Goal: Book appointment/travel/reservation

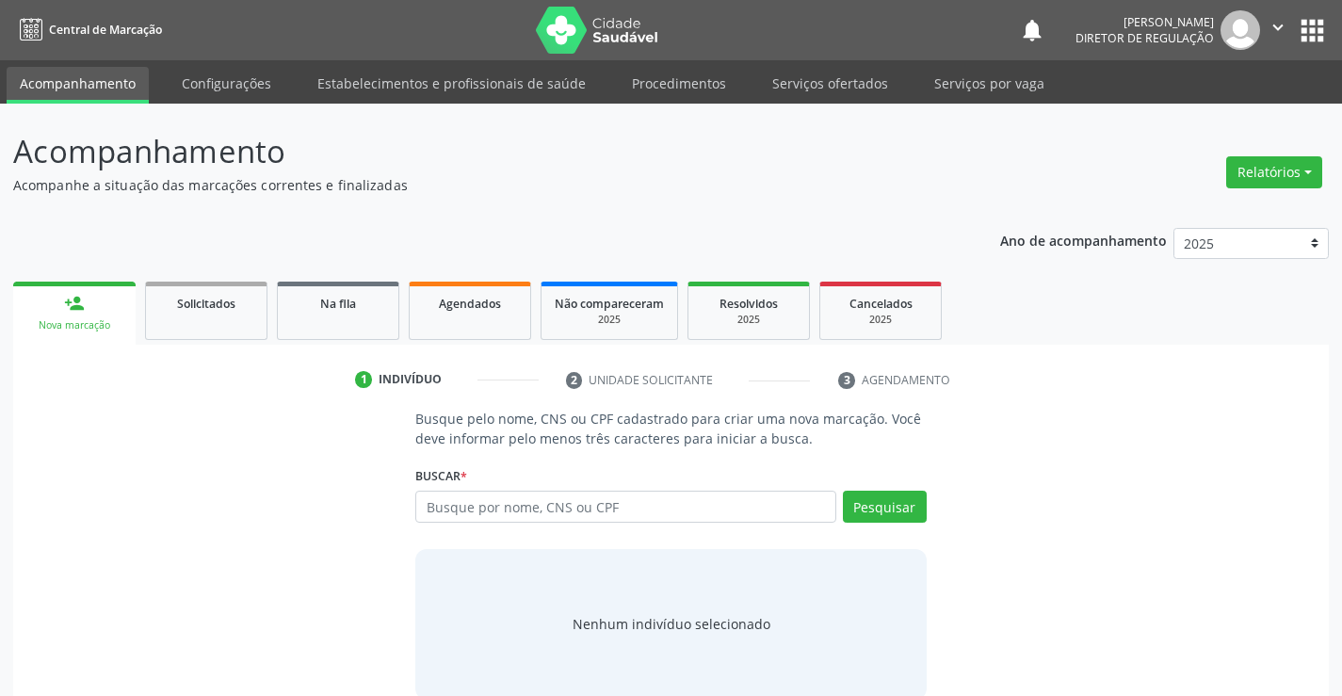
click at [602, 515] on input "text" at bounding box center [625, 507] width 420 height 32
type input "709604698474674"
click at [908, 510] on button "Pesquisar" at bounding box center [885, 507] width 84 height 32
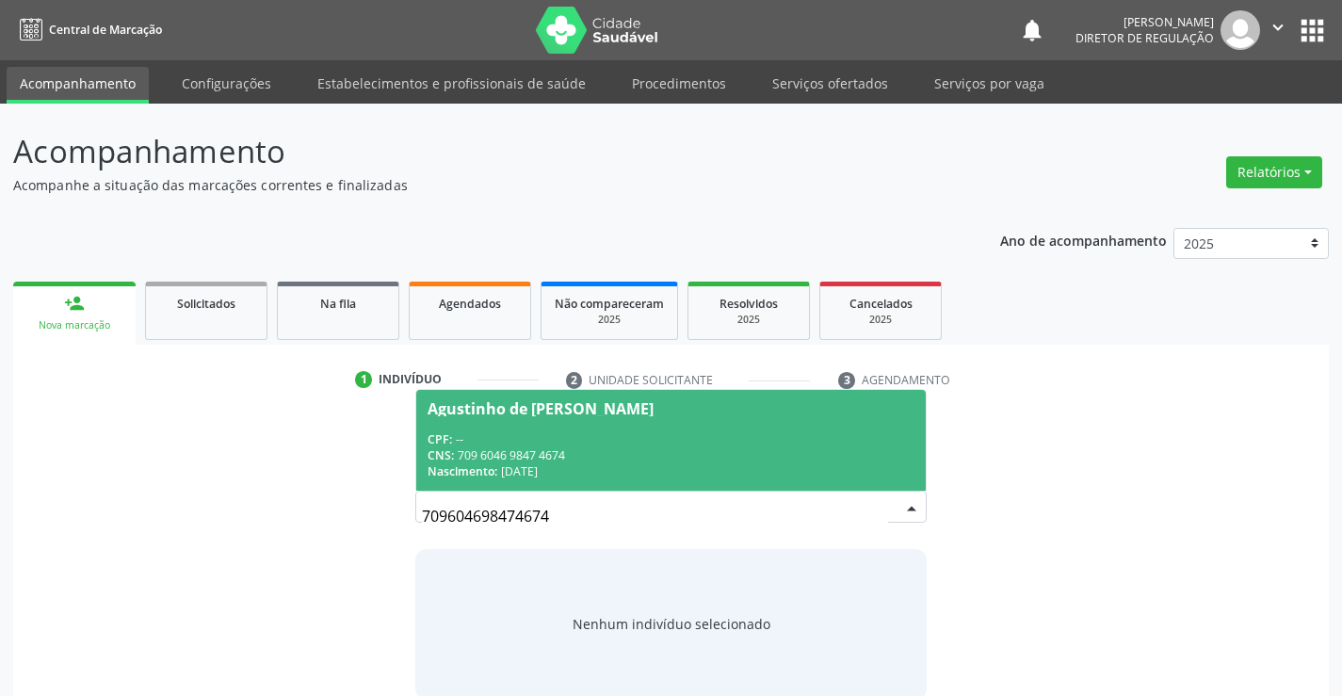
click at [677, 429] on span "Agustinho de [PERSON_NAME] CPF: -- CNS: 709 6046 9847 4674 Nascimento: [DATE]" at bounding box center [670, 440] width 509 height 101
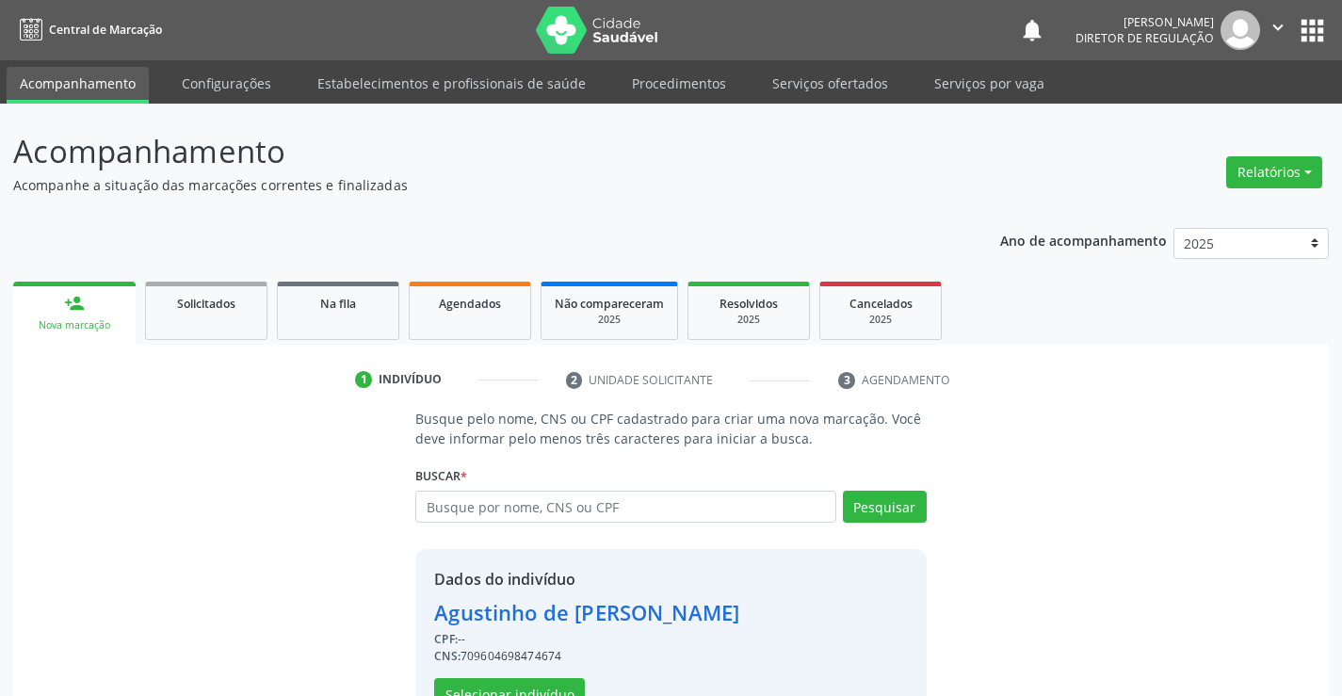
scroll to position [59, 0]
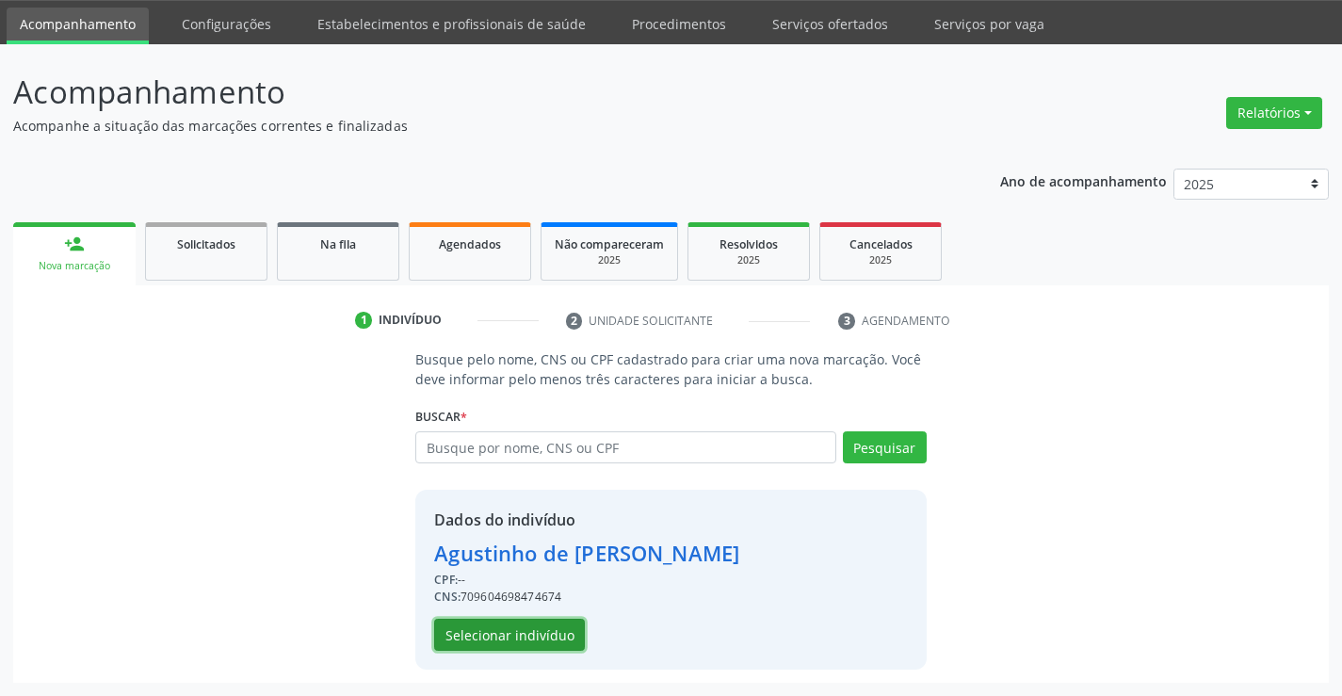
click at [527, 636] on button "Selecionar indivíduo" at bounding box center [509, 635] width 151 height 32
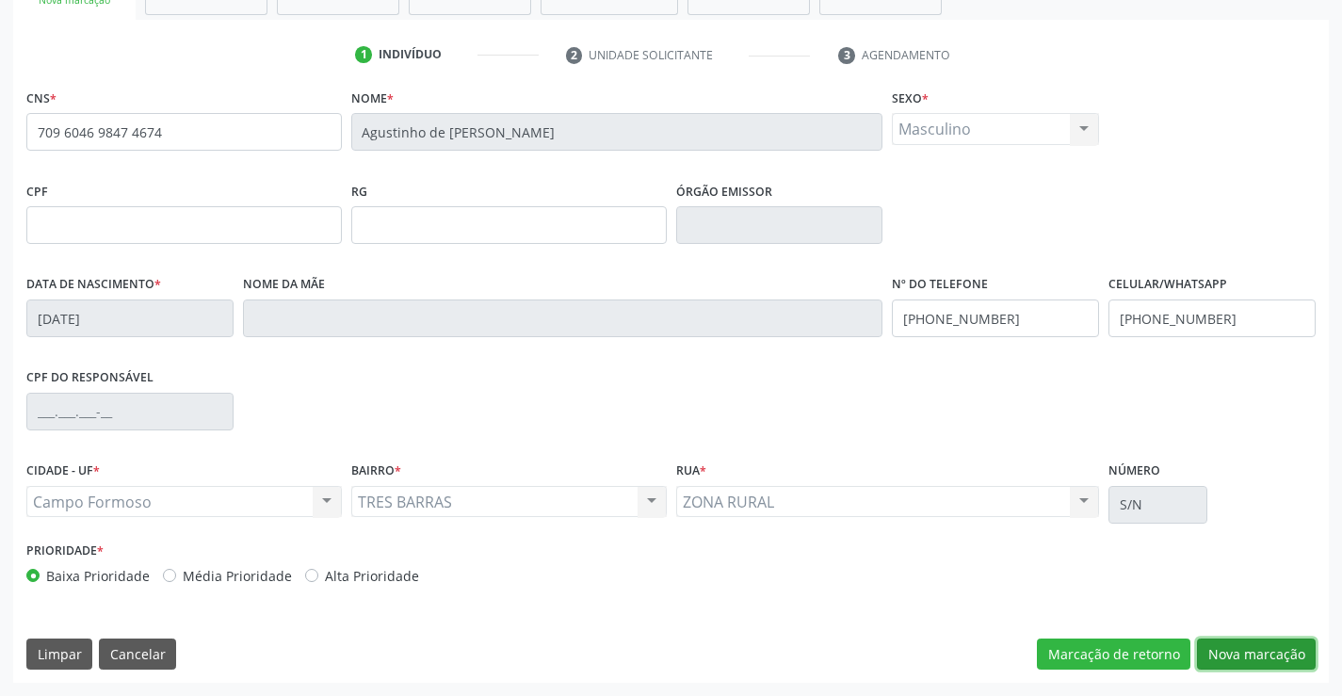
click at [1237, 654] on button "Nova marcação" at bounding box center [1256, 655] width 119 height 32
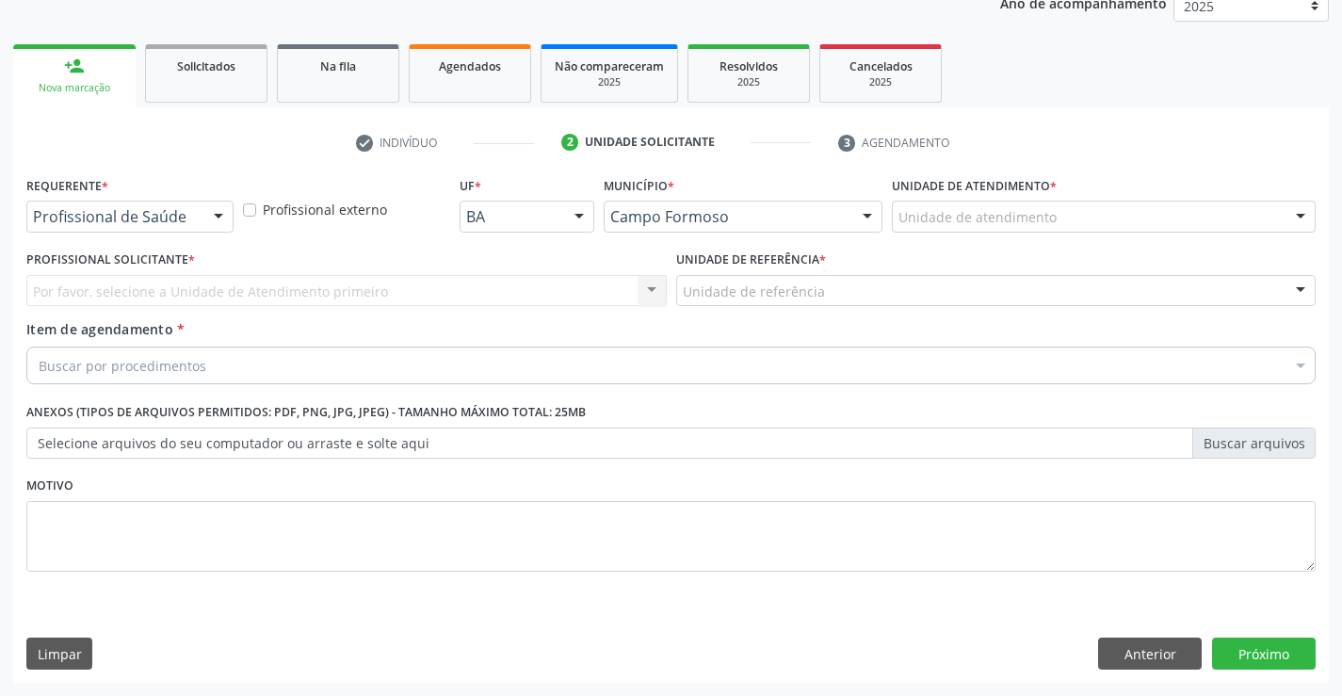
scroll to position [237, 0]
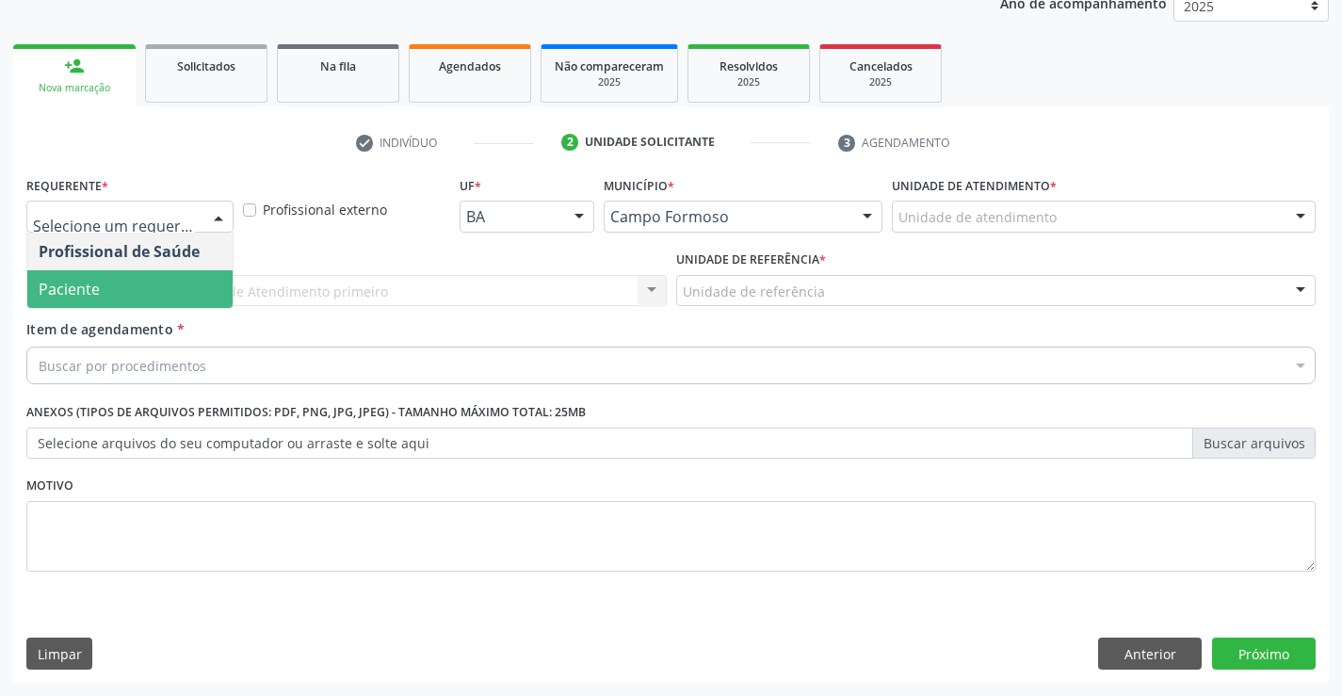
click at [129, 270] on span "Paciente" at bounding box center [129, 289] width 205 height 38
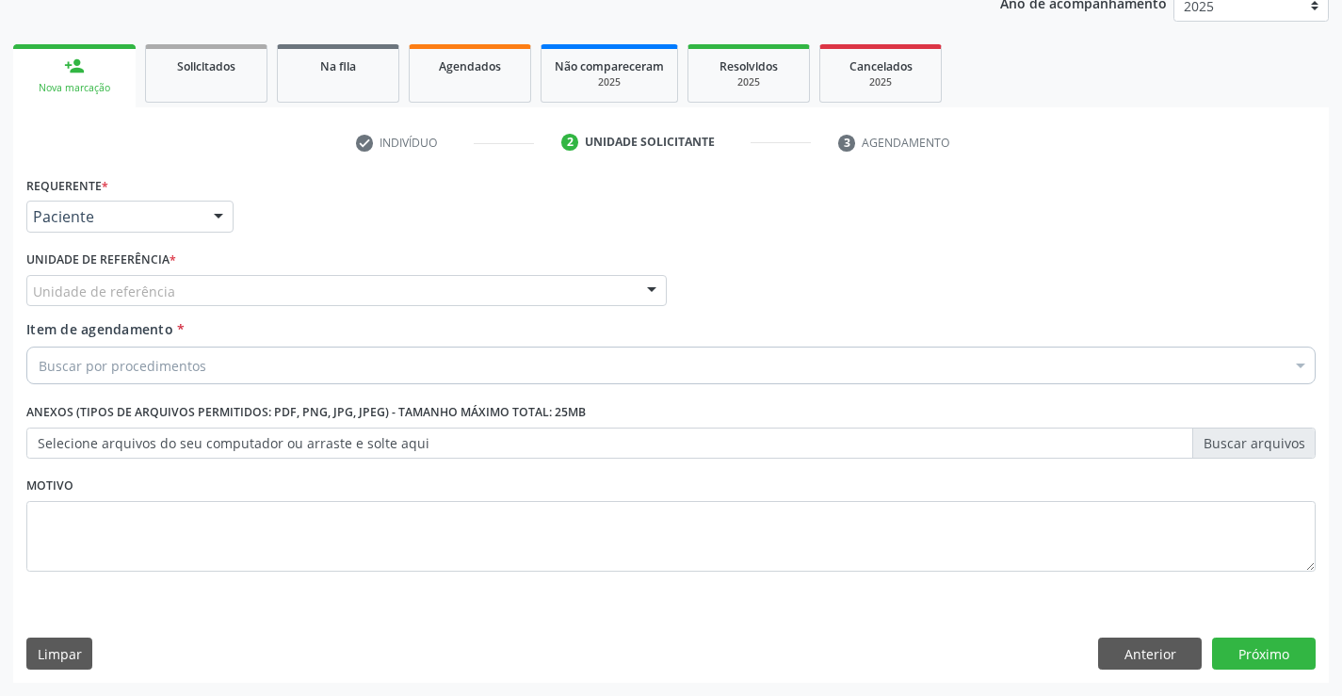
click at [273, 282] on div "Unidade de referência" at bounding box center [346, 291] width 640 height 32
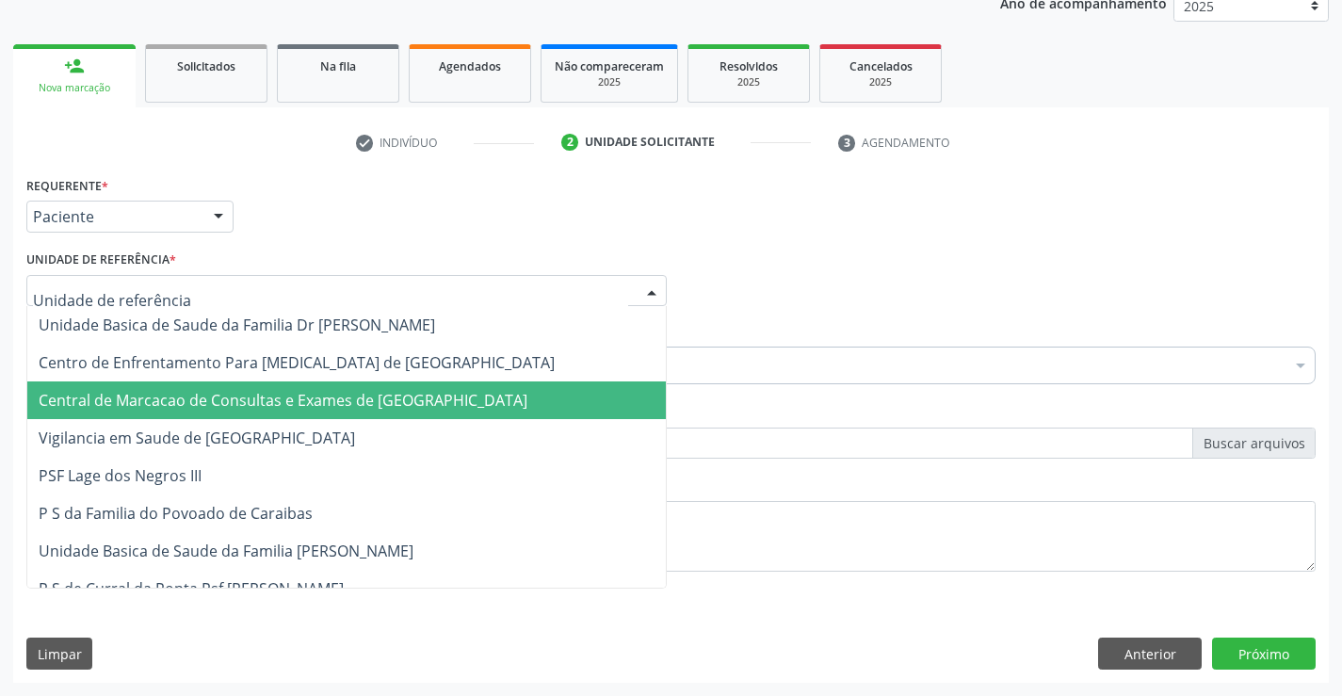
click at [279, 385] on span "Central de Marcacao de Consultas e Exames de [GEOGRAPHIC_DATA]" at bounding box center [346, 400] width 639 height 38
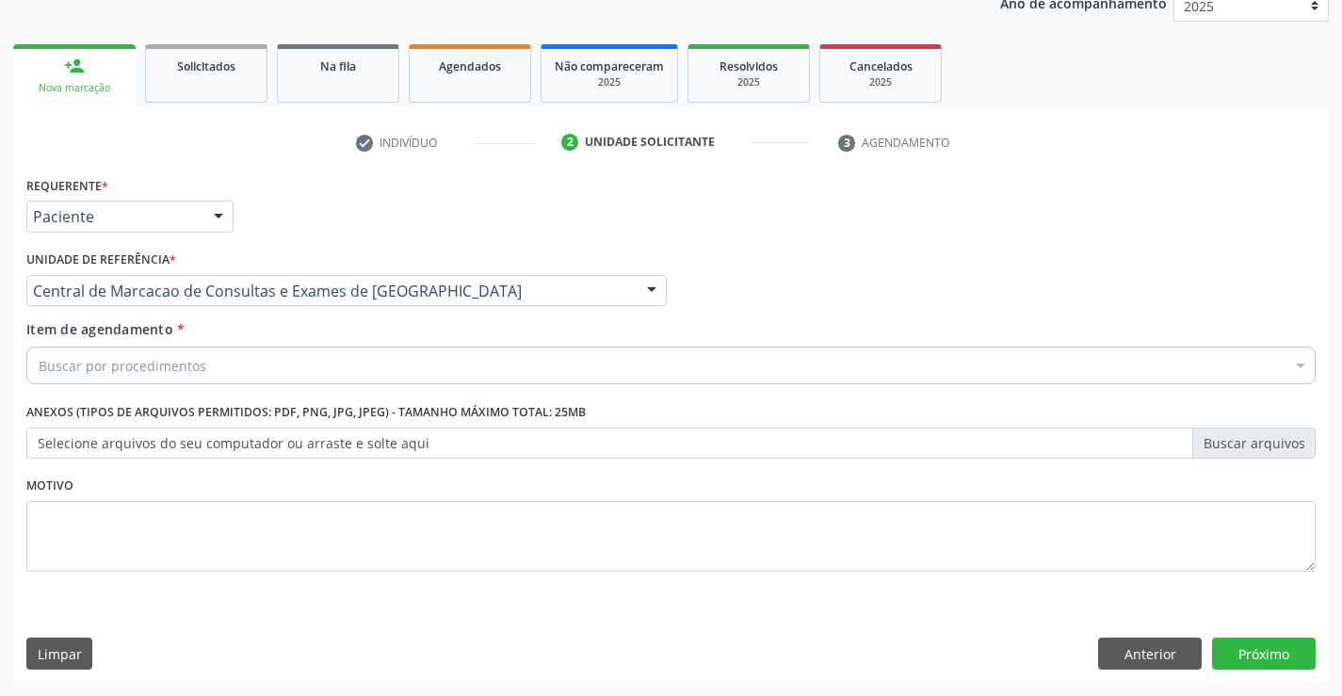
click at [337, 377] on div "Buscar por procedimentos" at bounding box center [670, 366] width 1289 height 38
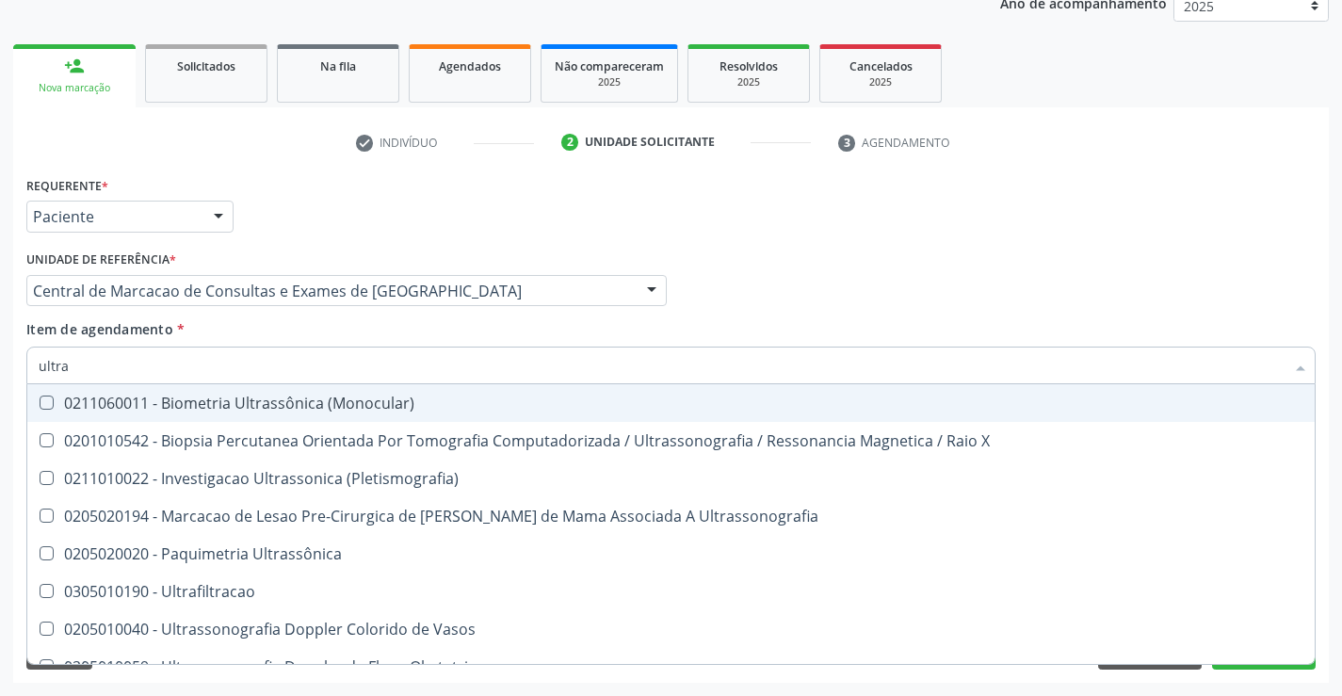
type input "ultras"
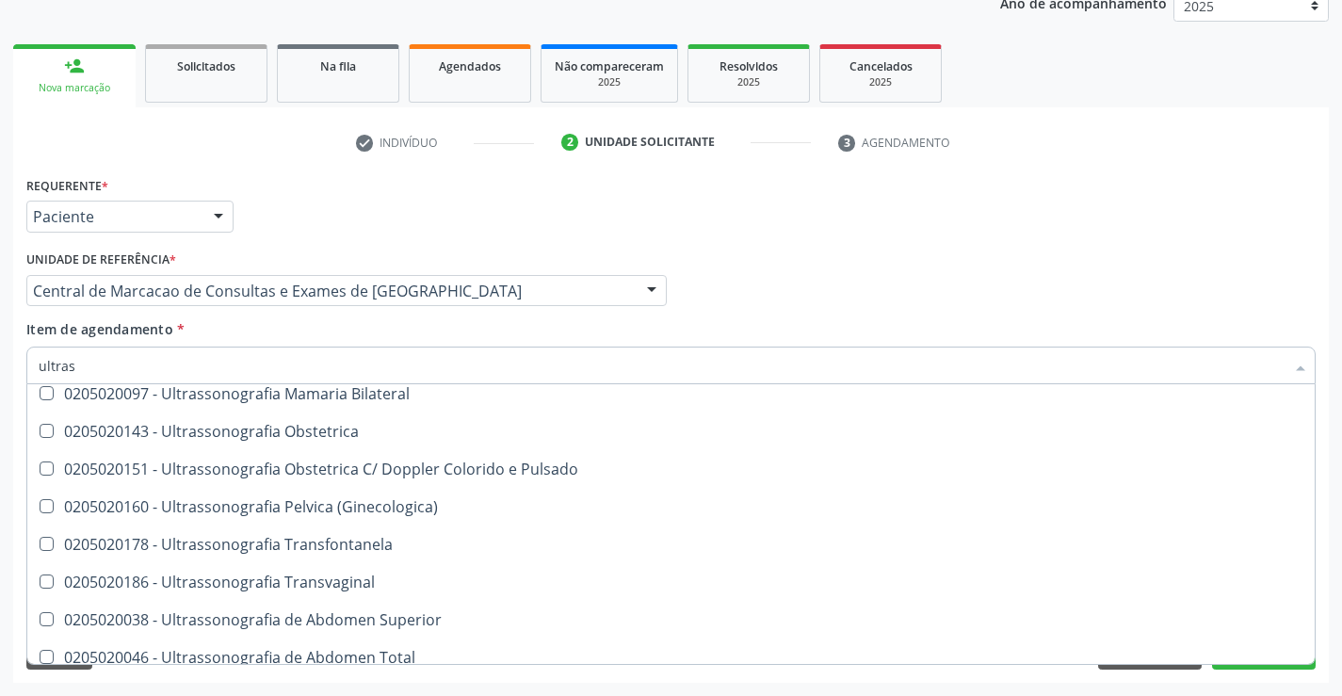
scroll to position [283, 0]
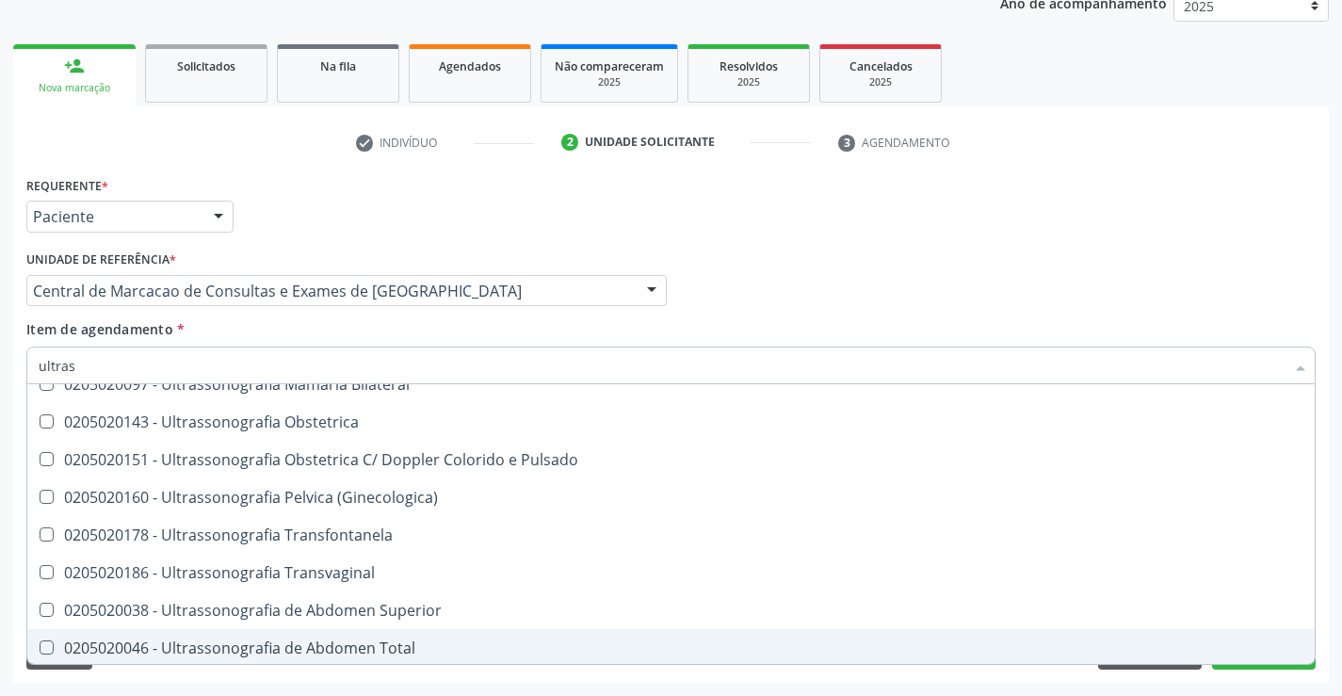
click at [396, 630] on span "0205020046 - Ultrassonografia de Abdomen Total" at bounding box center [670, 648] width 1287 height 38
checkbox Total "true"
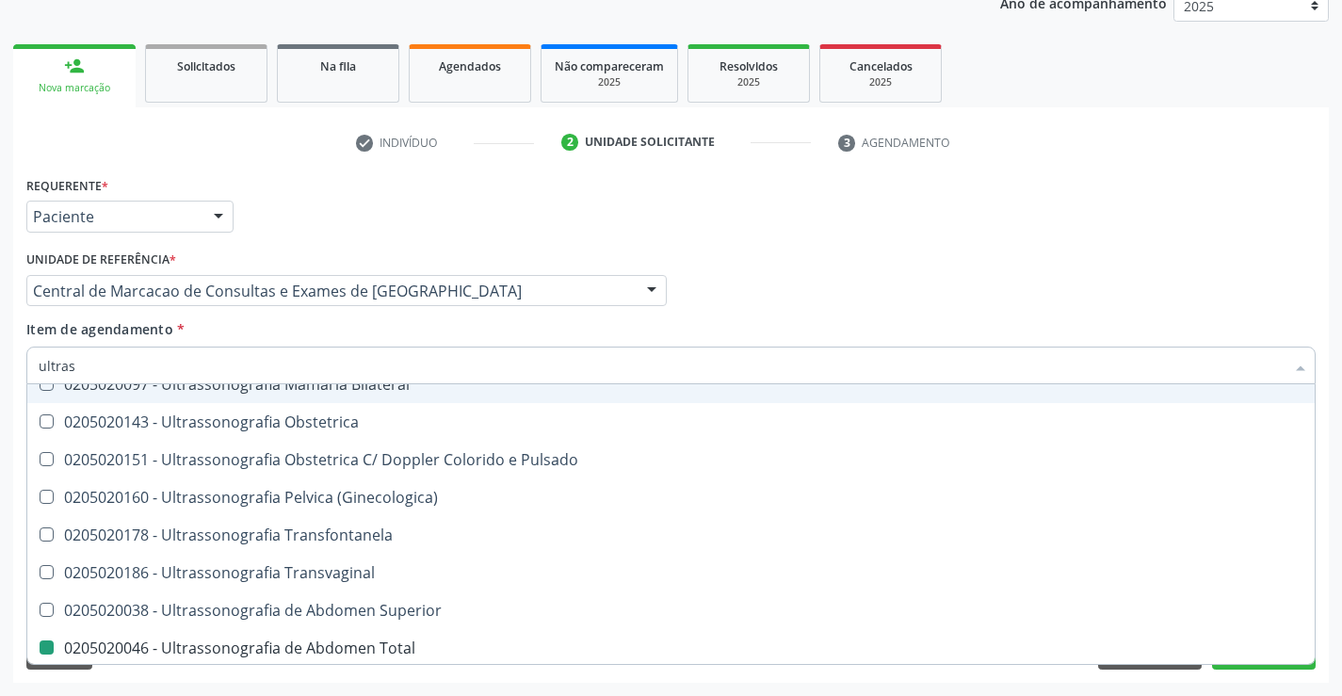
click at [995, 269] on div "Profissional Solicitante Por favor, selecione a Unidade de Atendimento primeiro…" at bounding box center [671, 282] width 1299 height 73
checkbox X "true"
checkbox Total "false"
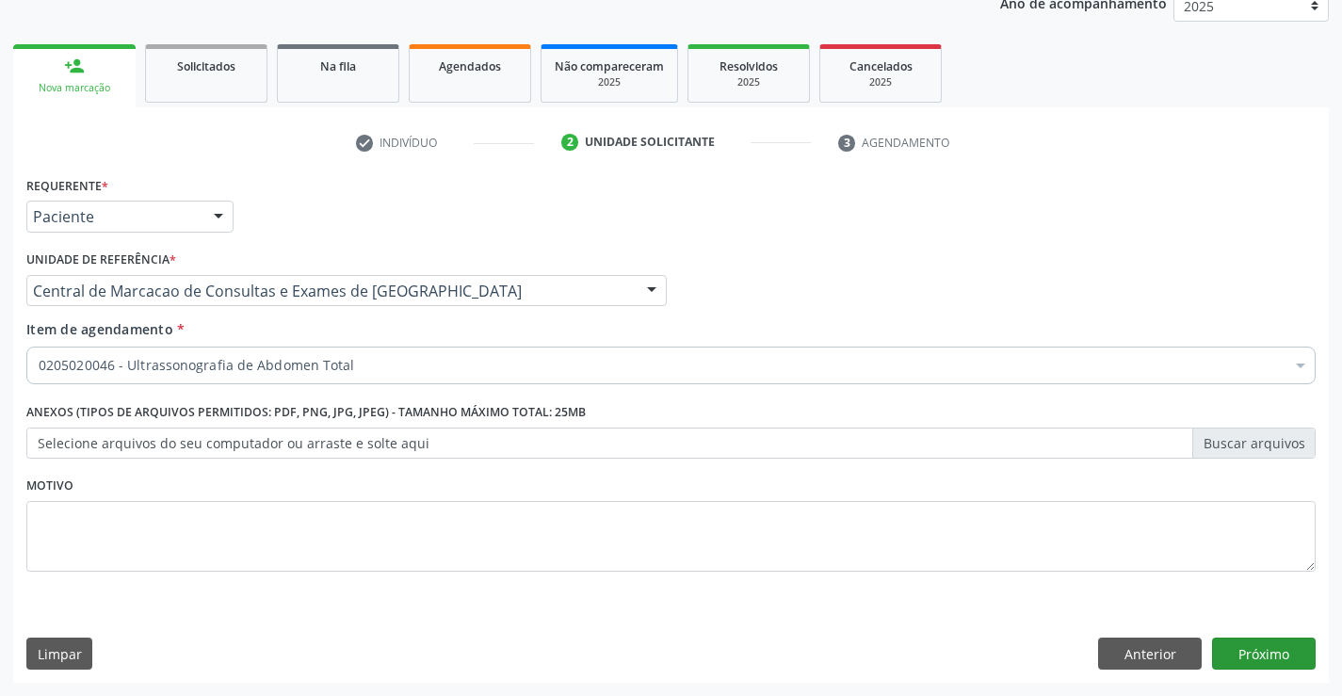
scroll to position [0, 0]
click at [1280, 653] on button "Próximo" at bounding box center [1264, 654] width 104 height 32
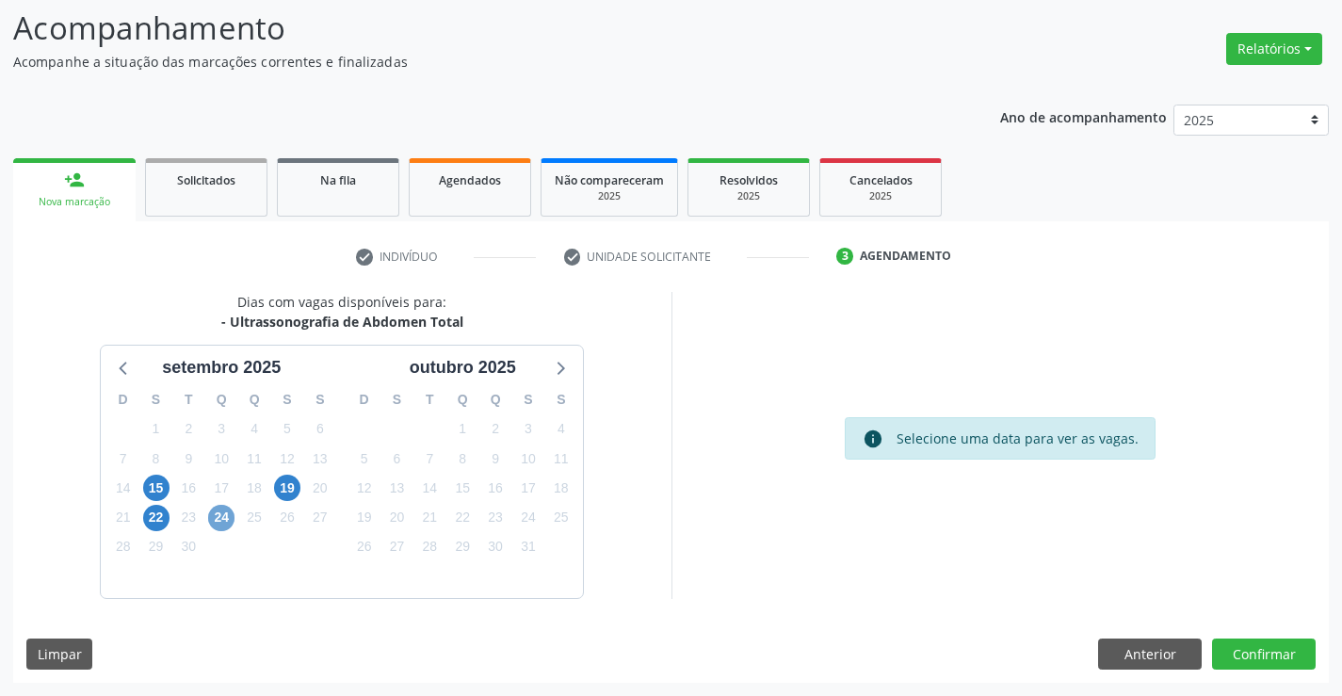
click at [229, 520] on span "24" at bounding box center [221, 518] width 26 height 26
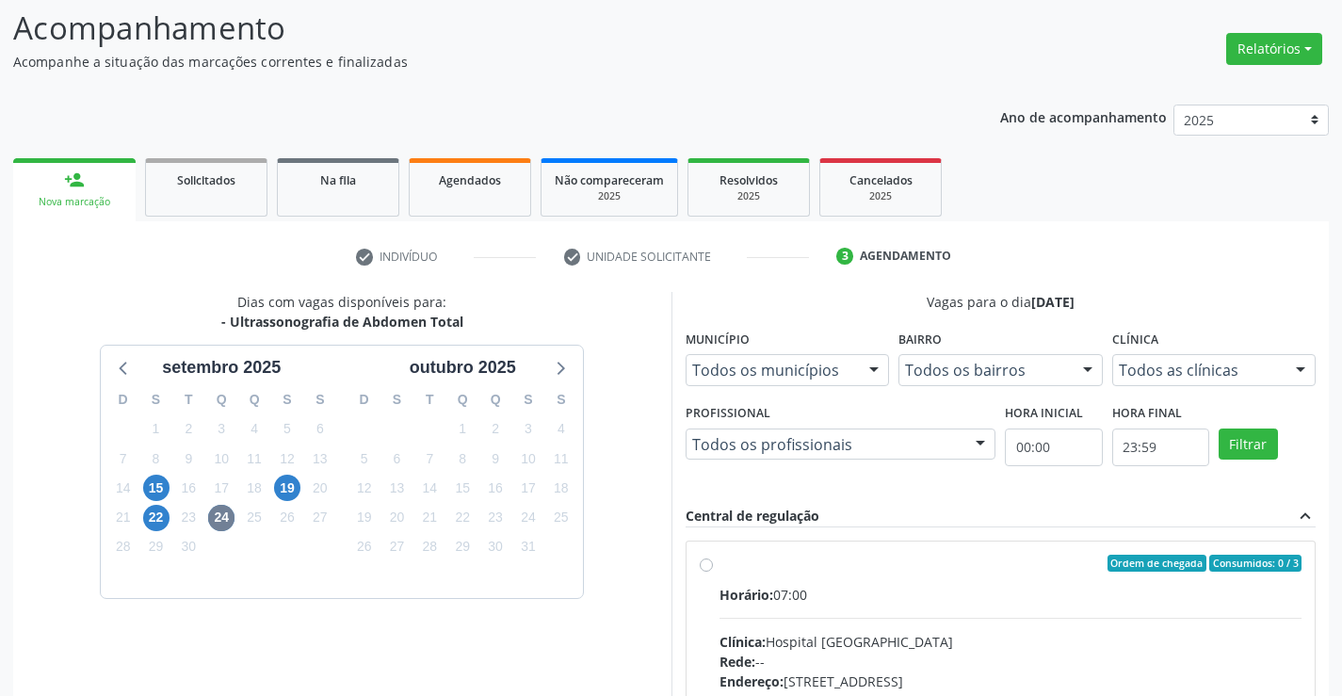
click at [933, 590] on div "Horário: 07:00" at bounding box center [1011, 595] width 583 height 20
click at [713, 572] on input "Ordem de chegada Consumidos: 0 / 3 Horário: 07:00 Clínica: Hospital [GEOGRAPHIC…" at bounding box center [706, 563] width 13 height 17
radio input "true"
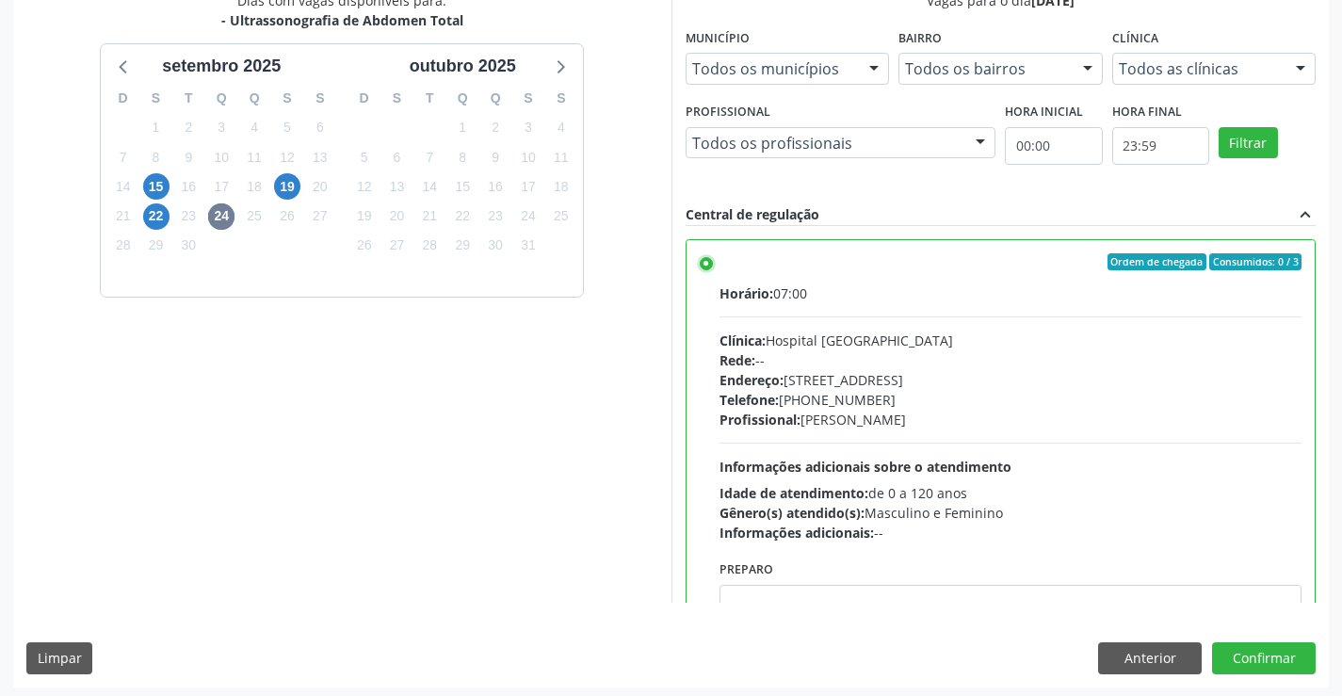
scroll to position [429, 0]
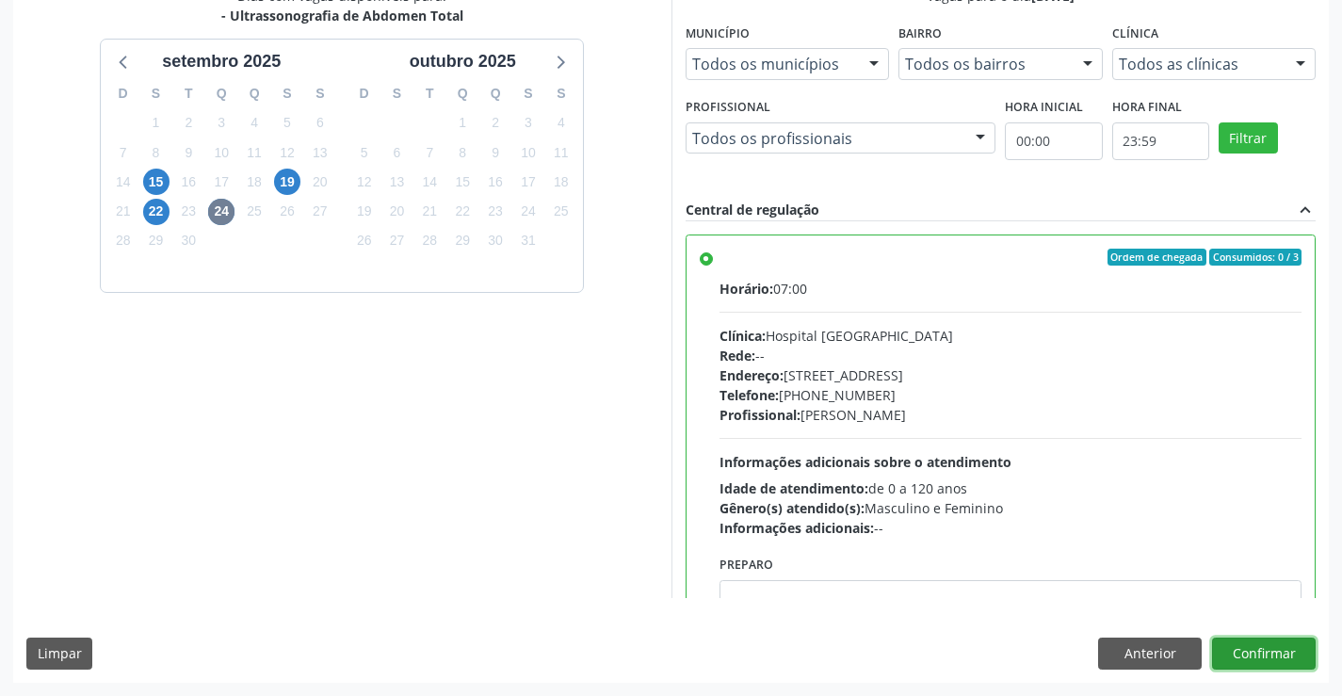
click at [1271, 639] on button "Confirmar" at bounding box center [1264, 654] width 104 height 32
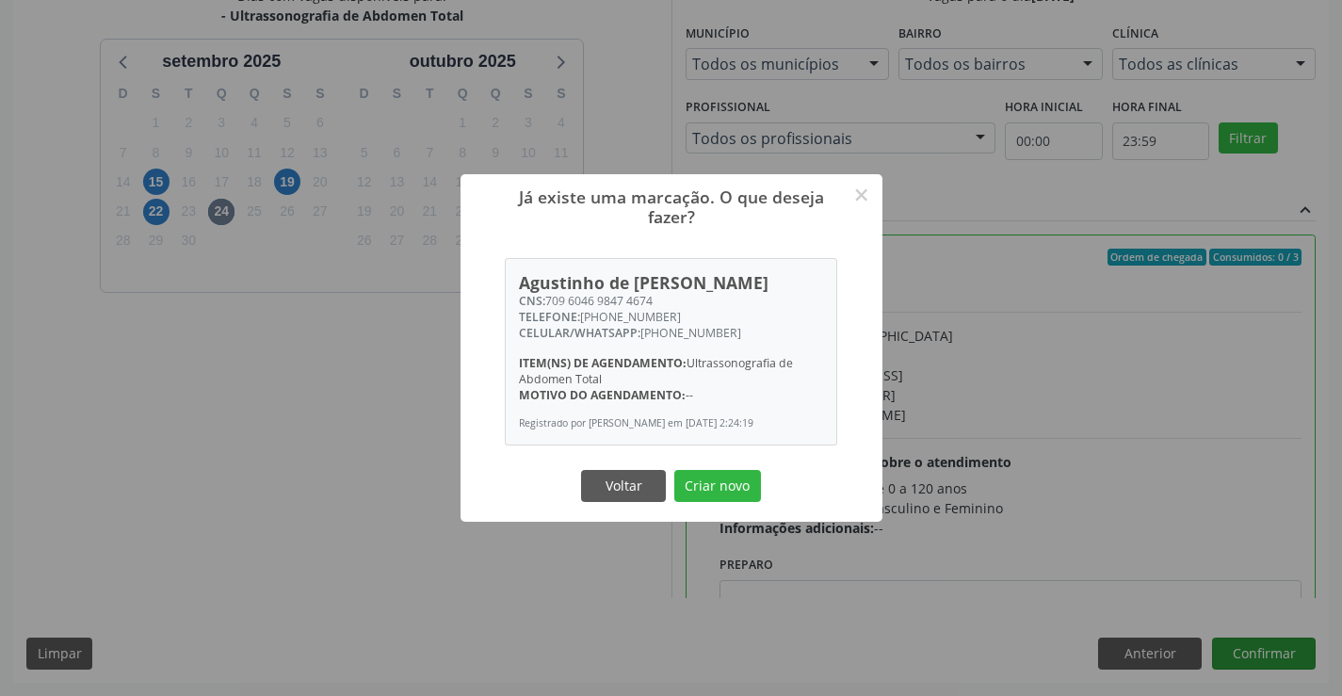
click at [674, 470] on button "Criar novo" at bounding box center [717, 486] width 87 height 32
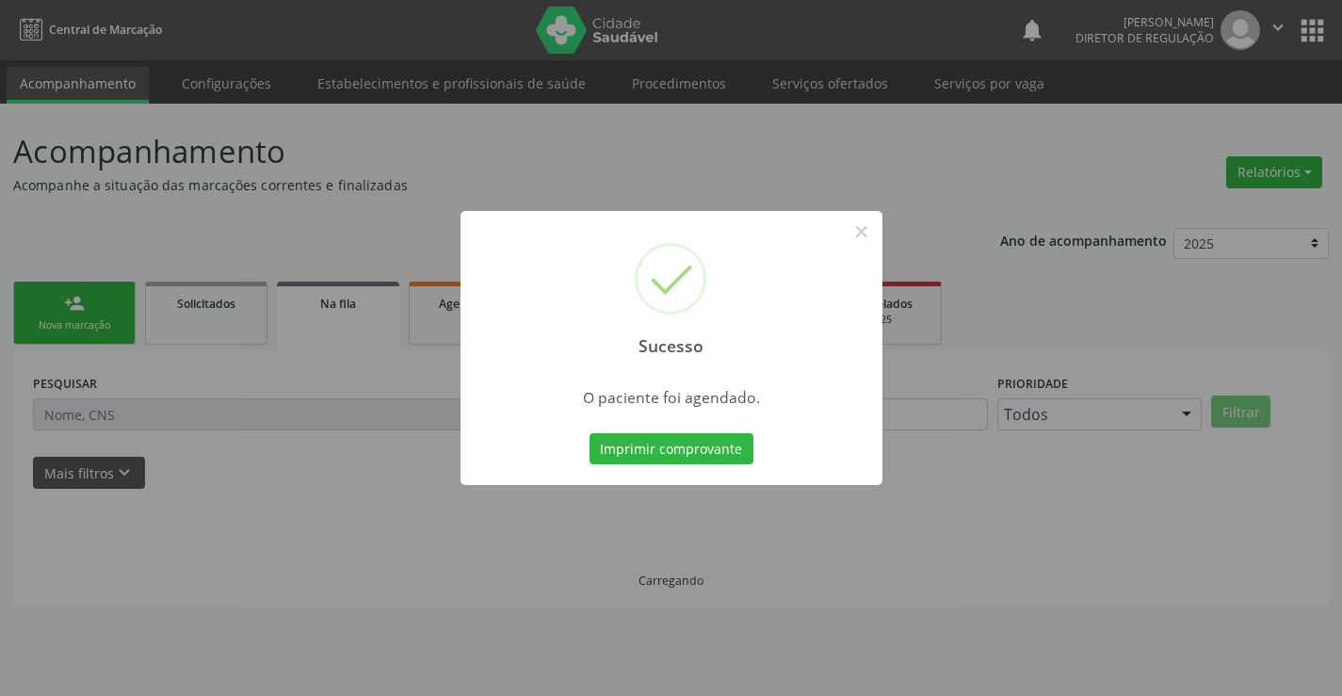
scroll to position [0, 0]
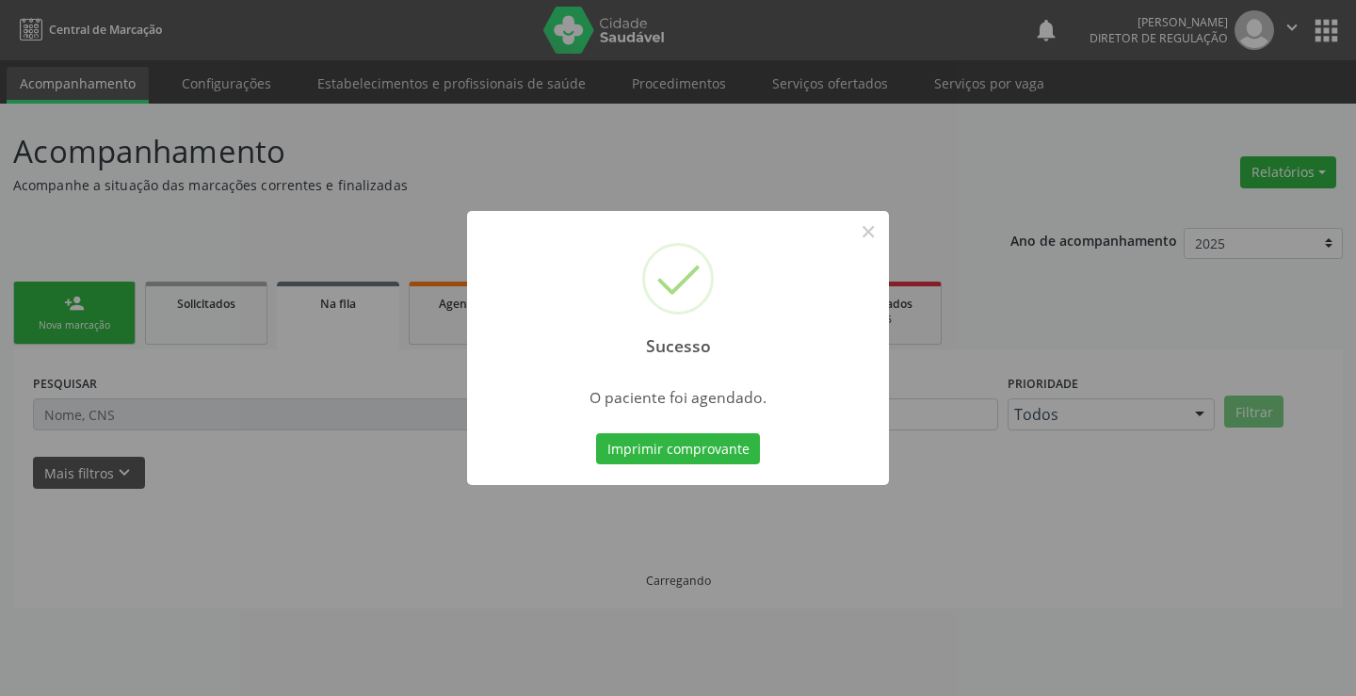
click at [596, 433] on button "Imprimir comprovante" at bounding box center [678, 449] width 164 height 32
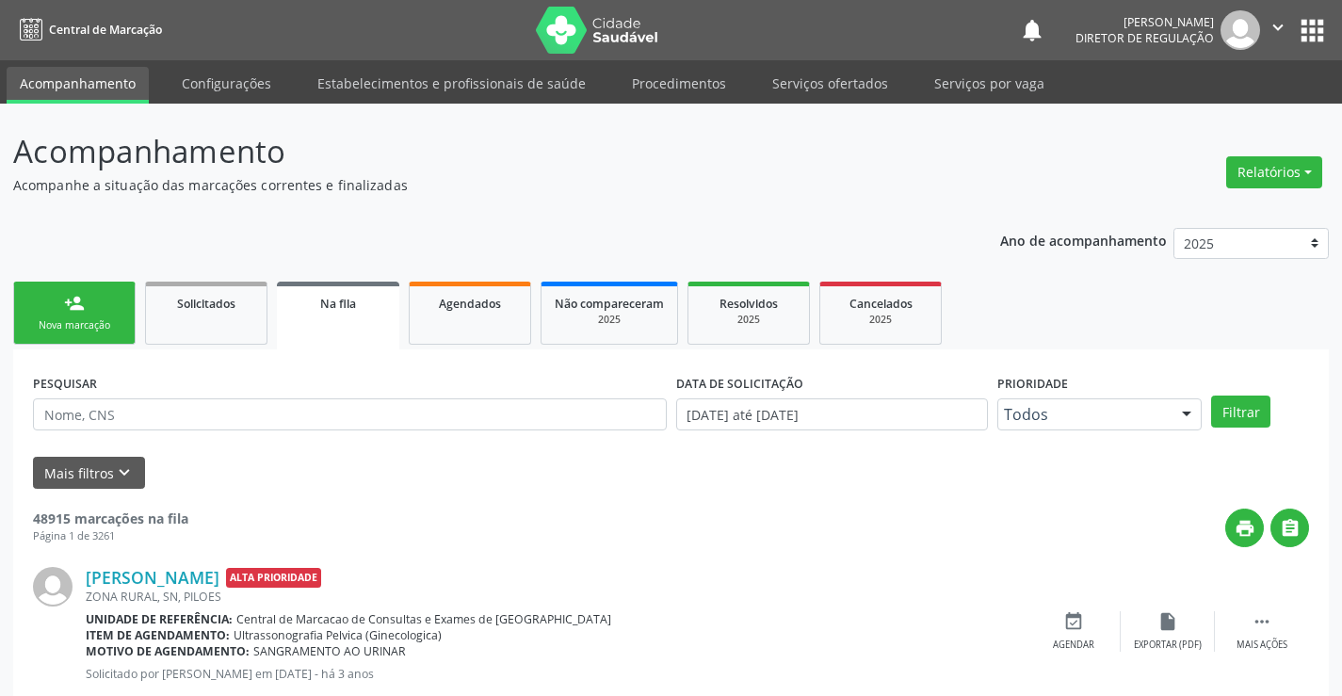
click at [57, 289] on link "person_add Nova marcação" at bounding box center [74, 313] width 122 height 63
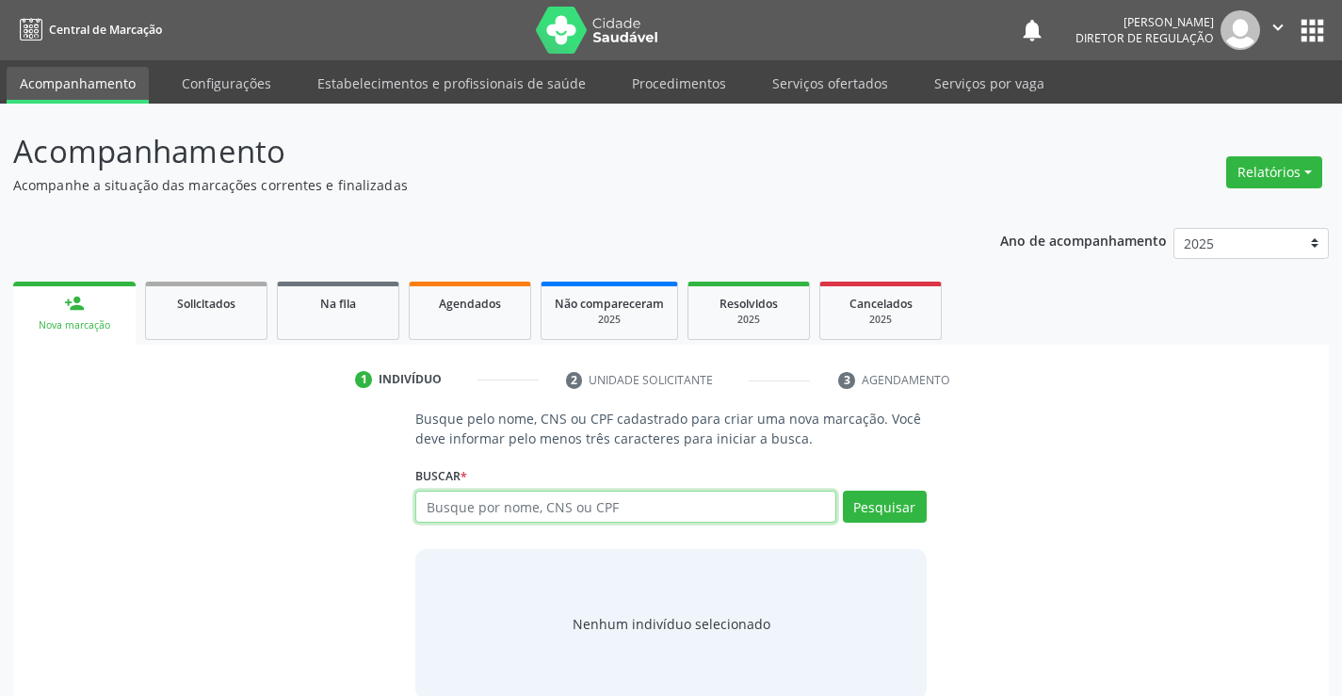
click at [546, 514] on input "text" at bounding box center [625, 507] width 420 height 32
type input "700005350320305"
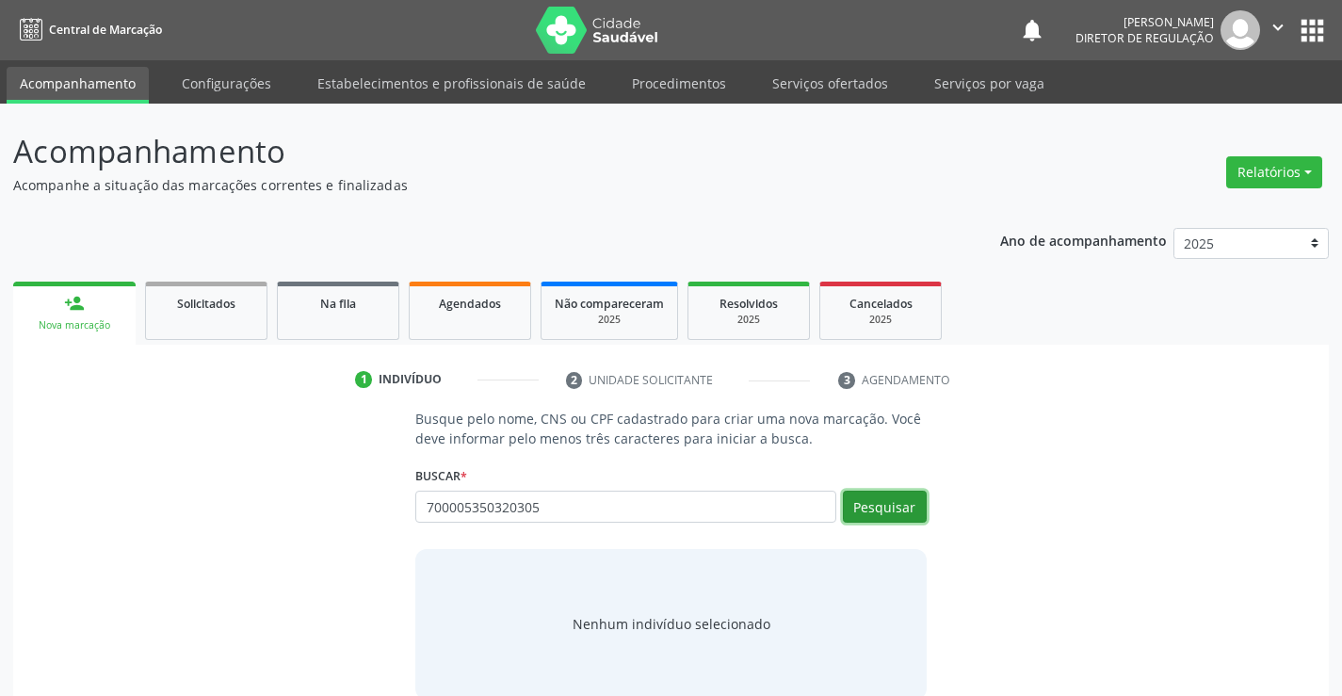
click at [888, 512] on button "Pesquisar" at bounding box center [885, 507] width 84 height 32
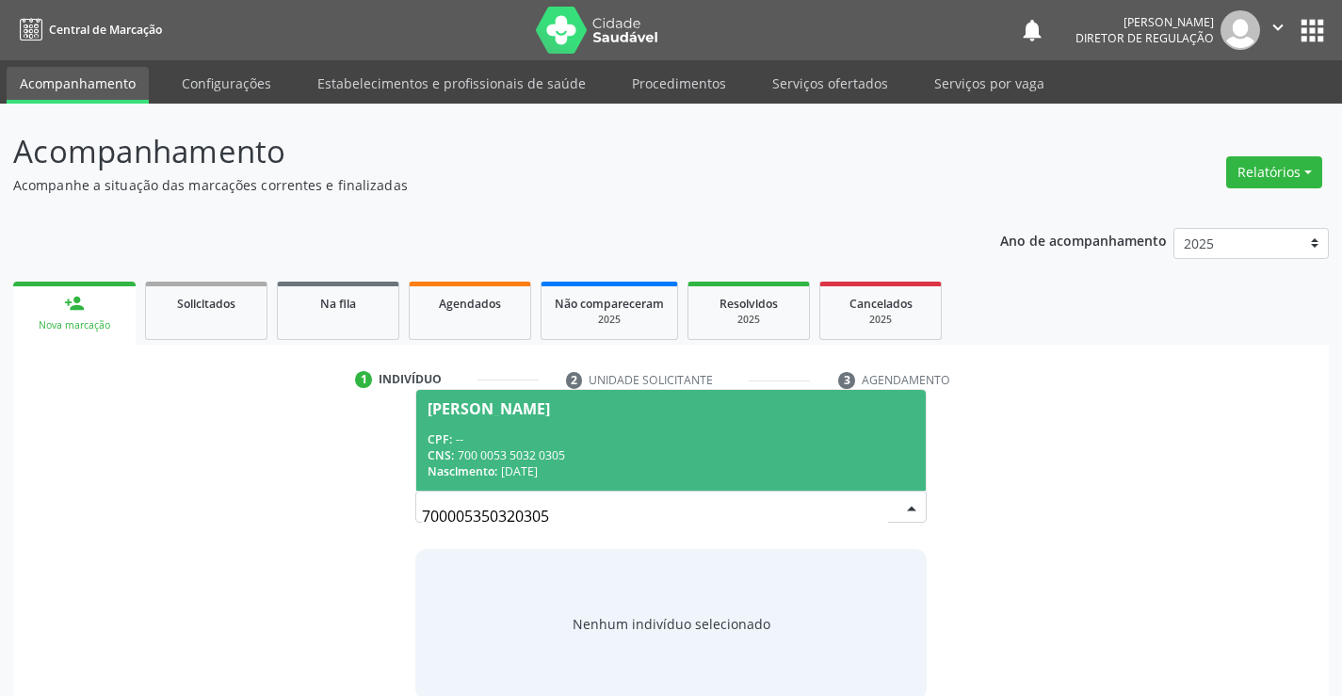
click at [544, 437] on div "CPF: --" at bounding box center [671, 439] width 486 height 16
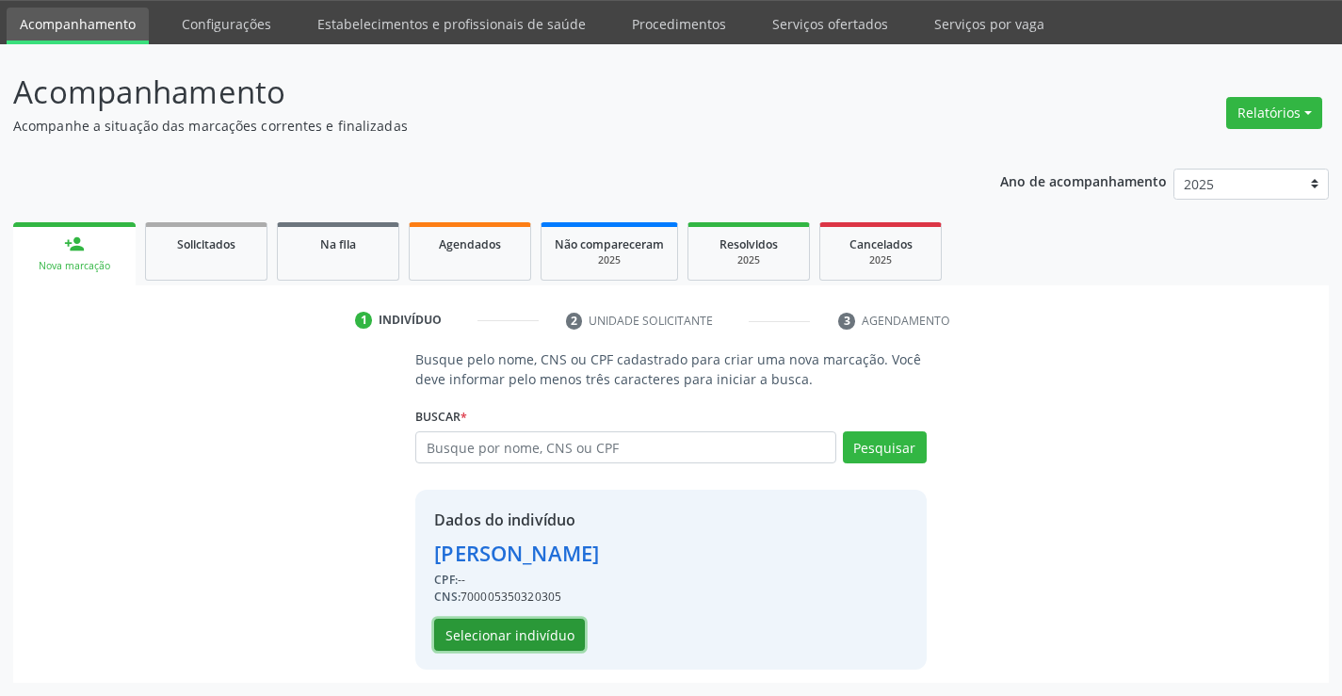
click at [537, 624] on button "Selecionar indivíduo" at bounding box center [509, 635] width 151 height 32
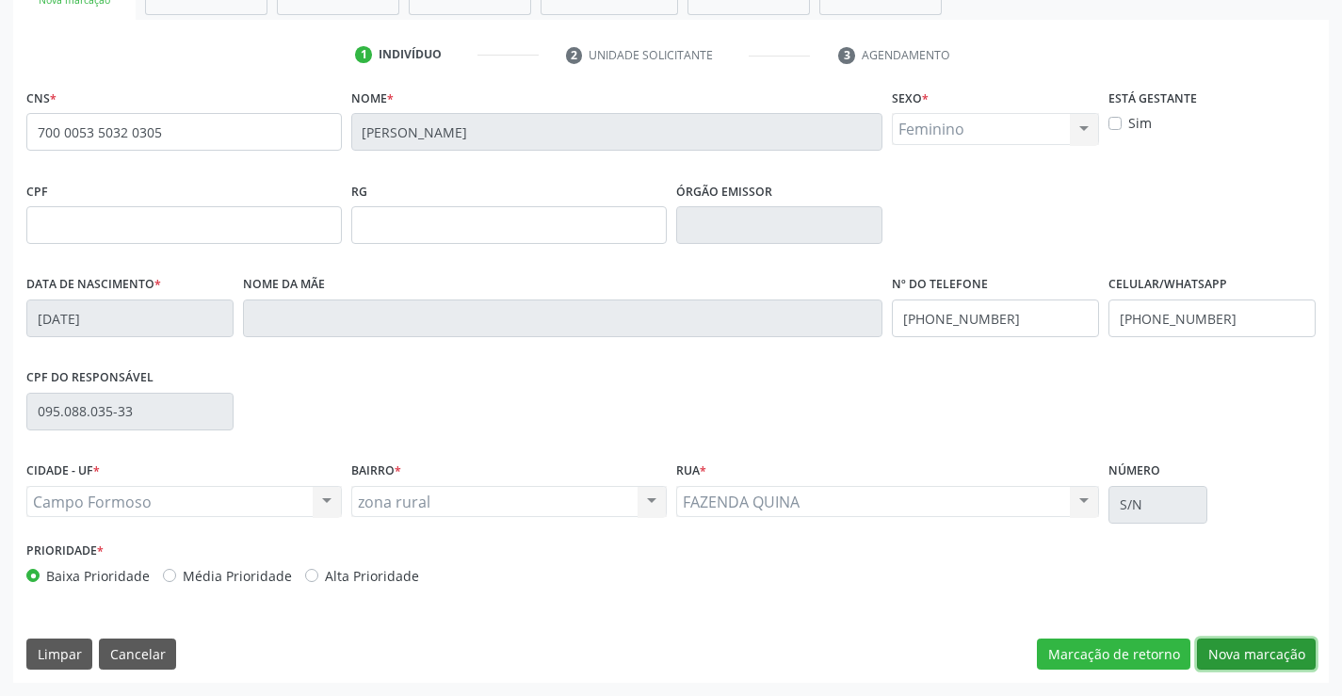
click at [1248, 662] on button "Nova marcação" at bounding box center [1256, 655] width 119 height 32
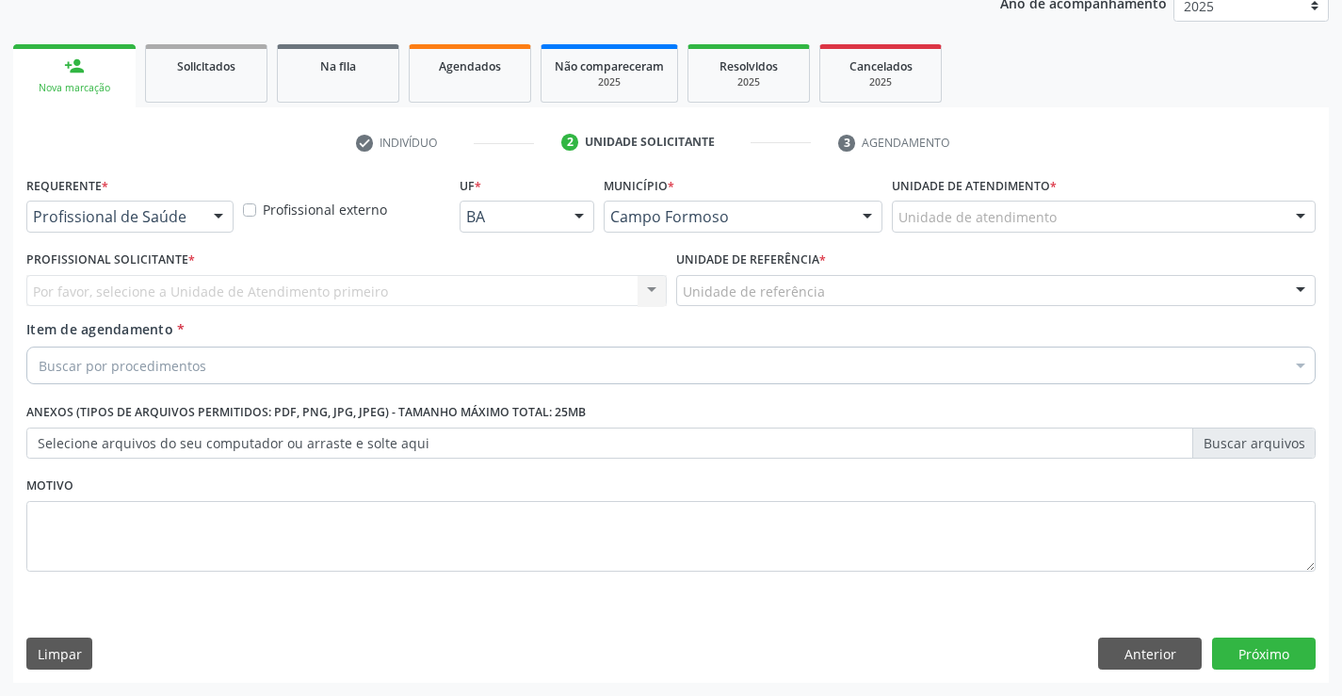
scroll to position [237, 0]
click at [131, 206] on div "Profissional de Saúde" at bounding box center [129, 217] width 207 height 32
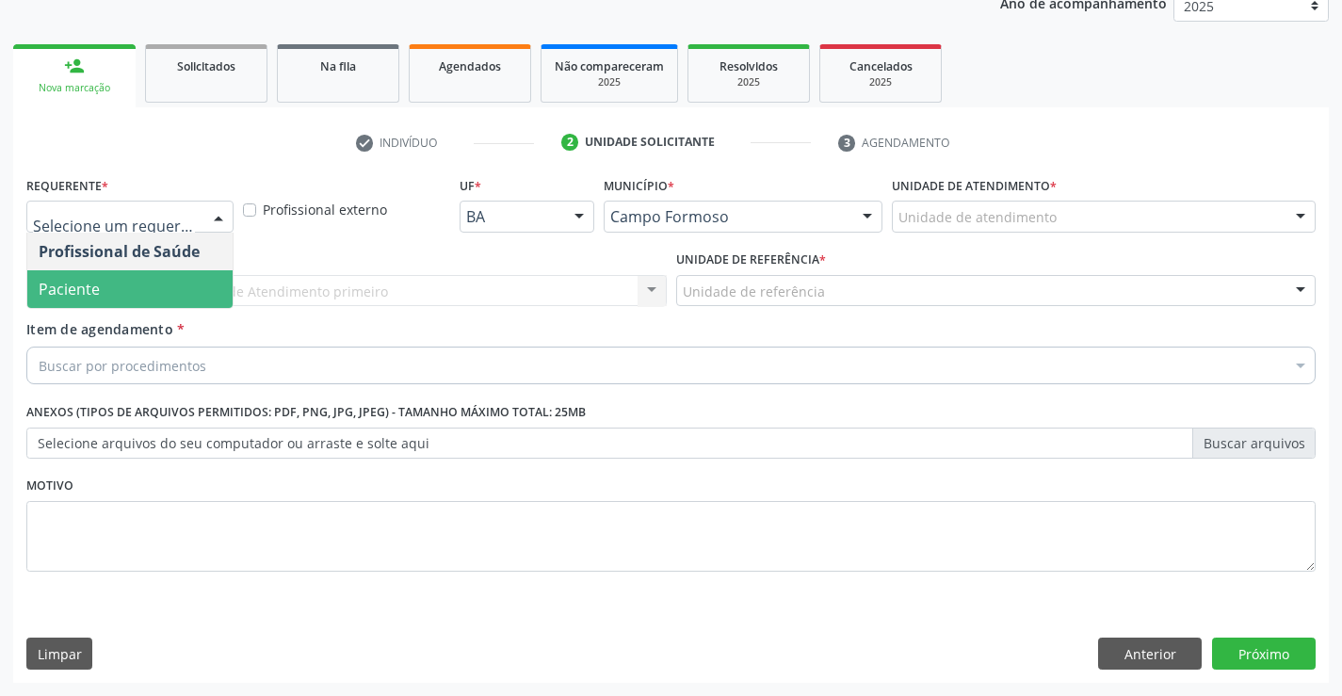
click at [132, 276] on span "Paciente" at bounding box center [129, 289] width 205 height 38
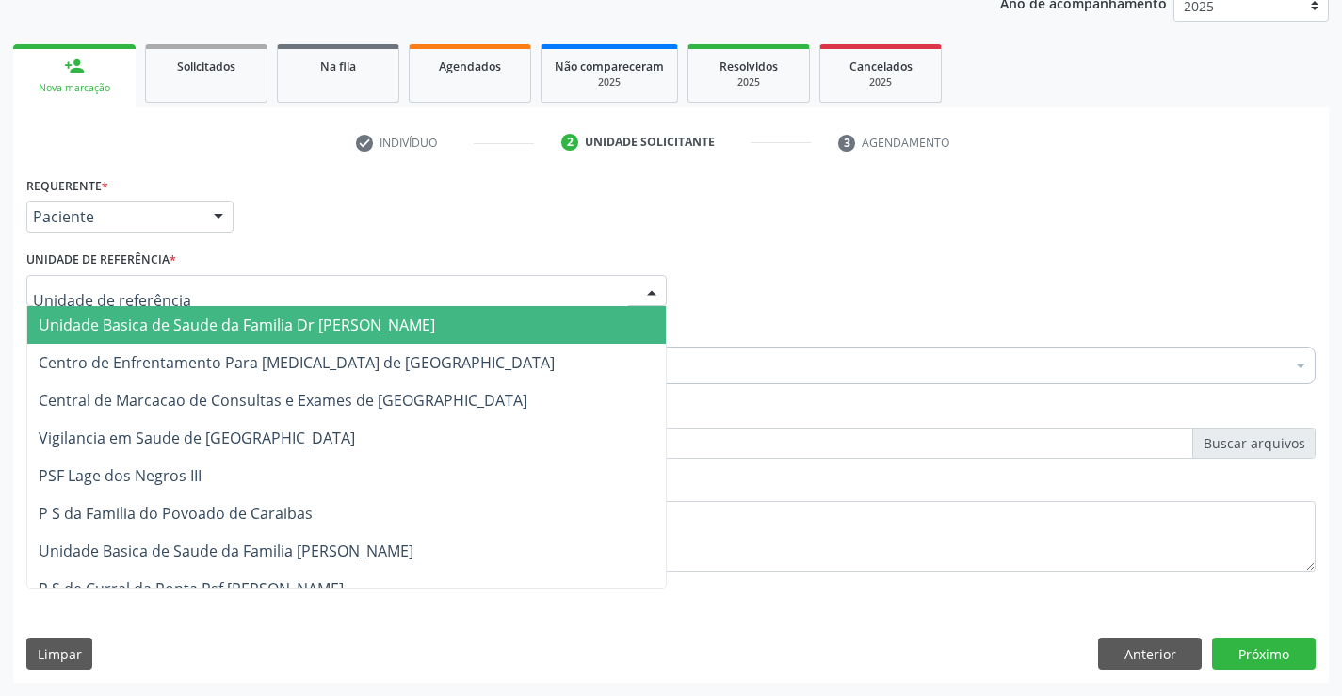
click at [267, 279] on div at bounding box center [346, 291] width 640 height 32
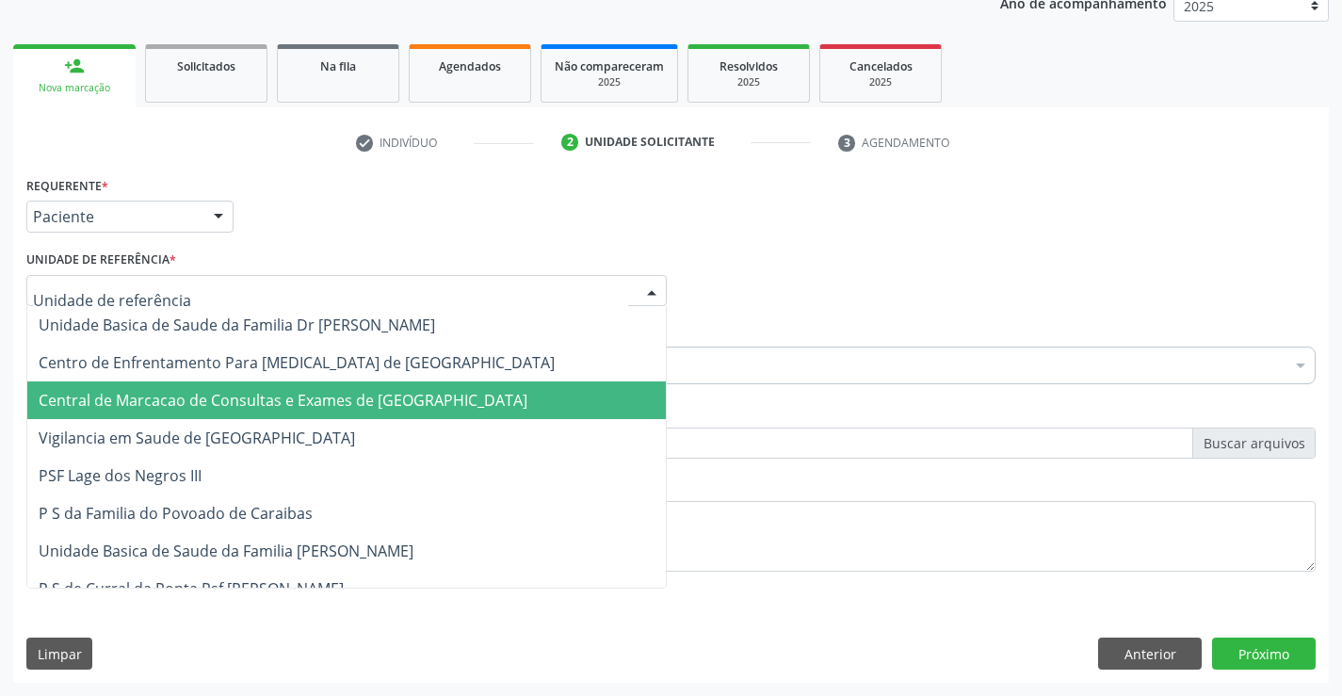
click at [287, 382] on span "Central de Marcacao de Consultas e Exames de [GEOGRAPHIC_DATA]" at bounding box center [346, 400] width 639 height 38
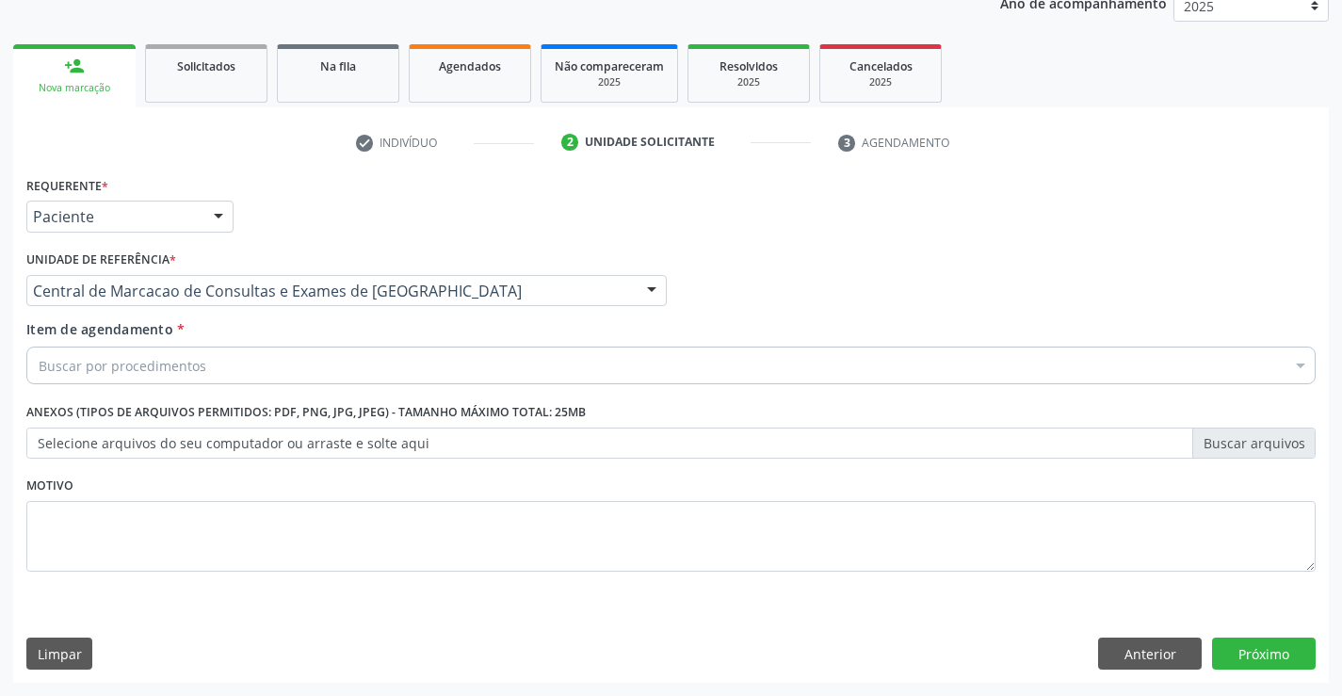
click at [371, 362] on div "Buscar por procedimentos" at bounding box center [670, 366] width 1289 height 38
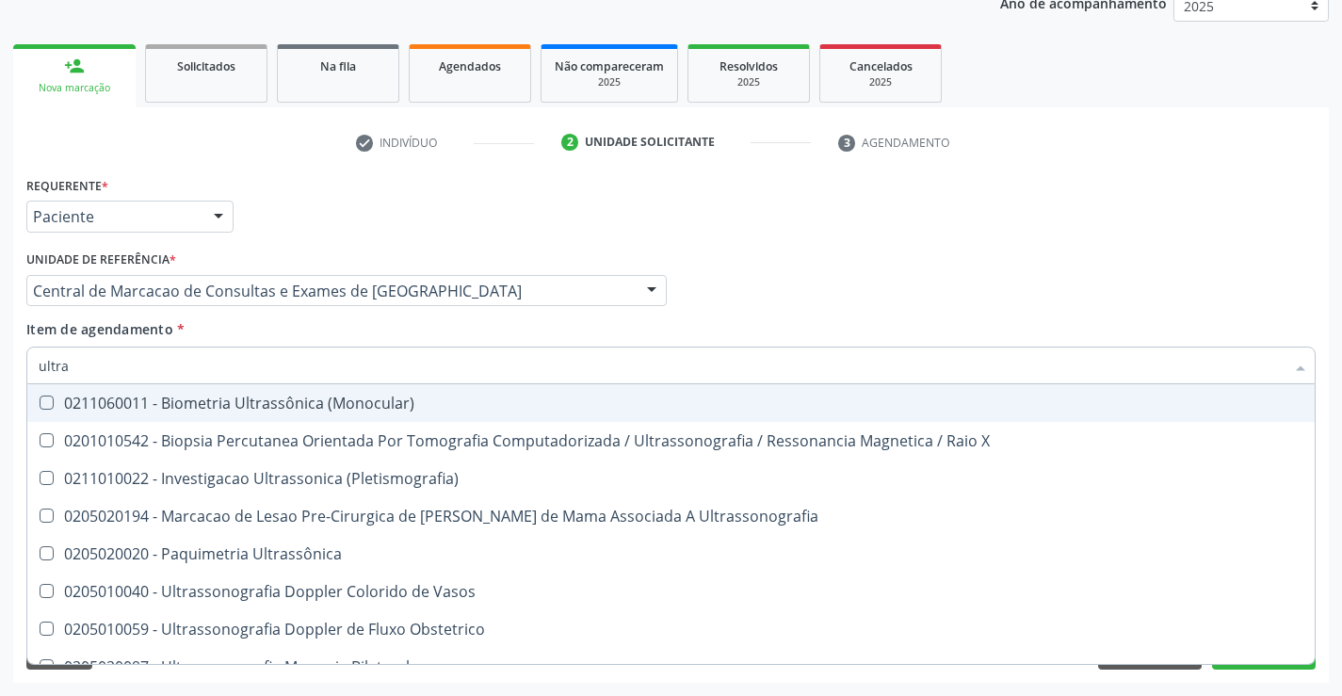
type input "ultras"
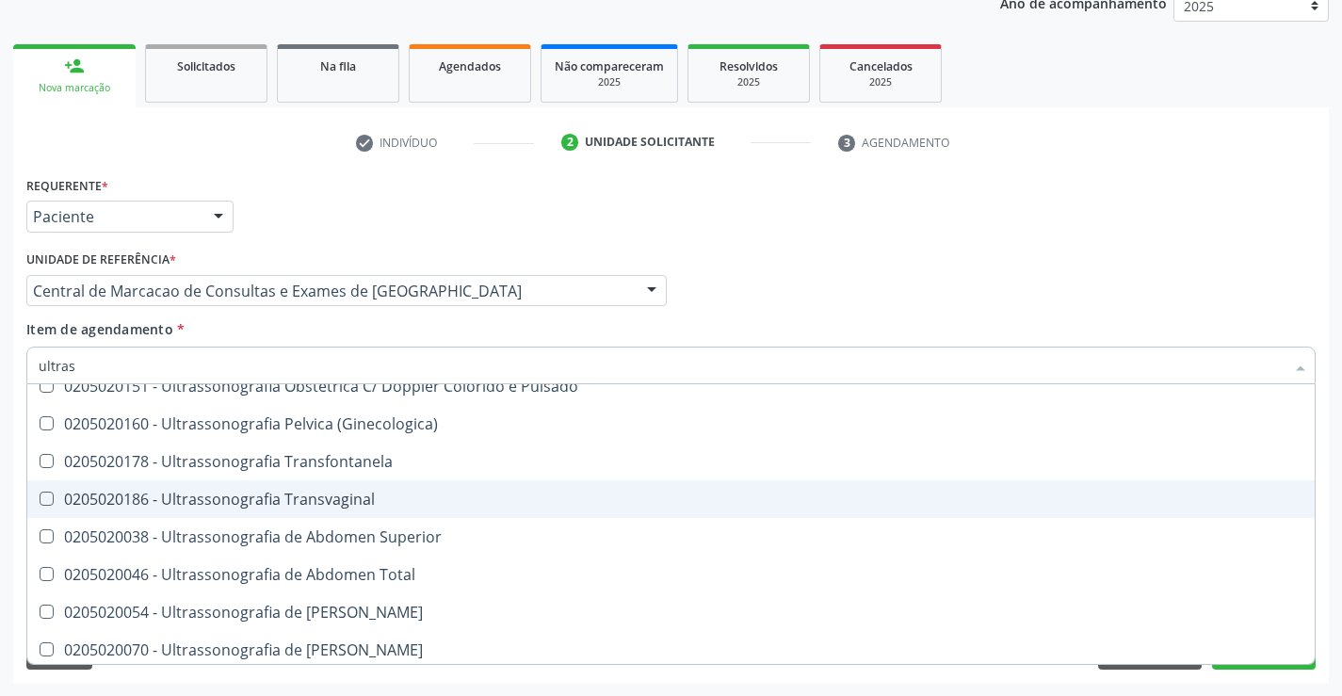
scroll to position [377, 0]
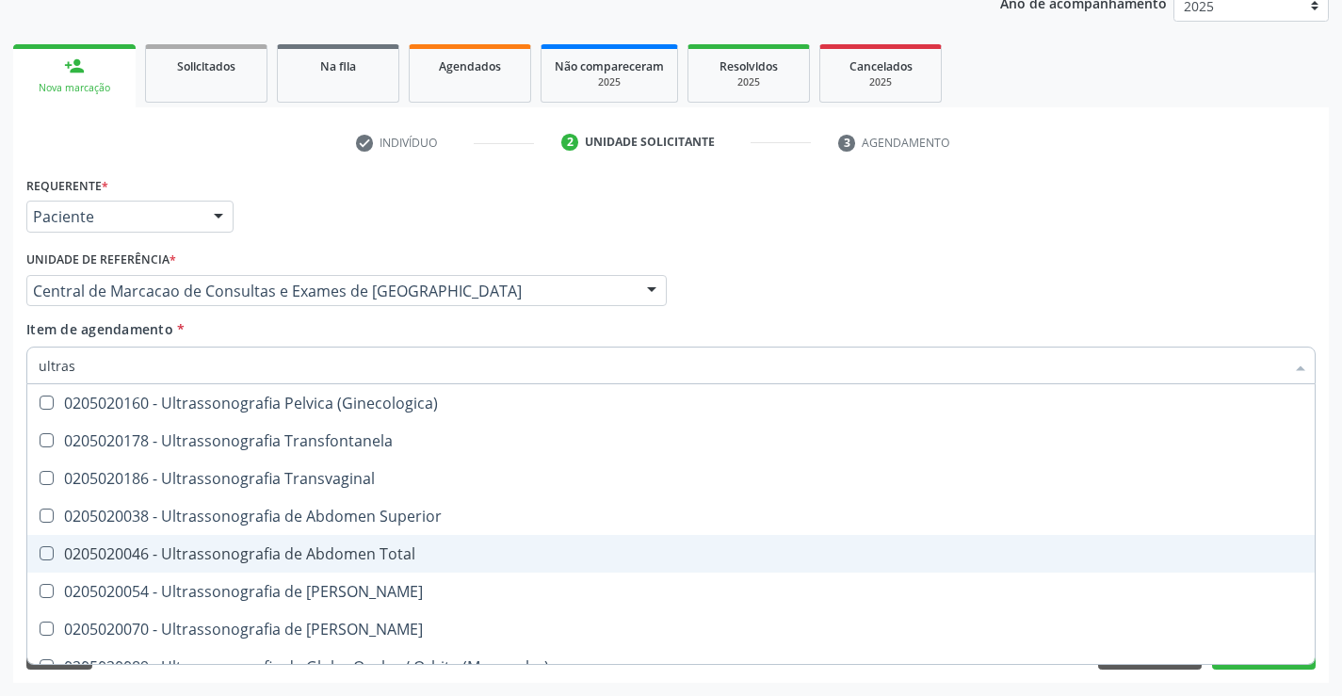
click at [392, 558] on div "0205020046 - Ultrassonografia de Abdomen Total" at bounding box center [671, 553] width 1265 height 15
checkbox Total "true"
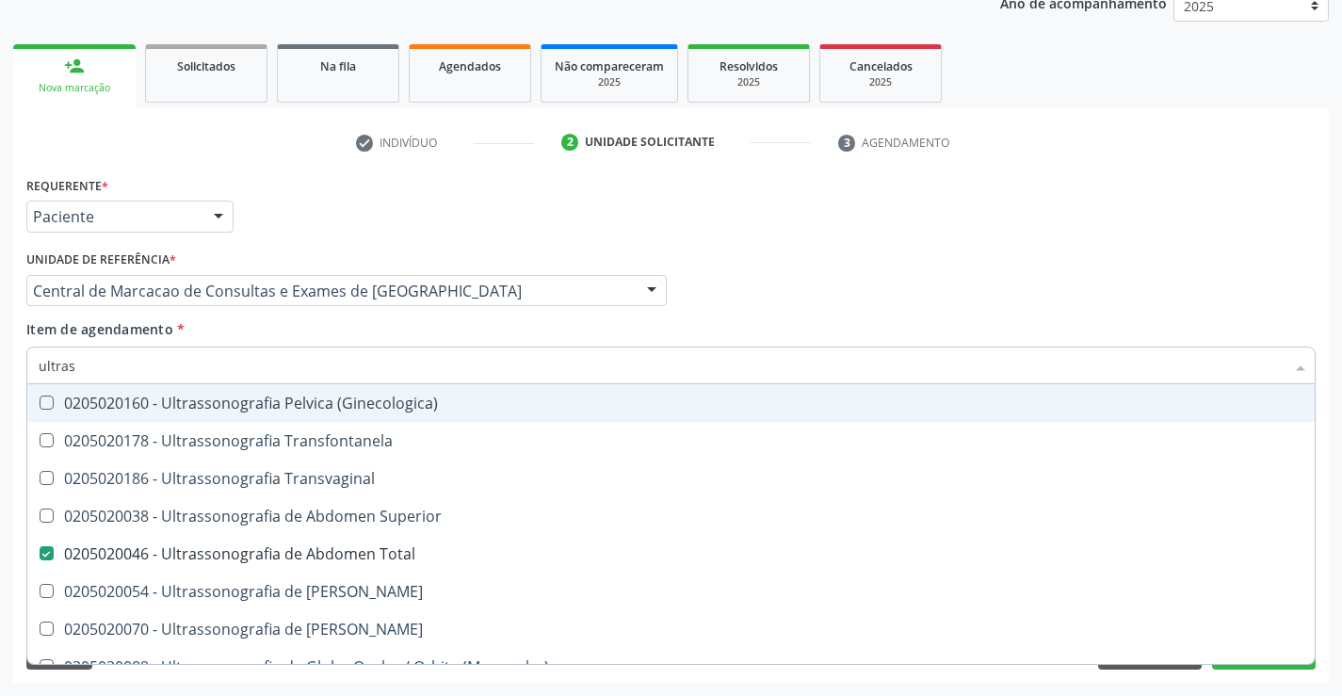
click at [949, 311] on div "Profissional Solicitante Por favor, selecione a Unidade de Atendimento primeiro…" at bounding box center [671, 282] width 1299 height 73
checkbox X "true"
checkbox Total "false"
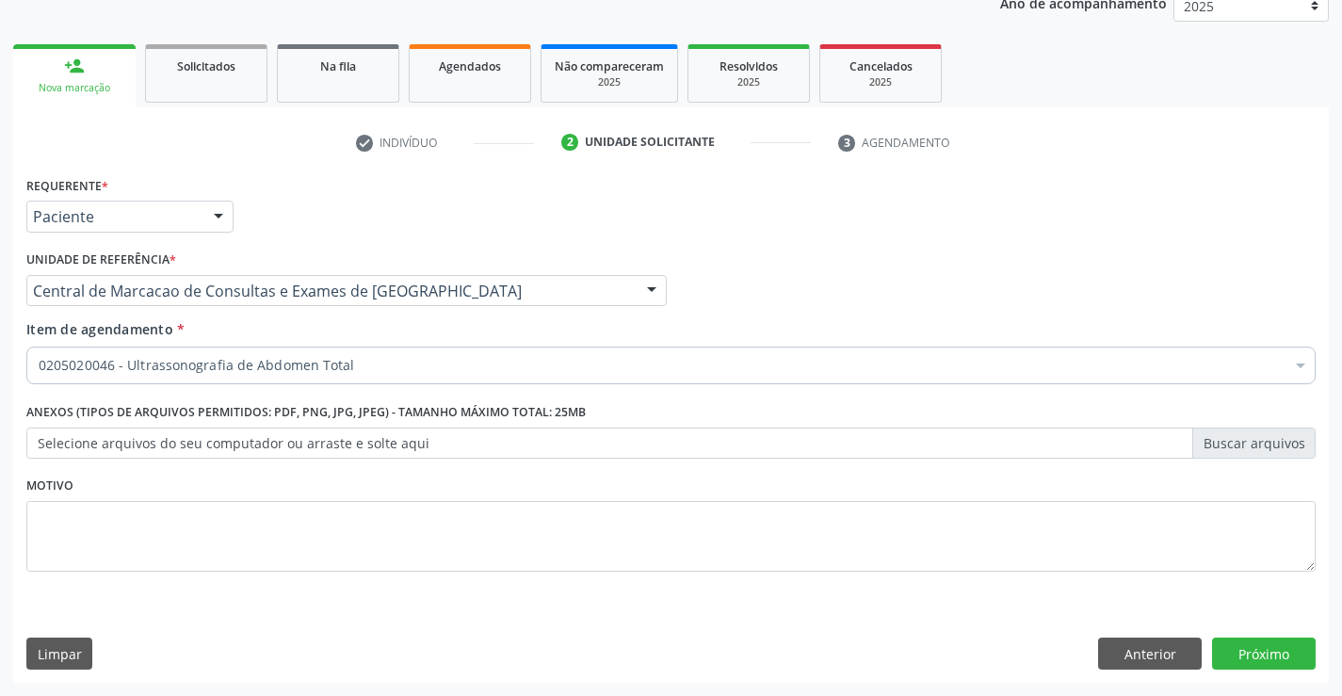
scroll to position [0, 0]
click at [1298, 658] on button "Próximo" at bounding box center [1264, 654] width 104 height 32
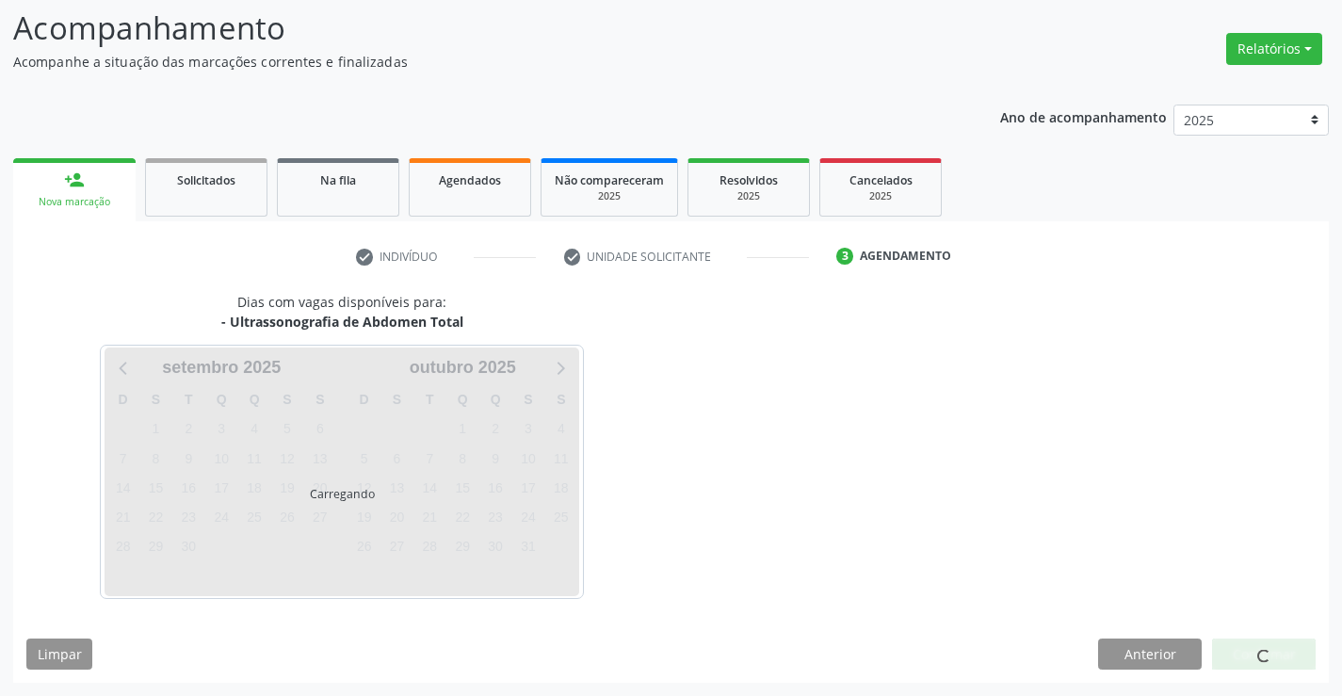
scroll to position [123, 0]
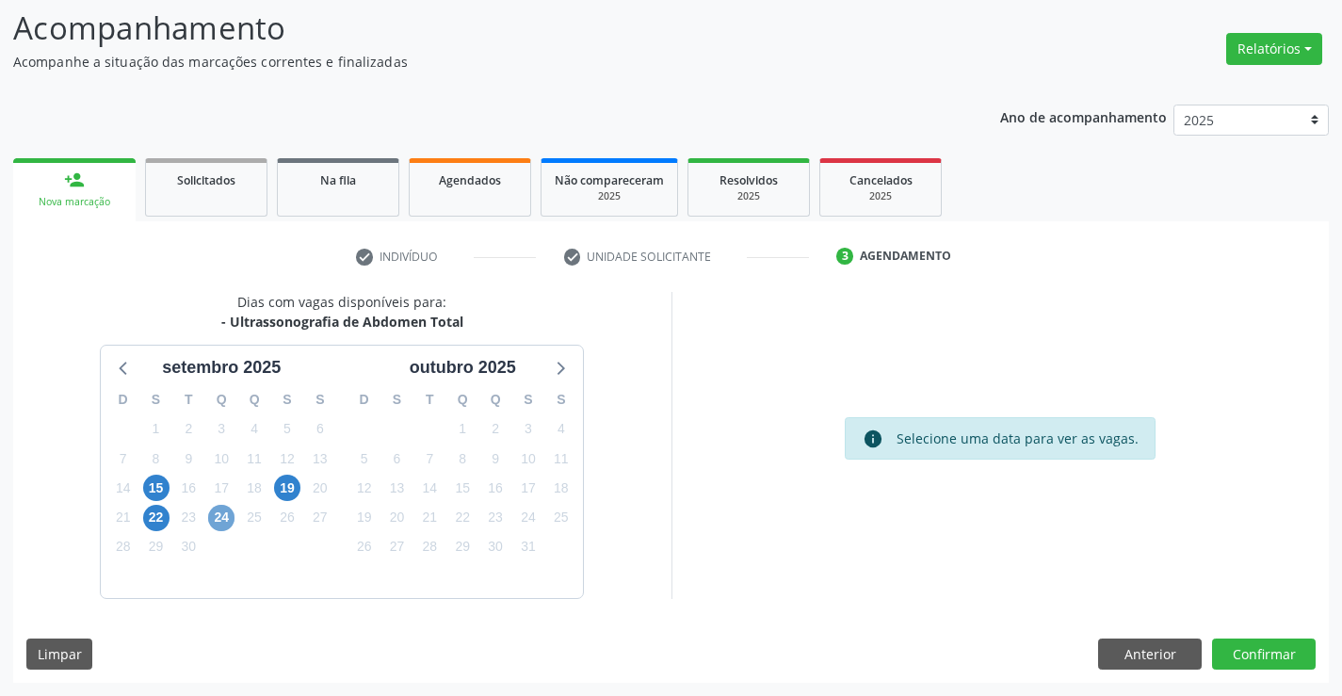
click at [224, 521] on span "24" at bounding box center [221, 518] width 26 height 26
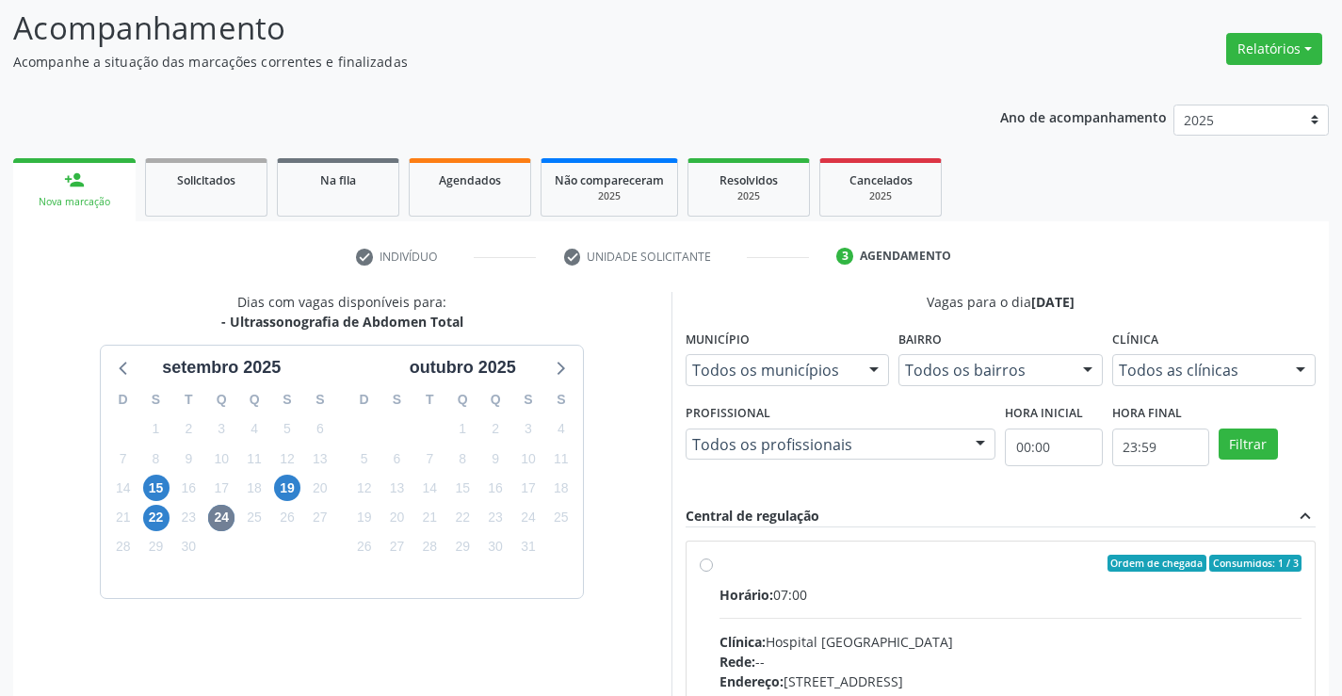
click at [938, 603] on div "Horário: 07:00" at bounding box center [1011, 595] width 583 height 20
click at [713, 572] on input "Ordem de chegada Consumidos: 1 / 3 Horário: 07:00 Clínica: Hospital [GEOGRAPHIC…" at bounding box center [706, 563] width 13 height 17
radio input "true"
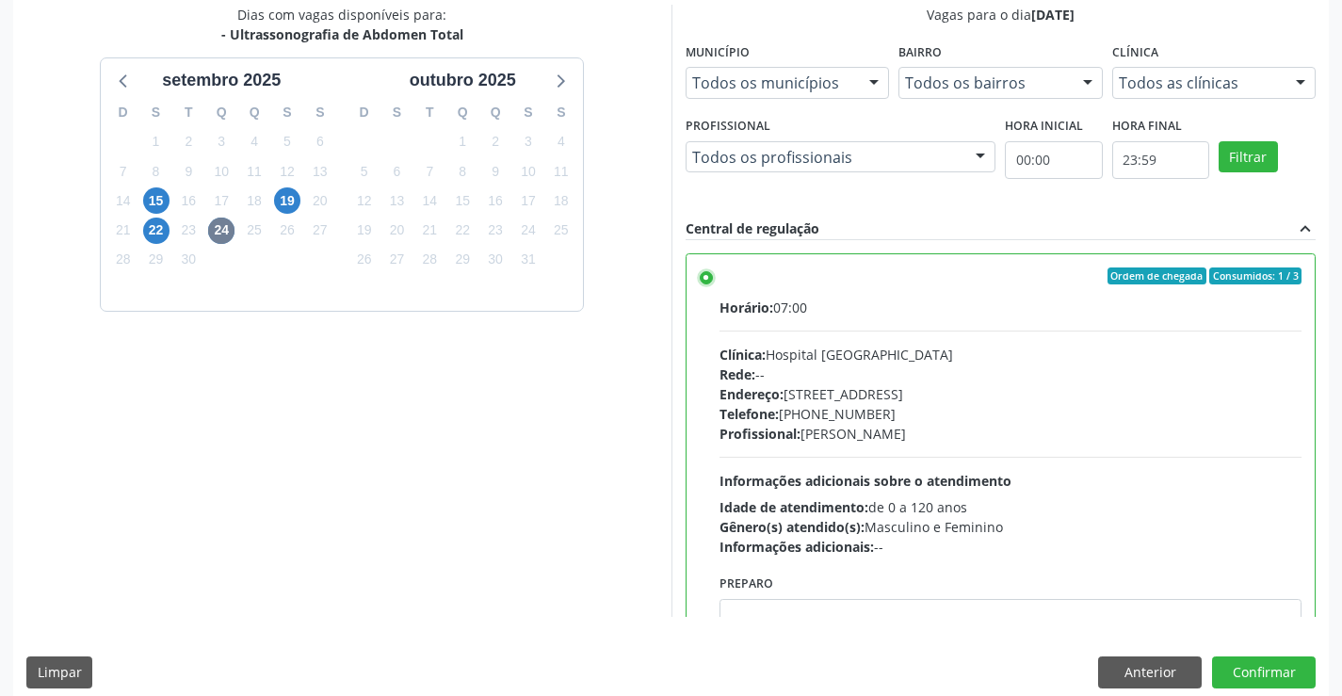
scroll to position [429, 0]
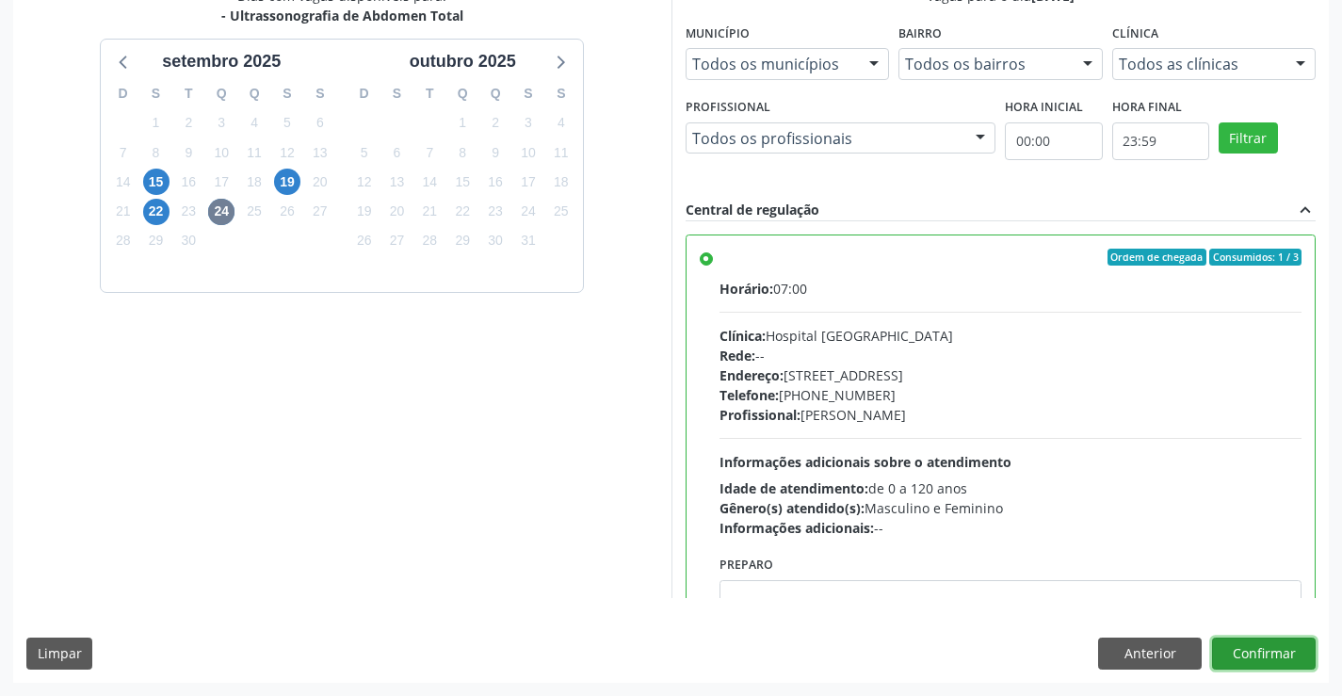
click at [1272, 666] on button "Confirmar" at bounding box center [1264, 654] width 104 height 32
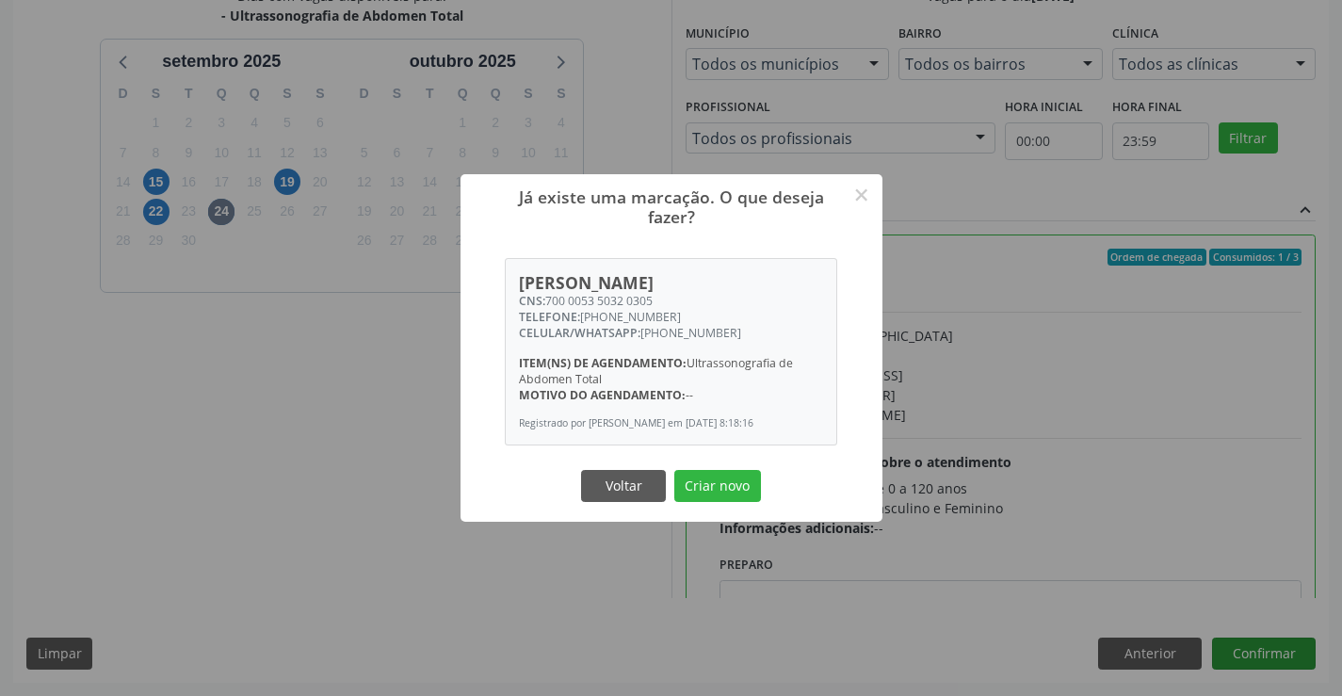
click at [674, 470] on button "Criar novo" at bounding box center [717, 486] width 87 height 32
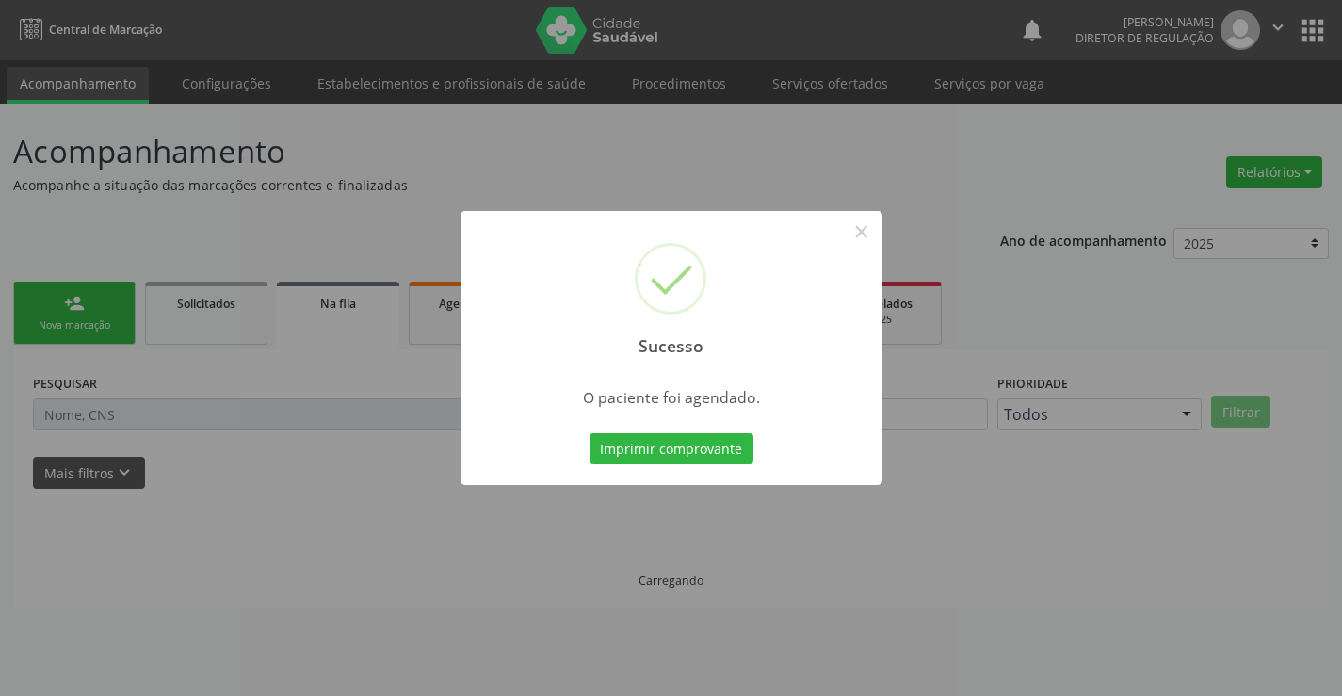
scroll to position [0, 0]
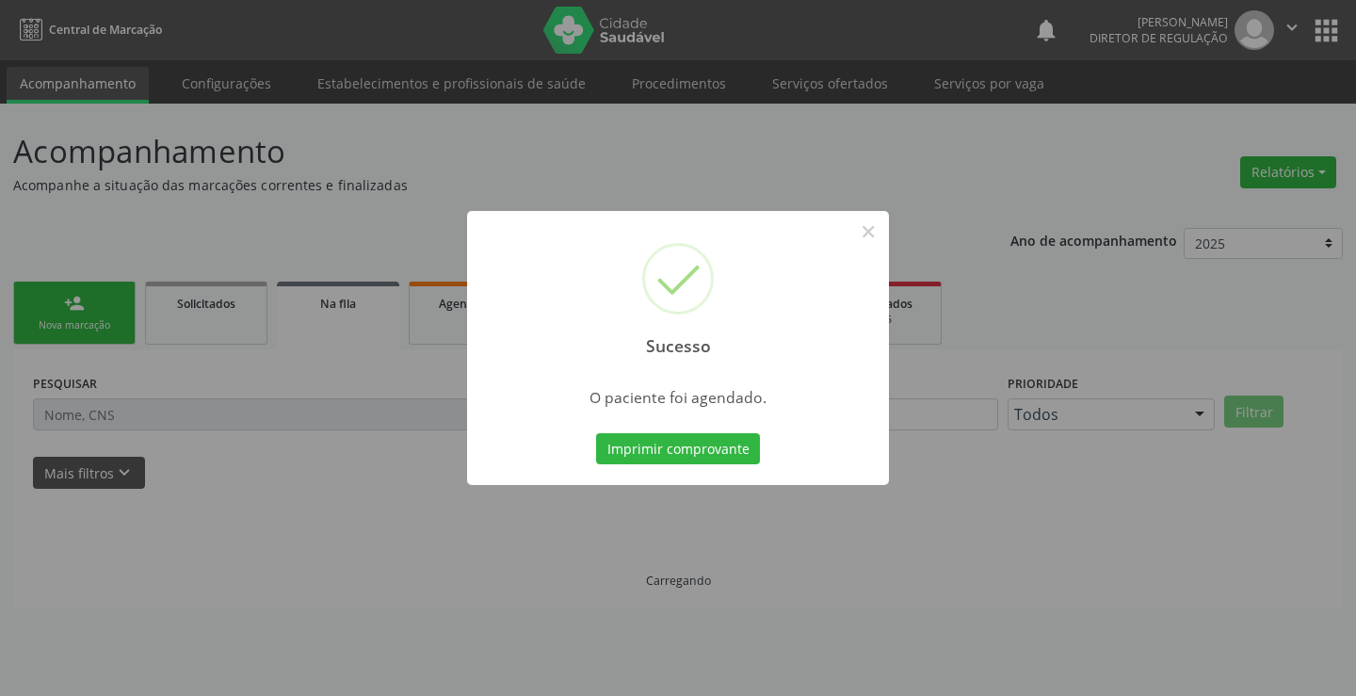
click at [596, 433] on button "Imprimir comprovante" at bounding box center [678, 449] width 164 height 32
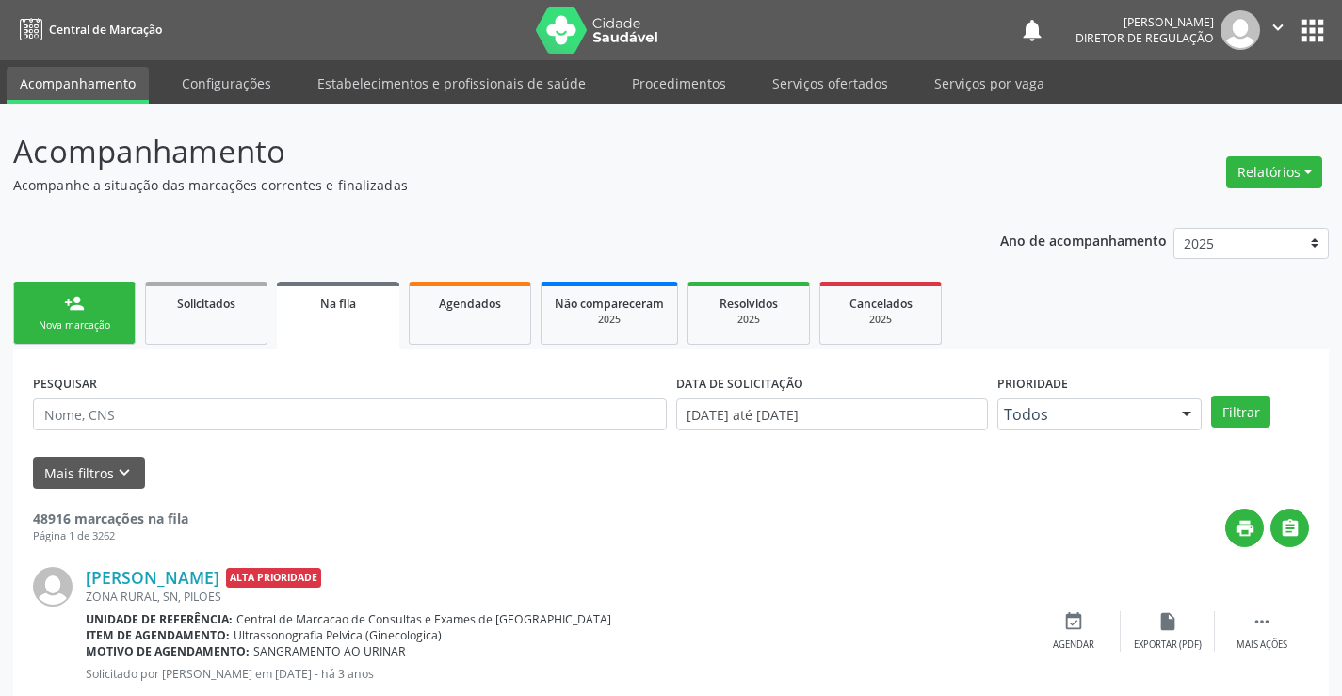
click at [104, 321] on div "Nova marcação" at bounding box center [74, 325] width 94 height 14
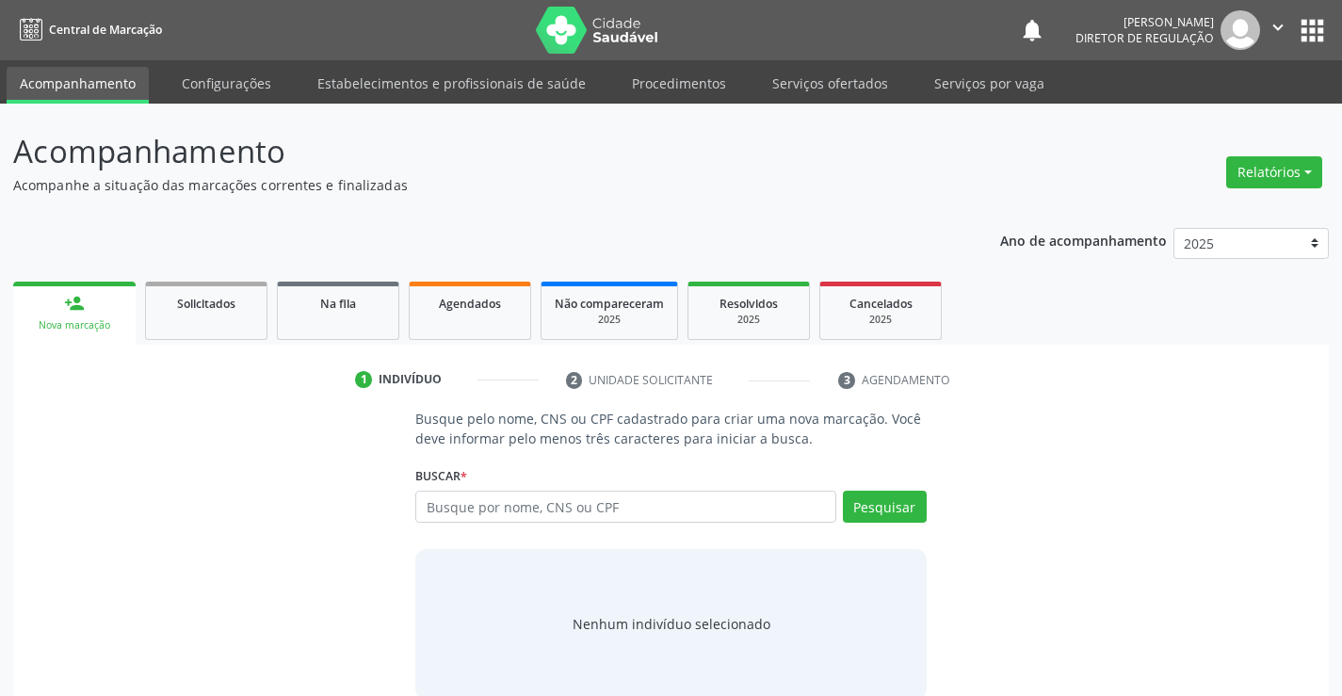
click at [564, 526] on div "Busque por nome, CNS ou CPF Nenhum resultado encontrado para: " " Digite nome, …" at bounding box center [670, 513] width 510 height 45
click at [565, 518] on input "text" at bounding box center [625, 507] width 420 height 32
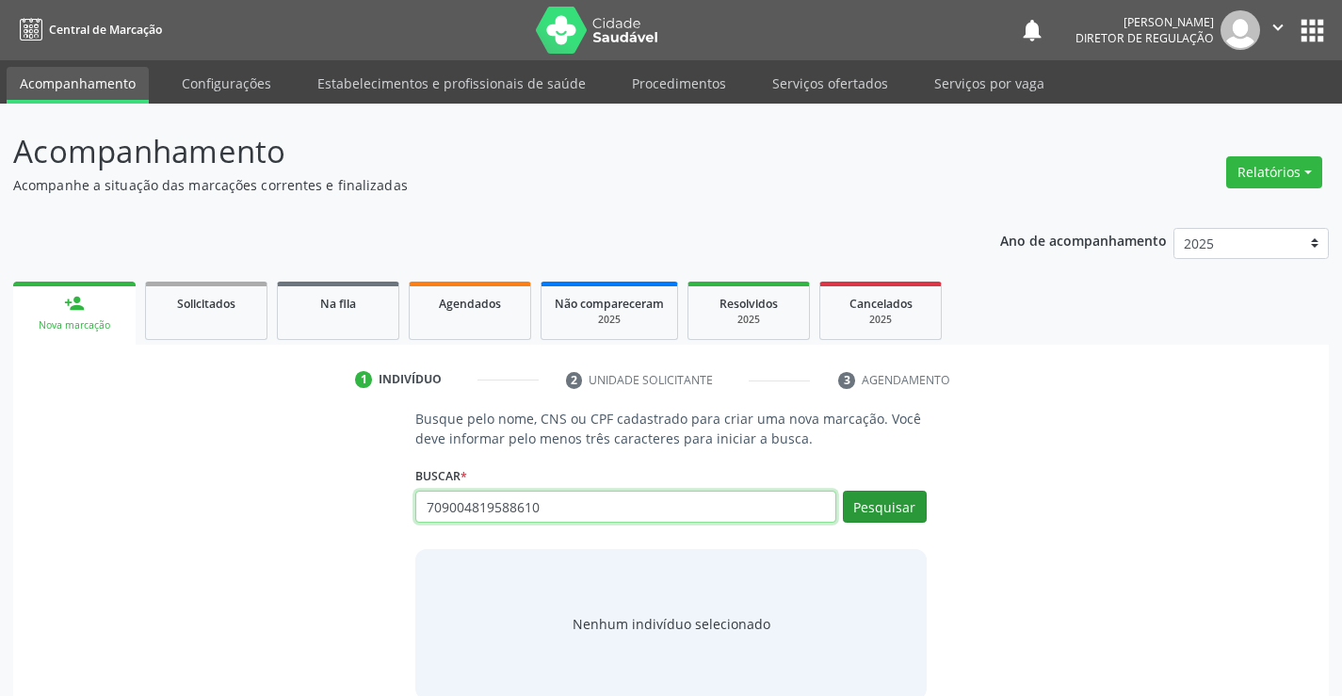
type input "709004819588610"
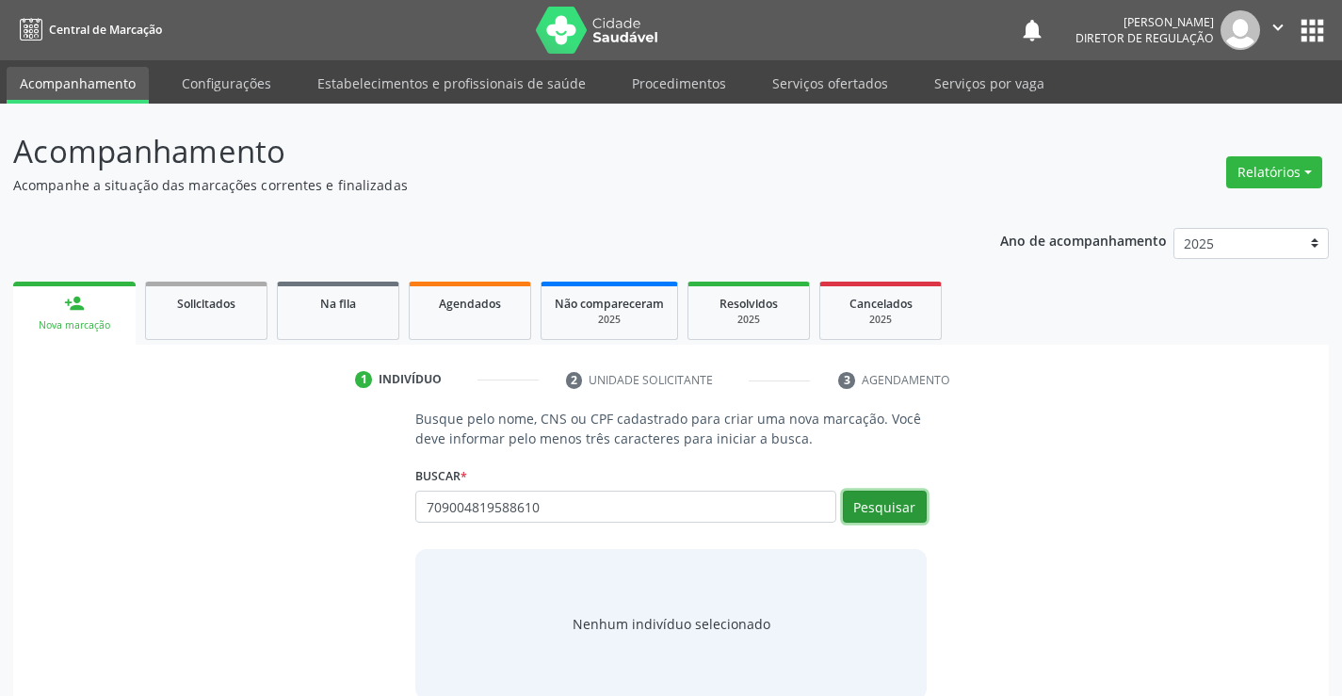
click at [869, 512] on button "Pesquisar" at bounding box center [885, 507] width 84 height 32
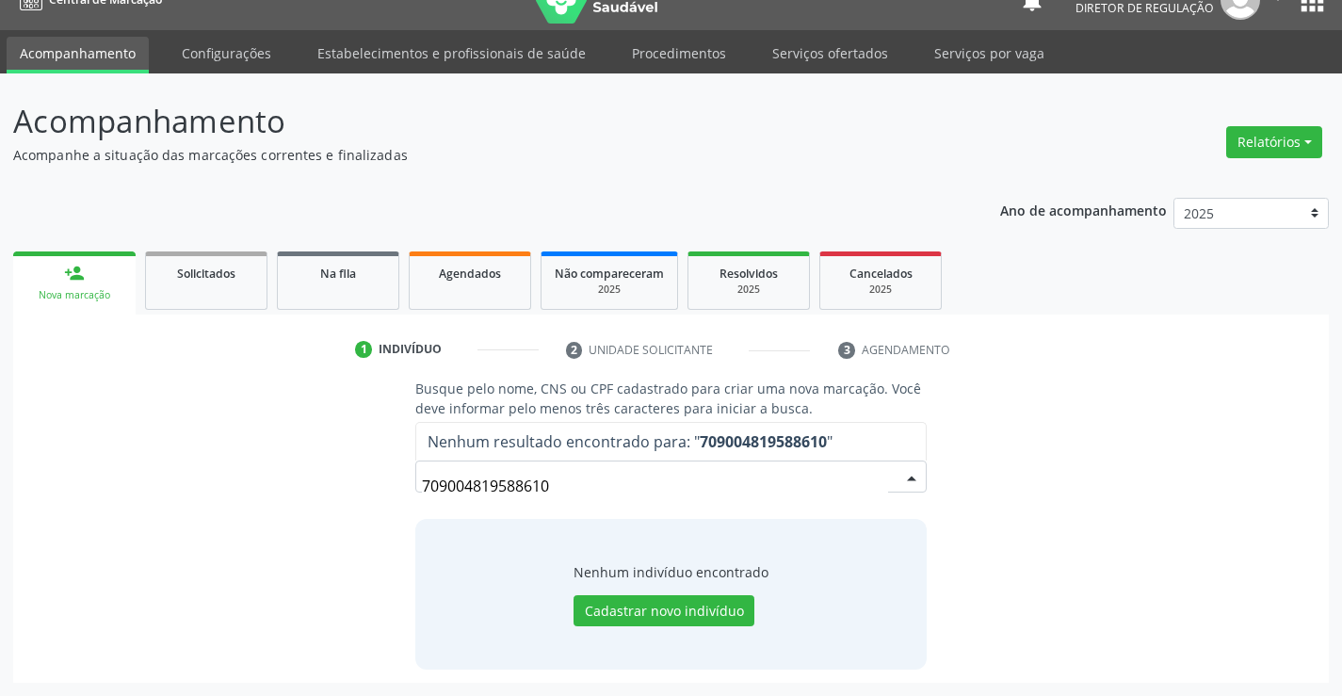
click at [512, 481] on input "709004819588610" at bounding box center [654, 486] width 465 height 38
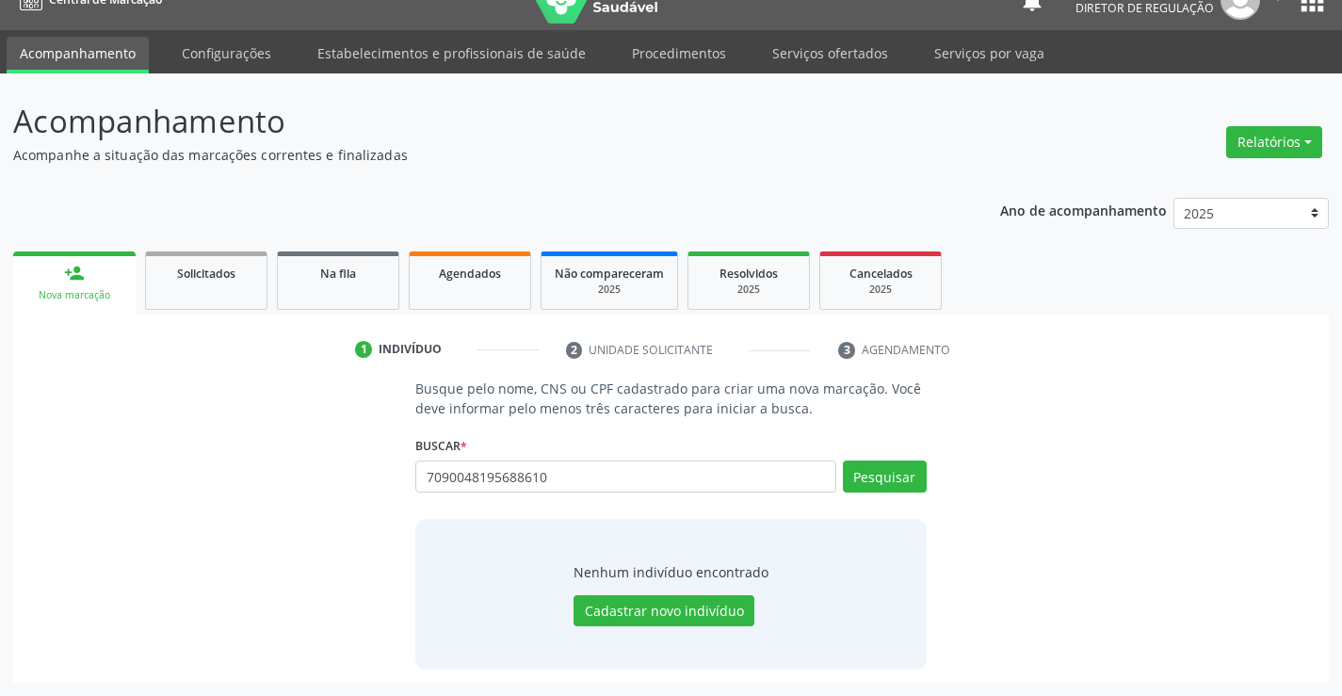
click at [520, 475] on input "7090048195688610" at bounding box center [625, 477] width 420 height 32
type input "709004819568610"
click at [890, 471] on button "Pesquisar" at bounding box center [885, 477] width 84 height 32
type input "709004819568610"
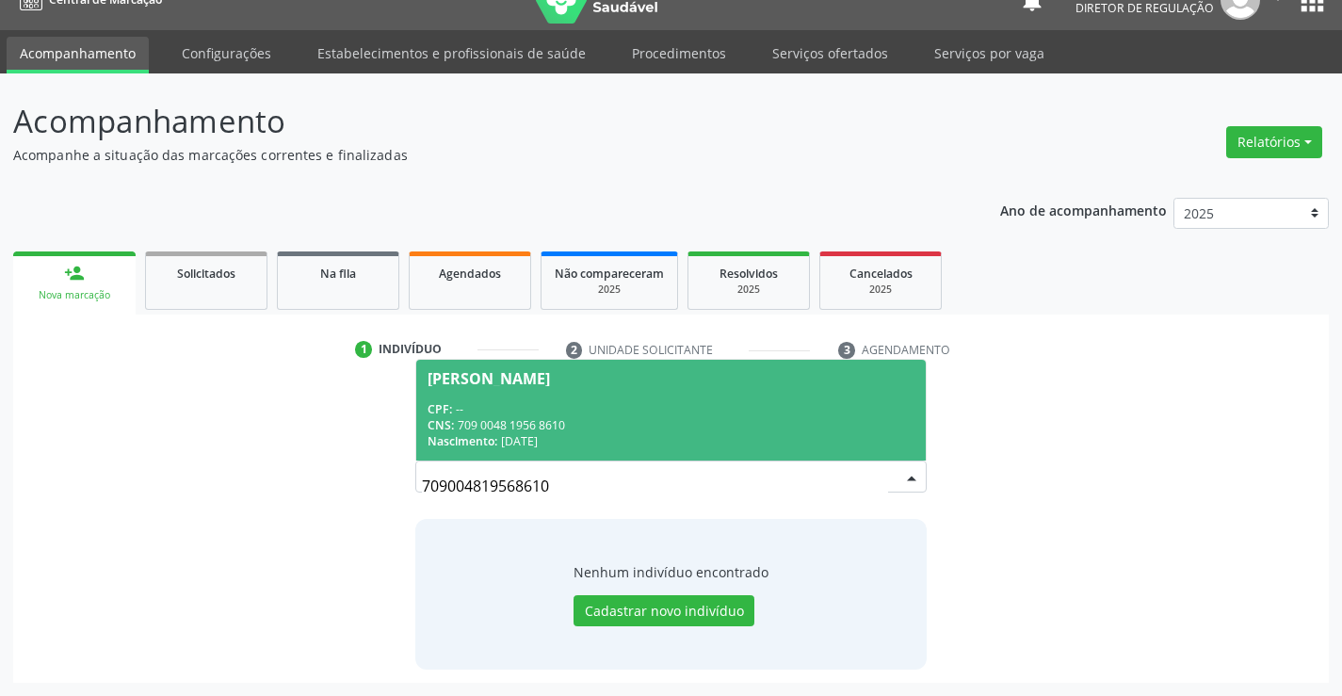
click at [544, 402] on div "CPF: --" at bounding box center [671, 409] width 486 height 16
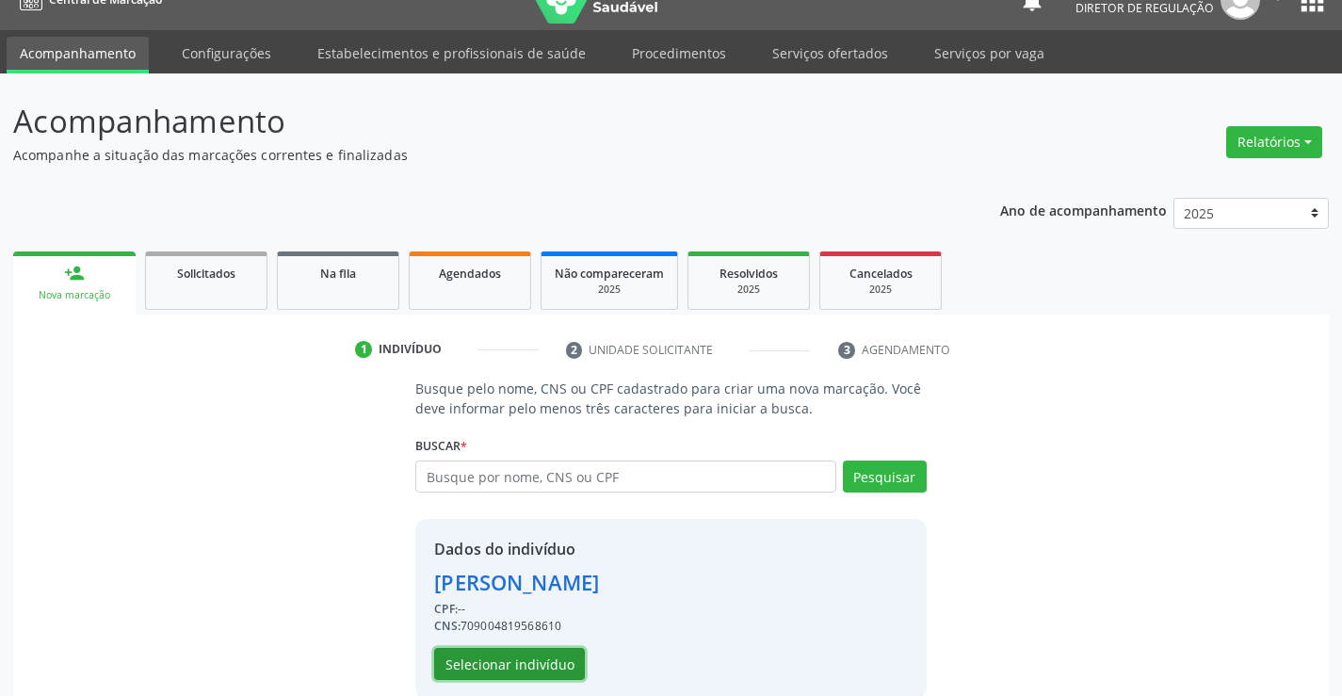
click at [558, 655] on button "Selecionar indivíduo" at bounding box center [509, 664] width 151 height 32
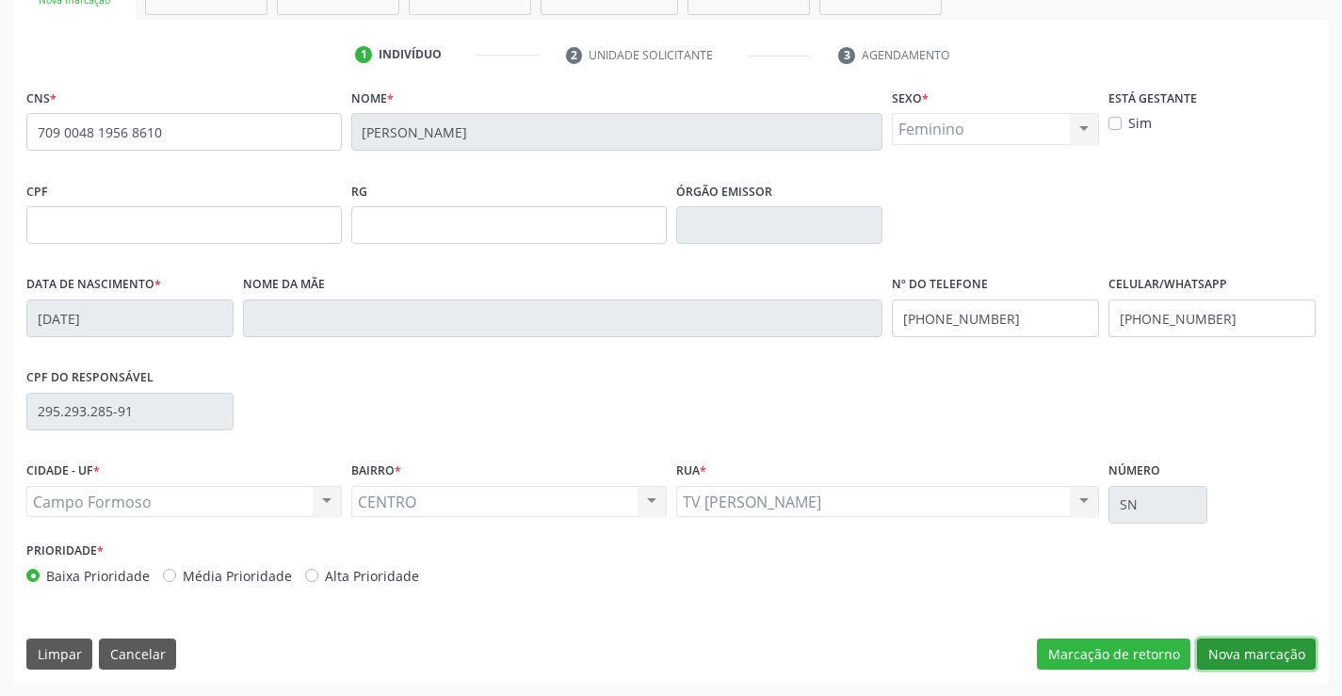
click at [1233, 647] on button "Nova marcação" at bounding box center [1256, 655] width 119 height 32
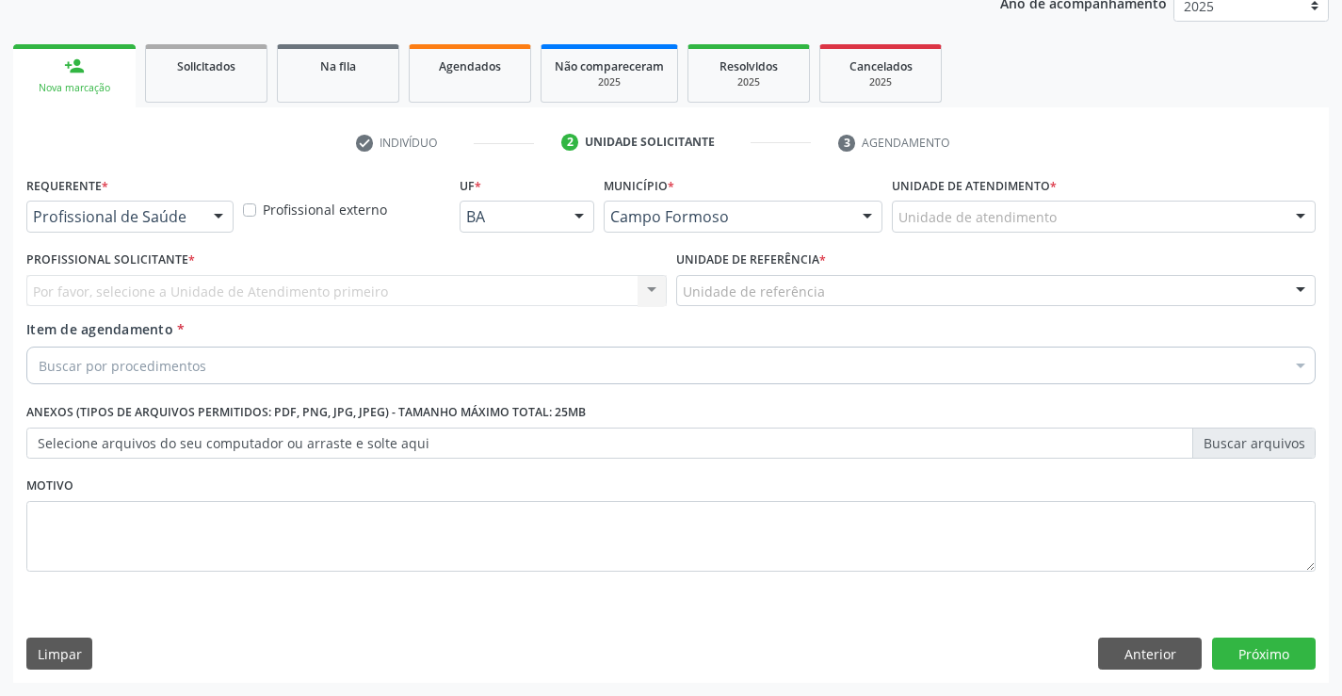
scroll to position [237, 0]
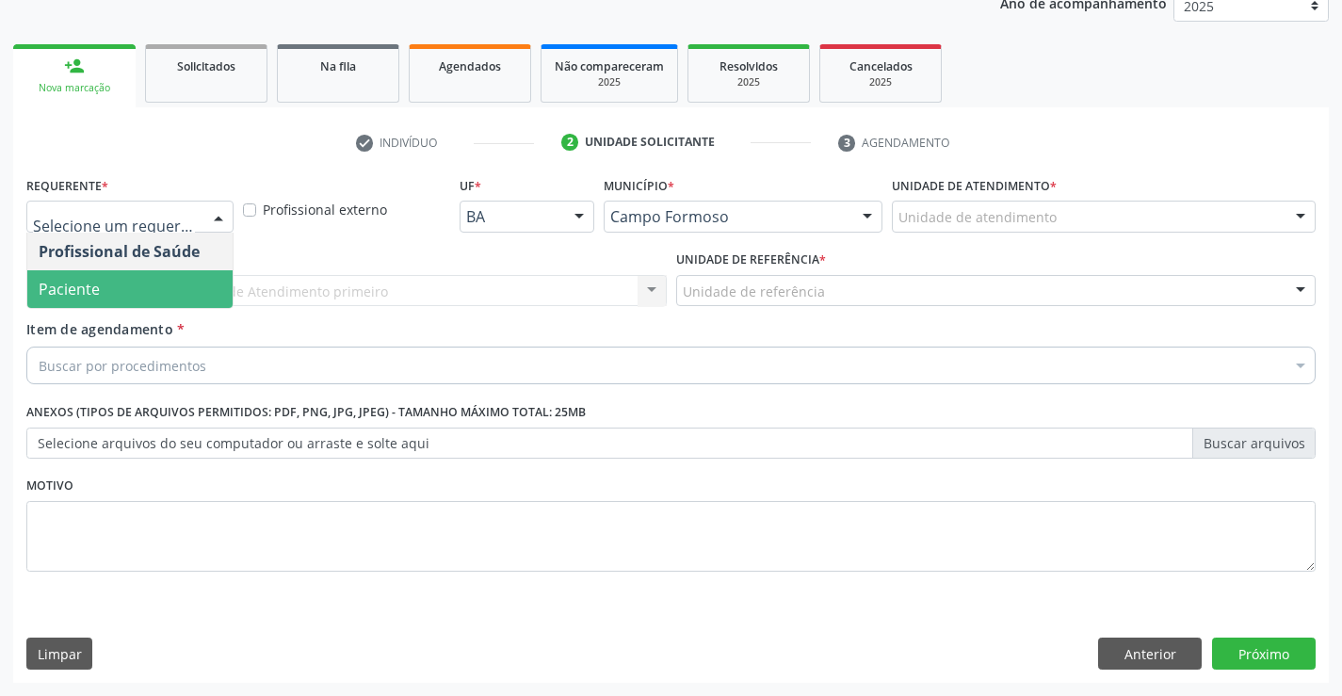
click at [168, 284] on span "Paciente" at bounding box center [129, 289] width 205 height 38
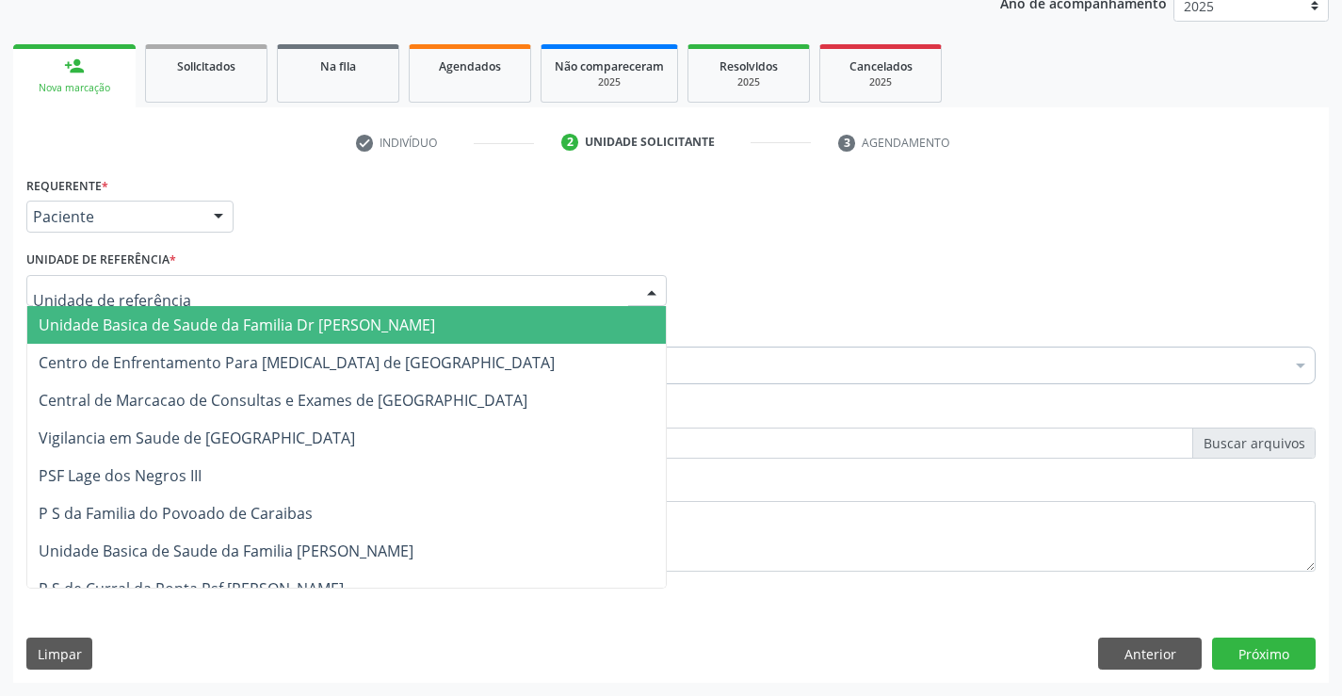
click at [376, 294] on div at bounding box center [346, 291] width 640 height 32
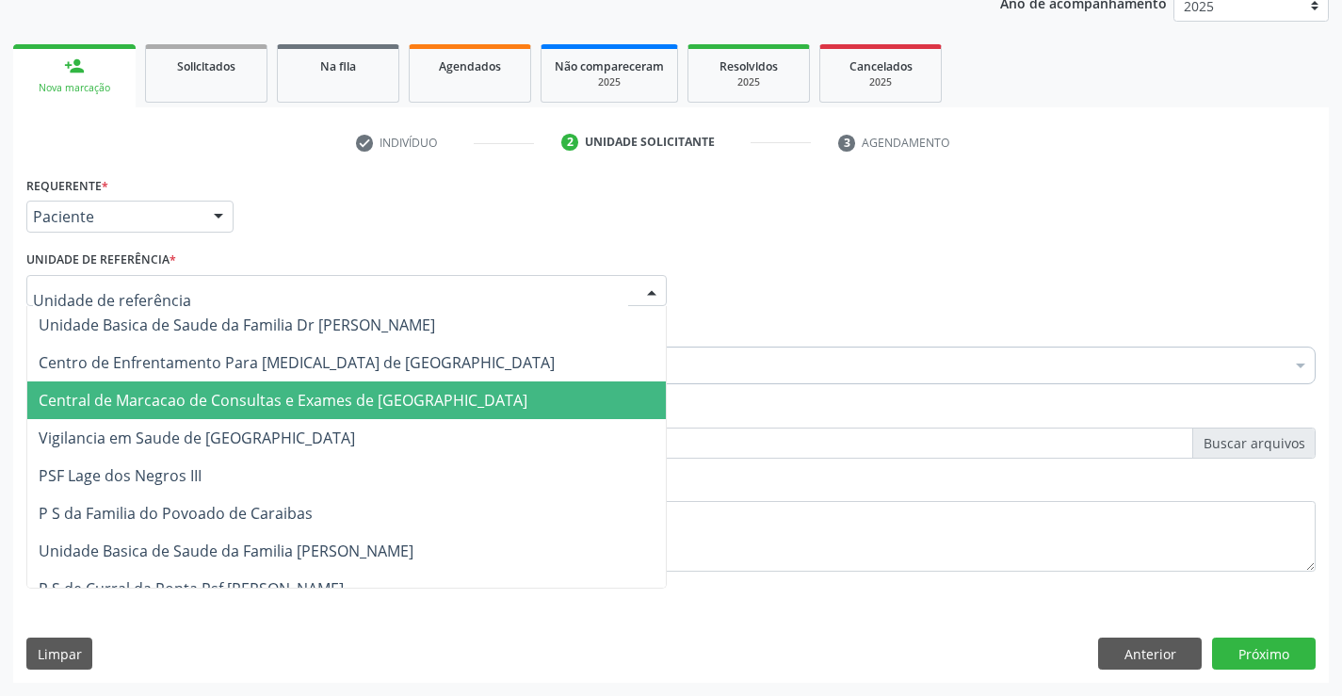
click at [372, 417] on span "Central de Marcacao de Consultas e Exames de [GEOGRAPHIC_DATA]" at bounding box center [346, 400] width 639 height 38
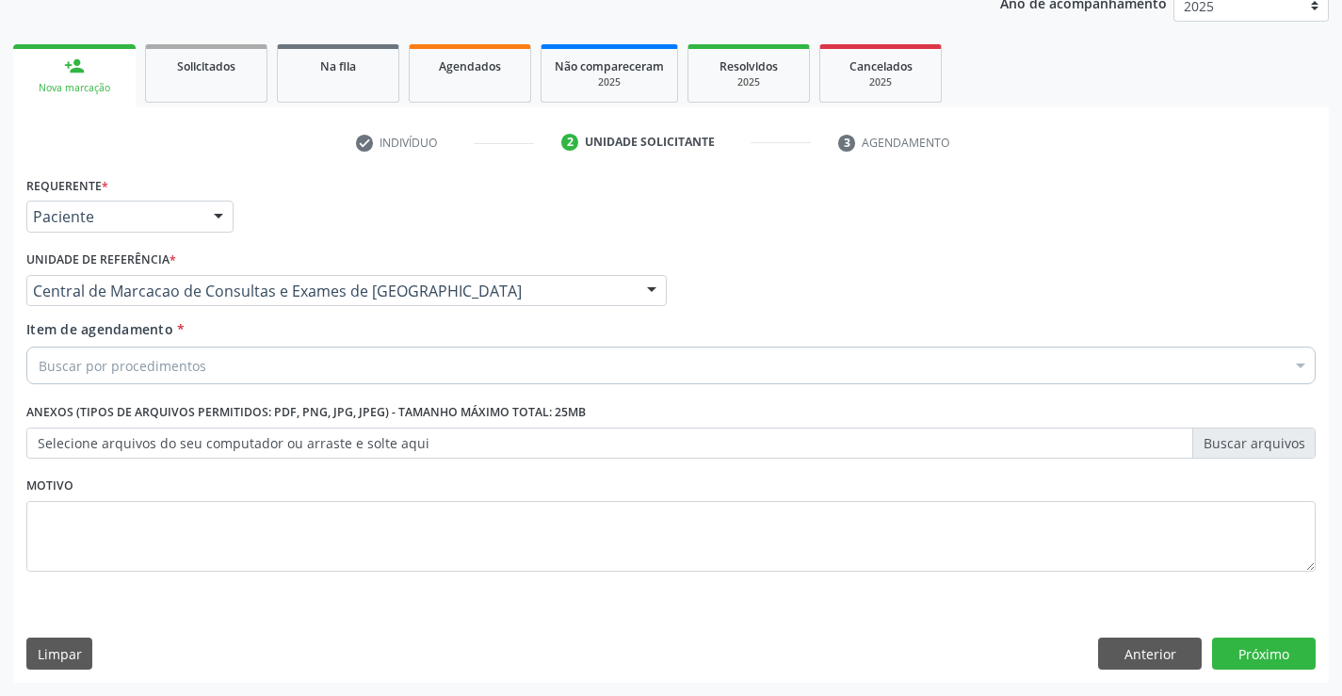
click at [438, 370] on div "Buscar por procedimentos" at bounding box center [670, 366] width 1289 height 38
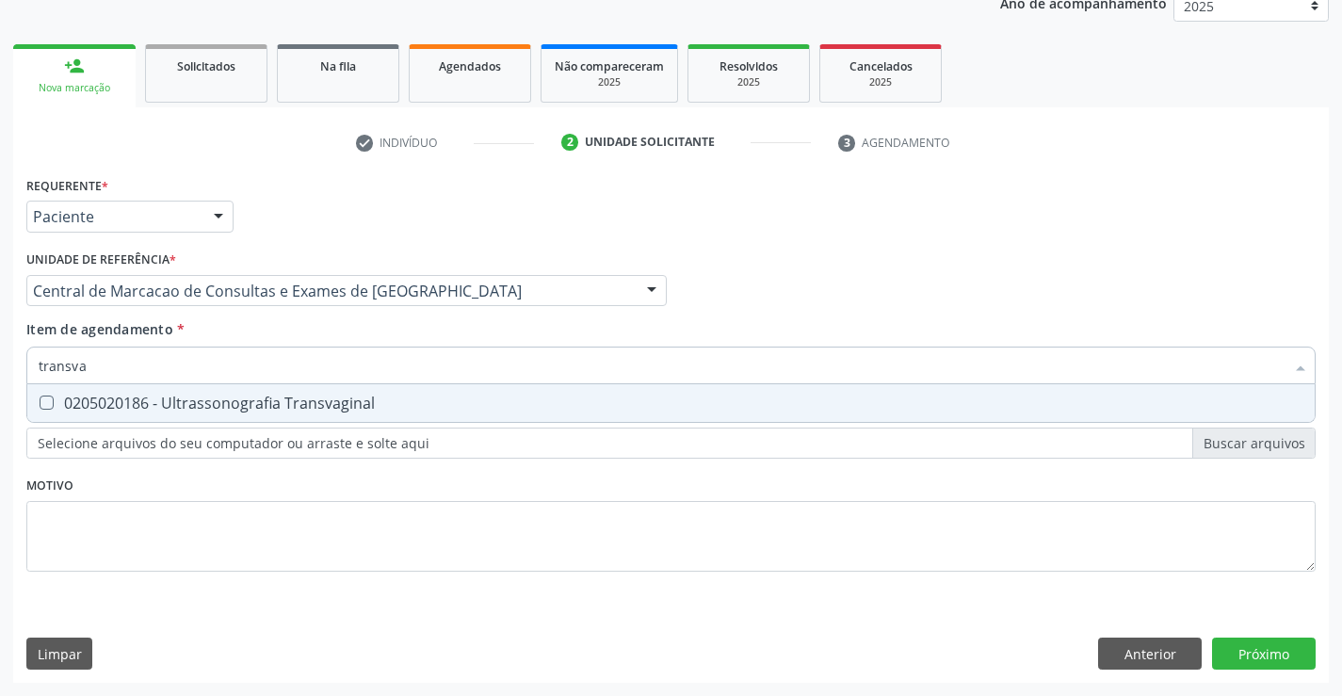
type input "transvag"
click at [342, 404] on div "0205020186 - Ultrassonografia Transvaginal" at bounding box center [671, 403] width 1265 height 15
checkbox Transvaginal "true"
click at [1301, 650] on div "Requerente * Paciente Profissional de Saúde Paciente Nenhum resultado encontrad…" at bounding box center [671, 426] width 1316 height 511
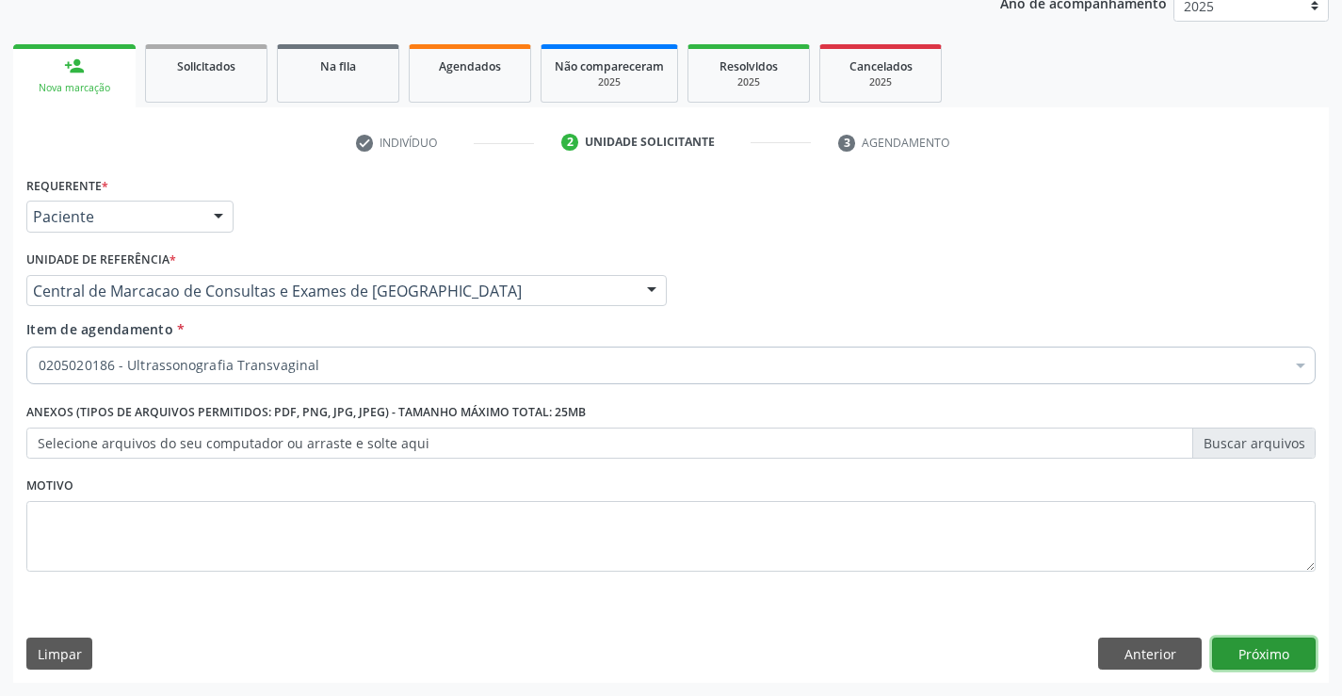
click at [1265, 640] on button "Próximo" at bounding box center [1264, 654] width 104 height 32
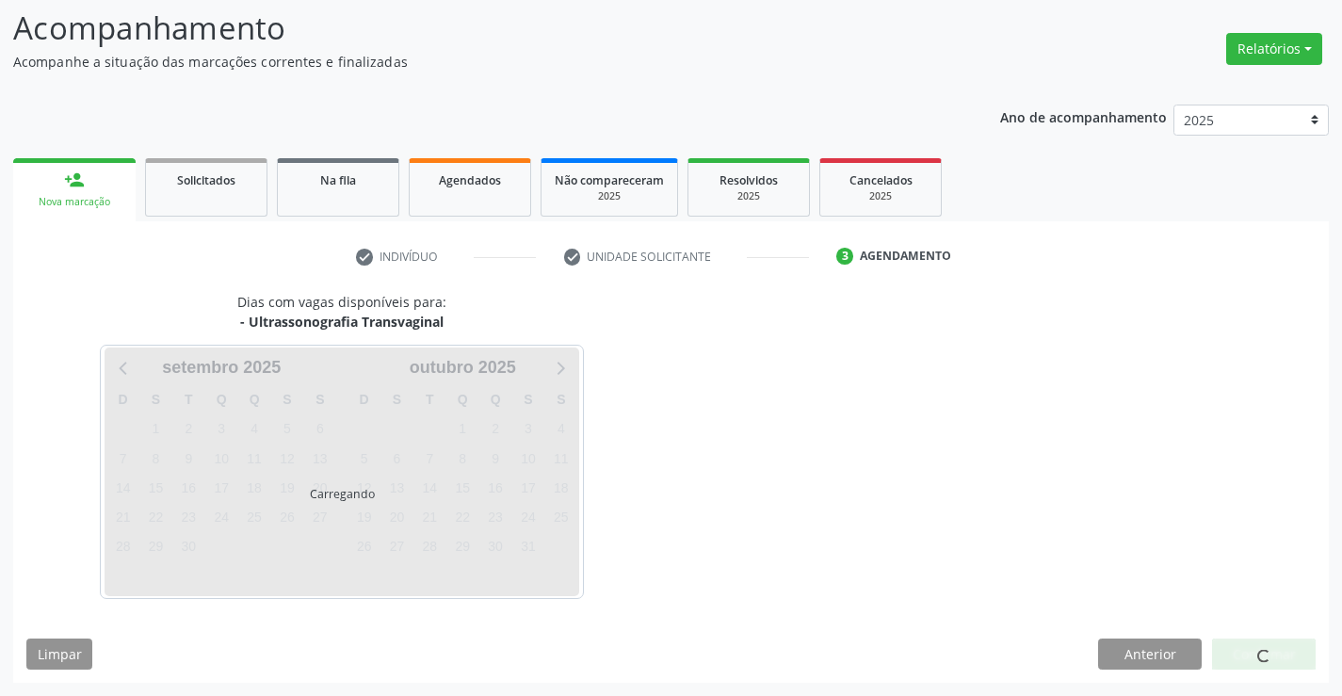
scroll to position [123, 0]
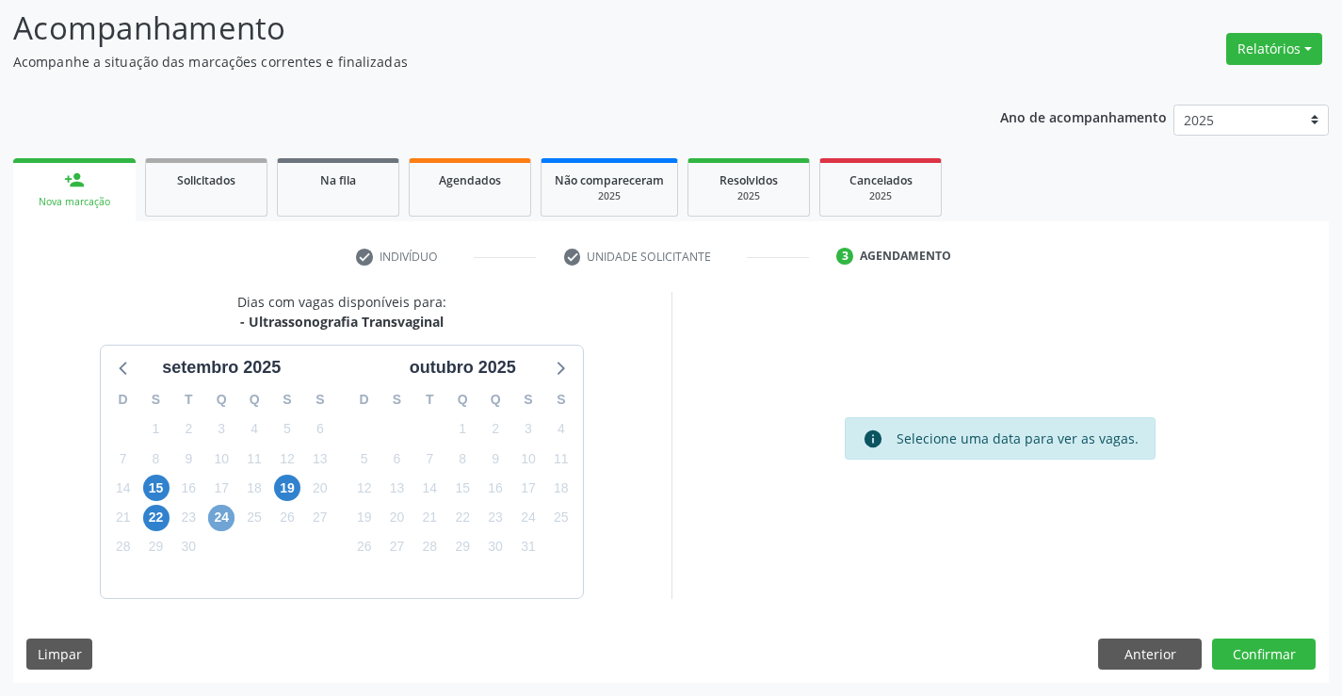
click at [215, 525] on span "24" at bounding box center [221, 518] width 26 height 26
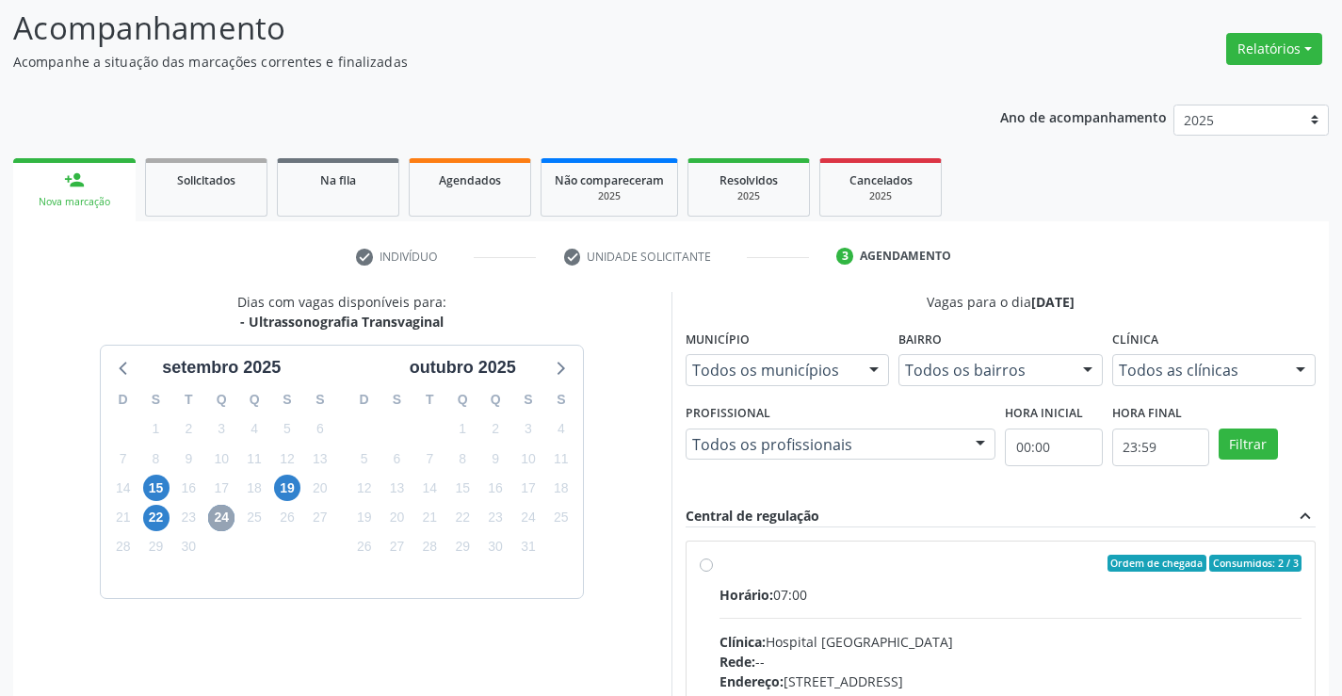
scroll to position [297, 0]
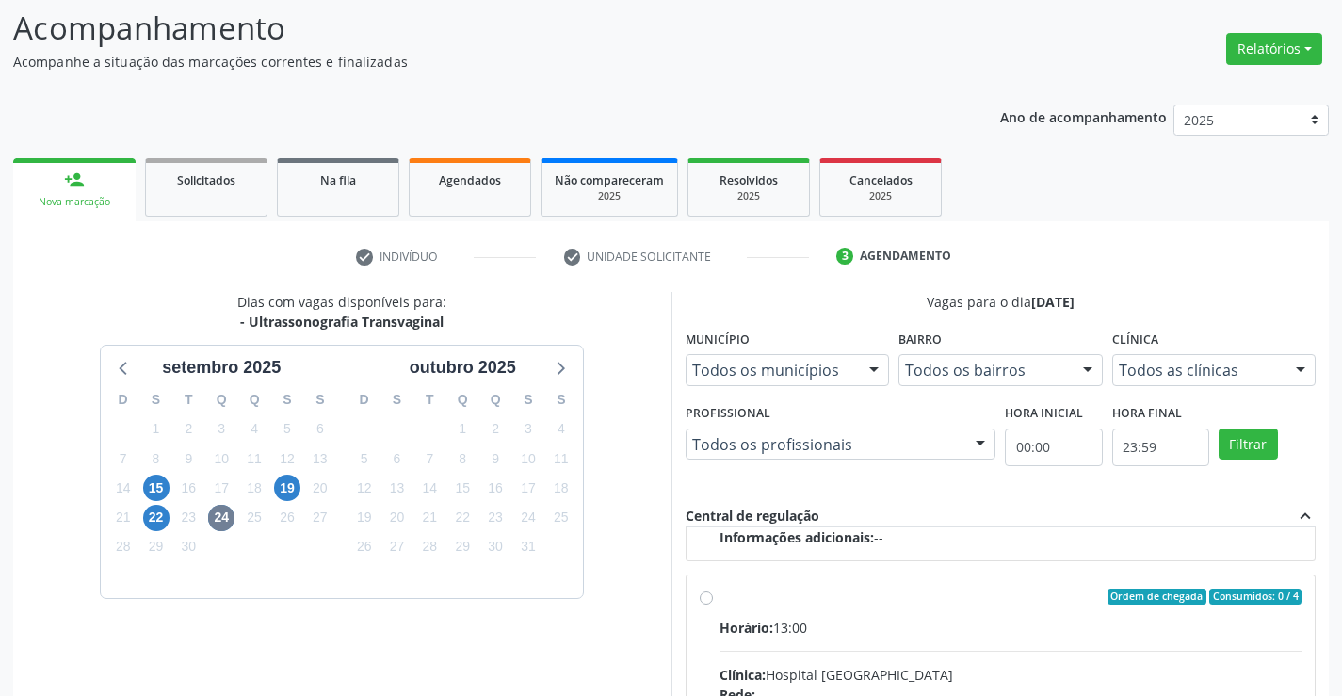
click at [934, 631] on div "Horário: 13:00" at bounding box center [1011, 628] width 583 height 20
click at [713, 606] on input "Ordem de chegada Consumidos: 0 / 4 Horário: 13:00 Clínica: Hospital [GEOGRAPHIC…" at bounding box center [706, 597] width 13 height 17
radio input "true"
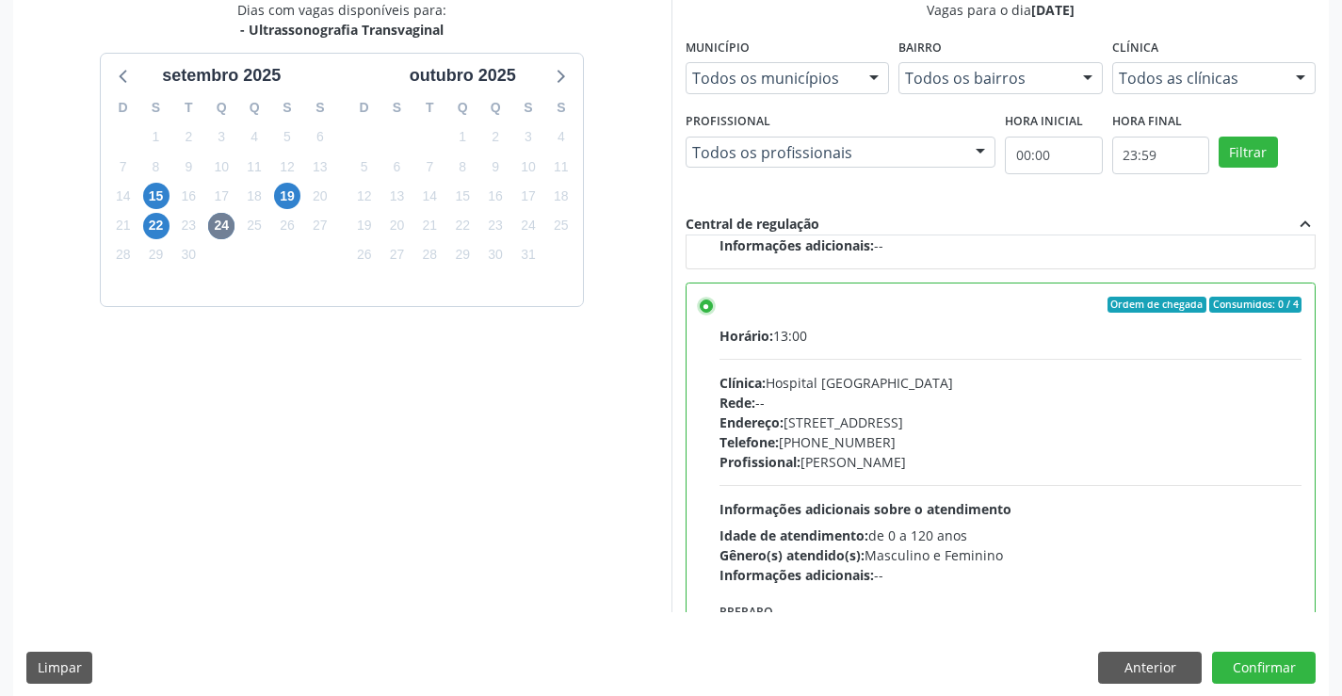
scroll to position [429, 0]
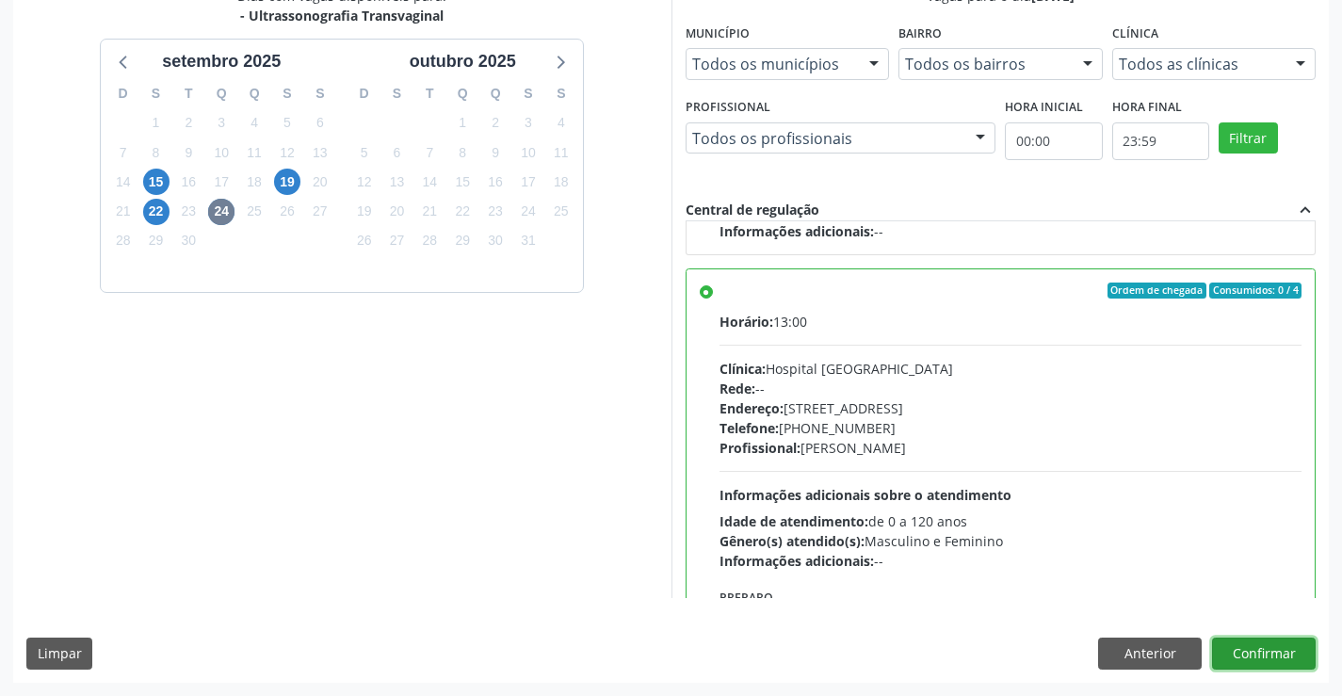
click at [1290, 669] on button "Confirmar" at bounding box center [1264, 654] width 104 height 32
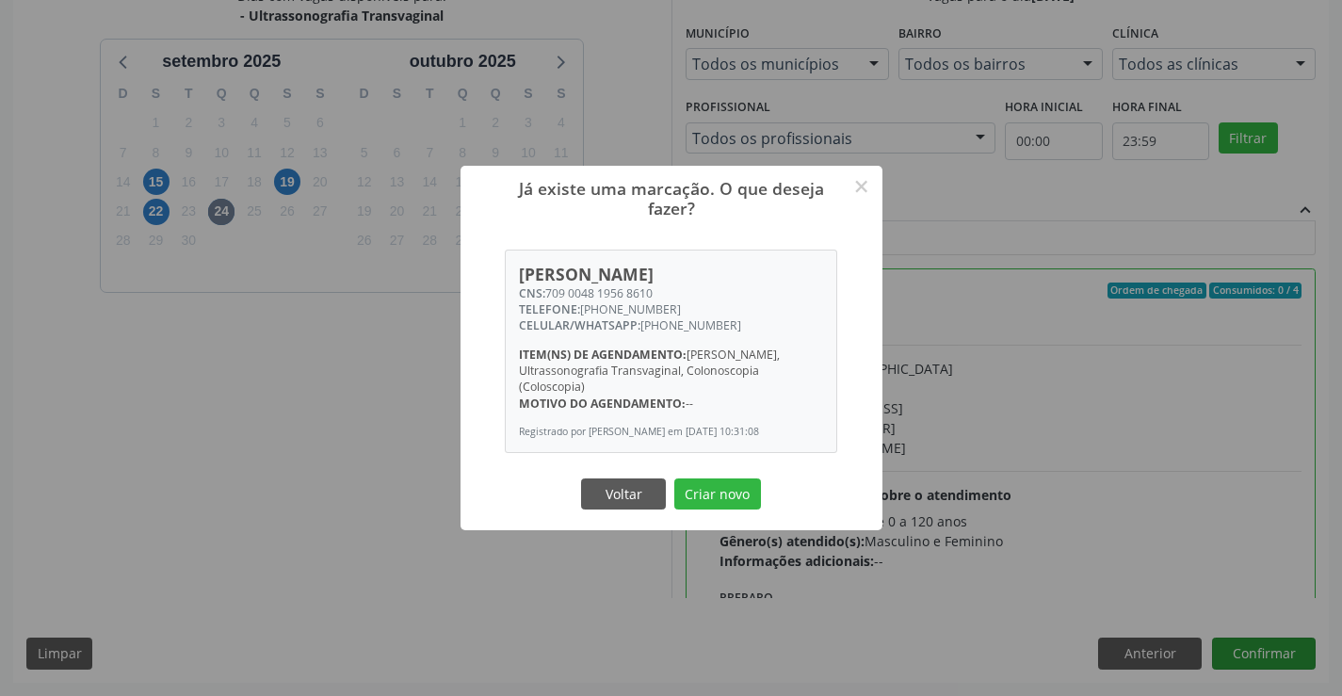
click at [674, 478] on button "Criar novo" at bounding box center [717, 494] width 87 height 32
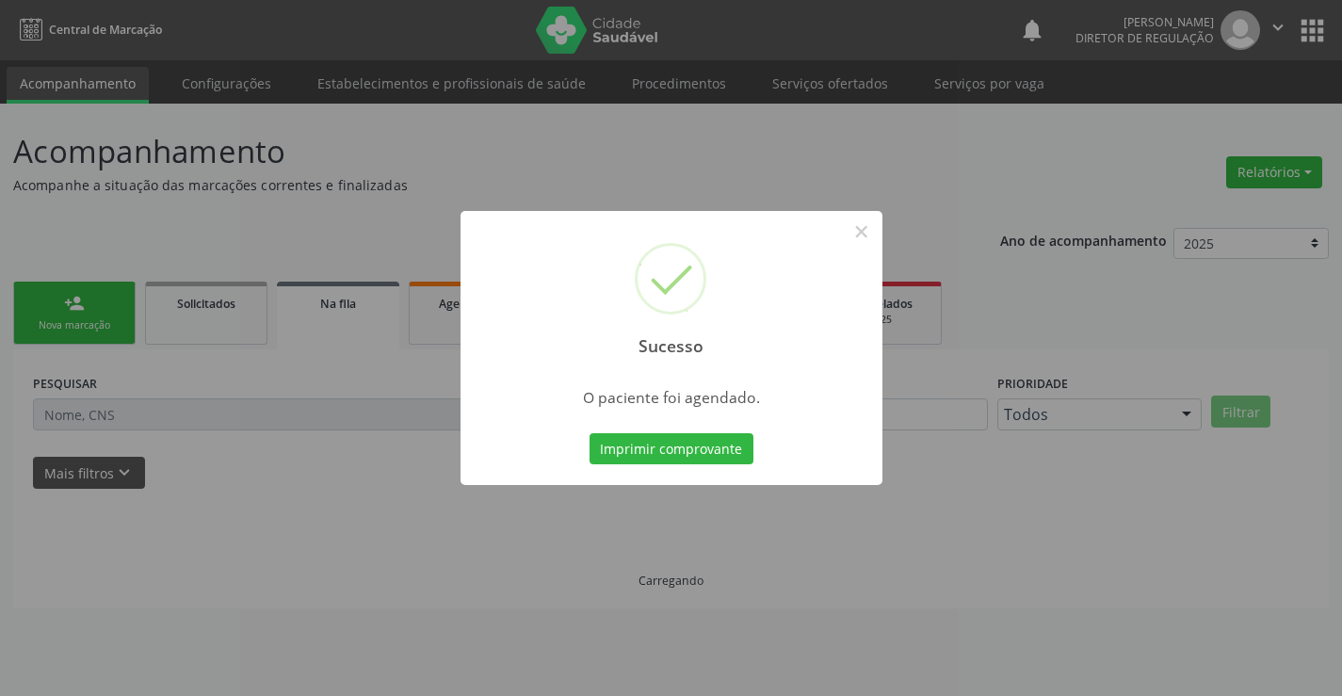
scroll to position [0, 0]
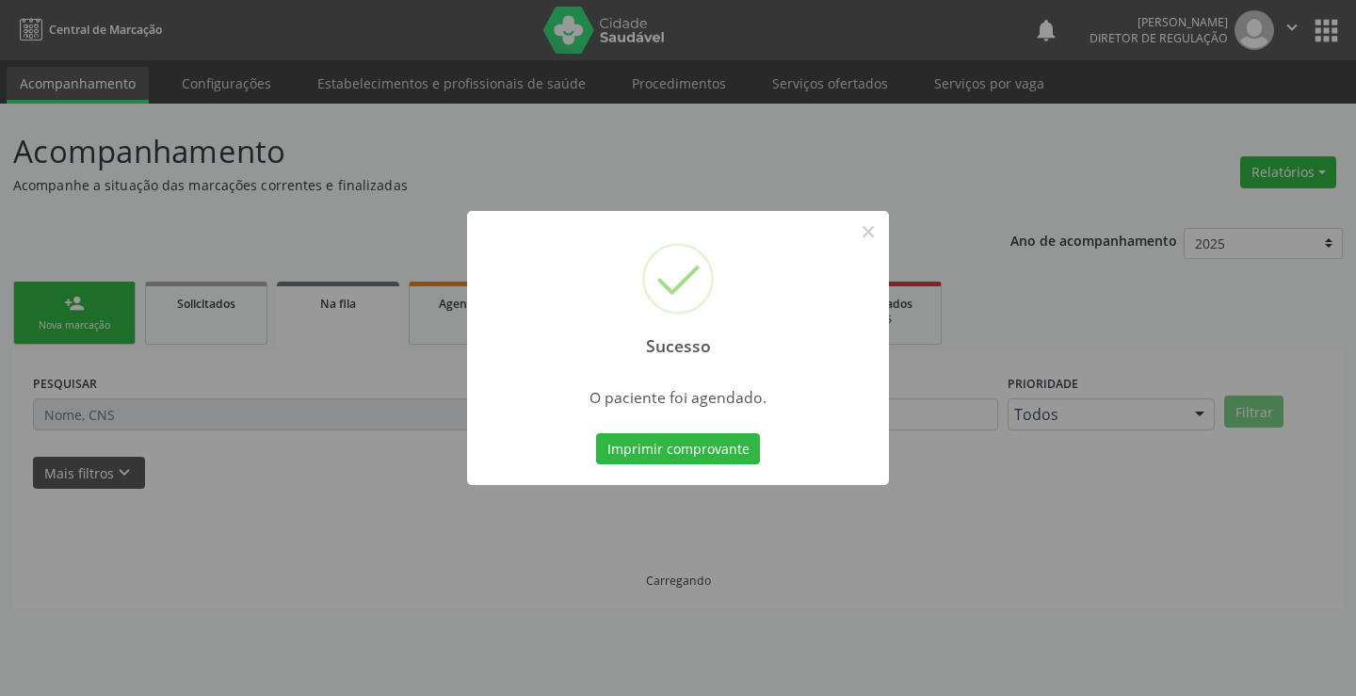
click at [596, 433] on button "Imprimir comprovante" at bounding box center [678, 449] width 164 height 32
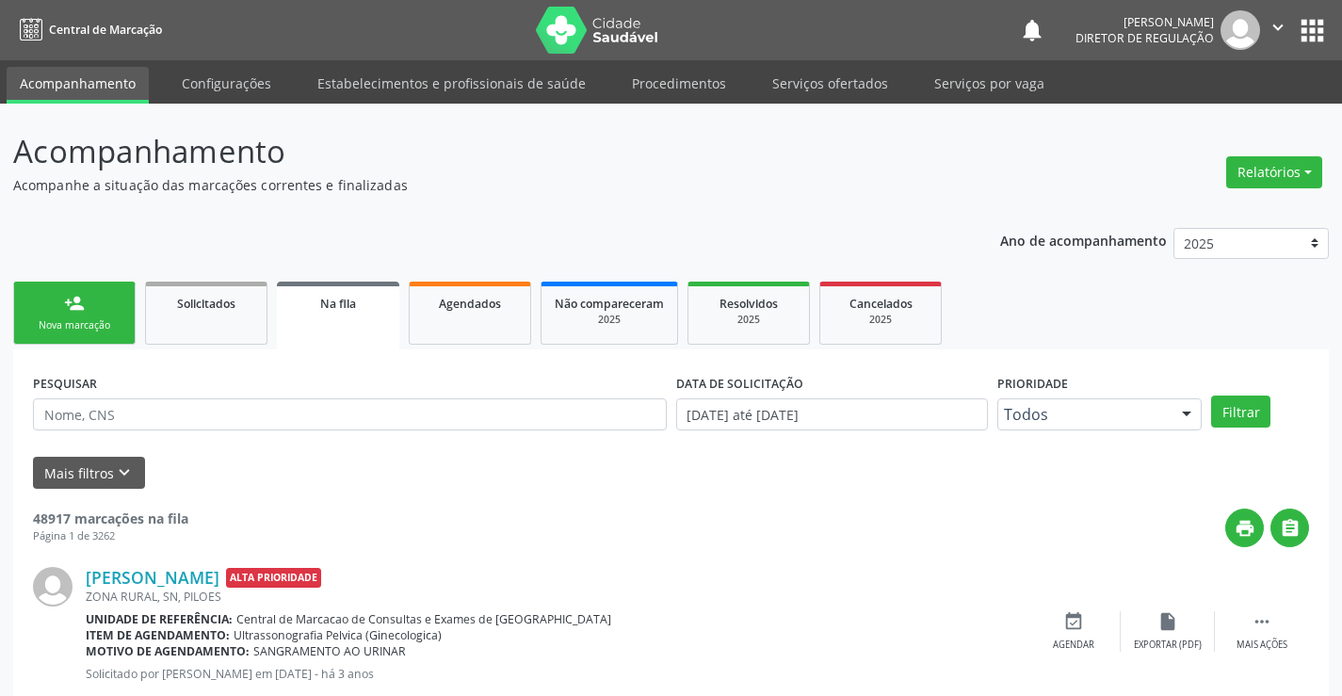
click at [80, 327] on div "Nova marcação" at bounding box center [74, 325] width 94 height 14
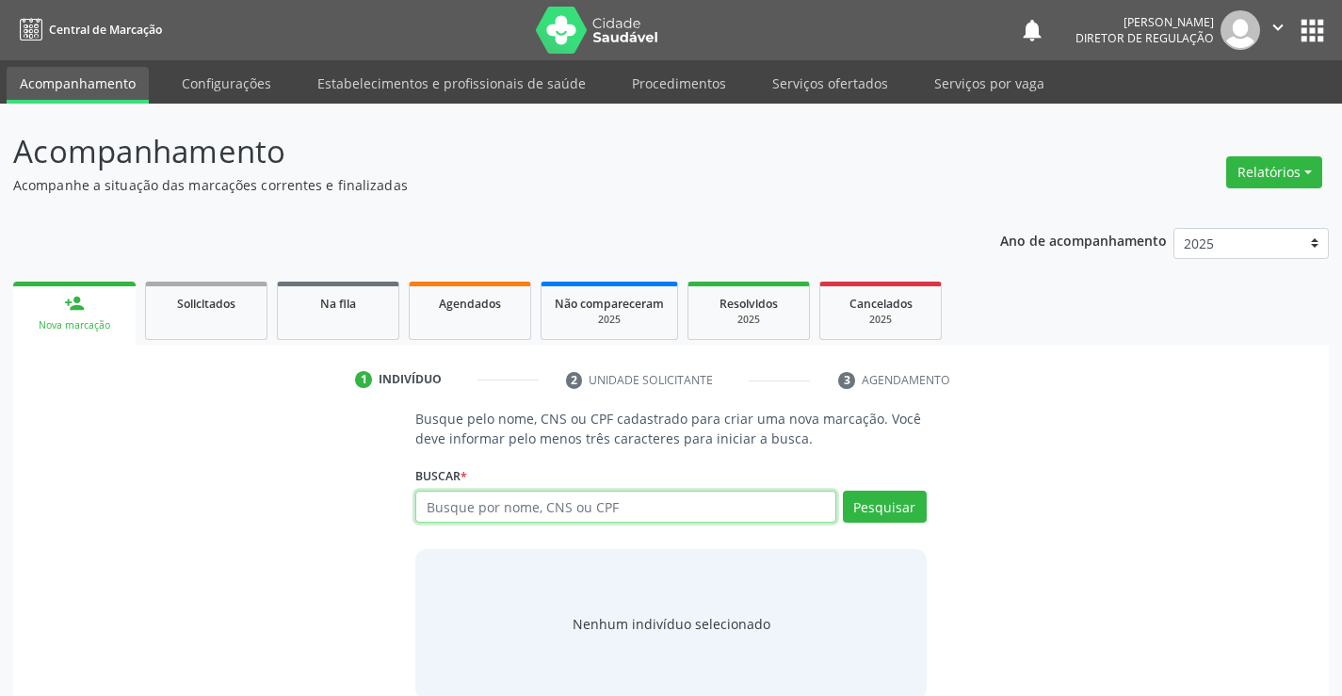
click at [596, 499] on input "text" at bounding box center [625, 507] width 420 height 32
type input "702403566897628"
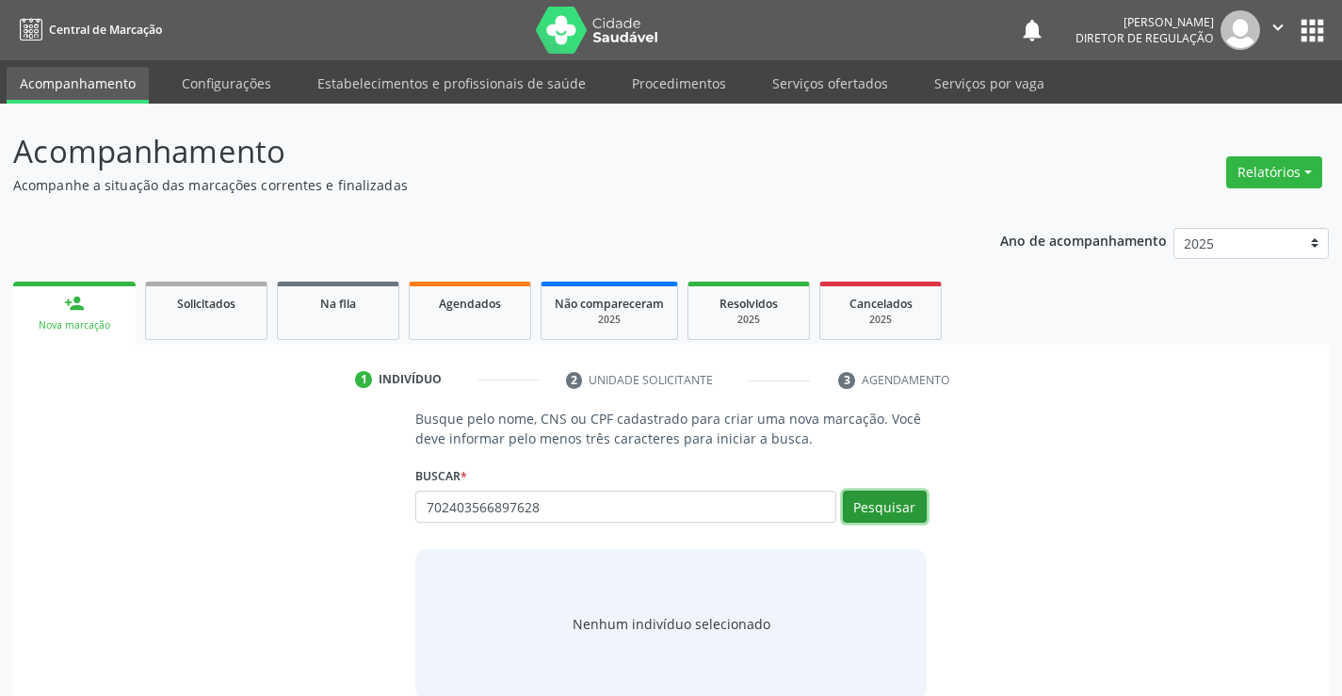
click at [882, 493] on button "Pesquisar" at bounding box center [885, 507] width 84 height 32
type input "702403566897628"
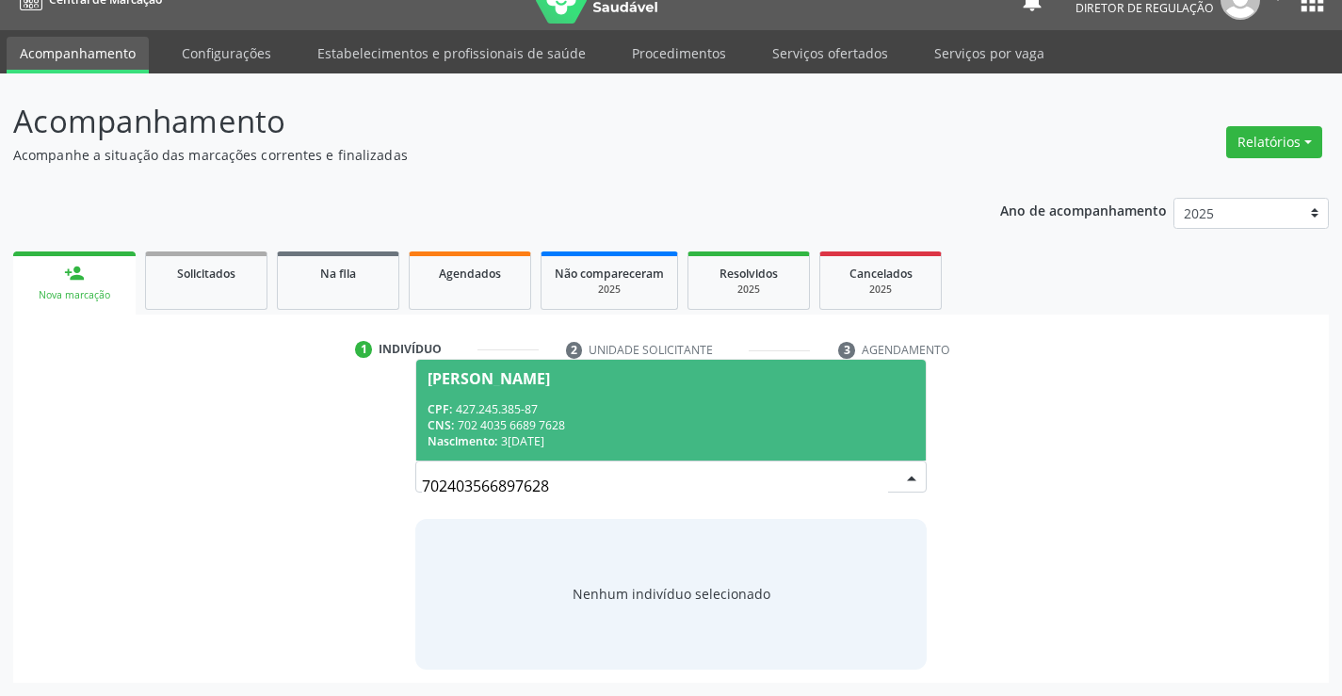
click at [566, 446] on div "Nascimento: [DATE]" at bounding box center [671, 441] width 486 height 16
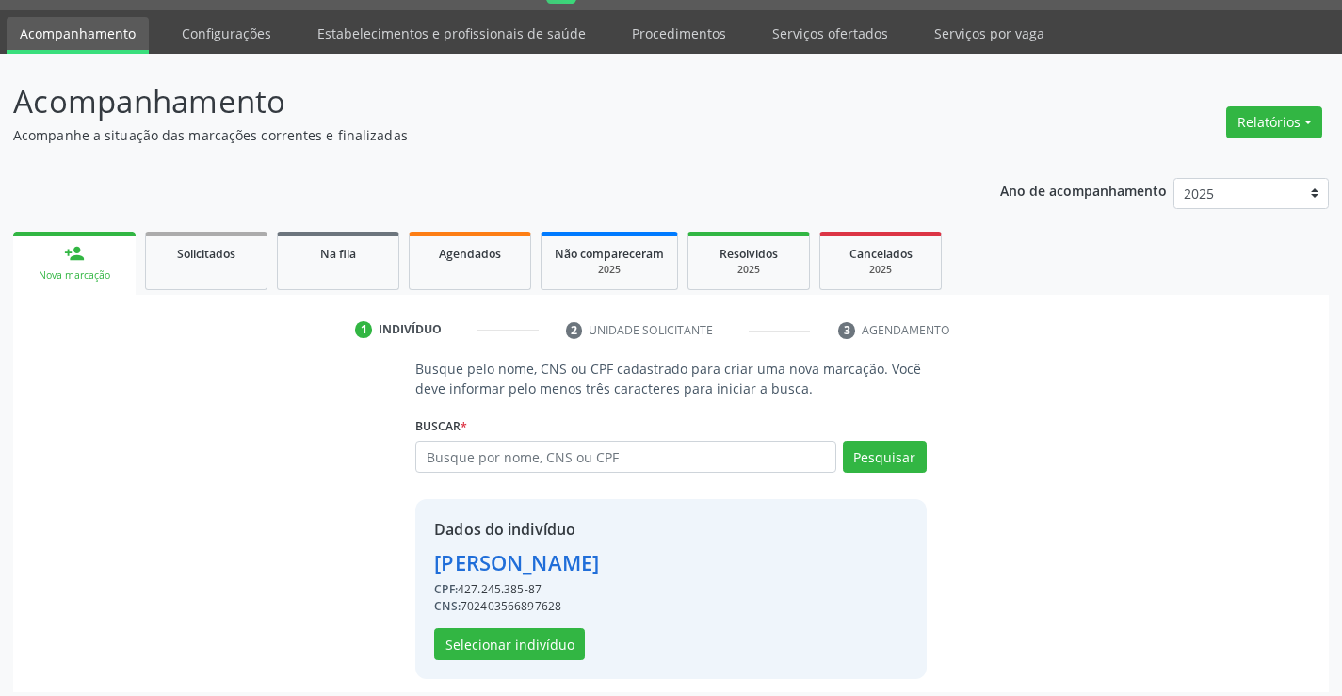
scroll to position [59, 0]
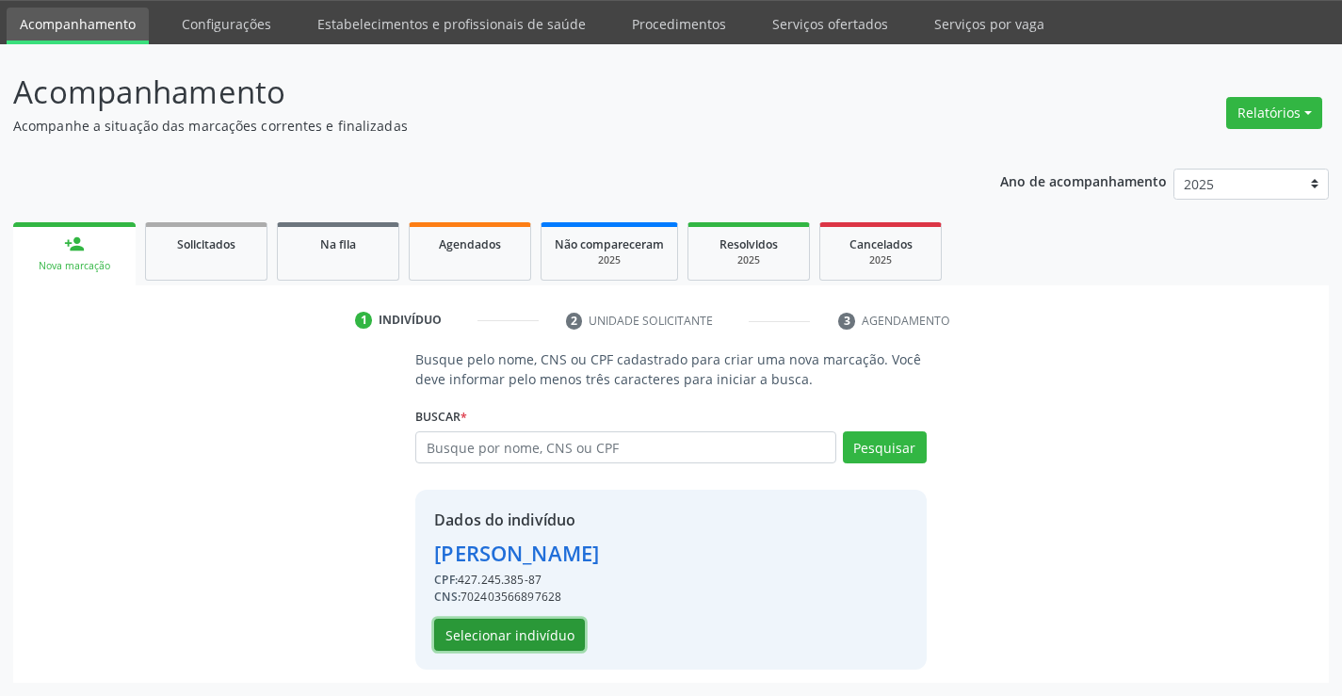
click at [510, 625] on button "Selecionar indivíduo" at bounding box center [509, 635] width 151 height 32
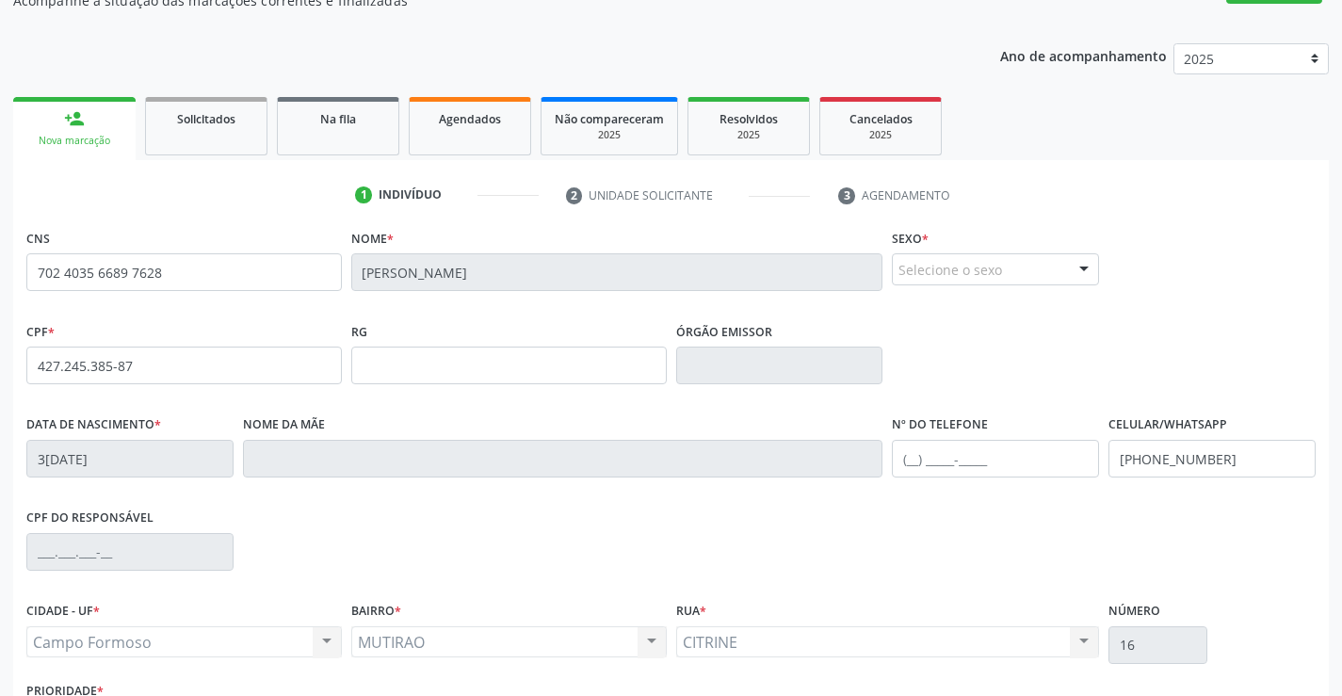
scroll to position [325, 0]
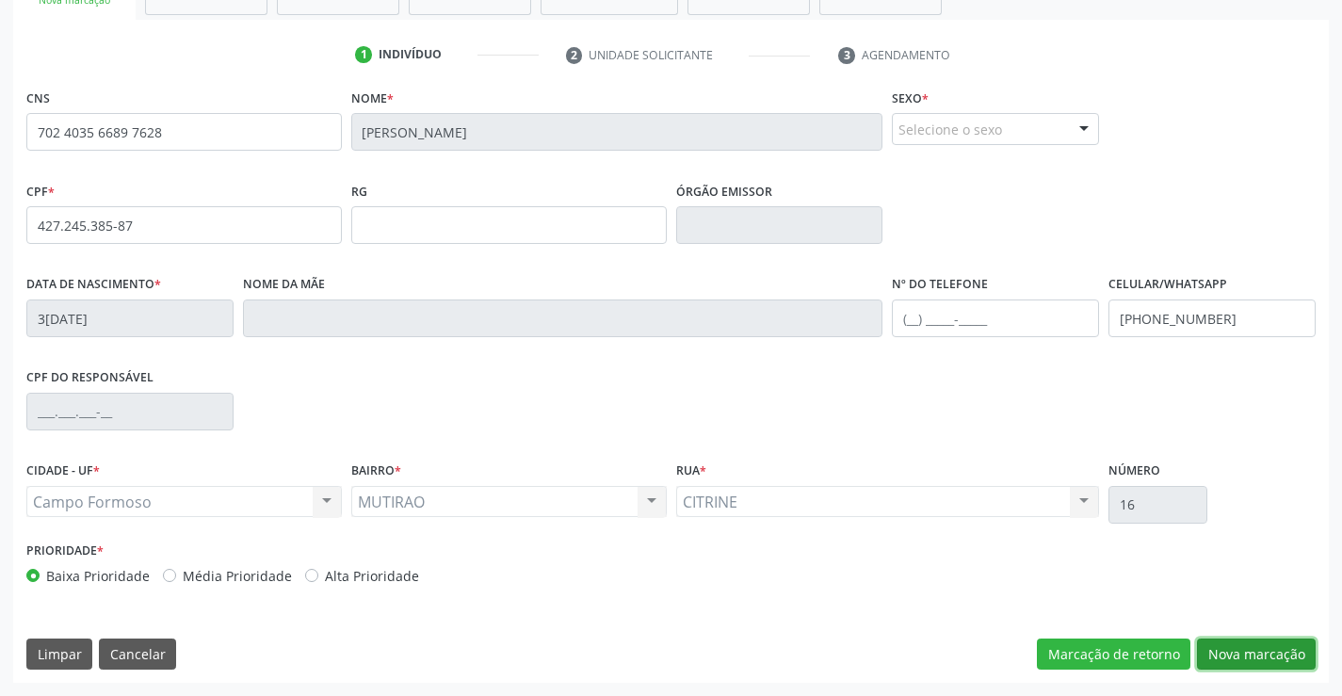
click at [1282, 644] on button "Nova marcação" at bounding box center [1256, 655] width 119 height 32
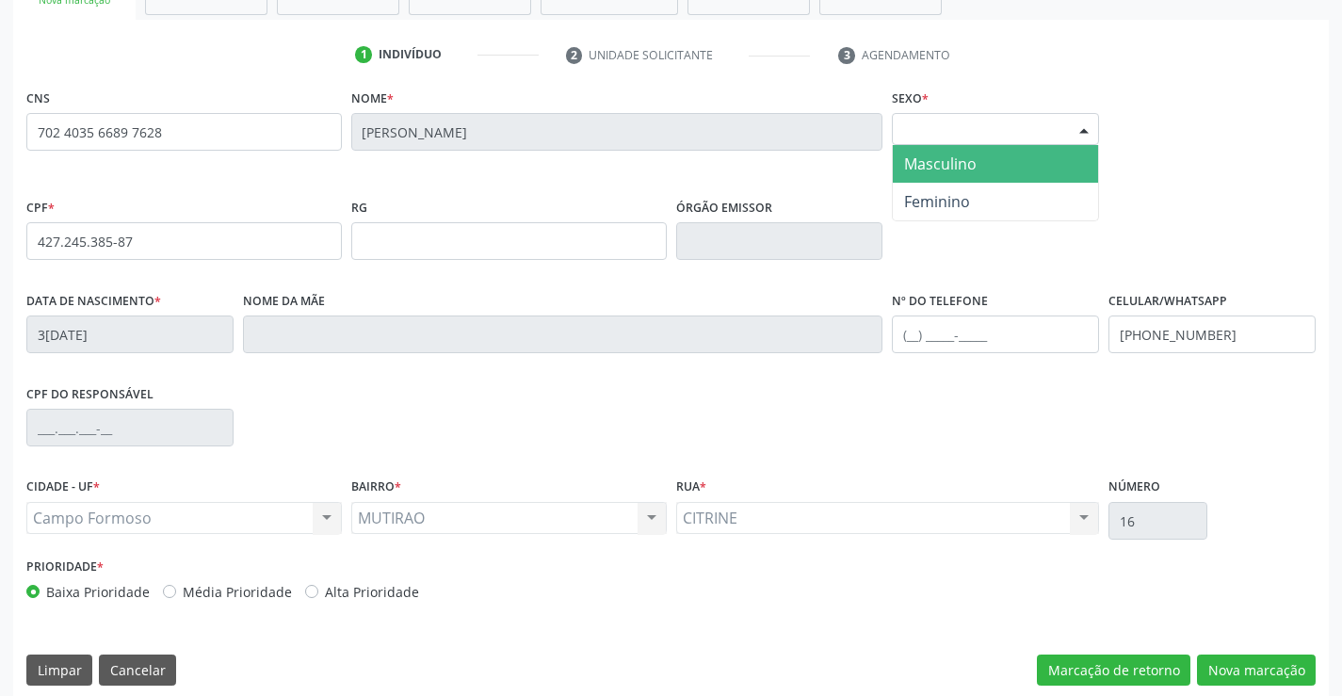
click at [979, 127] on div "Selecione o sexo" at bounding box center [995, 129] width 207 height 32
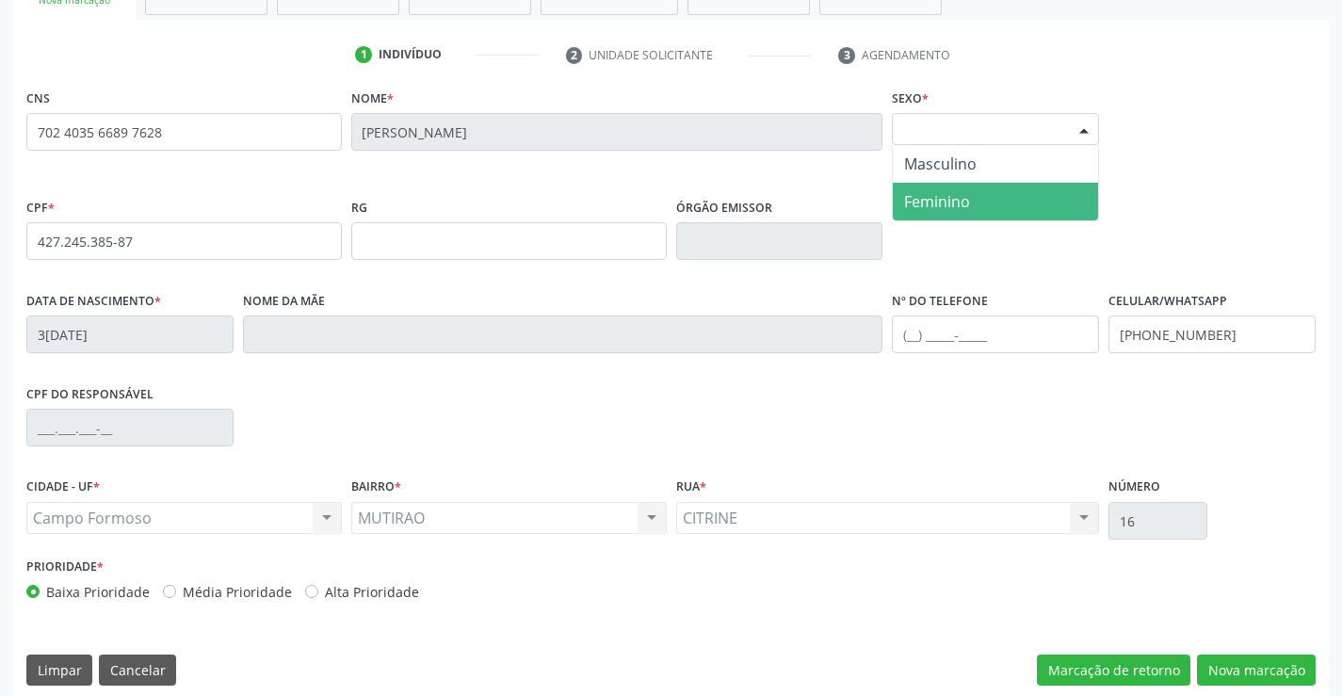
click at [969, 195] on span "Feminino" at bounding box center [937, 201] width 66 height 21
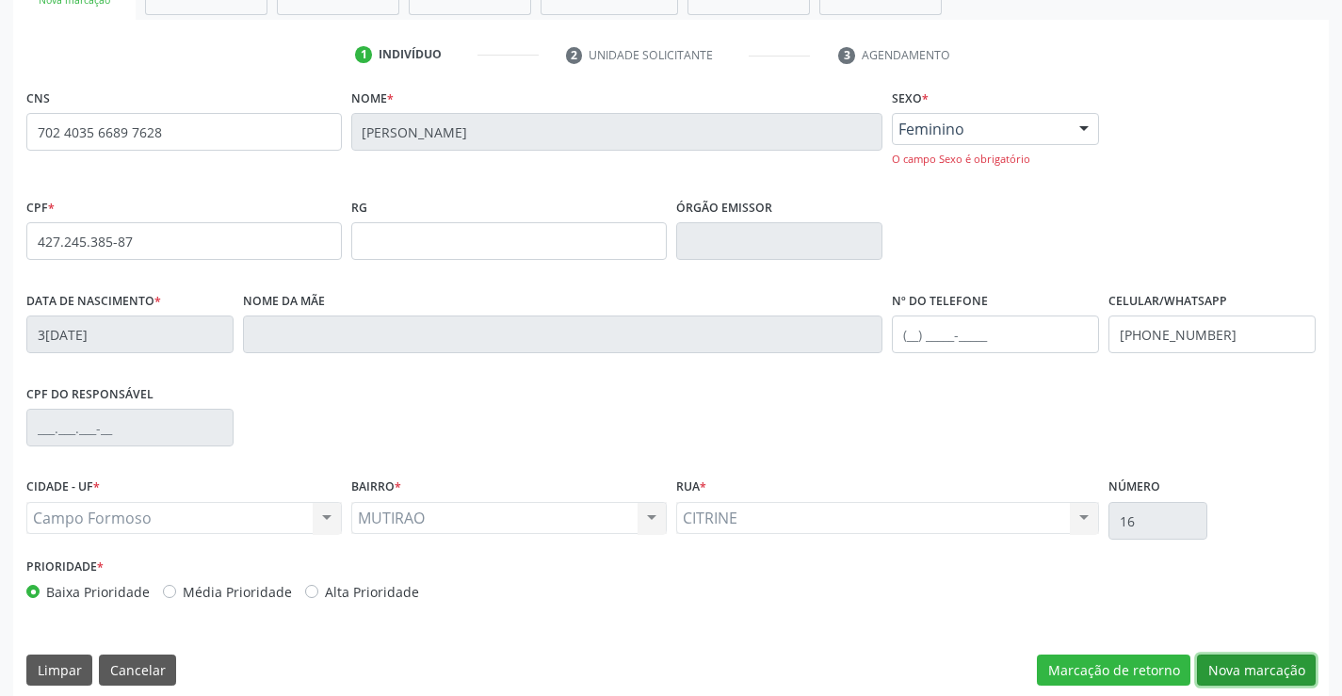
click at [1237, 656] on button "Nova marcação" at bounding box center [1256, 671] width 119 height 32
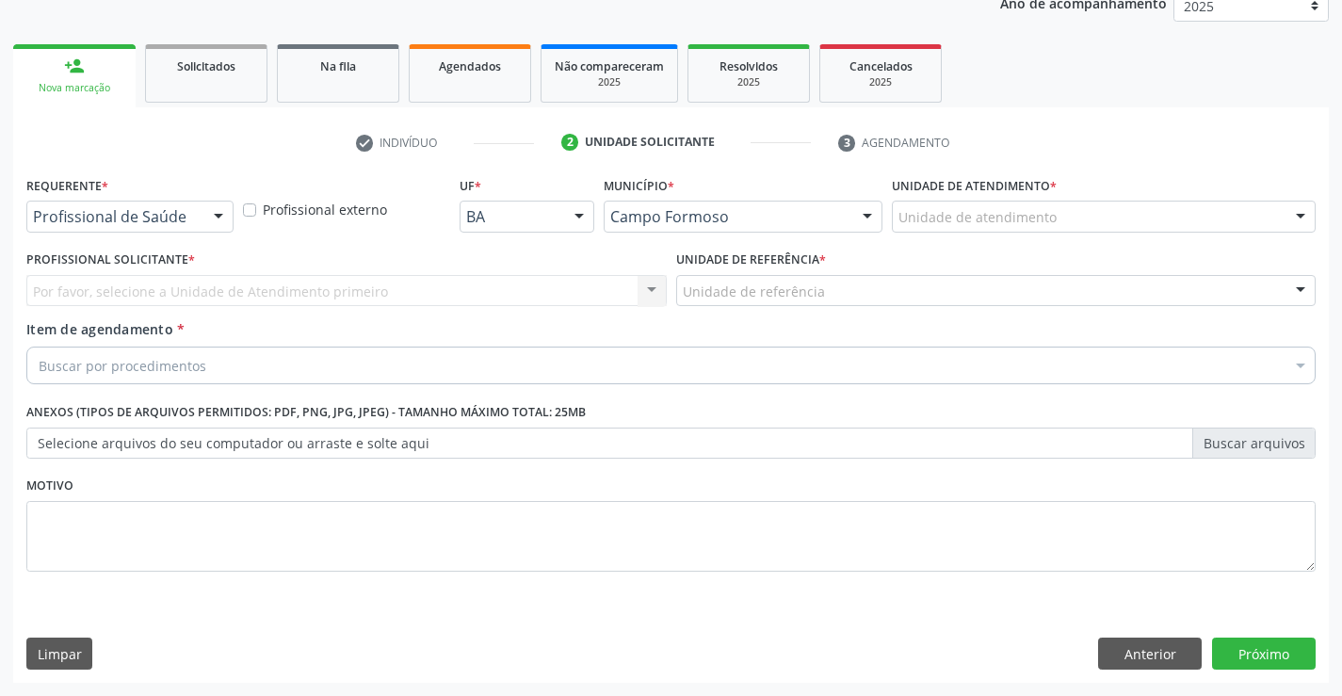
click at [136, 322] on span "Item de agendamento" at bounding box center [99, 329] width 147 height 18
click at [39, 347] on input "Item de agendamento *" at bounding box center [39, 366] width 0 height 38
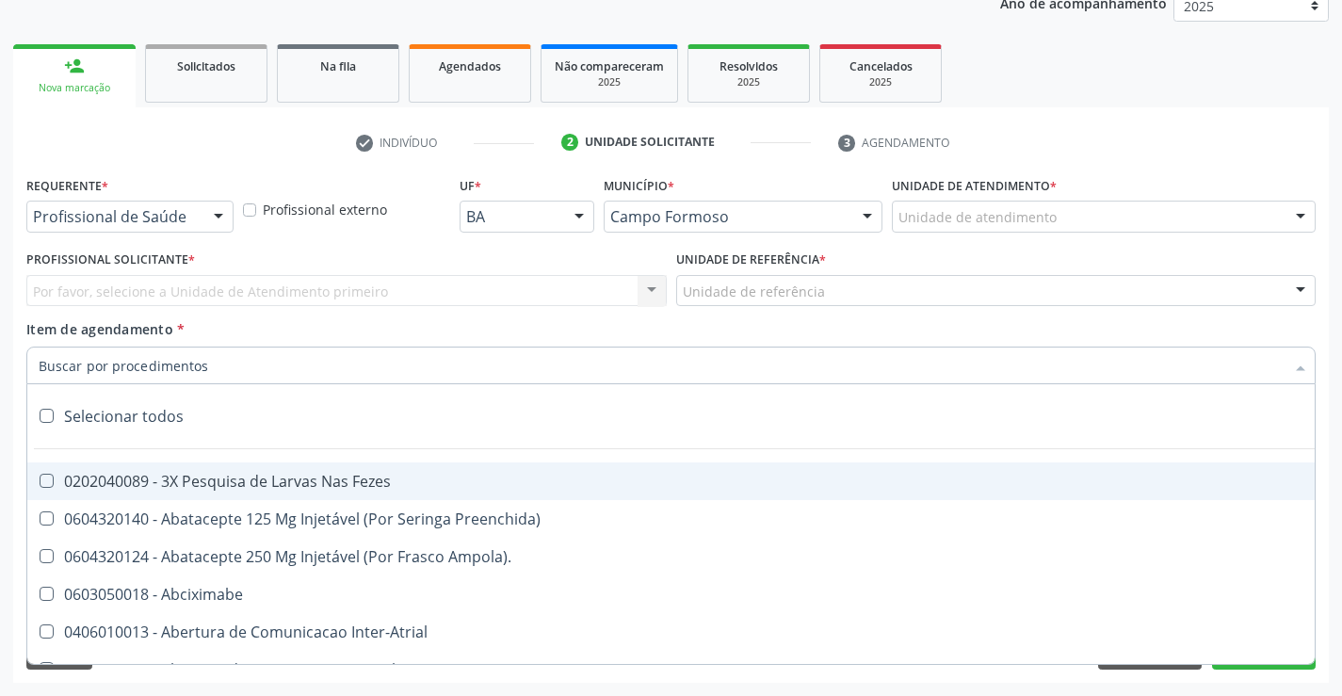
click at [198, 224] on div "Profissional de Saúde" at bounding box center [129, 217] width 207 height 32
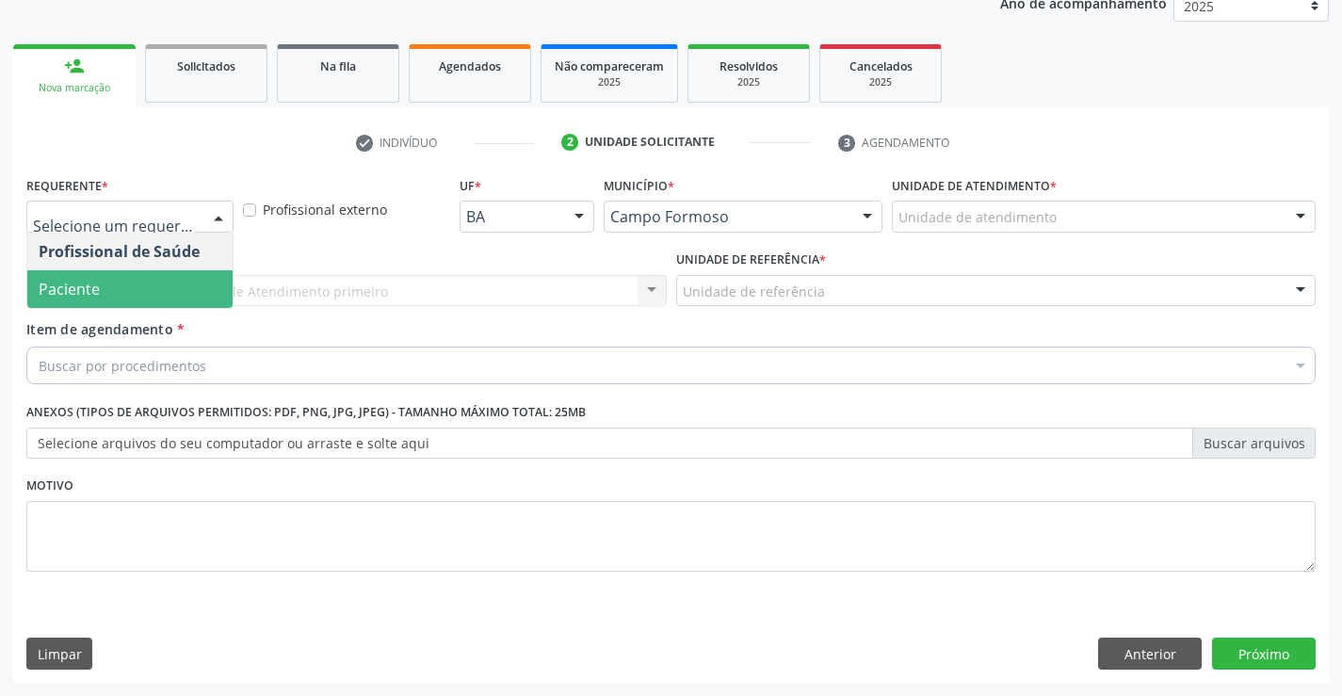
click at [173, 297] on span "Paciente" at bounding box center [129, 289] width 205 height 38
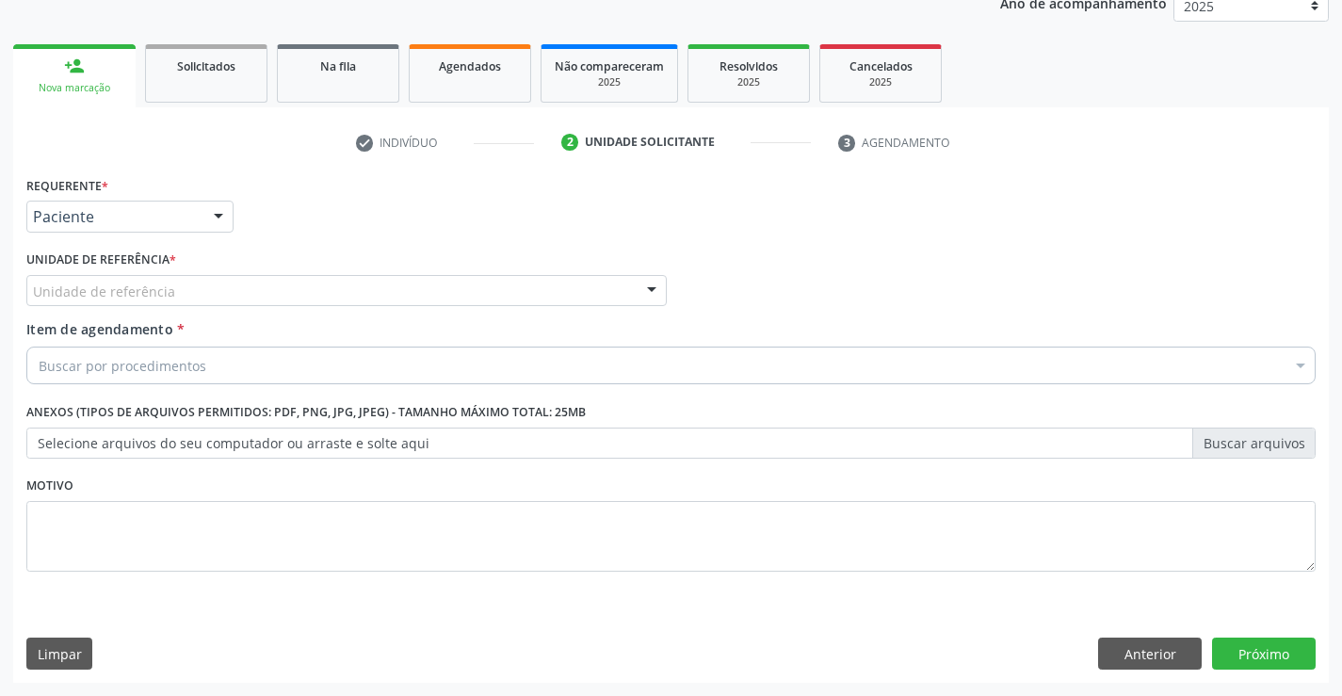
click at [315, 294] on div "Unidade de referência" at bounding box center [346, 291] width 640 height 32
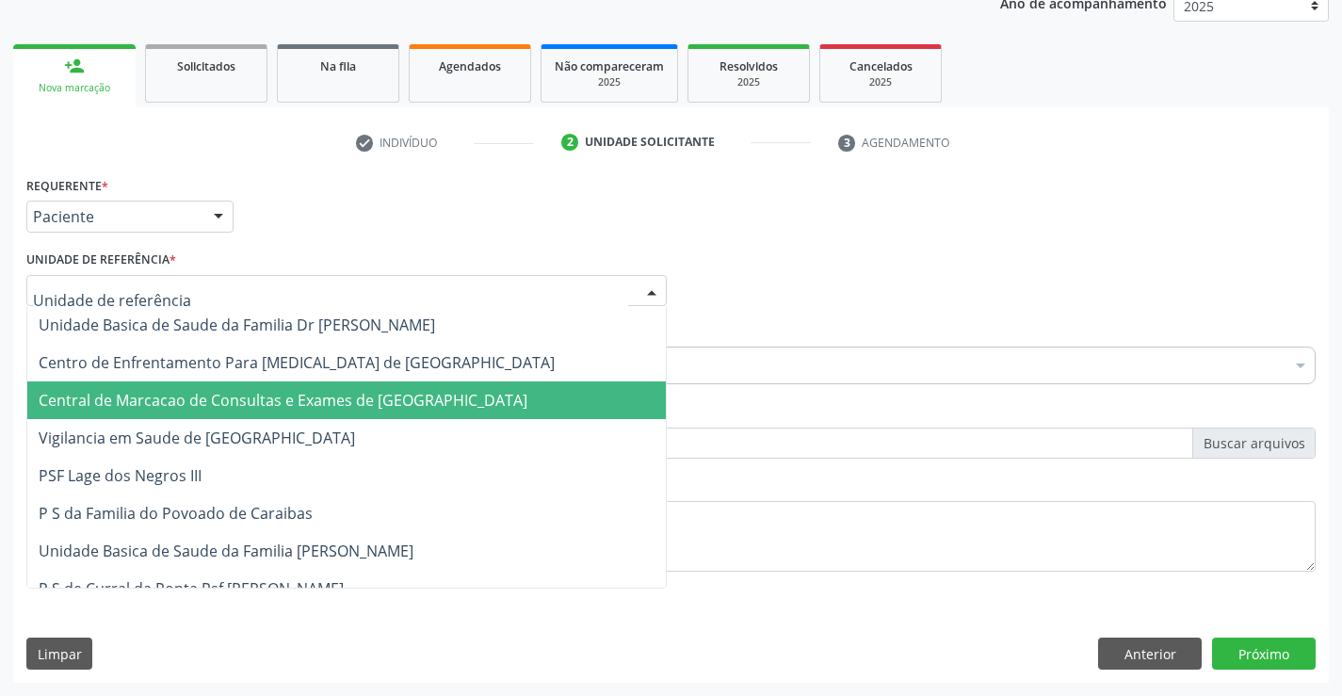
click at [335, 403] on span "Central de Marcacao de Consultas e Exames de [GEOGRAPHIC_DATA]" at bounding box center [283, 400] width 489 height 21
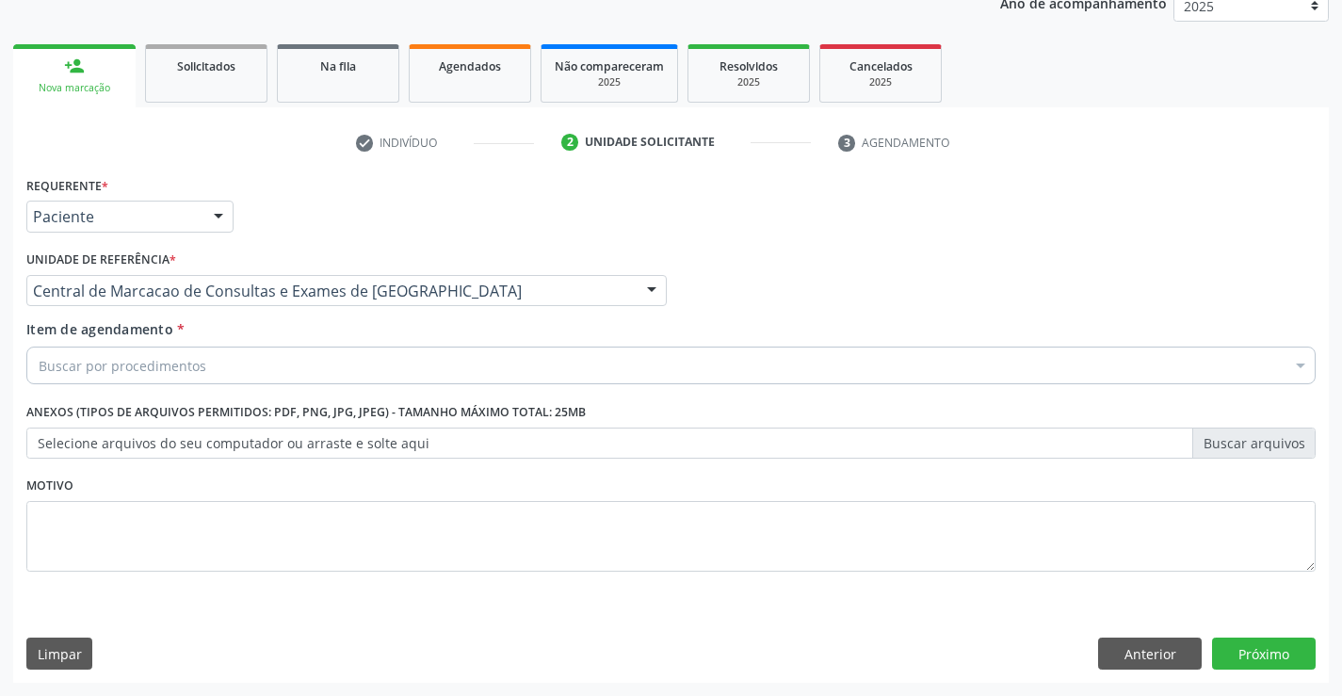
click at [408, 368] on div "Buscar por procedimentos" at bounding box center [670, 366] width 1289 height 38
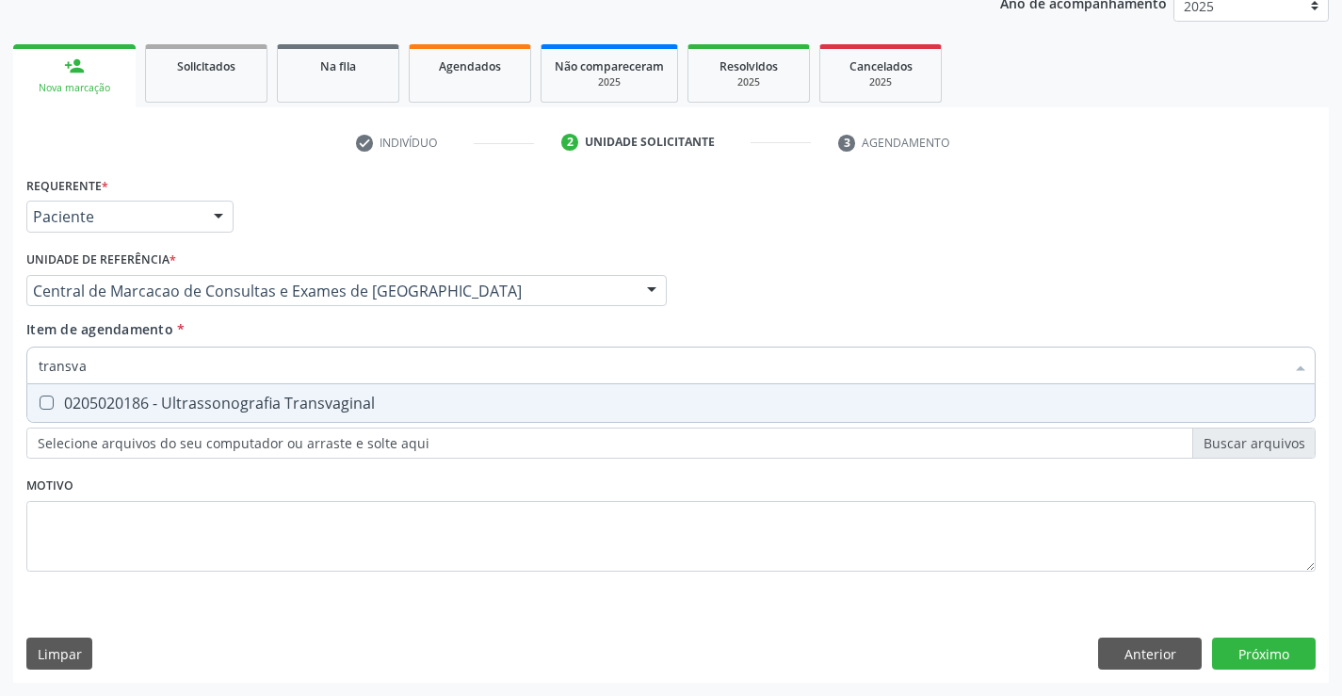
type input "transvag"
click at [414, 409] on div "0205020186 - Ultrassonografia Transvaginal" at bounding box center [671, 403] width 1265 height 15
checkbox Transvaginal "true"
click at [1299, 659] on div "Requerente * Paciente Profissional de Saúde Paciente Nenhum resultado encontrad…" at bounding box center [671, 426] width 1316 height 511
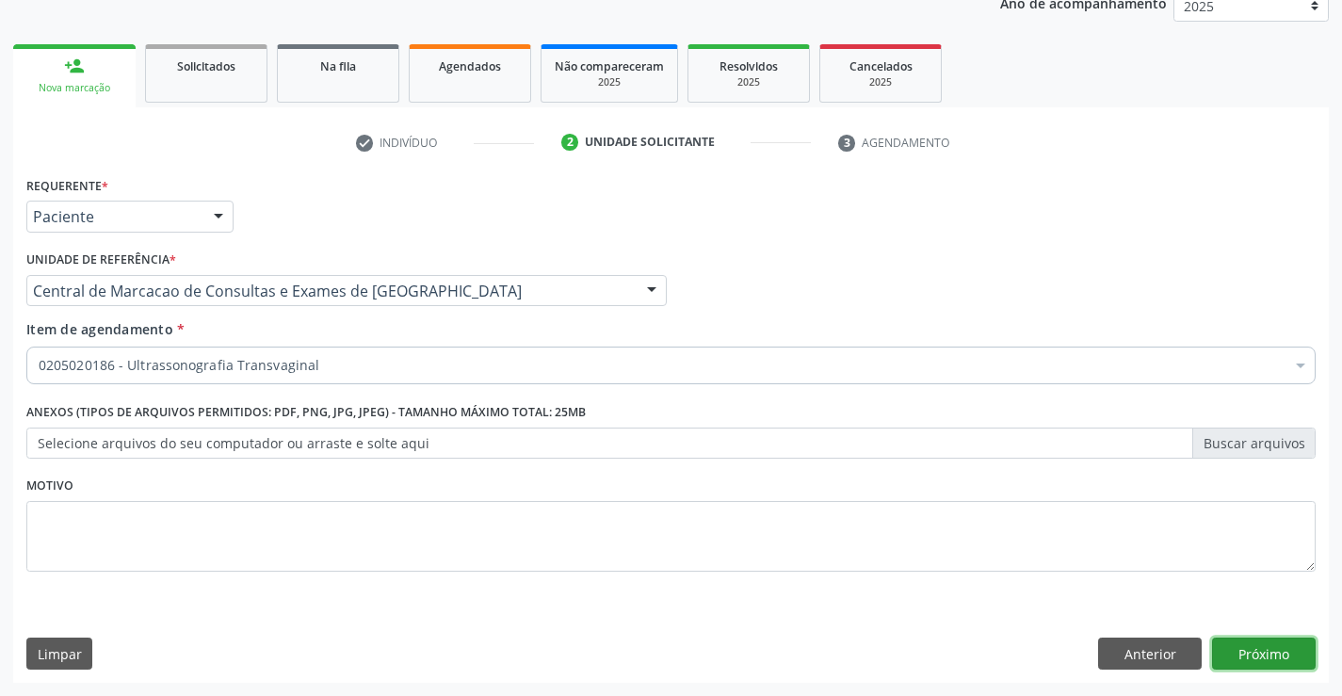
click at [1226, 645] on button "Próximo" at bounding box center [1264, 654] width 104 height 32
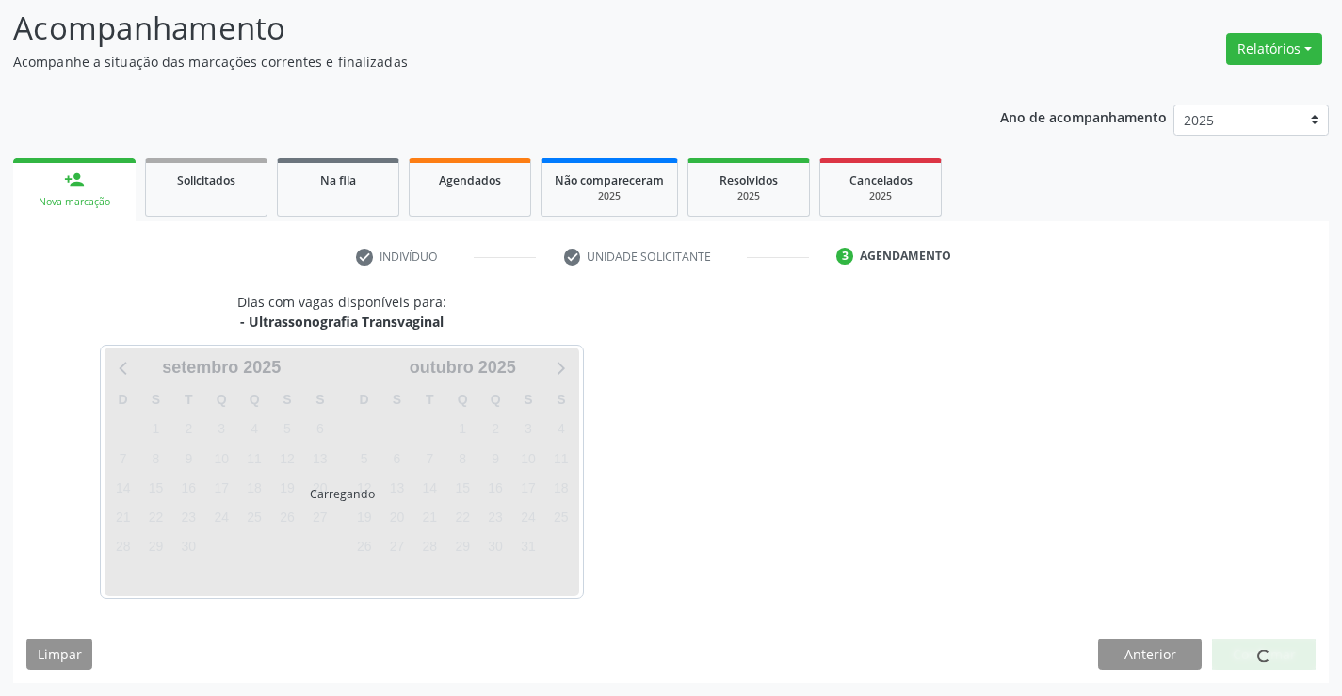
scroll to position [123, 0]
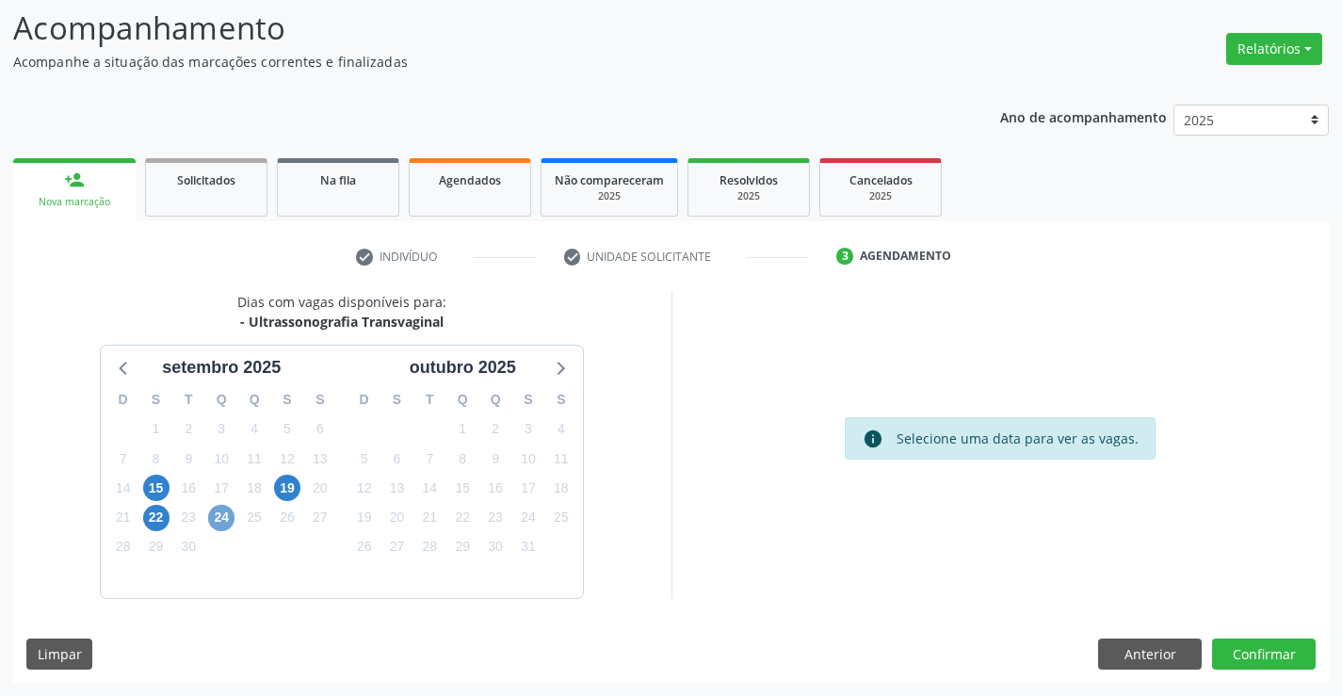
click at [218, 514] on span "24" at bounding box center [221, 518] width 26 height 26
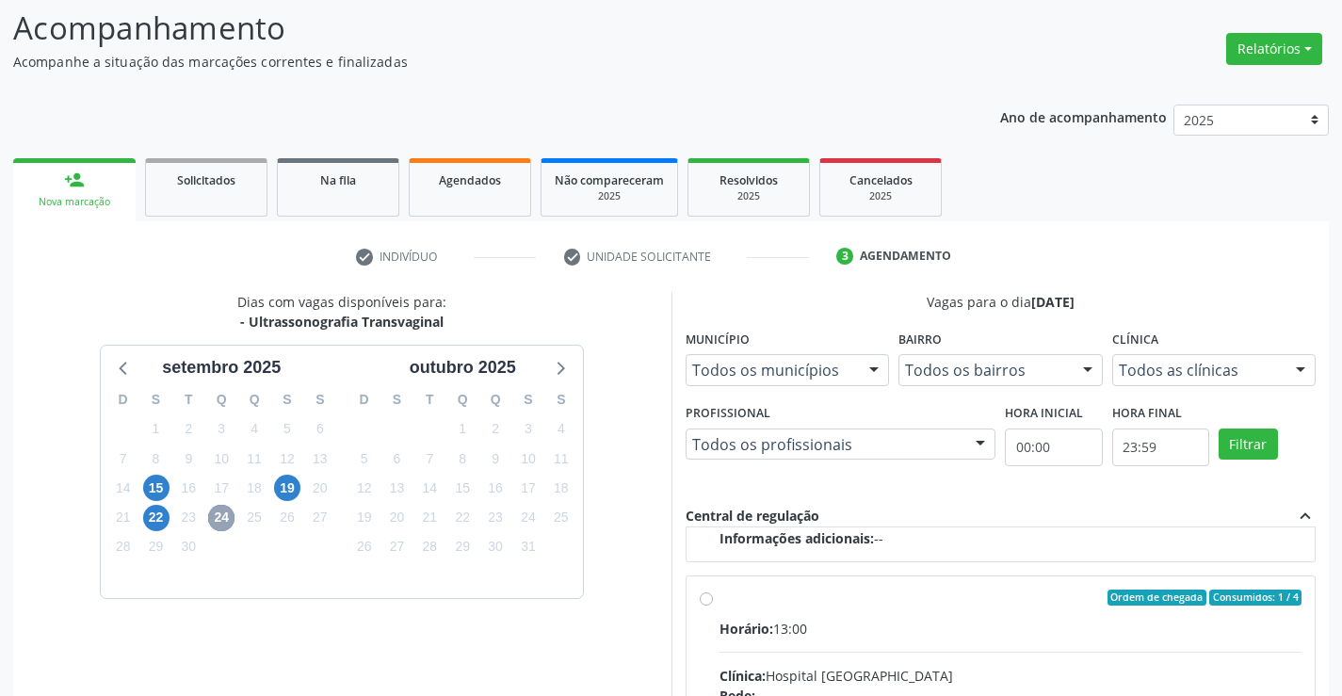
scroll to position [297, 0]
click at [888, 621] on div "Horário: 13:00" at bounding box center [1011, 628] width 583 height 20
click at [713, 606] on input "Ordem de chegada Consumidos: 1 / 4 Horário: 13:00 Clínica: Hospital [GEOGRAPHIC…" at bounding box center [706, 597] width 13 height 17
radio input "true"
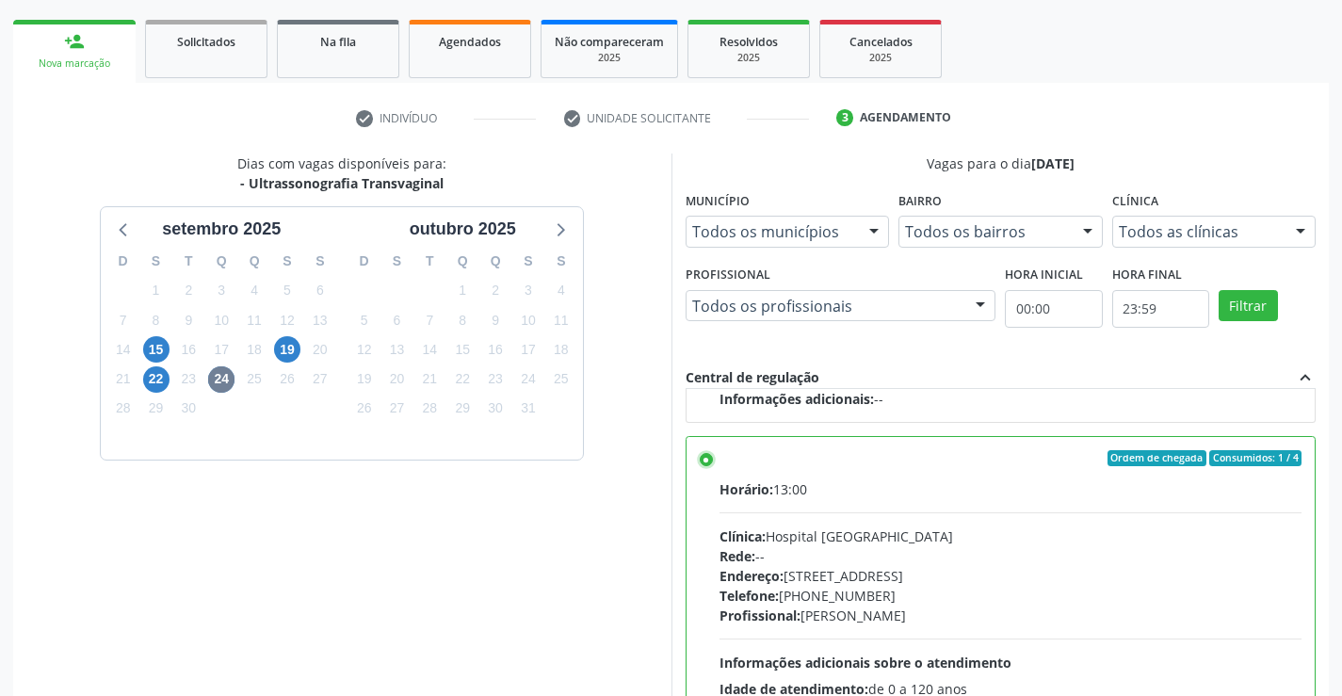
scroll to position [406, 0]
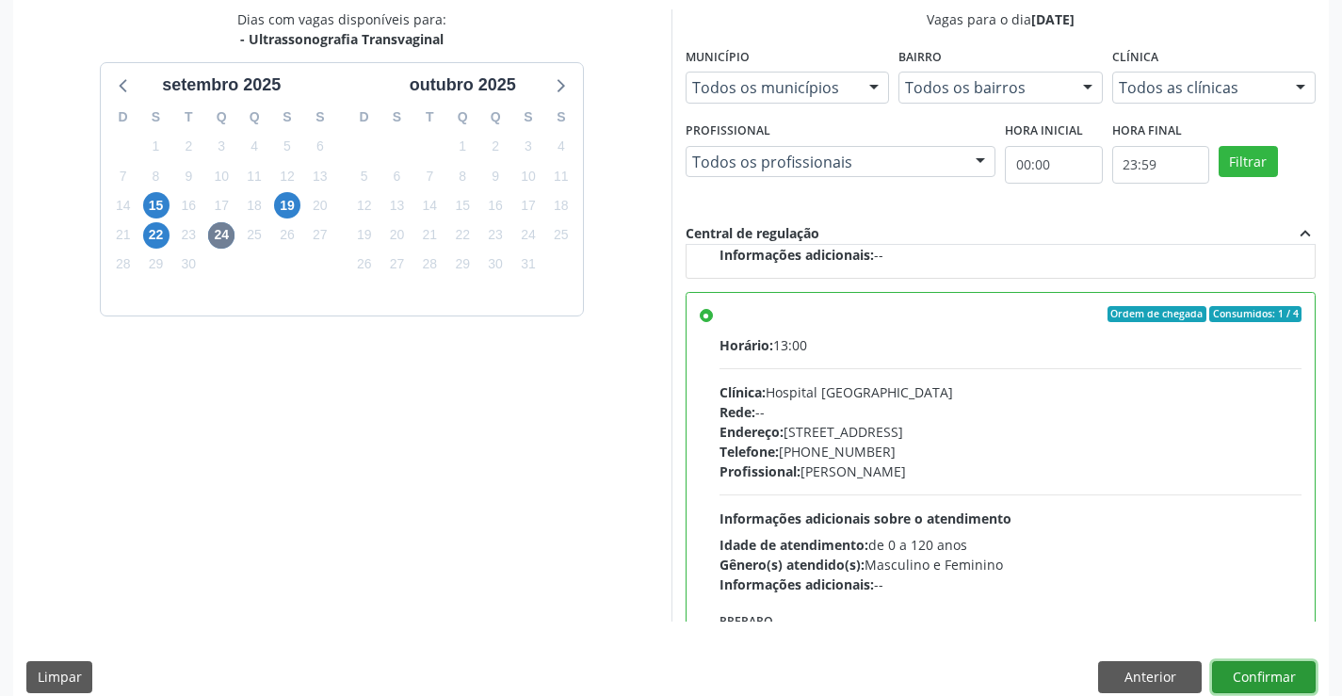
click at [1283, 681] on button "Confirmar" at bounding box center [1264, 677] width 104 height 32
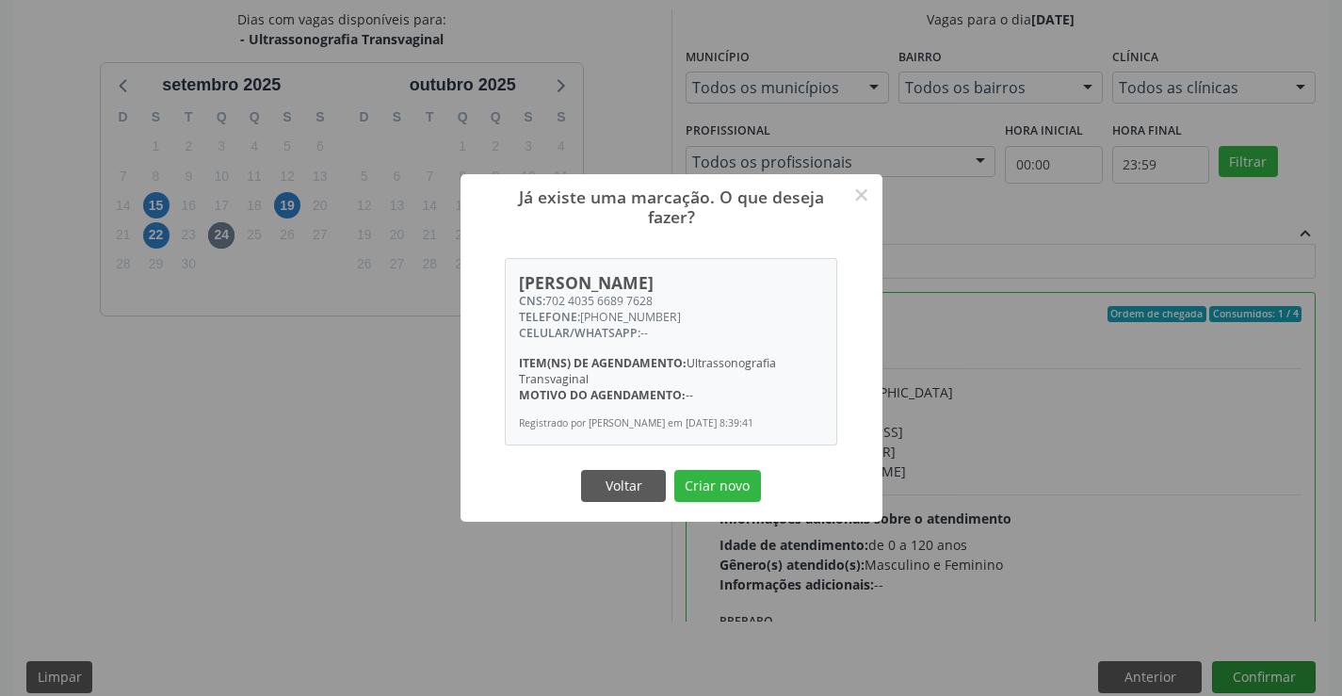
click at [674, 470] on button "Criar novo" at bounding box center [717, 486] width 87 height 32
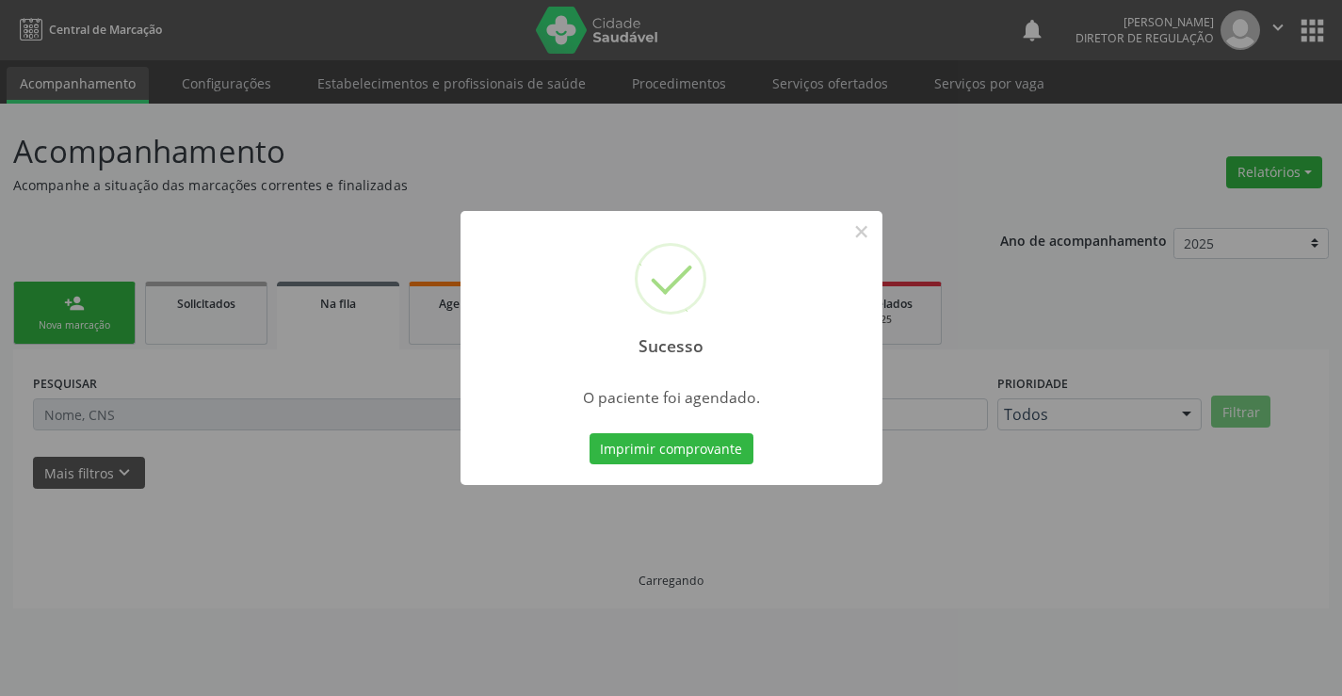
scroll to position [0, 0]
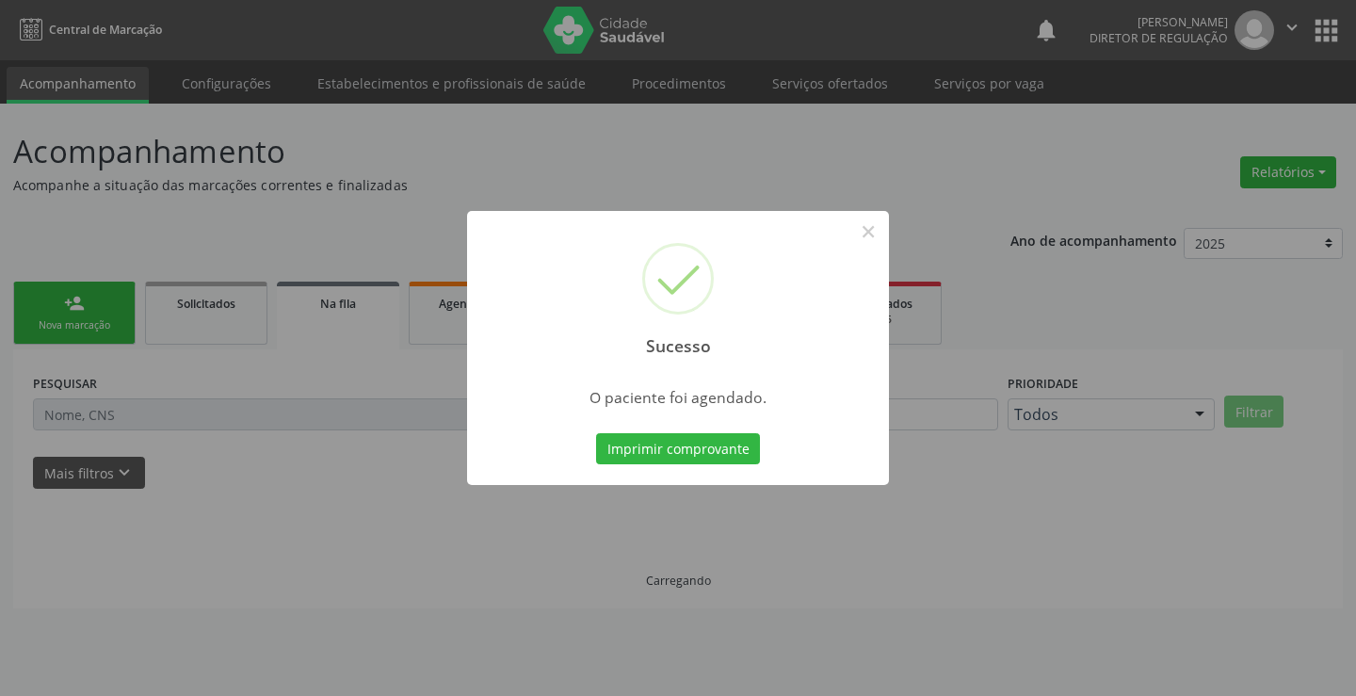
click at [596, 433] on button "Imprimir comprovante" at bounding box center [678, 449] width 164 height 32
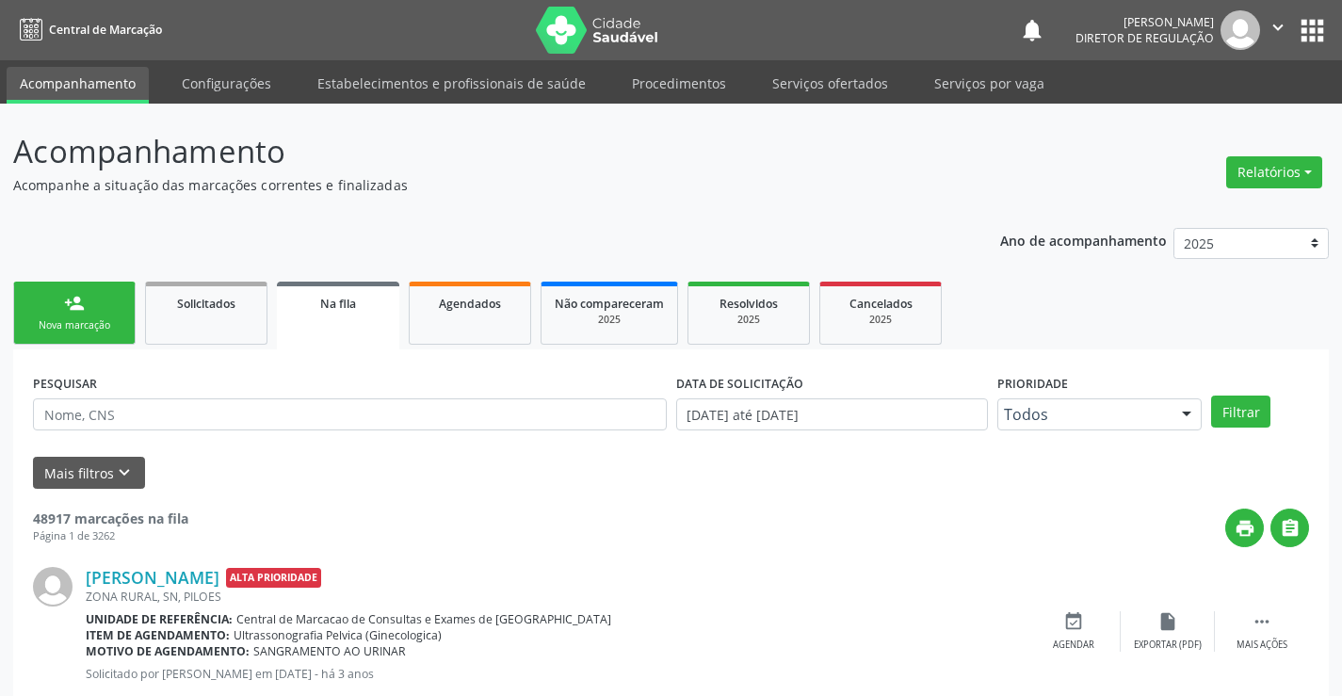
click at [71, 328] on div "Nova marcação" at bounding box center [74, 325] width 94 height 14
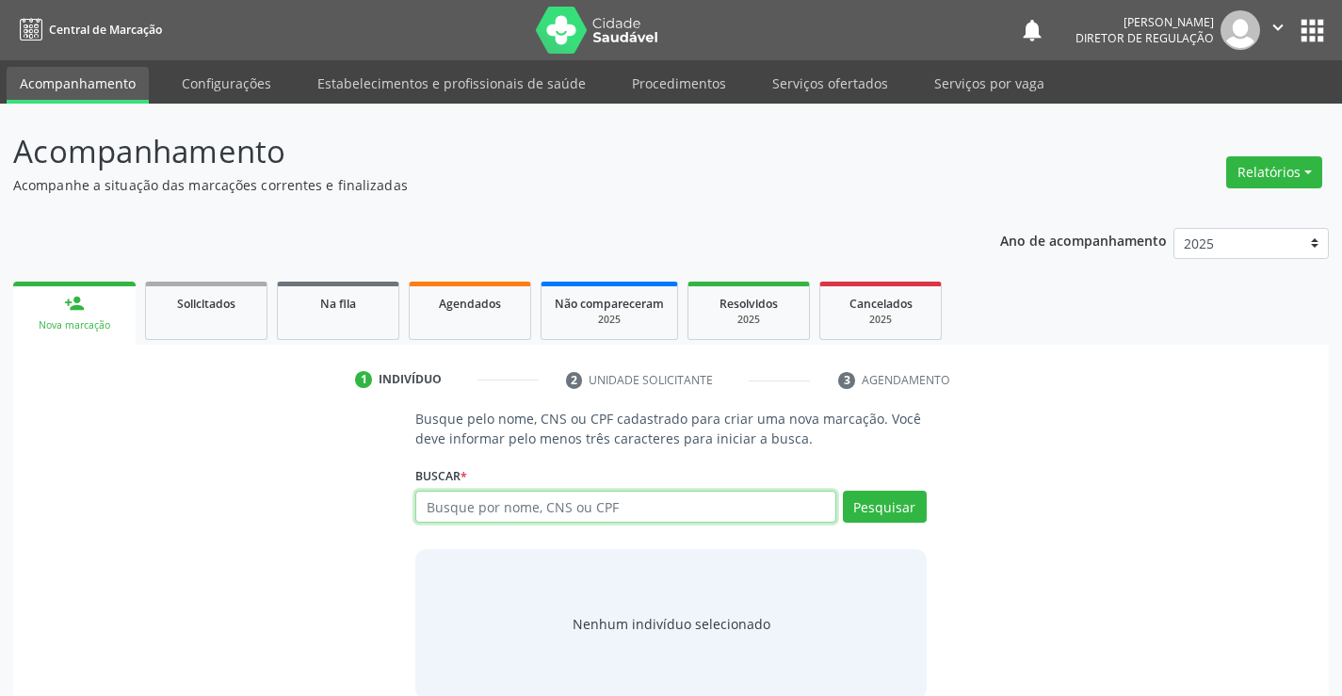
click at [507, 494] on input "text" at bounding box center [625, 507] width 420 height 32
type input "705109393018140"
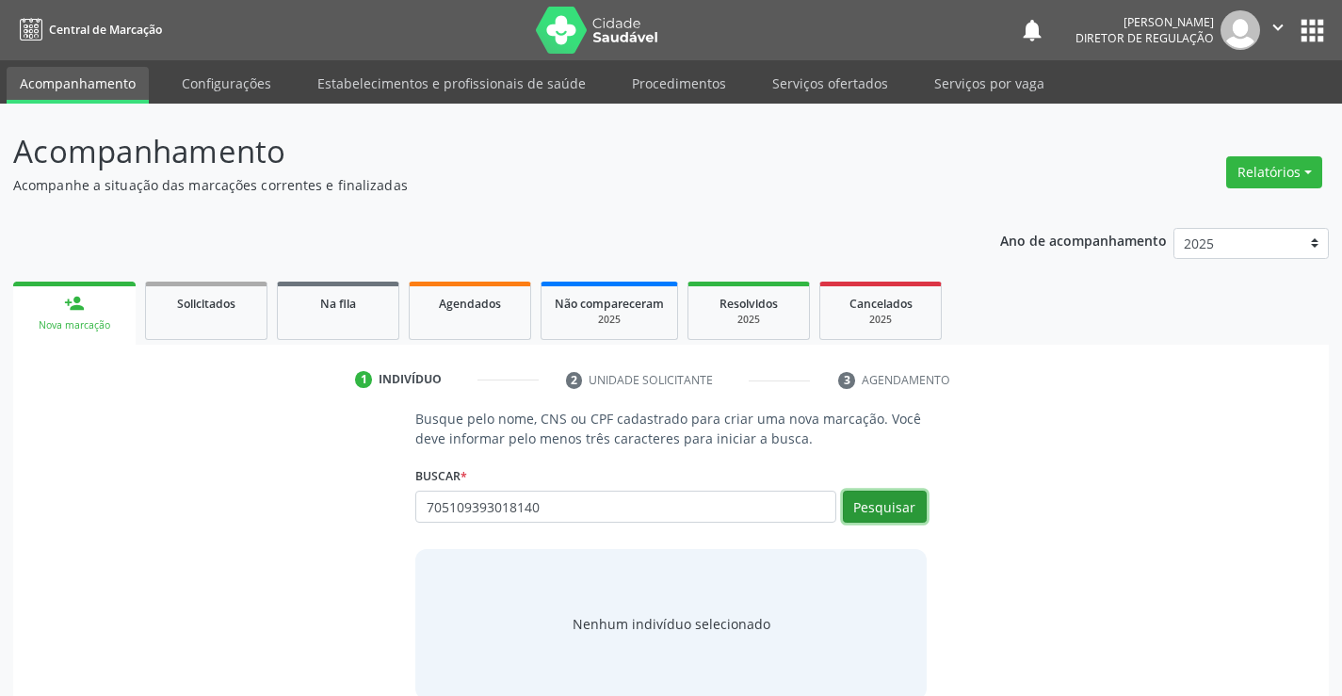
click at [908, 498] on button "Pesquisar" at bounding box center [885, 507] width 84 height 32
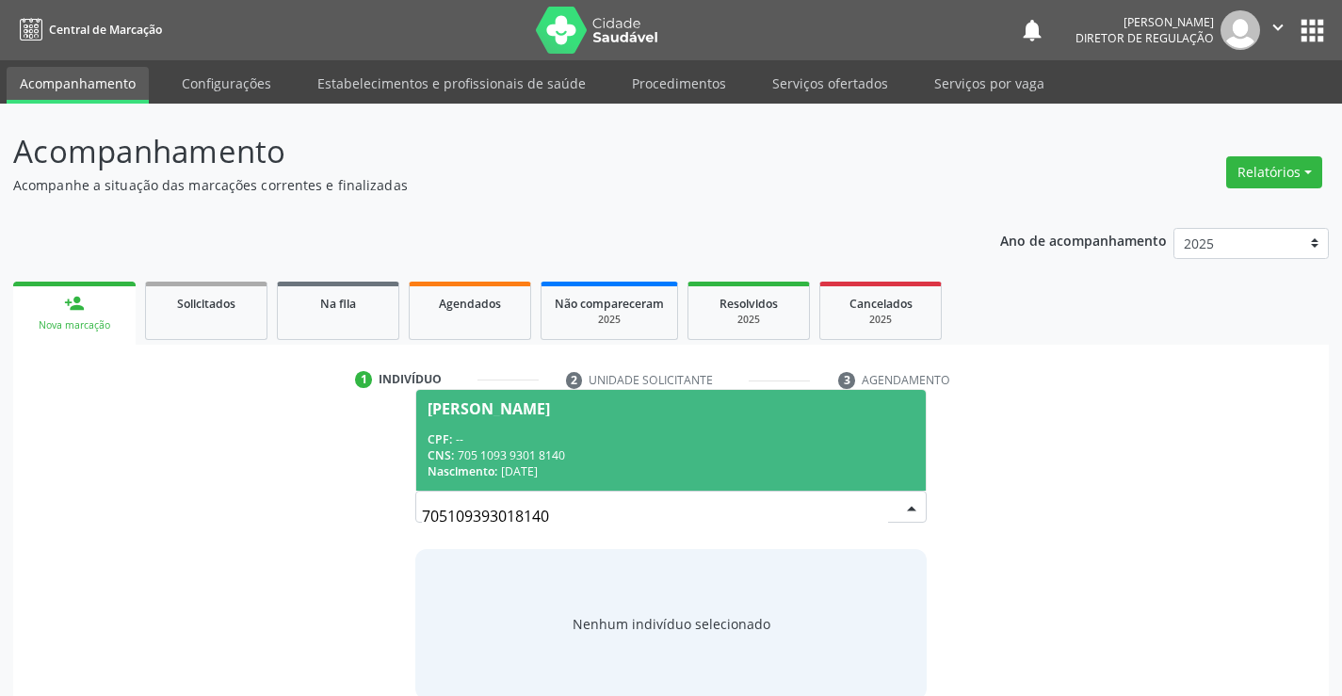
click at [618, 457] on div "CNS: 705 1093 9301 8140" at bounding box center [671, 455] width 486 height 16
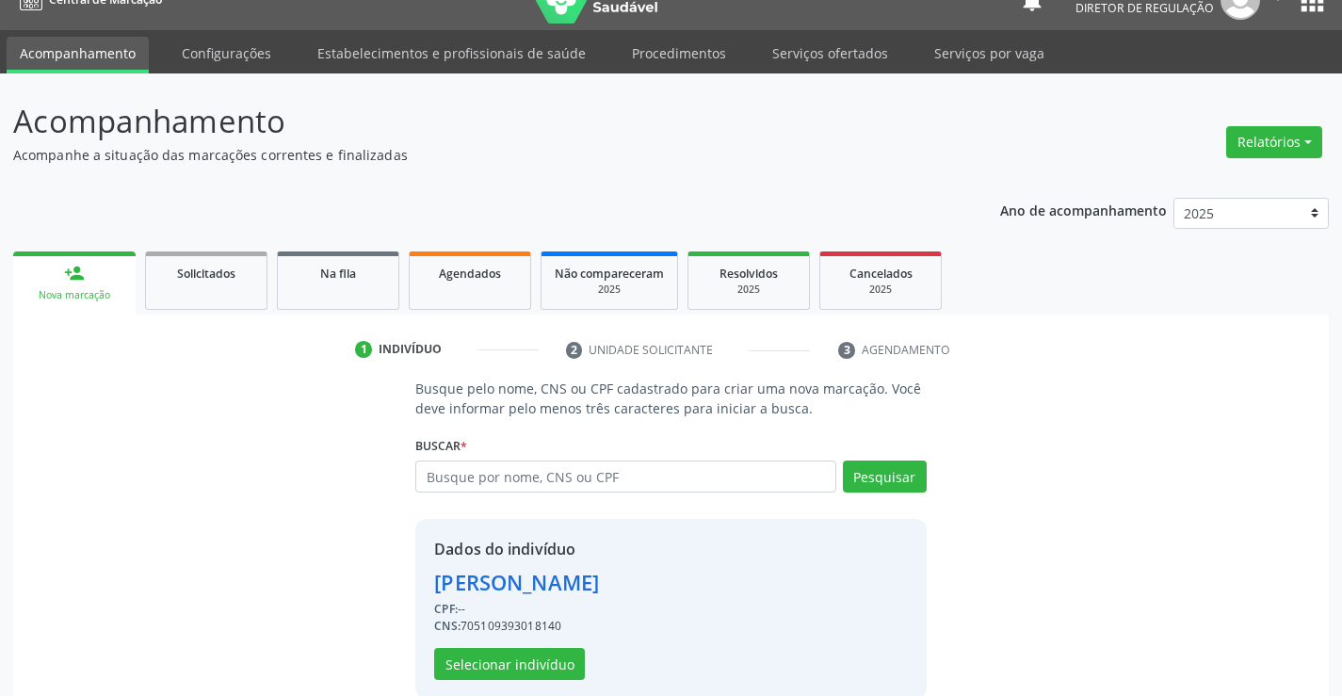
scroll to position [59, 0]
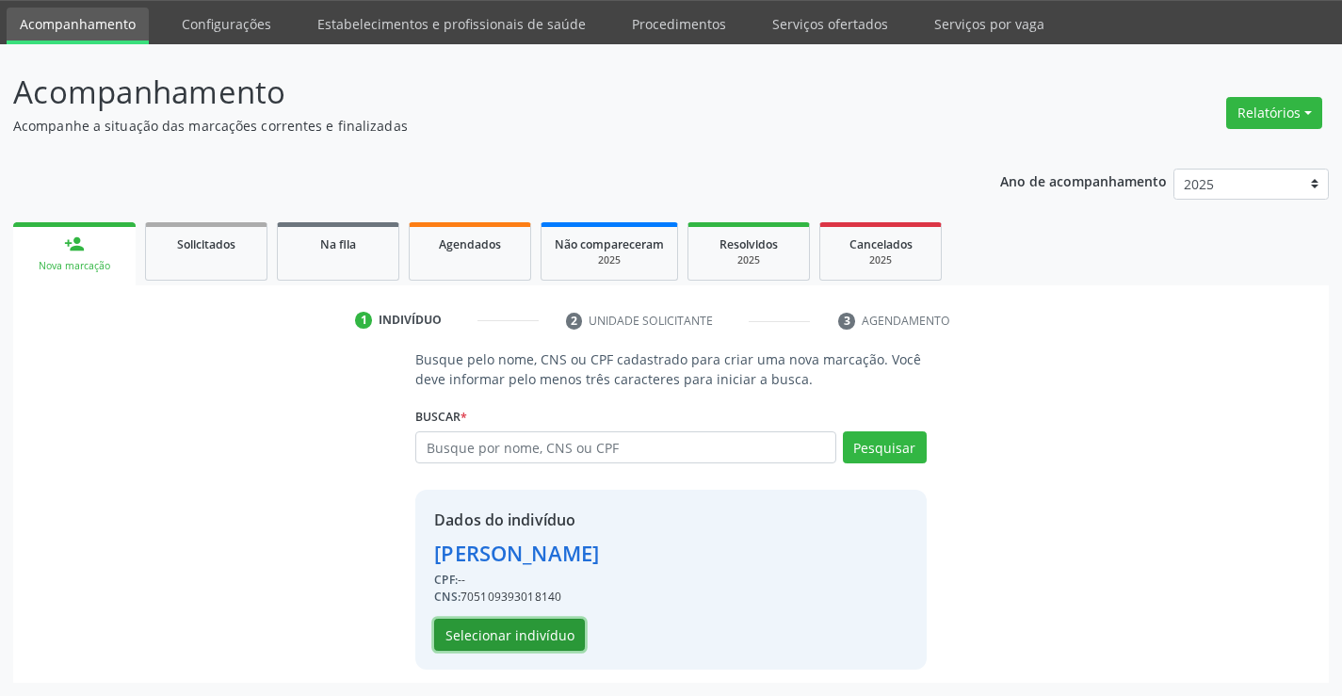
click at [526, 632] on button "Selecionar indivíduo" at bounding box center [509, 635] width 151 height 32
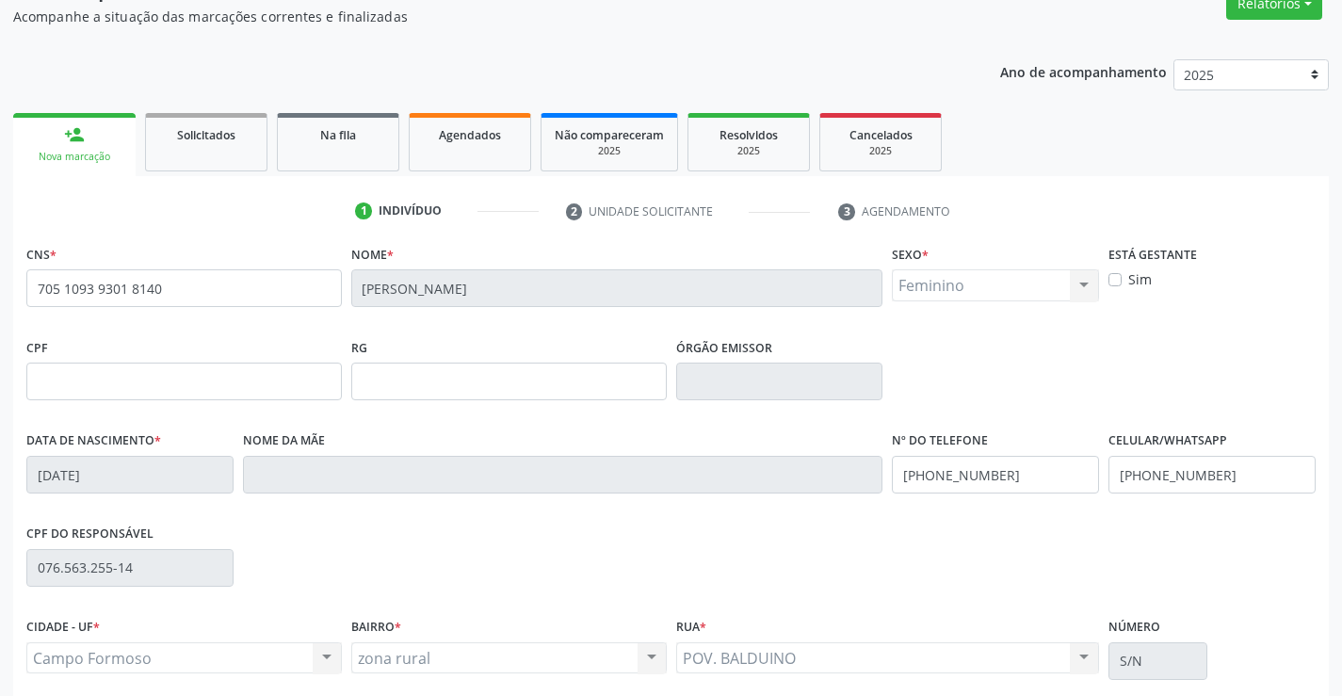
scroll to position [325, 0]
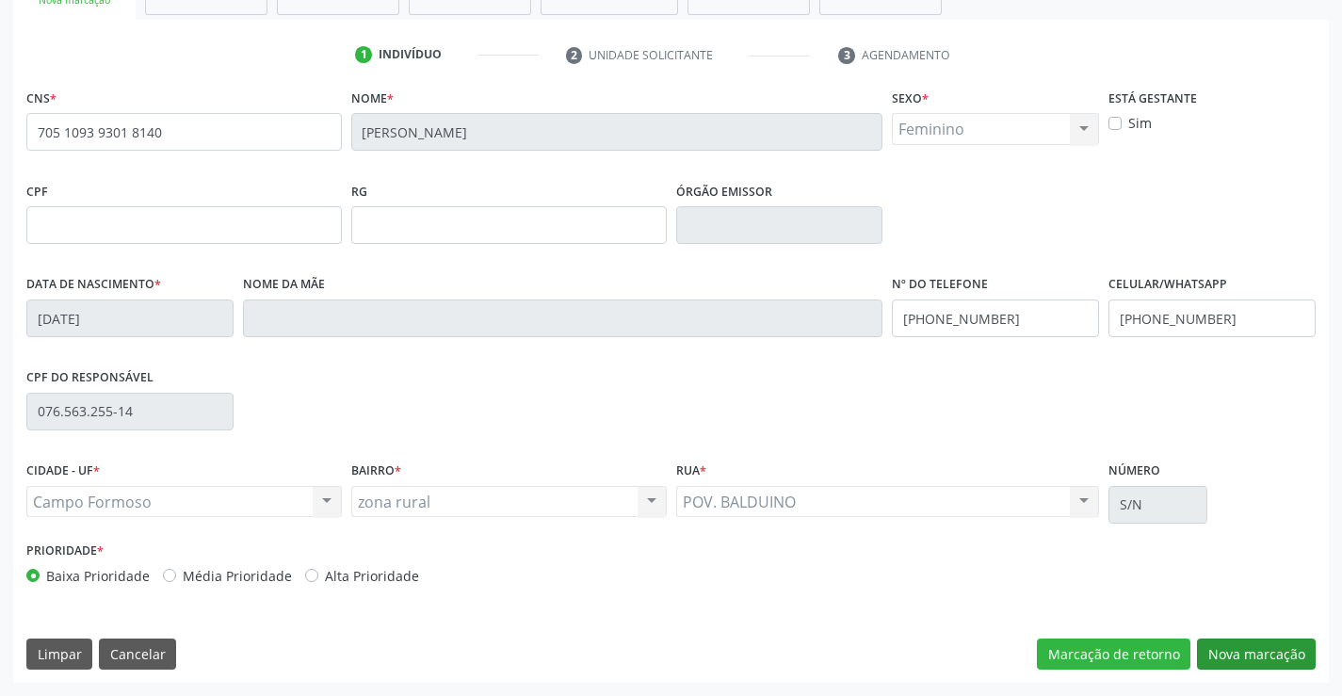
drag, startPoint x: 1271, startPoint y: 636, endPoint x: 1258, endPoint y: 645, distance: 16.2
click at [1270, 638] on div "CNS * 705 1093 9301 8140 [GEOGRAPHIC_DATA] * [PERSON_NAME] * Feminino Masculino…" at bounding box center [671, 383] width 1316 height 599
click at [1258, 645] on button "Nova marcação" at bounding box center [1256, 655] width 119 height 32
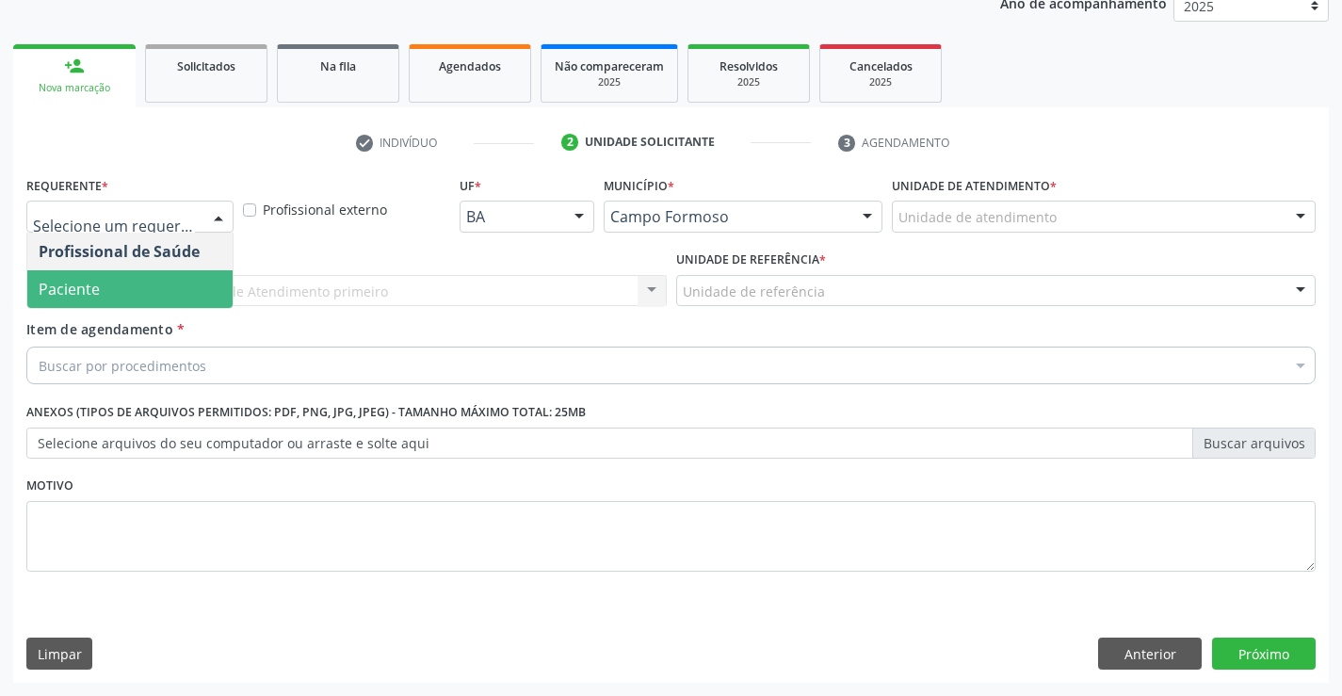
click at [148, 299] on span "Paciente" at bounding box center [129, 289] width 205 height 38
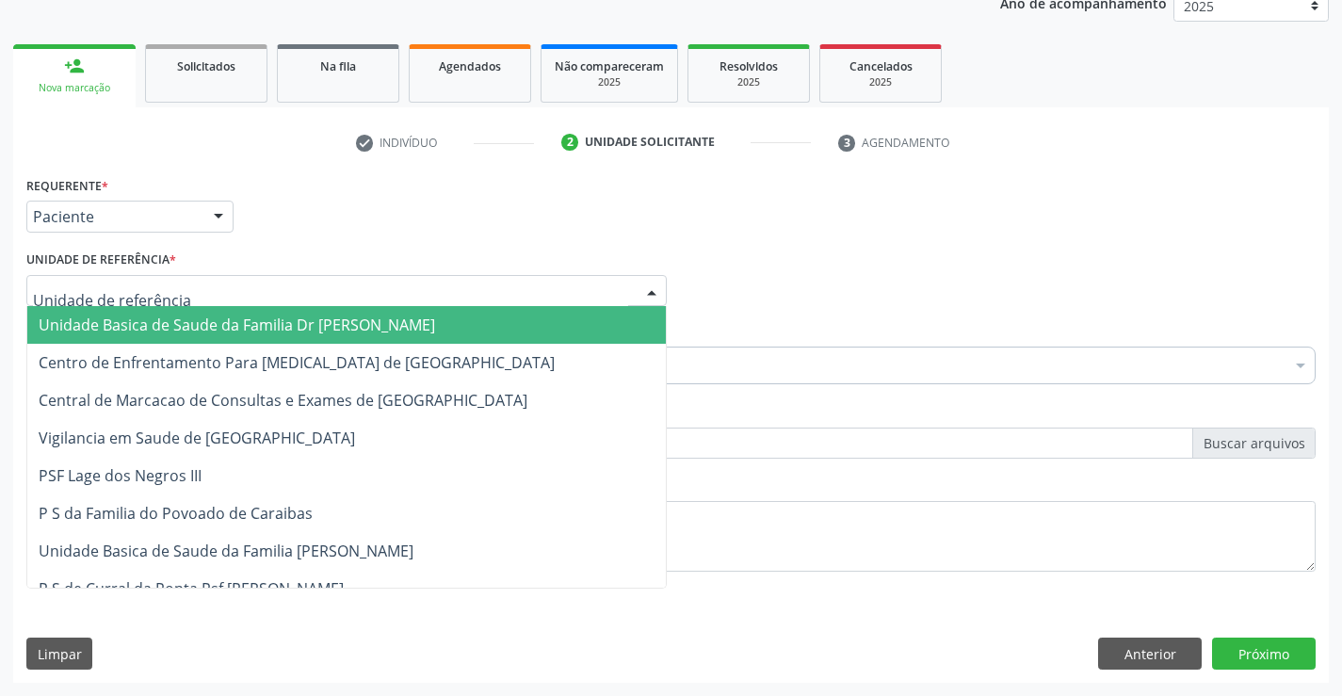
click at [374, 301] on div at bounding box center [346, 291] width 640 height 32
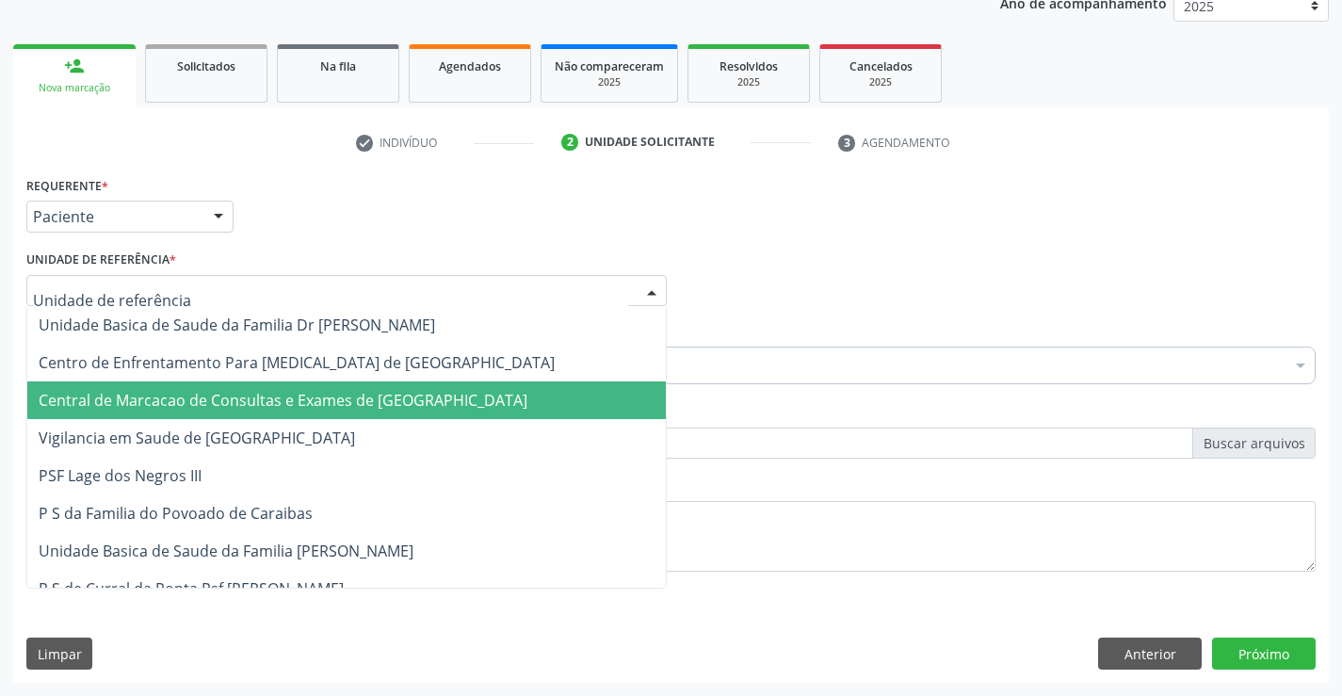
click at [389, 404] on span "Central de Marcacao de Consultas e Exames de [GEOGRAPHIC_DATA]" at bounding box center [283, 400] width 489 height 21
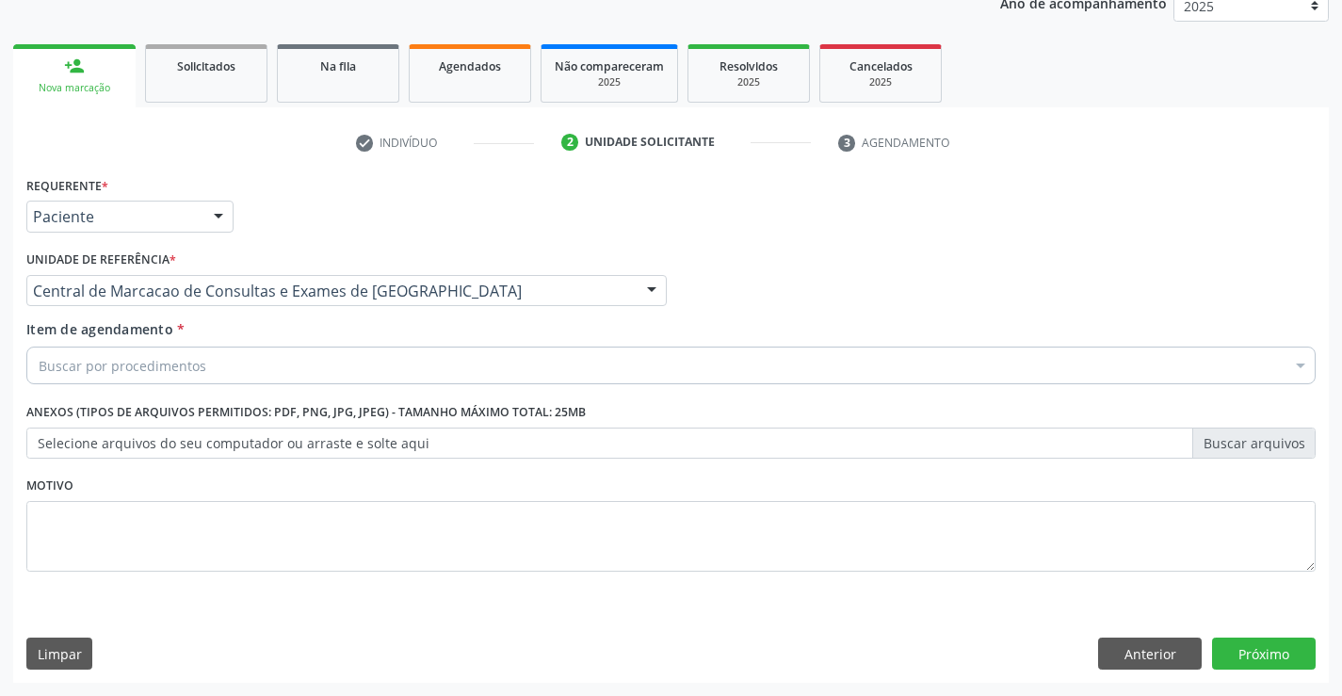
click at [420, 374] on div "Buscar por procedimentos" at bounding box center [670, 366] width 1289 height 38
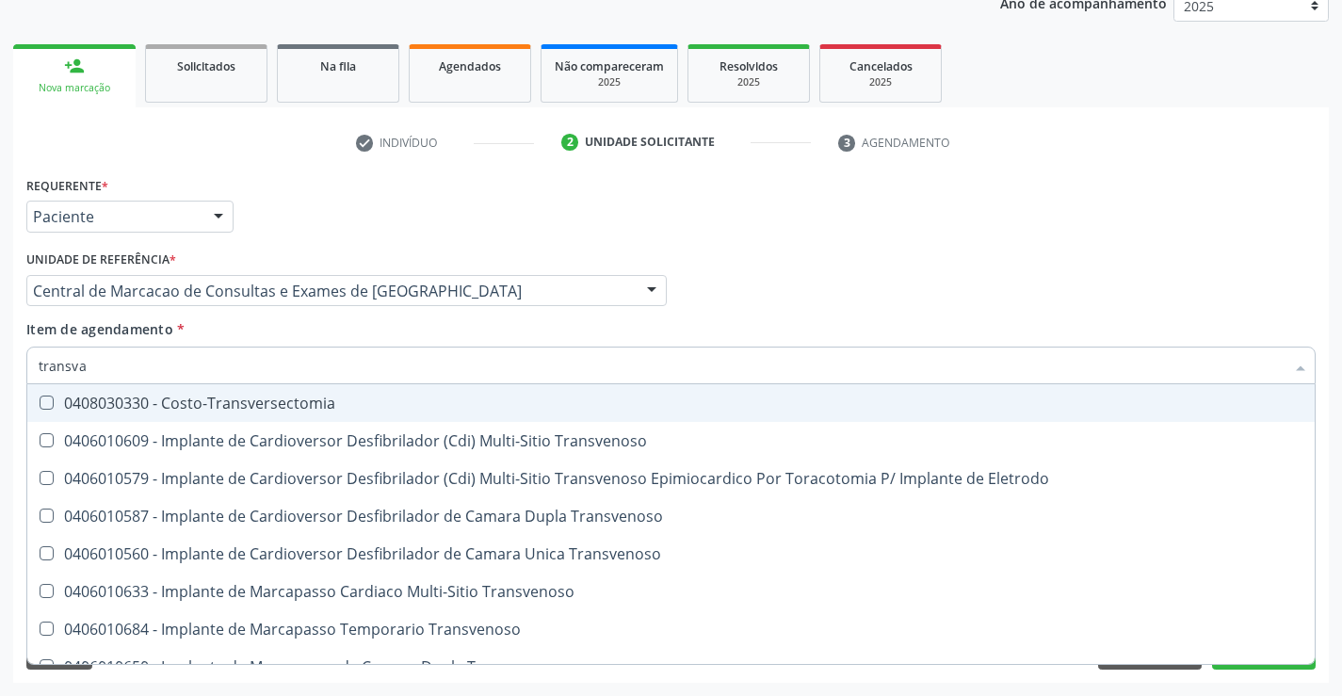
type input "transvag"
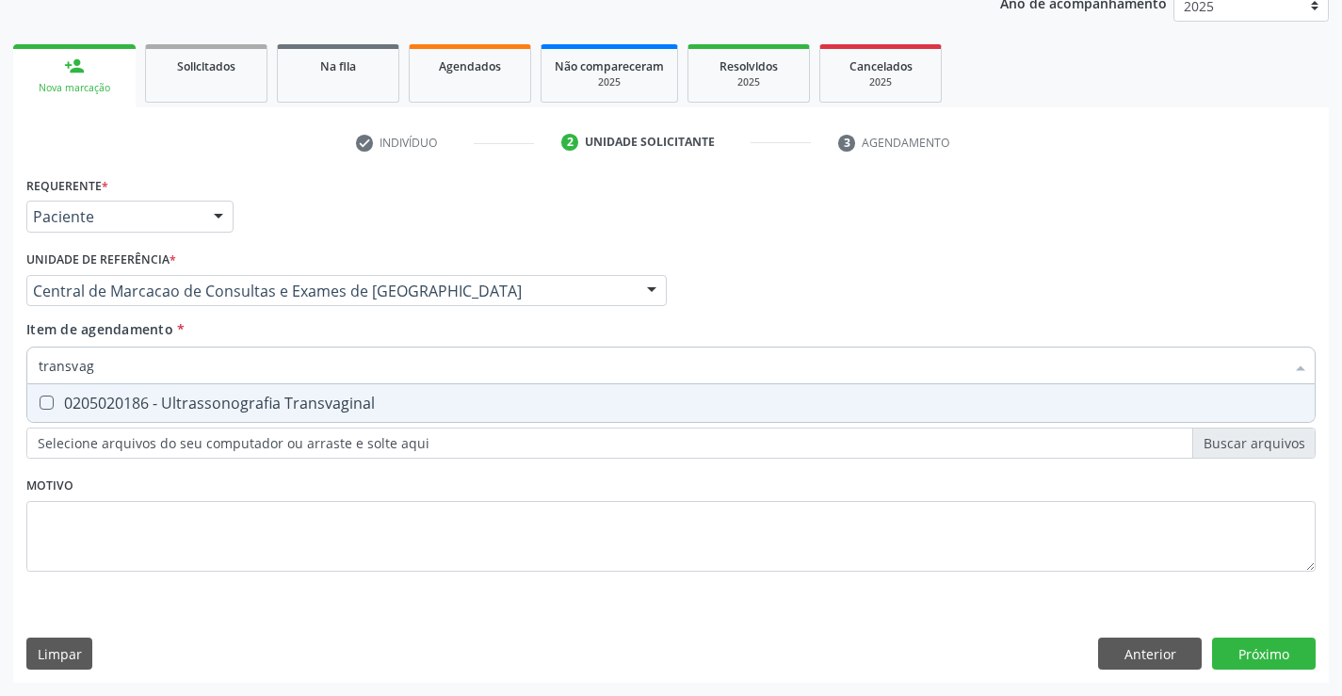
click at [428, 411] on div "0205020186 - Ultrassonografia Transvaginal" at bounding box center [671, 403] width 1265 height 15
checkbox Transvaginal "true"
click at [1274, 647] on div "Requerente * Paciente Profissional de Saúde Paciente Nenhum resultado encontrad…" at bounding box center [671, 426] width 1316 height 511
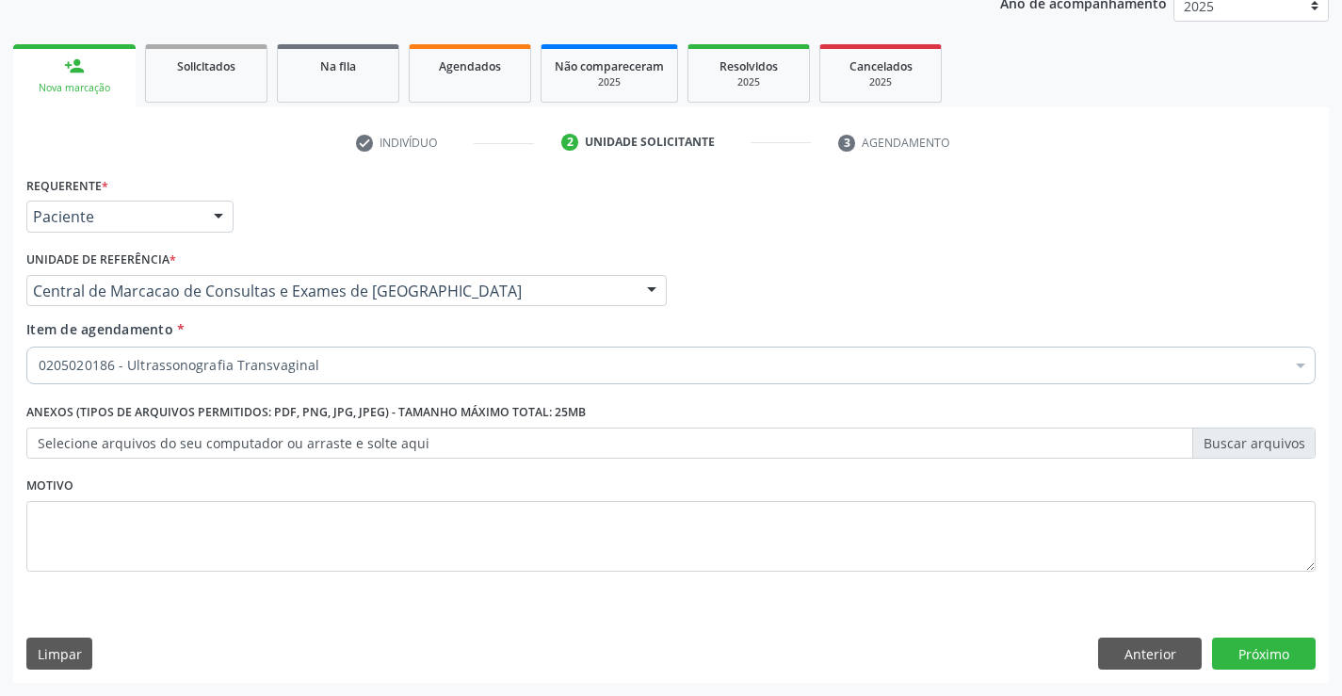
click at [1208, 648] on div "Anterior Próximo" at bounding box center [1207, 654] width 218 height 32
click at [1215, 649] on button "Próximo" at bounding box center [1264, 654] width 104 height 32
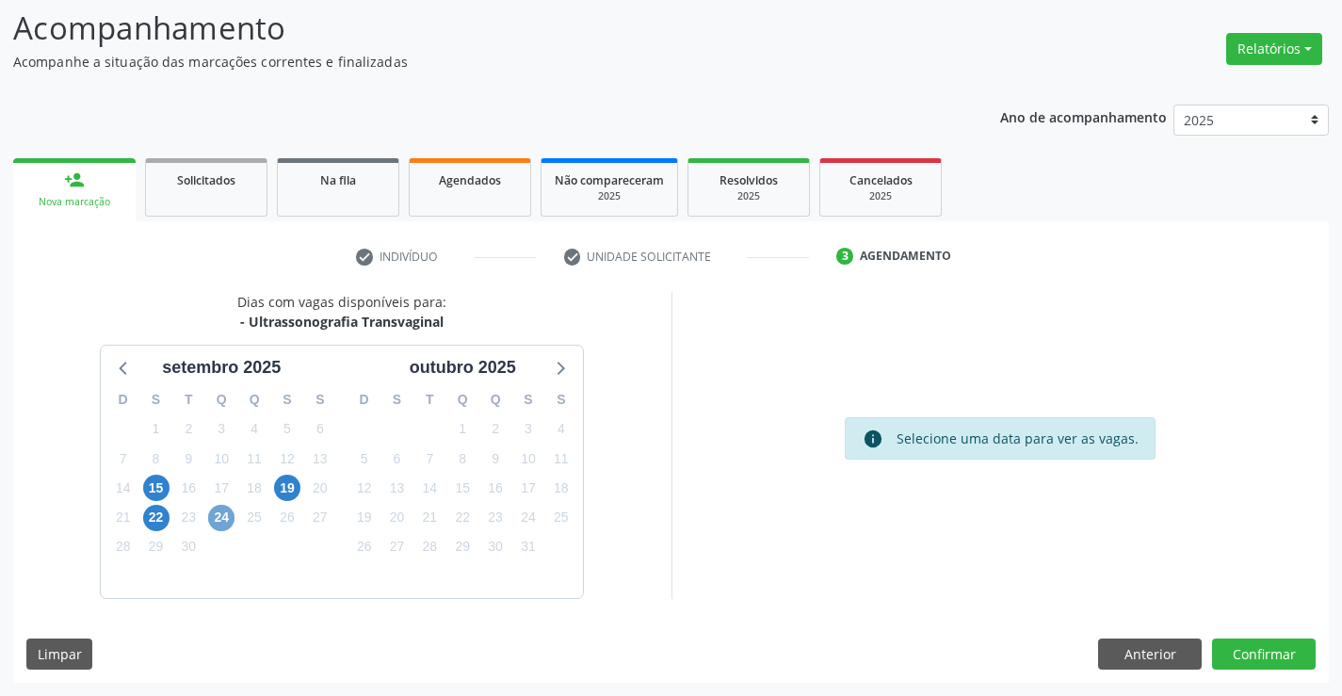
click at [230, 510] on span "24" at bounding box center [221, 518] width 26 height 26
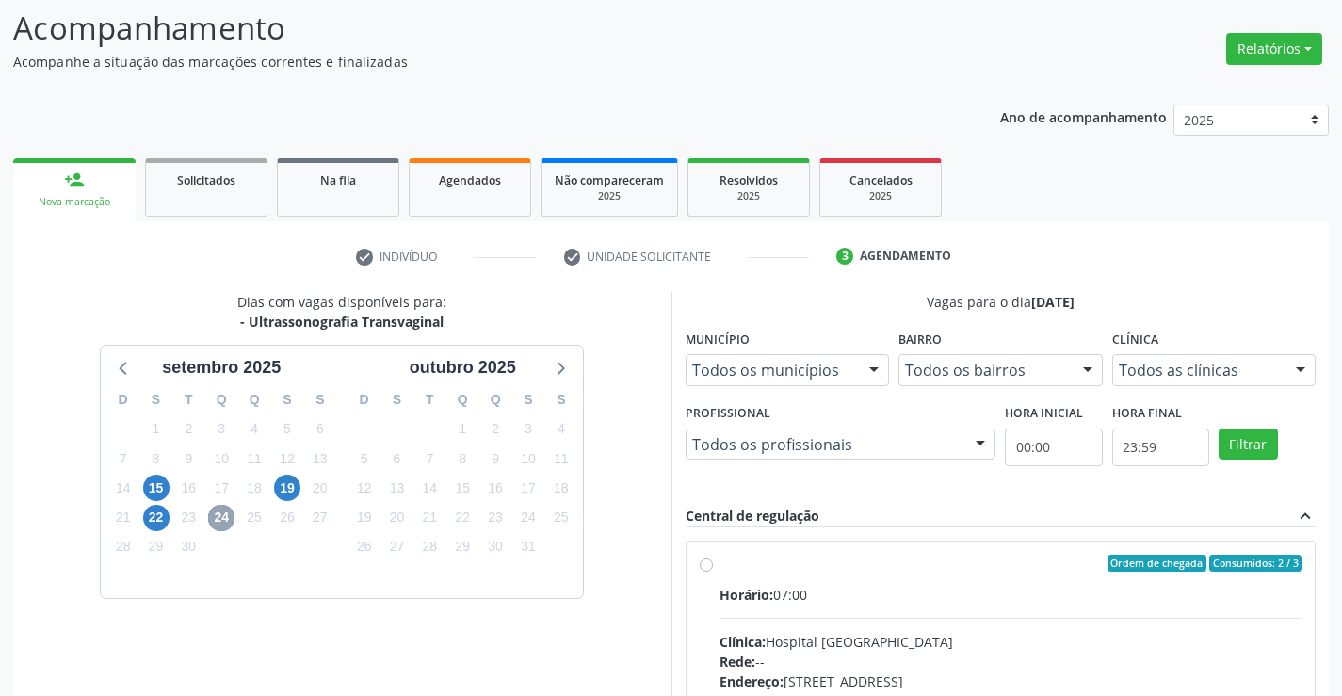
scroll to position [297, 0]
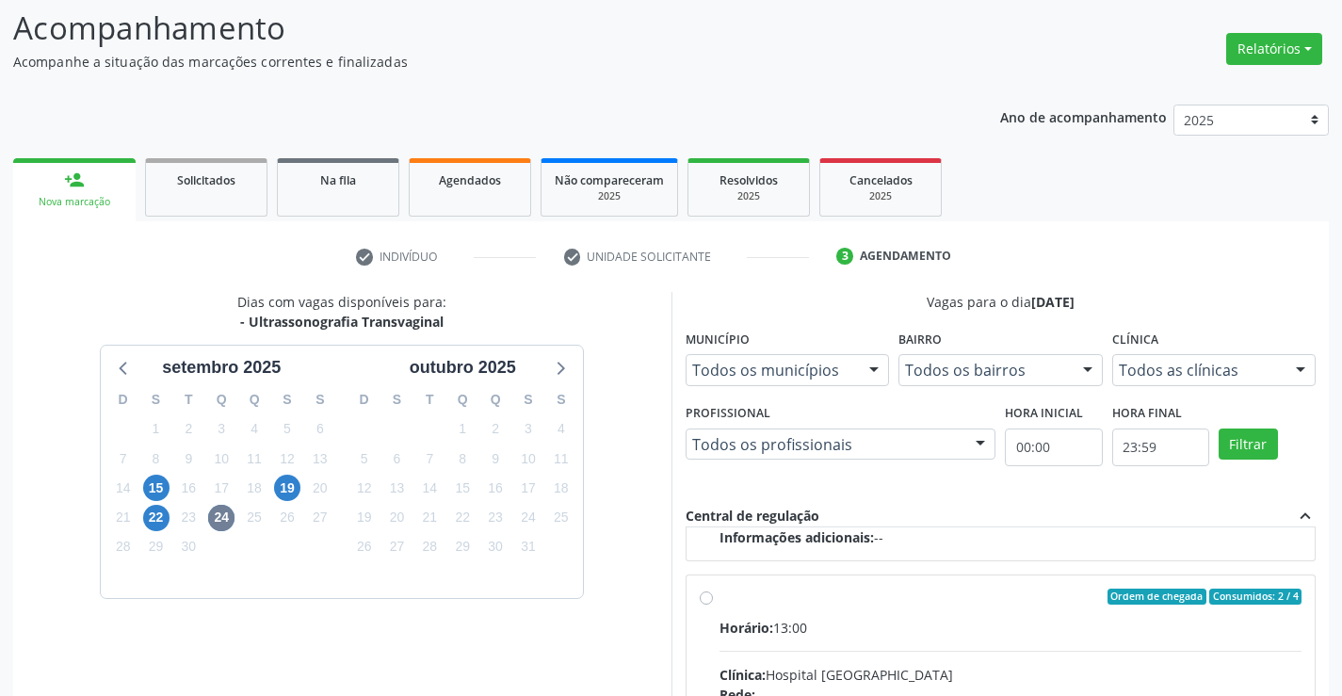
click at [975, 621] on div "Horário: 13:00" at bounding box center [1011, 628] width 583 height 20
click at [713, 606] on input "Ordem de chegada Consumidos: 2 / 4 Horário: 13:00 Clínica: Hospital [GEOGRAPHIC…" at bounding box center [706, 597] width 13 height 17
radio input "true"
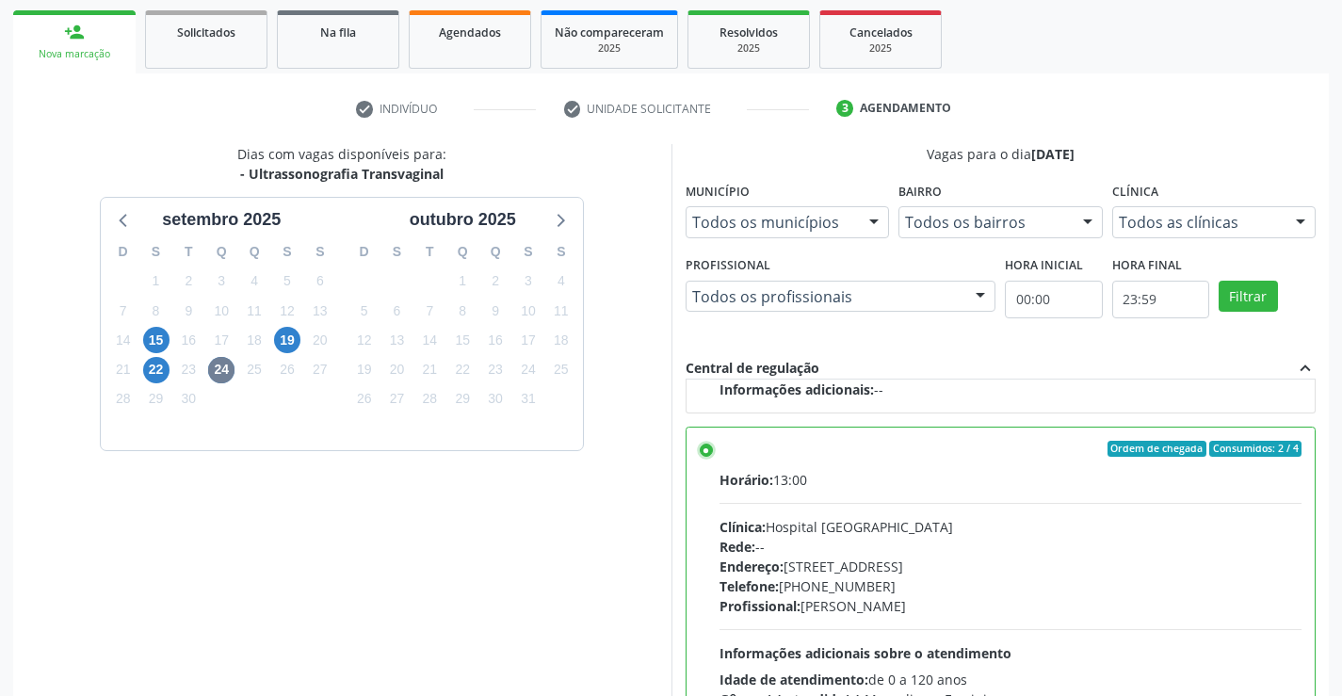
scroll to position [429, 0]
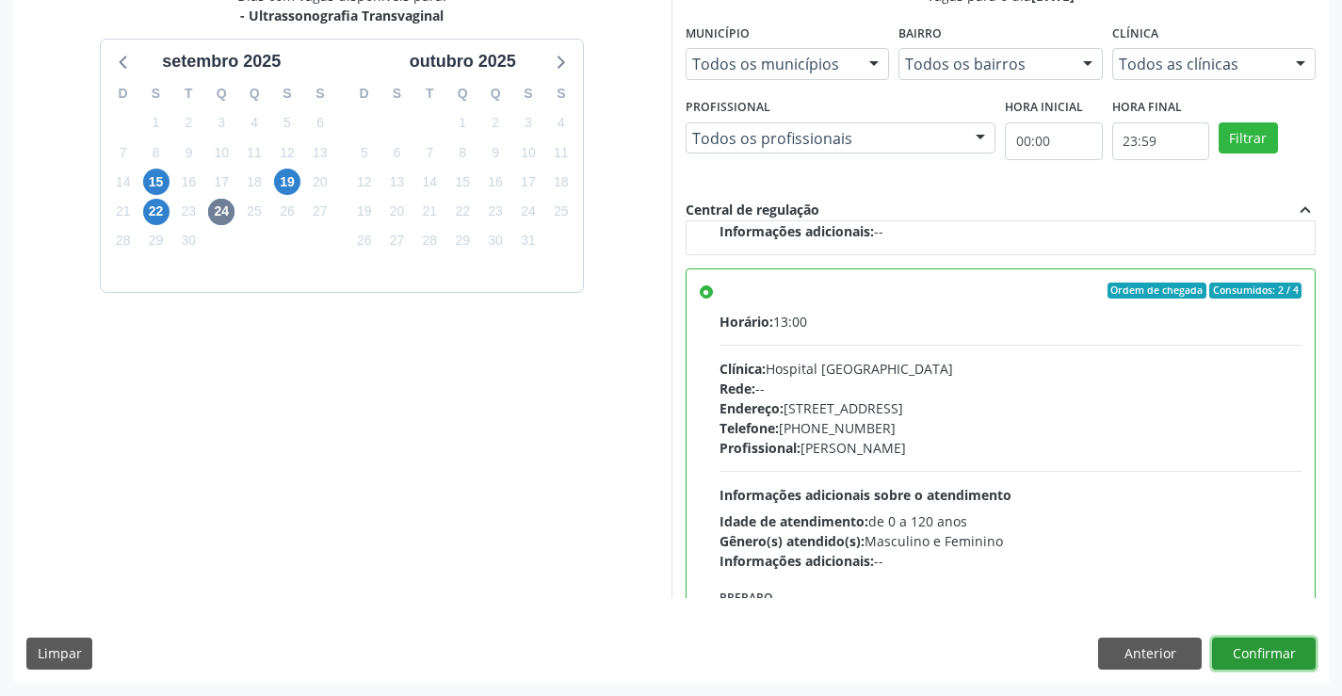
click at [1286, 652] on button "Confirmar" at bounding box center [1264, 654] width 104 height 32
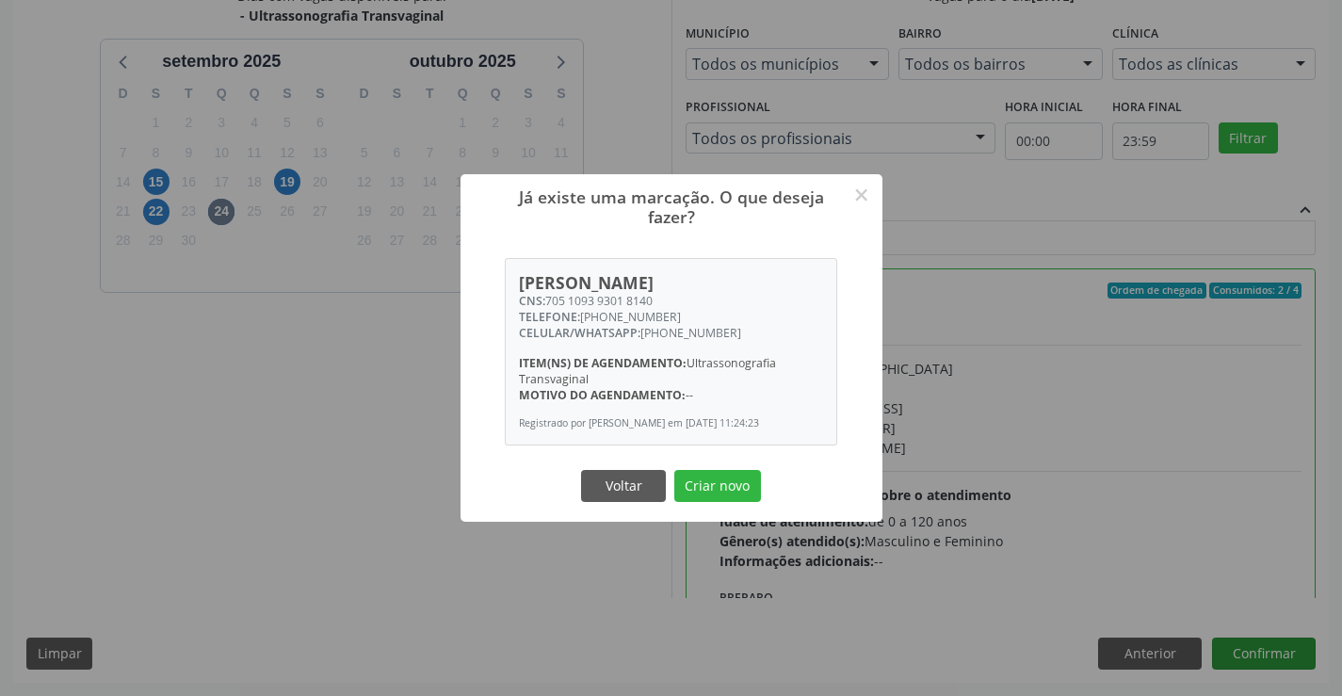
click at [674, 470] on button "Criar novo" at bounding box center [717, 486] width 87 height 32
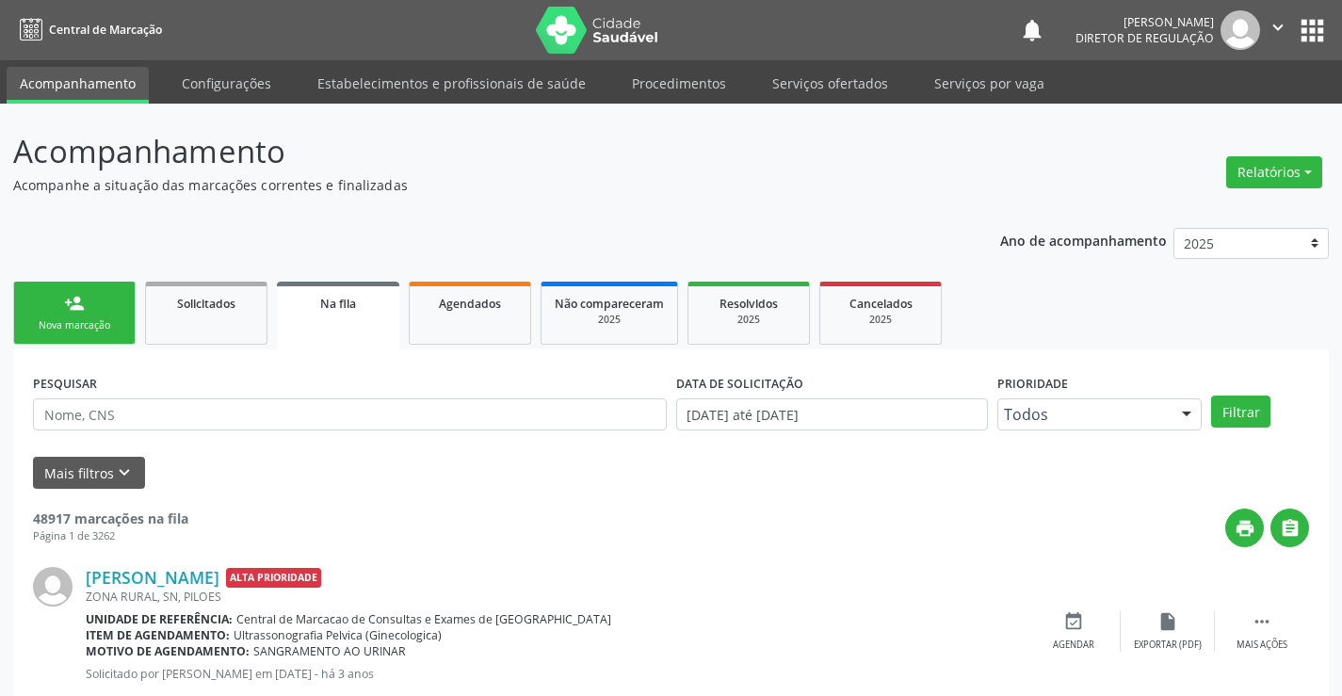
click at [104, 320] on div "Nova marcação" at bounding box center [74, 325] width 94 height 14
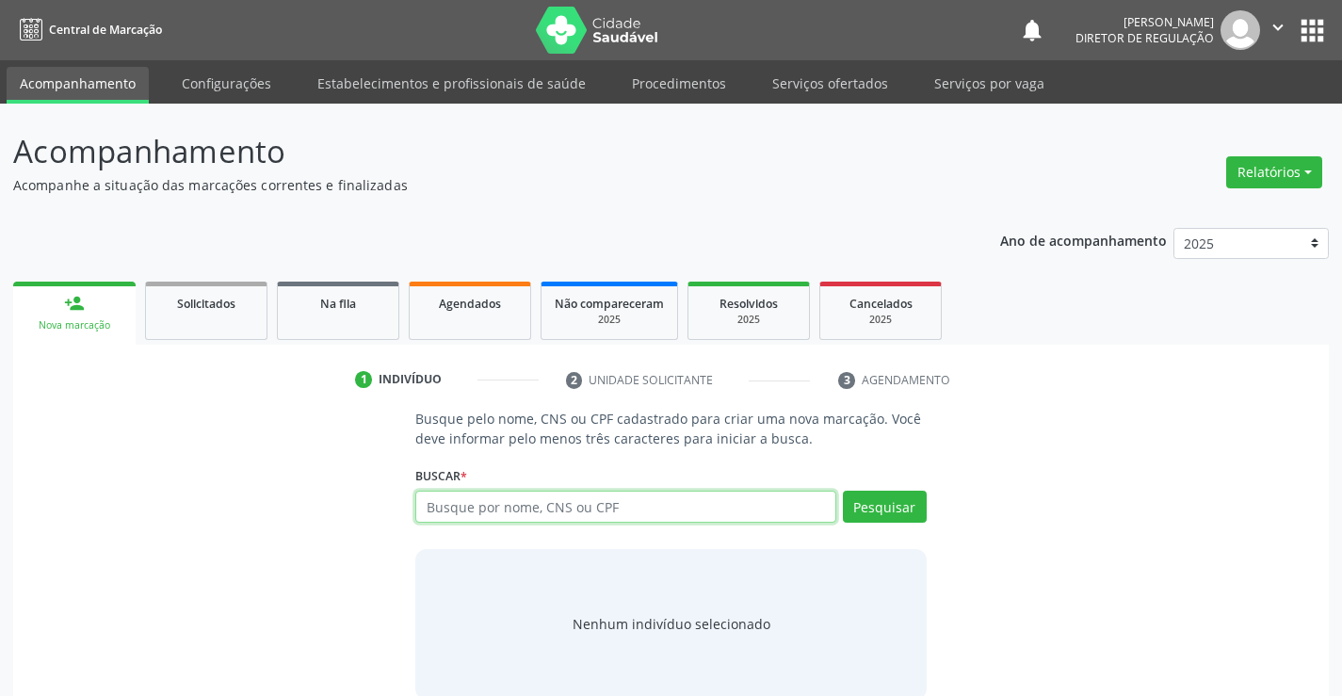
click at [541, 518] on input "text" at bounding box center [625, 507] width 420 height 32
type input "708201644666047"
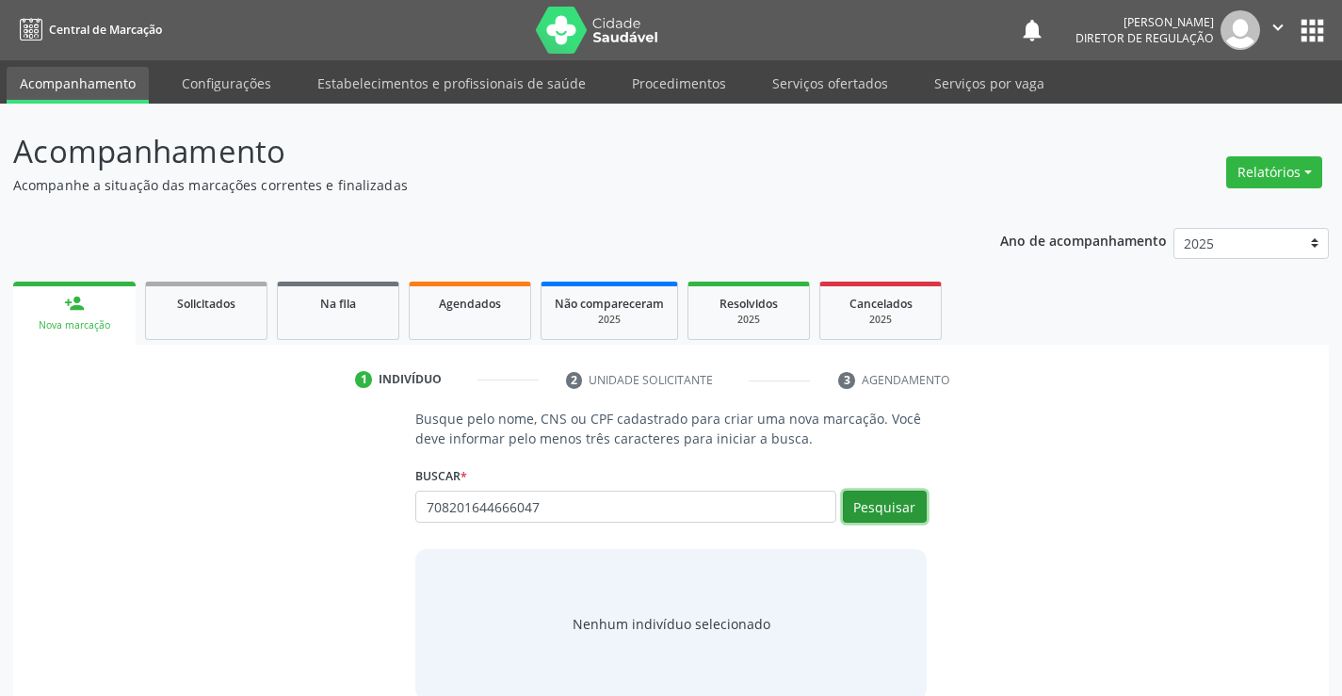
click at [878, 509] on button "Pesquisar" at bounding box center [885, 507] width 84 height 32
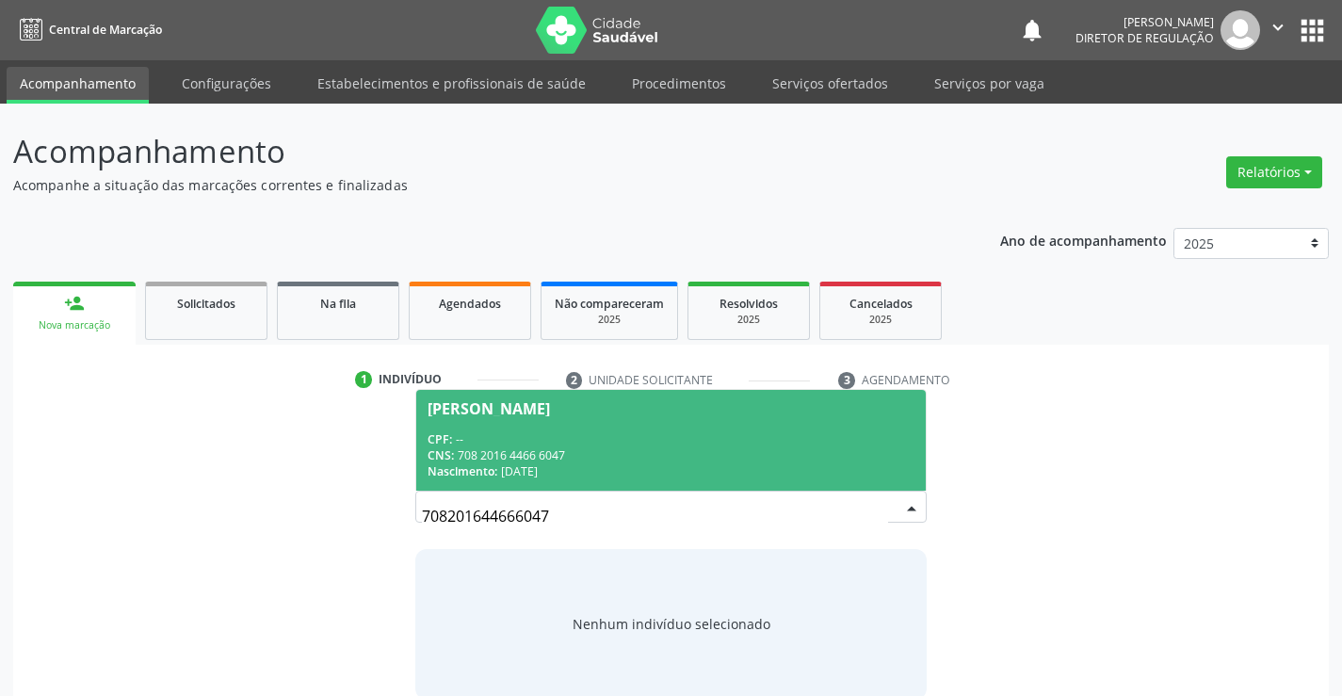
click at [702, 463] on div "Nascimento: 20/03/1983" at bounding box center [671, 471] width 486 height 16
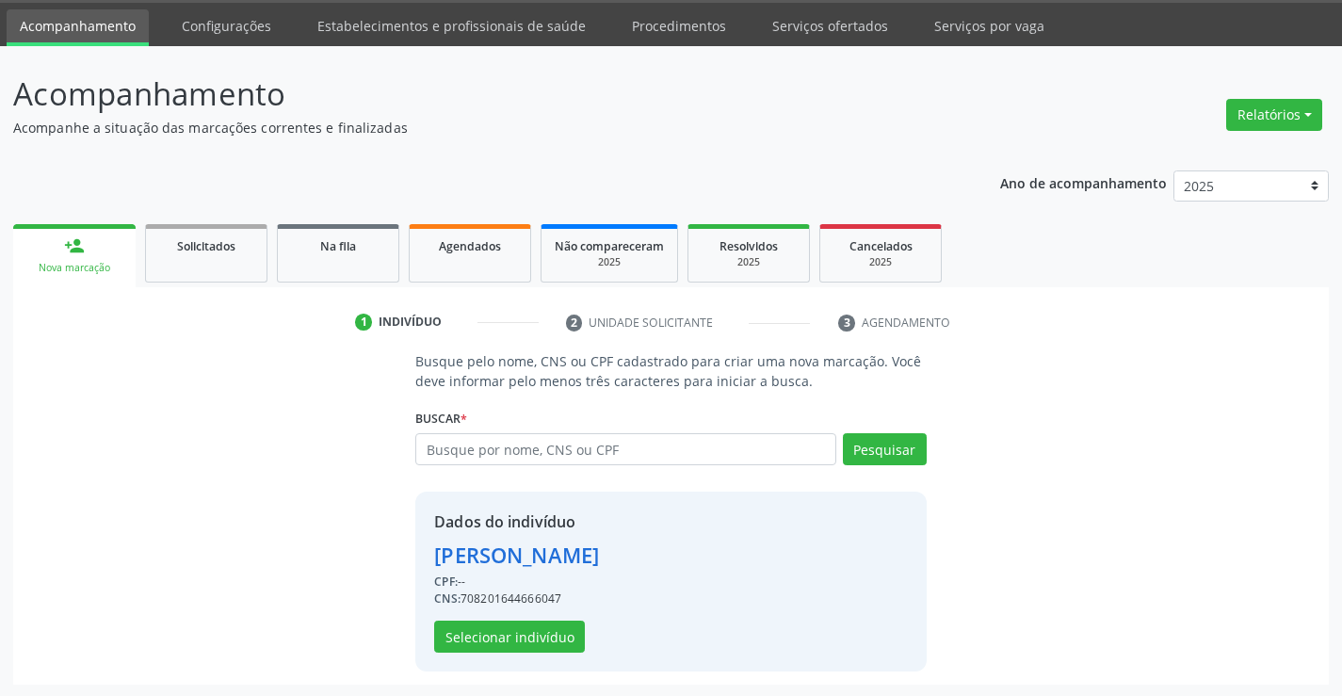
scroll to position [59, 0]
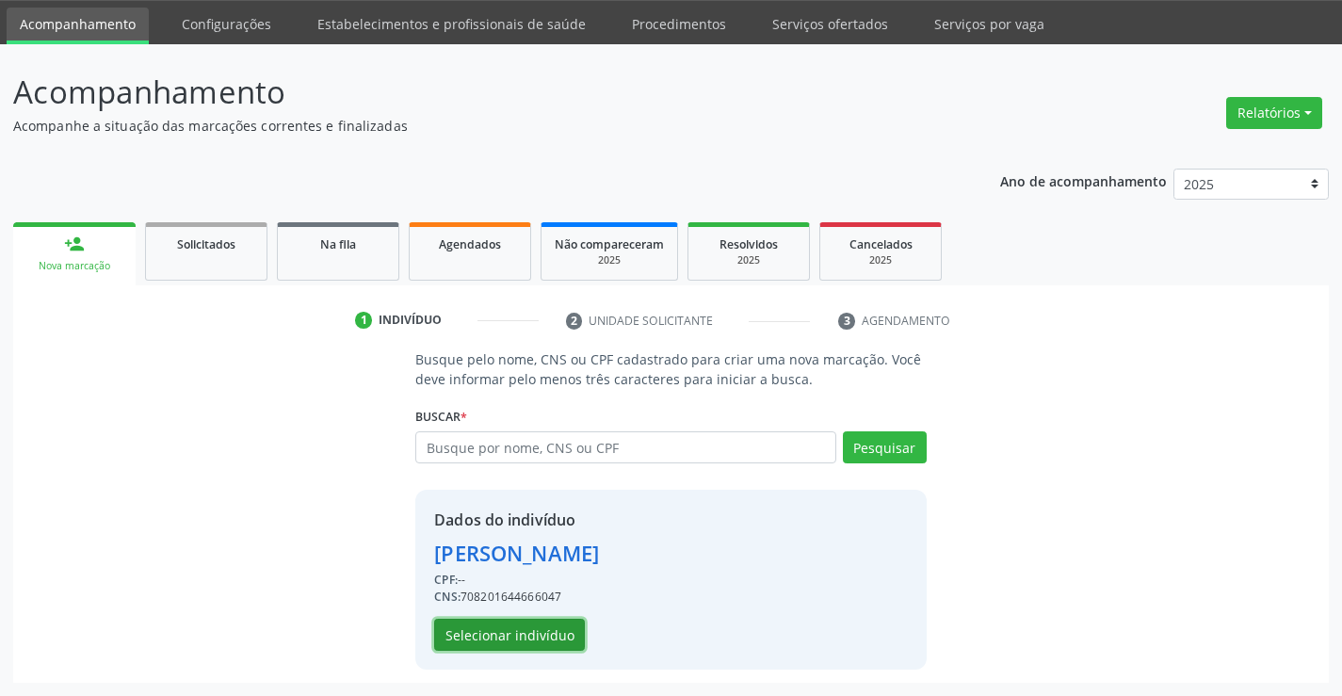
click at [562, 626] on button "Selecionar indivíduo" at bounding box center [509, 635] width 151 height 32
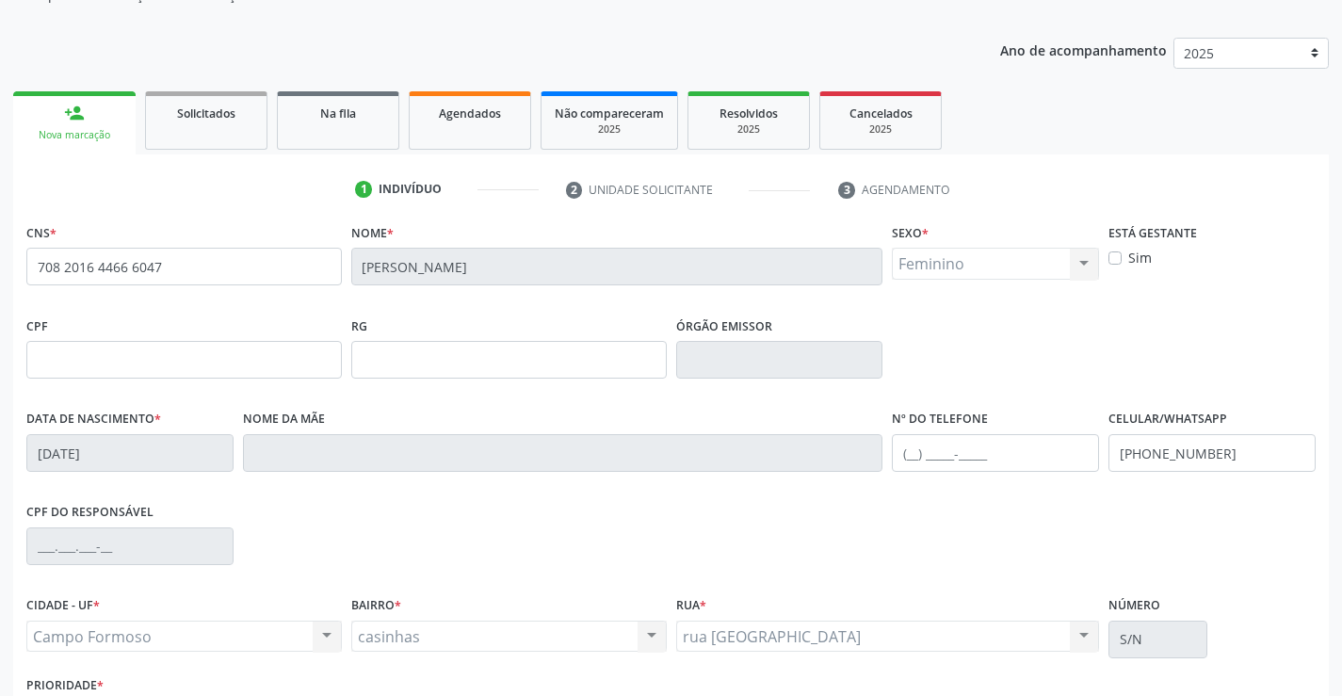
scroll to position [325, 0]
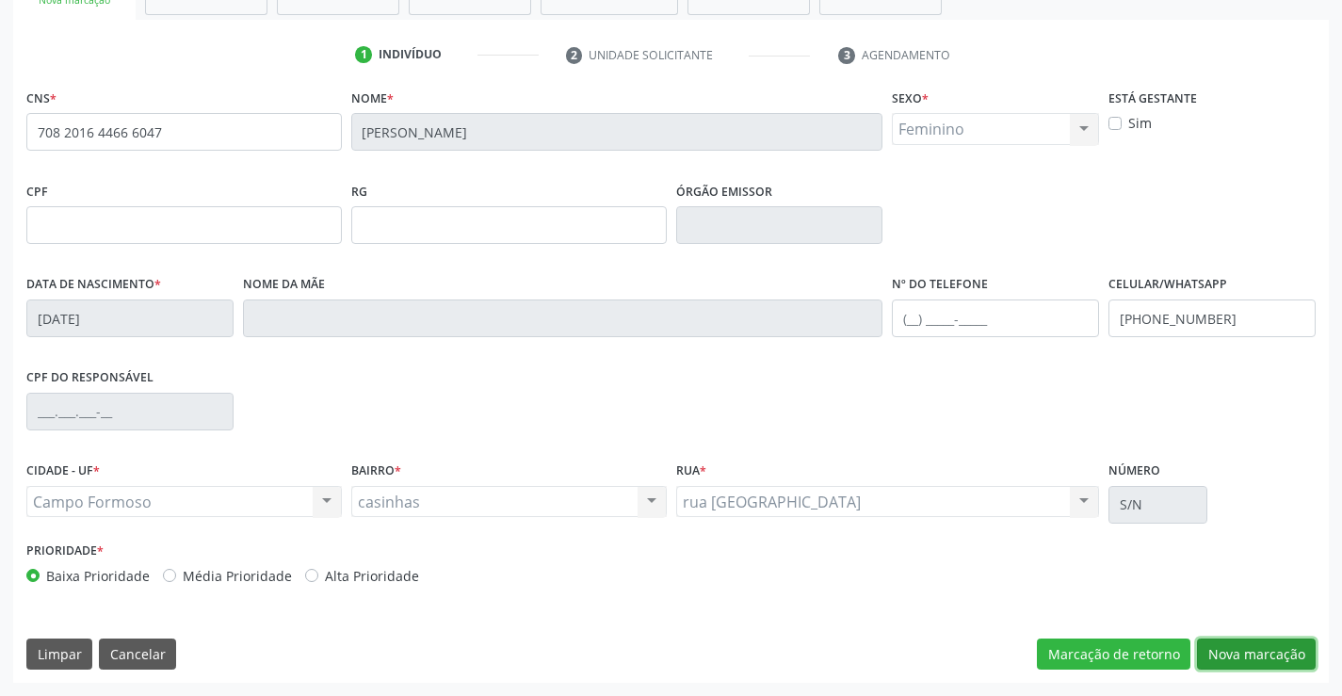
click at [1277, 665] on button "Nova marcação" at bounding box center [1256, 655] width 119 height 32
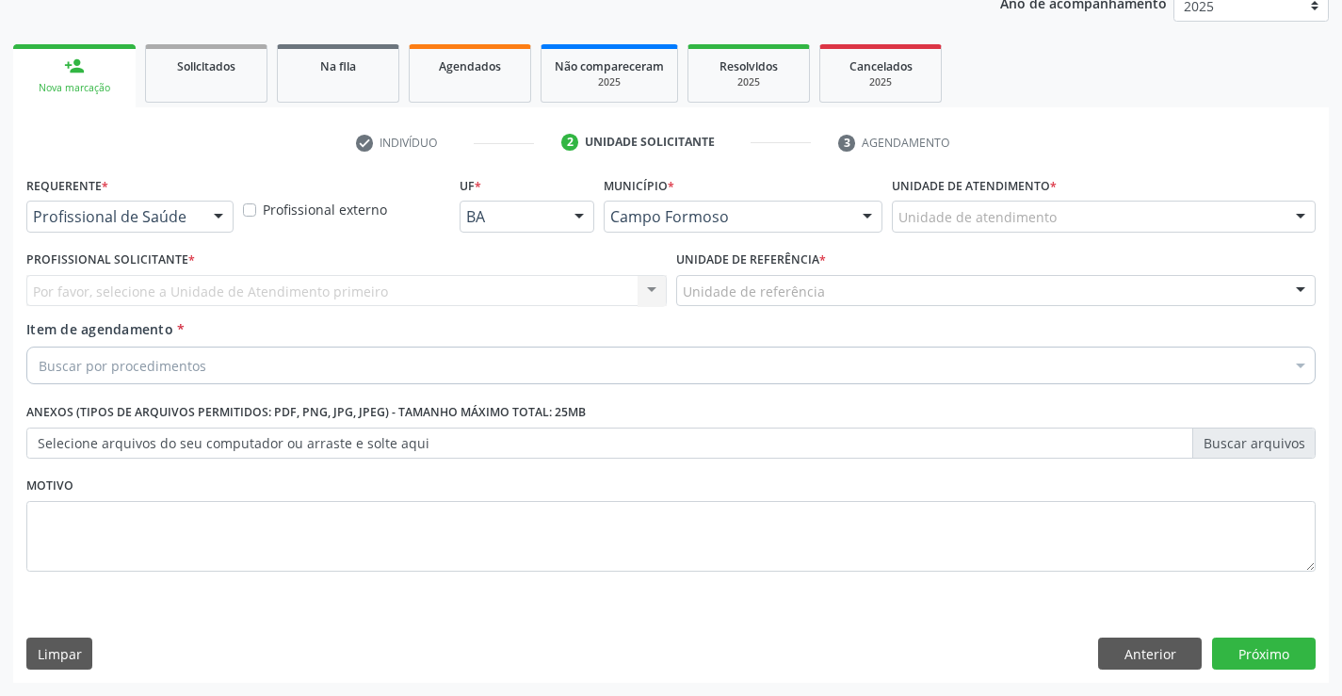
scroll to position [237, 0]
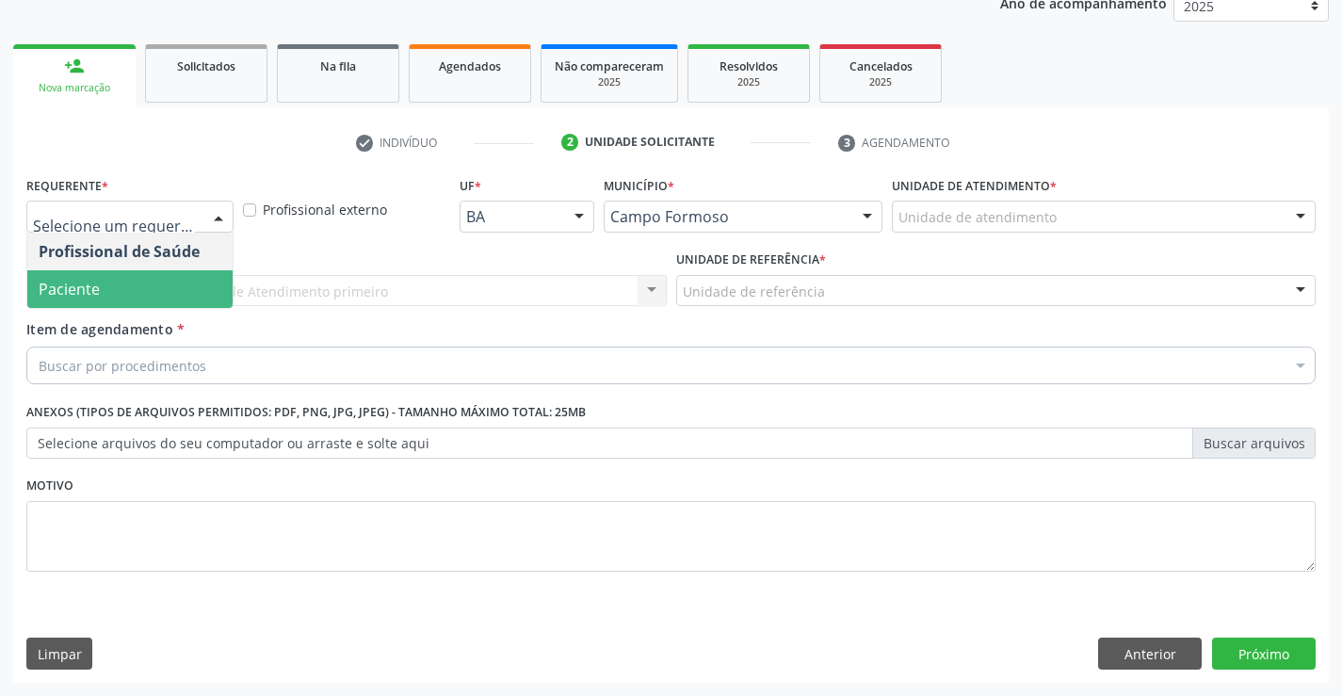
click at [137, 290] on span "Paciente" at bounding box center [129, 289] width 205 height 38
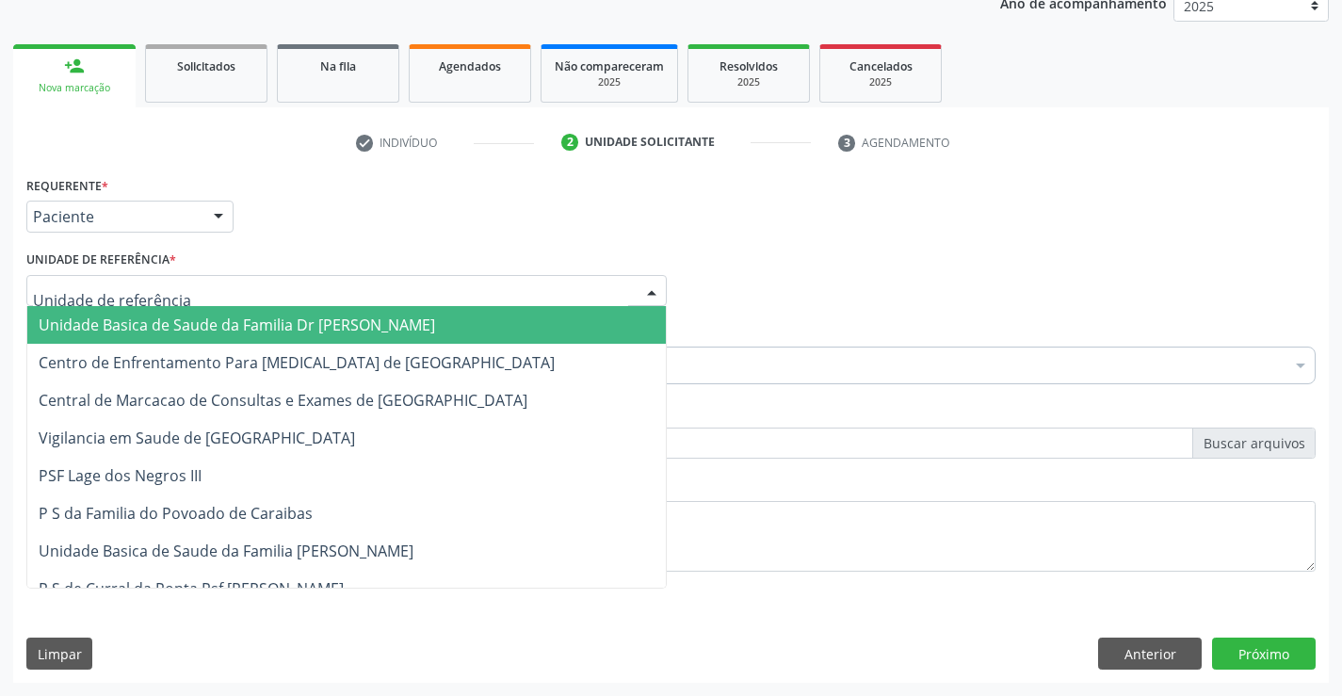
click at [334, 285] on div at bounding box center [346, 291] width 640 height 32
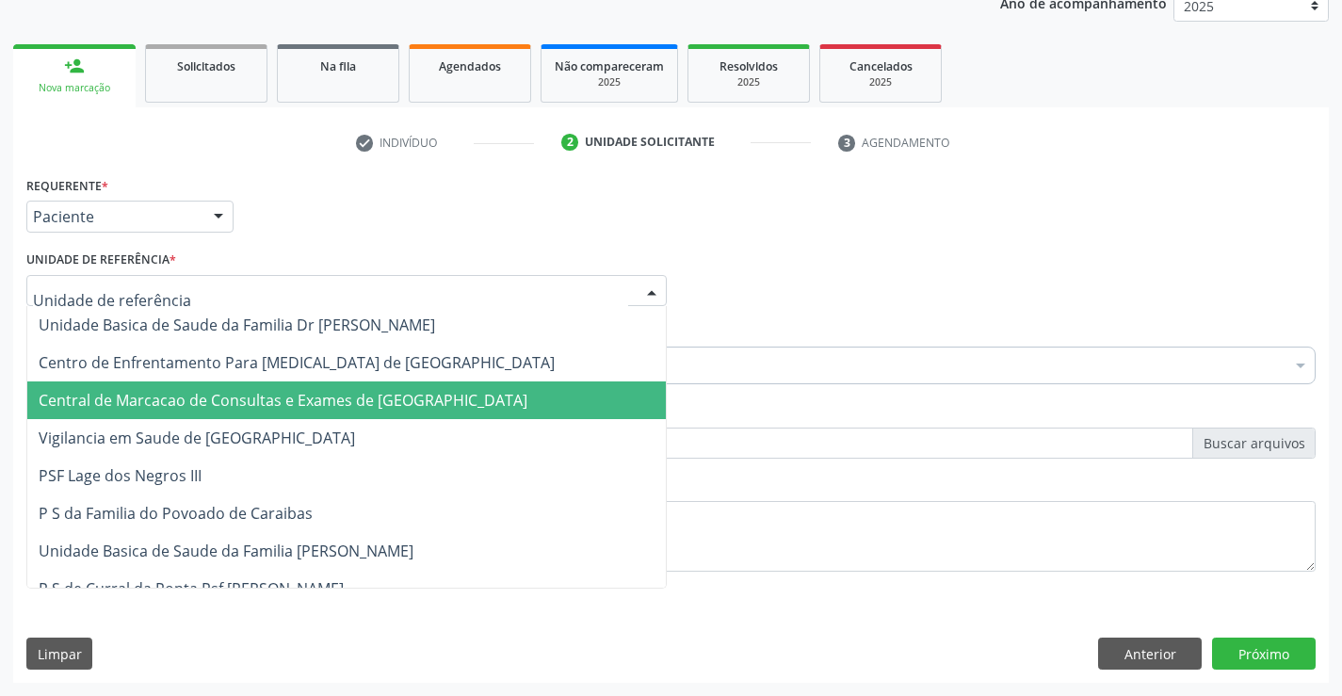
click at [377, 410] on span "Central de Marcacao de Consultas e Exames de [GEOGRAPHIC_DATA]" at bounding box center [283, 400] width 489 height 21
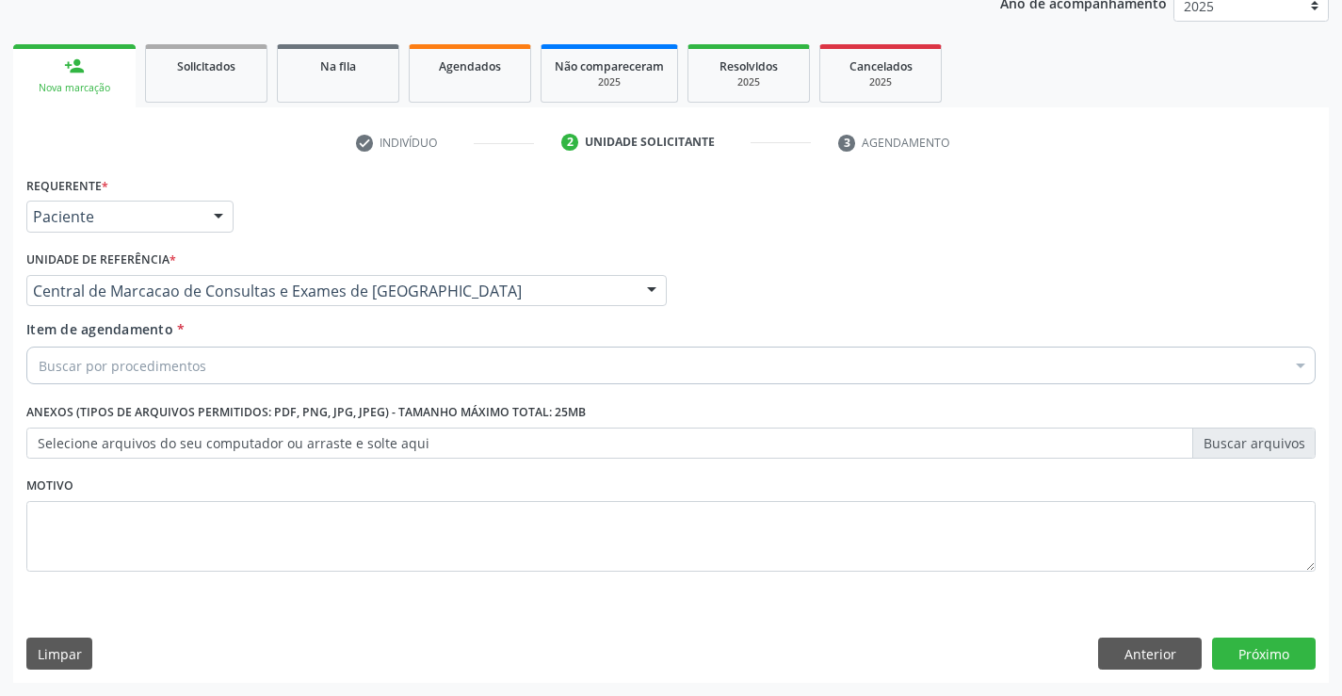
click at [475, 362] on div "Buscar por procedimentos" at bounding box center [670, 366] width 1289 height 38
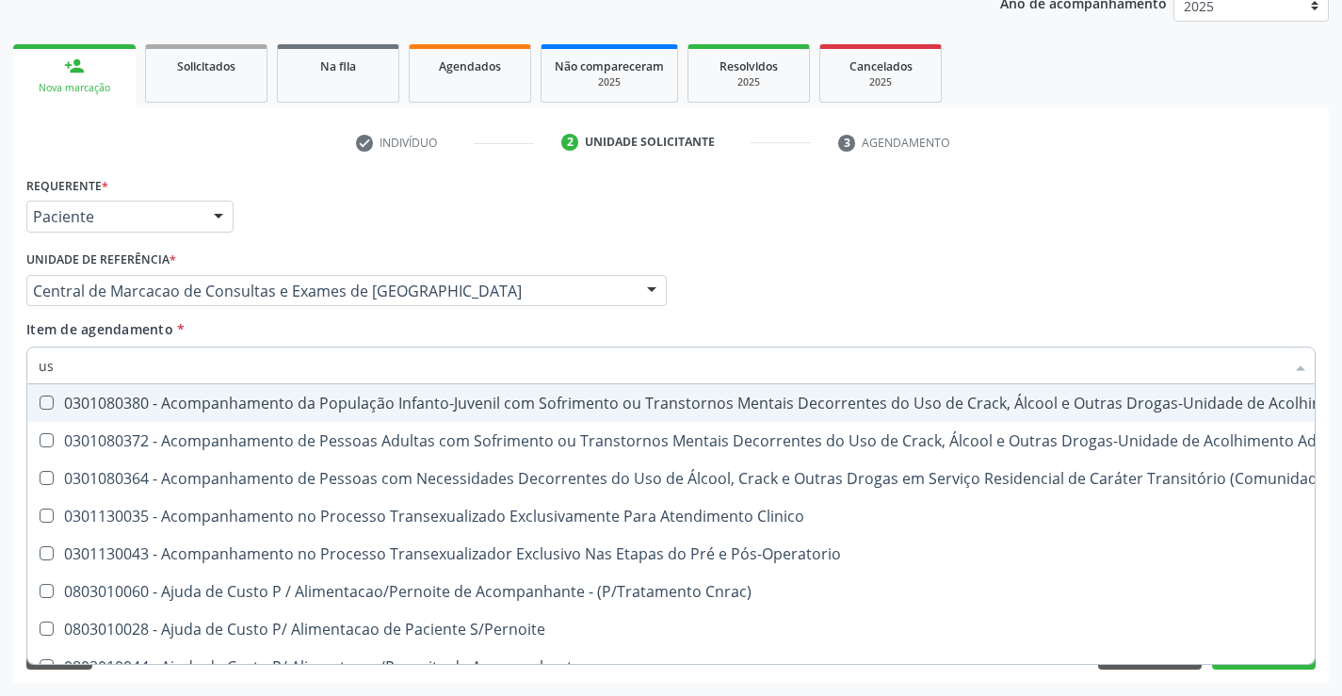
type input "usg"
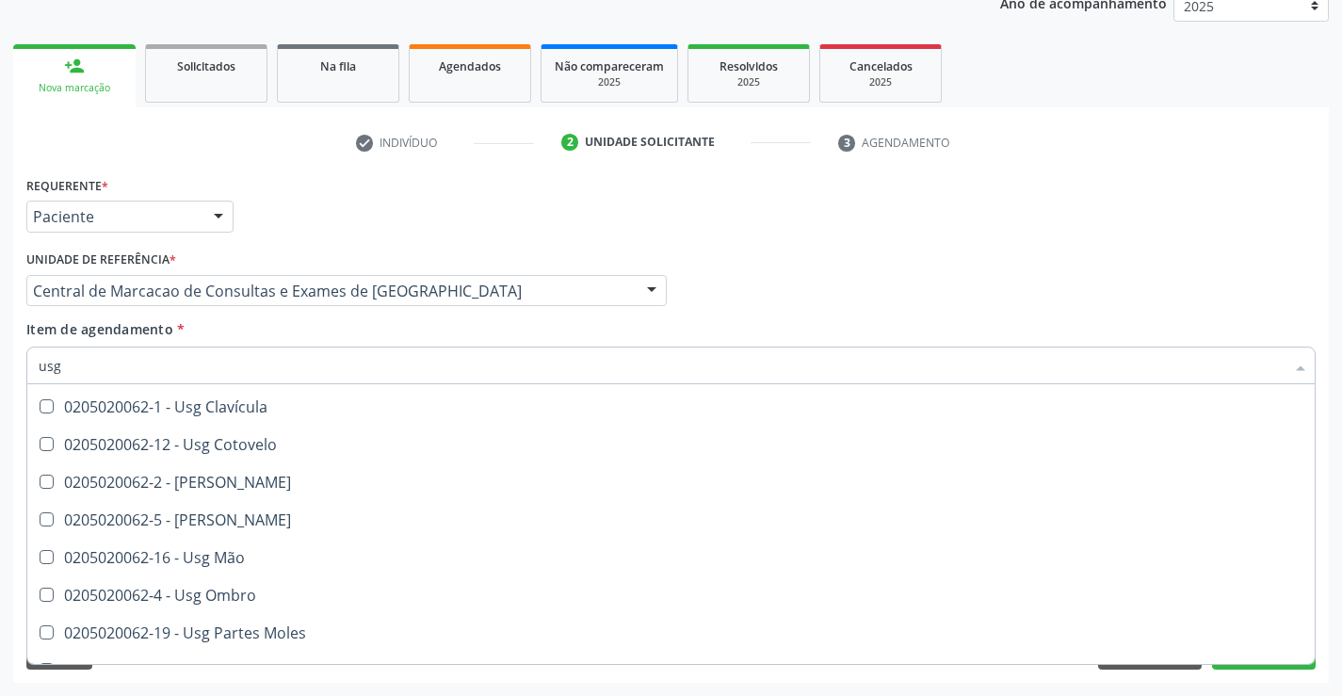
scroll to position [188, 0]
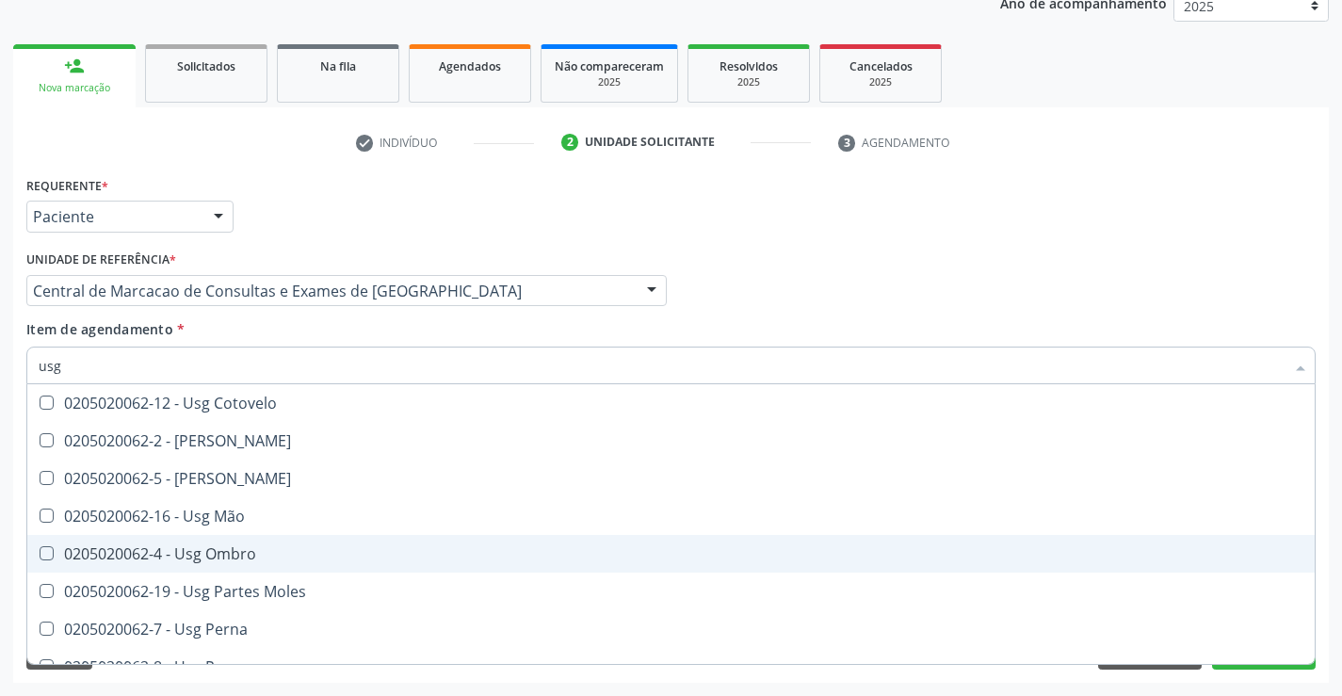
click at [296, 542] on span "0205020062-4 - Usg Ombro" at bounding box center [670, 554] width 1287 height 38
checkbox Ombro "true"
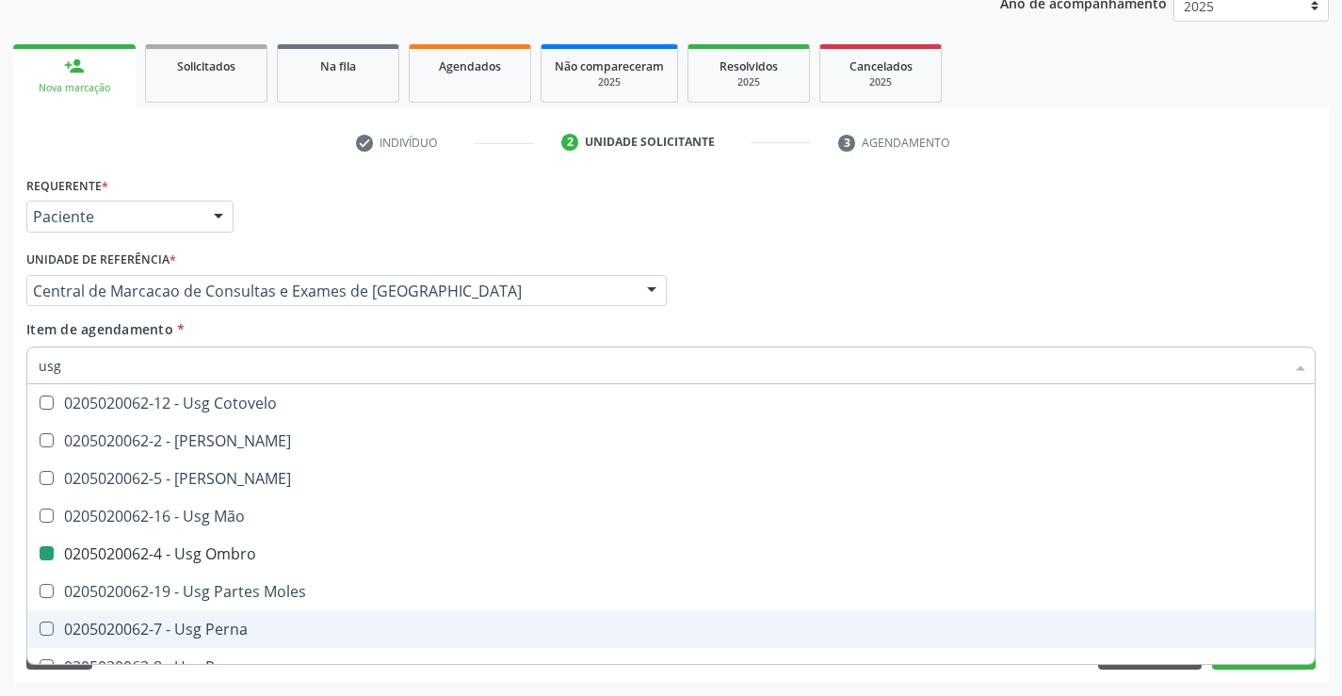
click at [1316, 652] on div "Requerente * Paciente Profissional de Saúde Paciente Nenhum resultado encontrad…" at bounding box center [671, 426] width 1316 height 511
checkbox Braço "true"
checkbox Ombro "false"
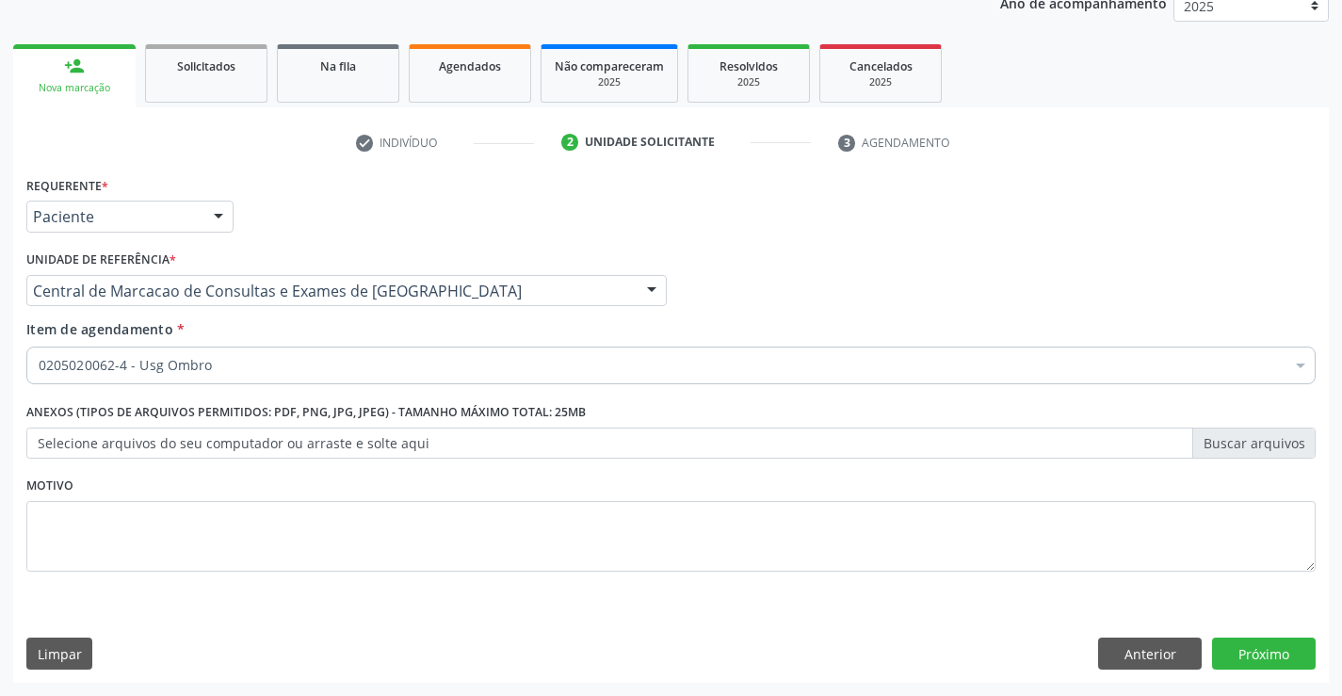
scroll to position [0, 0]
click at [1271, 665] on button "Próximo" at bounding box center [1264, 654] width 104 height 32
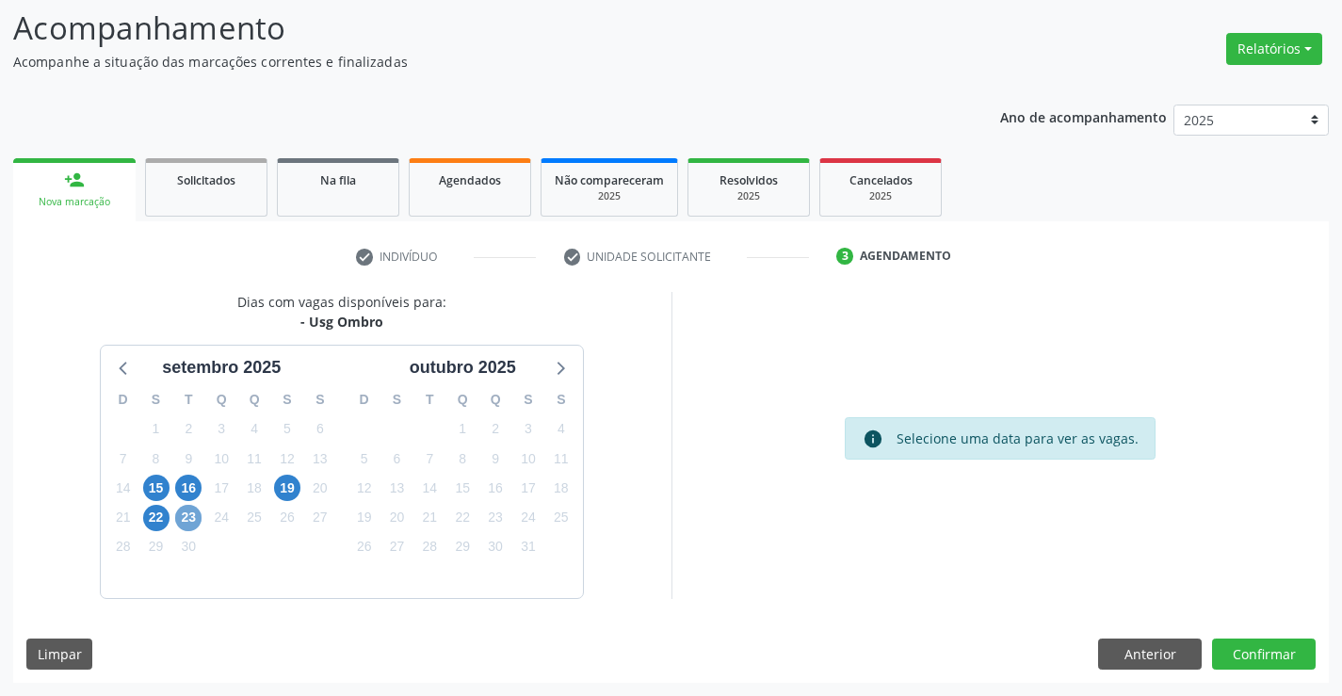
click at [186, 523] on span "23" at bounding box center [188, 518] width 26 height 26
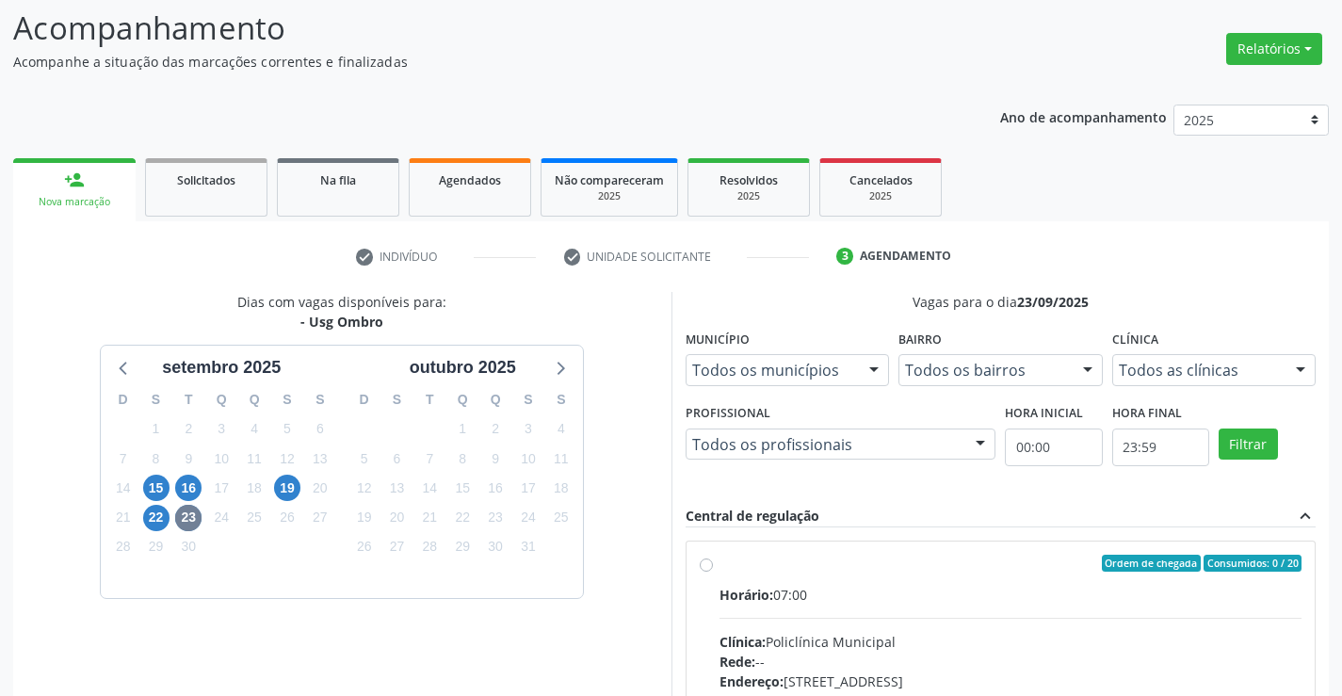
click at [916, 572] on label "Ordem de chegada Consumidos: 0 / 20 Horário: 07:00 Clínica: Policlínica Municip…" at bounding box center [1011, 699] width 583 height 289
click at [713, 572] on input "Ordem de chegada Consumidos: 0 / 20 Horário: 07:00 Clínica: Policlínica Municip…" at bounding box center [706, 563] width 13 height 17
radio input "true"
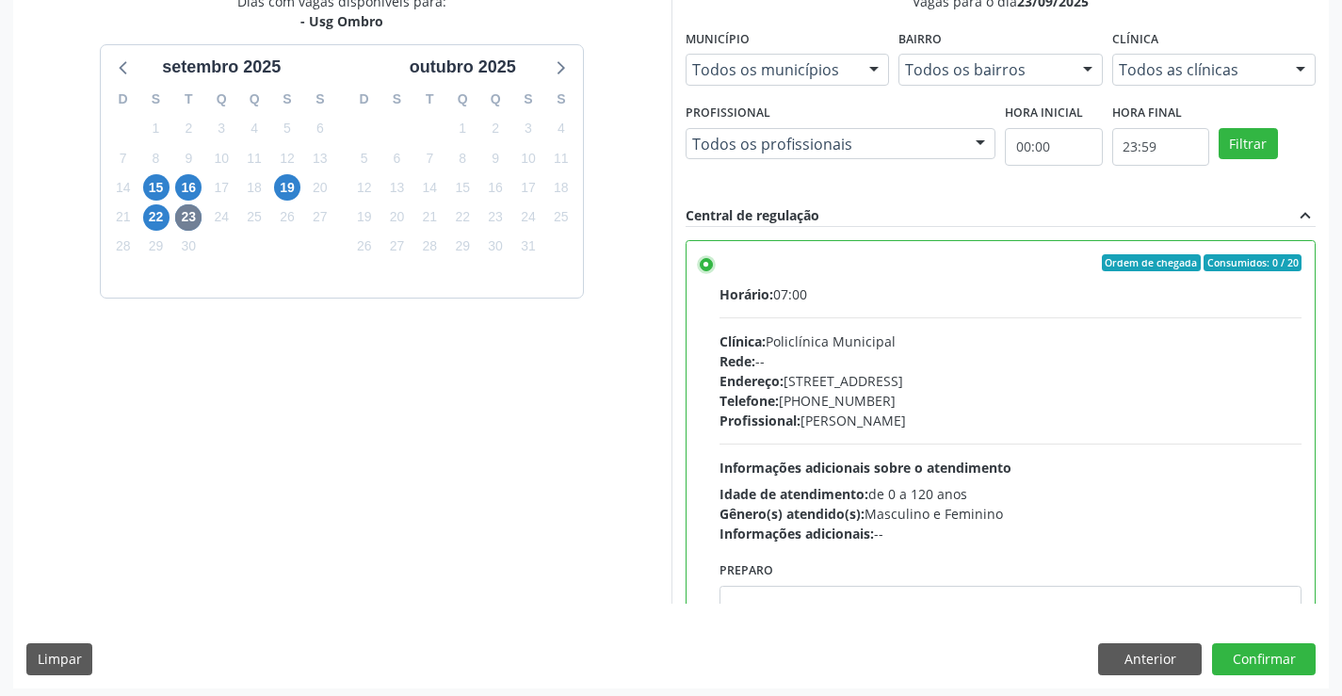
scroll to position [429, 0]
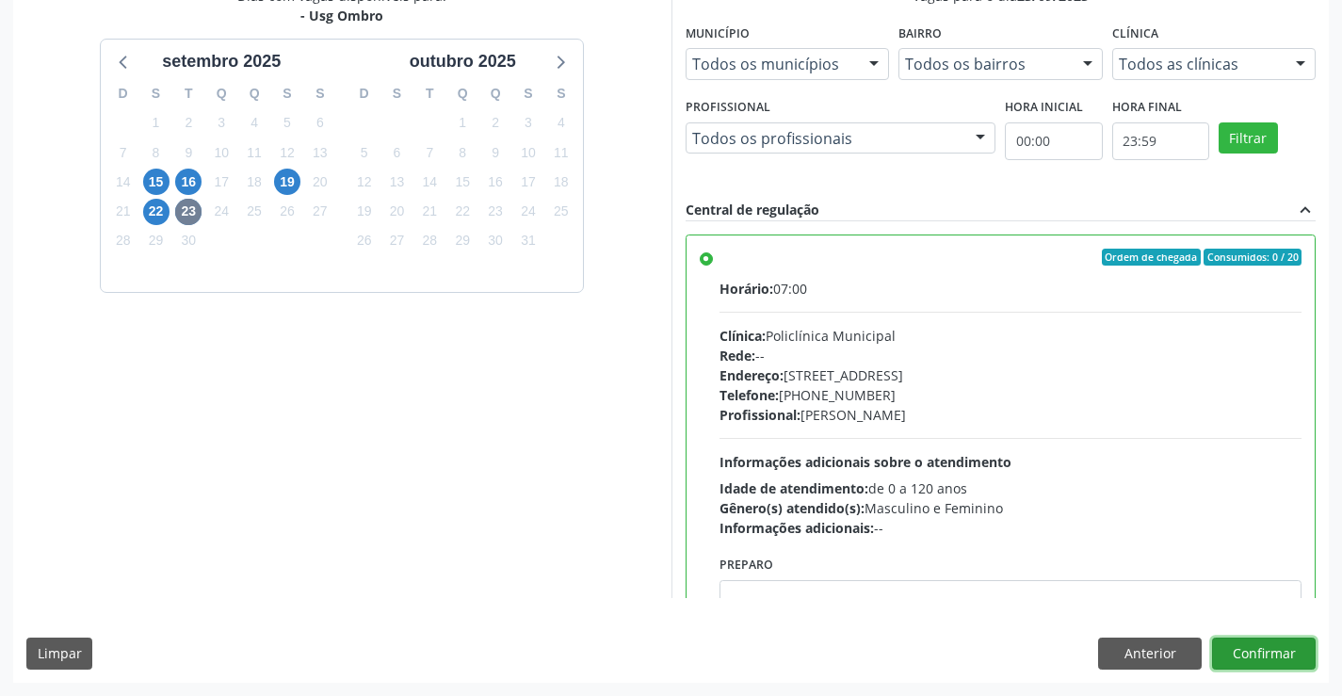
click at [1269, 643] on button "Confirmar" at bounding box center [1264, 654] width 104 height 32
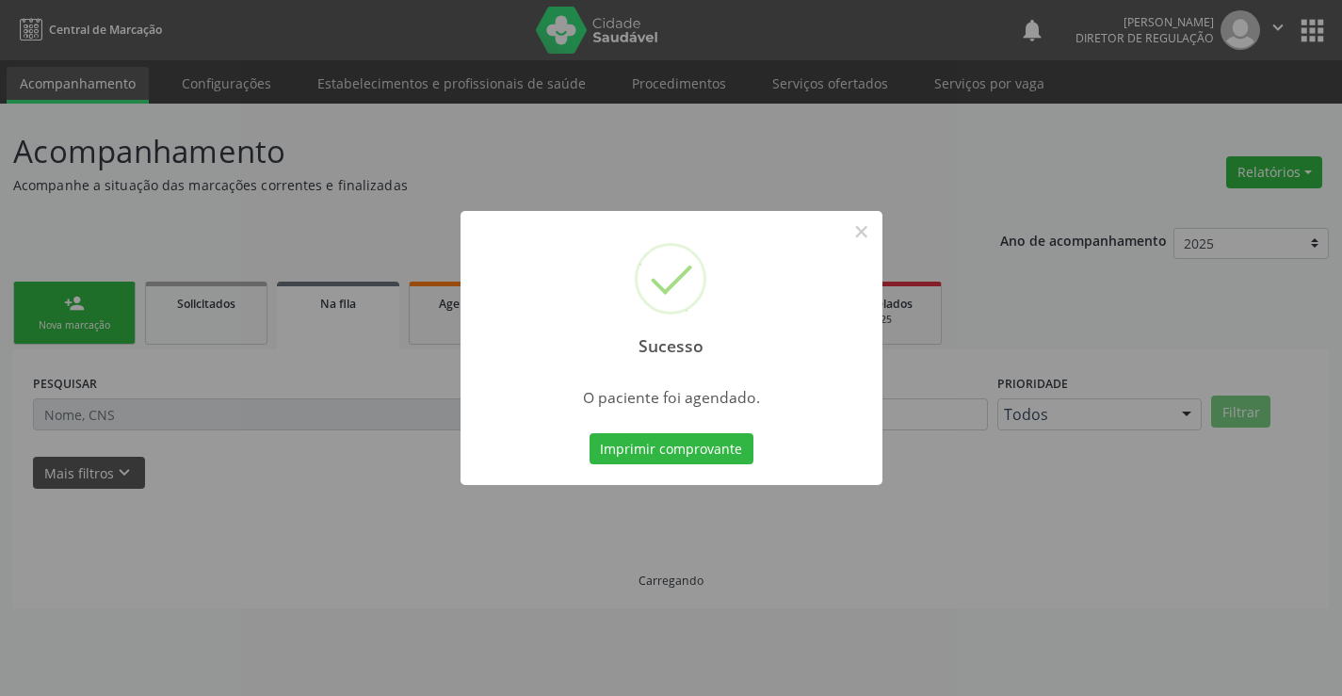
scroll to position [0, 0]
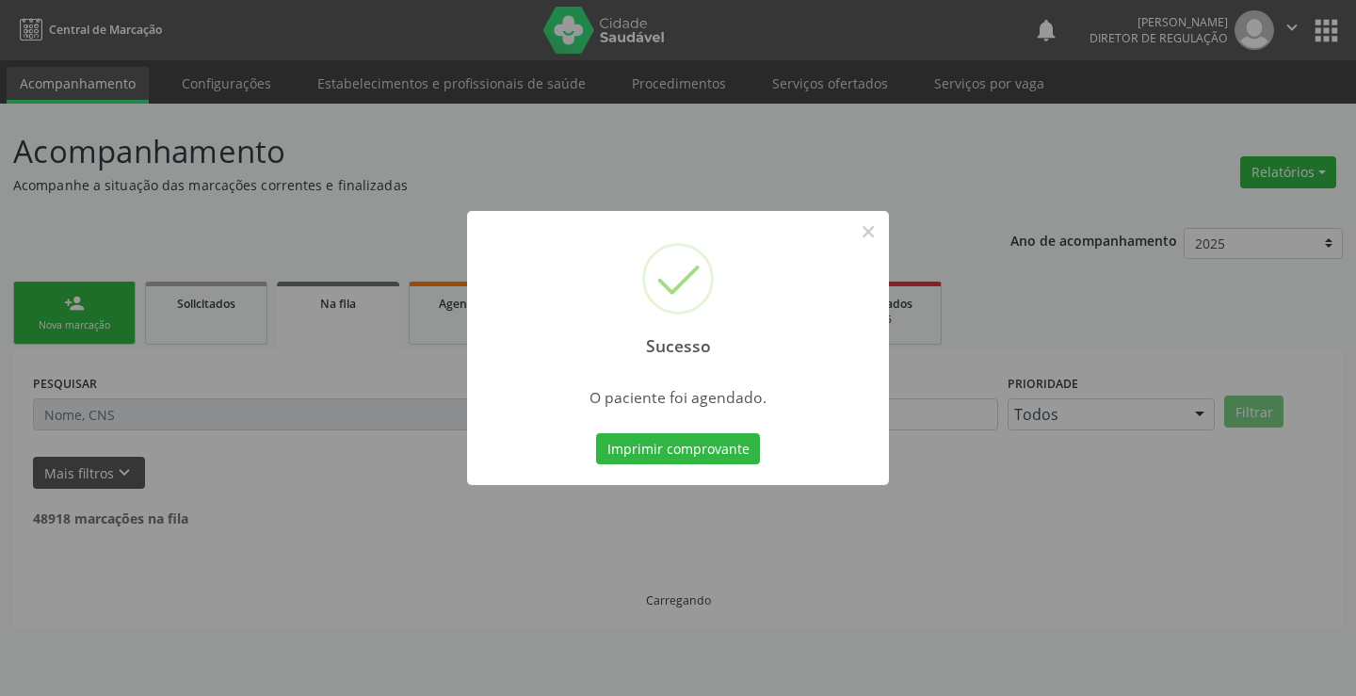
click at [596, 433] on button "Imprimir comprovante" at bounding box center [678, 449] width 164 height 32
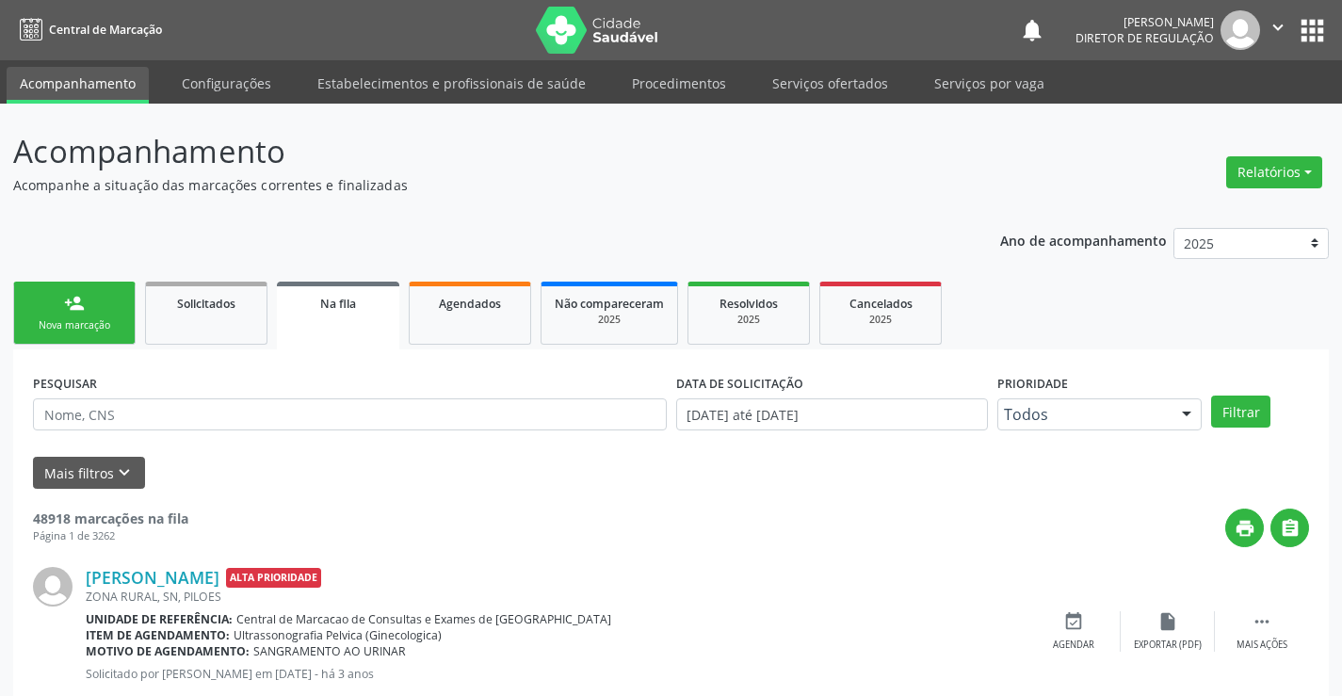
click at [74, 296] on div "person_add" at bounding box center [74, 303] width 21 height 21
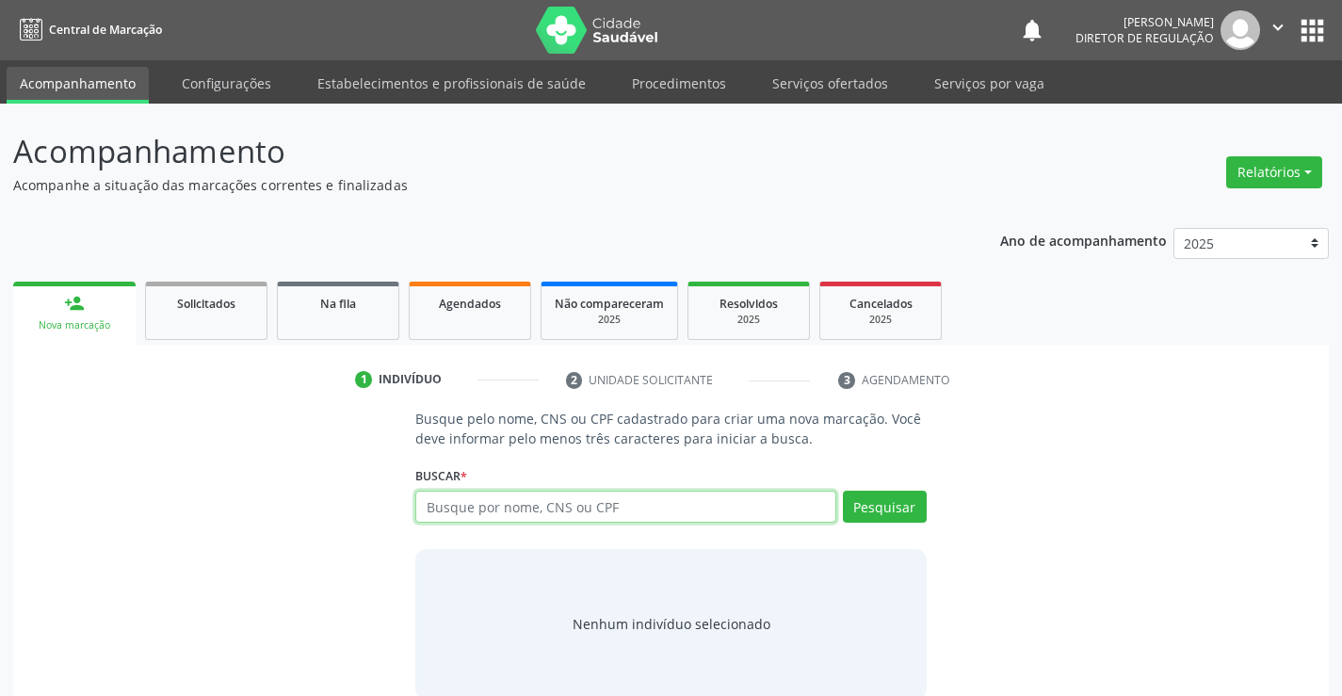
click at [519, 508] on input "text" at bounding box center [625, 507] width 420 height 32
type input "700009276663309"
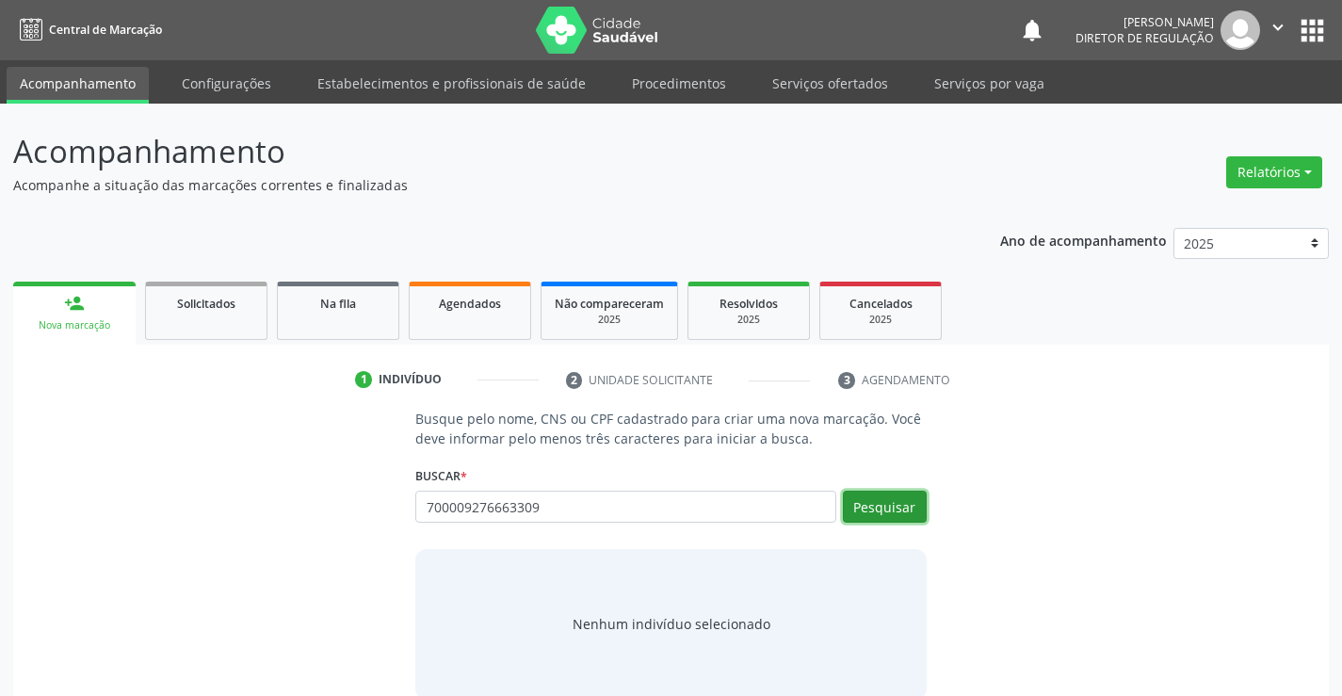
click at [864, 508] on button "Pesquisar" at bounding box center [885, 507] width 84 height 32
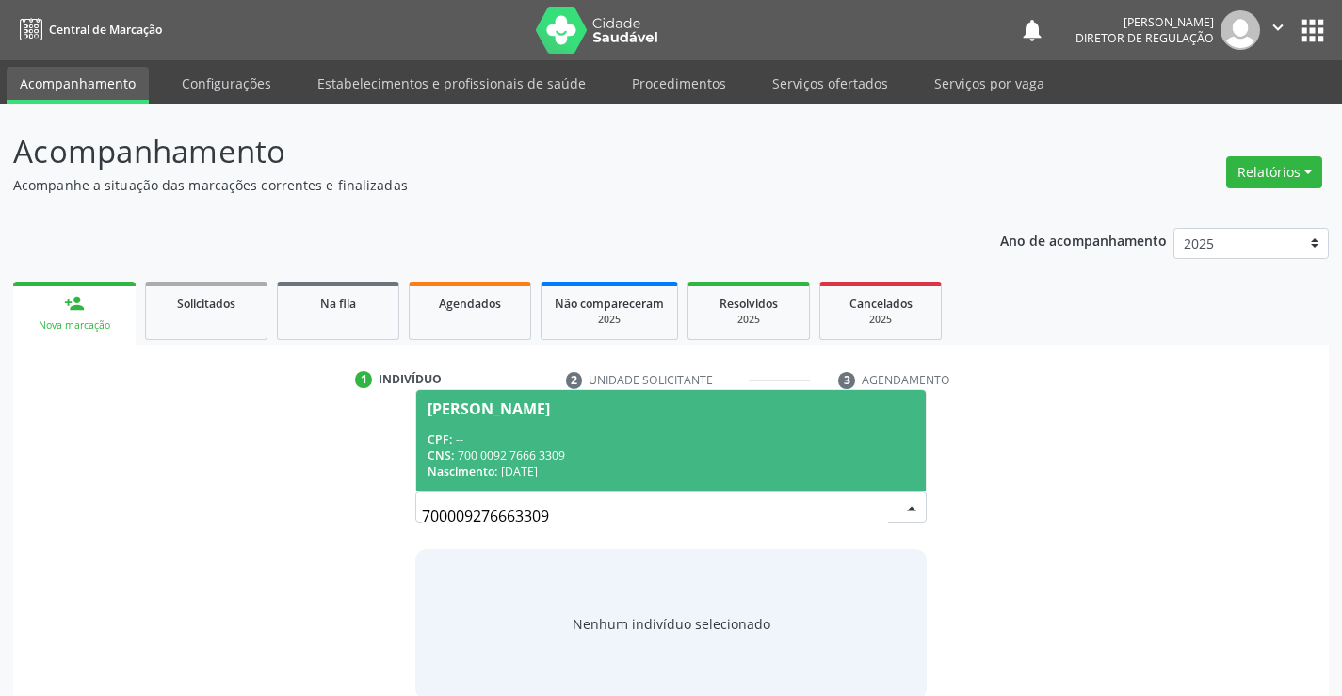
click at [590, 438] on div "CPF: --" at bounding box center [671, 439] width 486 height 16
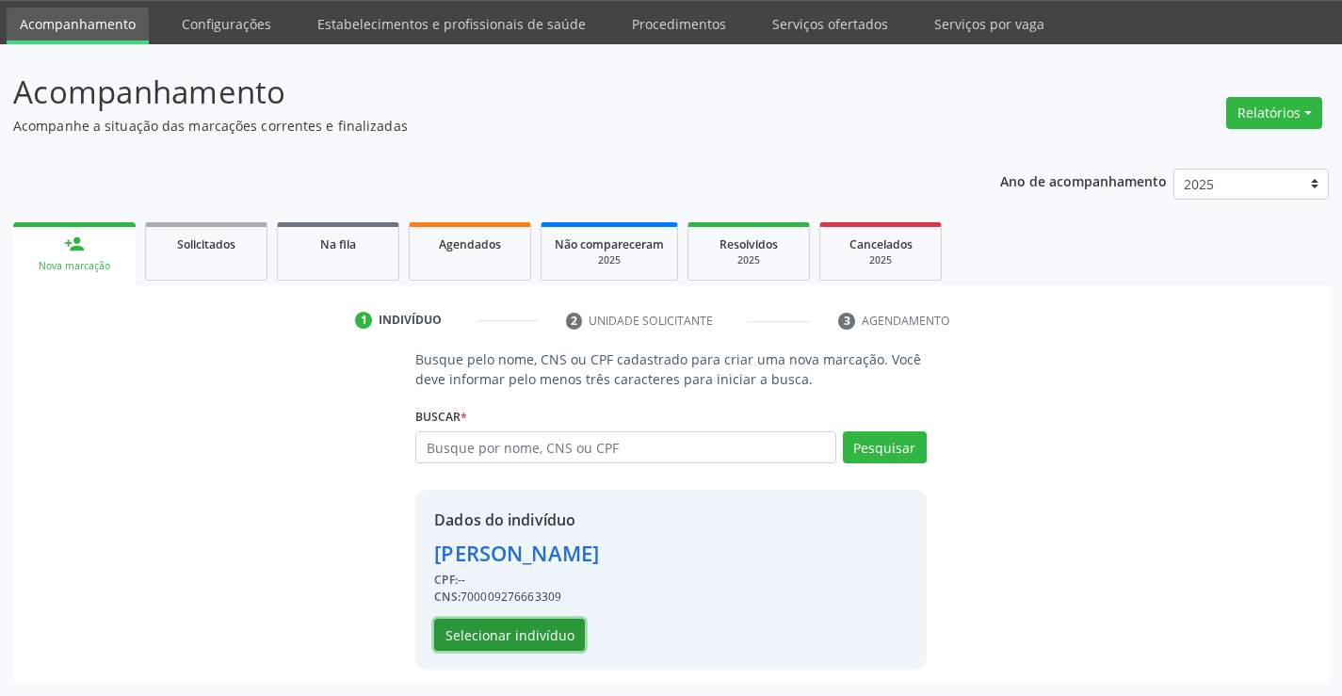
click at [549, 623] on button "Selecionar indivíduo" at bounding box center [509, 635] width 151 height 32
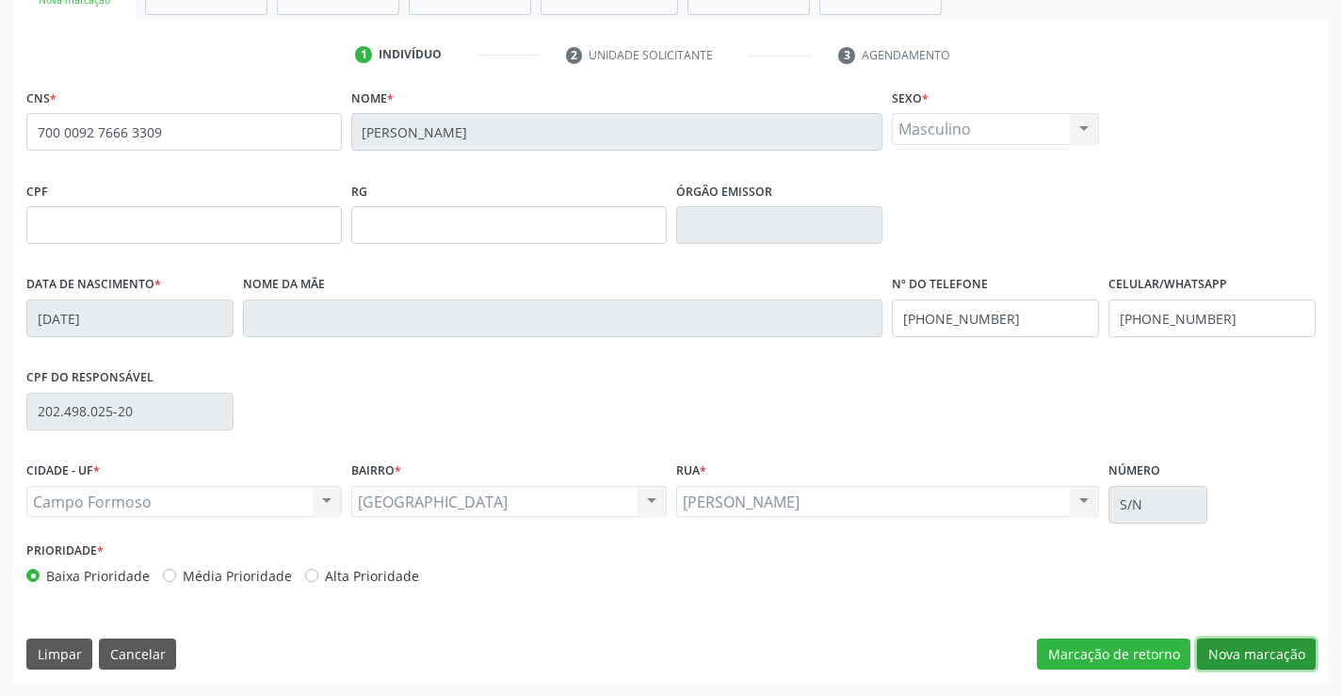
click at [1314, 658] on button "Nova marcação" at bounding box center [1256, 655] width 119 height 32
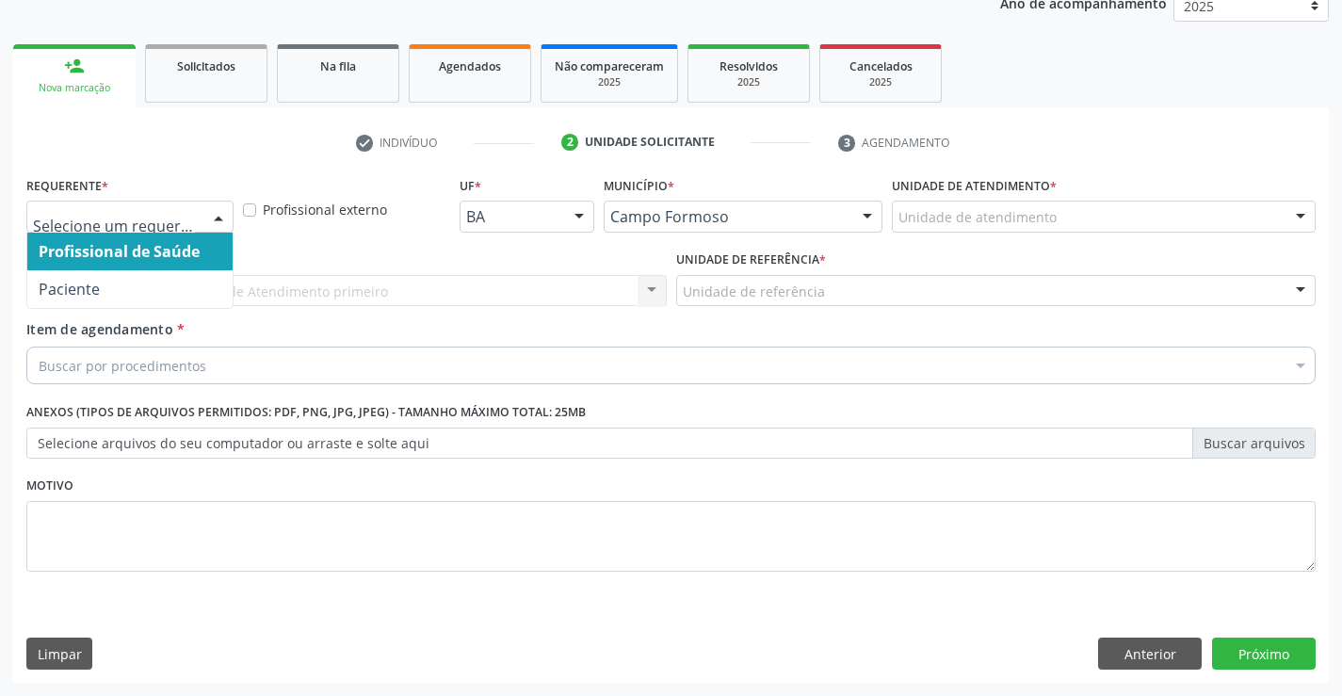
click at [211, 217] on div at bounding box center [218, 218] width 28 height 32
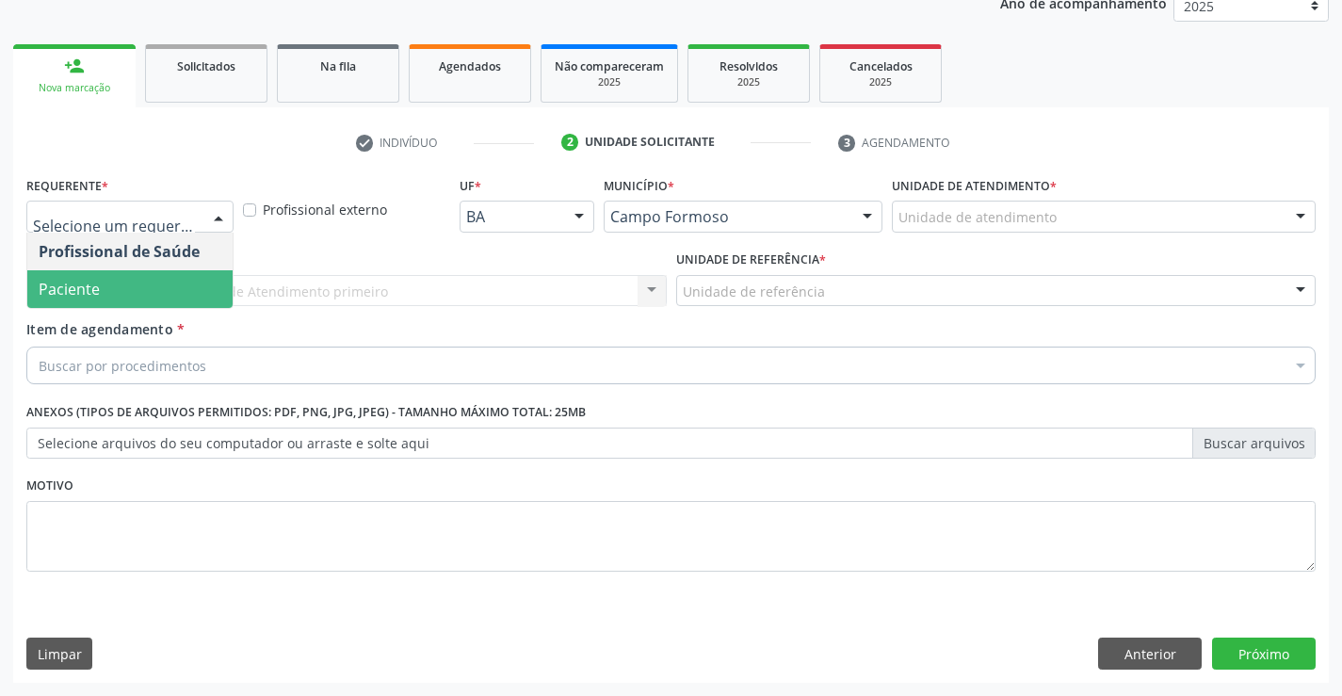
click at [201, 294] on span "Paciente" at bounding box center [129, 289] width 205 height 38
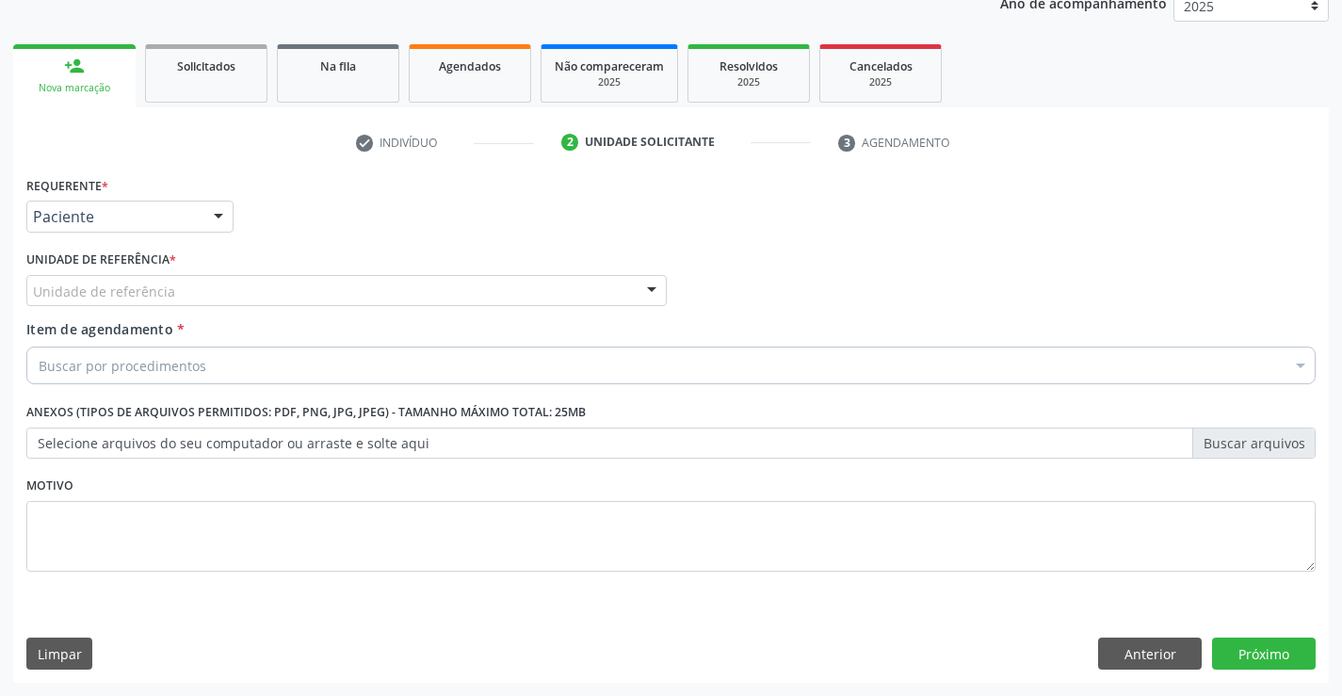
click at [352, 294] on div "Unidade de referência" at bounding box center [346, 291] width 640 height 32
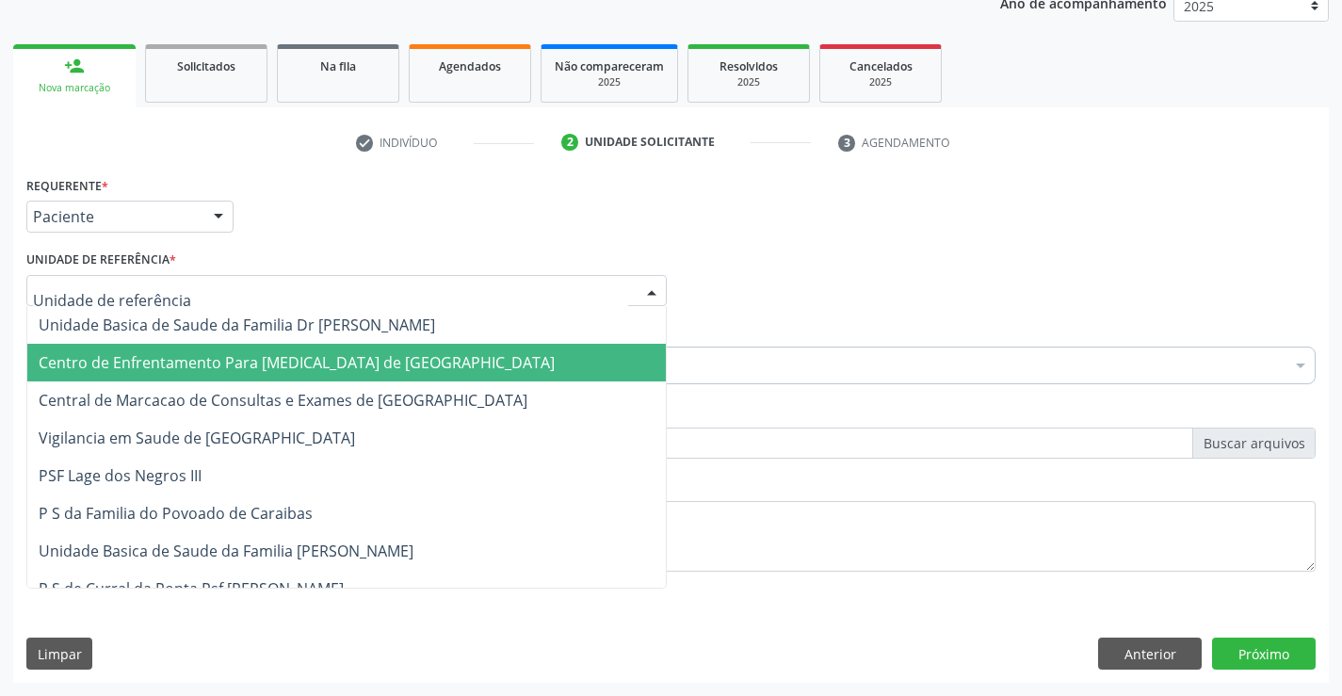
click at [360, 385] on span "Central de Marcacao de Consultas e Exames de [GEOGRAPHIC_DATA]" at bounding box center [346, 400] width 639 height 38
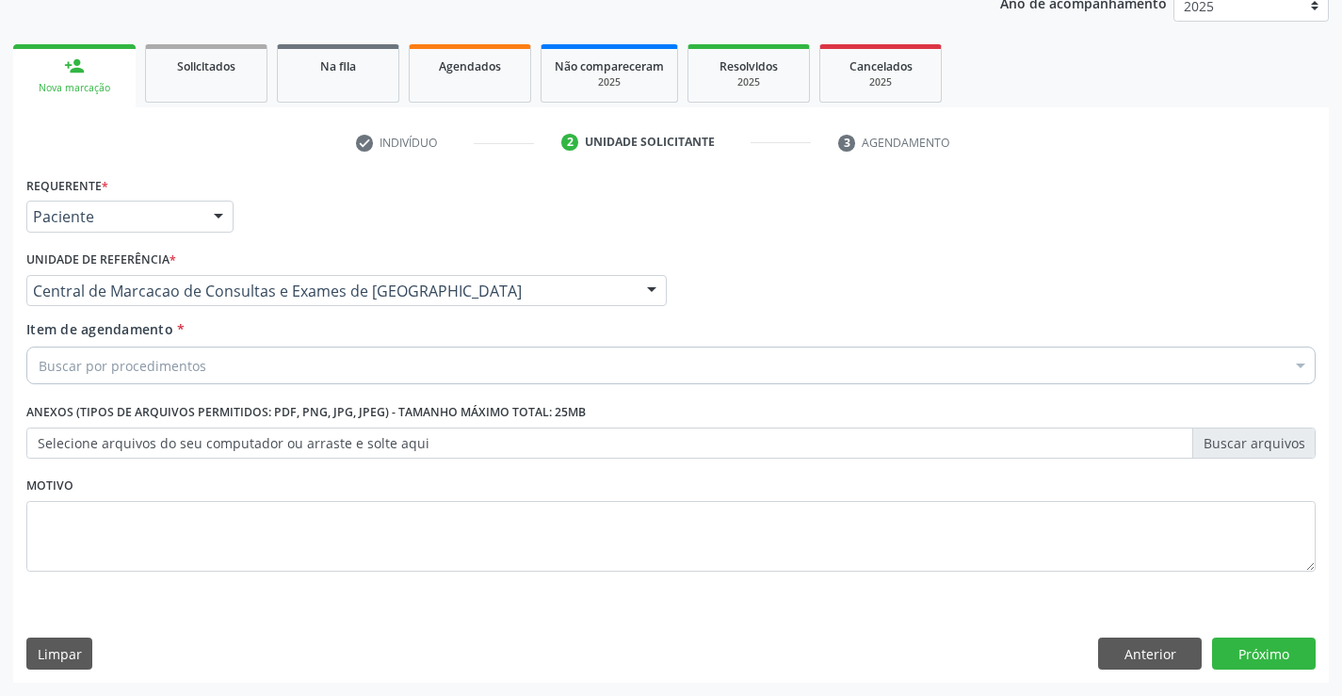
click at [415, 364] on div "Buscar por procedimentos" at bounding box center [670, 366] width 1289 height 38
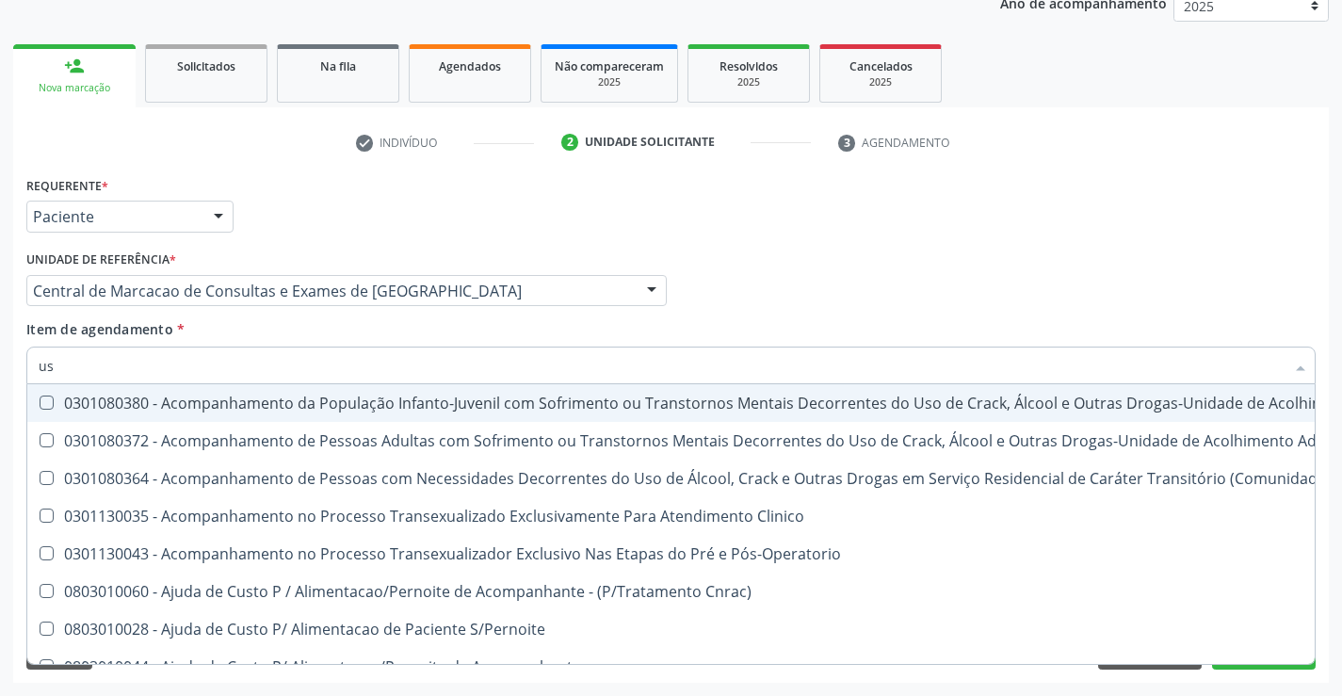
type input "usg"
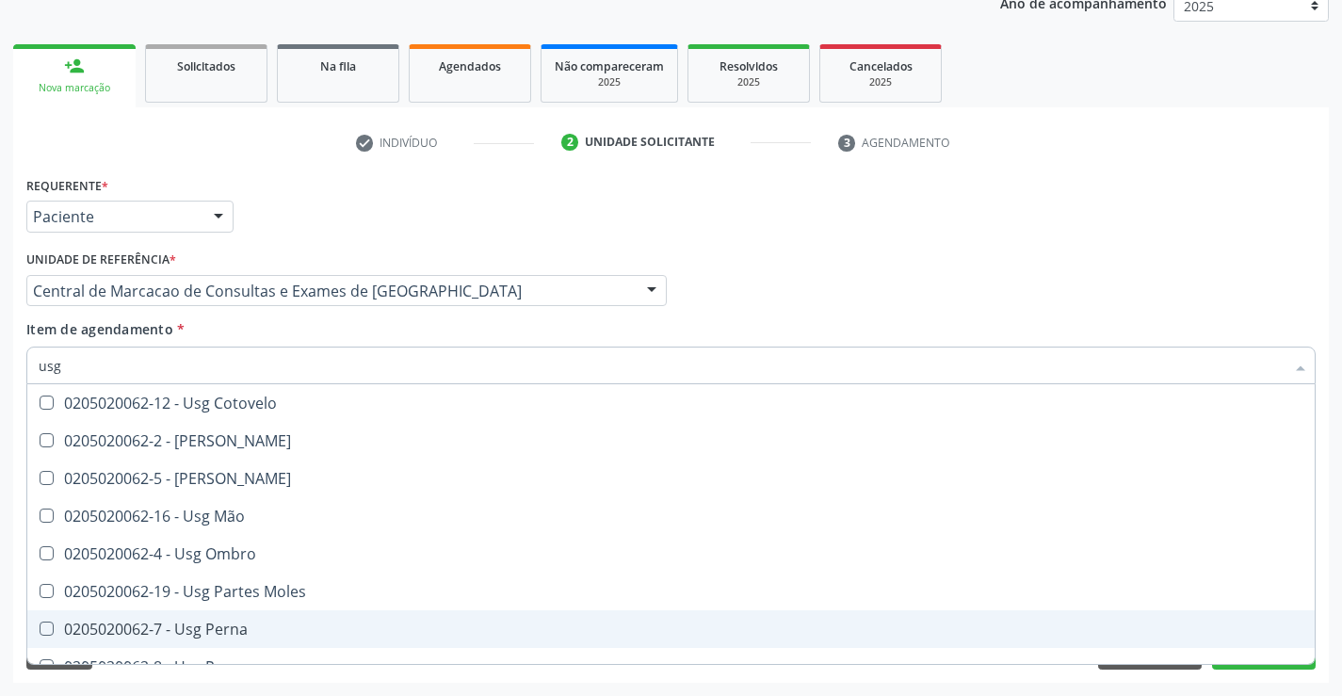
scroll to position [283, 0]
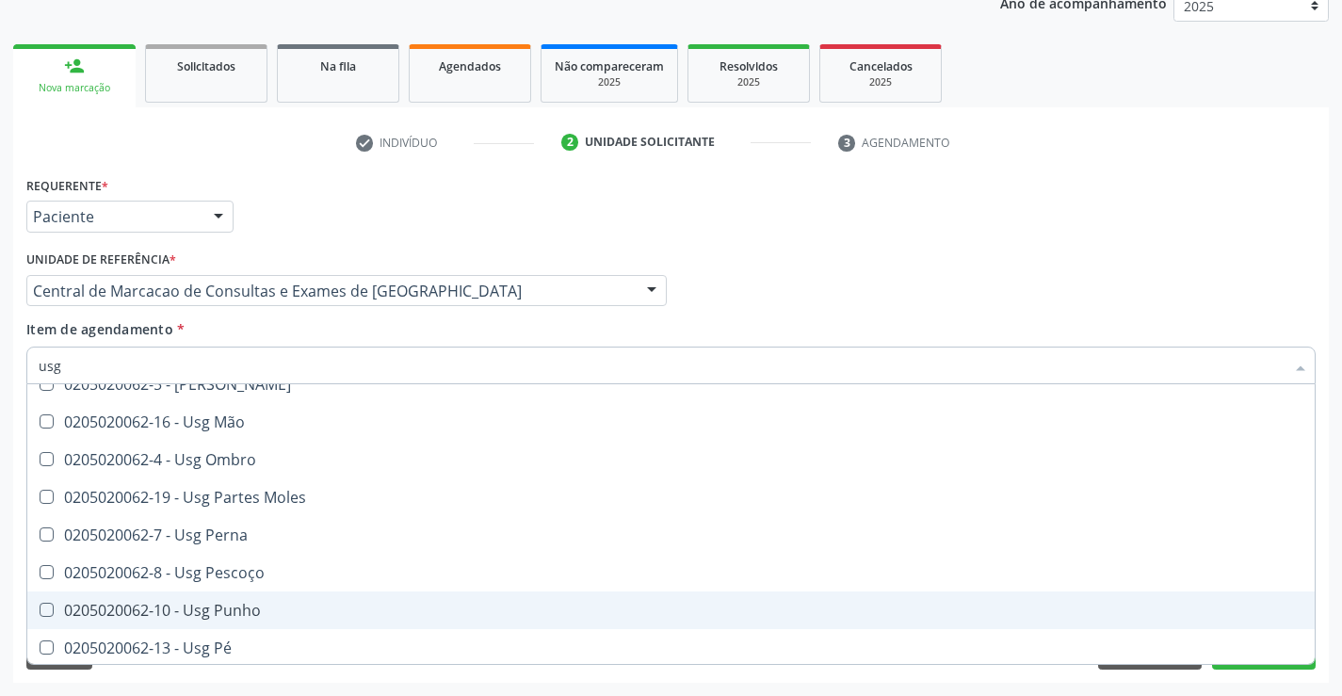
click at [264, 604] on div "0205020062-10 - Usg Punho" at bounding box center [671, 610] width 1265 height 15
checkbox Punho "true"
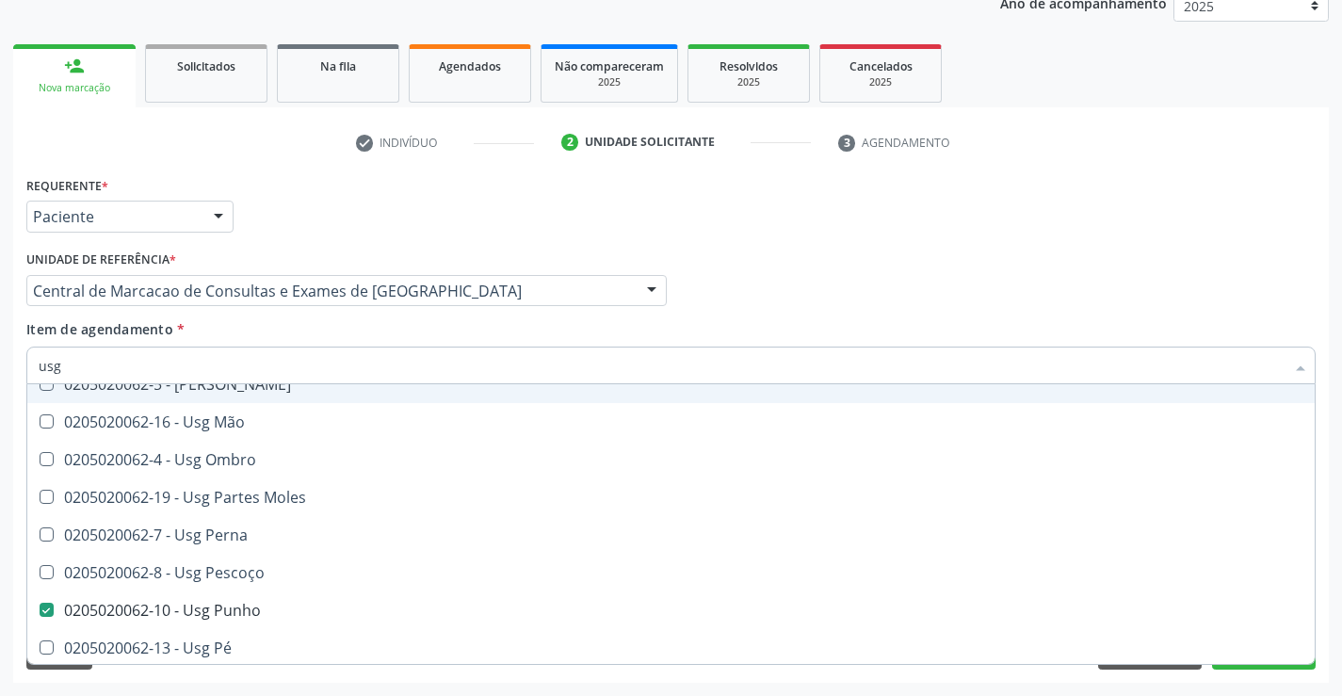
click at [971, 329] on div "Item de agendamento * usg Desfazer seleção 0205020062-14 - Usg Axila 0205020062…" at bounding box center [670, 348] width 1289 height 59
checkbox Braço "true"
checkbox Punho "false"
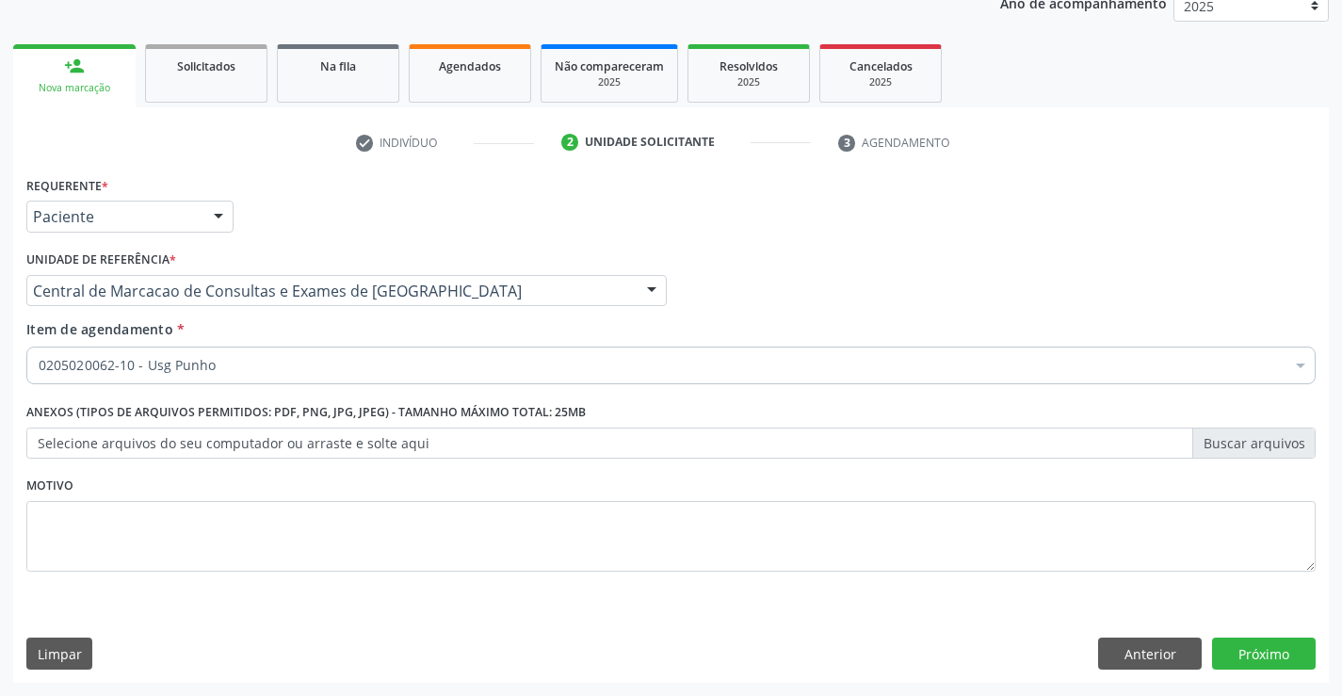
scroll to position [0, 0]
click at [1257, 663] on button "Próximo" at bounding box center [1264, 654] width 104 height 32
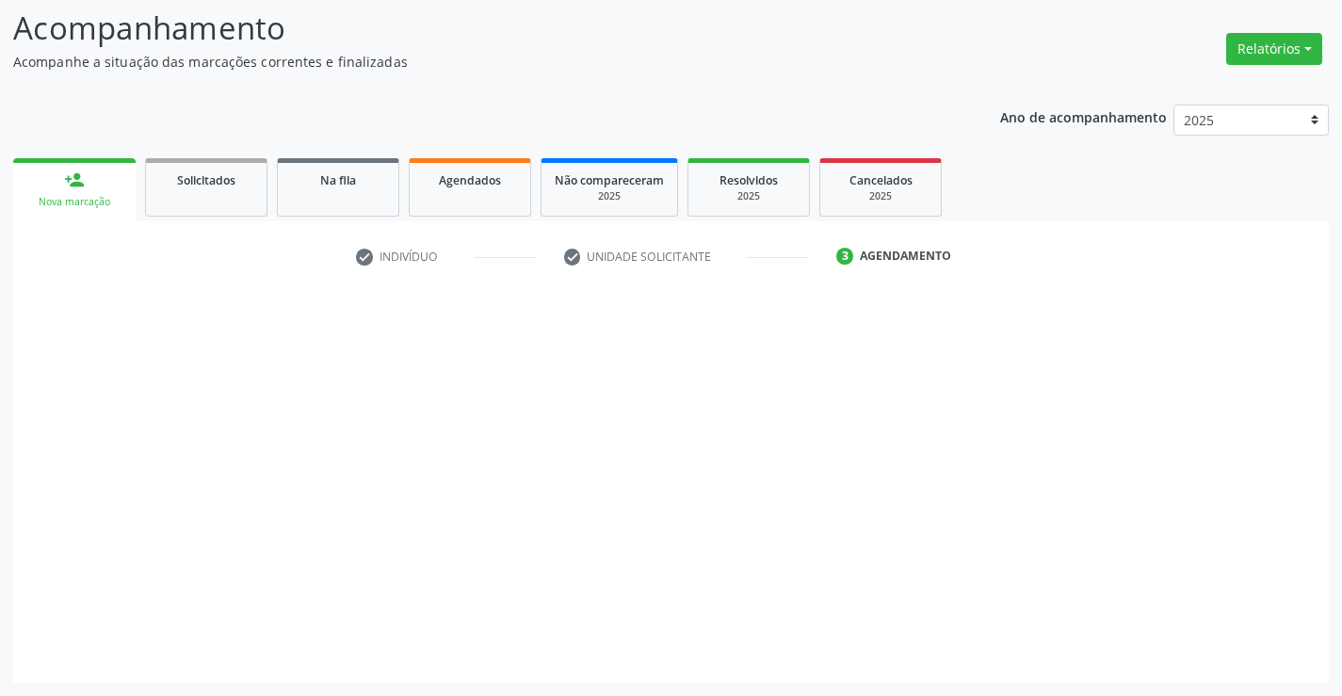
scroll to position [123, 0]
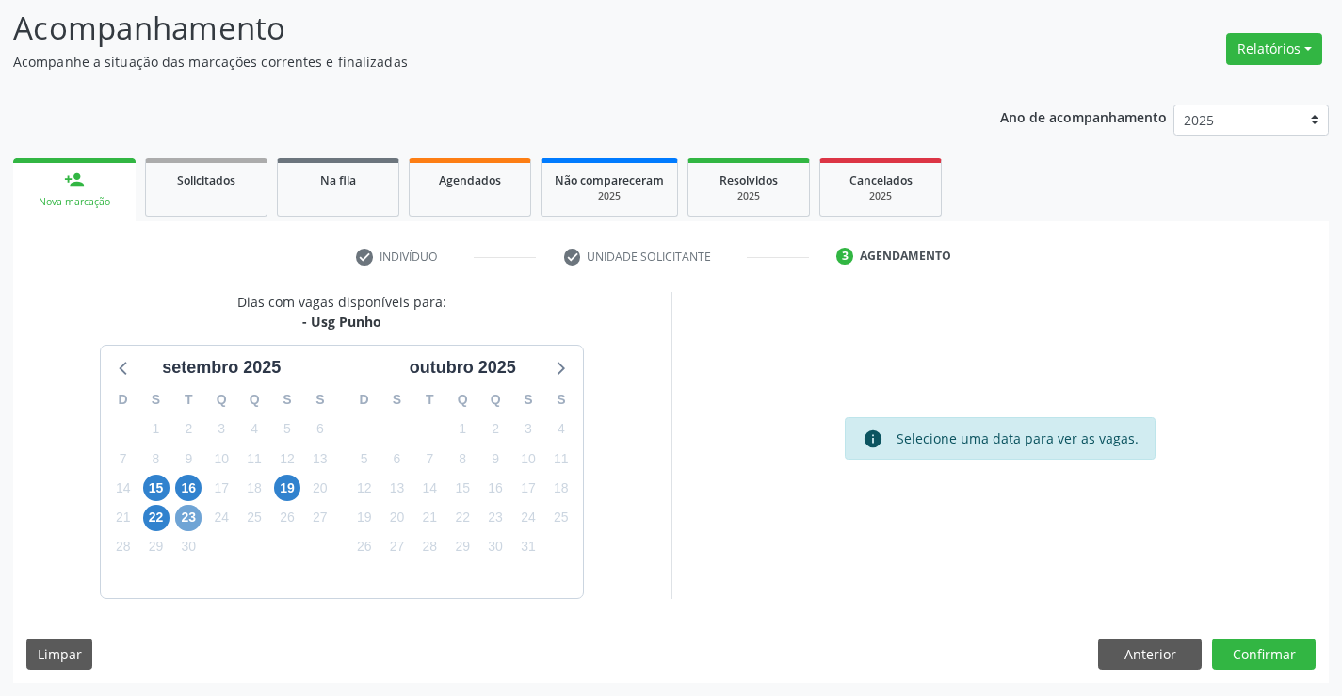
click at [179, 513] on span "23" at bounding box center [188, 518] width 26 height 26
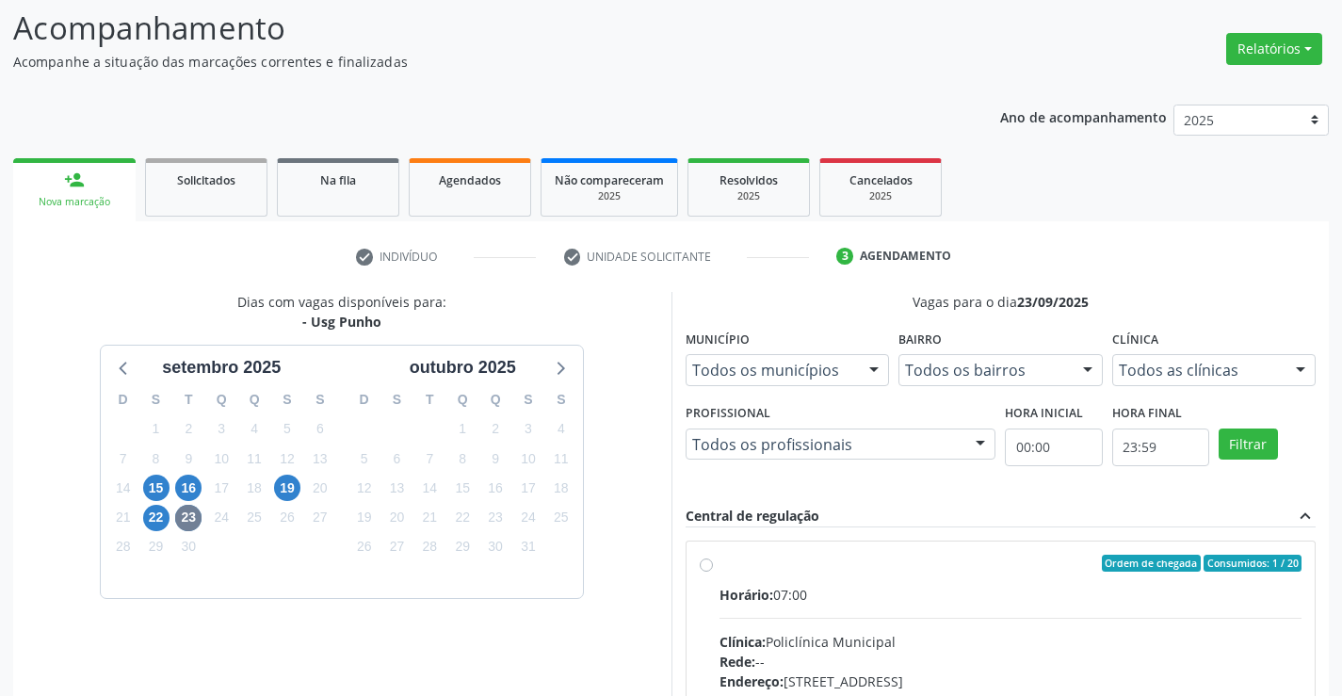
click at [961, 594] on div "Horário: 07:00" at bounding box center [1011, 595] width 583 height 20
click at [713, 572] on input "Ordem de chegada Consumidos: 1 / 20 Horário: 07:00 Clínica: Policlínica Municip…" at bounding box center [706, 563] width 13 height 17
radio input "true"
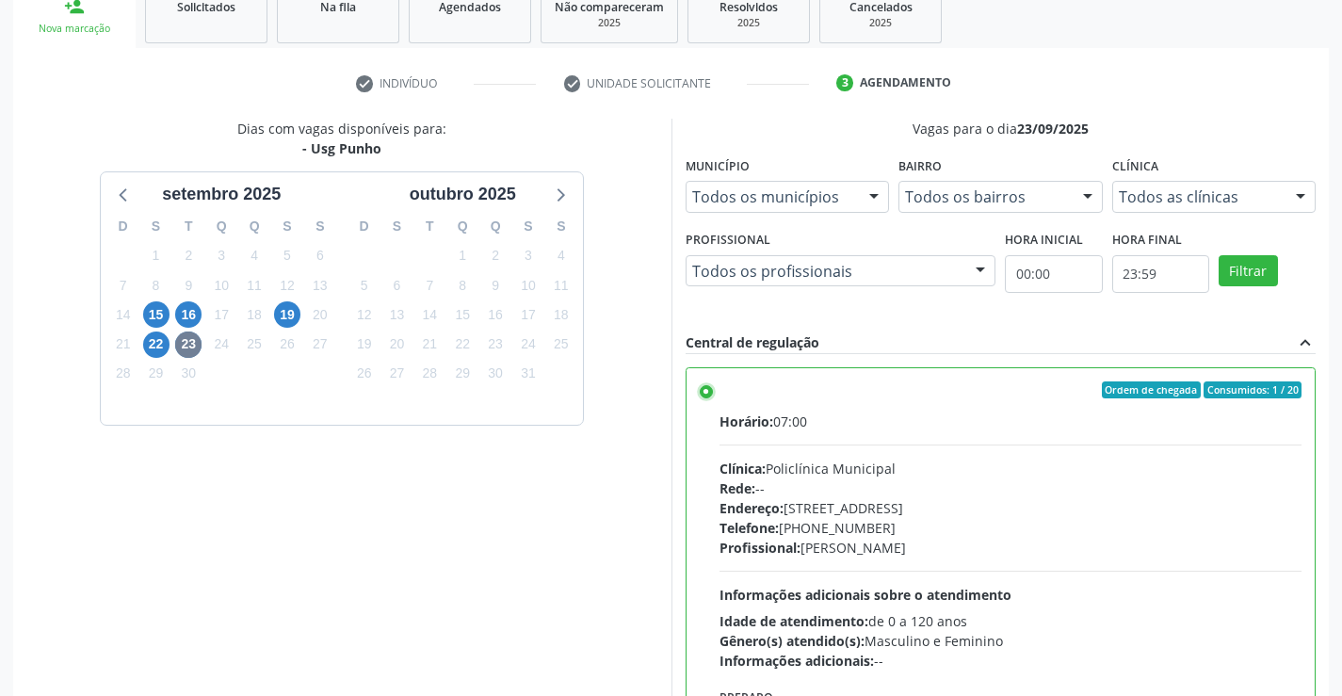
scroll to position [429, 0]
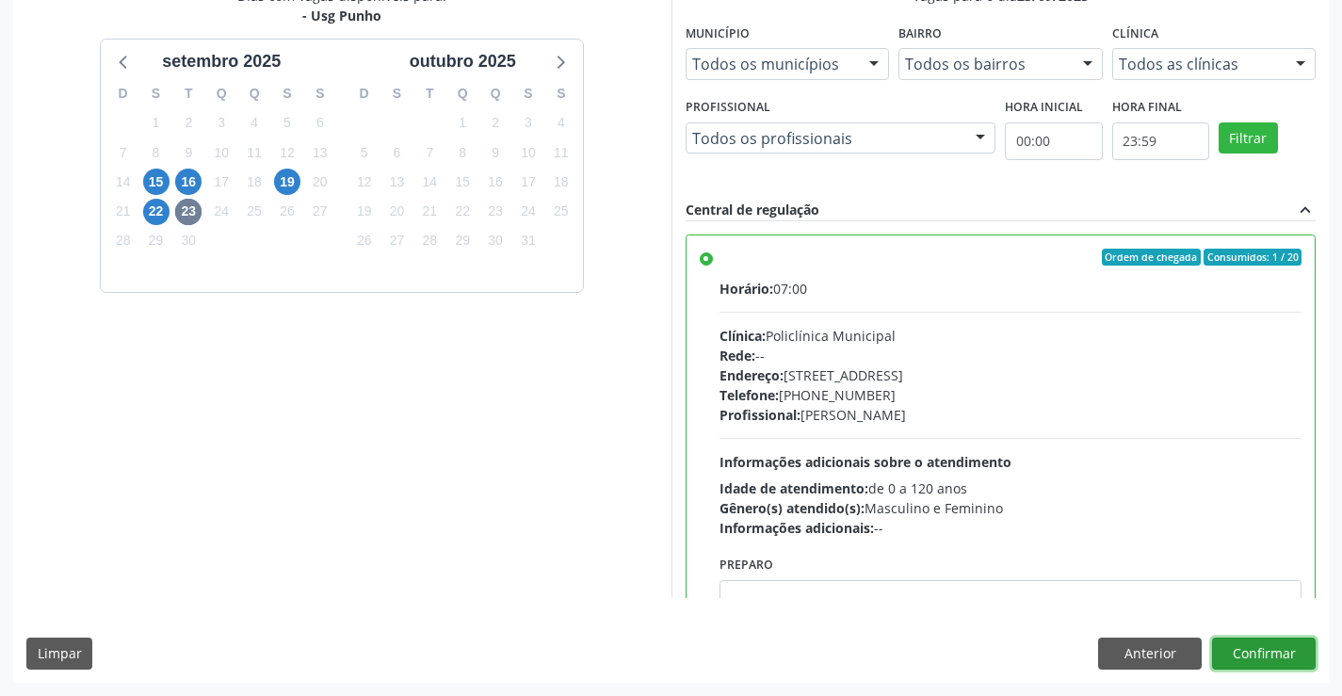
click at [1296, 659] on button "Confirmar" at bounding box center [1264, 654] width 104 height 32
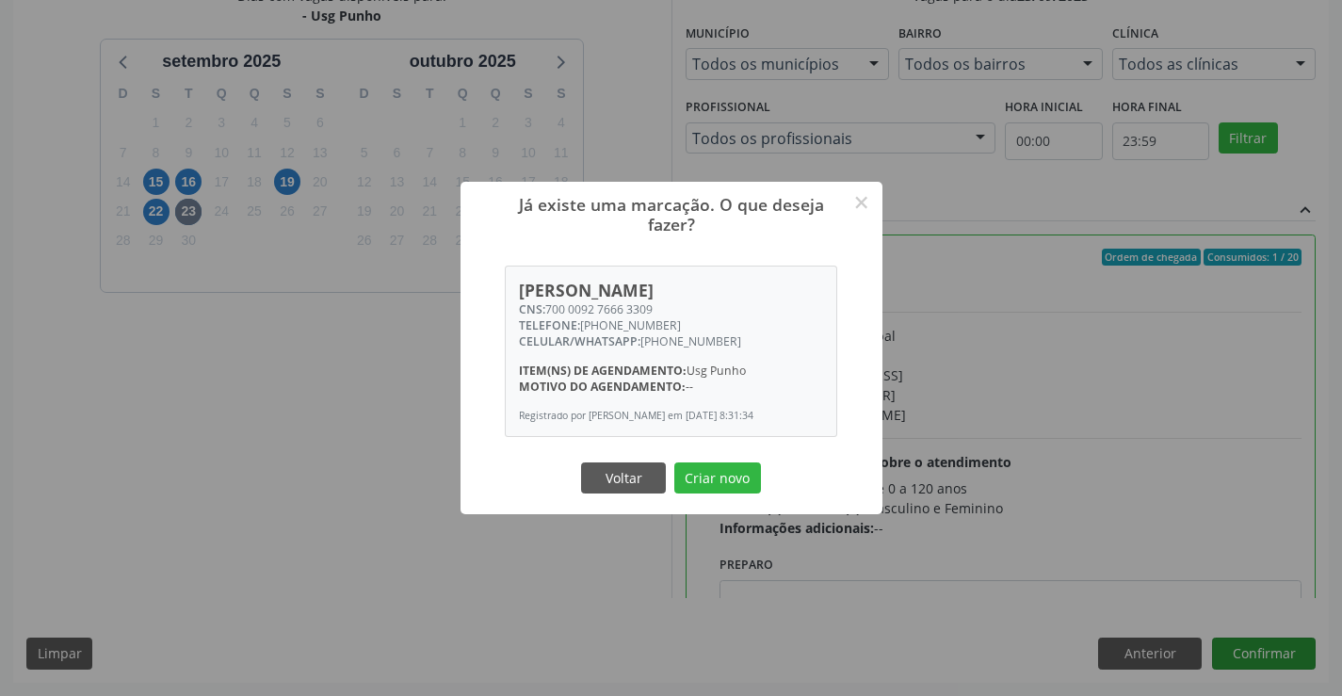
click at [674, 462] on button "Criar novo" at bounding box center [717, 478] width 87 height 32
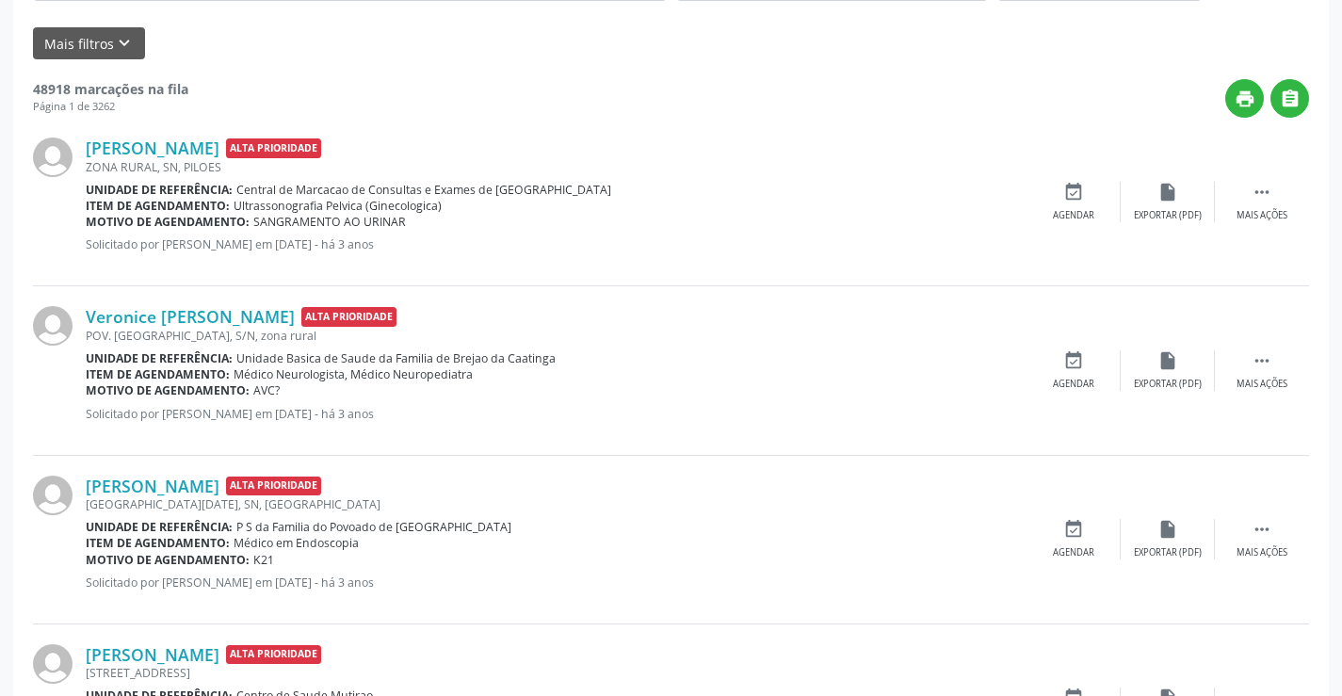
scroll to position [0, 0]
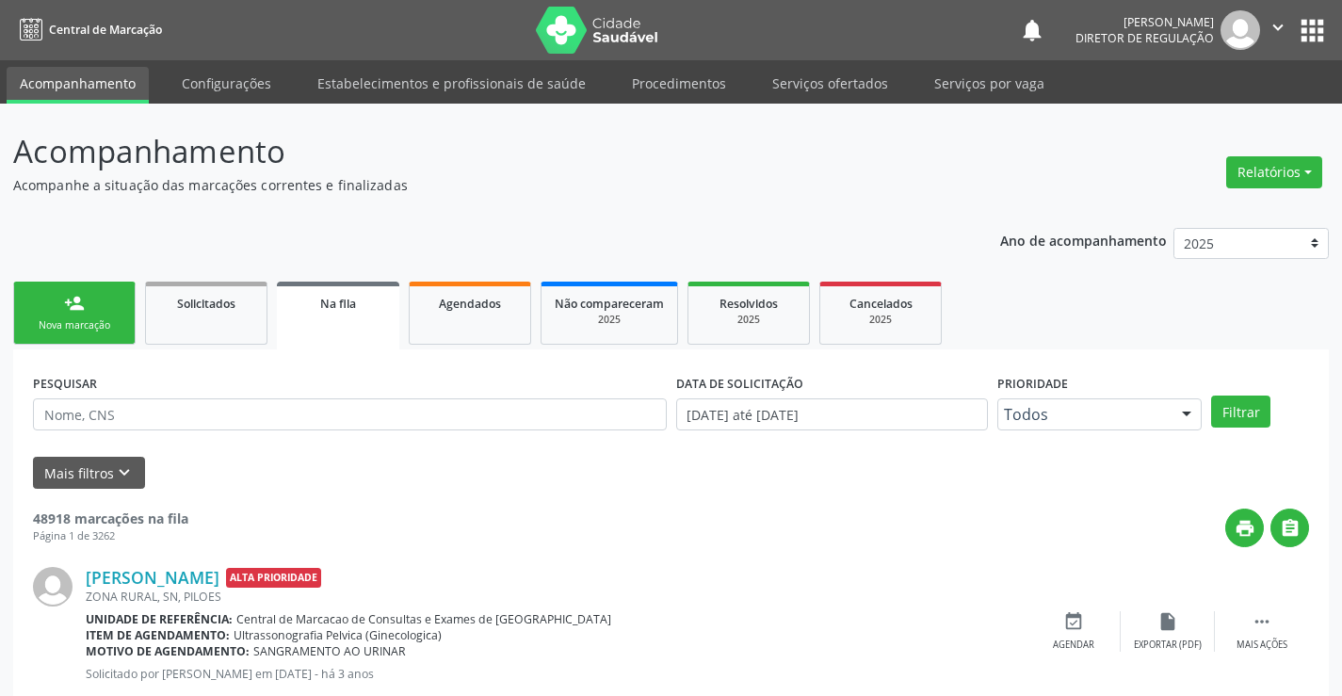
click at [118, 292] on link "person_add Nova marcação" at bounding box center [74, 313] width 122 height 63
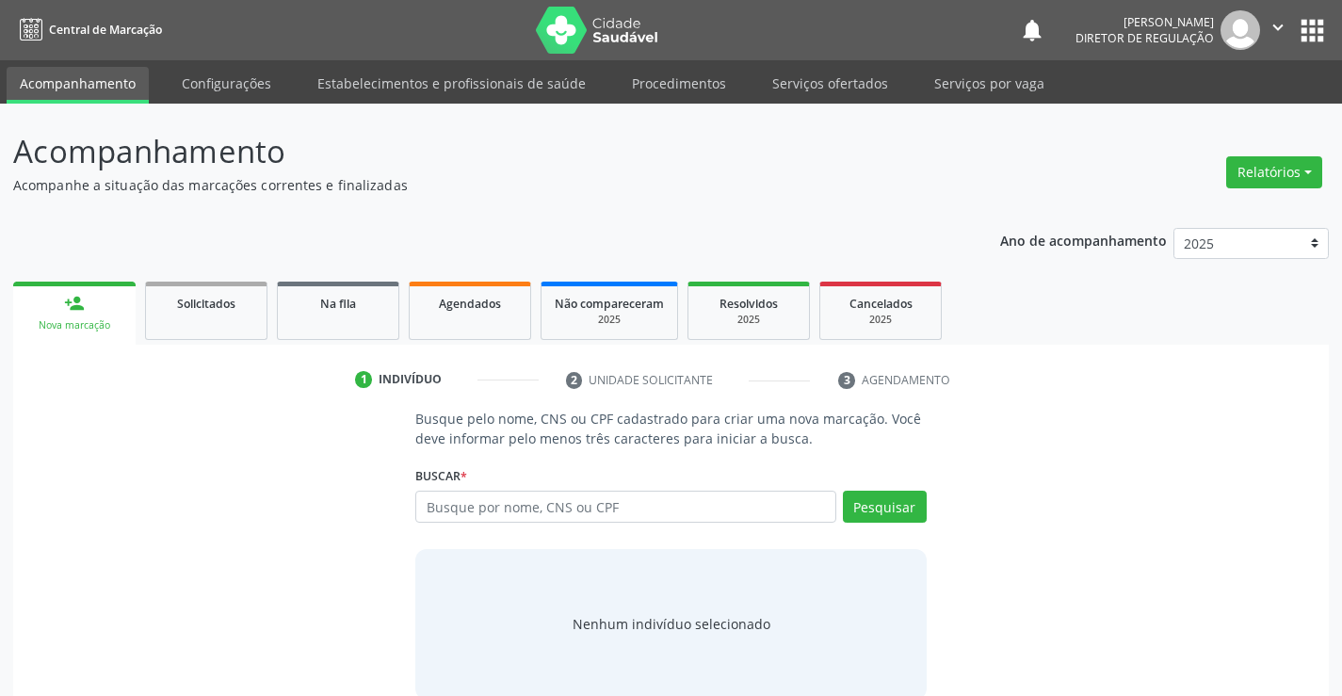
click at [446, 490] on label "Buscar *" at bounding box center [441, 475] width 52 height 29
click at [451, 501] on input "text" at bounding box center [625, 507] width 420 height 32
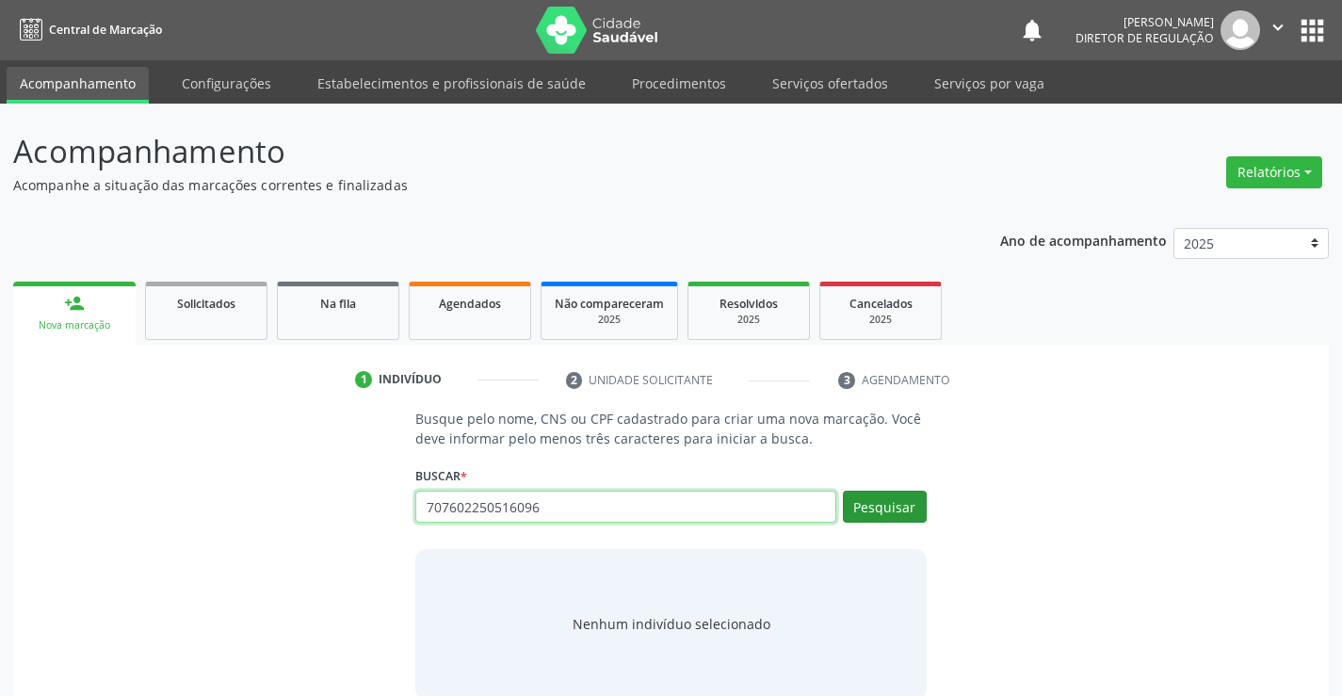
type input "707602250516096"
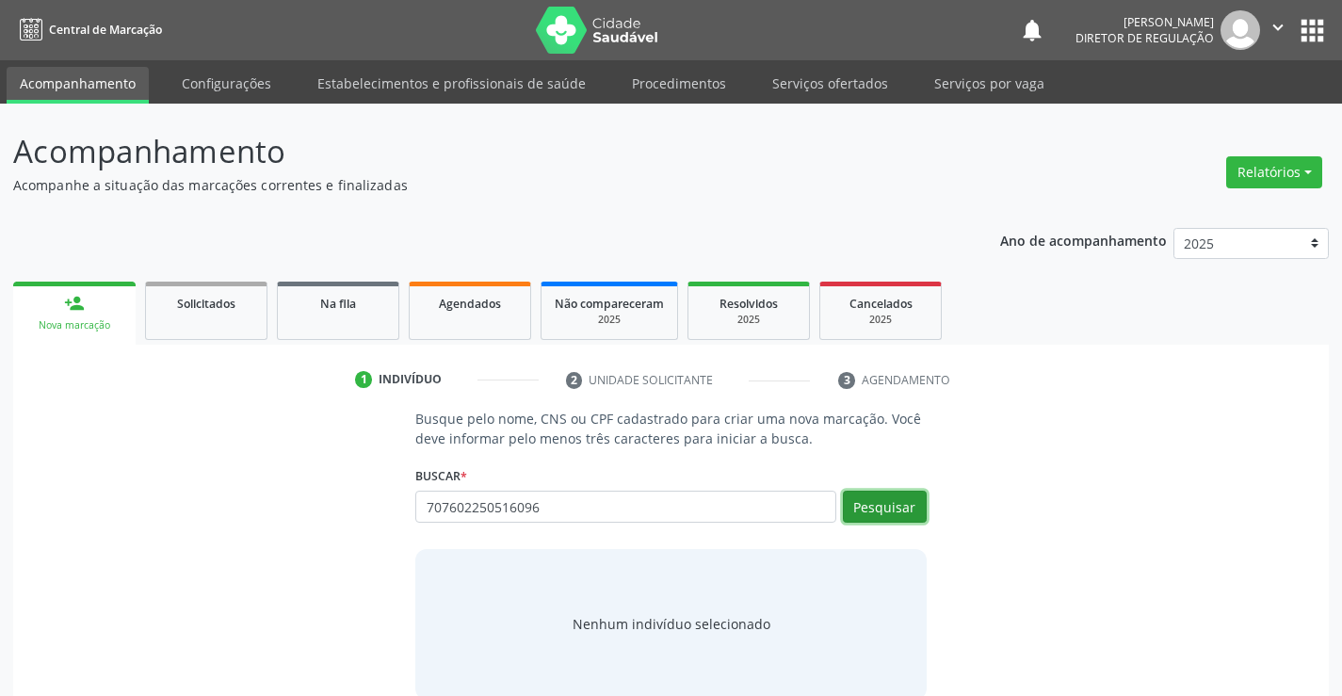
click at [887, 498] on button "Pesquisar" at bounding box center [885, 507] width 84 height 32
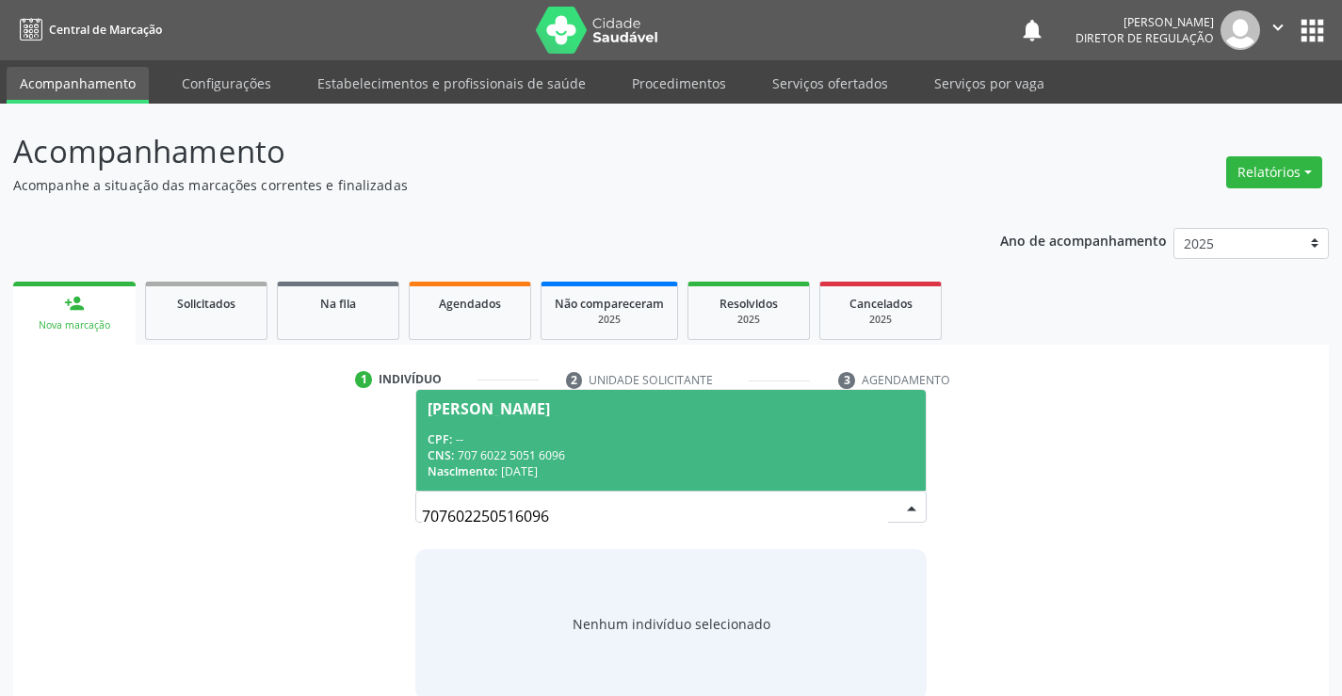
click at [672, 429] on span "Gilson Barbosa da Silva CPF: -- CNS: 707 6022 5051 6096 Nascimento: 06/02/1977" at bounding box center [670, 440] width 509 height 101
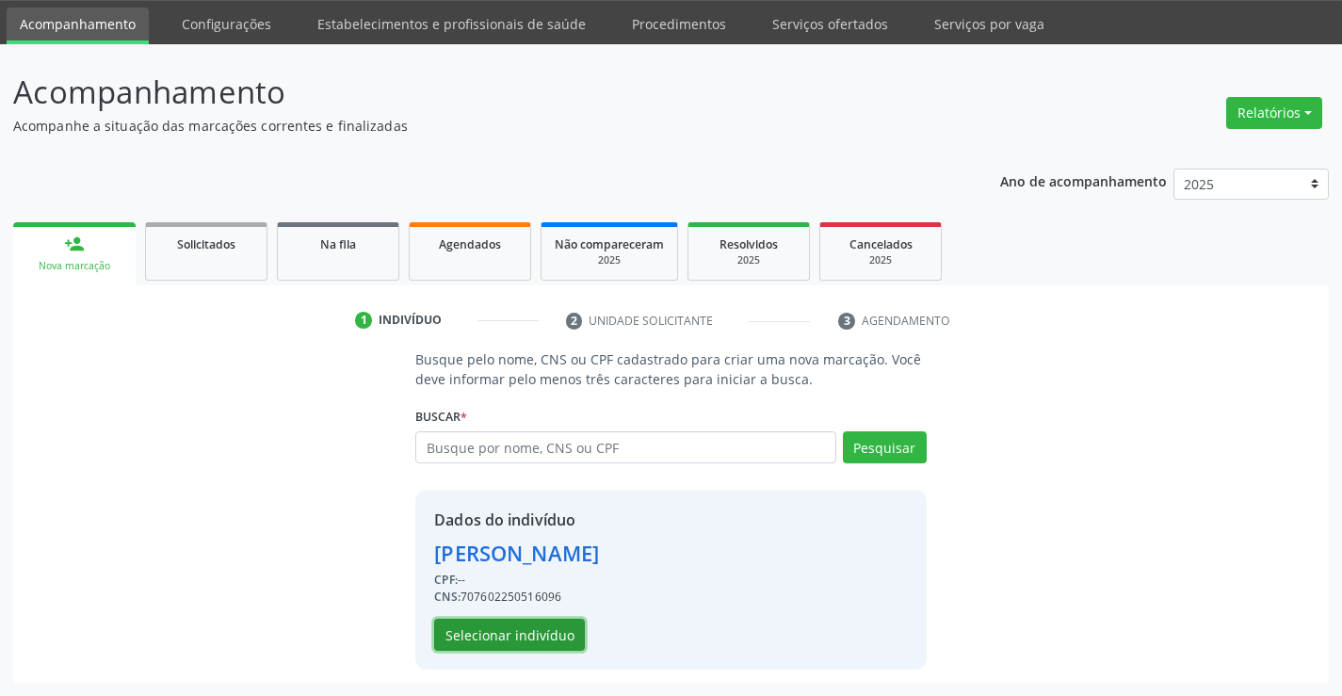
click at [562, 637] on button "Selecionar indivíduo" at bounding box center [509, 635] width 151 height 32
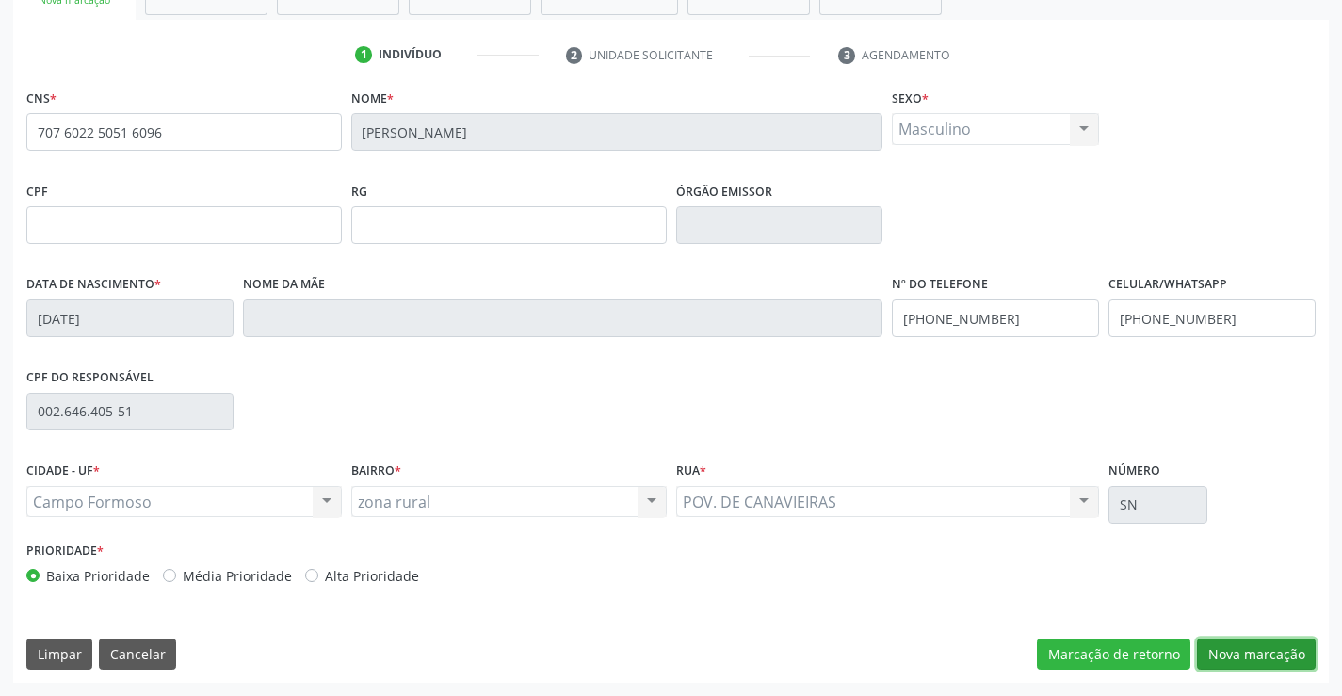
click at [1270, 648] on button "Nova marcação" at bounding box center [1256, 655] width 119 height 32
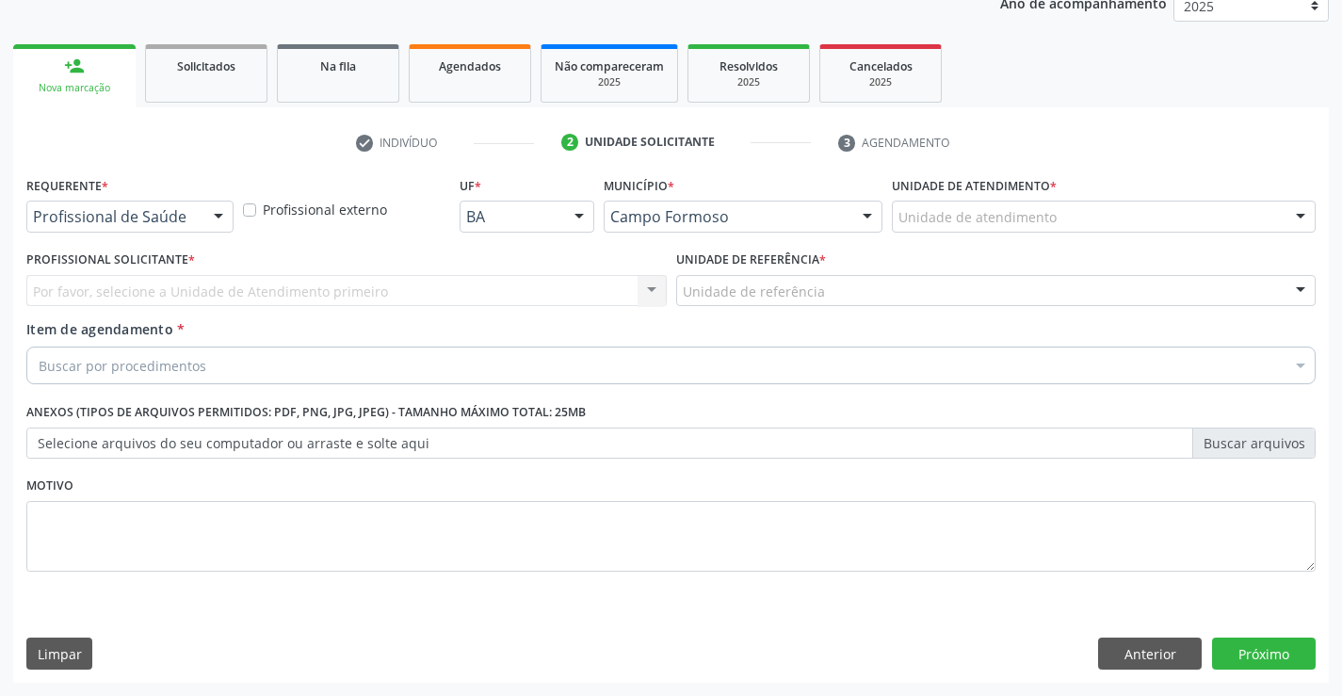
scroll to position [237, 0]
click at [207, 218] on div at bounding box center [218, 218] width 28 height 32
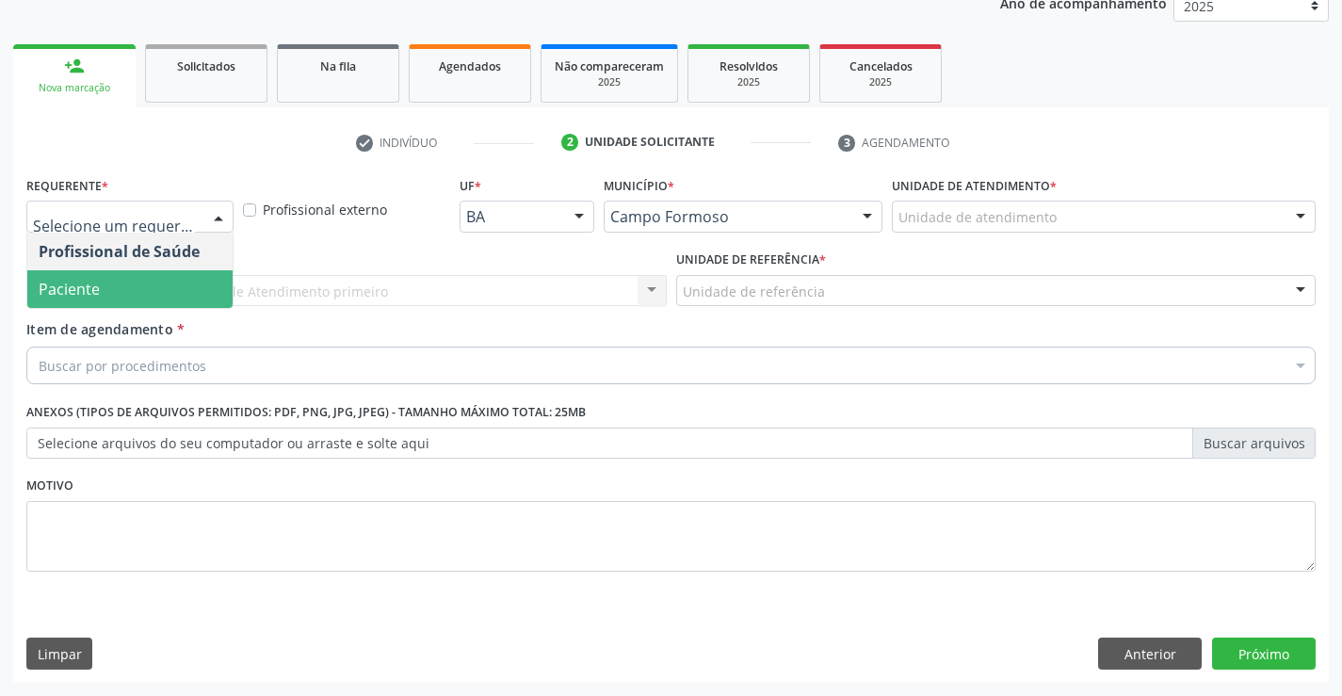
click at [178, 298] on span "Paciente" at bounding box center [129, 289] width 205 height 38
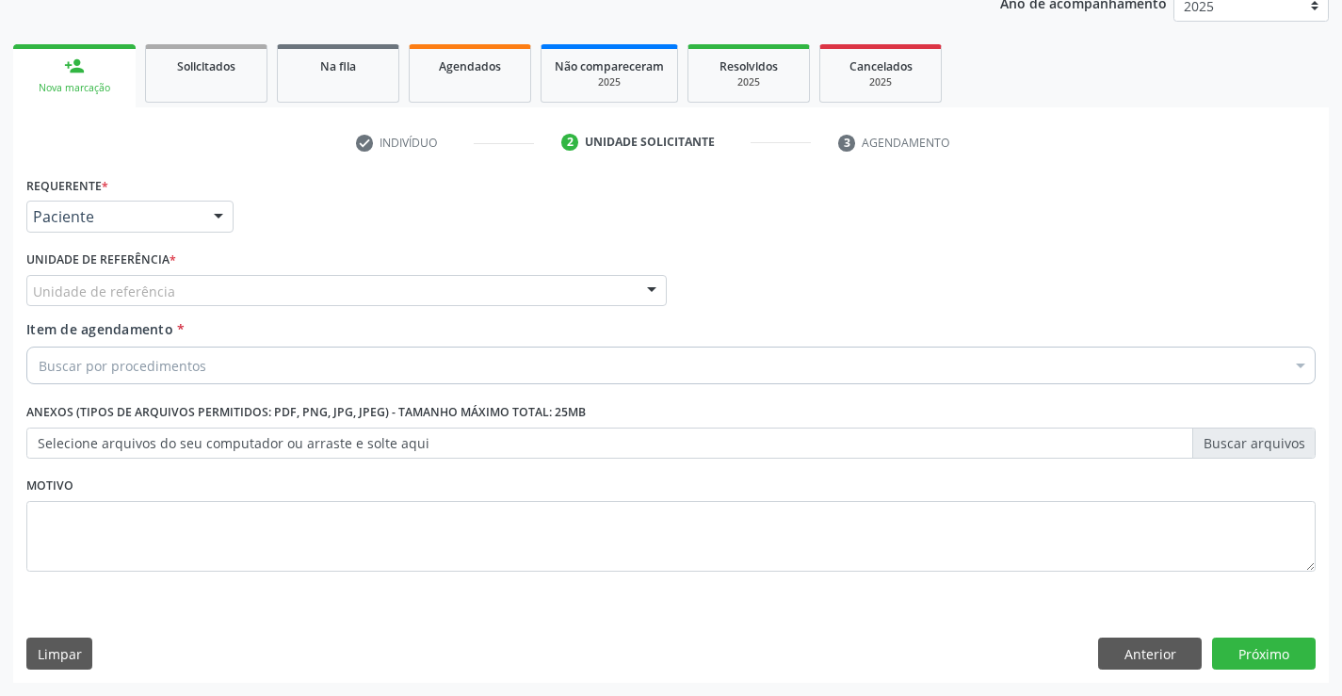
click at [333, 291] on div "Unidade de referência" at bounding box center [346, 291] width 640 height 32
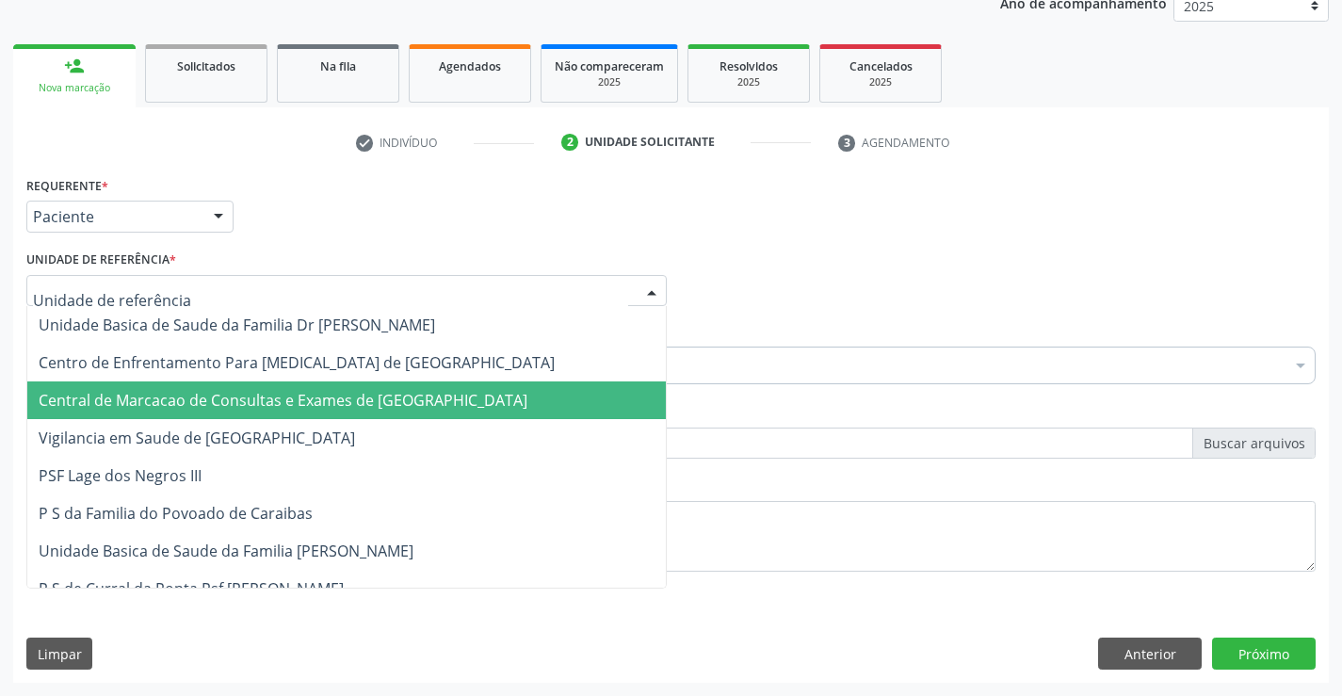
click at [338, 383] on span "Central de Marcacao de Consultas e Exames de [GEOGRAPHIC_DATA]" at bounding box center [346, 400] width 639 height 38
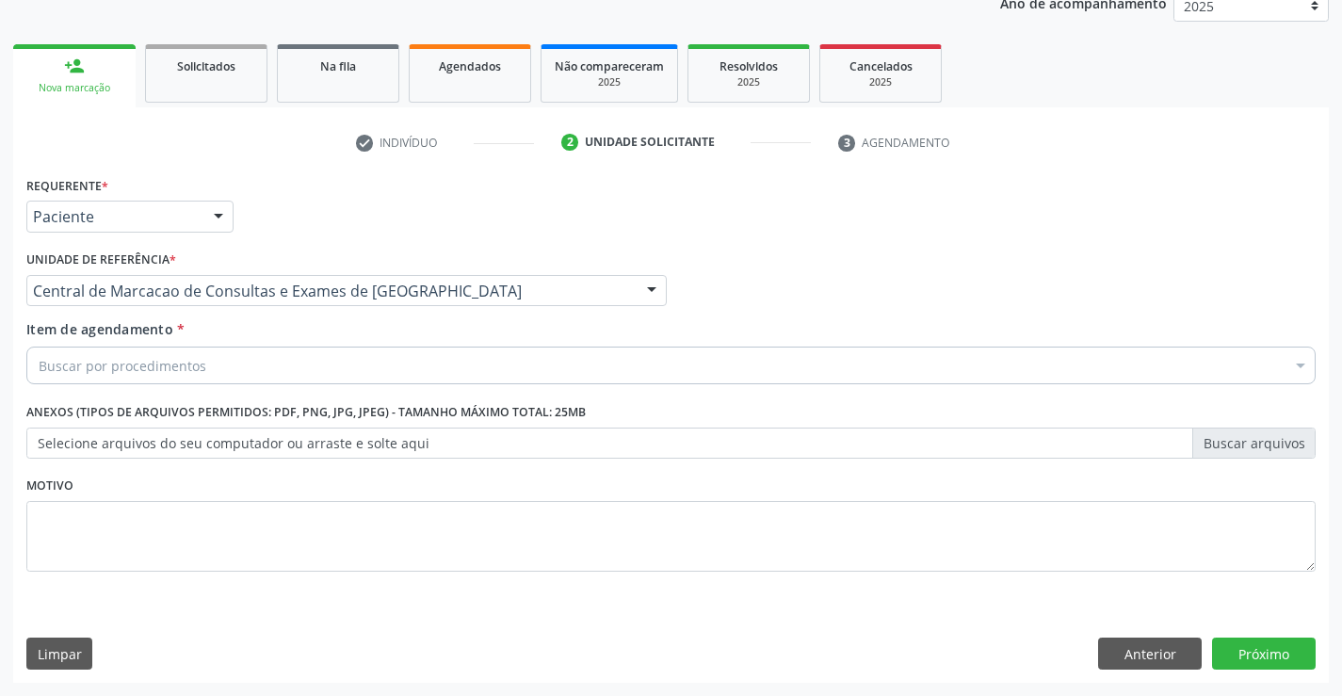
click at [417, 364] on div "Buscar por procedimentos" at bounding box center [670, 366] width 1289 height 38
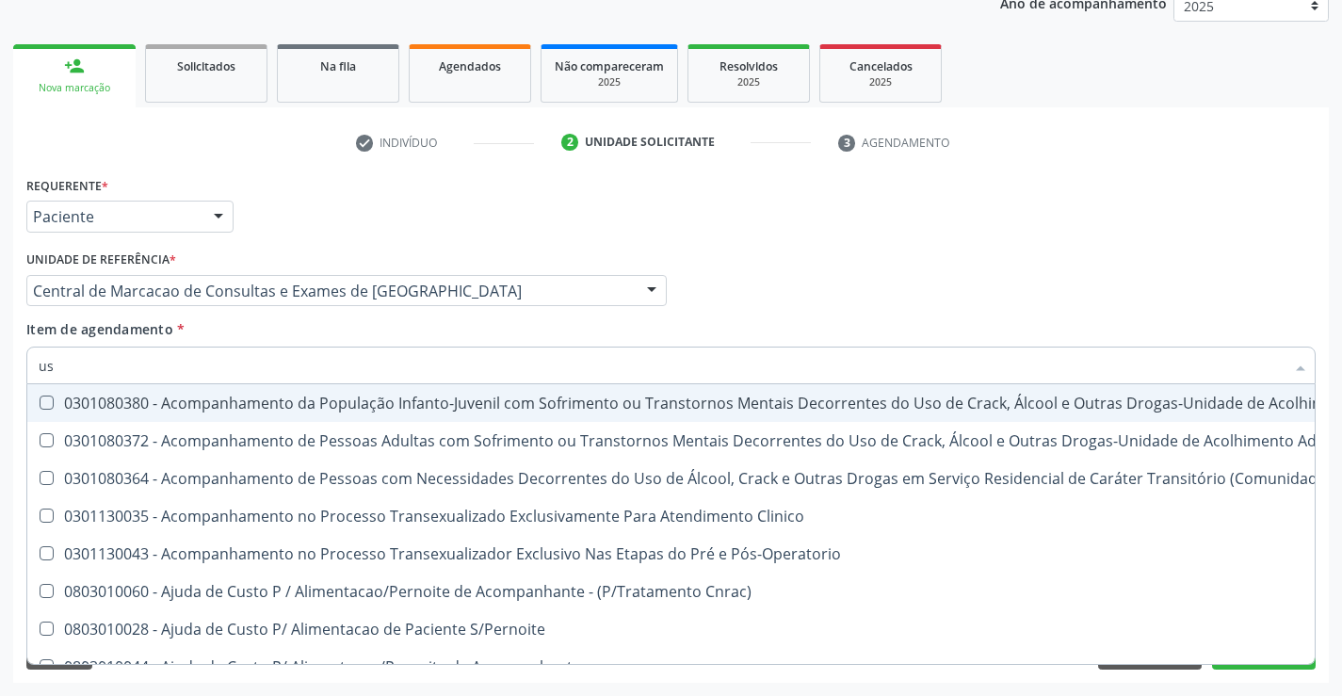
type input "usg"
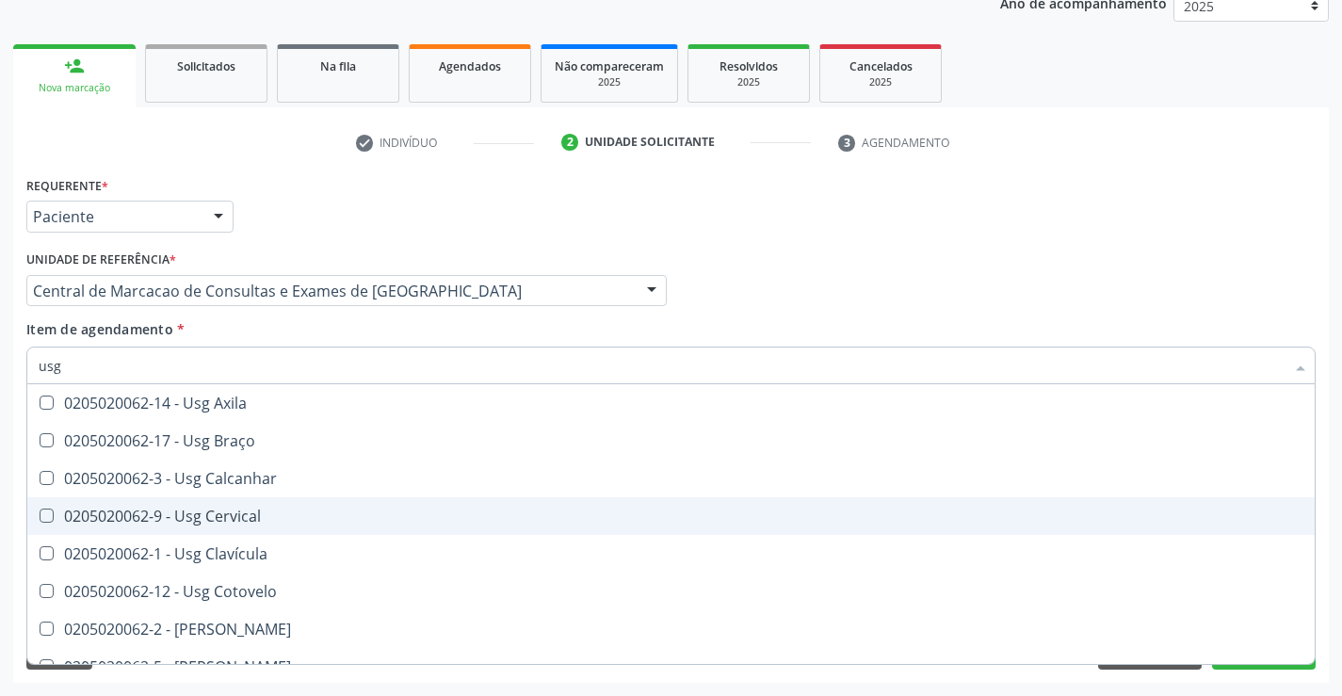
scroll to position [188, 0]
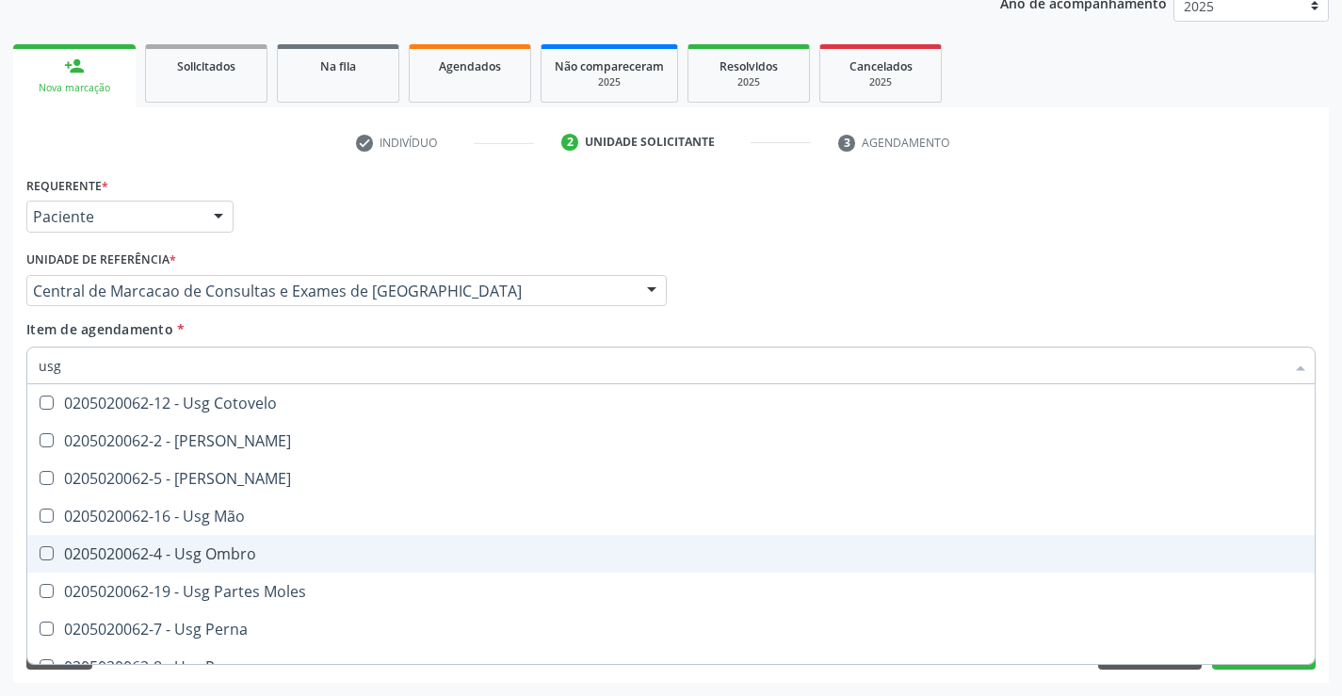
click at [313, 552] on div "0205020062-4 - Usg Ombro" at bounding box center [671, 553] width 1265 height 15
checkbox Ombro "true"
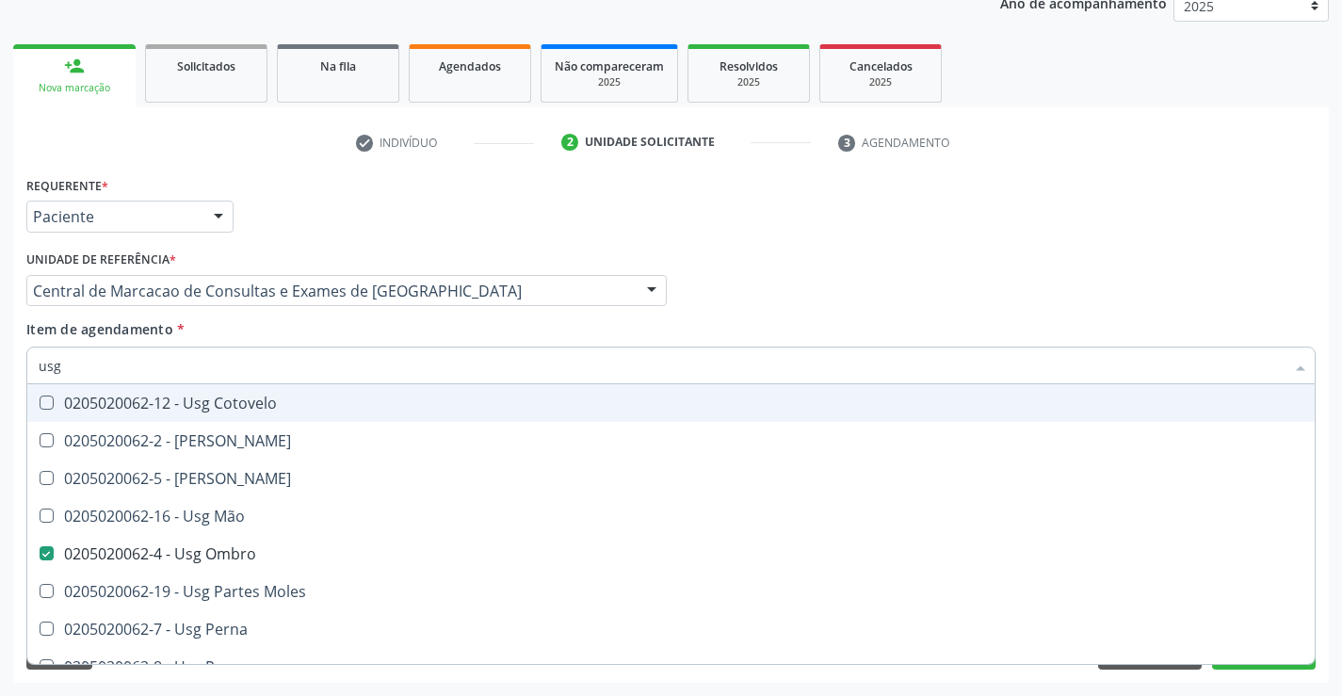
click at [1110, 287] on div "Profissional Solicitante Por favor, selecione a Unidade de Atendimento primeiro…" at bounding box center [671, 282] width 1299 height 73
checkbox Braço "true"
checkbox Ombro "false"
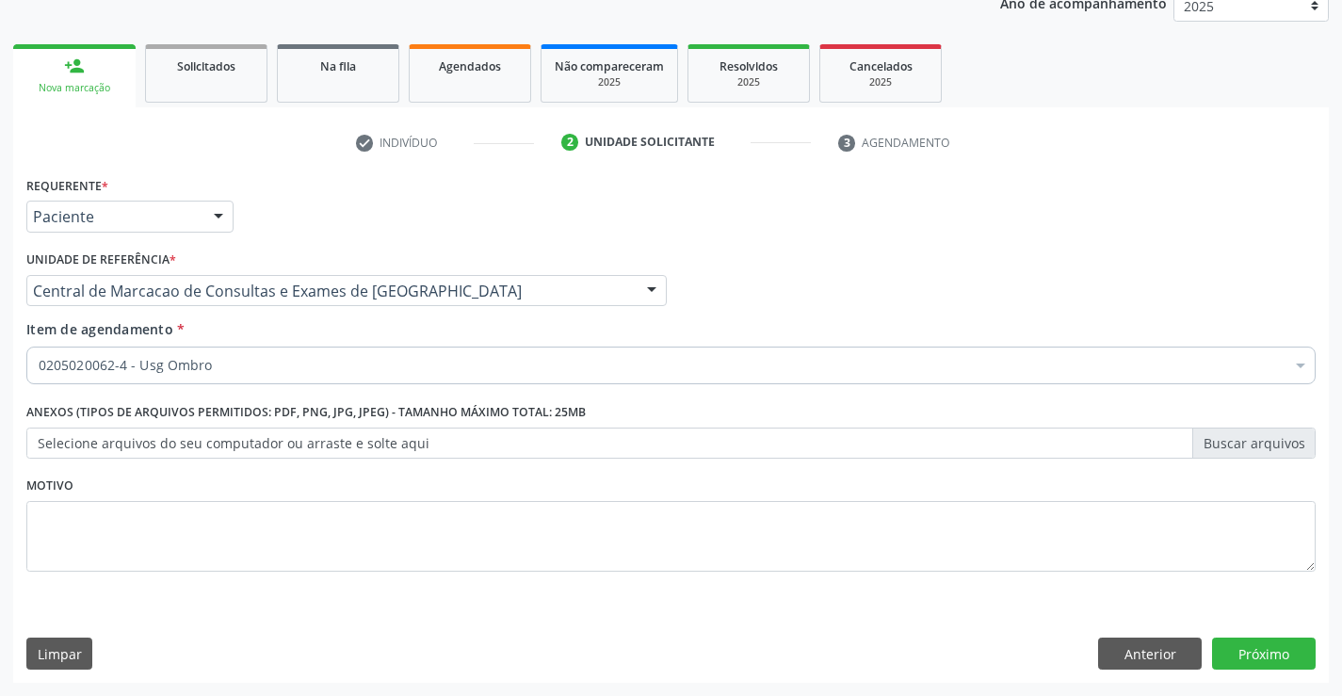
scroll to position [0, 0]
click at [1242, 637] on div "Requerente * Paciente Profissional de Saúde Paciente Nenhum resultado encontrad…" at bounding box center [671, 426] width 1316 height 511
click at [1264, 655] on button "Próximo" at bounding box center [1264, 654] width 104 height 32
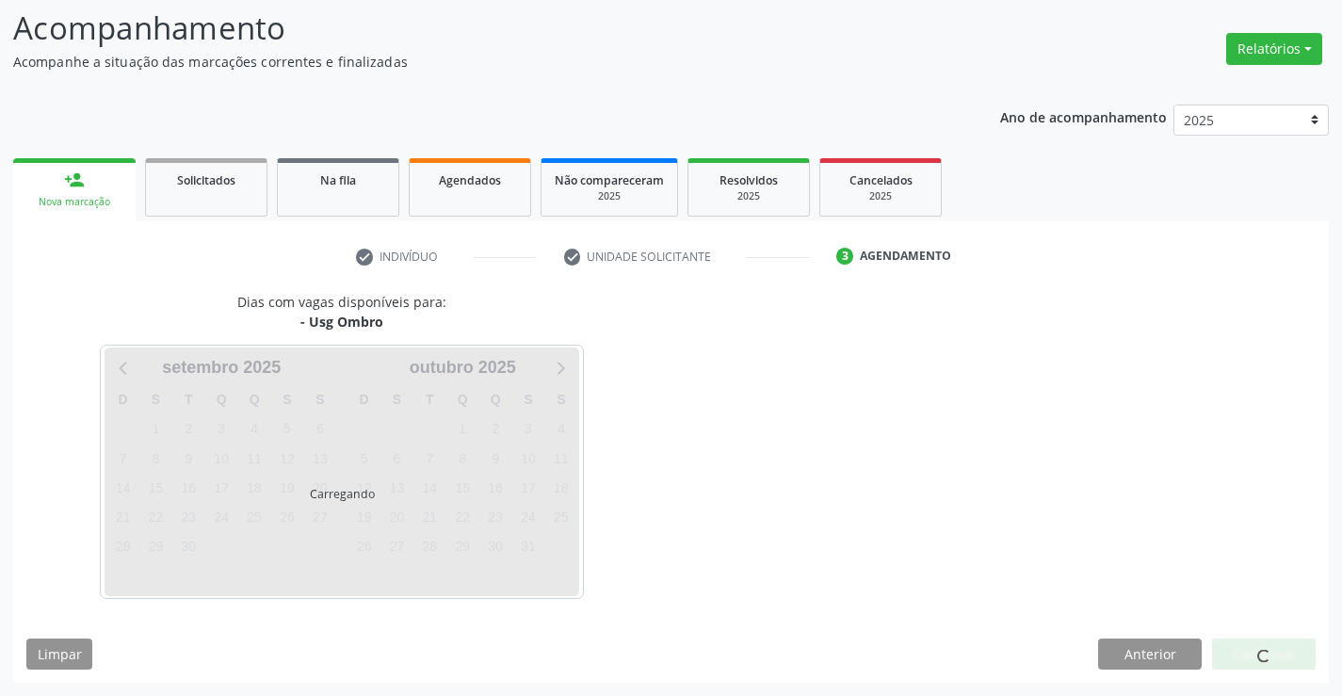
scroll to position [123, 0]
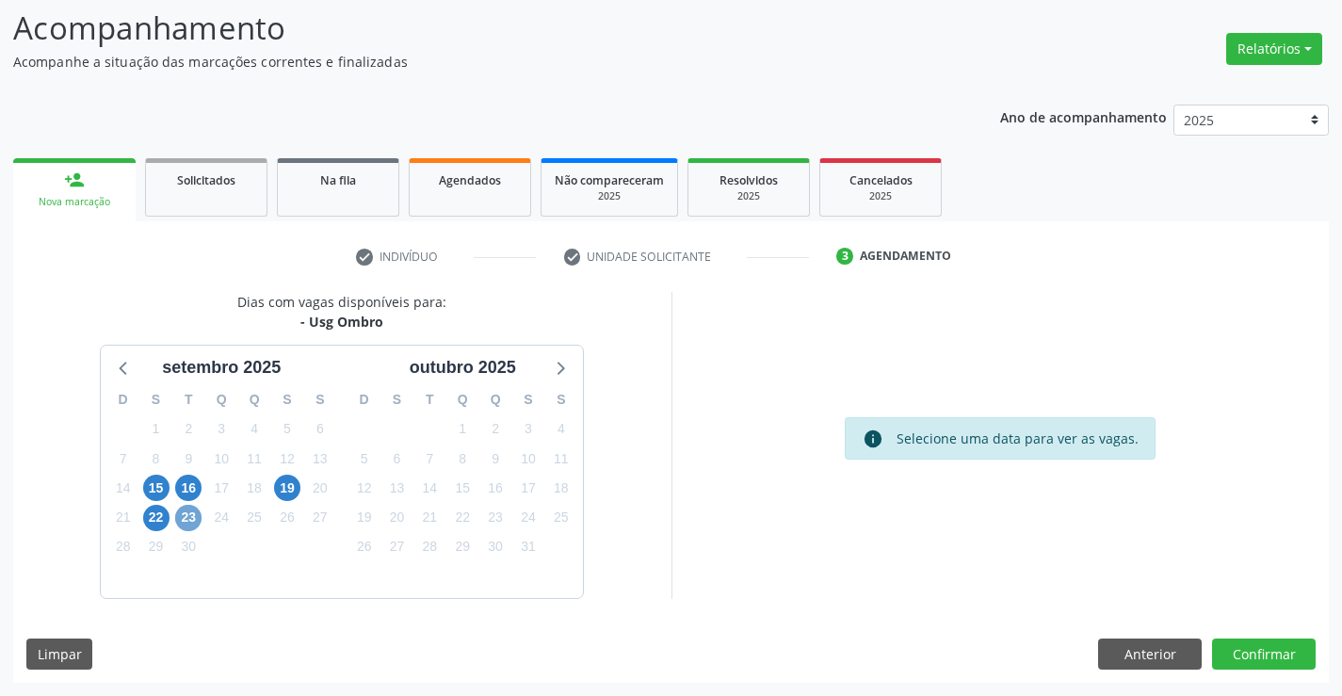
click at [183, 520] on span "23" at bounding box center [188, 518] width 26 height 26
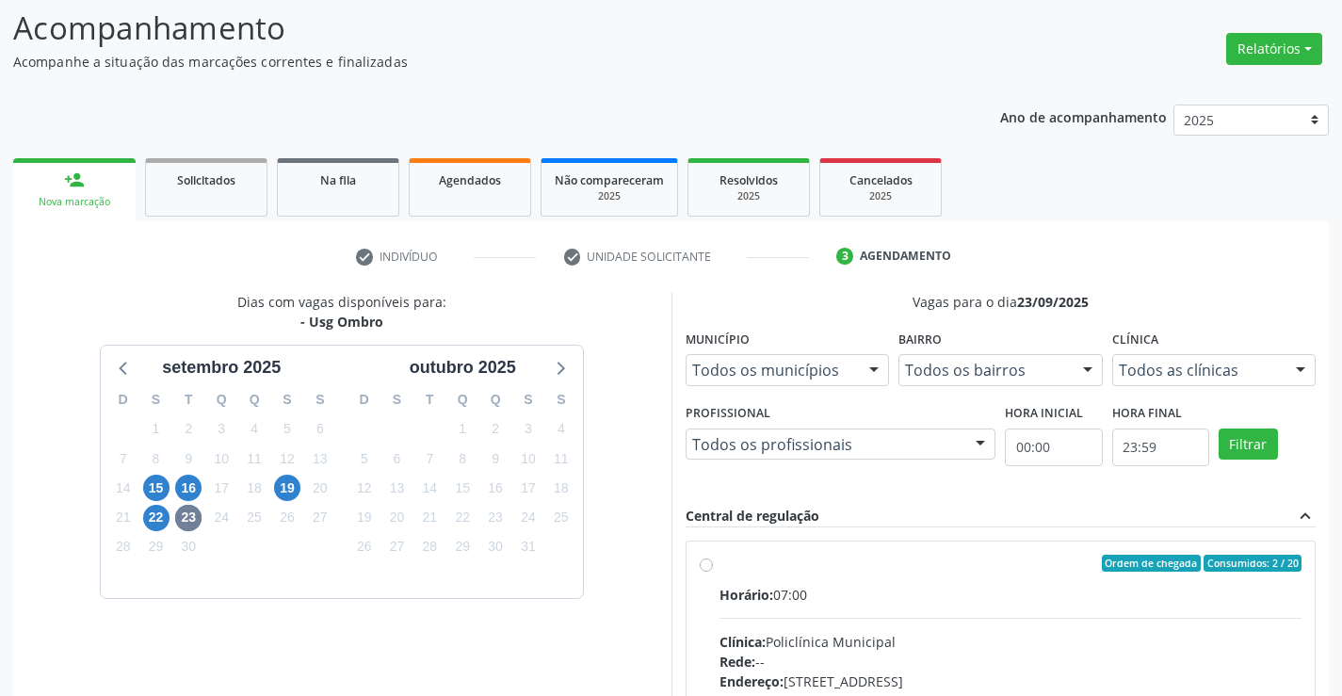
click at [713, 572] on input "Ordem de chegada Consumidos: 2 / 20 Horário: 07:00 Clínica: Policlínica Municip…" at bounding box center [706, 563] width 13 height 17
radio input "true"
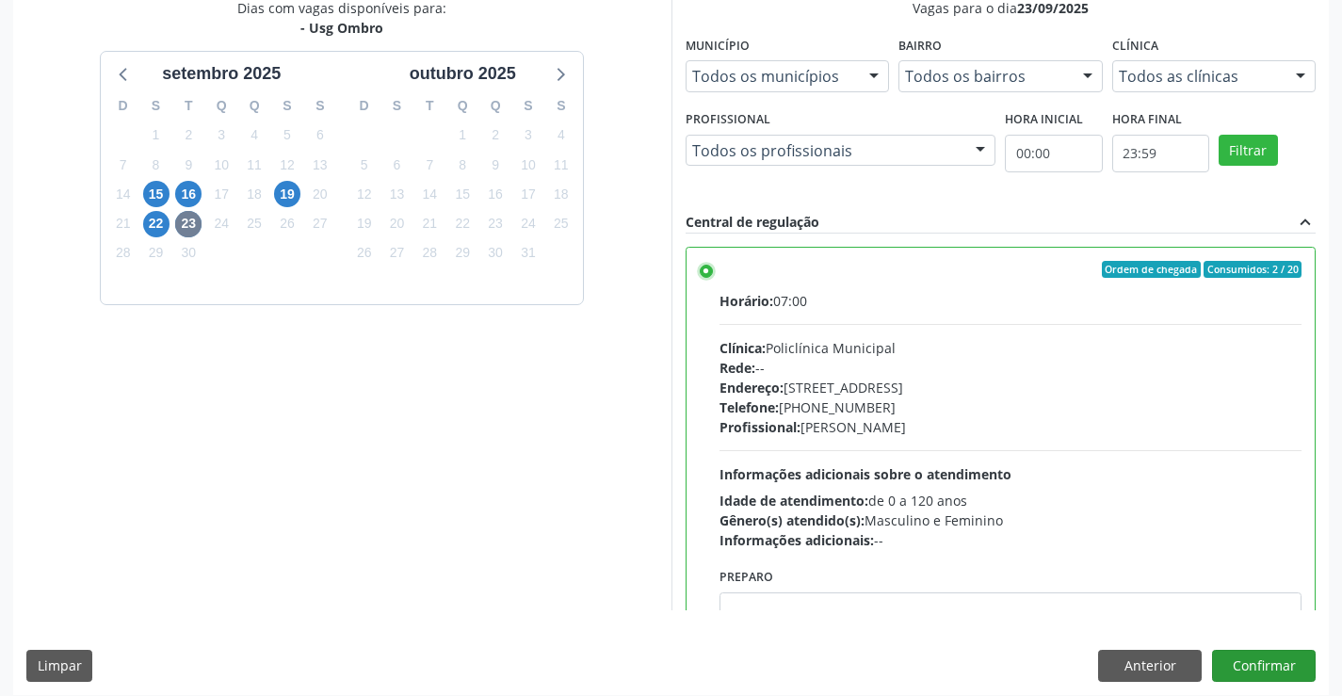
scroll to position [429, 0]
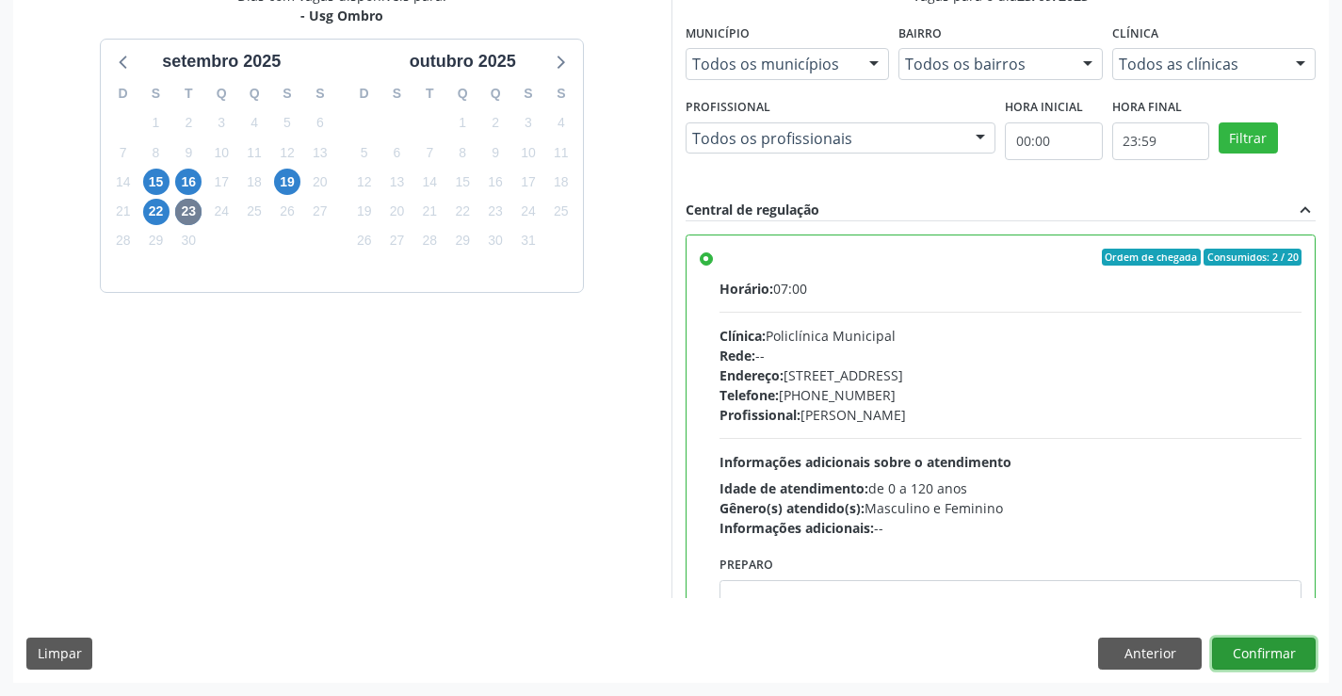
click at [1275, 649] on button "Confirmar" at bounding box center [1264, 654] width 104 height 32
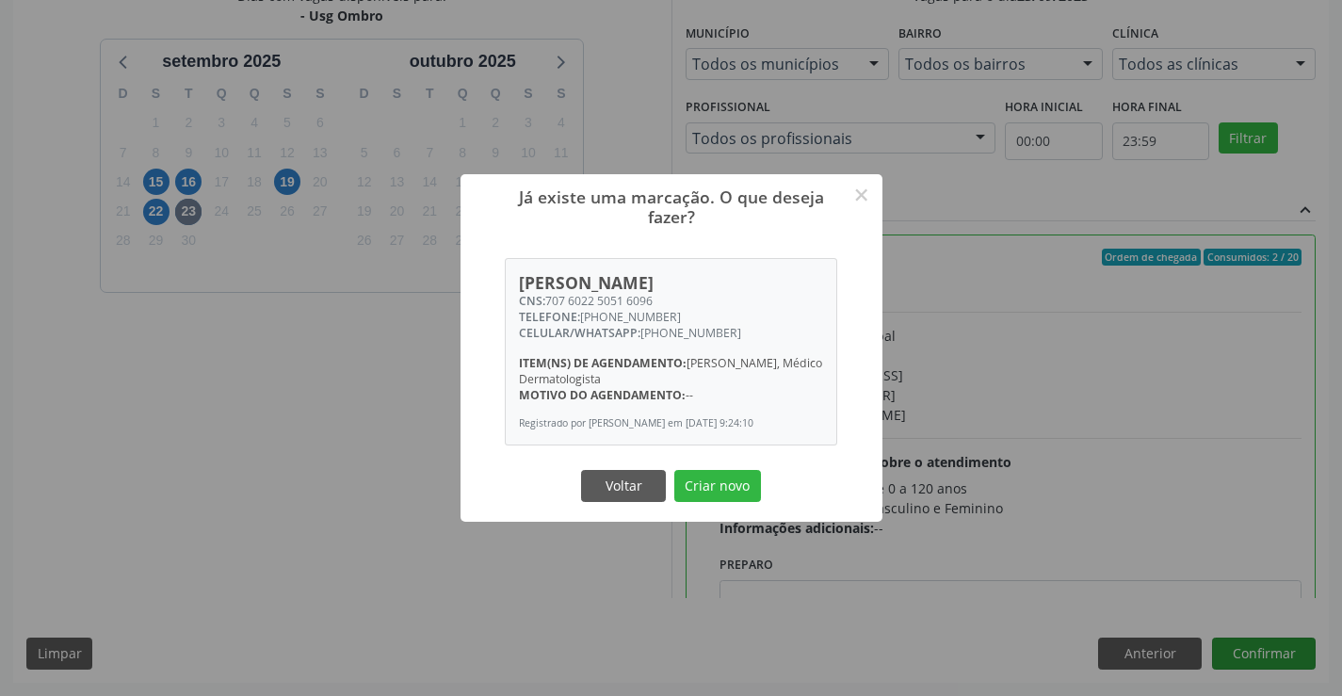
click at [674, 470] on button "Criar novo" at bounding box center [717, 486] width 87 height 32
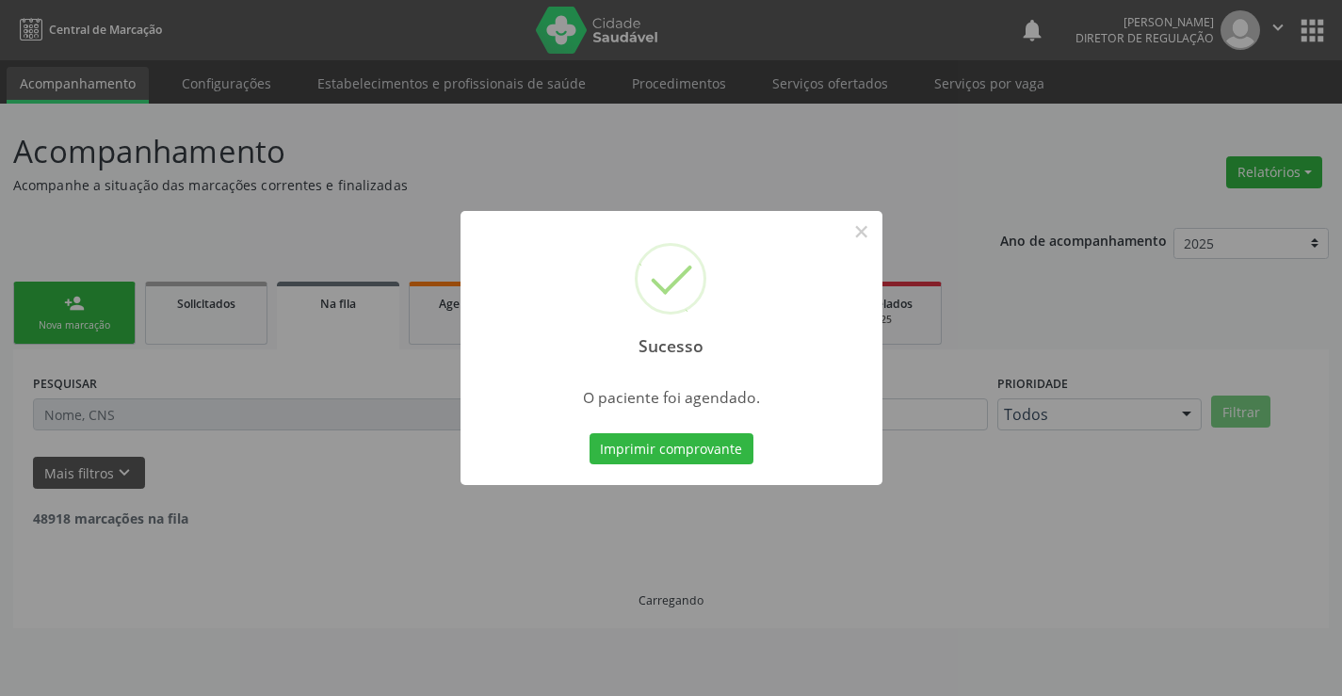
scroll to position [0, 0]
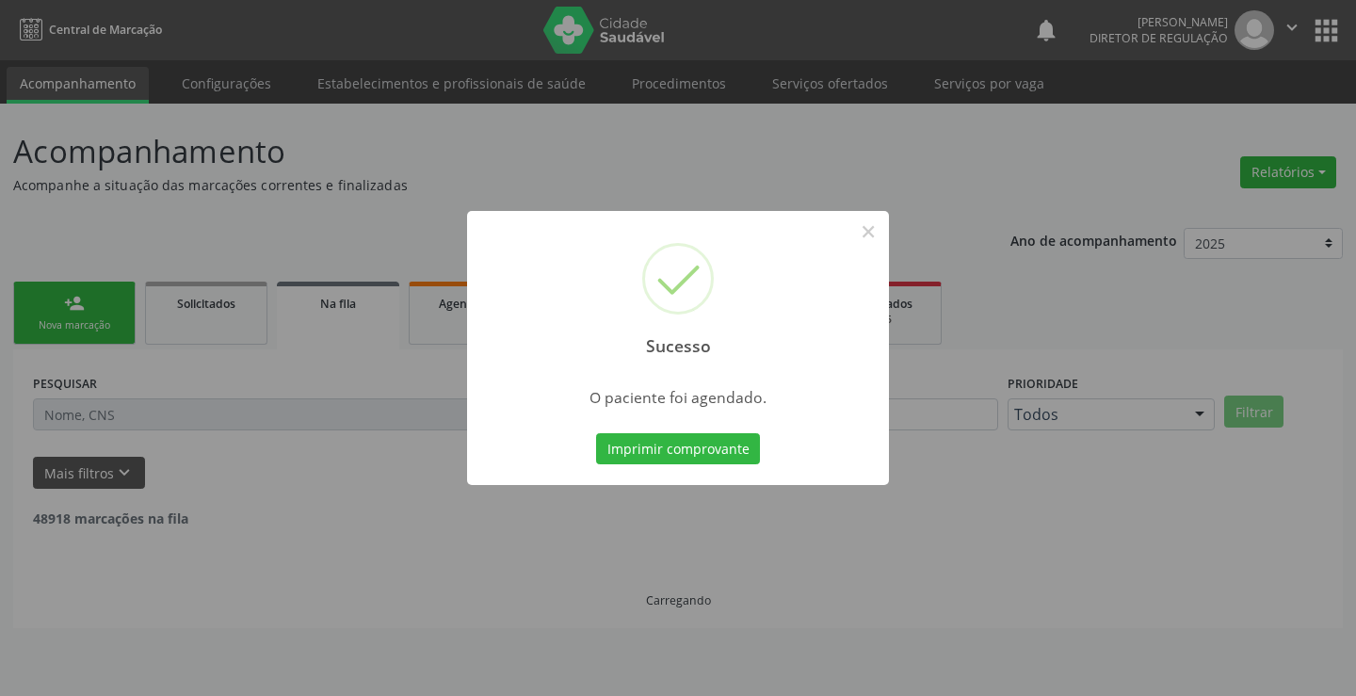
click at [596, 433] on button "Imprimir comprovante" at bounding box center [678, 449] width 164 height 32
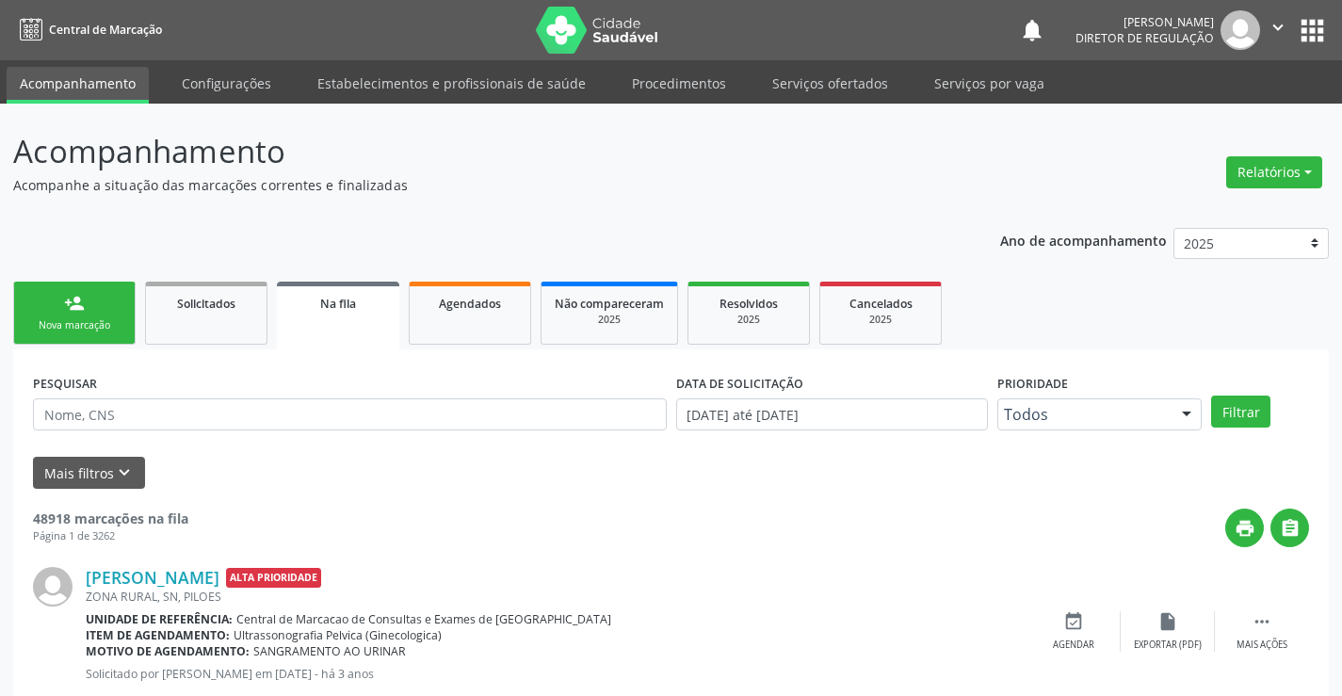
click at [49, 286] on link "person_add Nova marcação" at bounding box center [74, 313] width 122 height 63
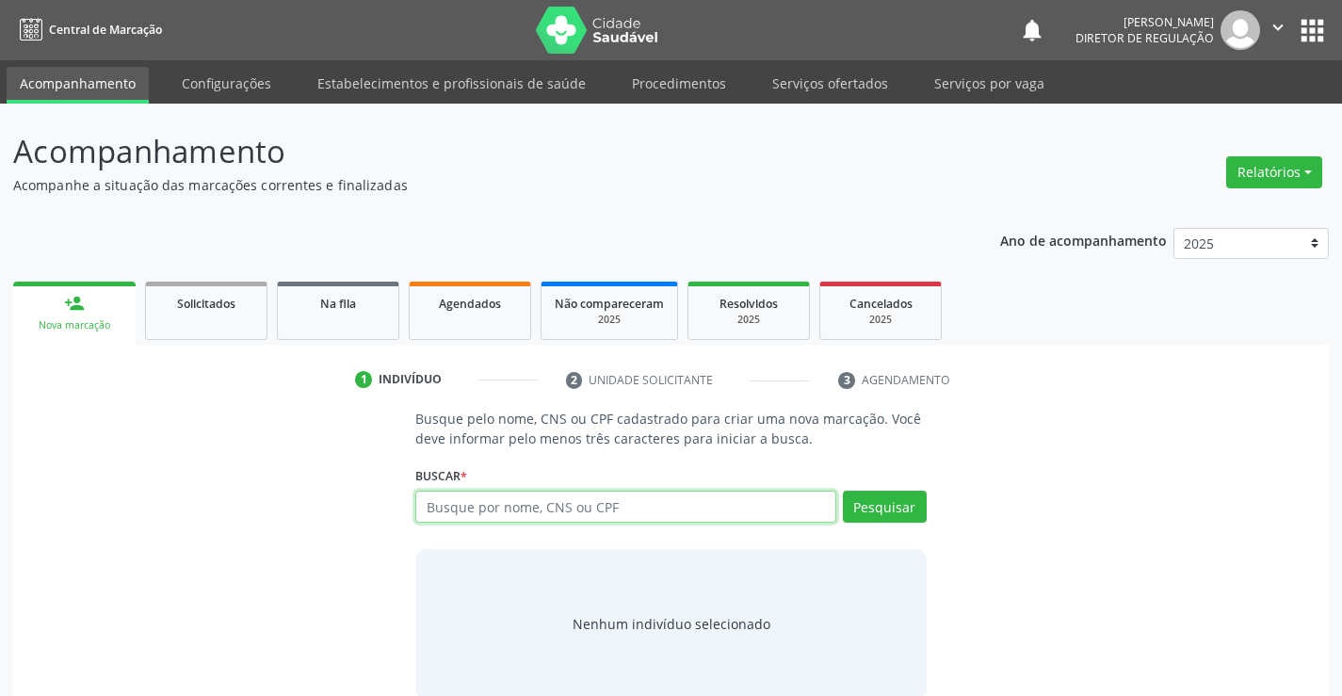
click at [506, 510] on input "text" at bounding box center [625, 507] width 420 height 32
type input "708208683522944"
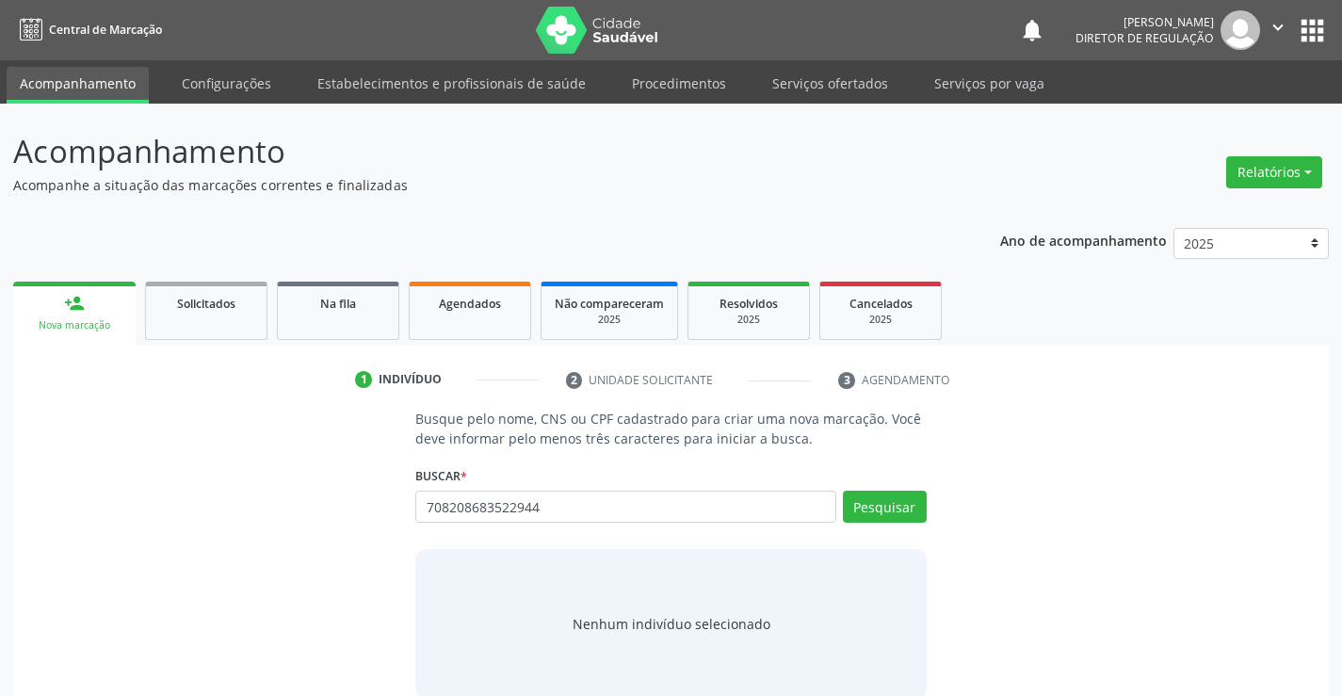
click at [883, 483] on div "Buscar * Busque por nome, CNS ou CPF Nenhum resultado encontrado para: " " Não …" at bounding box center [670, 497] width 510 height 73
click at [880, 500] on button "Pesquisar" at bounding box center [885, 507] width 84 height 32
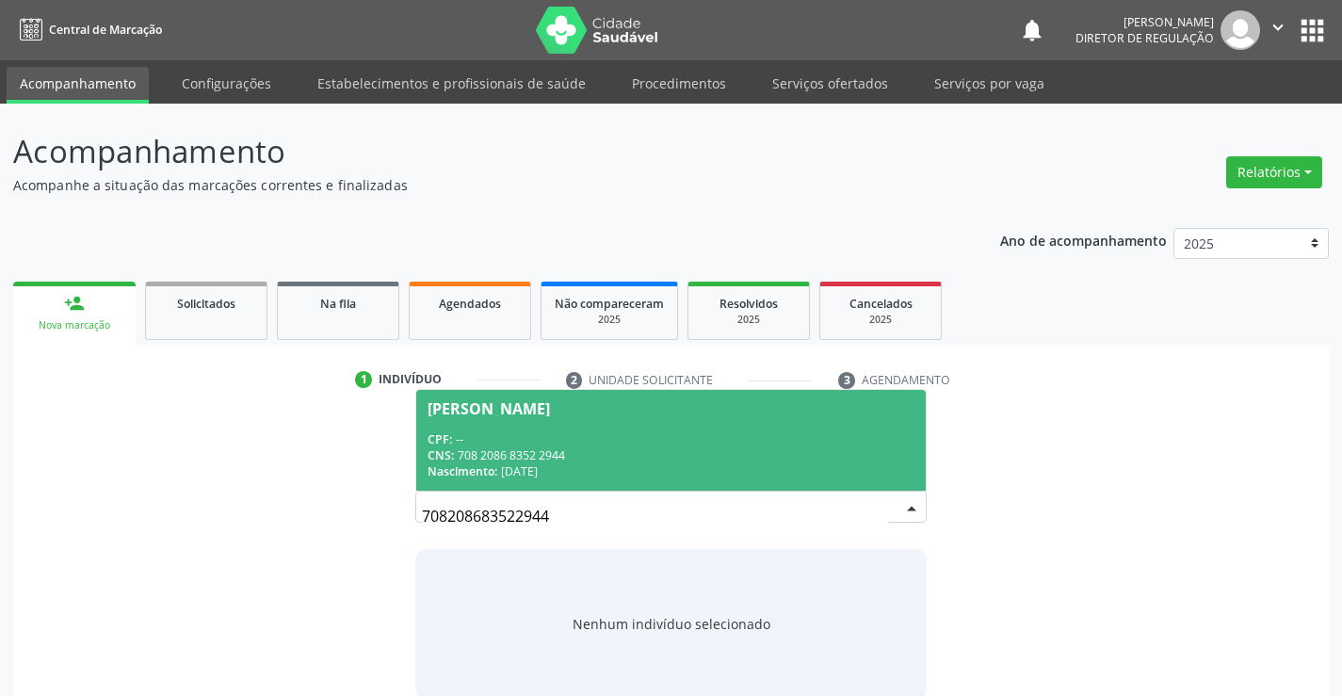
click at [808, 441] on div "CPF: --" at bounding box center [671, 439] width 486 height 16
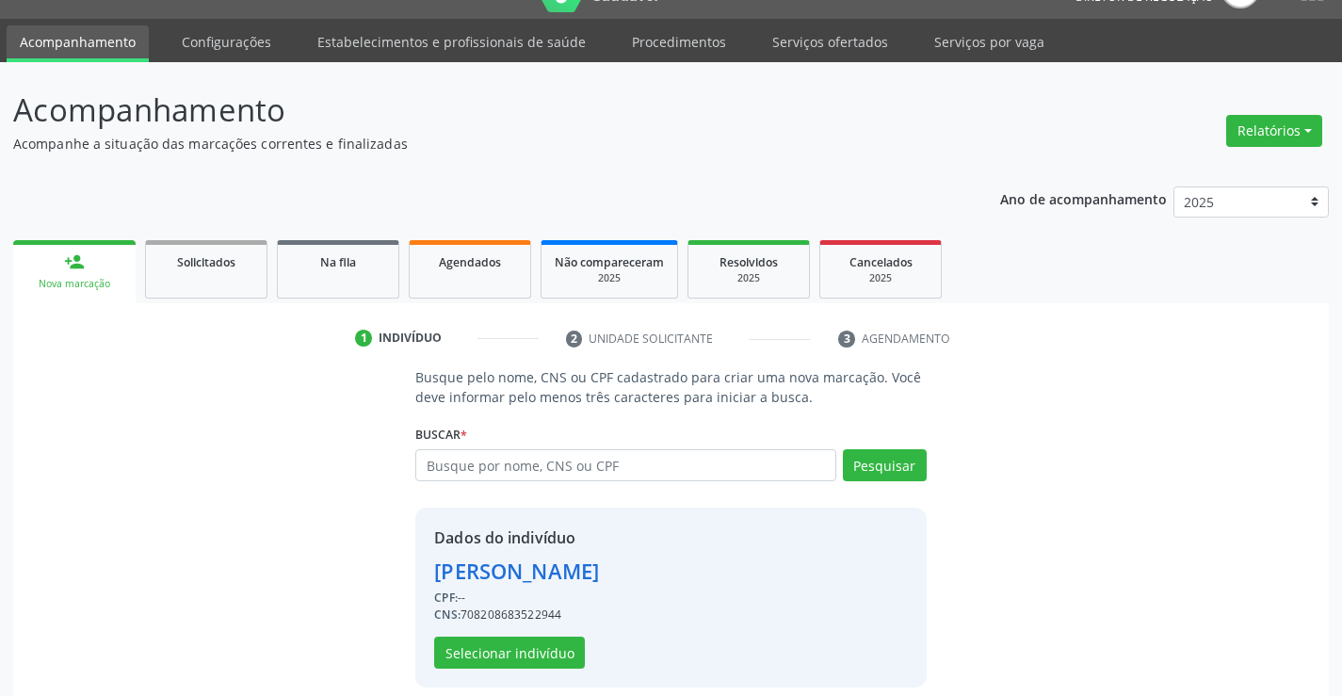
scroll to position [59, 0]
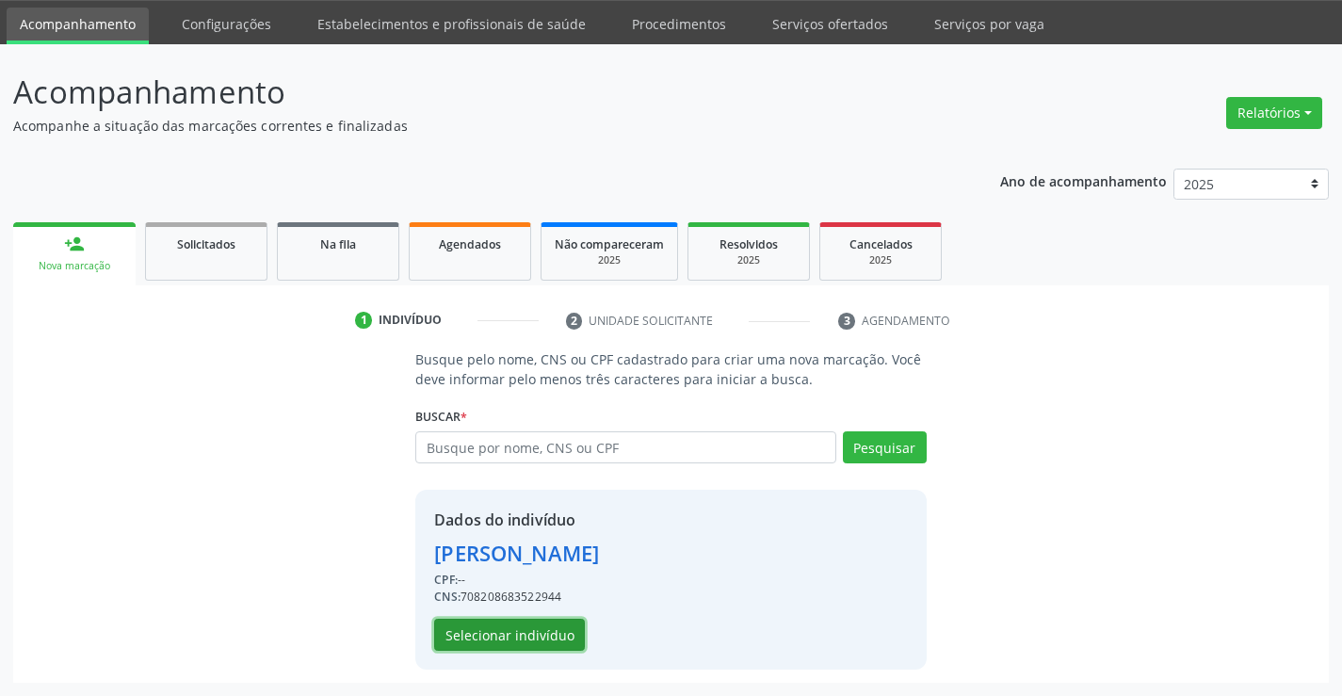
click at [574, 638] on button "Selecionar indivíduo" at bounding box center [509, 635] width 151 height 32
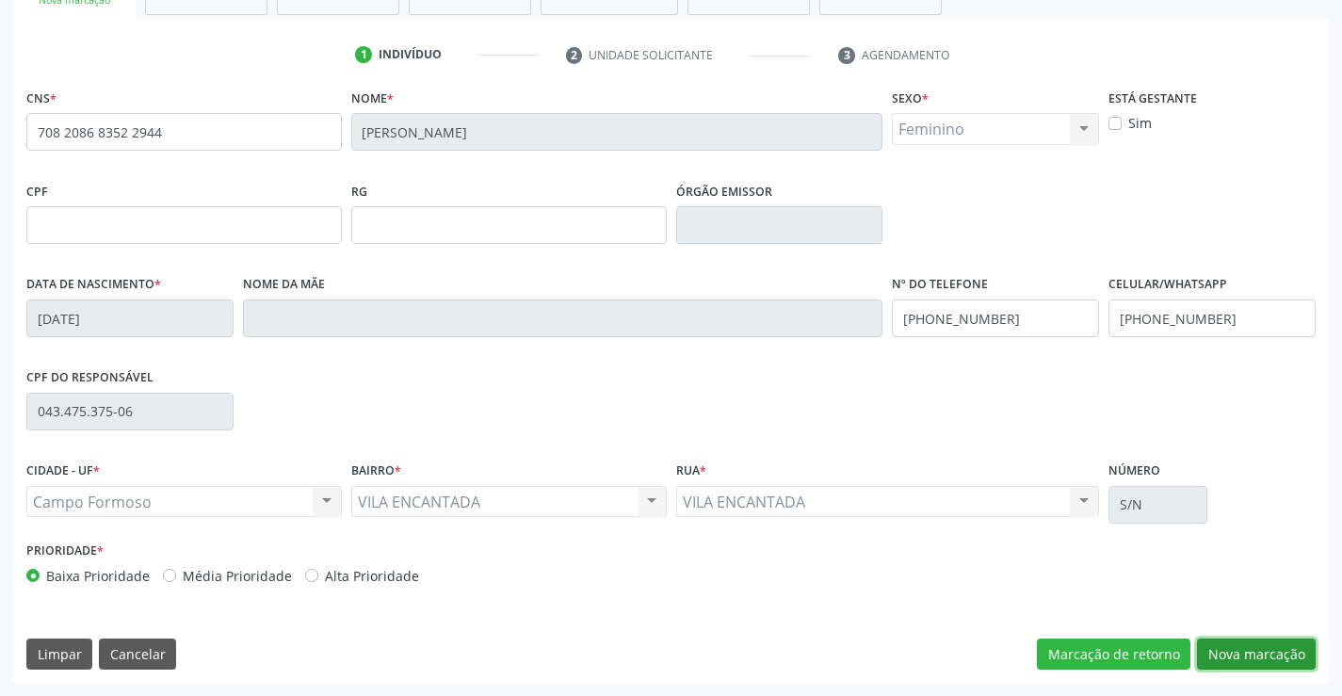
click at [1287, 659] on button "Nova marcação" at bounding box center [1256, 655] width 119 height 32
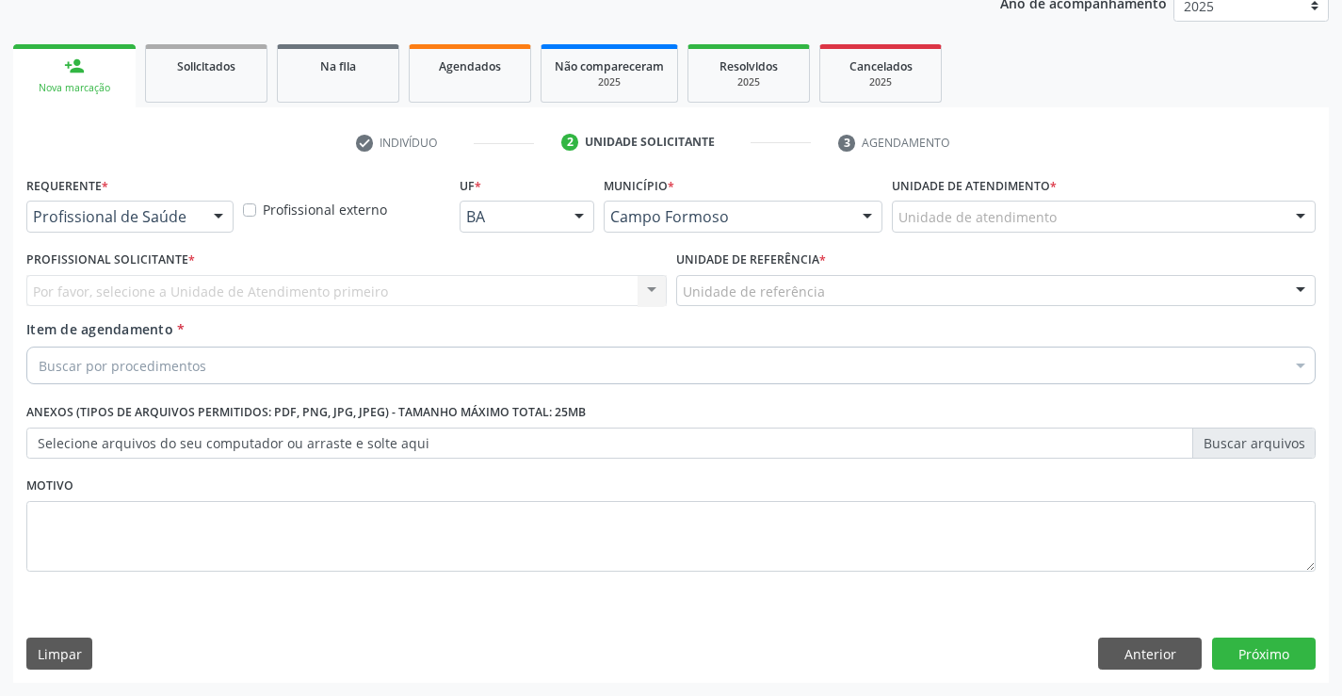
click at [224, 229] on div at bounding box center [218, 218] width 28 height 32
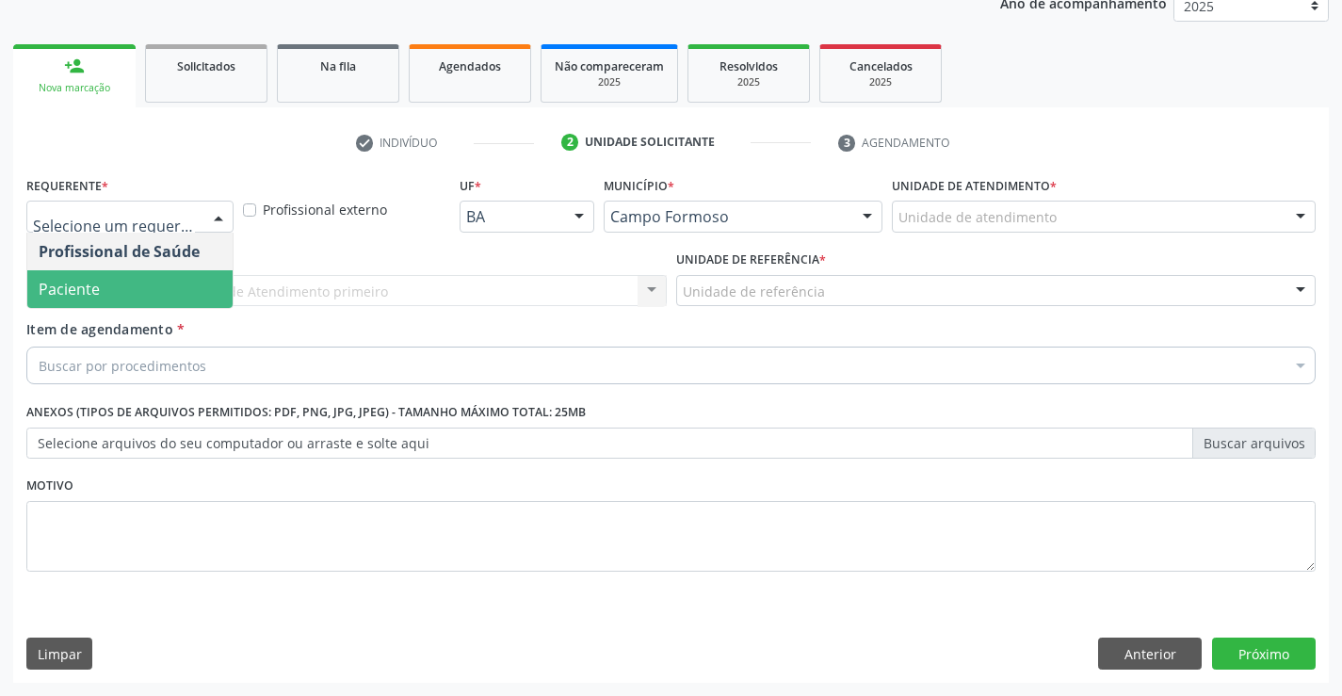
click at [196, 283] on span "Paciente" at bounding box center [129, 289] width 205 height 38
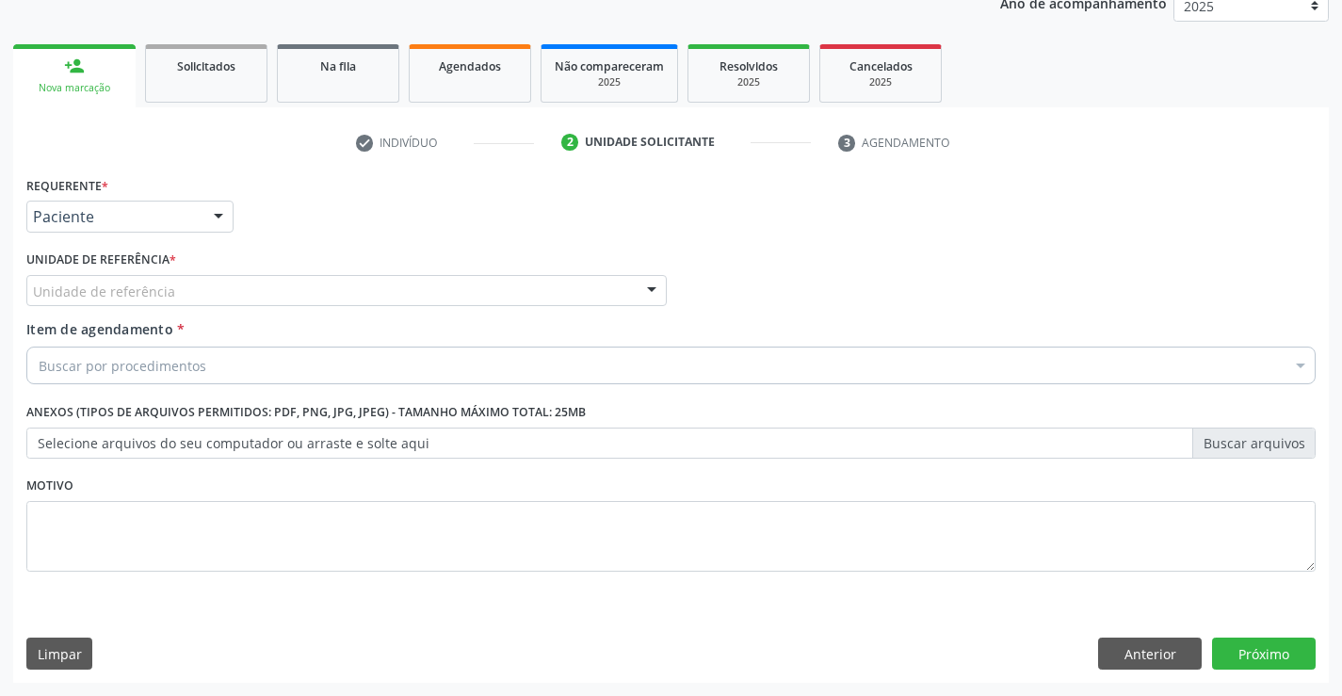
click at [354, 302] on div "Unidade de referência" at bounding box center [346, 291] width 640 height 32
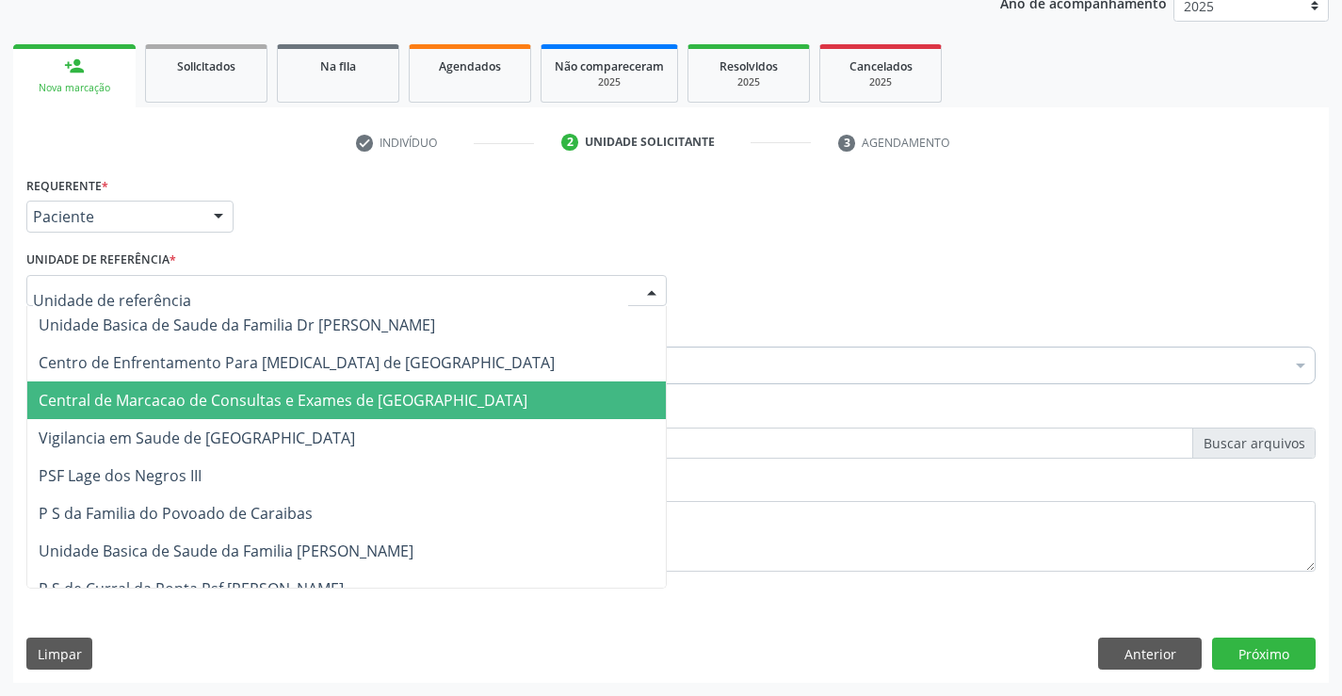
click at [364, 389] on span "Central de Marcacao de Consultas e Exames de [GEOGRAPHIC_DATA]" at bounding box center [346, 400] width 639 height 38
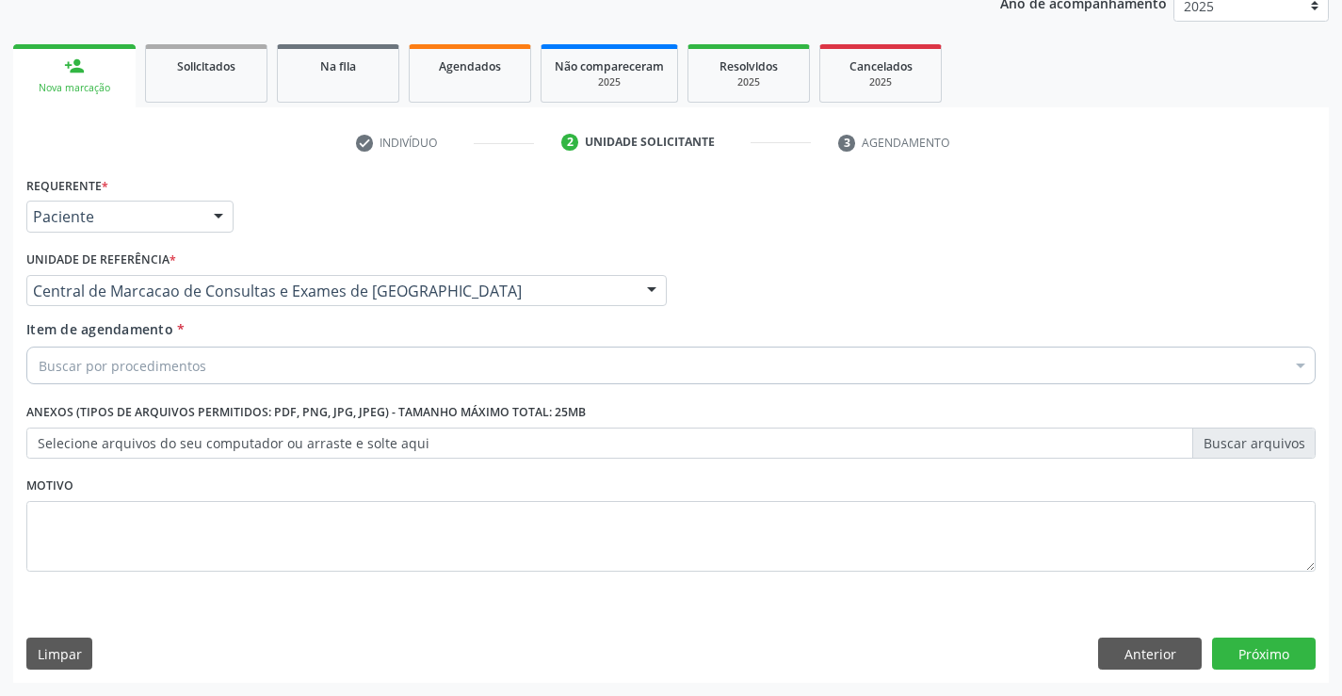
click at [408, 370] on div "Buscar por procedimentos" at bounding box center [670, 366] width 1289 height 38
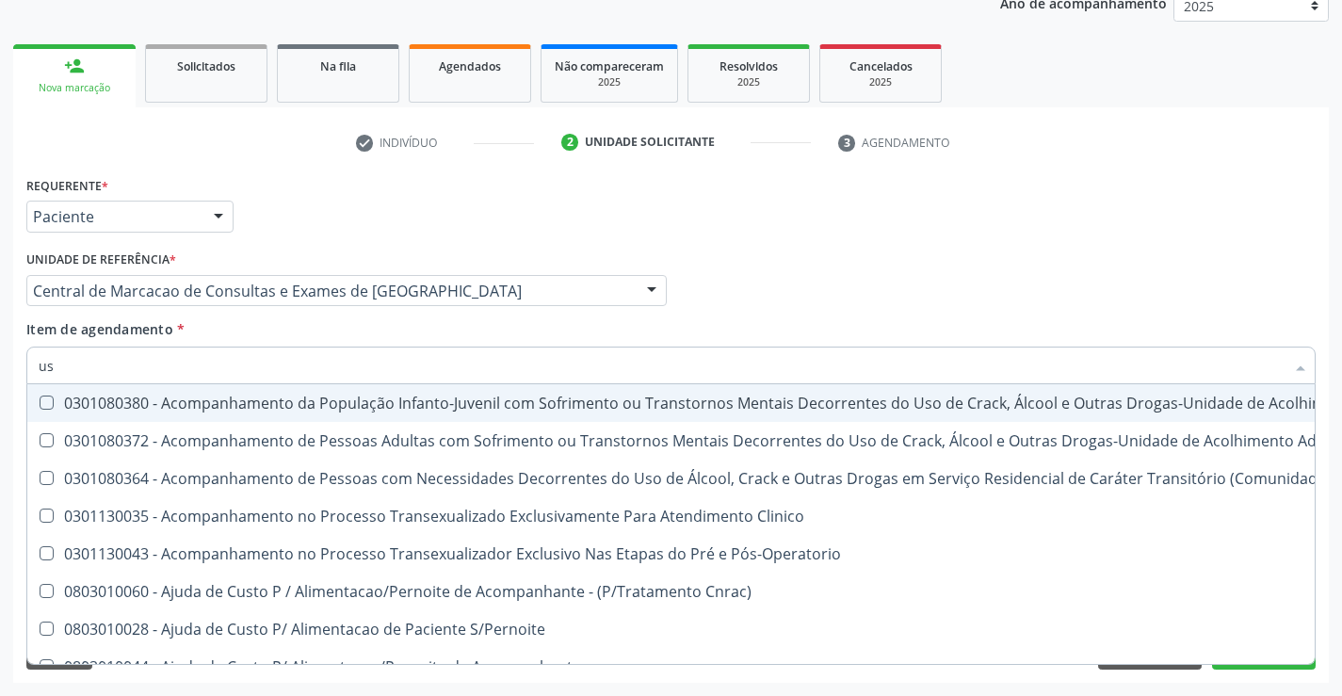
type input "usg"
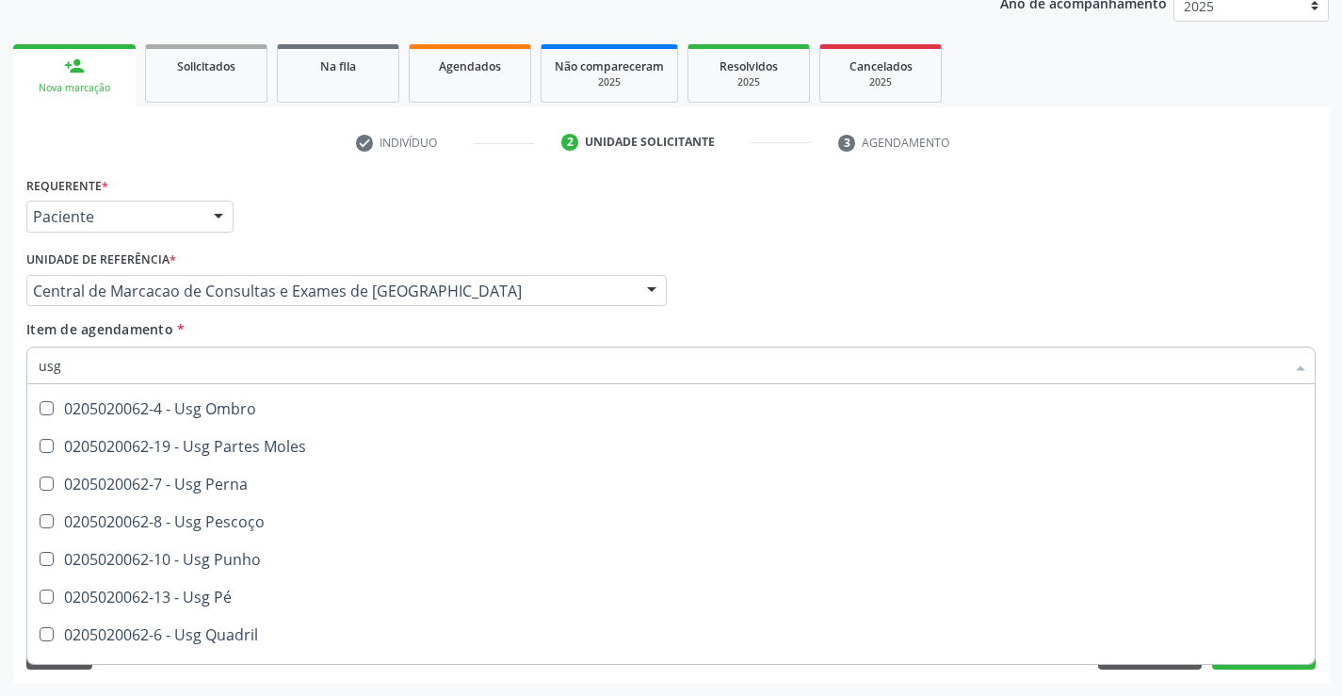
scroll to position [248, 0]
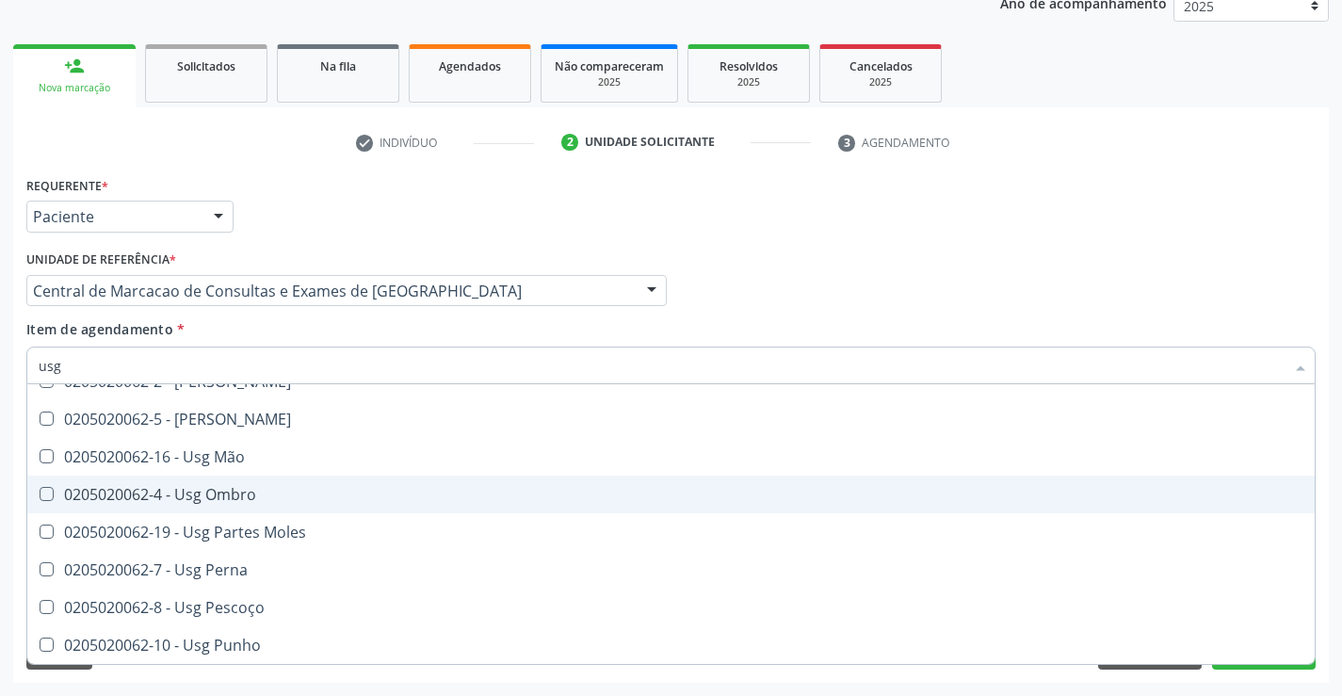
click at [303, 504] on span "0205020062-4 - Usg Ombro" at bounding box center [670, 495] width 1287 height 38
checkbox Ombro "true"
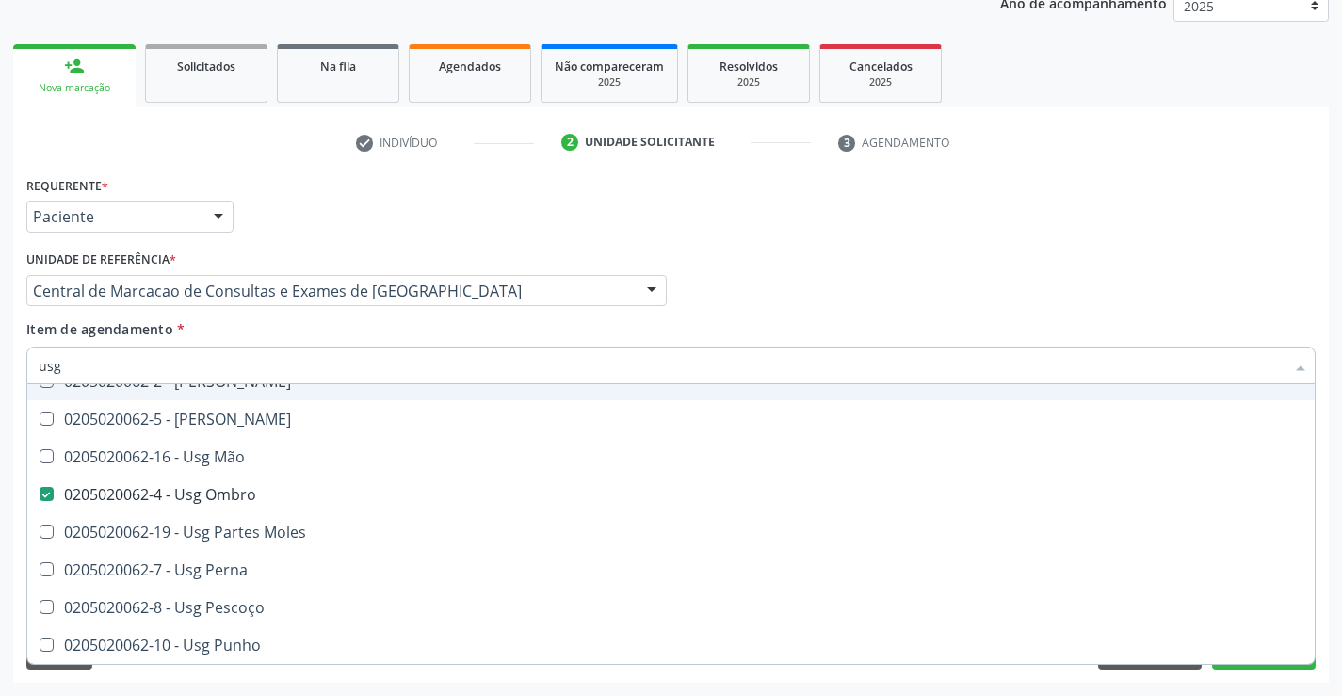
click at [812, 320] on div "Item de agendamento * usg Desfazer seleção 0205020062-14 - Usg Axila 0205020062…" at bounding box center [670, 348] width 1289 height 59
checkbox Braço "true"
checkbox Ombro "false"
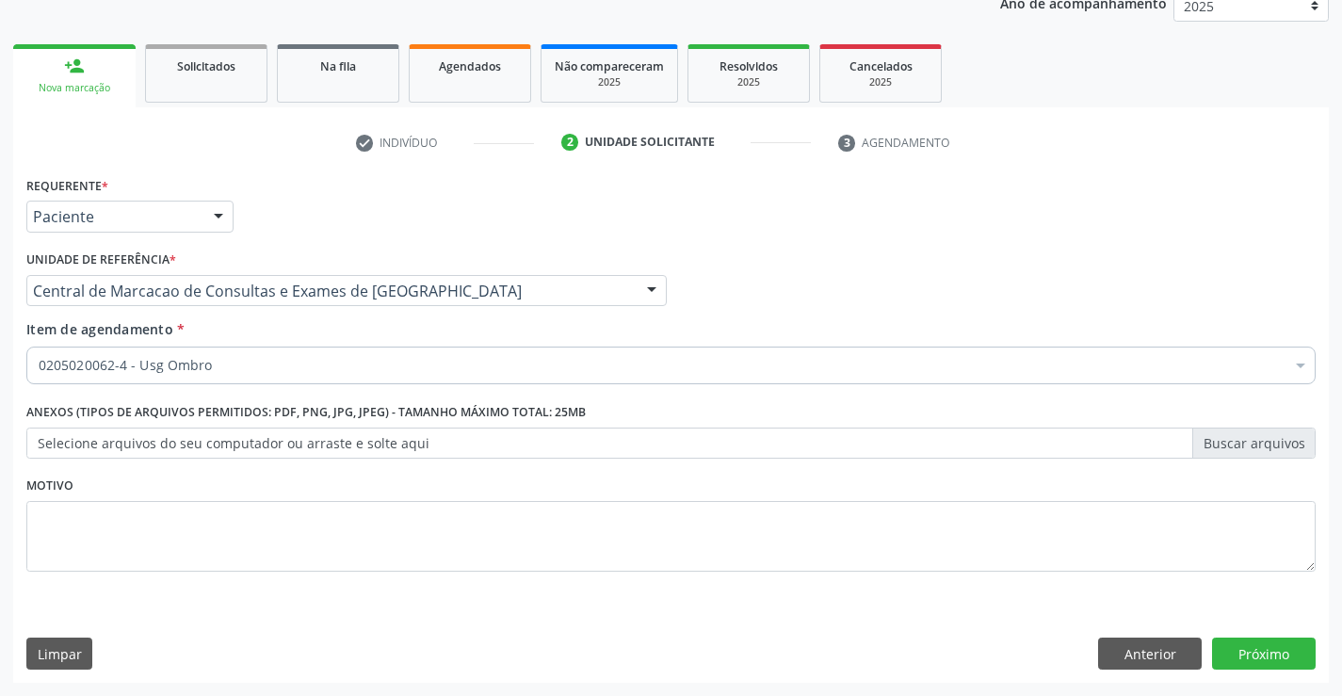
scroll to position [0, 0]
click at [1283, 660] on button "Próximo" at bounding box center [1264, 654] width 104 height 32
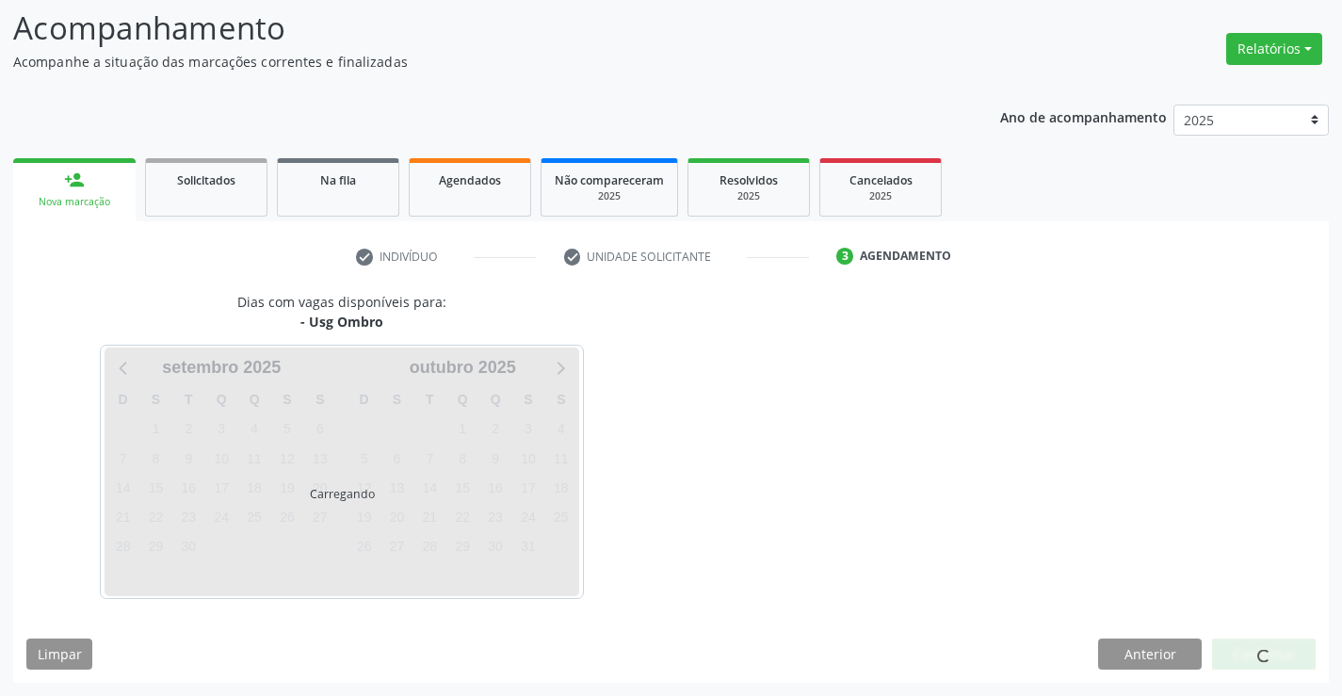
scroll to position [123, 0]
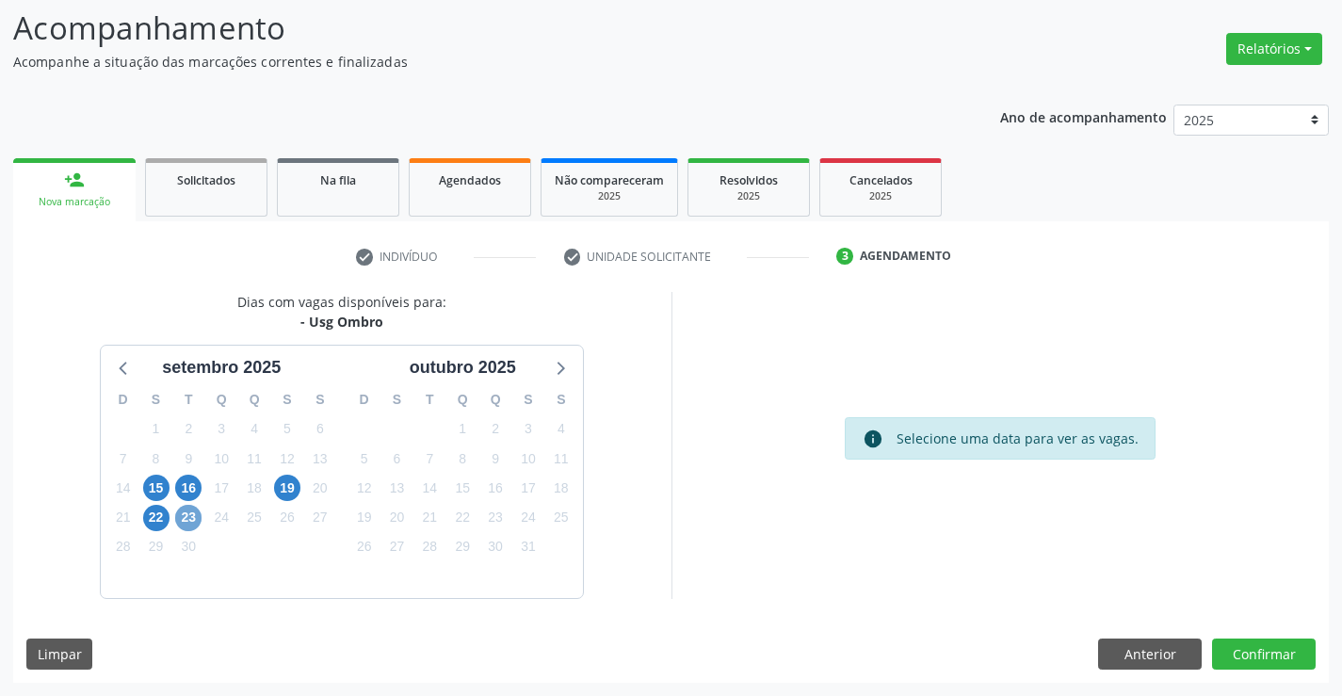
click at [191, 518] on span "23" at bounding box center [188, 518] width 26 height 26
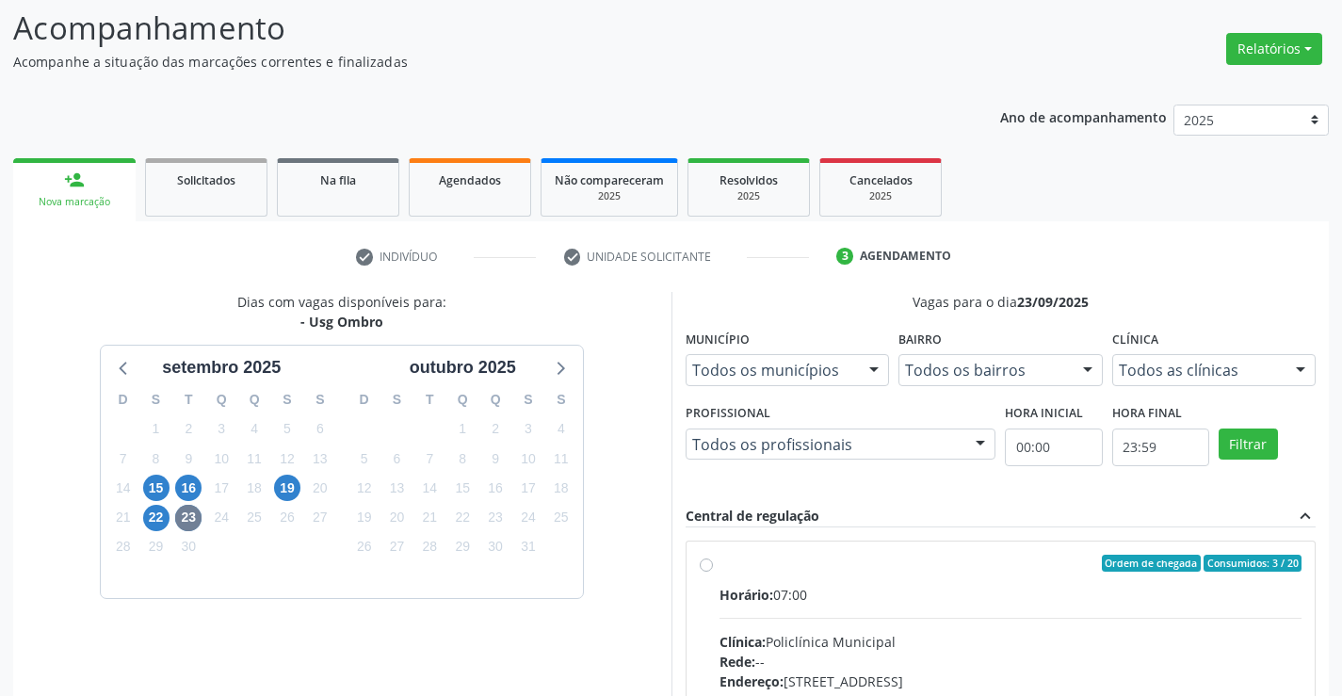
click at [874, 574] on label "Ordem de chegada Consumidos: 3 / 20 Horário: 07:00 Clínica: Policlínica Municip…" at bounding box center [1011, 699] width 583 height 289
click at [713, 572] on input "Ordem de chegada Consumidos: 3 / 20 Horário: 07:00 Clínica: Policlínica Municip…" at bounding box center [706, 563] width 13 height 17
radio input "true"
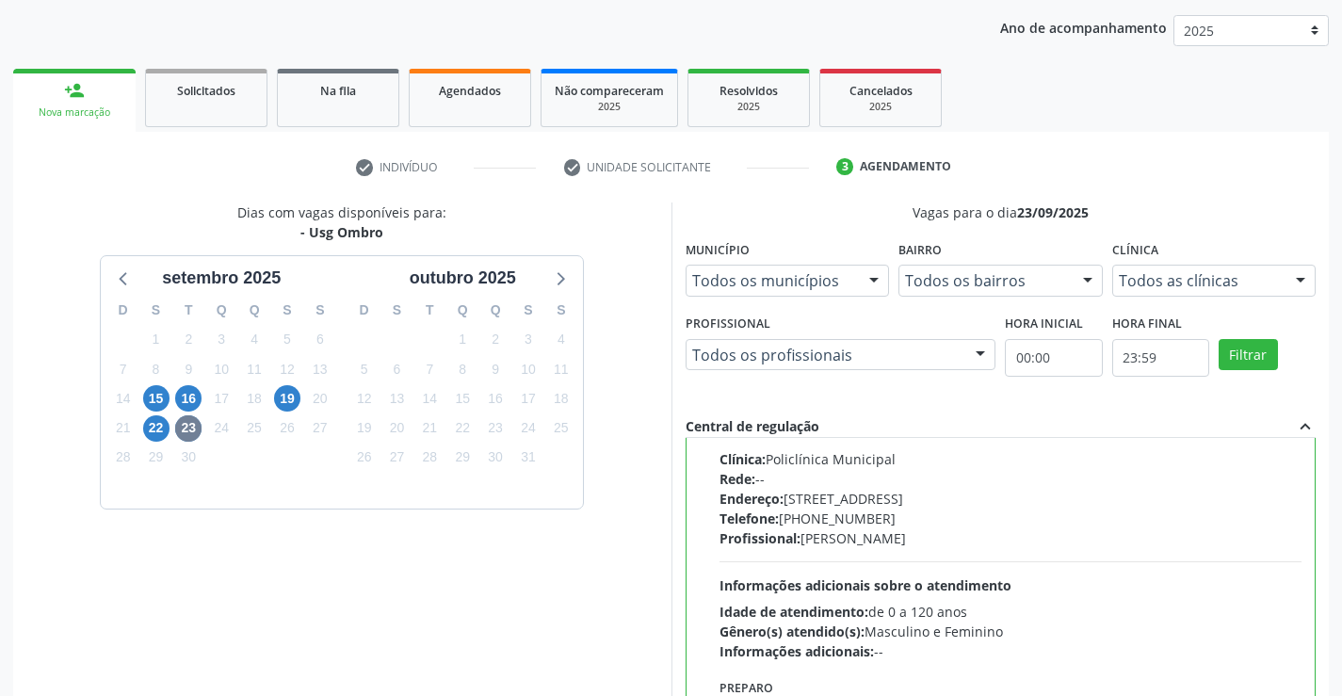
scroll to position [312, 0]
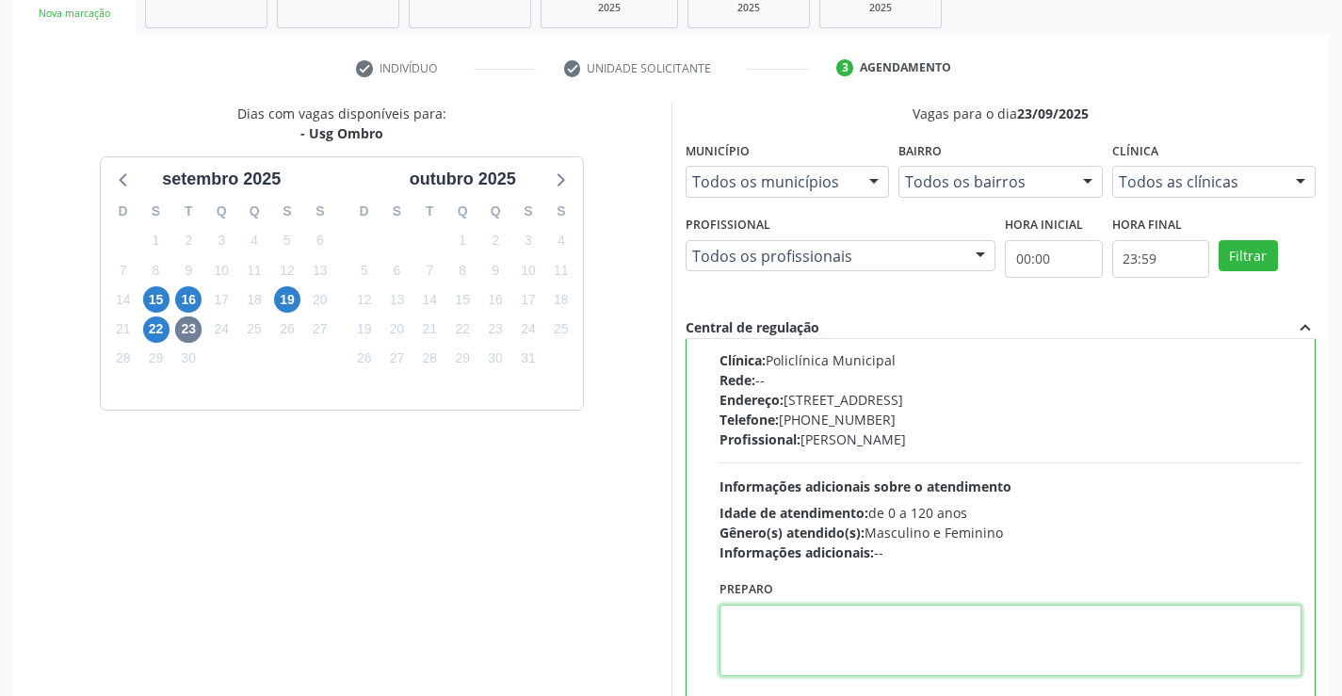
click at [830, 623] on textarea at bounding box center [1011, 641] width 583 height 72
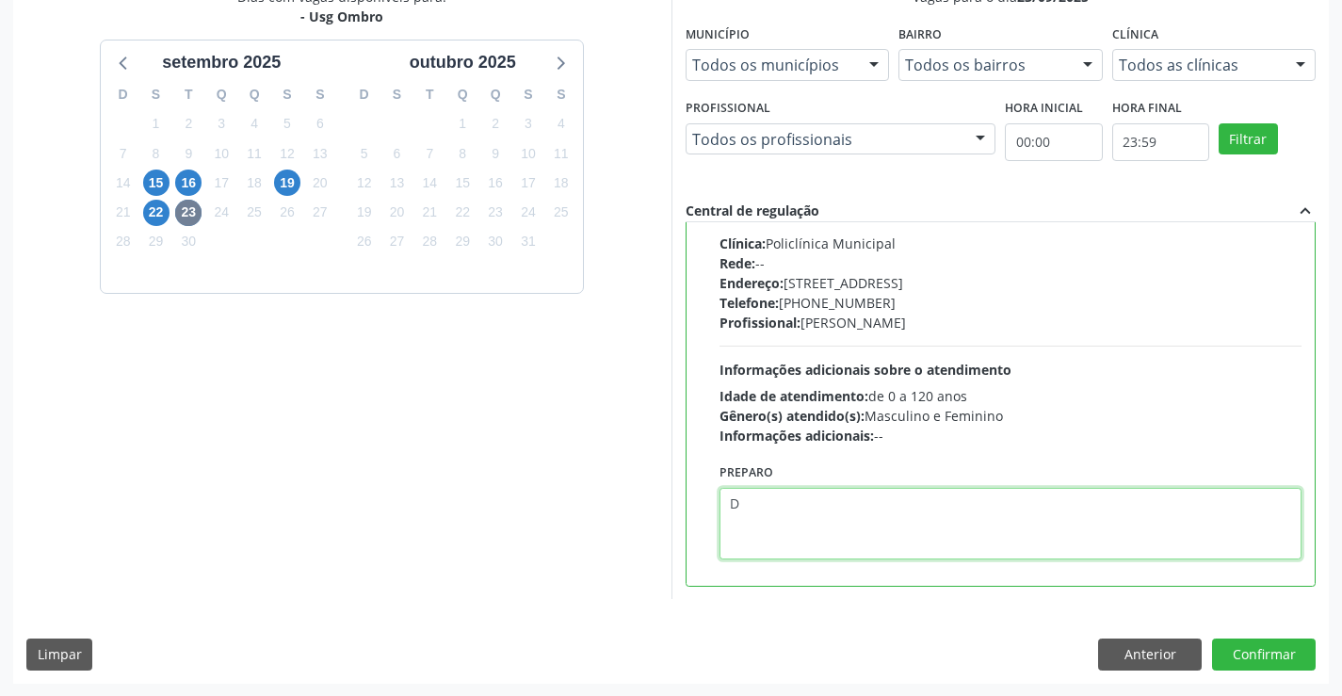
scroll to position [429, 0]
type textarea "D"
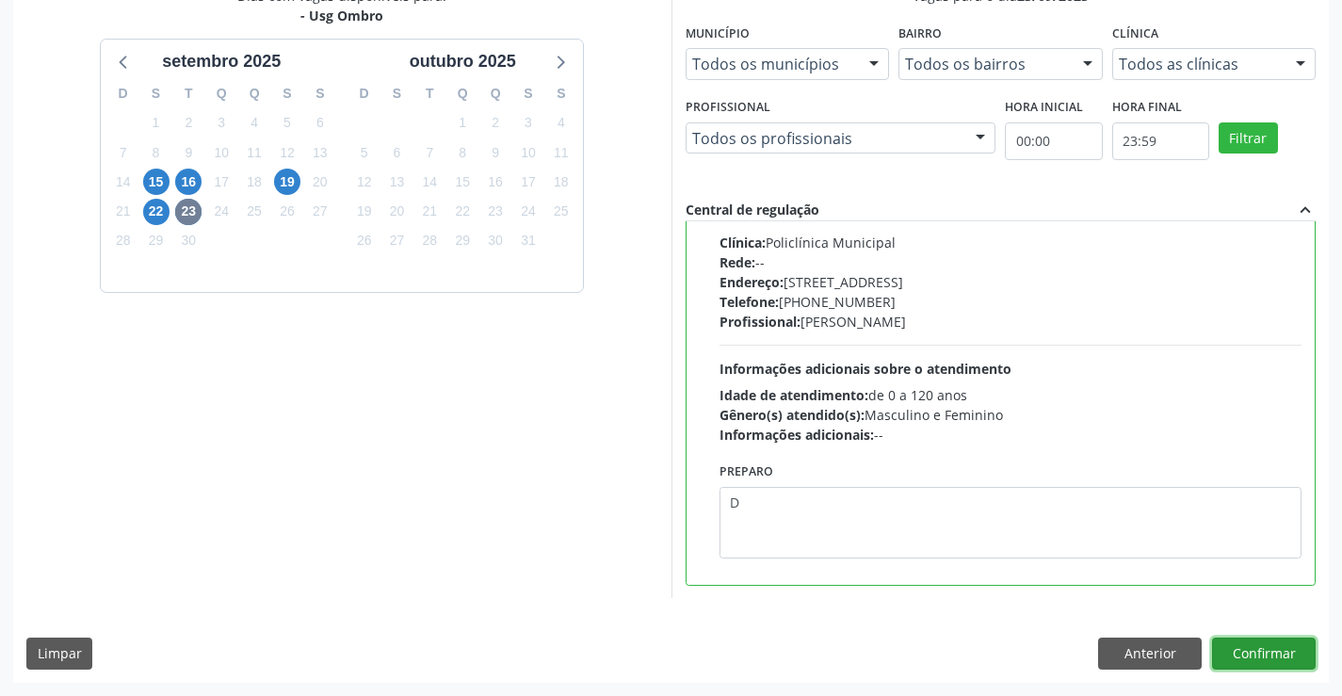
click at [1244, 655] on button "Confirmar" at bounding box center [1264, 654] width 104 height 32
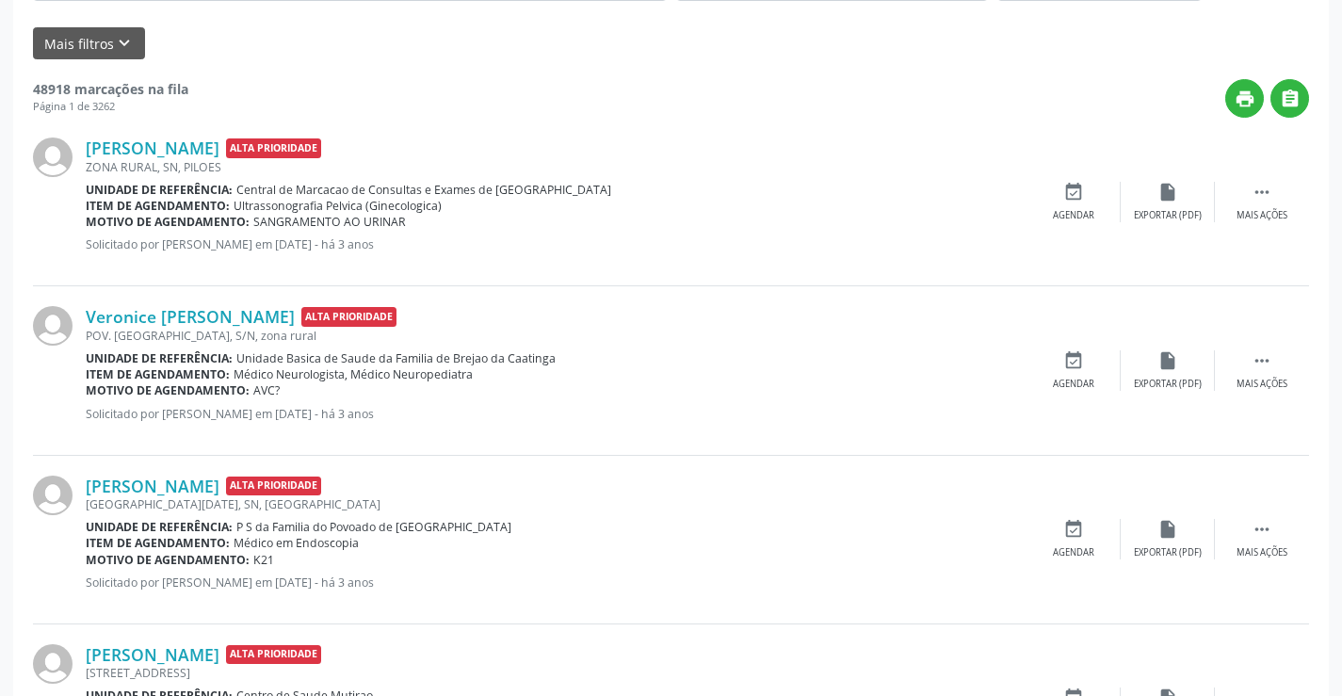
scroll to position [0, 0]
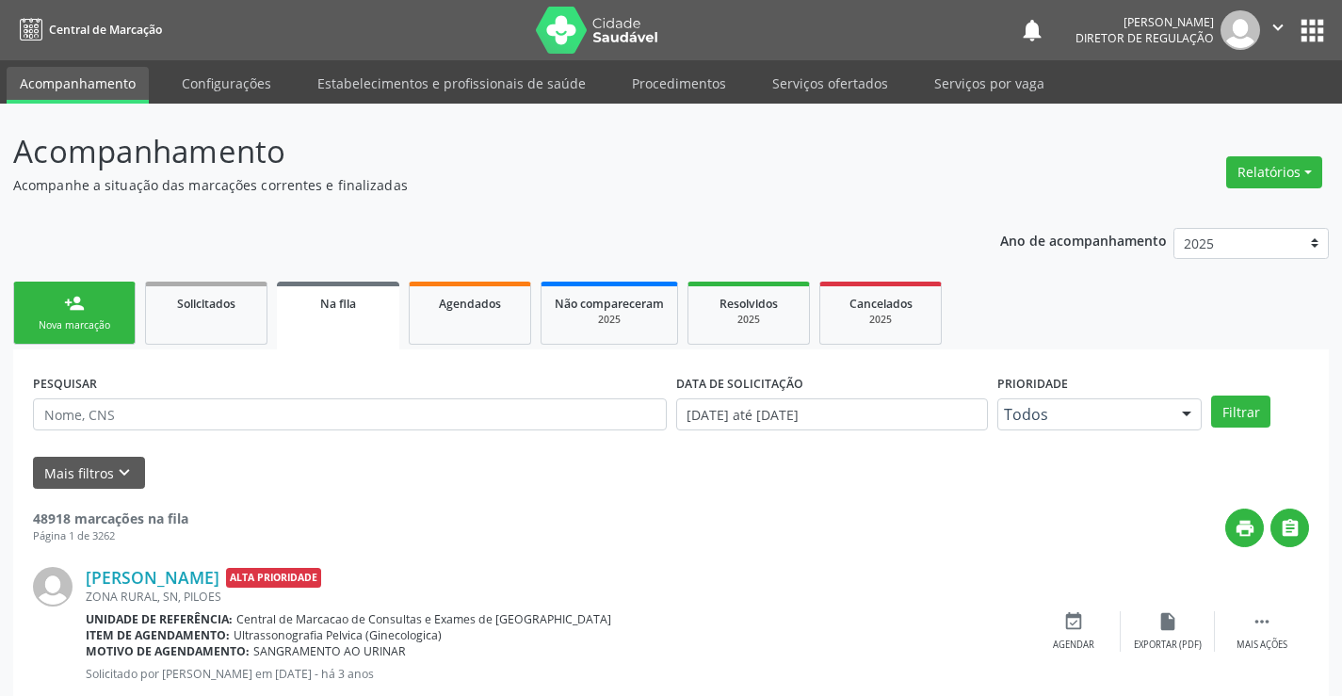
click at [92, 328] on div "Nova marcação" at bounding box center [74, 325] width 94 height 14
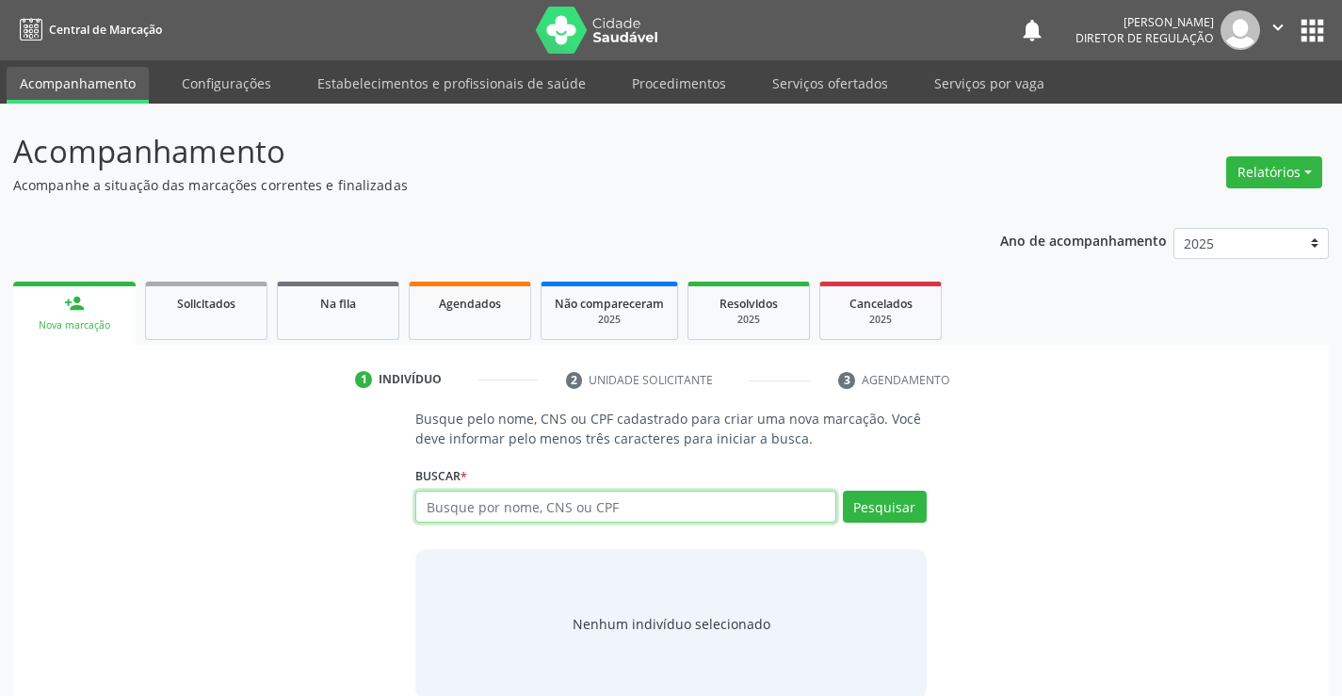
click at [563, 521] on input "text" at bounding box center [625, 507] width 420 height 32
paste input "708 2086 8352 2944"
type input "708 2086 8352 2944"
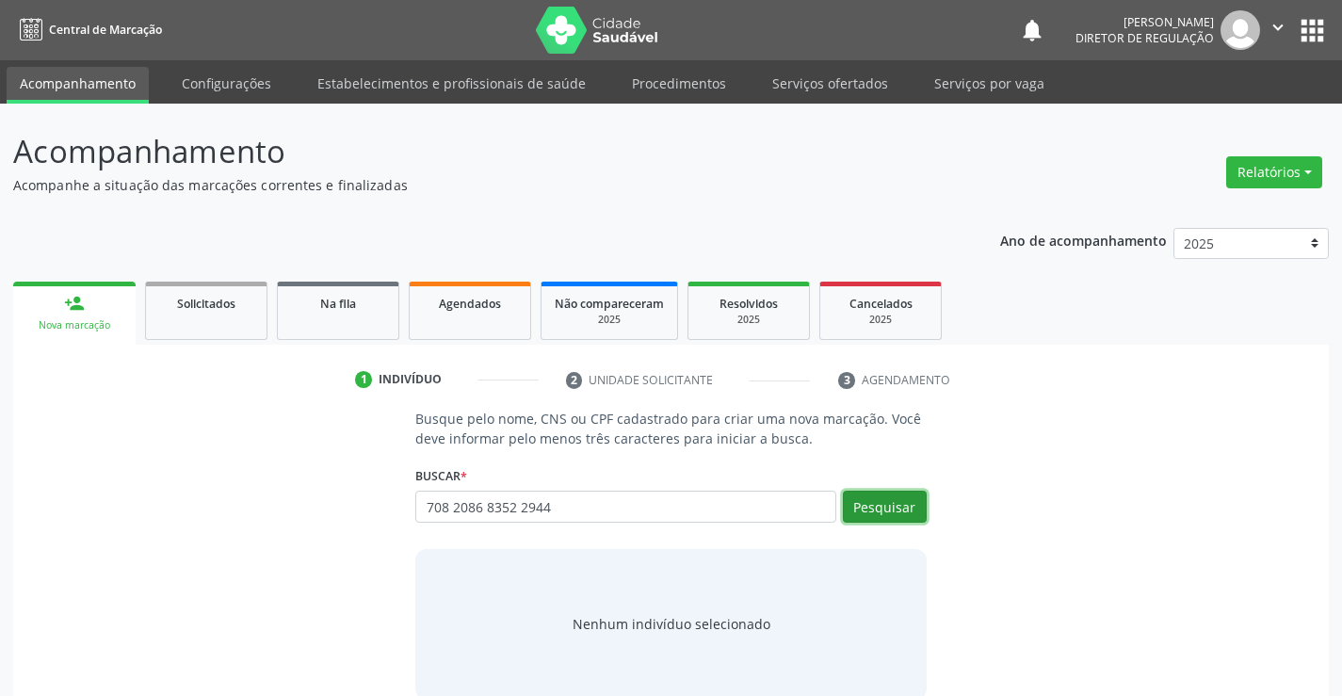
click at [899, 499] on button "Pesquisar" at bounding box center [885, 507] width 84 height 32
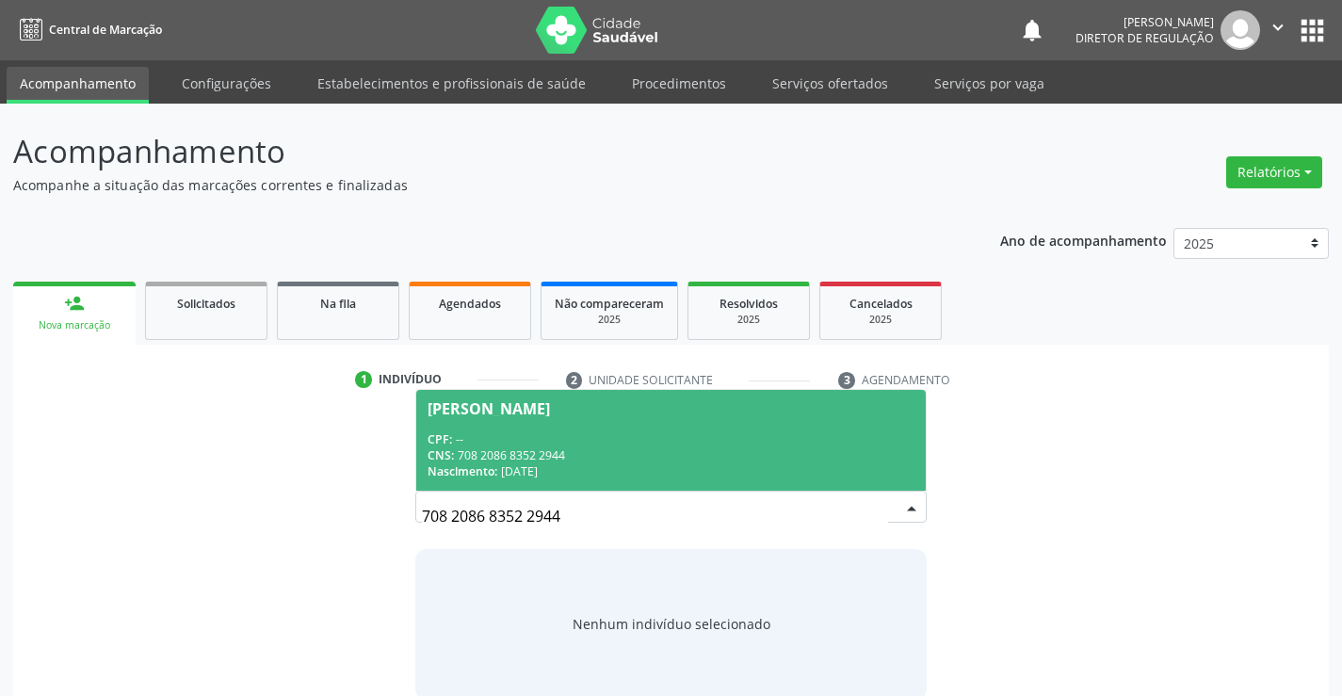
click at [695, 481] on span "Maria de Souza Rodrigues CPF: -- CNS: 708 2086 8352 2944 Nascimento: 11/12/1988" at bounding box center [670, 440] width 509 height 101
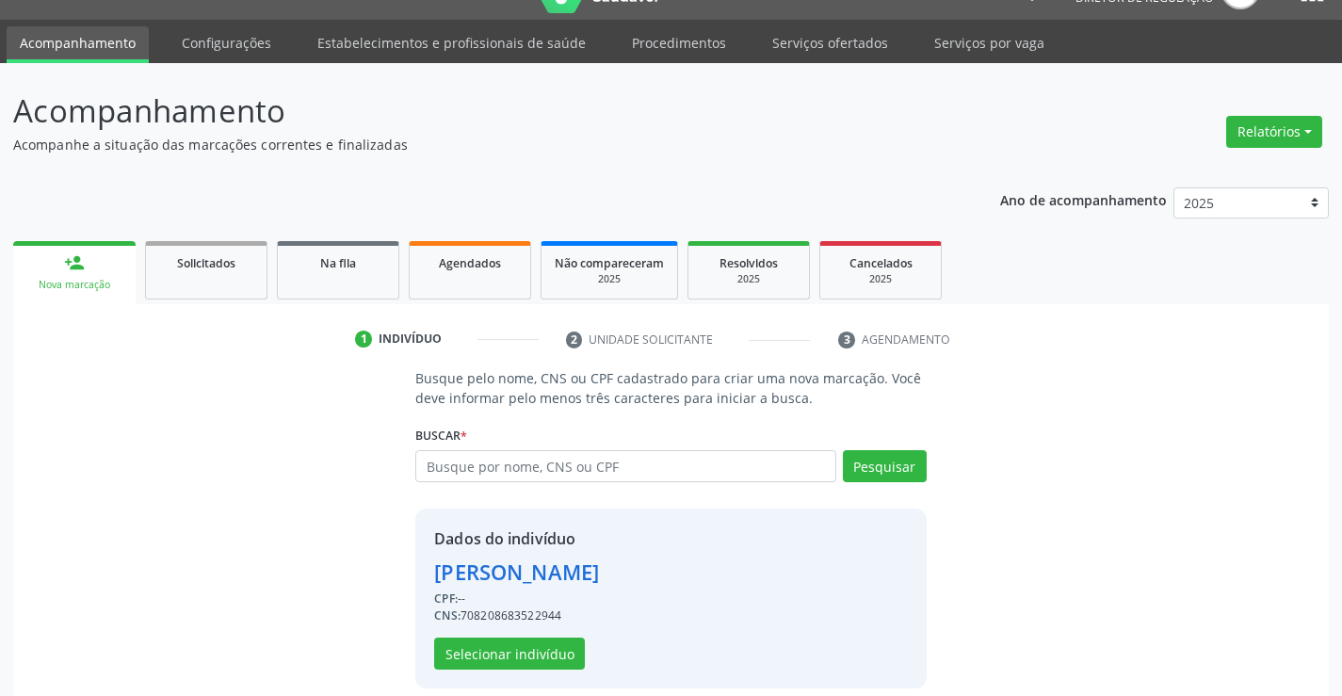
scroll to position [59, 0]
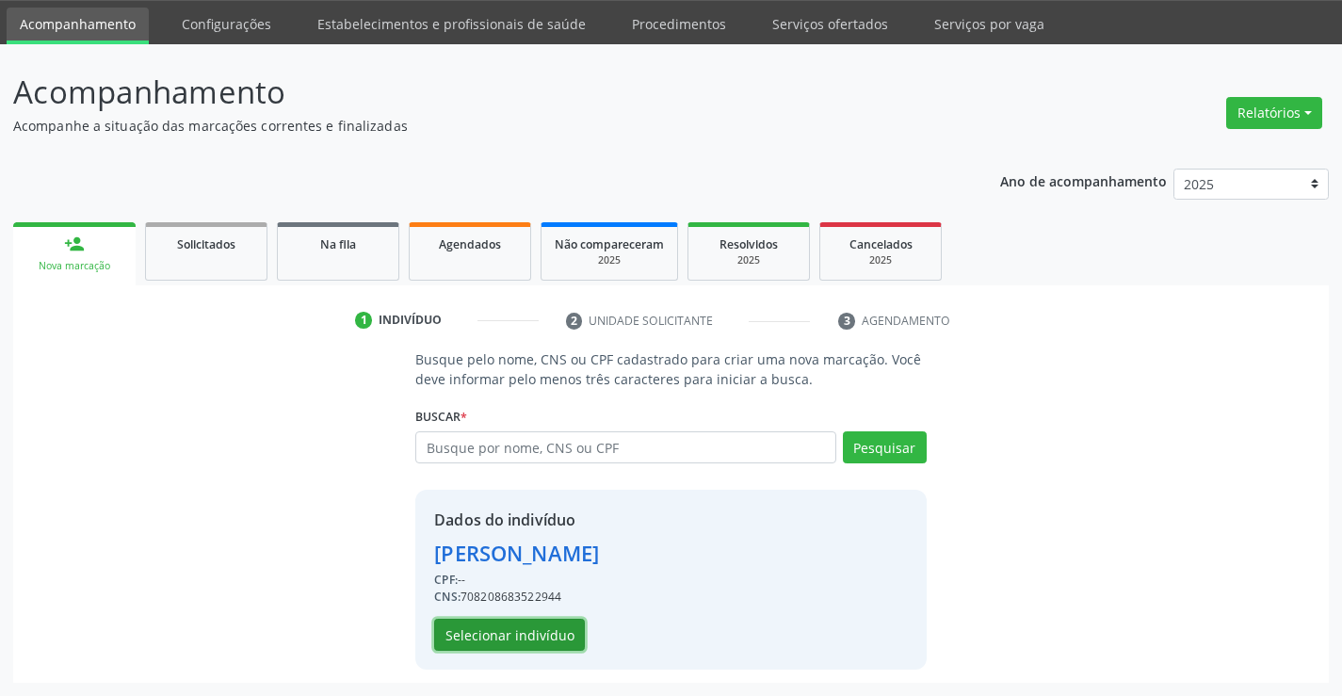
click at [570, 627] on button "Selecionar indivíduo" at bounding box center [509, 635] width 151 height 32
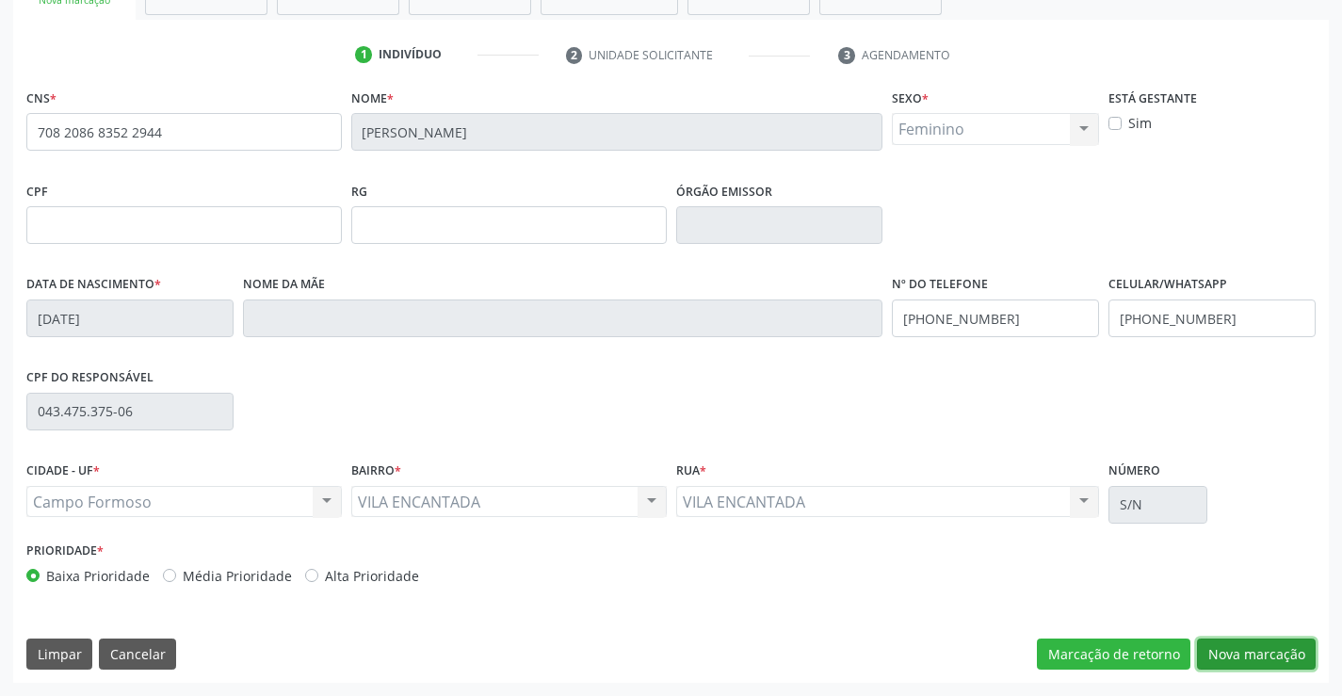
click at [1279, 657] on button "Nova marcação" at bounding box center [1256, 655] width 119 height 32
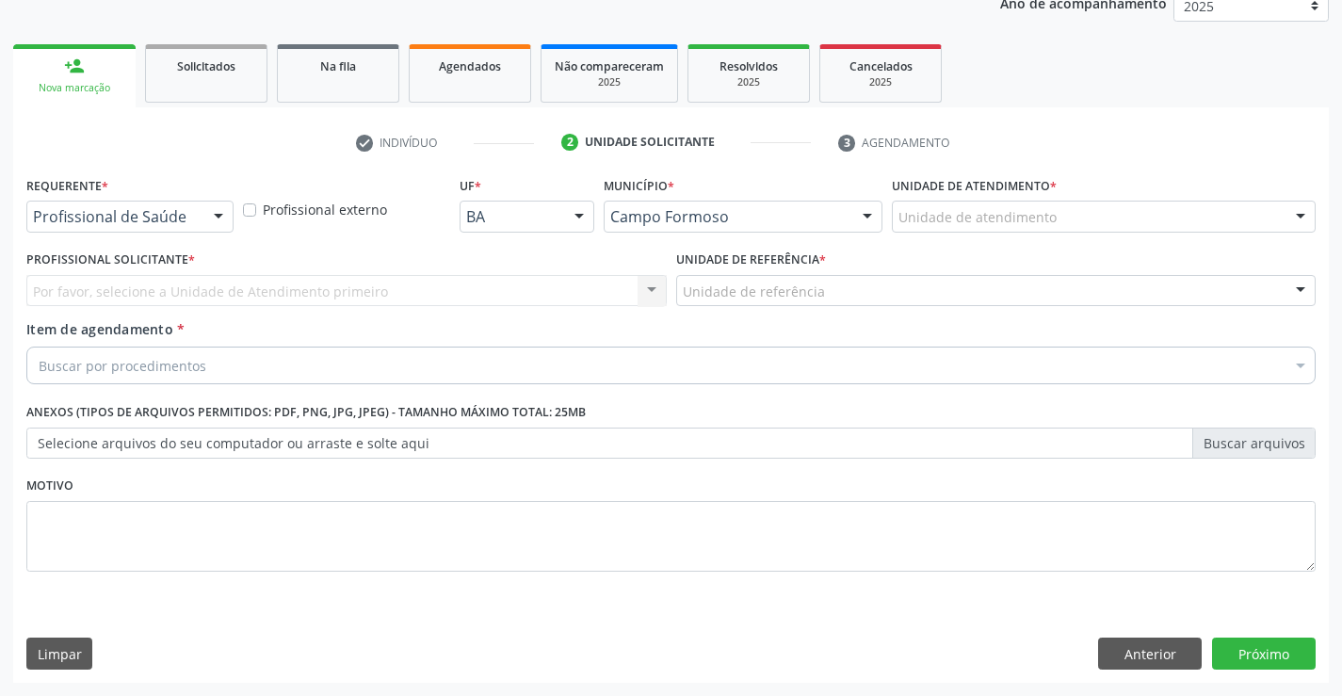
scroll to position [237, 0]
click at [202, 219] on div "Profissional de Saúde Paciente Nenhum resultado encontrado para: " " Não há nen…" at bounding box center [129, 217] width 207 height 32
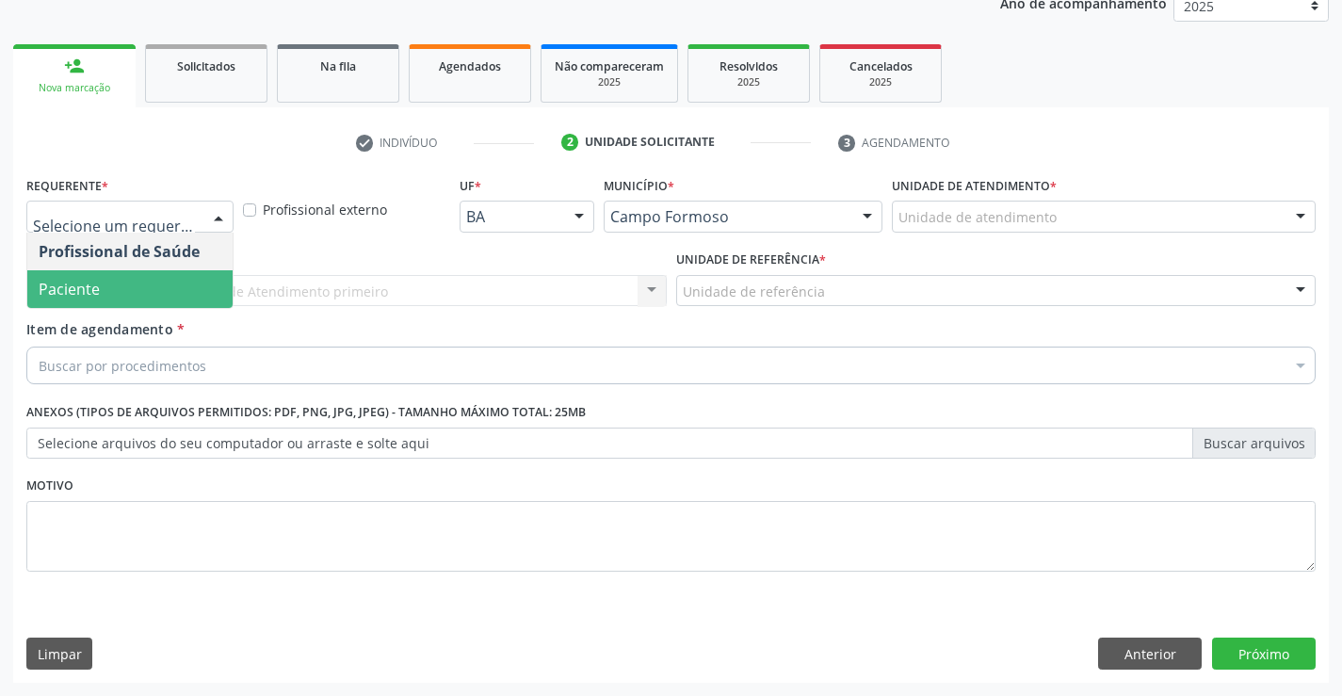
click at [182, 276] on span "Paciente" at bounding box center [129, 289] width 205 height 38
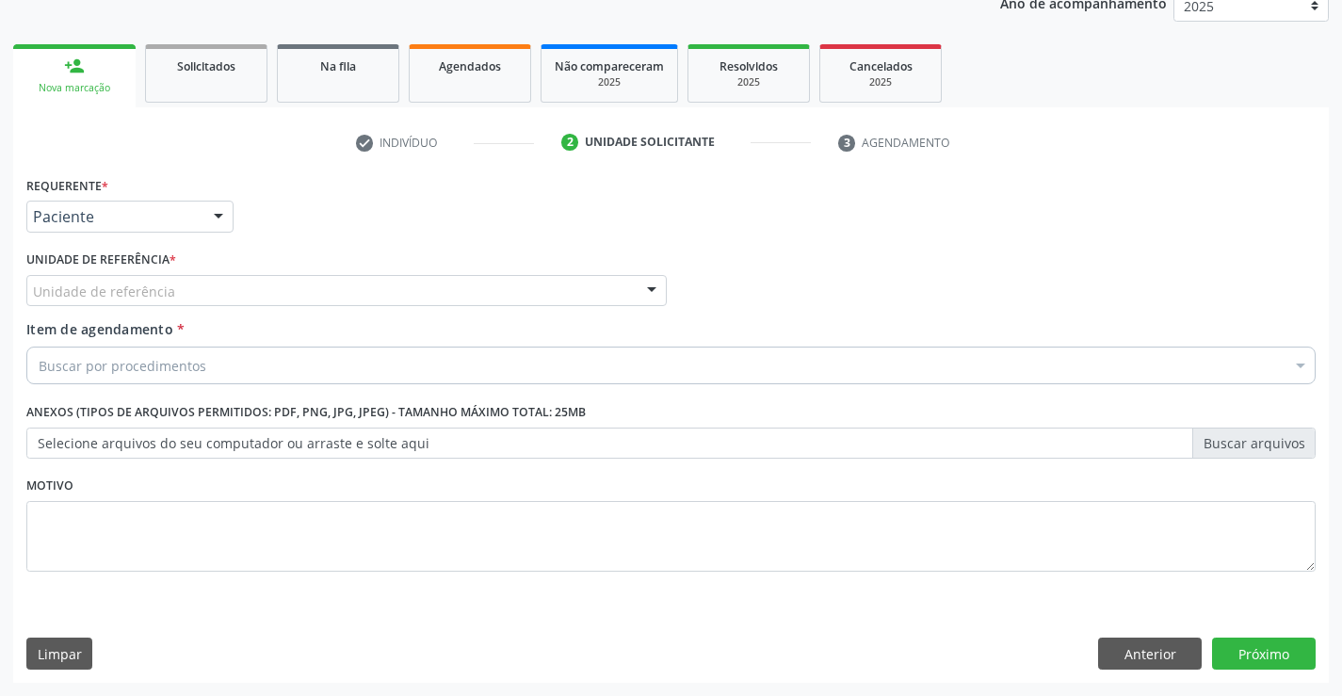
click at [364, 300] on div "Unidade de referência" at bounding box center [346, 291] width 640 height 32
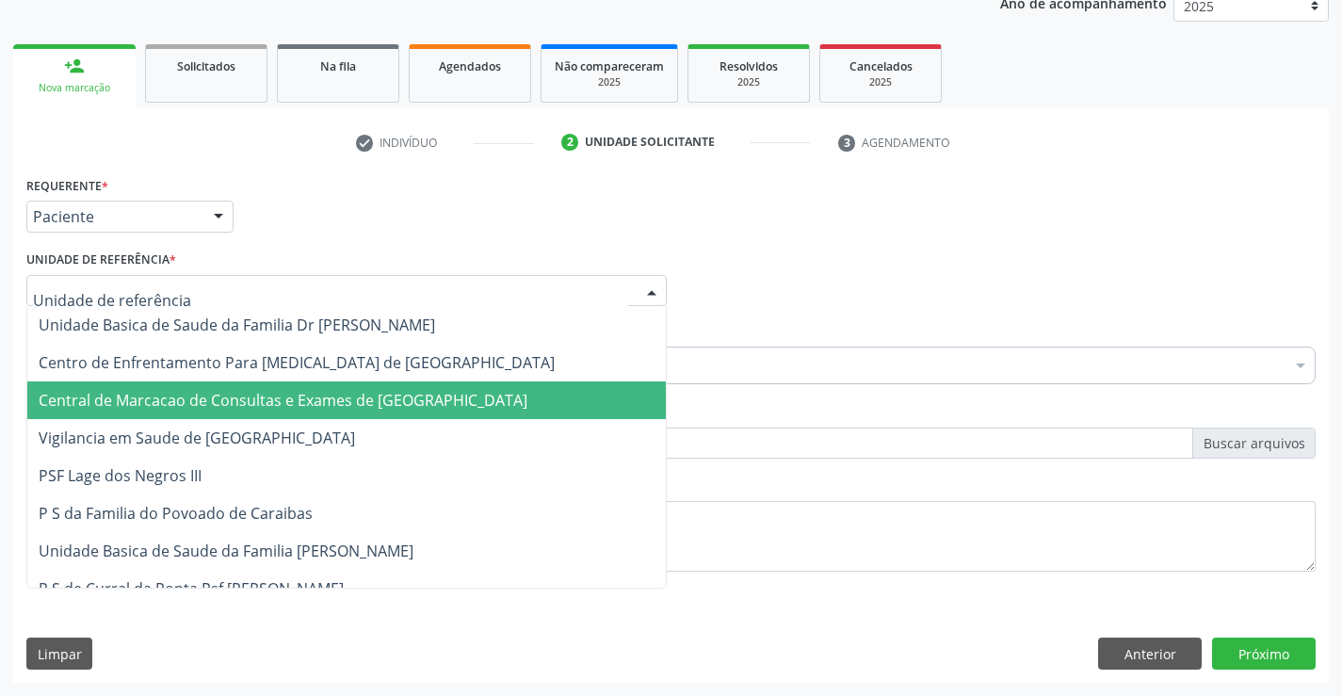
drag, startPoint x: 343, startPoint y: 377, endPoint x: 342, endPoint y: 397, distance: 20.7
click at [342, 397] on span "Central de Marcacao de Consultas e Exames de [GEOGRAPHIC_DATA]" at bounding box center [283, 400] width 489 height 21
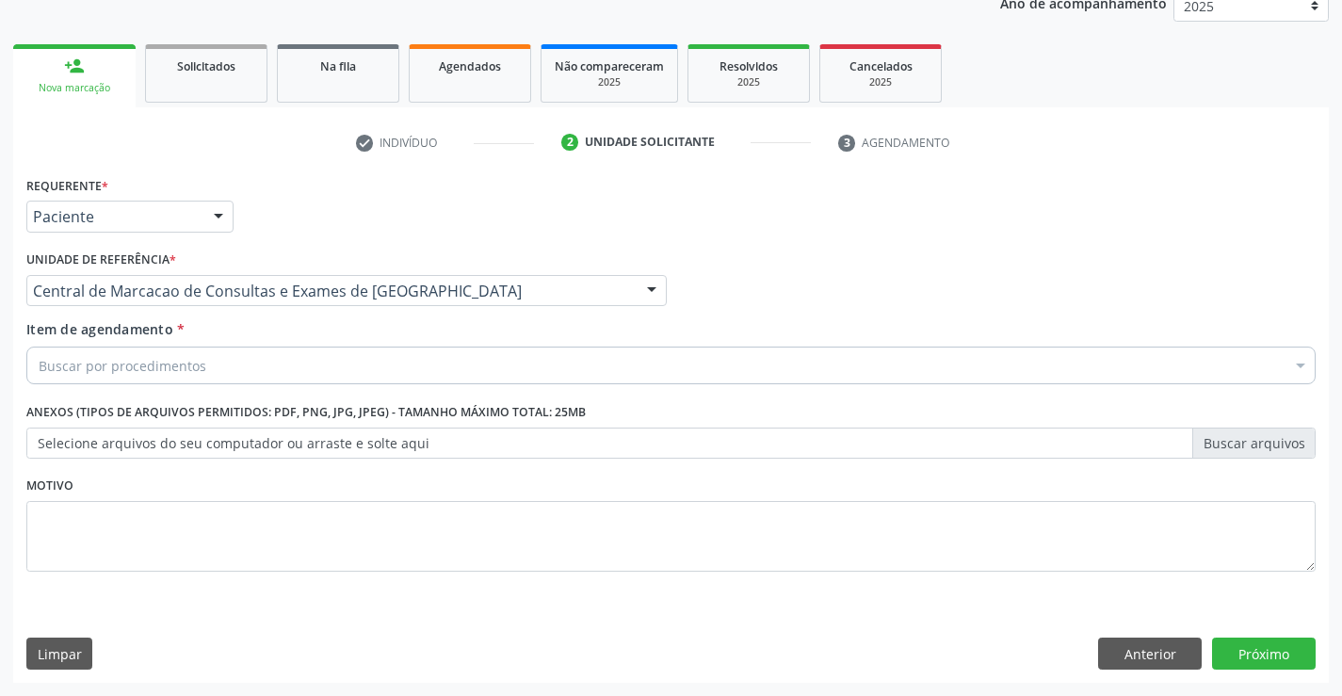
click at [377, 377] on div "Buscar por procedimentos" at bounding box center [670, 366] width 1289 height 38
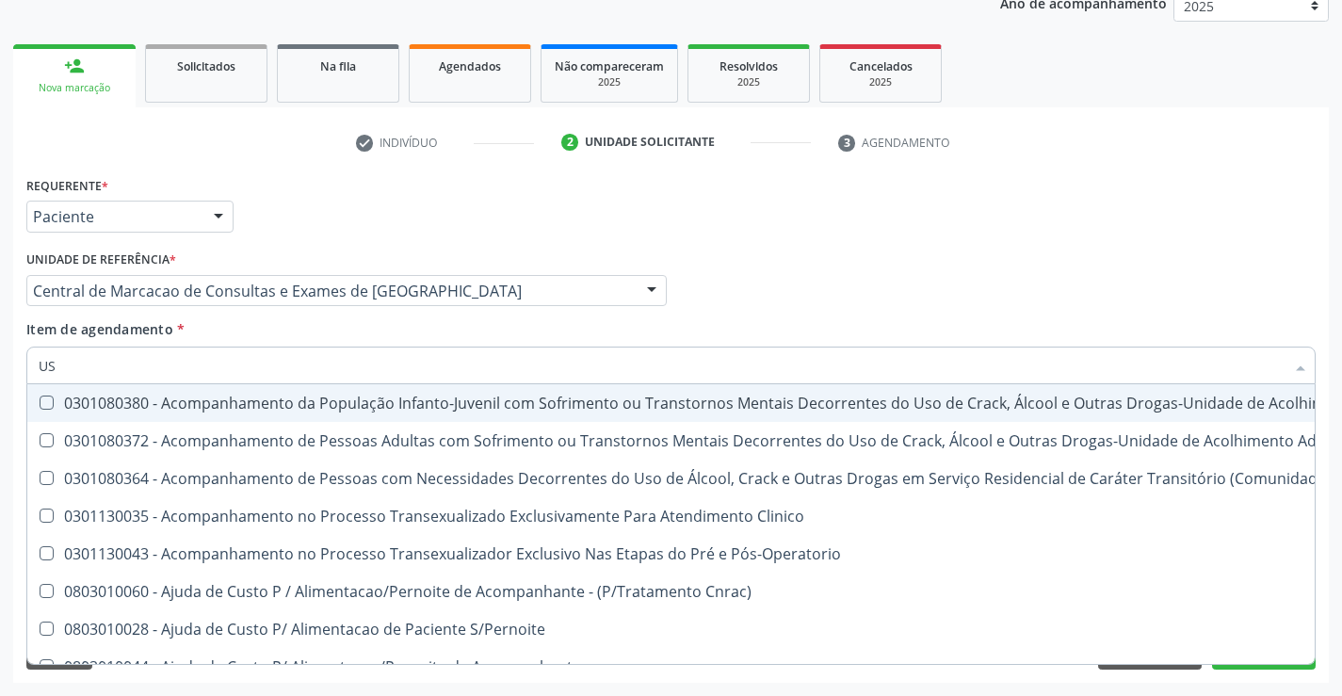
type input "USG"
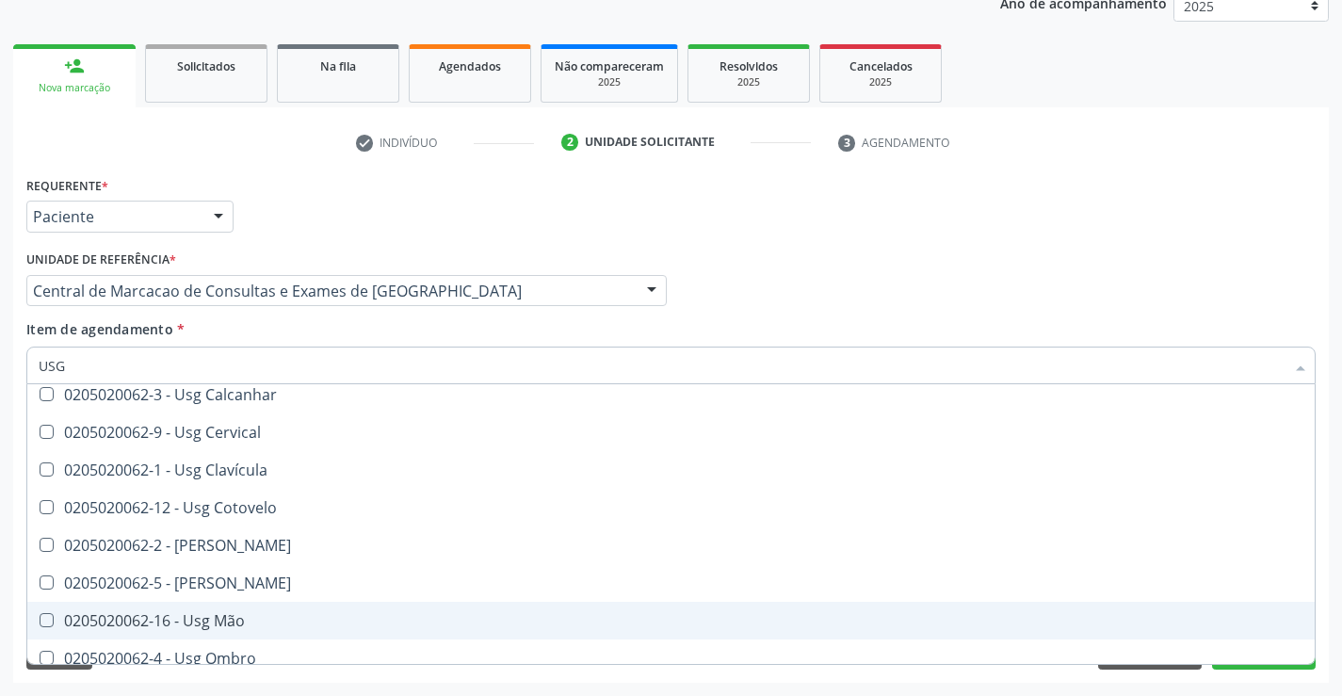
scroll to position [188, 0]
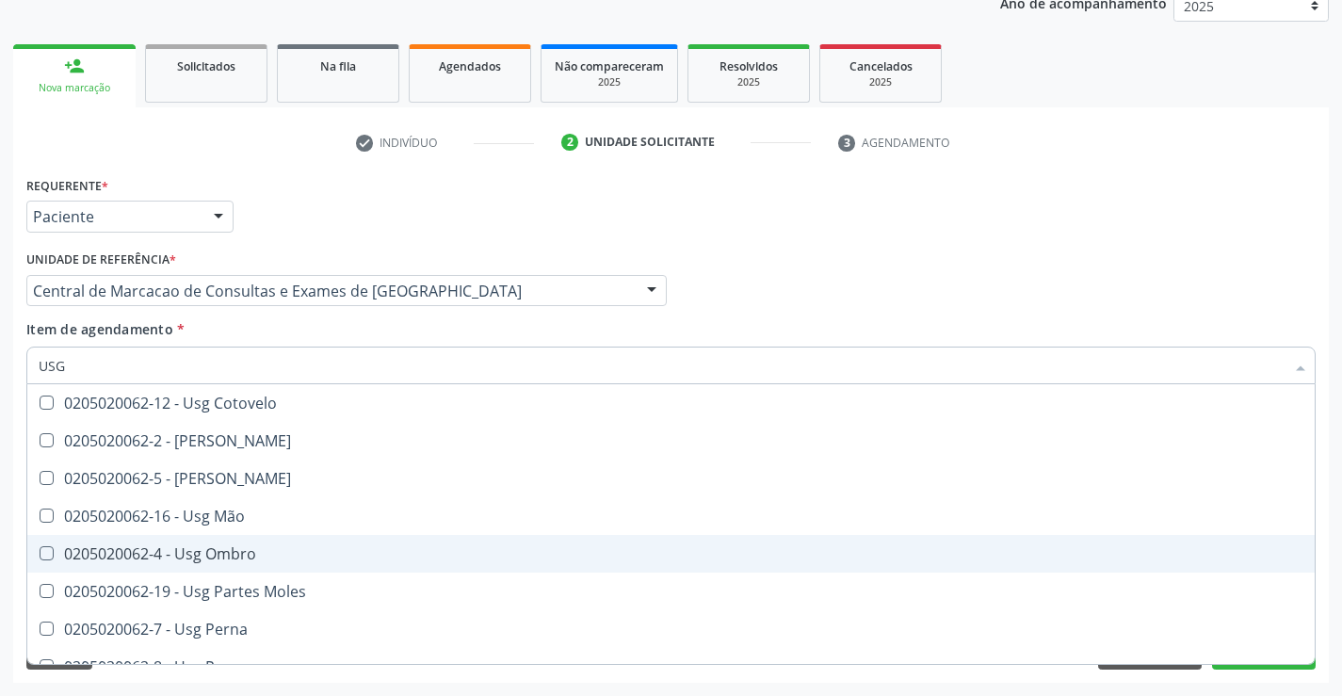
click at [344, 544] on span "0205020062-4 - Usg Ombro" at bounding box center [670, 554] width 1287 height 38
checkbox Ombro "true"
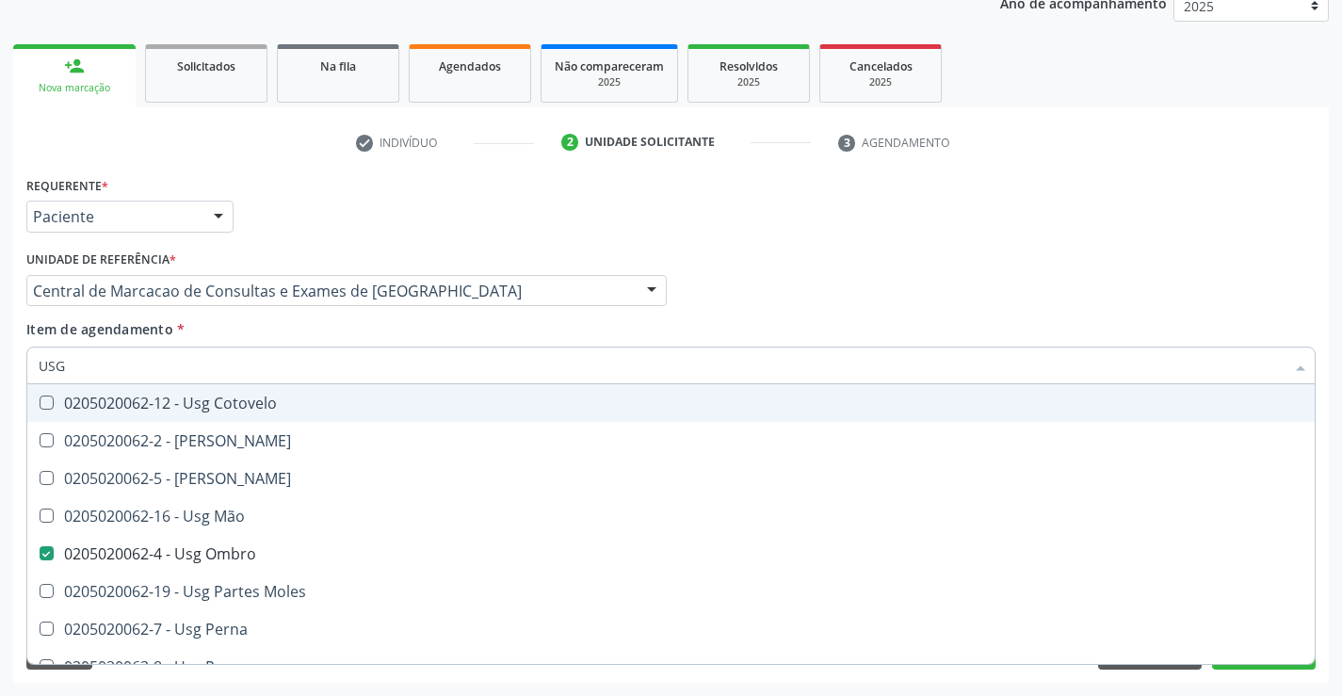
click at [1020, 298] on div "Profissional Solicitante Por favor, selecione a Unidade de Atendimento primeiro…" at bounding box center [671, 282] width 1299 height 73
checkbox Braço "true"
checkbox Ombro "false"
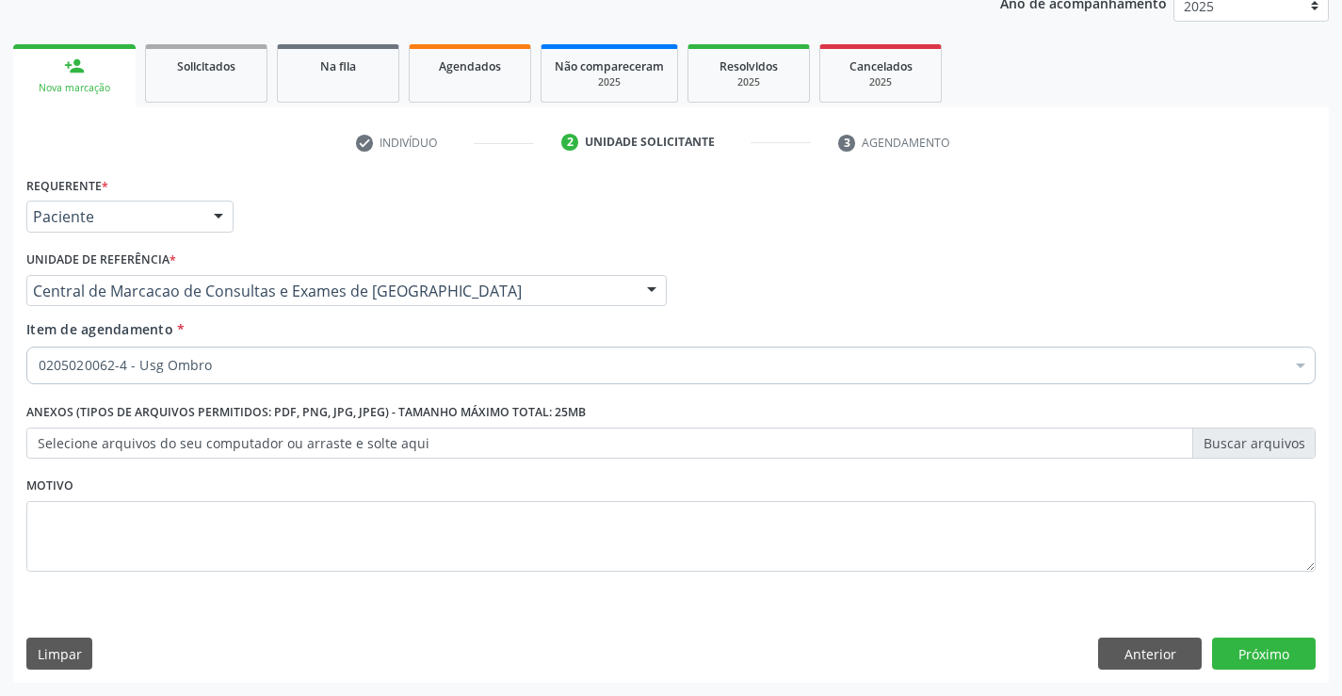
scroll to position [0, 0]
click at [1229, 649] on button "Próximo" at bounding box center [1264, 654] width 104 height 32
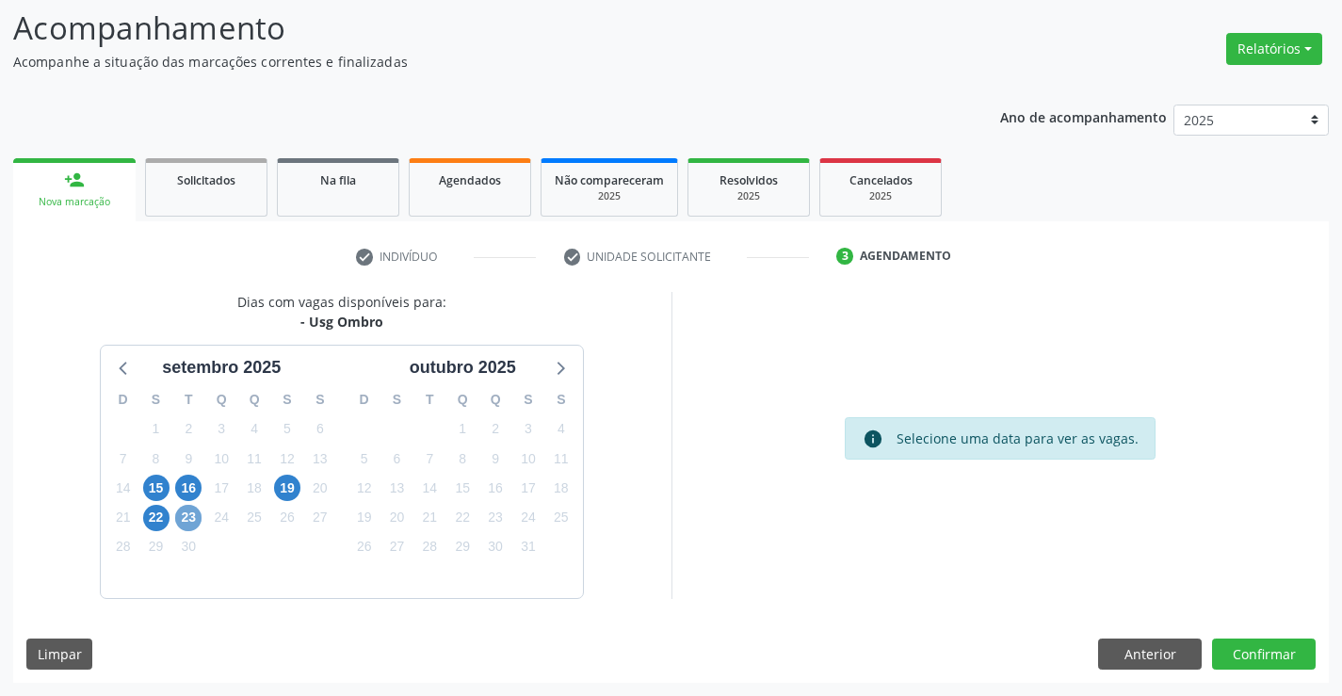
click at [191, 512] on span "23" at bounding box center [188, 518] width 26 height 26
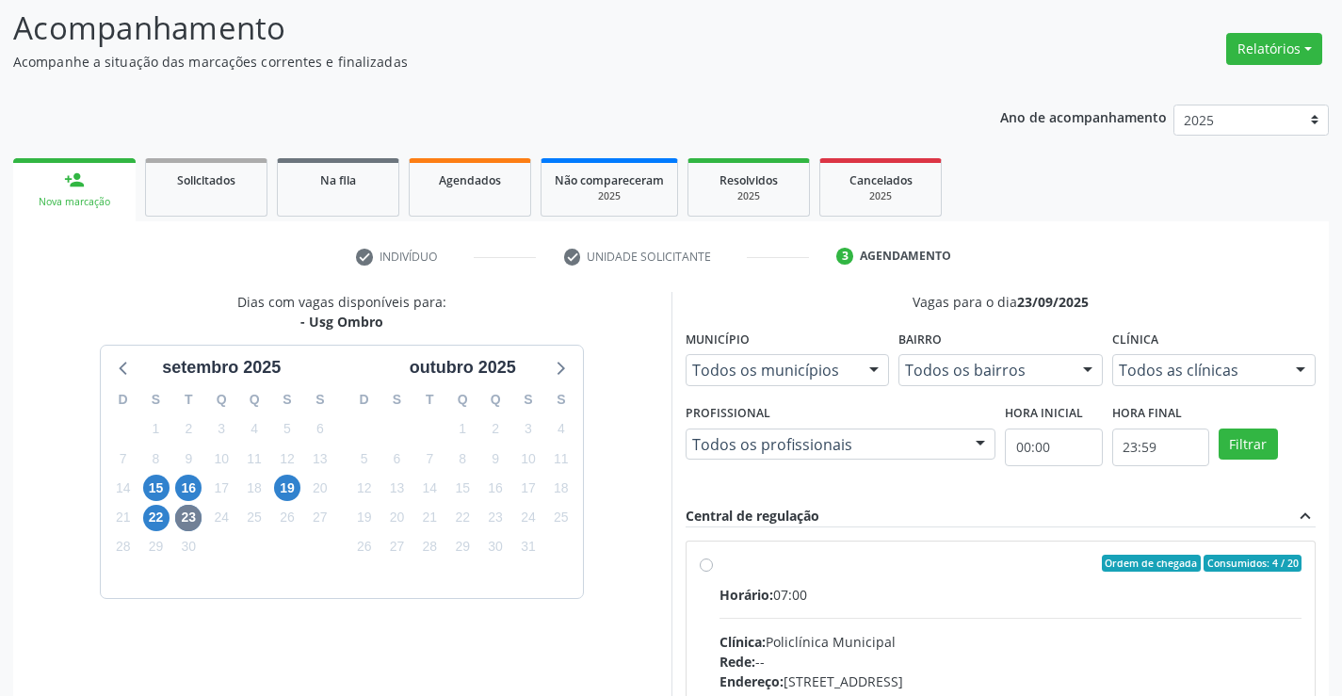
click at [713, 572] on input "Ordem de chegada Consumidos: 4 / 20 Horário: 07:00 Clínica: Policlínica Municip…" at bounding box center [706, 563] width 13 height 17
radio input "true"
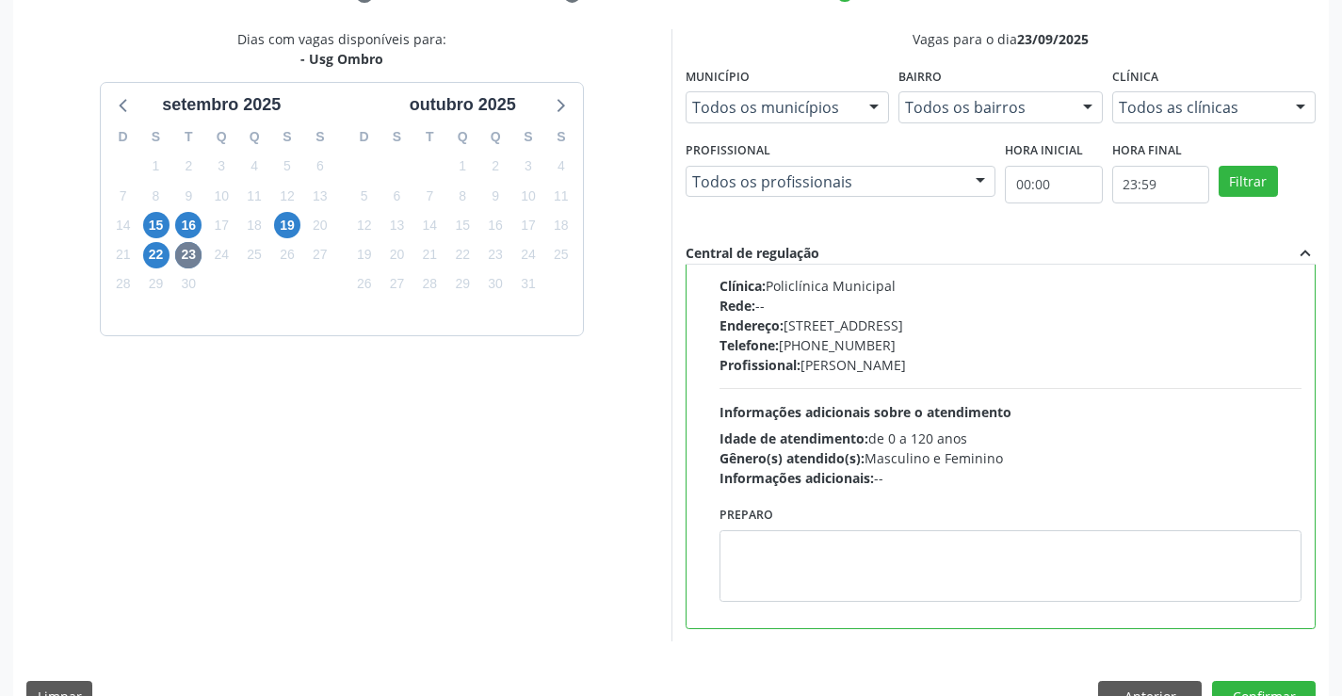
scroll to position [406, 0]
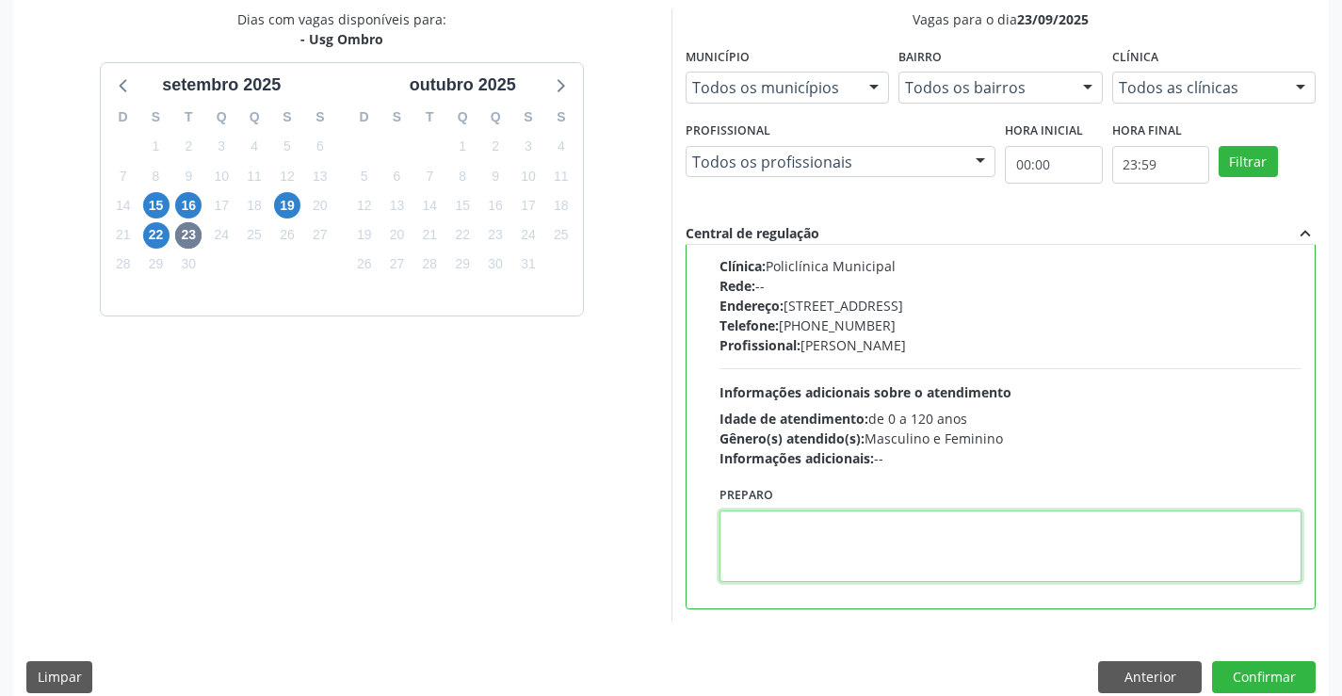
click at [823, 545] on textarea at bounding box center [1011, 546] width 583 height 72
type textarea "E"
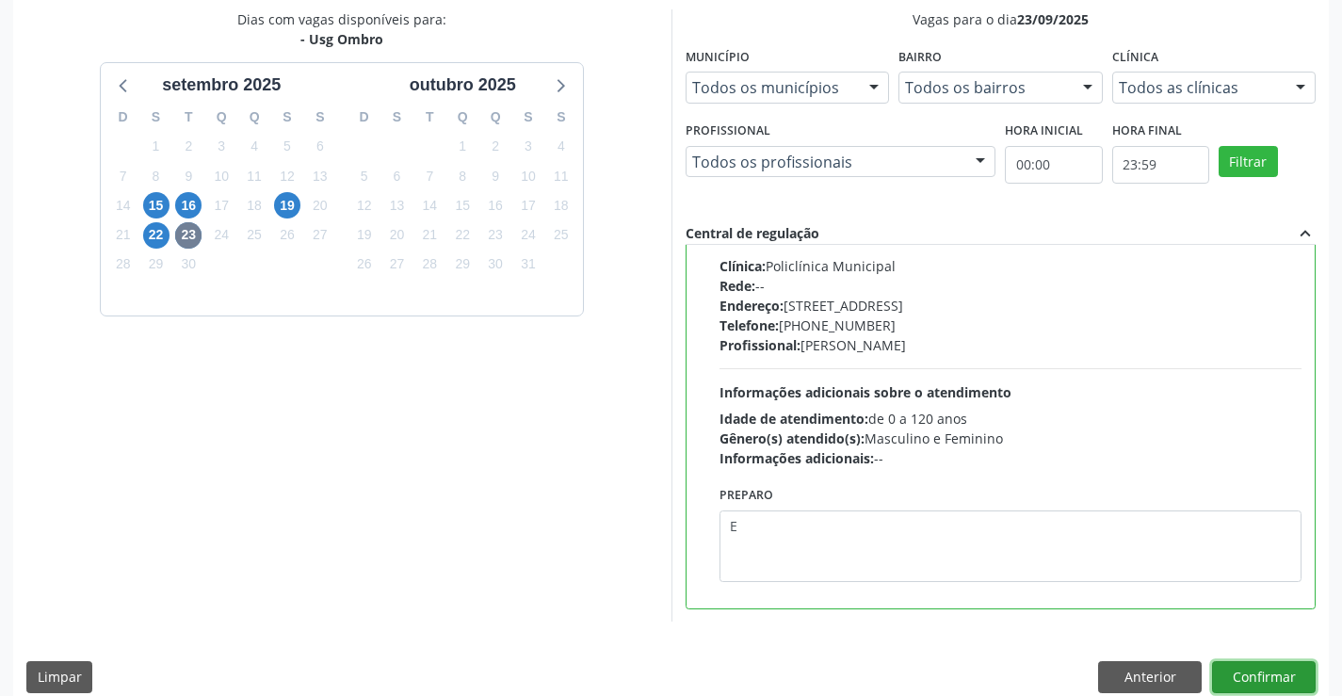
click at [1258, 668] on button "Confirmar" at bounding box center [1264, 677] width 104 height 32
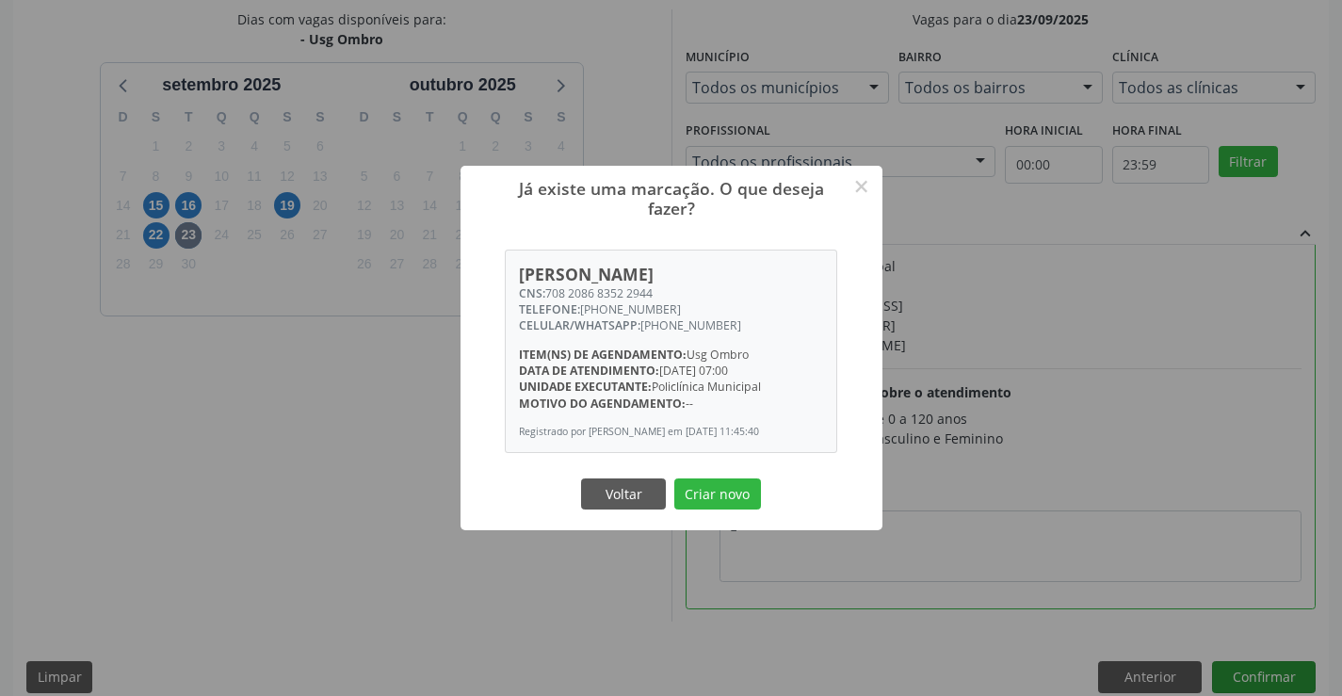
click at [674, 478] on button "Criar novo" at bounding box center [717, 494] width 87 height 32
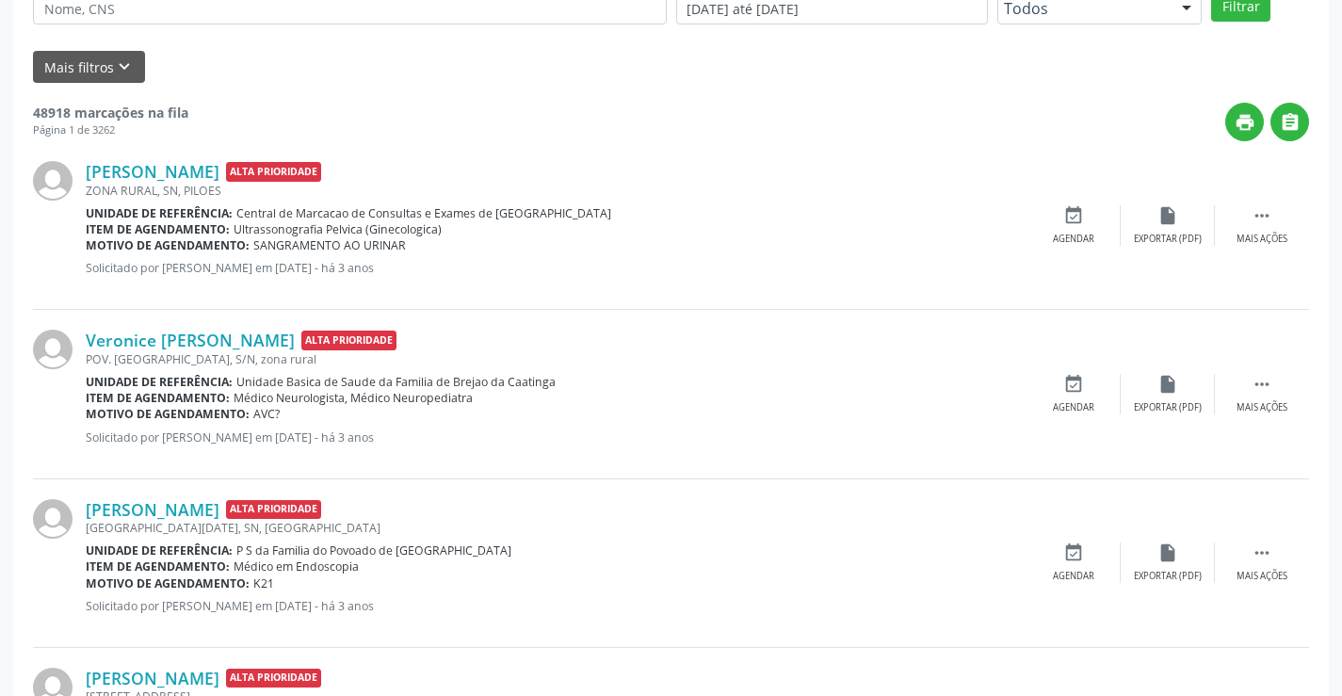
scroll to position [0, 0]
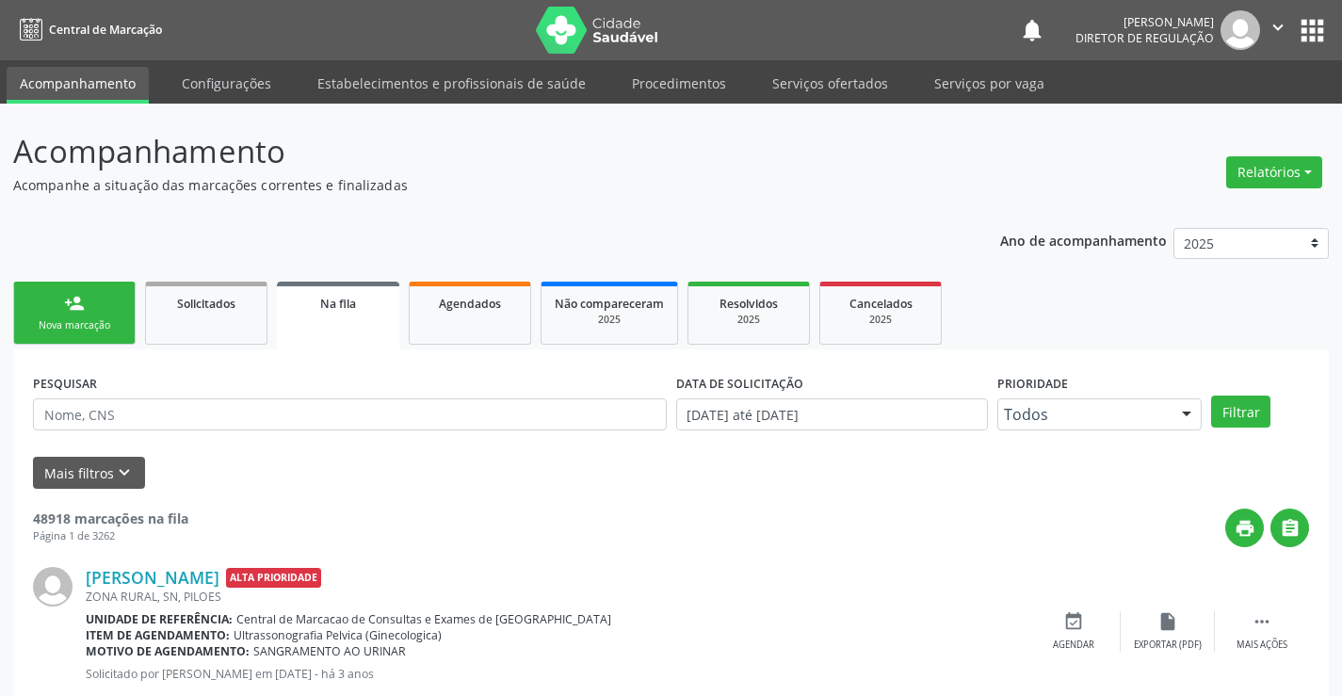
click at [108, 341] on link "person_add Nova marcação" at bounding box center [74, 313] width 122 height 63
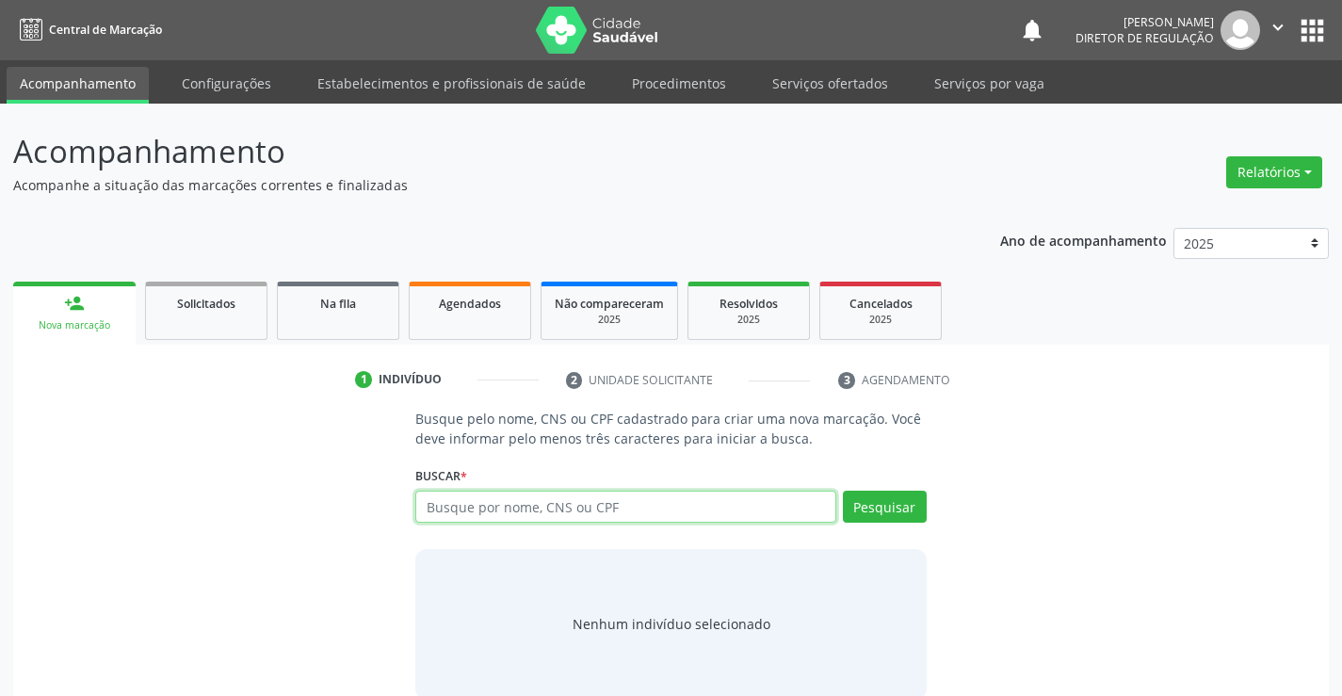
click at [448, 504] on input "text" at bounding box center [625, 507] width 420 height 32
type input "703105620845190"
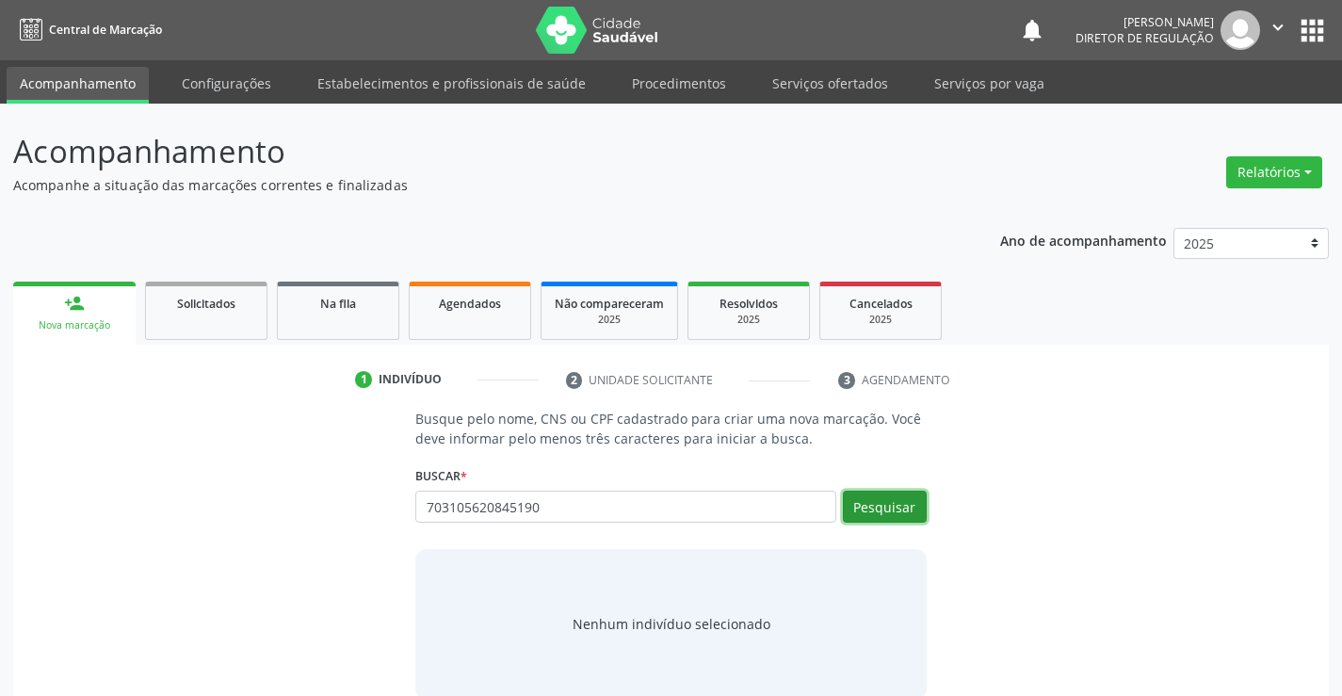
click at [890, 504] on button "Pesquisar" at bounding box center [885, 507] width 84 height 32
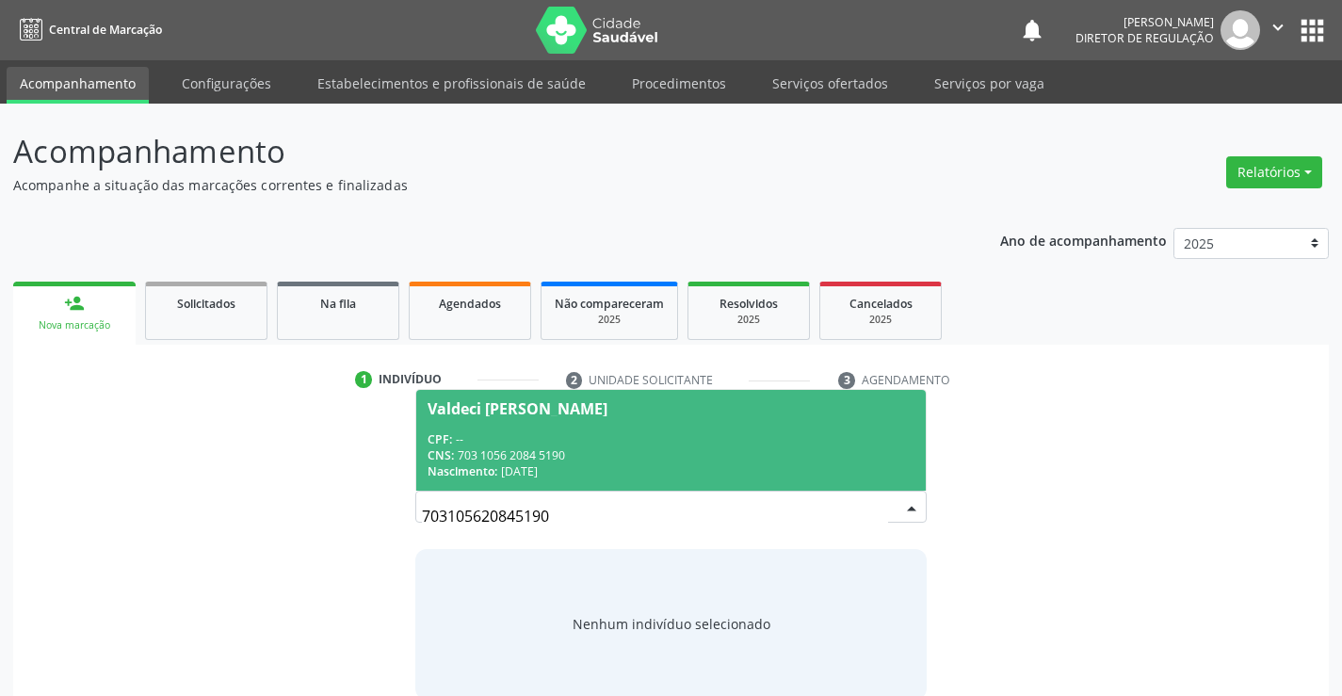
click at [818, 474] on div "Nascimento: 02/01/1948" at bounding box center [671, 471] width 486 height 16
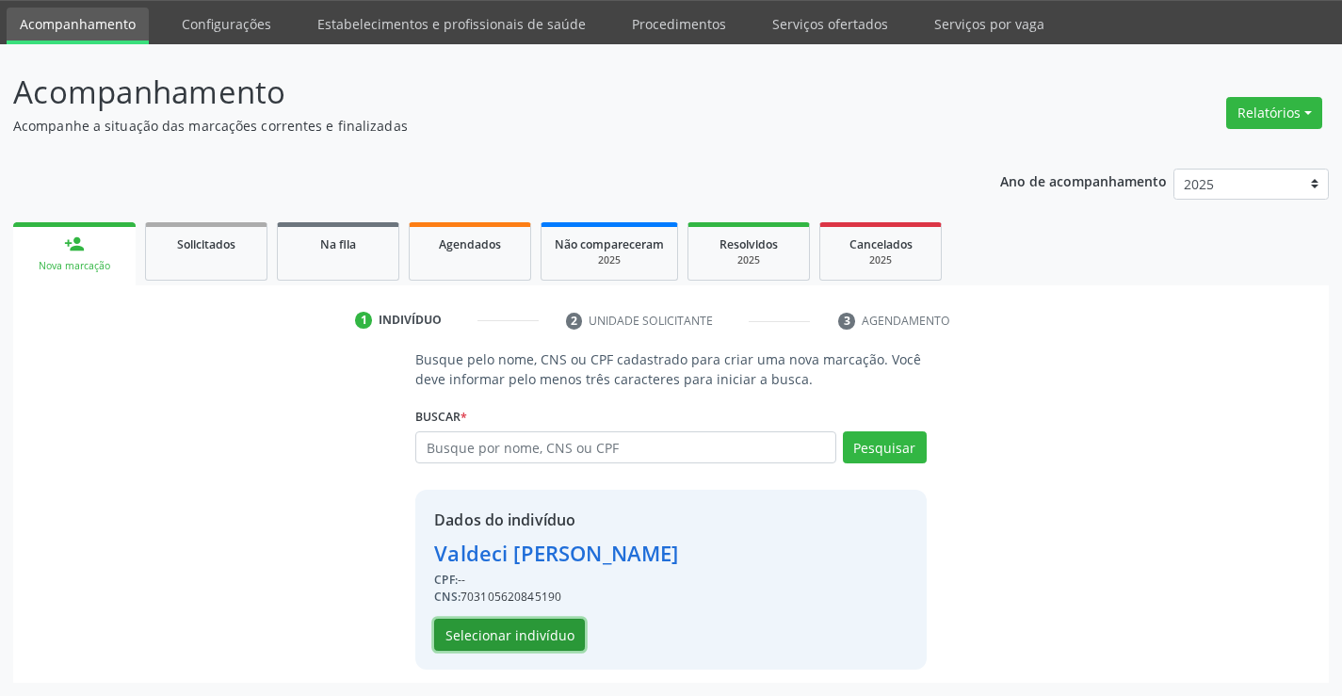
click at [530, 625] on button "Selecionar indivíduo" at bounding box center [509, 635] width 151 height 32
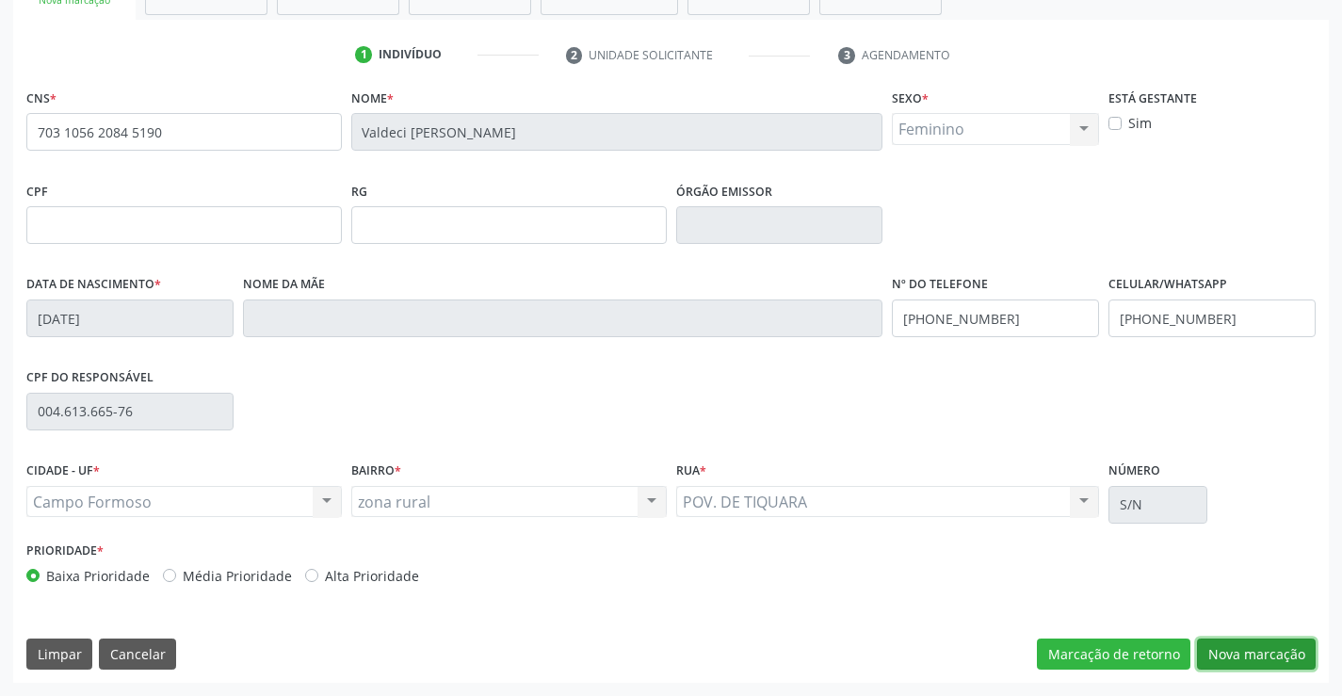
click at [1246, 647] on button "Nova marcação" at bounding box center [1256, 655] width 119 height 32
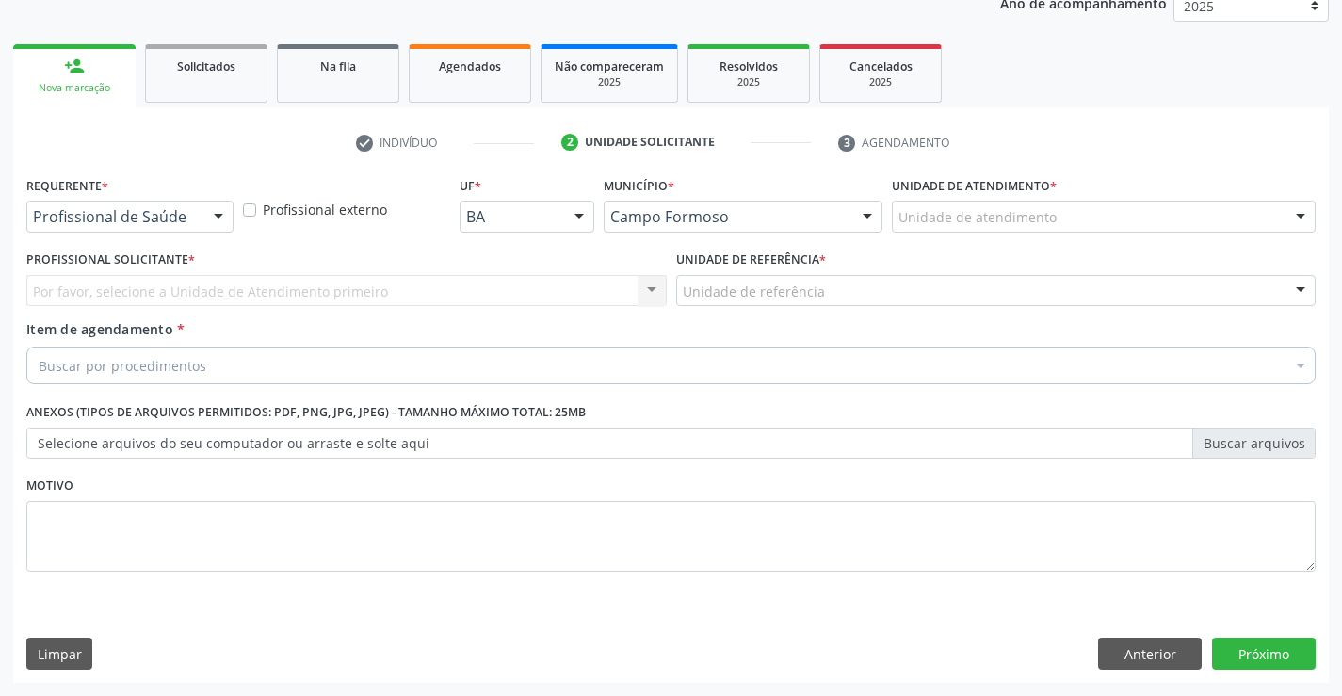
scroll to position [237, 0]
click at [236, 242] on div "Requerente * Profissional de Saúde Profissional de Saúde Paciente Nenhum result…" at bounding box center [130, 207] width 217 height 73
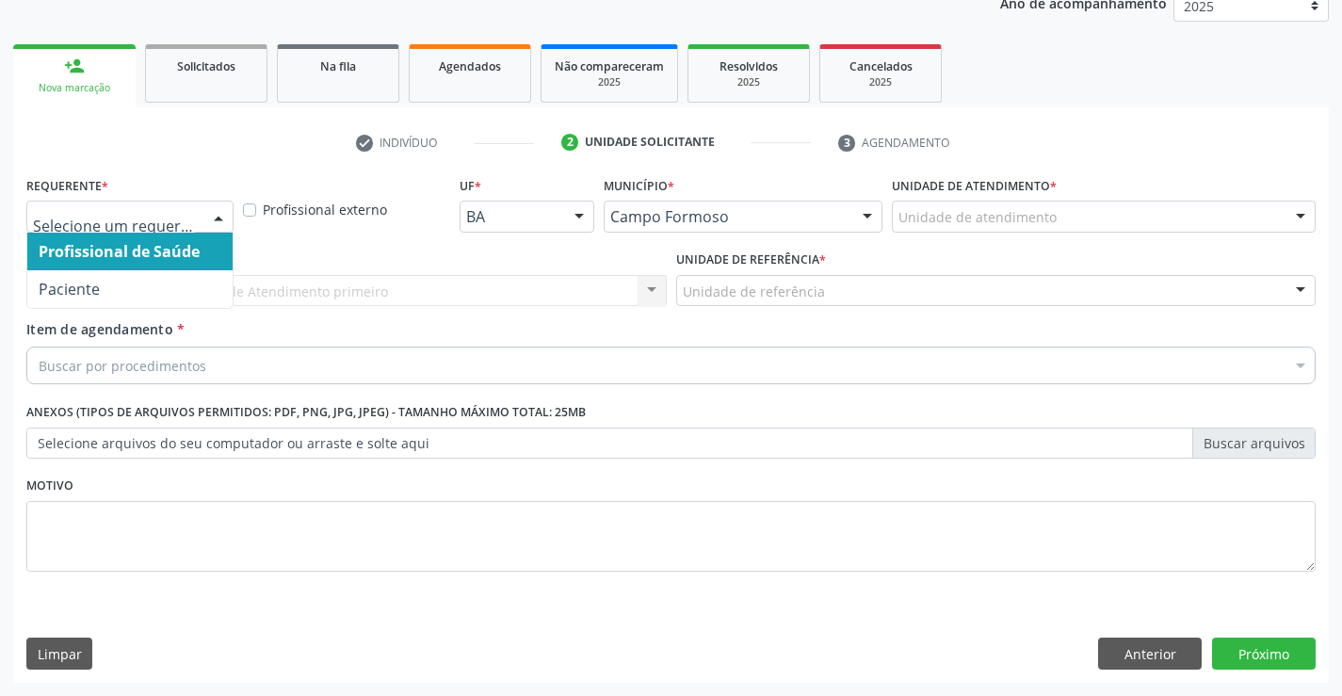
click at [201, 218] on div "Profissional de Saúde Paciente Nenhum resultado encontrado para: " " Não há nen…" at bounding box center [129, 217] width 207 height 32
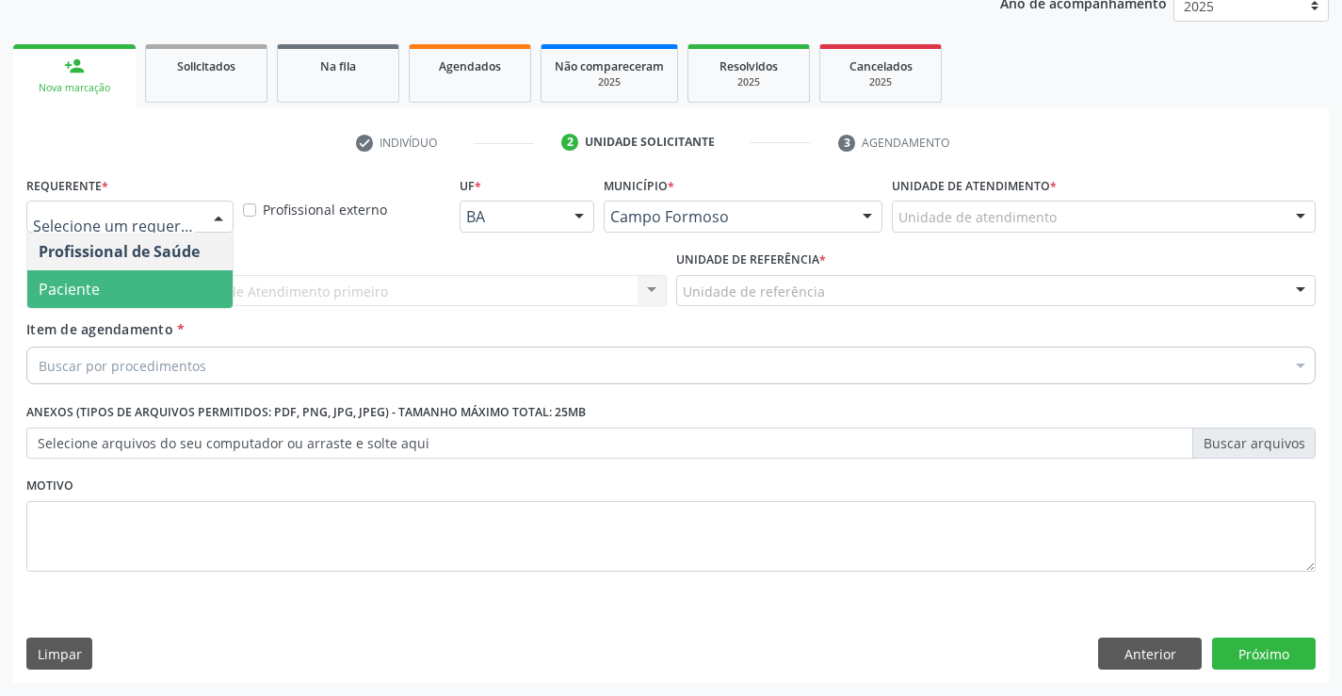
click at [179, 293] on span "Paciente" at bounding box center [129, 289] width 205 height 38
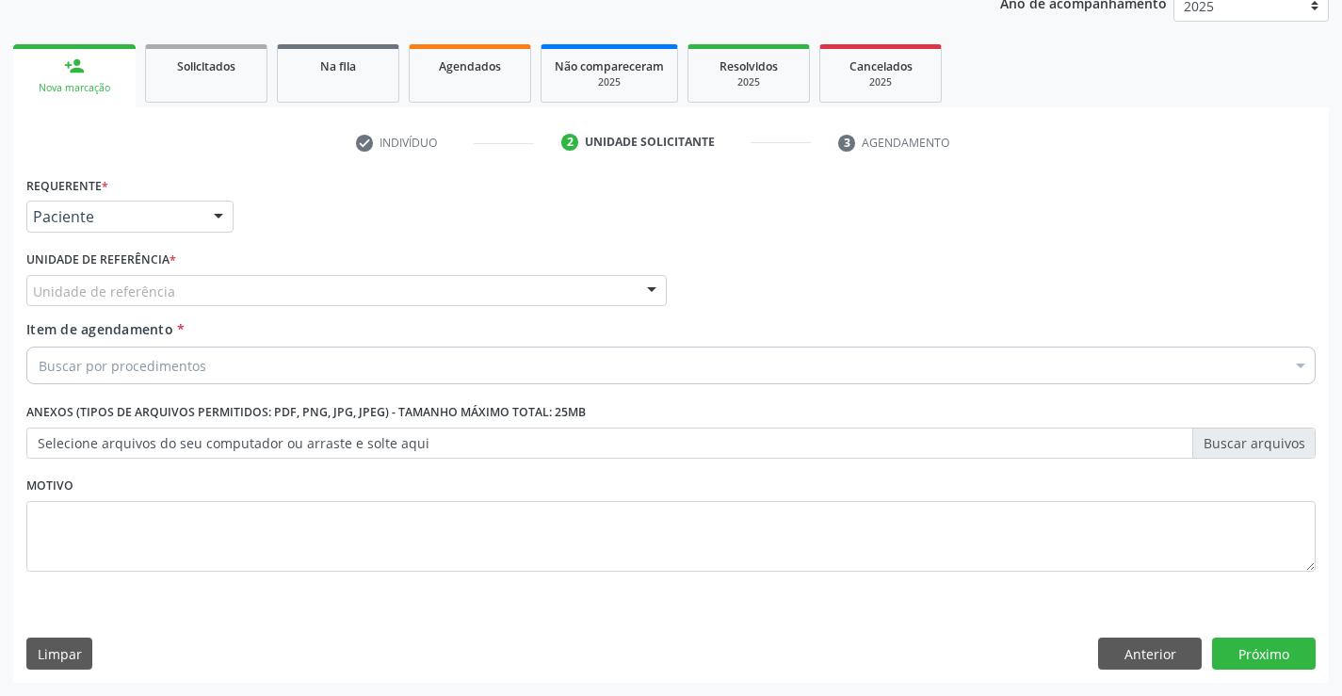
click at [360, 297] on div "Unidade de referência" at bounding box center [346, 291] width 640 height 32
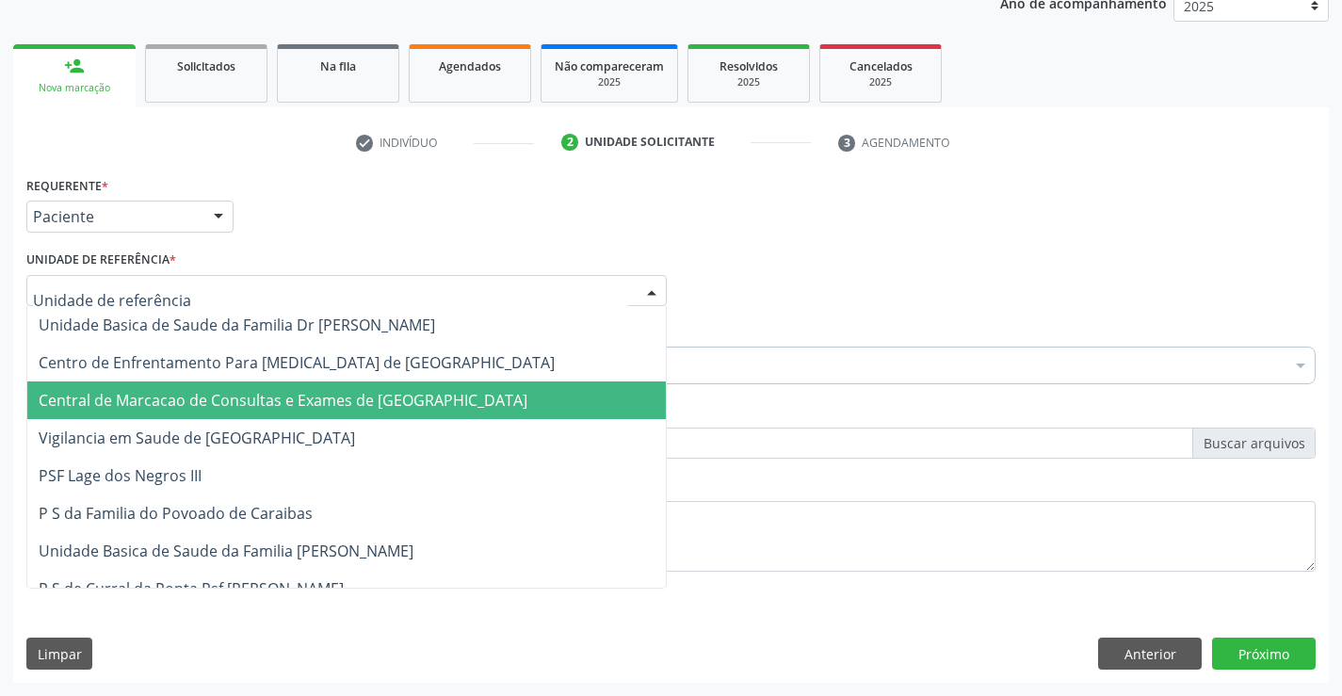
click at [366, 386] on span "Central de Marcacao de Consultas e Exames de [GEOGRAPHIC_DATA]" at bounding box center [346, 400] width 639 height 38
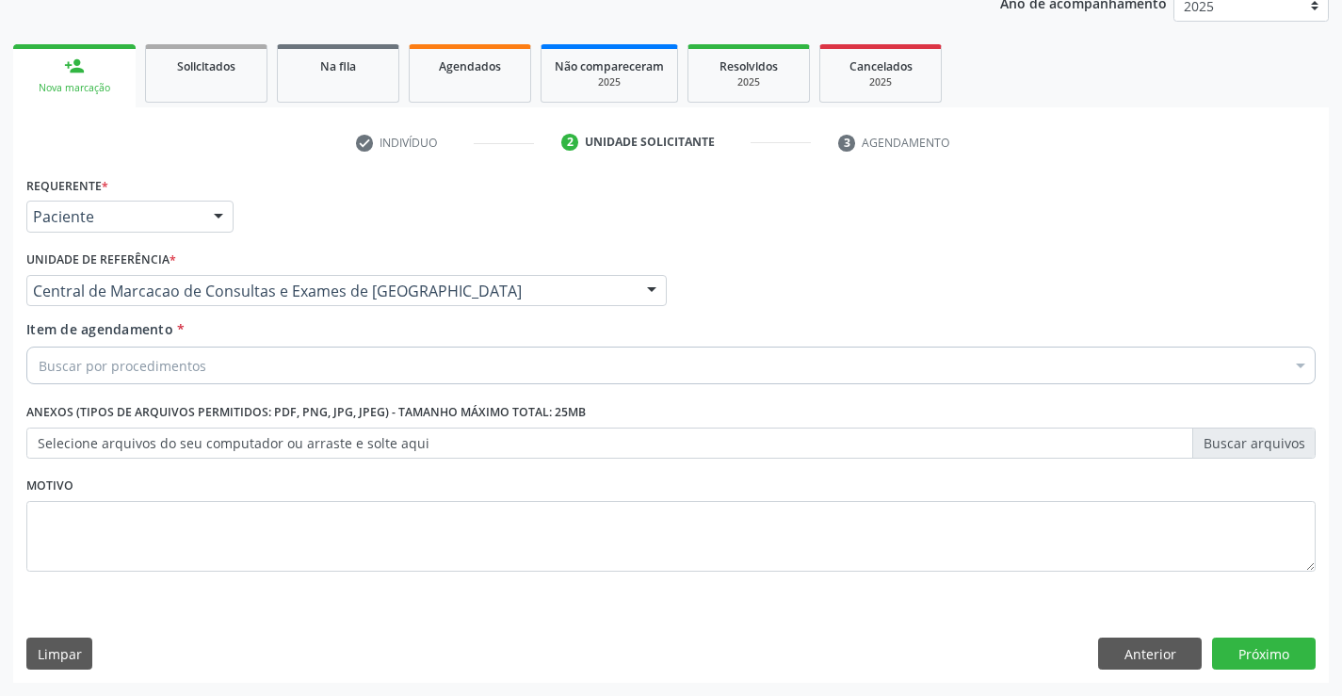
click at [401, 358] on div "Buscar por procedimentos" at bounding box center [670, 366] width 1289 height 38
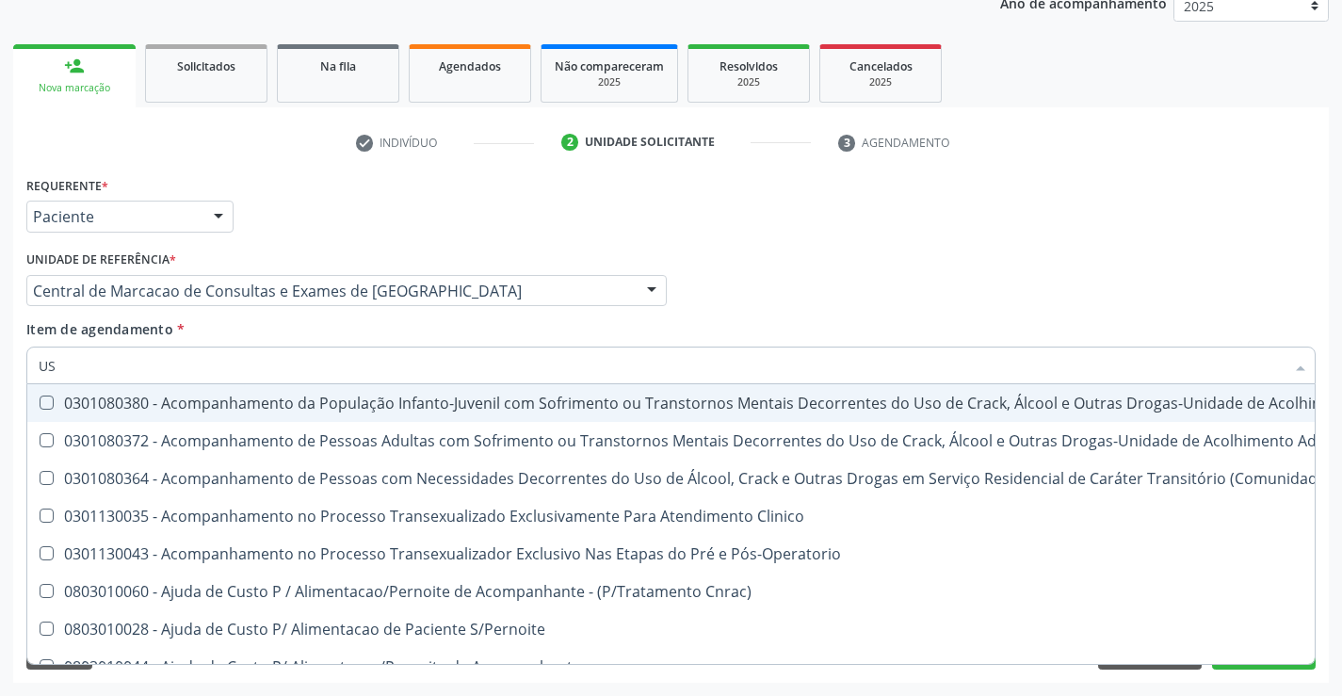
type input "USG"
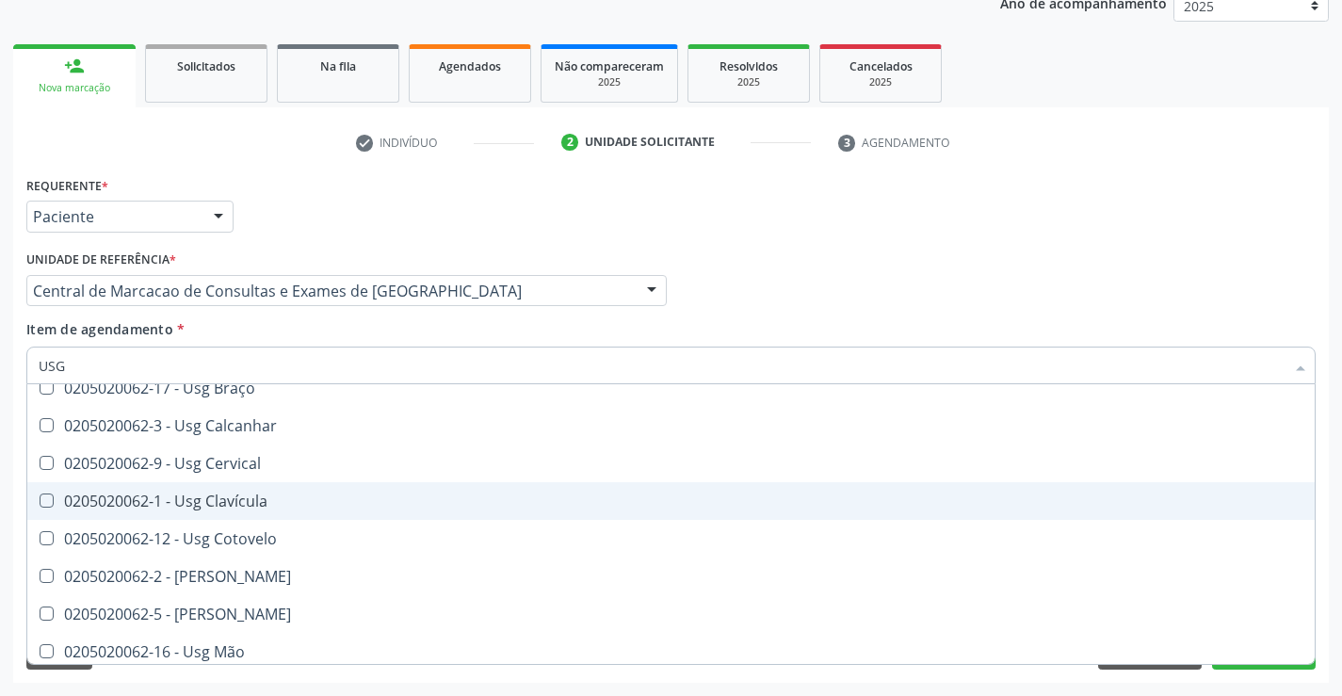
scroll to position [94, 0]
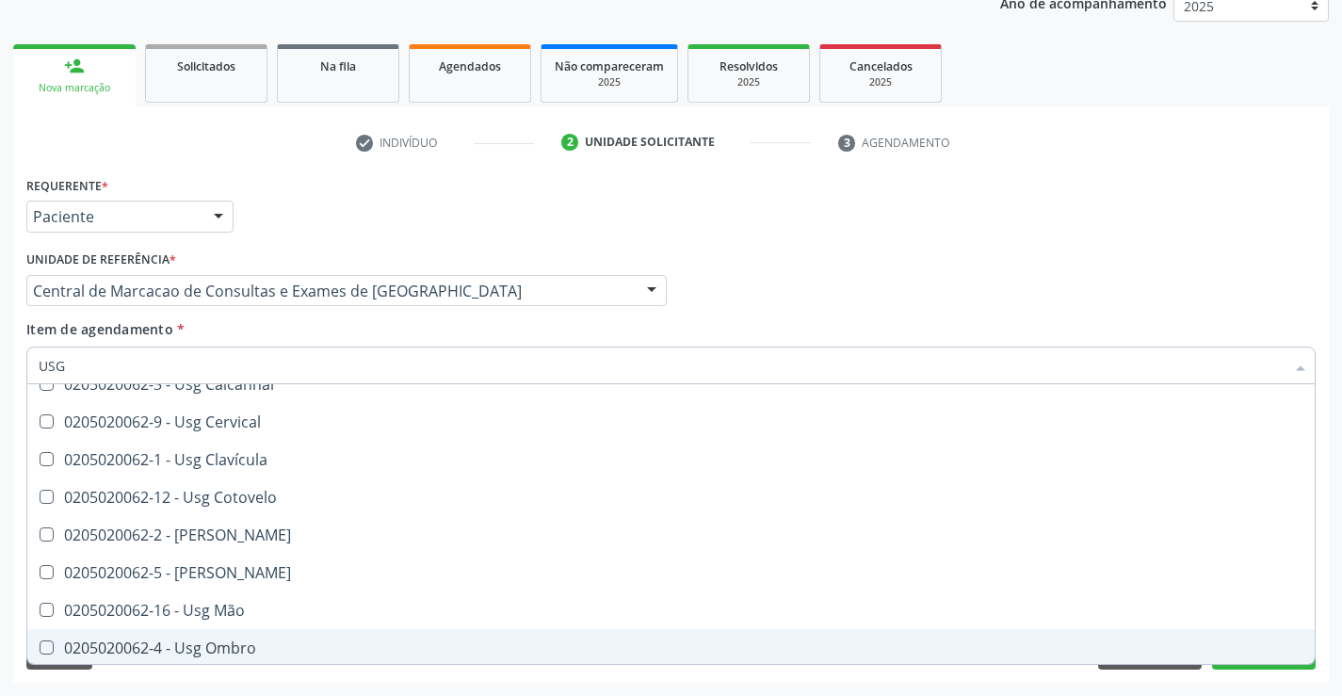
click at [328, 635] on ul "Selecionar todos 0205020062-14 - Usg Axila 0205020062-17 - Usg Braço 0205020062…" at bounding box center [670, 648] width 1287 height 716
click at [328, 635] on span "0205020062-4 - Usg Ombro" at bounding box center [670, 648] width 1287 height 38
checkbox Ombro "true"
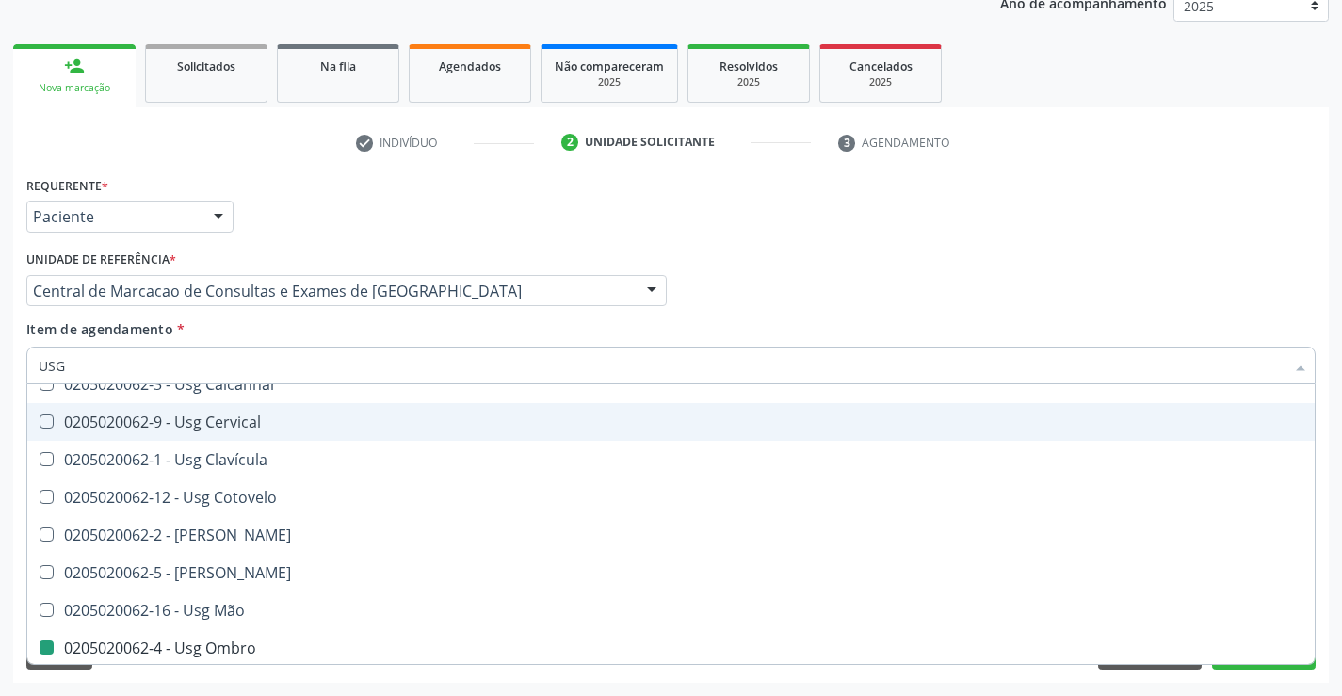
click at [1187, 279] on div "Profissional Solicitante Por favor, selecione a Unidade de Atendimento primeiro…" at bounding box center [671, 282] width 1299 height 73
checkbox Braço "true"
checkbox Ombro "false"
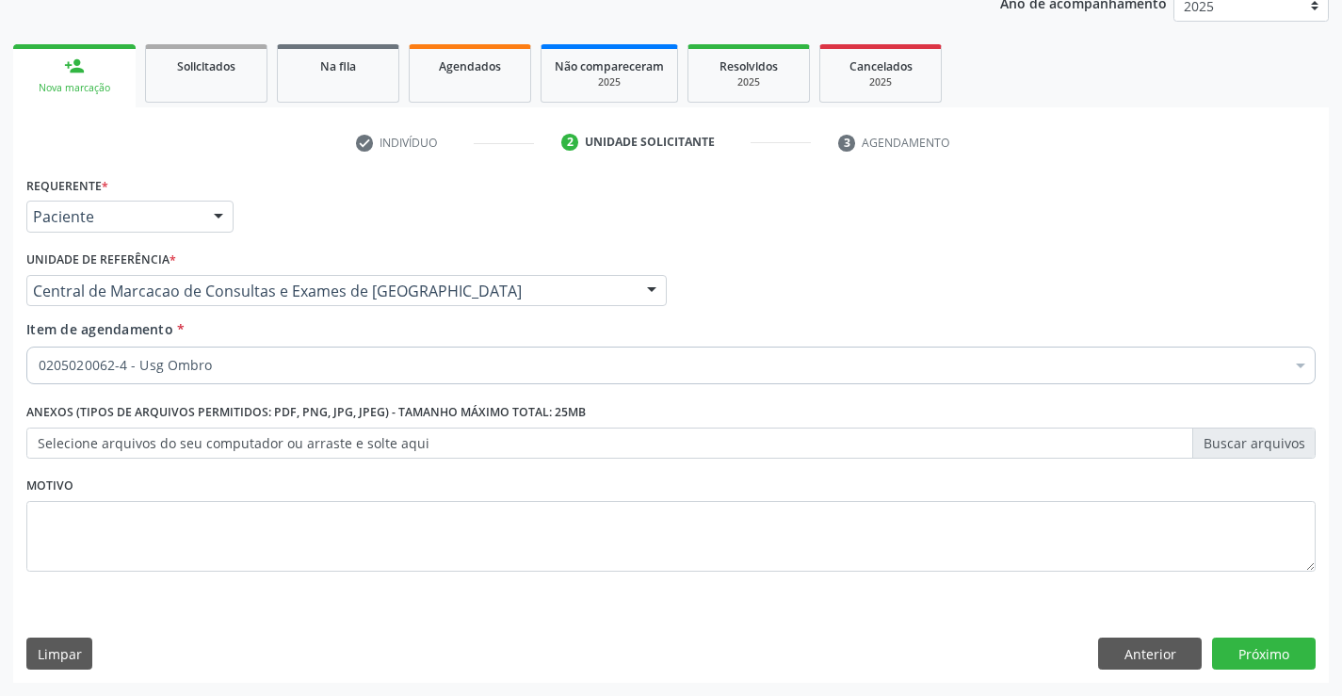
scroll to position [0, 0]
click at [1265, 657] on button "Próximo" at bounding box center [1264, 654] width 104 height 32
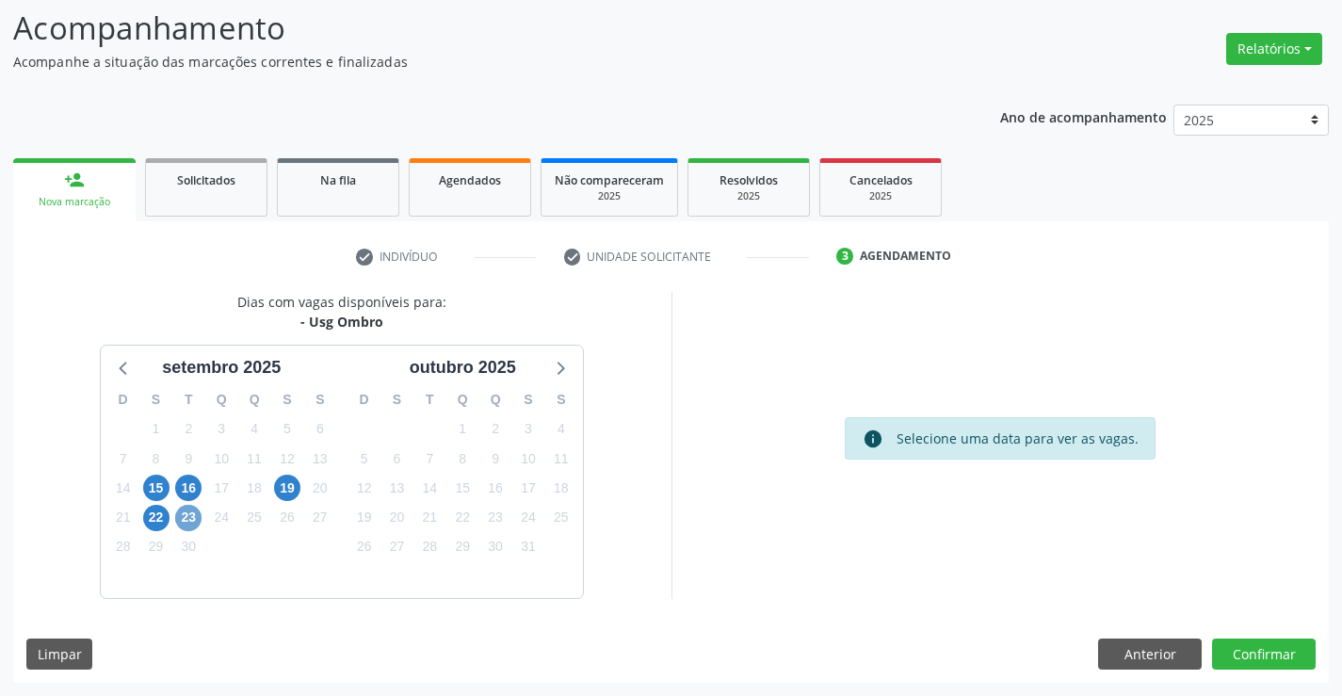
click at [196, 520] on span "23" at bounding box center [188, 518] width 26 height 26
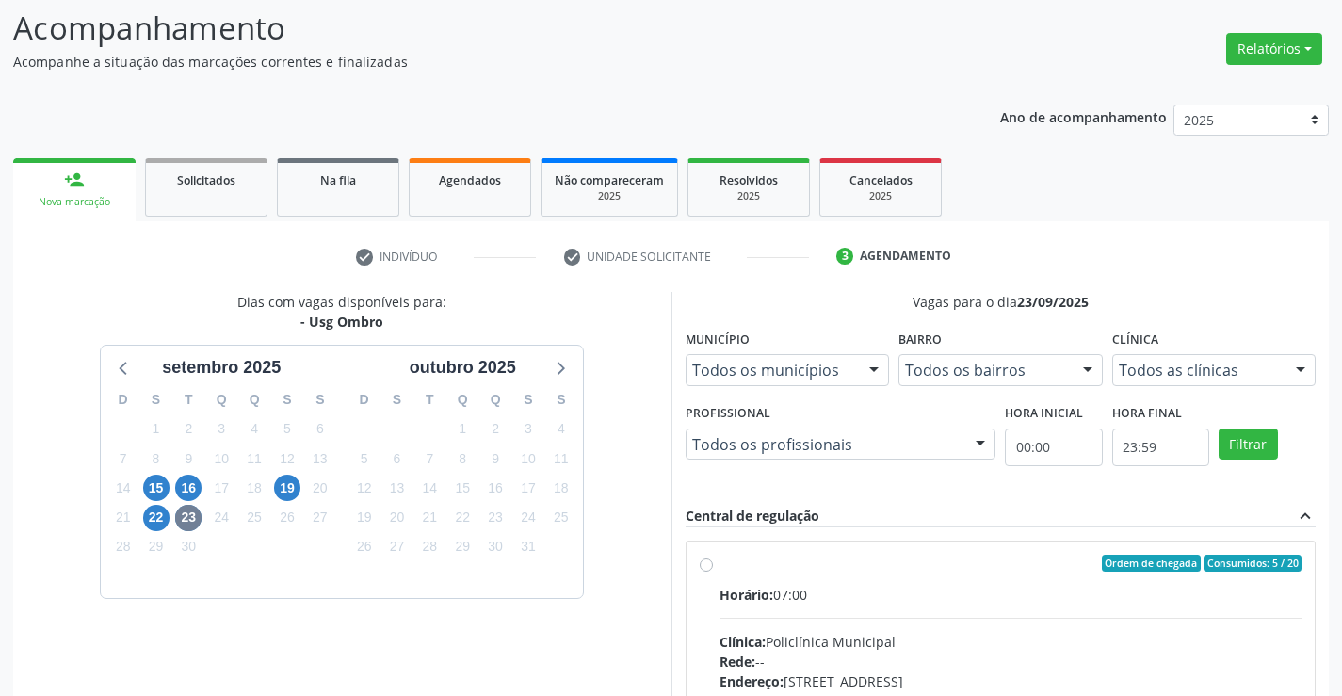
click at [938, 600] on div "Horário: 07:00" at bounding box center [1011, 595] width 583 height 20
click at [713, 572] on input "Ordem de chegada Consumidos: 5 / 20 Horário: 07:00 Clínica: Policlínica Municip…" at bounding box center [706, 563] width 13 height 17
radio input "true"
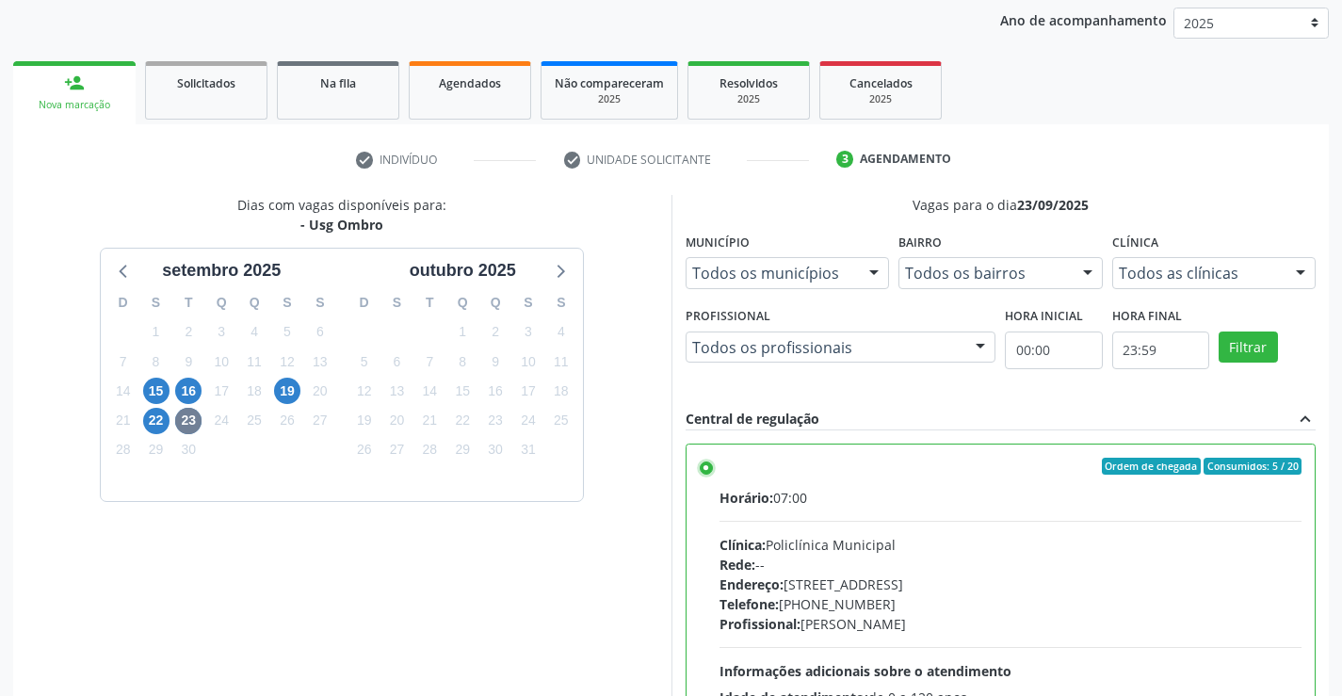
scroll to position [429, 0]
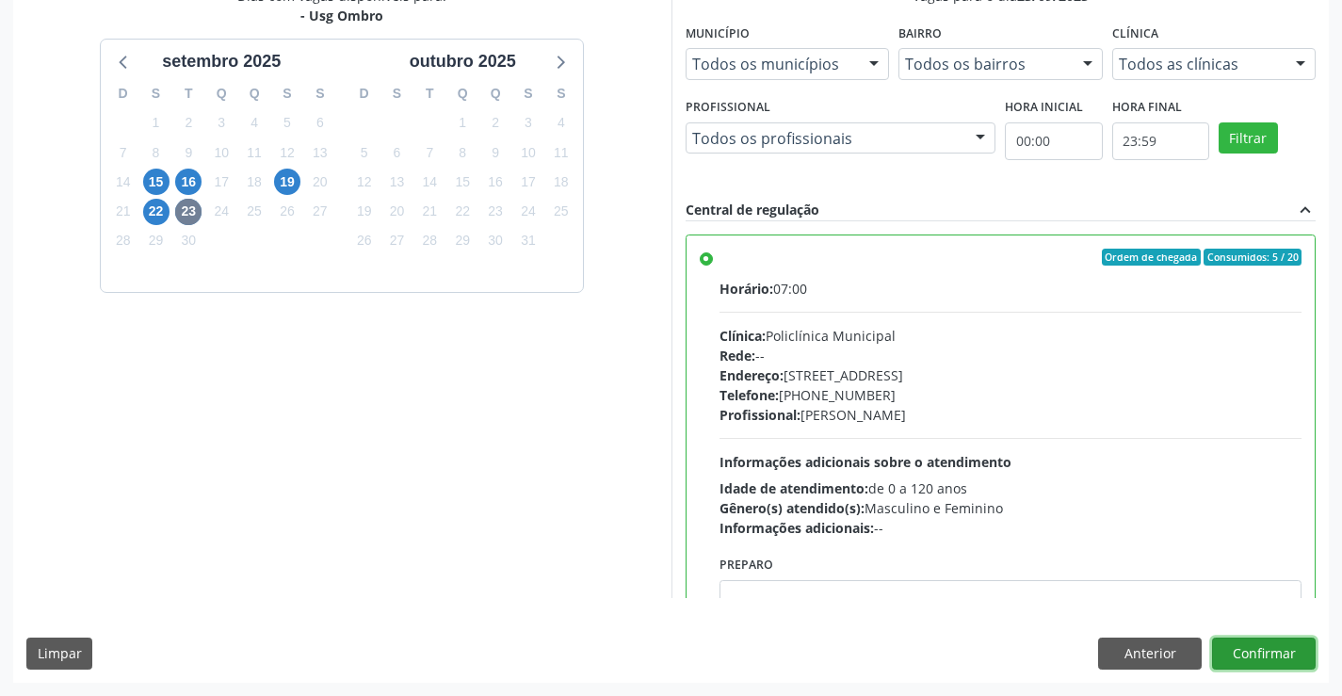
click at [1305, 664] on button "Confirmar" at bounding box center [1264, 654] width 104 height 32
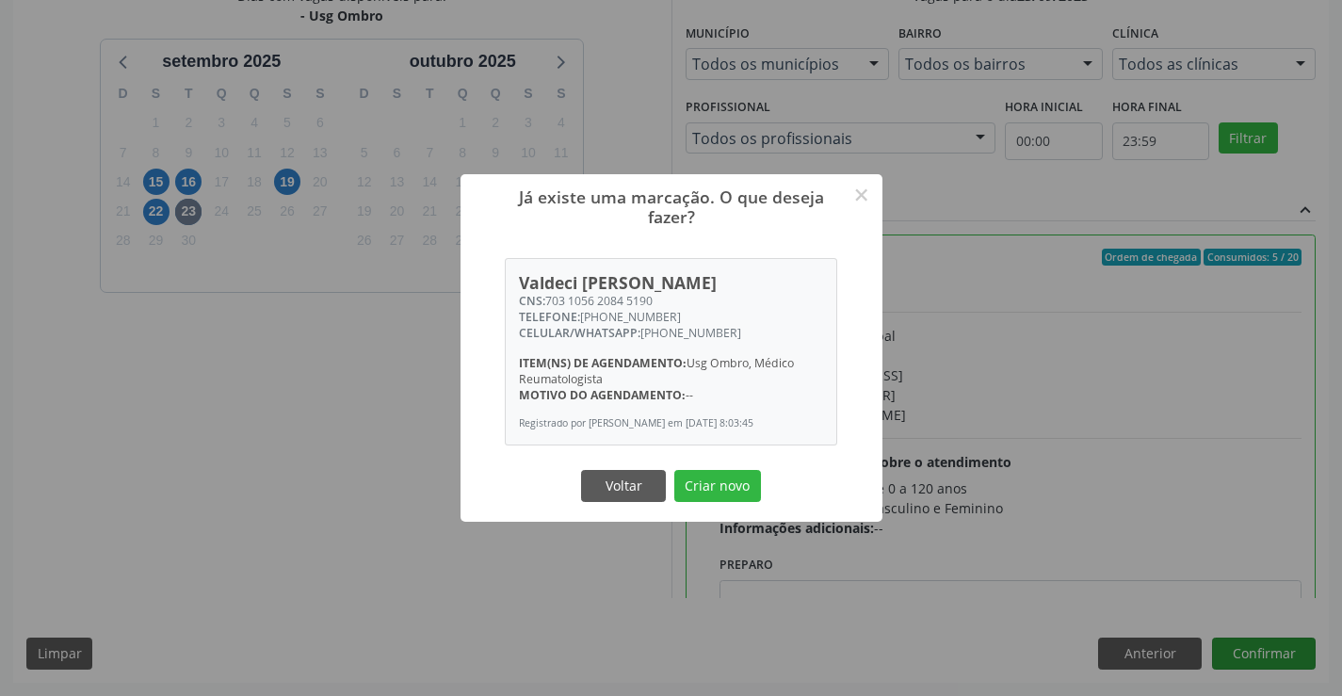
click at [674, 470] on button "Criar novo" at bounding box center [717, 486] width 87 height 32
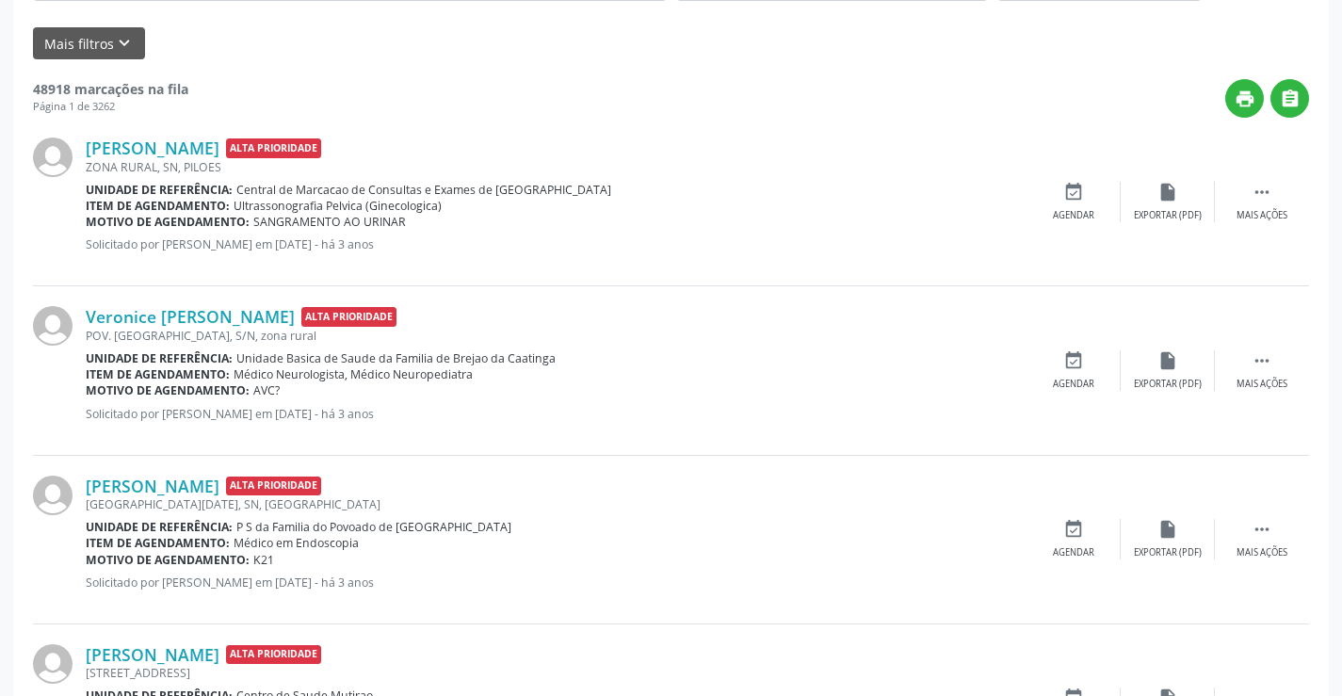
scroll to position [0, 0]
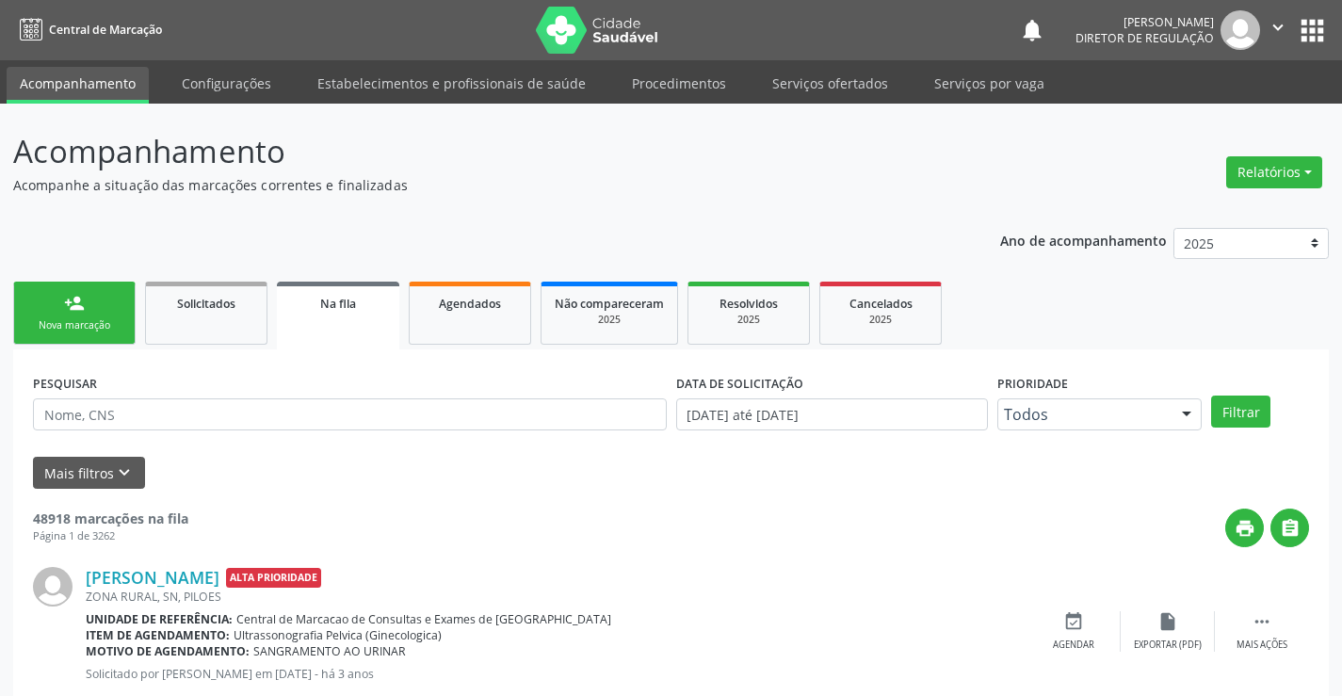
click at [91, 336] on link "person_add Nova marcação" at bounding box center [74, 313] width 122 height 63
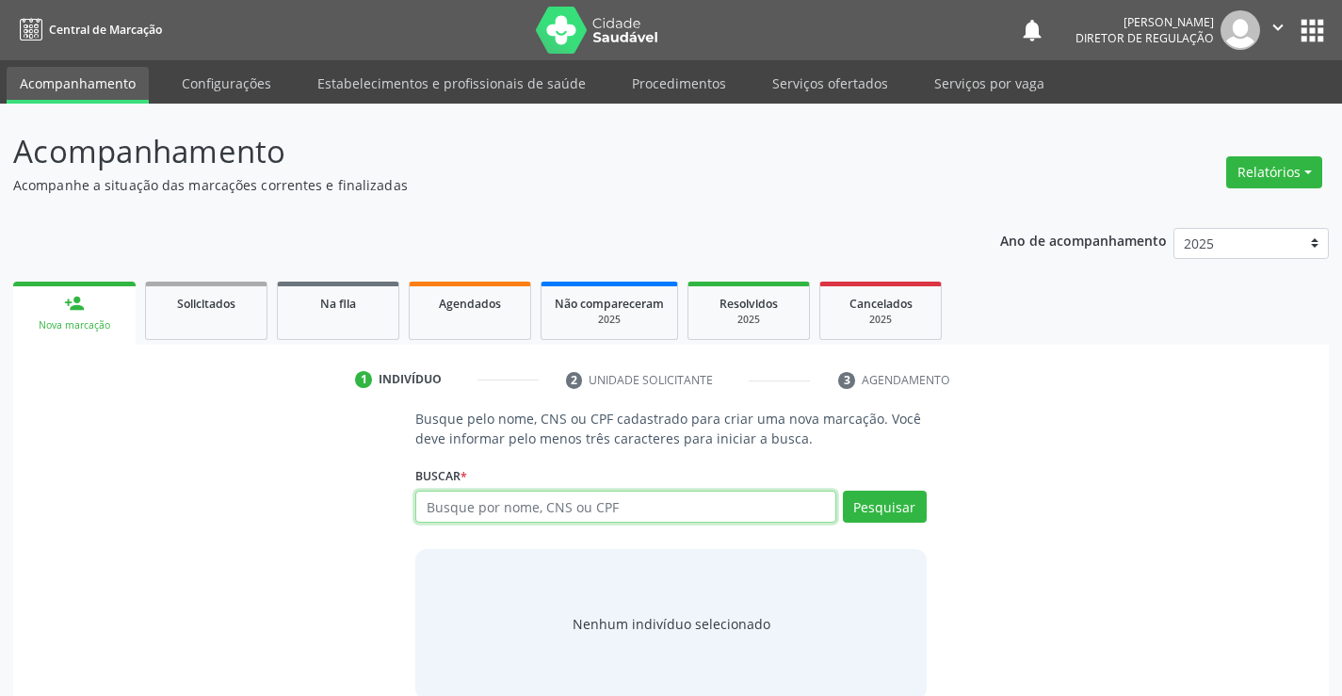
click at [629, 503] on input "text" at bounding box center [625, 507] width 420 height 32
type input "708508376034974"
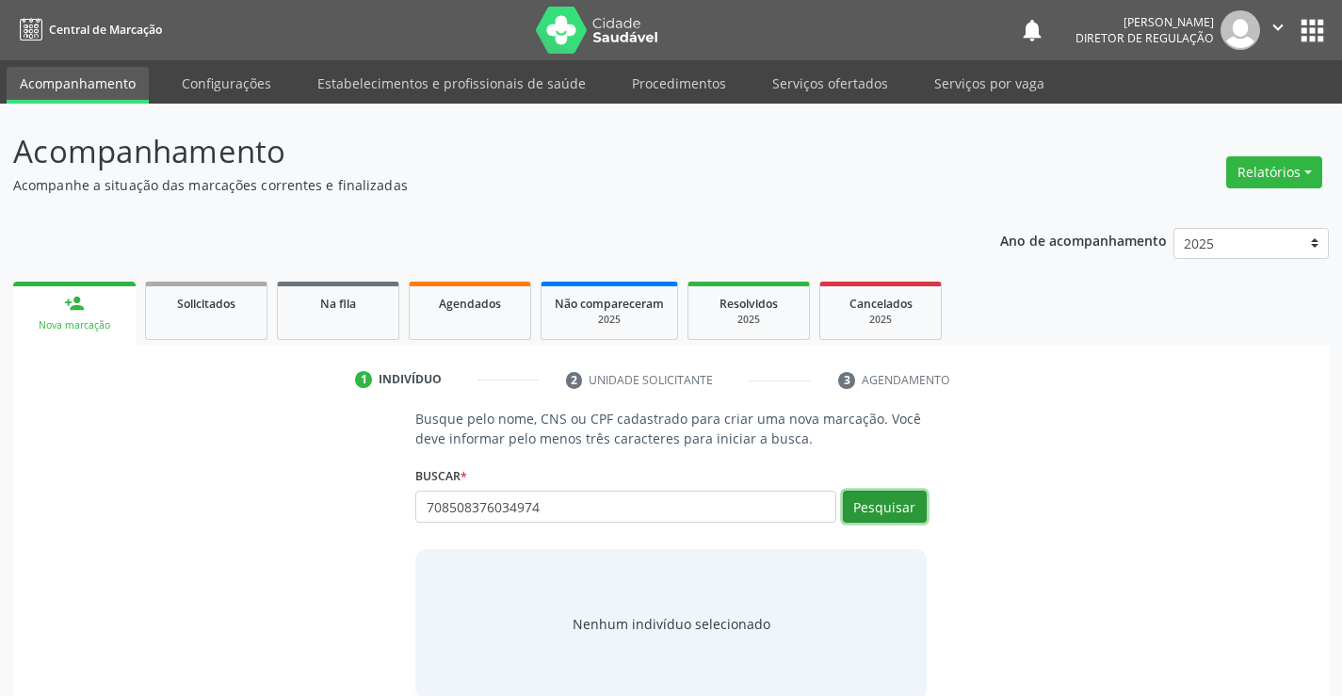
click at [921, 513] on button "Pesquisar" at bounding box center [885, 507] width 84 height 32
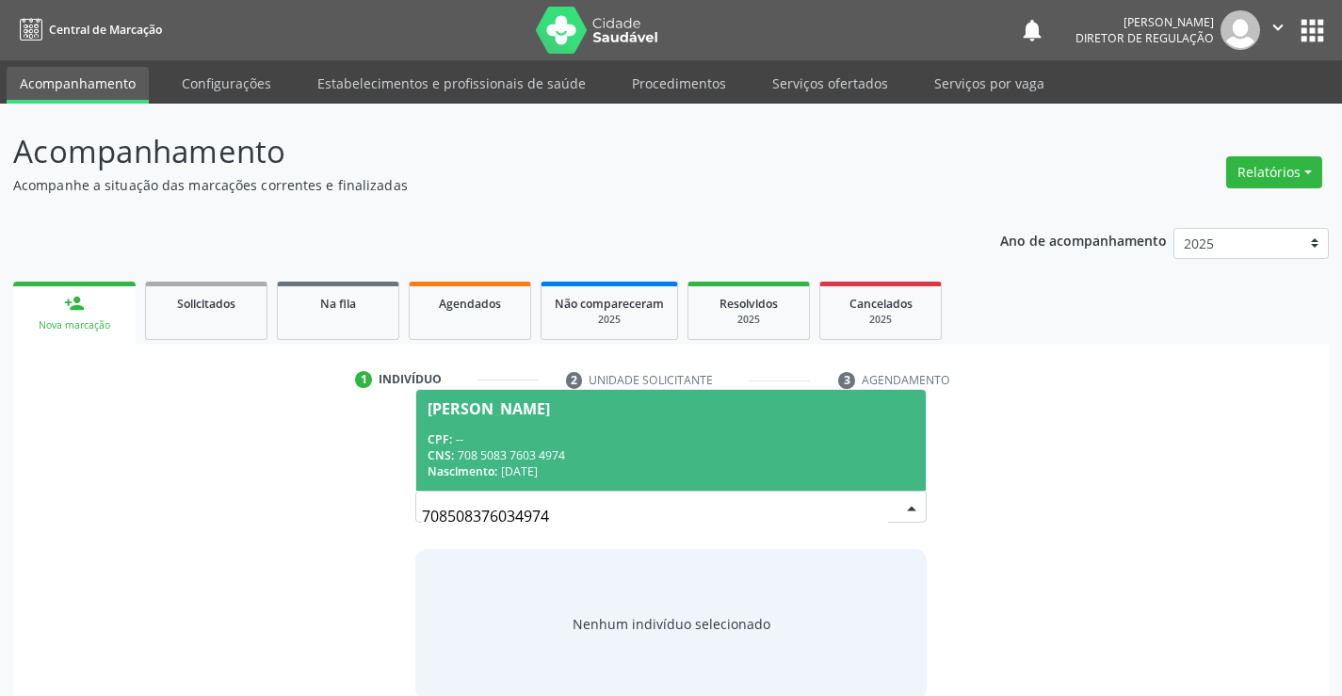
click at [788, 410] on div "Janeide Guimaraes da Silva" at bounding box center [671, 408] width 486 height 15
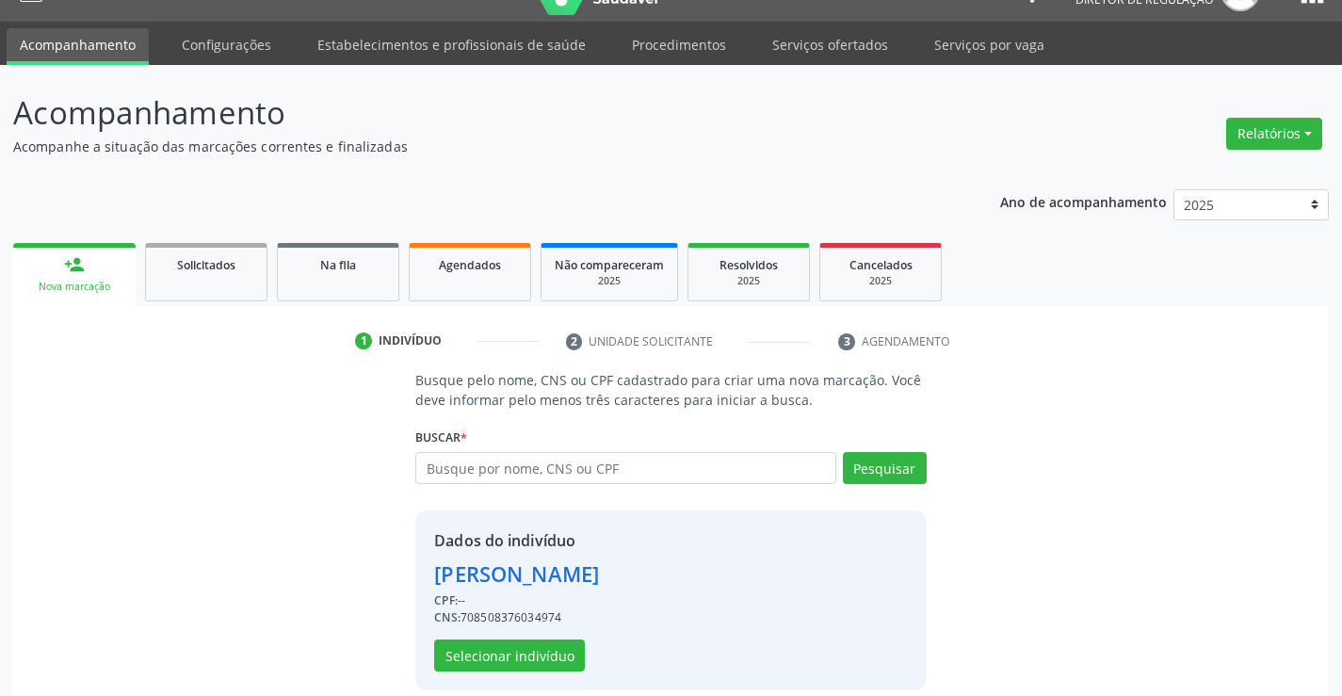
scroll to position [59, 0]
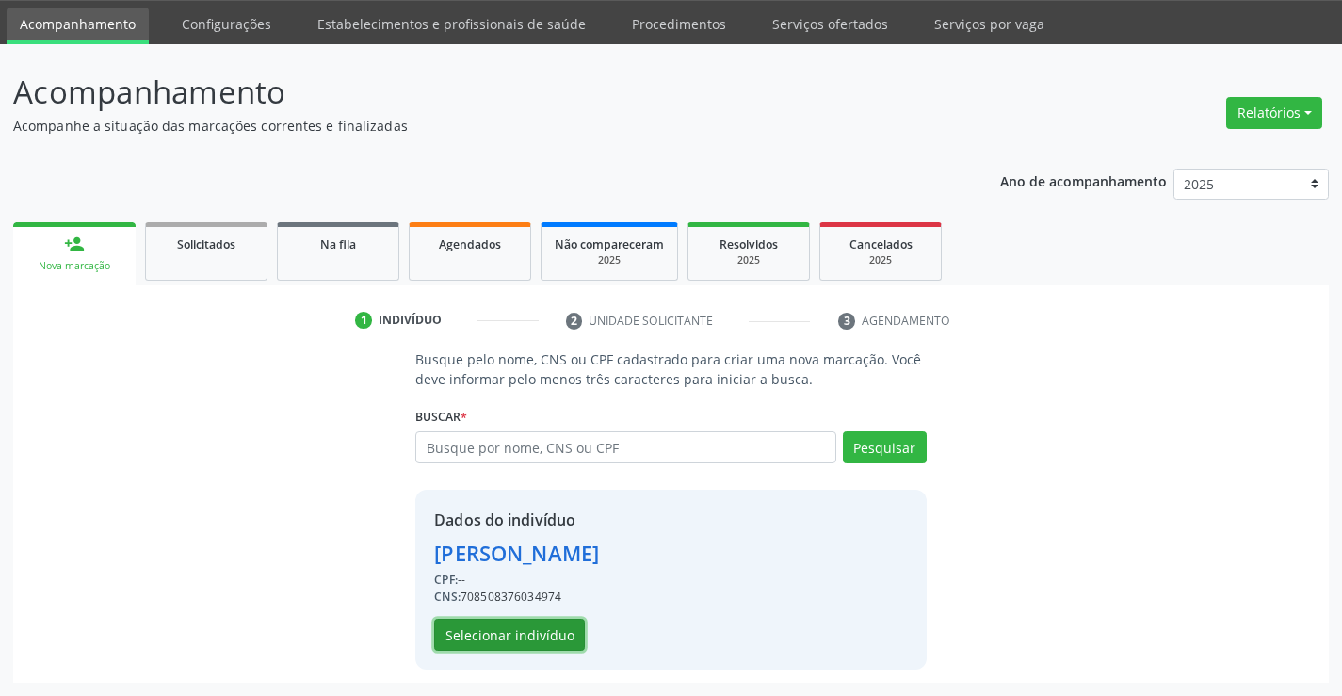
click at [532, 621] on button "Selecionar indivíduo" at bounding box center [509, 635] width 151 height 32
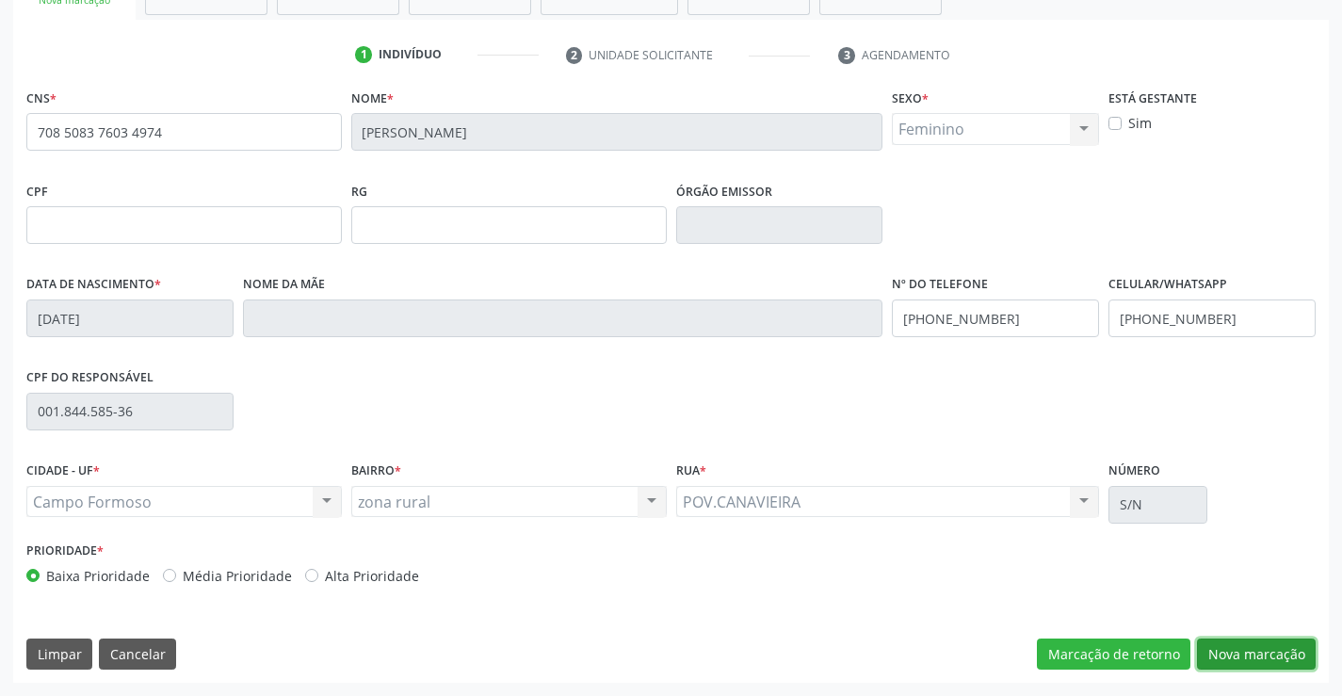
click at [1238, 654] on button "Nova marcação" at bounding box center [1256, 655] width 119 height 32
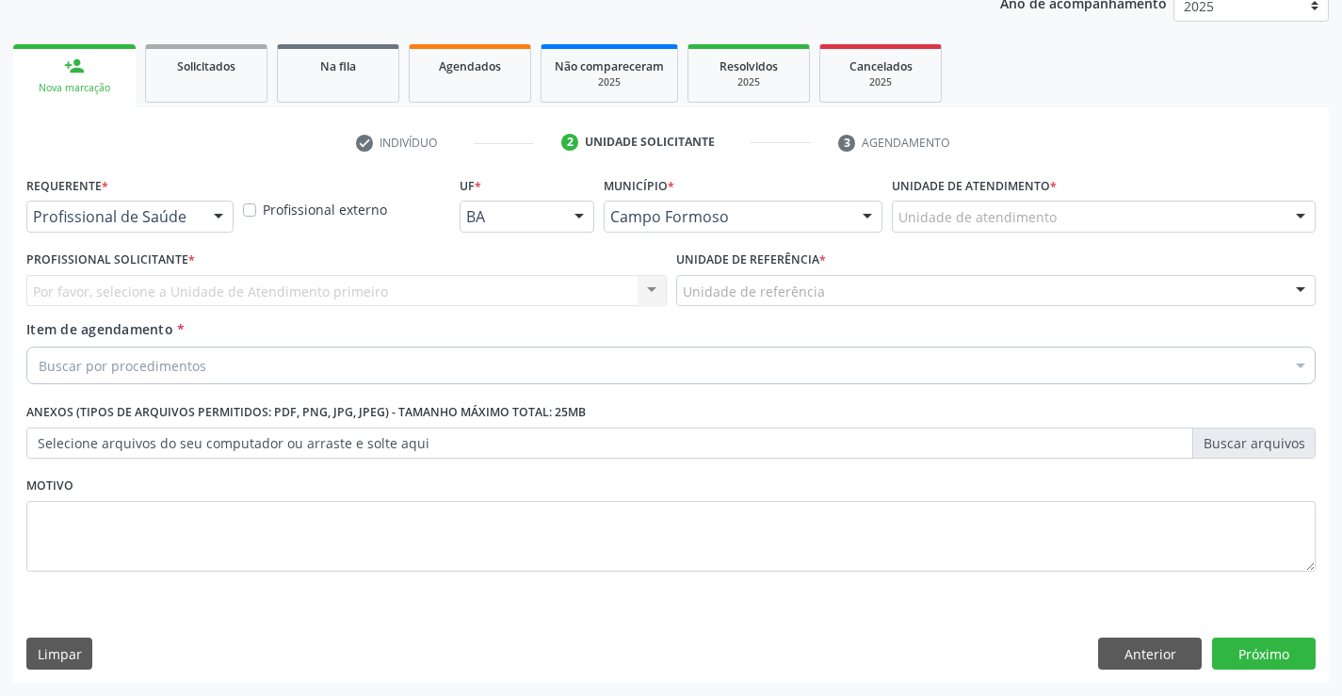
scroll to position [237, 0]
click at [178, 201] on div "Profissional de Saúde" at bounding box center [129, 217] width 207 height 32
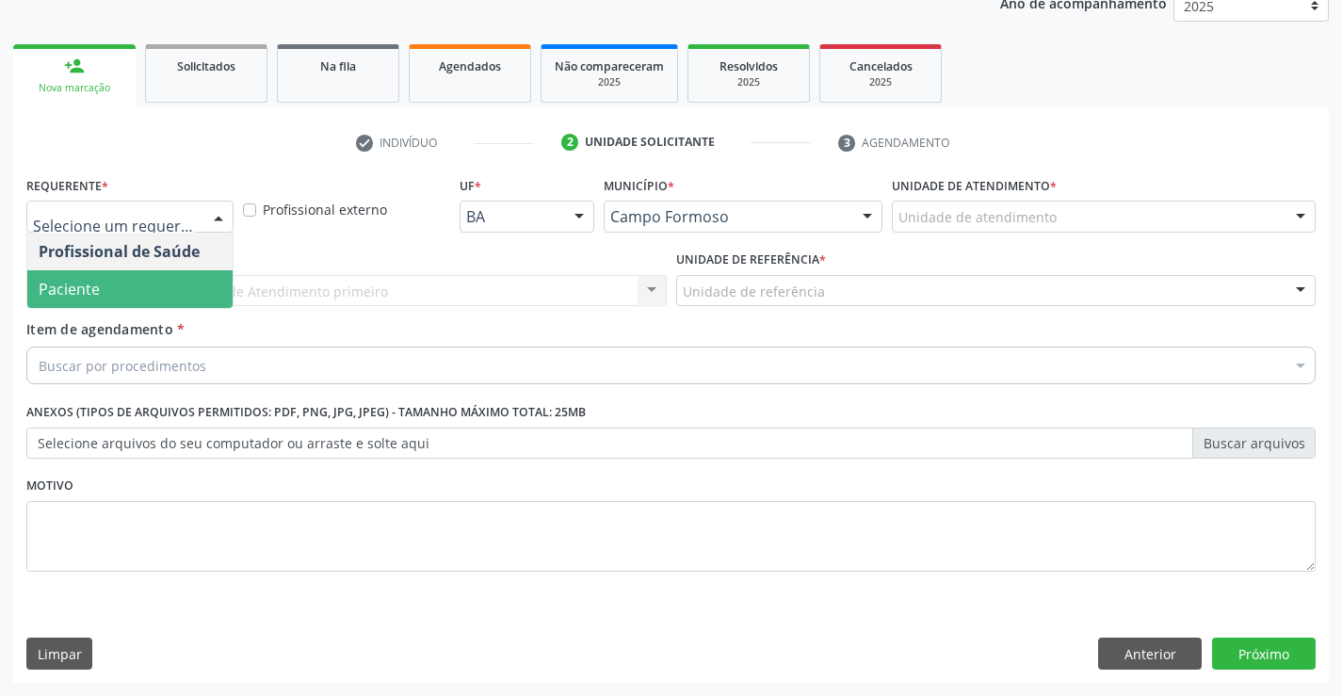
click at [162, 301] on span "Paciente" at bounding box center [129, 289] width 205 height 38
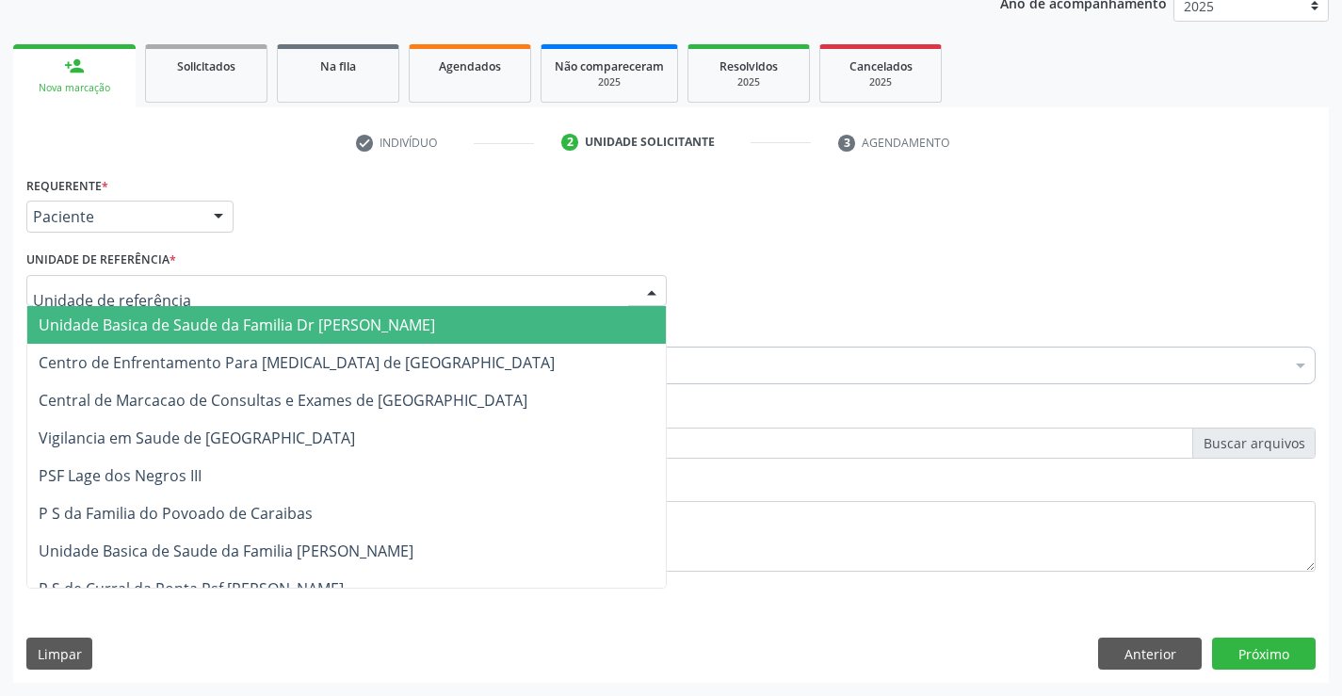
click at [356, 298] on div at bounding box center [346, 291] width 640 height 32
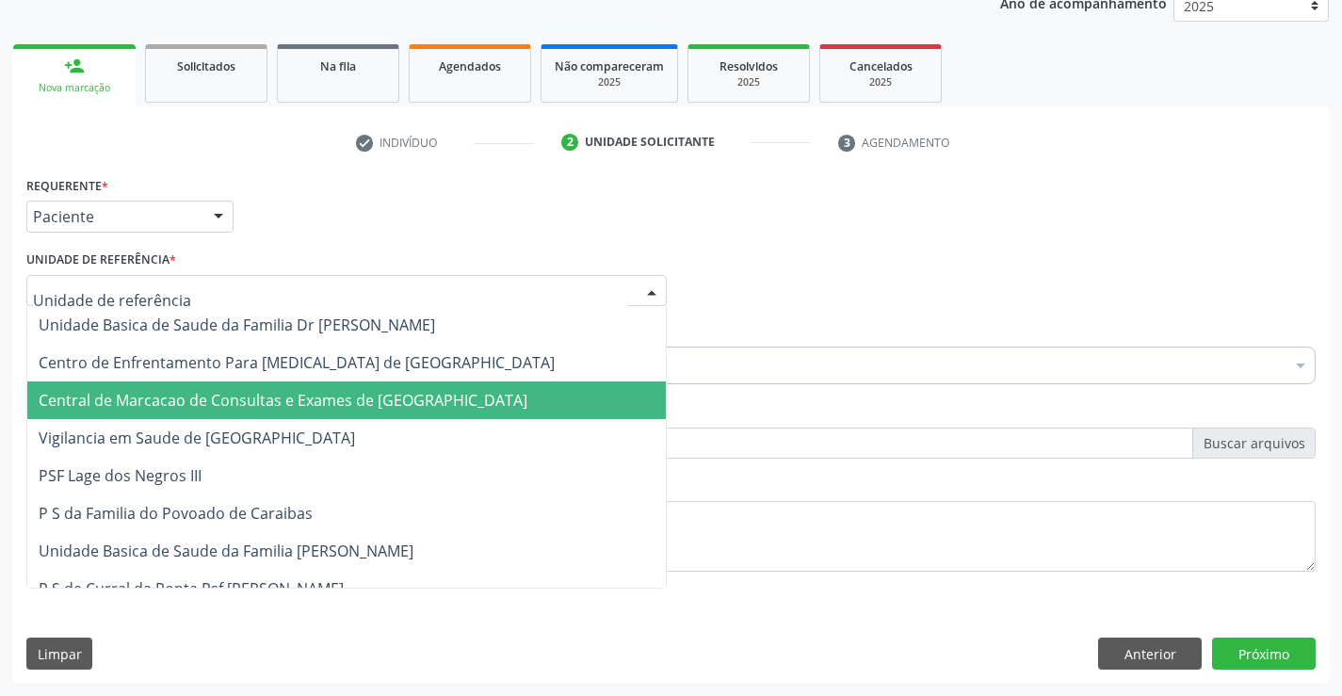
click at [364, 396] on span "Central de Marcacao de Consultas e Exames de [GEOGRAPHIC_DATA]" at bounding box center [283, 400] width 489 height 21
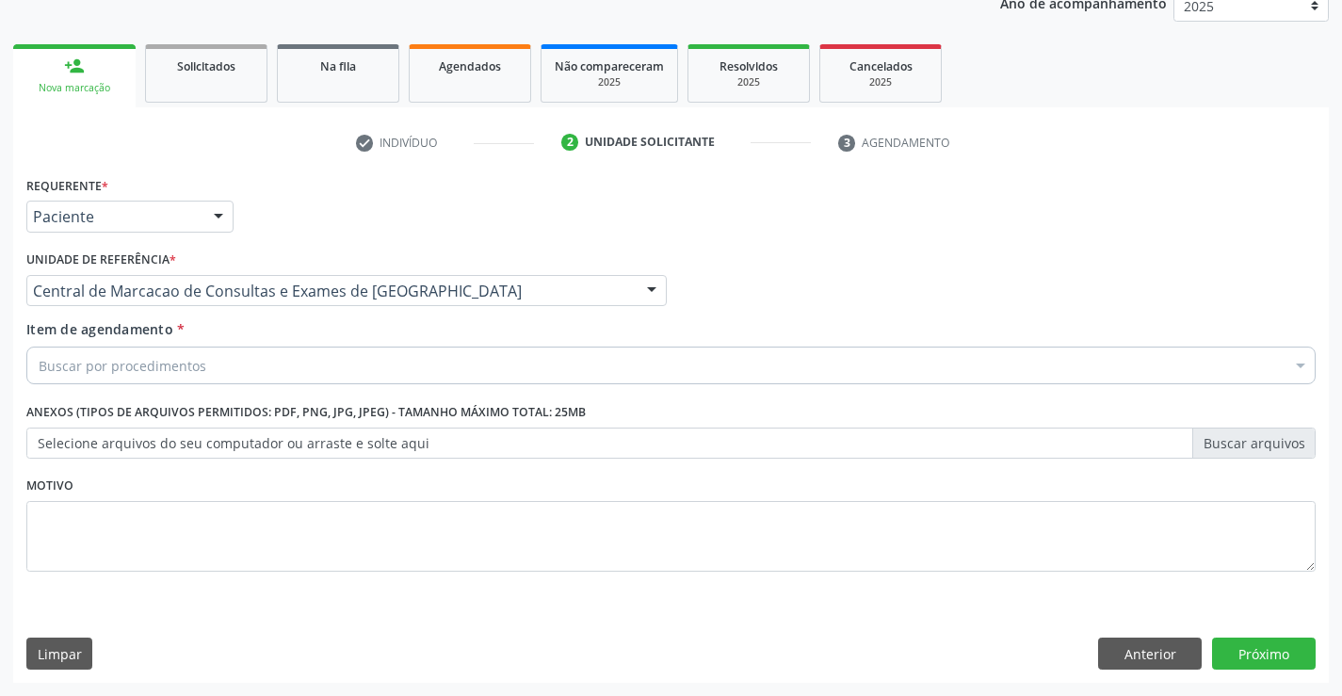
click at [467, 369] on div "Buscar por procedimentos" at bounding box center [670, 366] width 1289 height 38
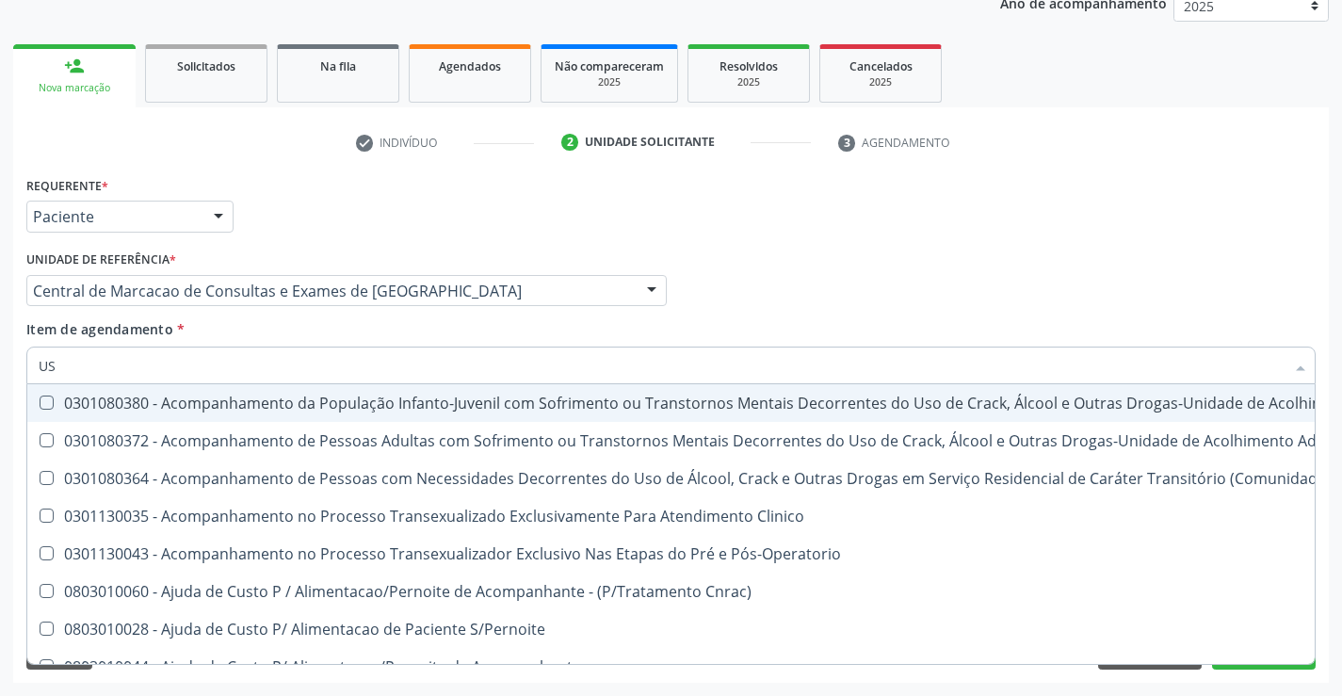
type input "USG"
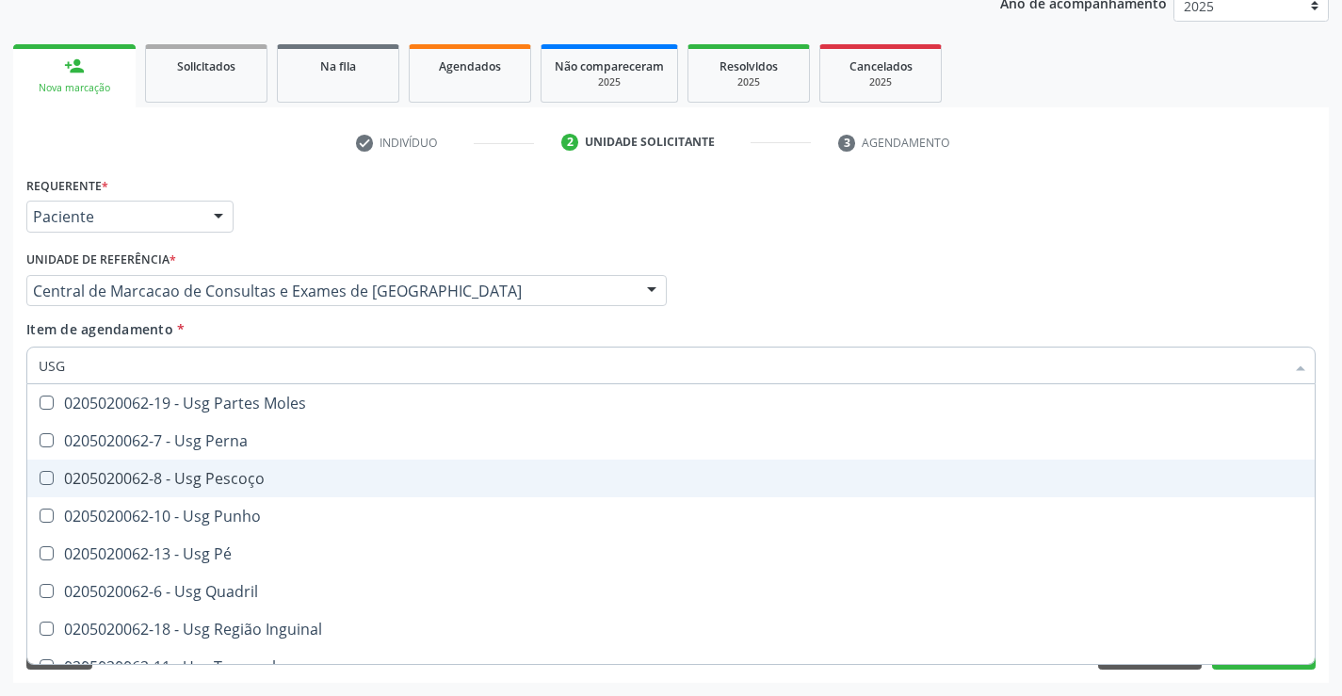
scroll to position [283, 0]
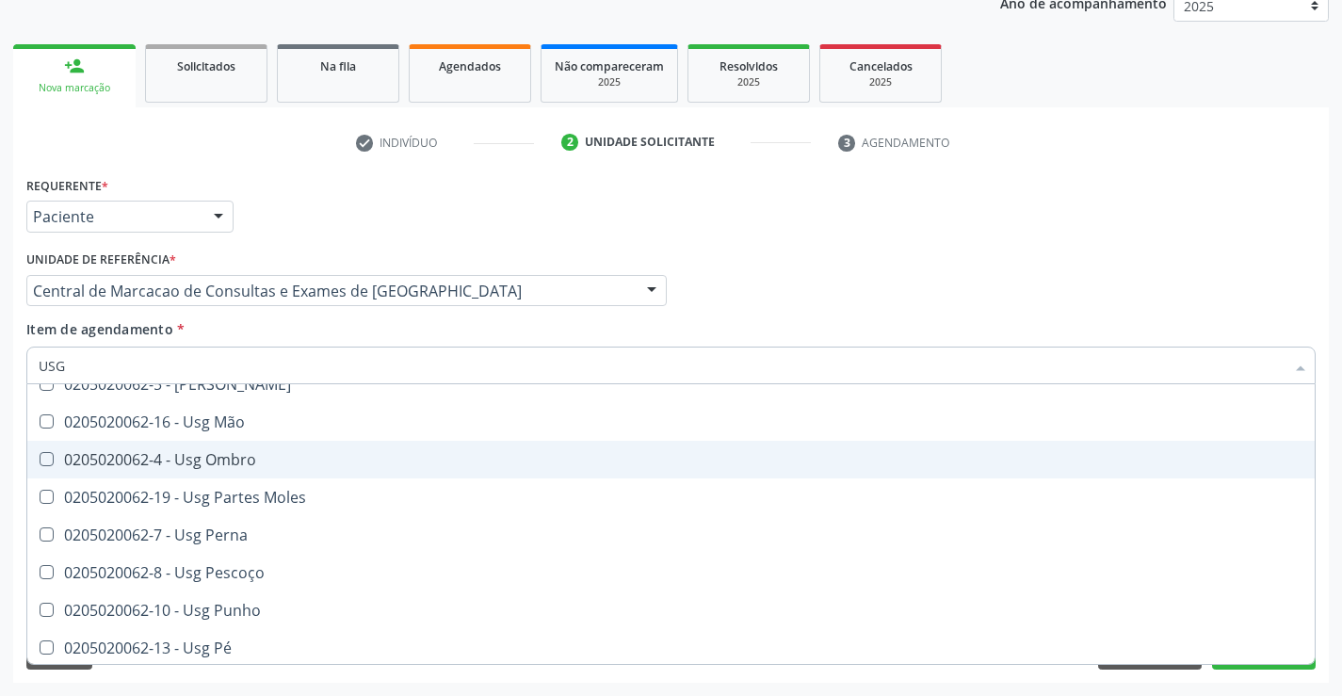
click at [258, 468] on span "0205020062-4 - Usg Ombro" at bounding box center [670, 460] width 1287 height 38
checkbox Ombro "true"
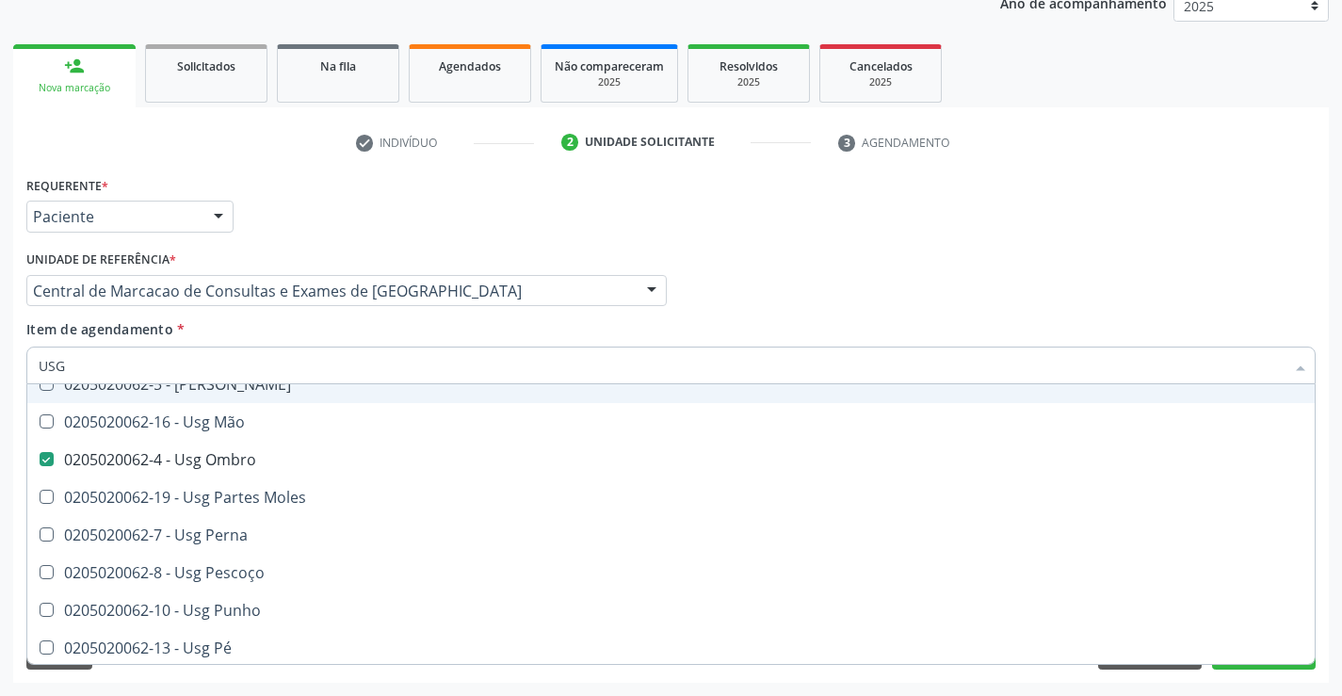
click at [1202, 313] on div "Profissional Solicitante Por favor, selecione a Unidade de Atendimento primeiro…" at bounding box center [671, 282] width 1299 height 73
checkbox Braço "true"
checkbox Ombro "false"
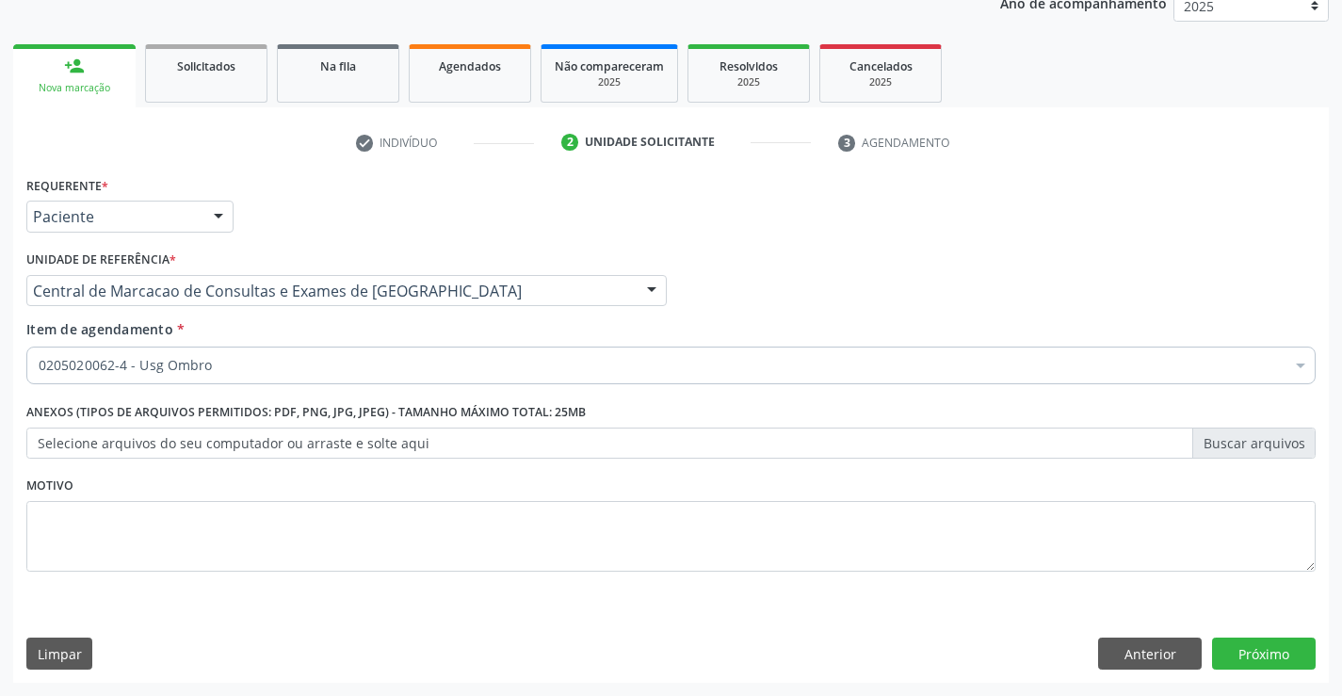
scroll to position [0, 0]
click at [1254, 651] on button "Próximo" at bounding box center [1264, 654] width 104 height 32
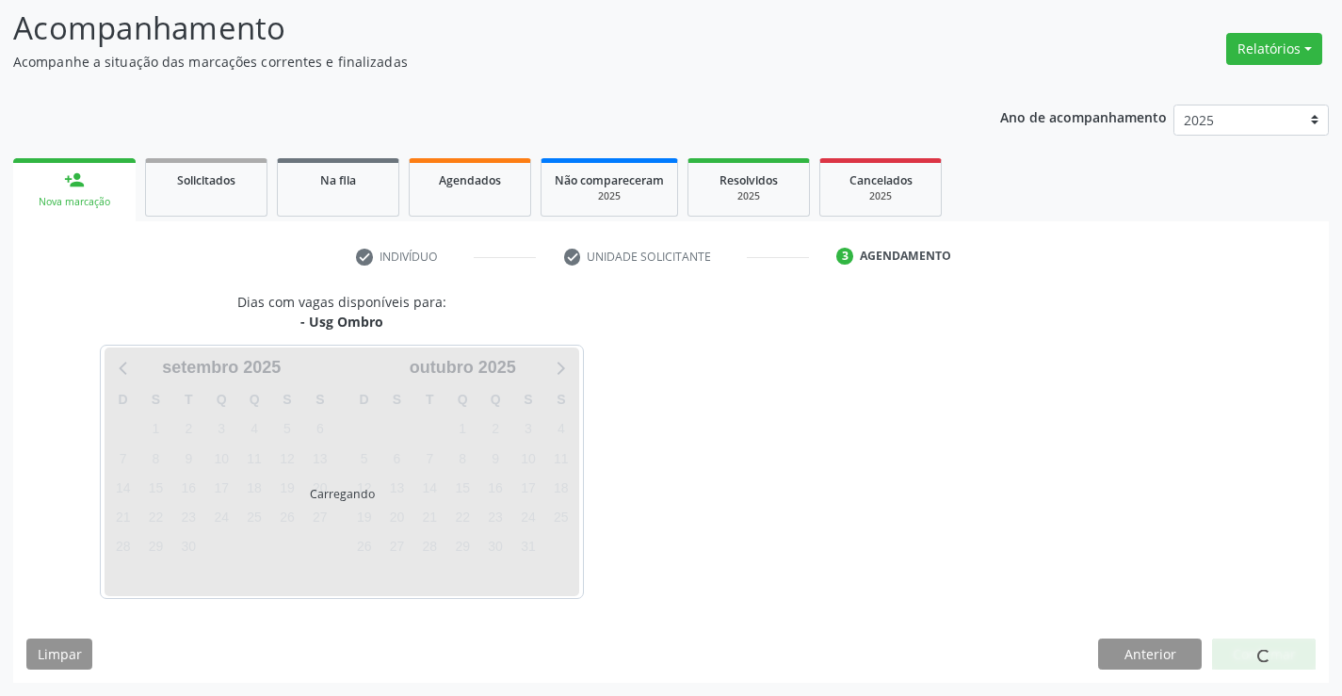
scroll to position [123, 0]
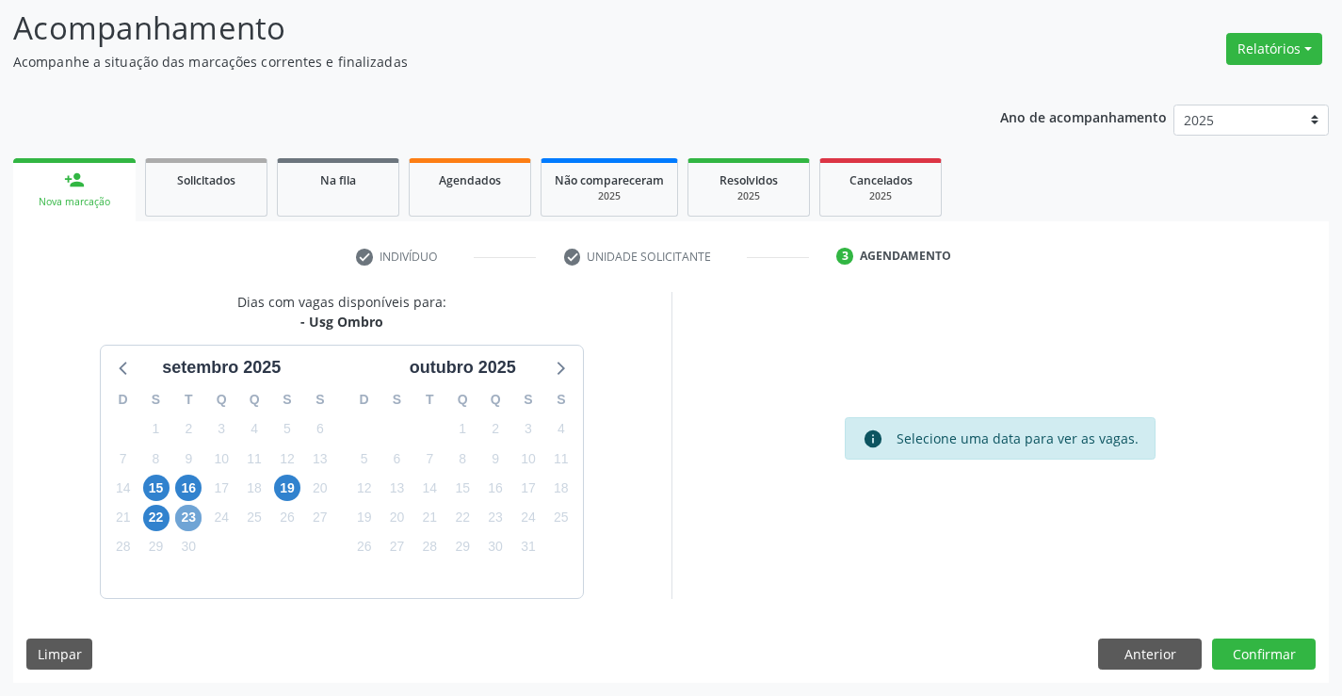
click at [194, 517] on span "23" at bounding box center [188, 518] width 26 height 26
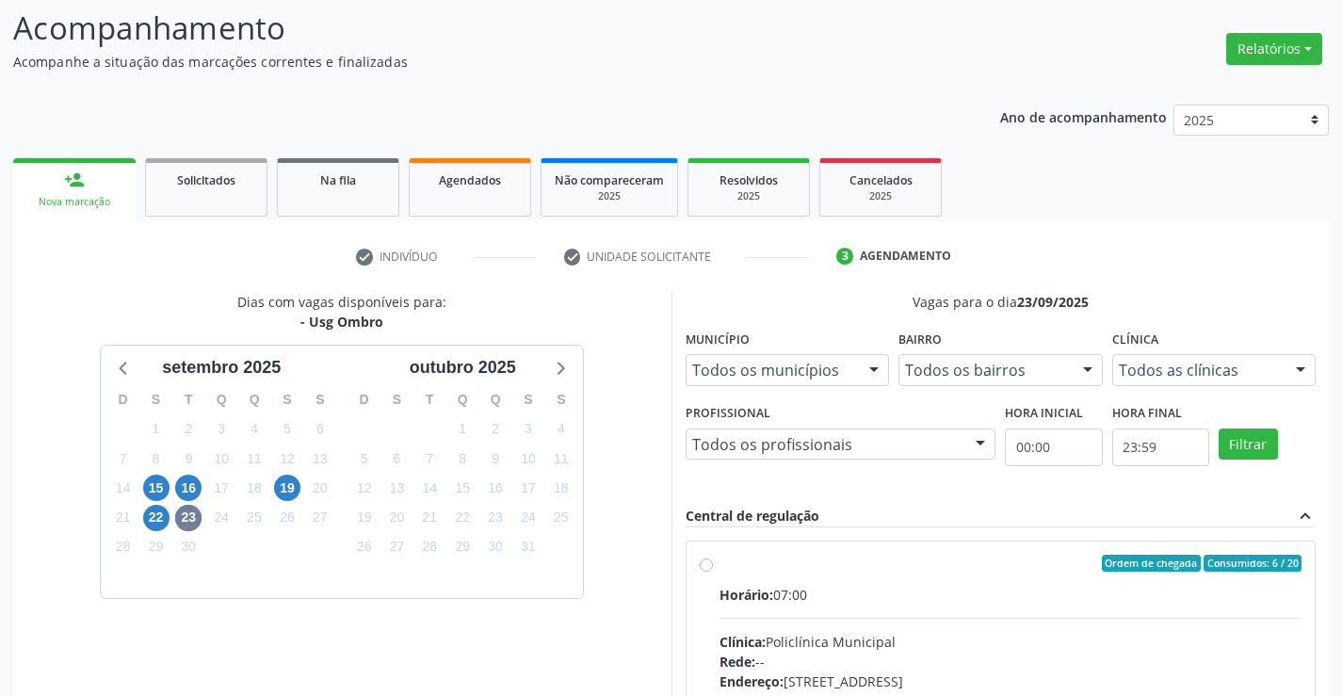
click at [713, 572] on input "Ordem de chegada Consumidos: 6 / 20 Horário: 07:00 Clínica: Policlínica Municip…" at bounding box center [706, 563] width 13 height 17
radio input "true"
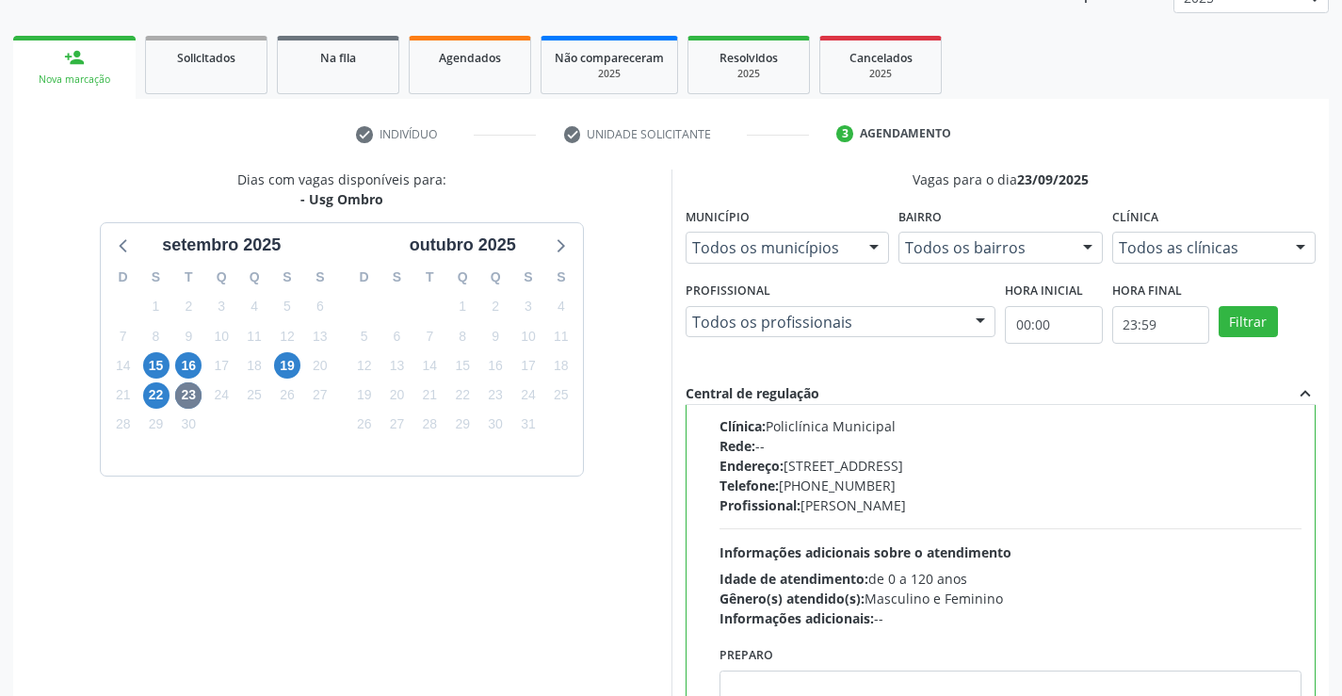
scroll to position [406, 0]
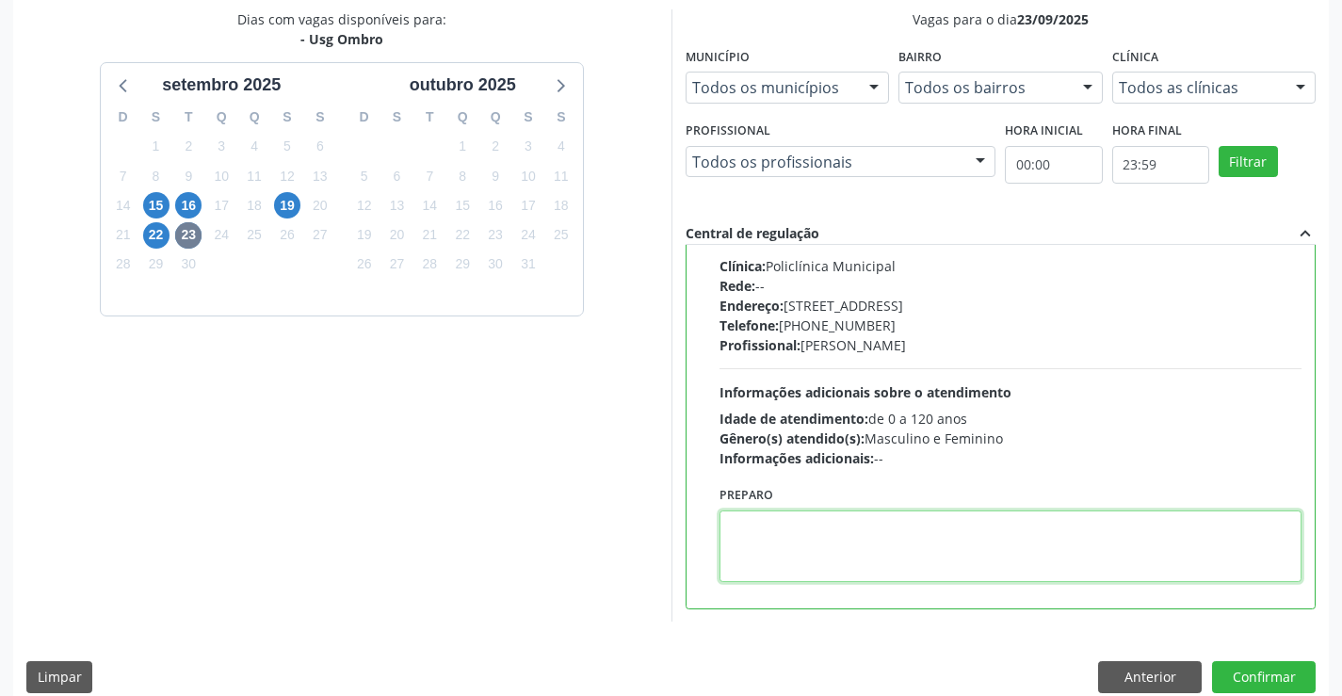
click at [925, 529] on textarea at bounding box center [1011, 546] width 583 height 72
type textarea "D"
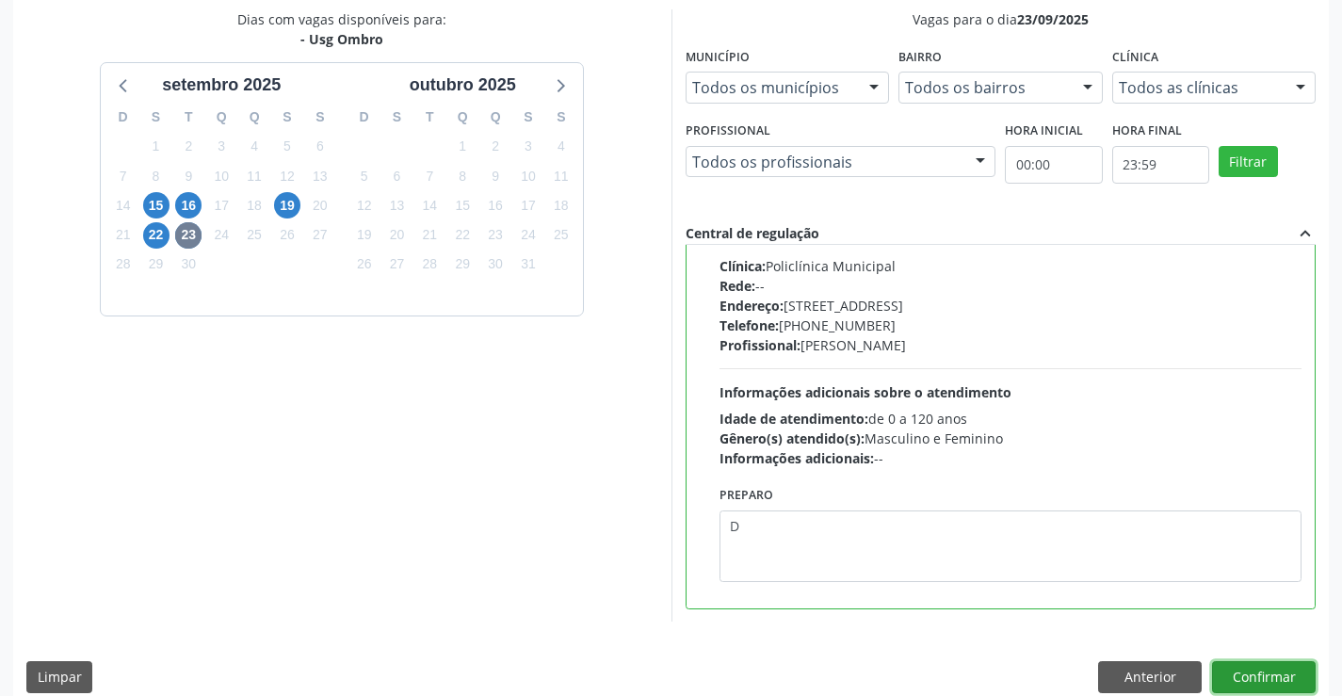
click at [1254, 667] on button "Confirmar" at bounding box center [1264, 677] width 104 height 32
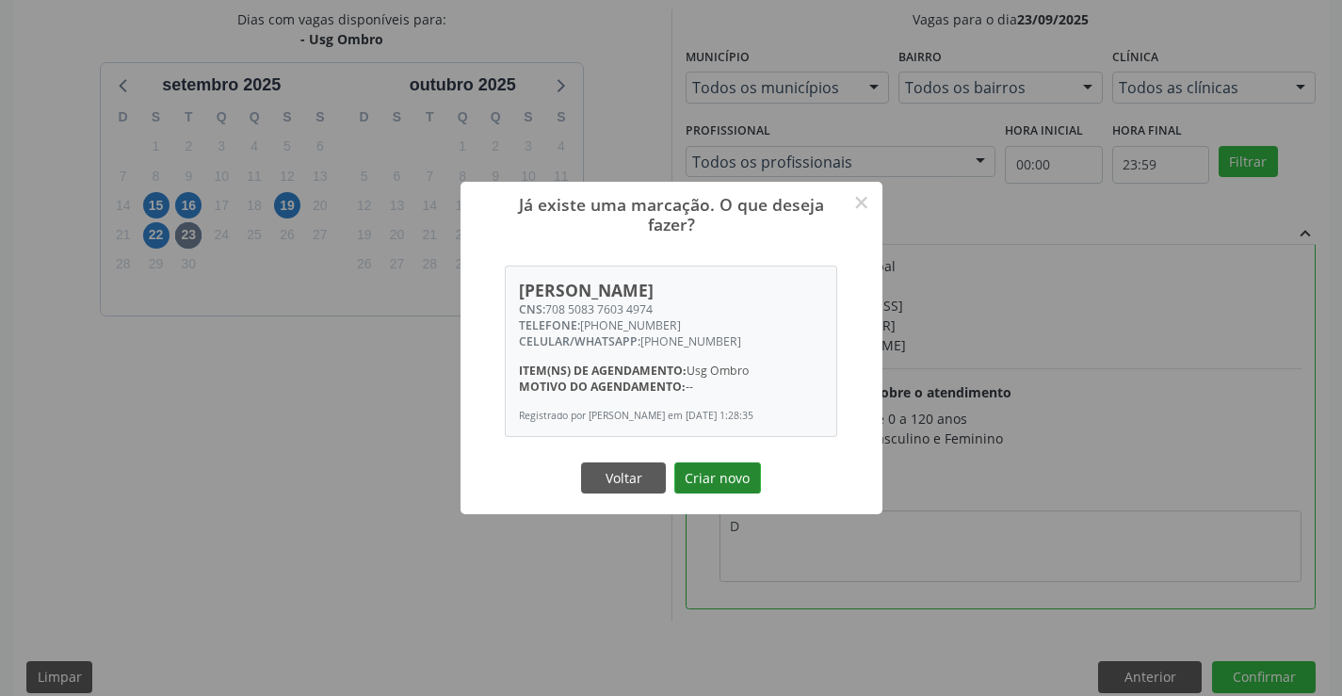
click at [726, 483] on button "Criar novo" at bounding box center [717, 478] width 87 height 32
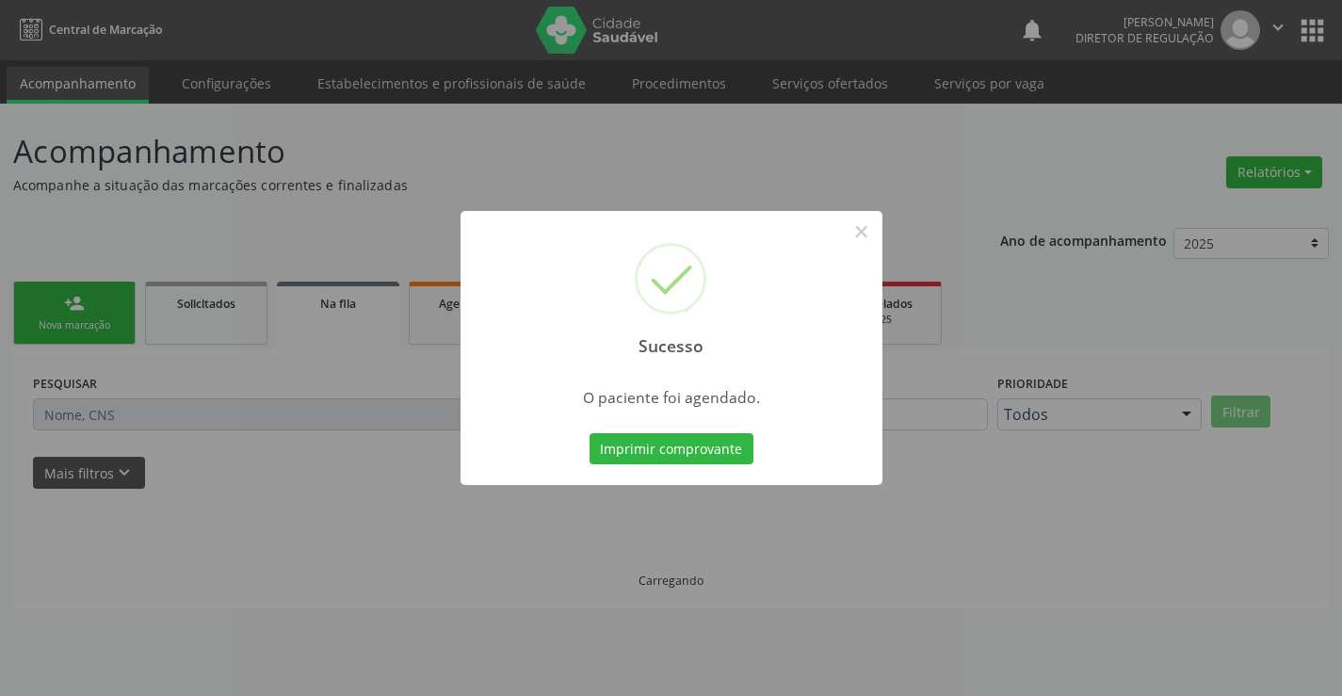
scroll to position [0, 0]
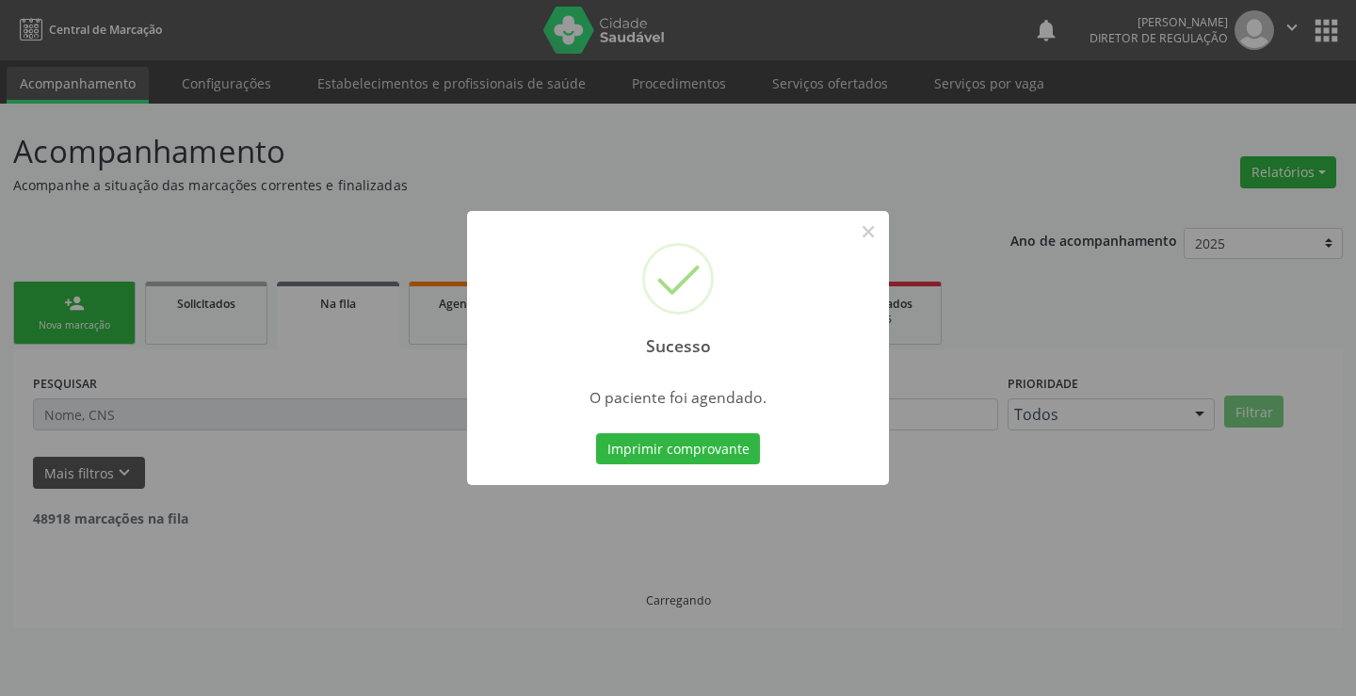
click at [596, 433] on button "Imprimir comprovante" at bounding box center [678, 449] width 164 height 32
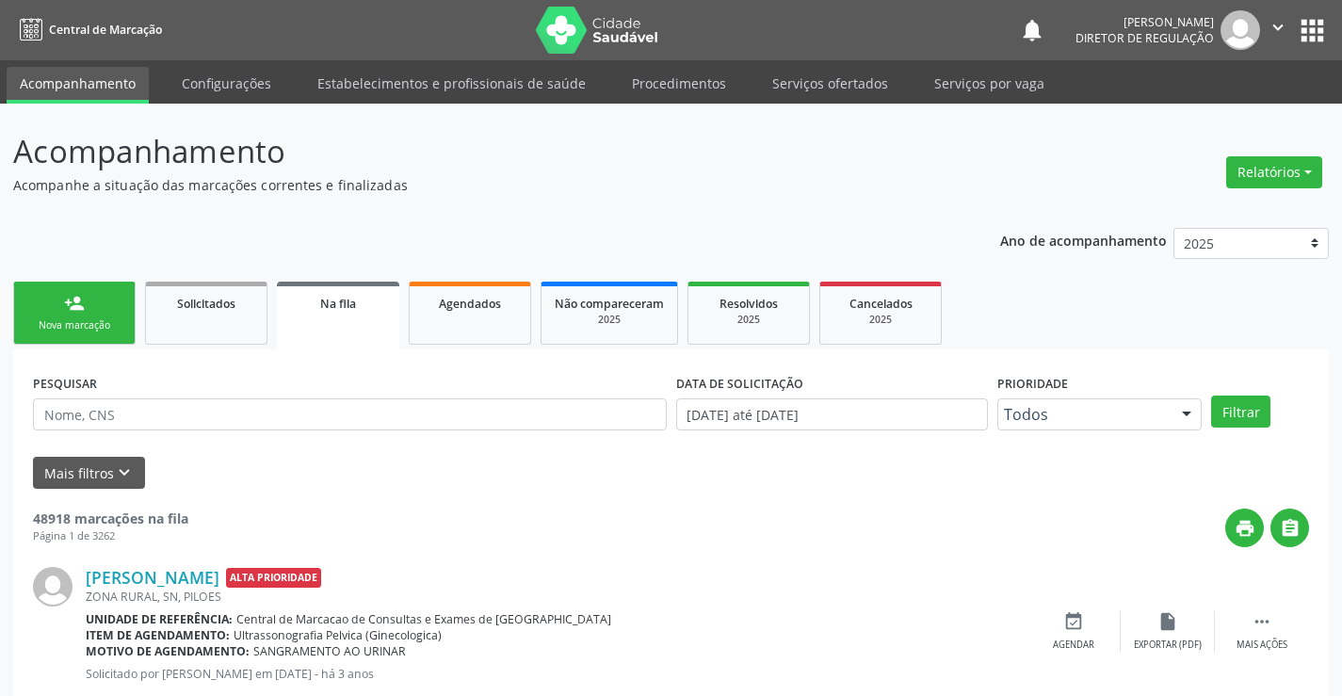
click at [85, 325] on div "Nova marcação" at bounding box center [74, 325] width 94 height 14
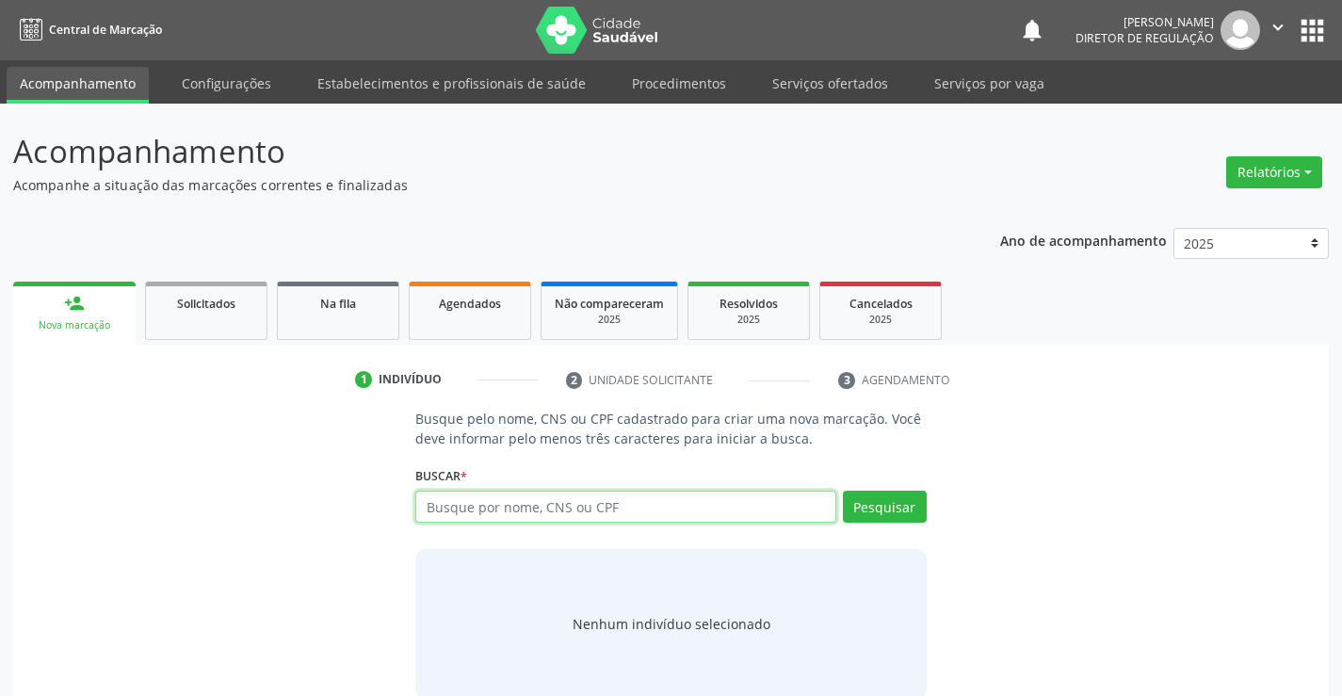
click at [541, 515] on input "text" at bounding box center [625, 507] width 420 height 32
paste input "708 5083 7603 4974"
type input "708 5083 7603 4974"
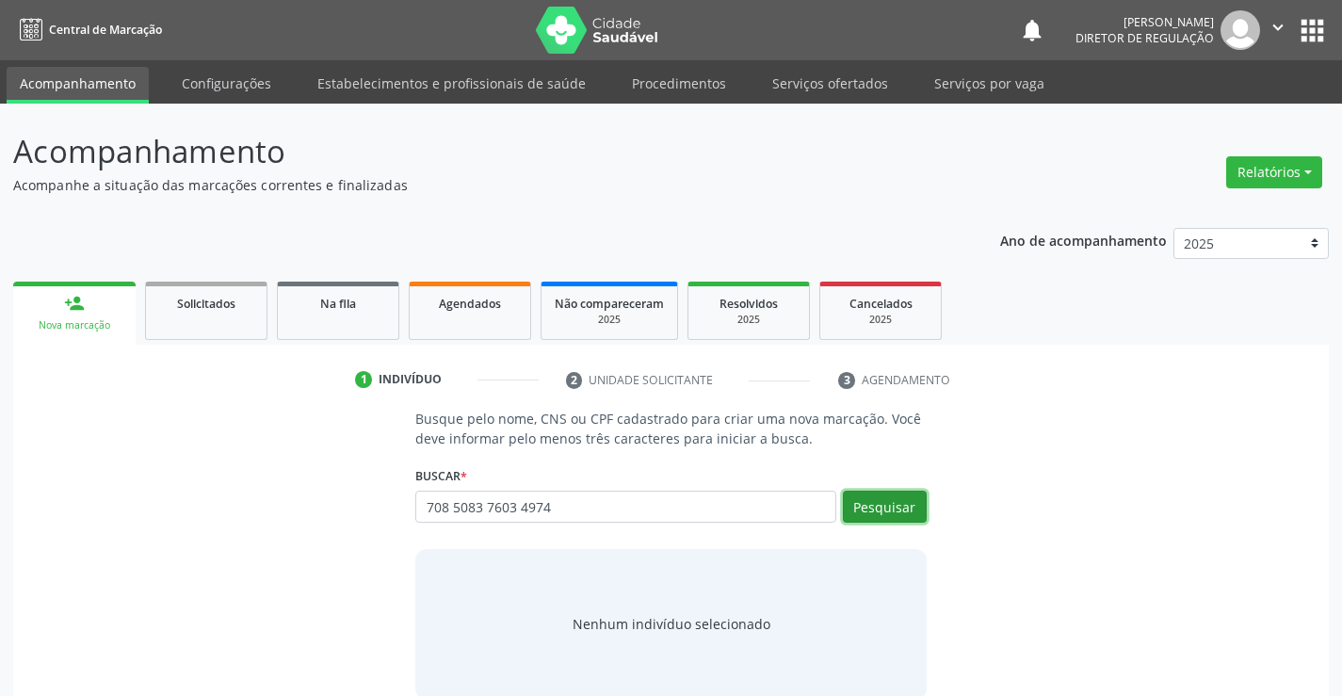
click at [912, 500] on button "Pesquisar" at bounding box center [885, 507] width 84 height 32
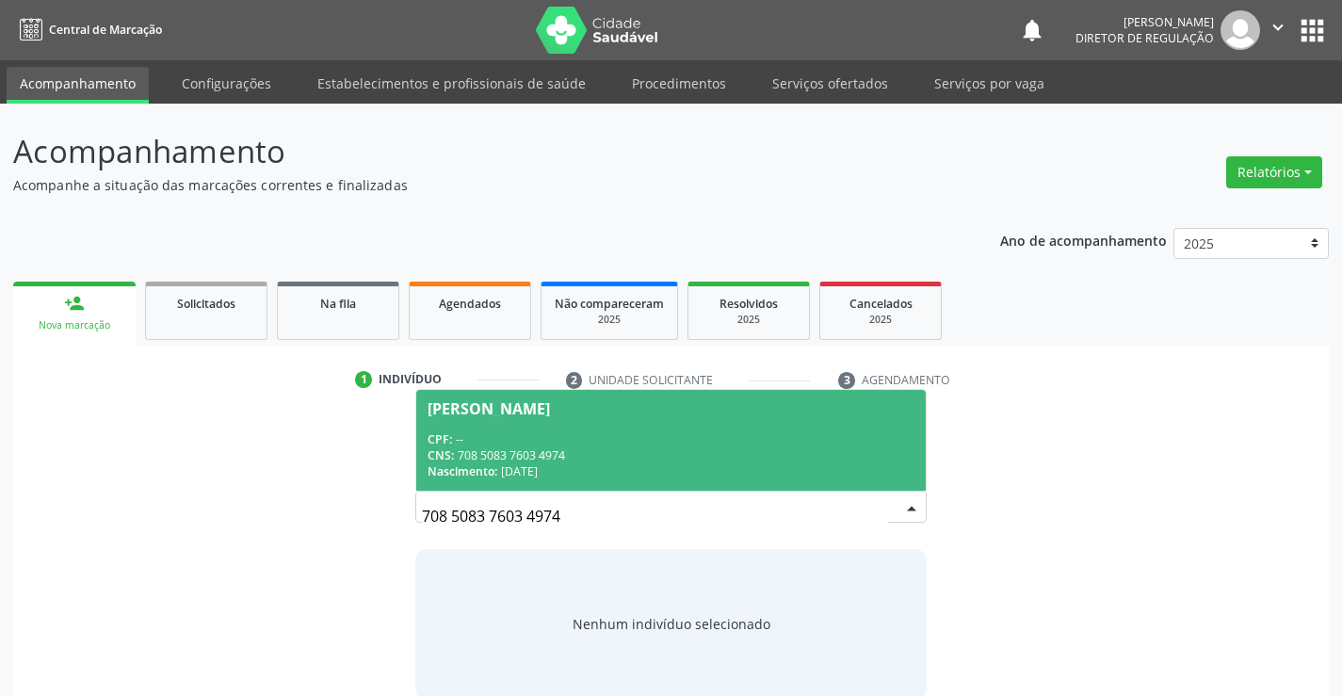
click at [633, 450] on div "CNS: 708 5083 7603 4974" at bounding box center [671, 455] width 486 height 16
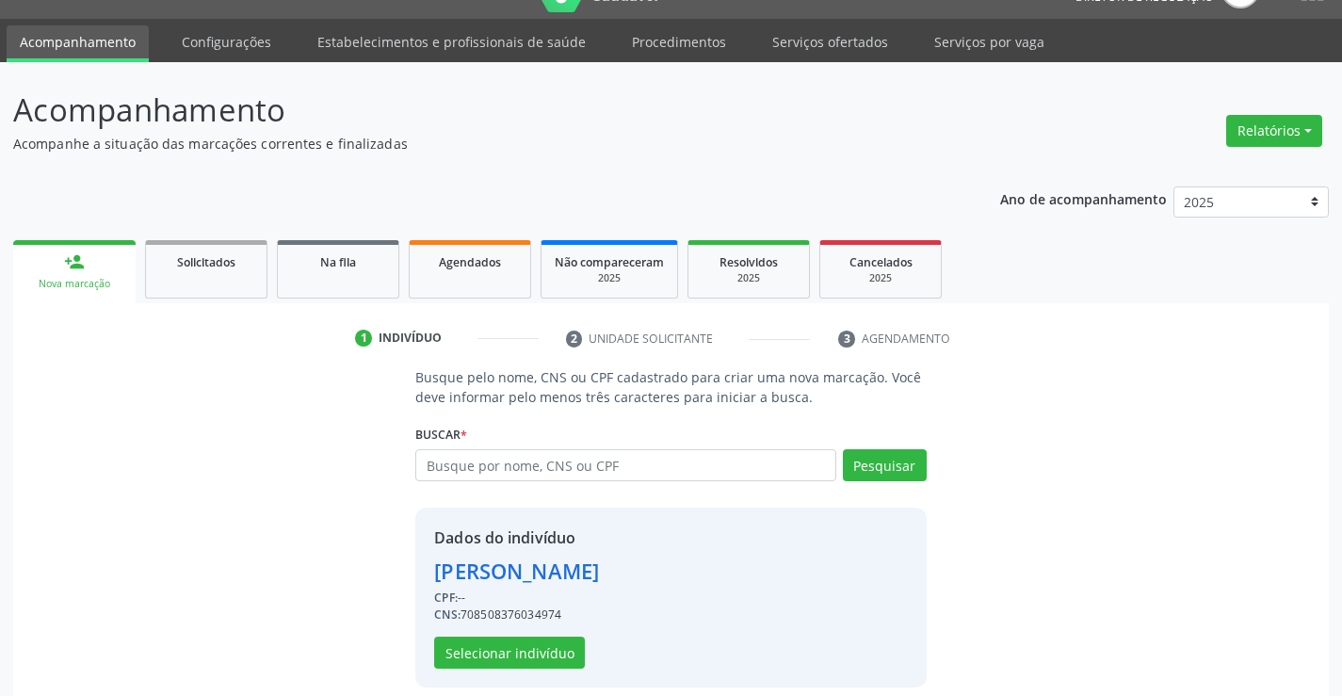
scroll to position [59, 0]
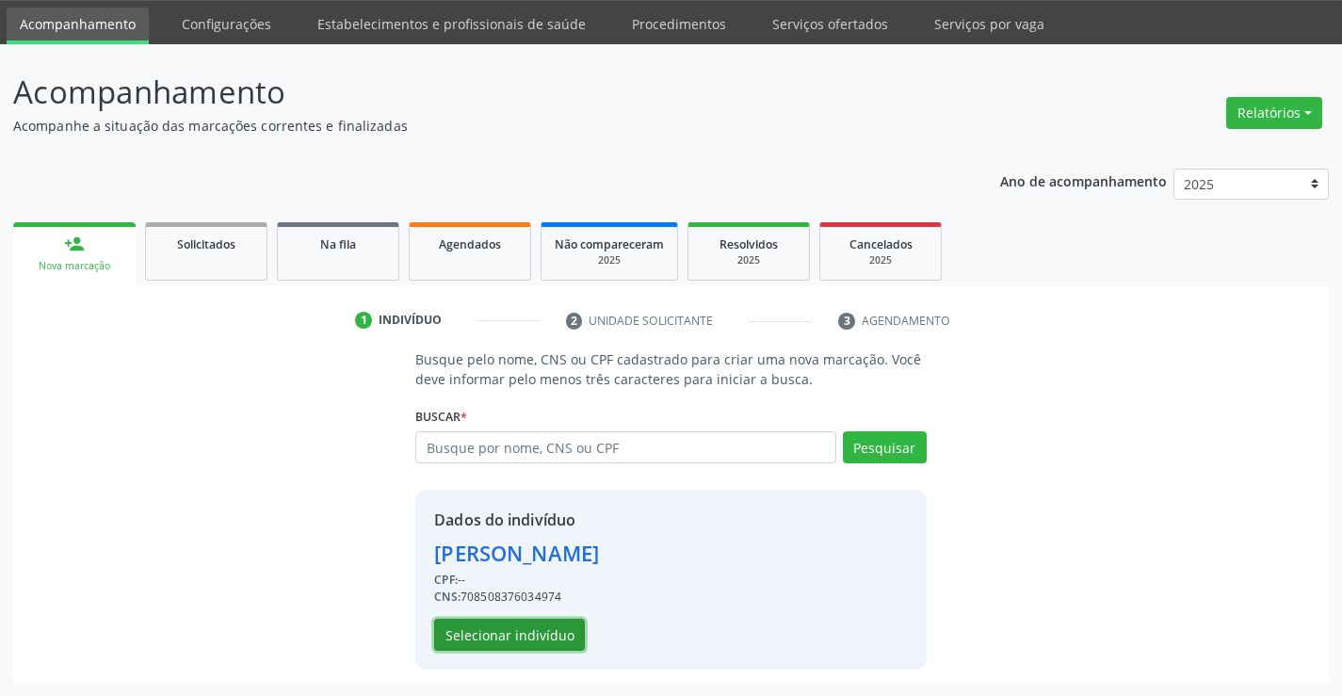
click at [524, 624] on button "Selecionar indivíduo" at bounding box center [509, 635] width 151 height 32
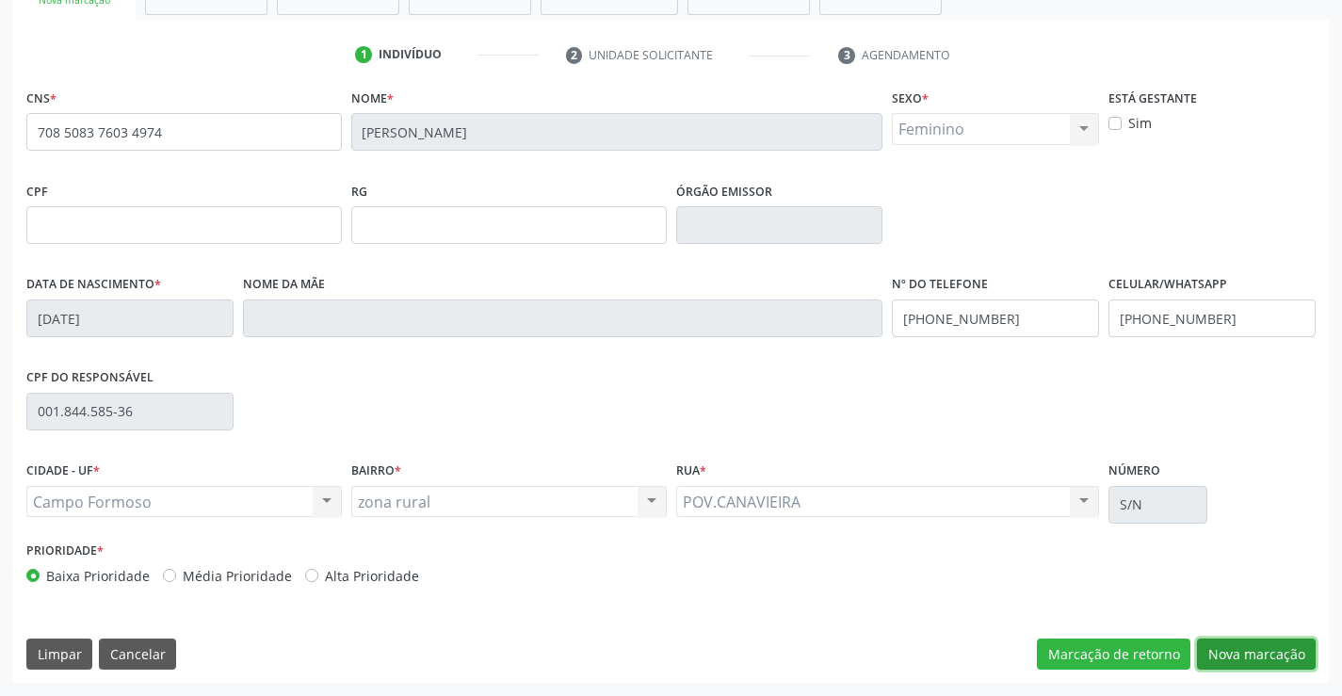
click at [1272, 662] on button "Nova marcação" at bounding box center [1256, 655] width 119 height 32
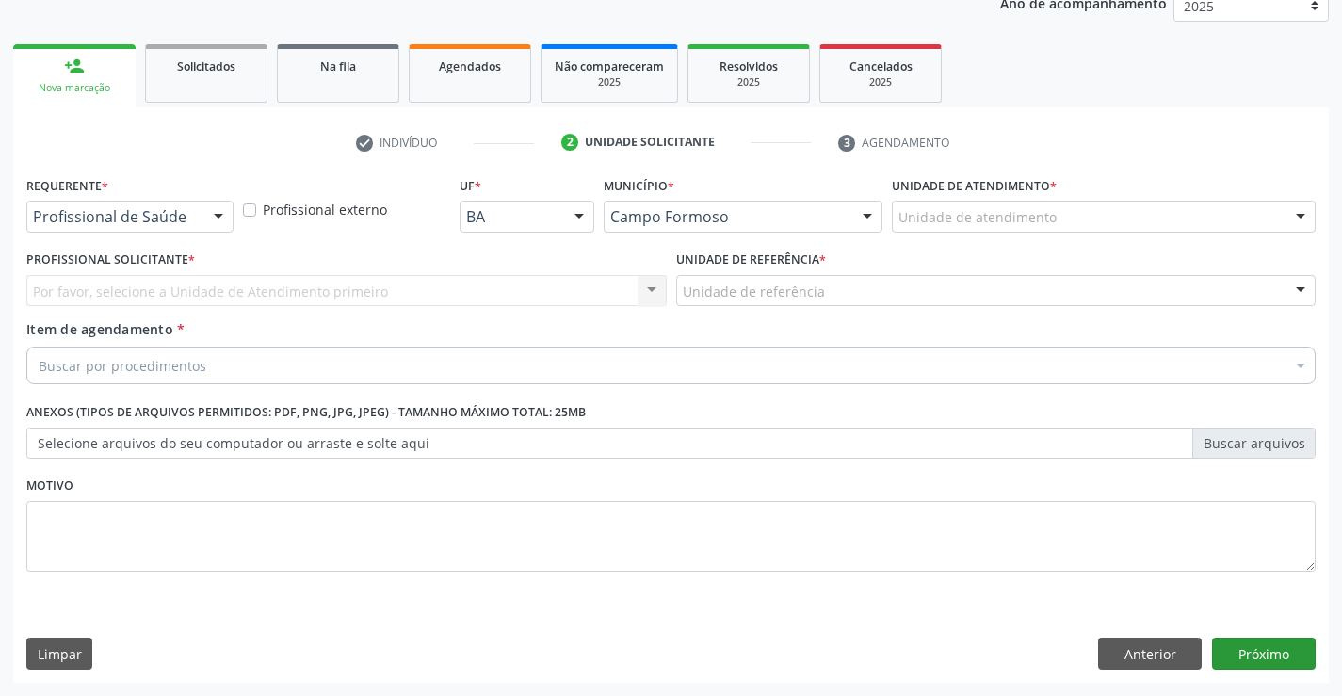
scroll to position [237, 0]
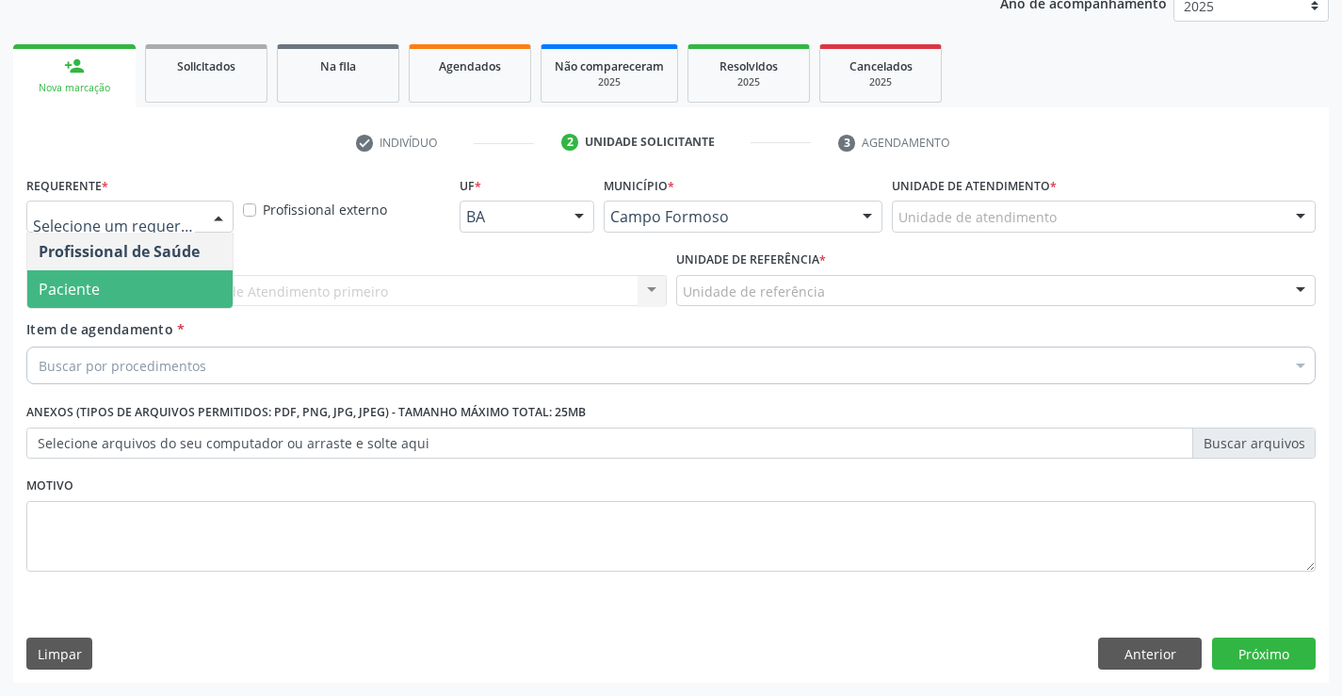
drag, startPoint x: 164, startPoint y: 267, endPoint x: 163, endPoint y: 277, distance: 9.5
click at [163, 277] on ul "Profissional de Saúde Paciente Nenhum resultado encontrado para: " " Não há nen…" at bounding box center [129, 270] width 205 height 75
click at [163, 277] on span "Paciente" at bounding box center [129, 289] width 205 height 38
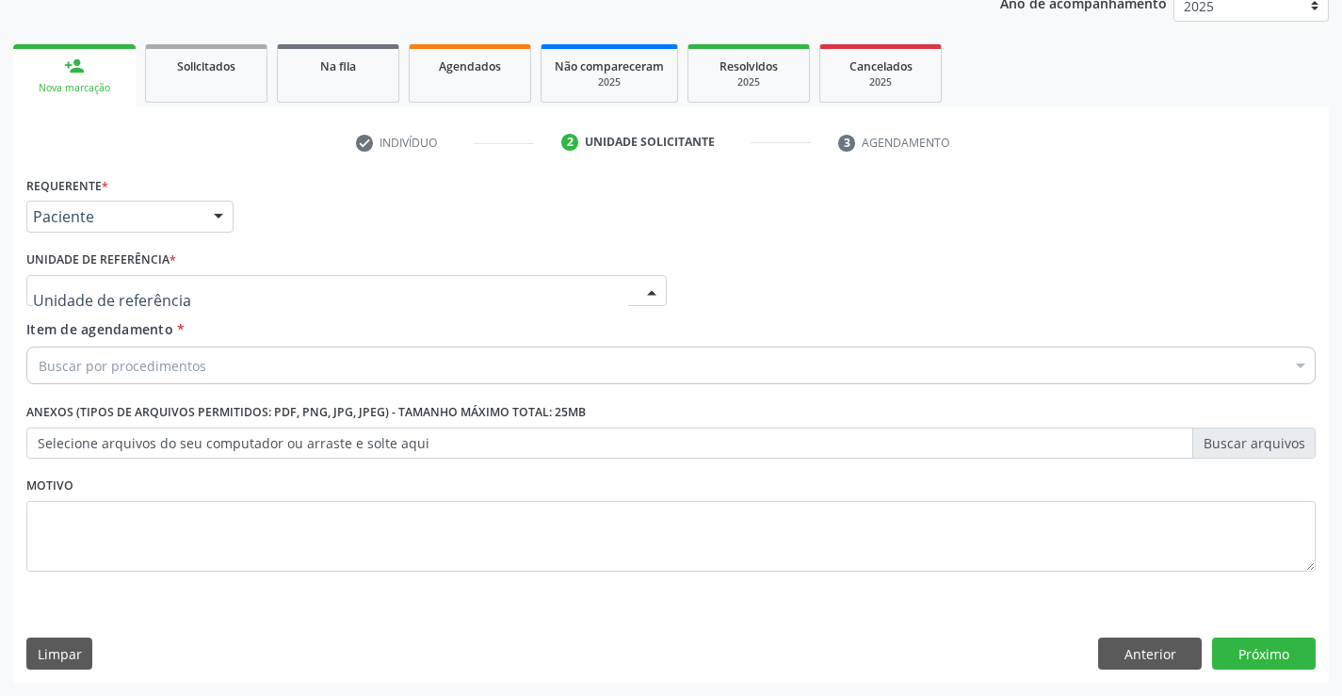
click at [335, 287] on div at bounding box center [346, 291] width 640 height 32
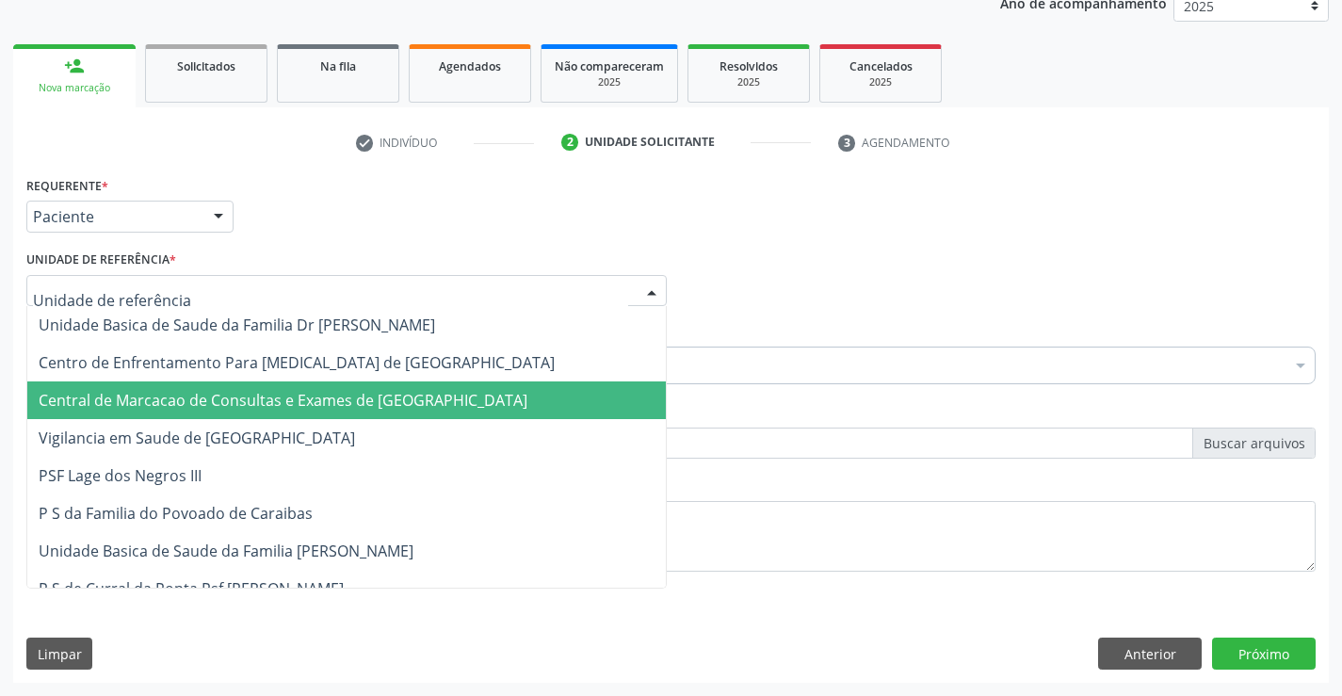
click at [347, 389] on span "Central de Marcacao de Consultas e Exames de [GEOGRAPHIC_DATA]" at bounding box center [346, 400] width 639 height 38
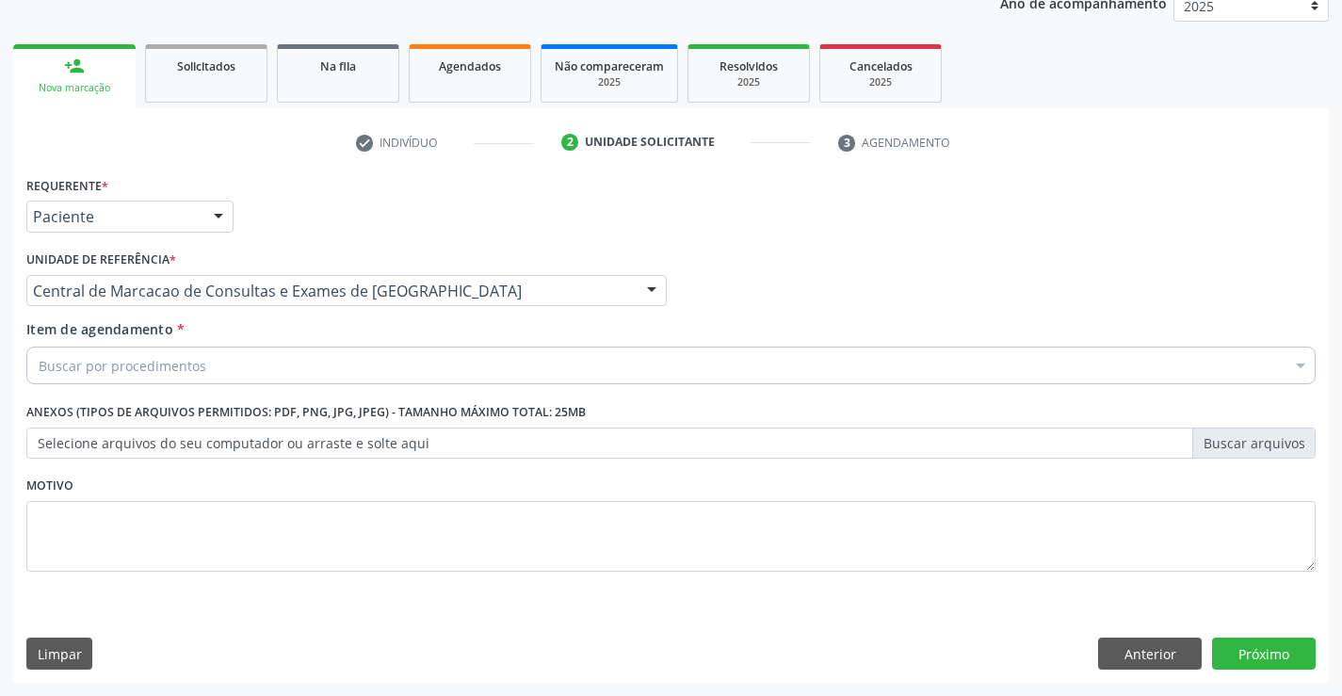
click at [445, 366] on div "Buscar por procedimentos" at bounding box center [670, 366] width 1289 height 38
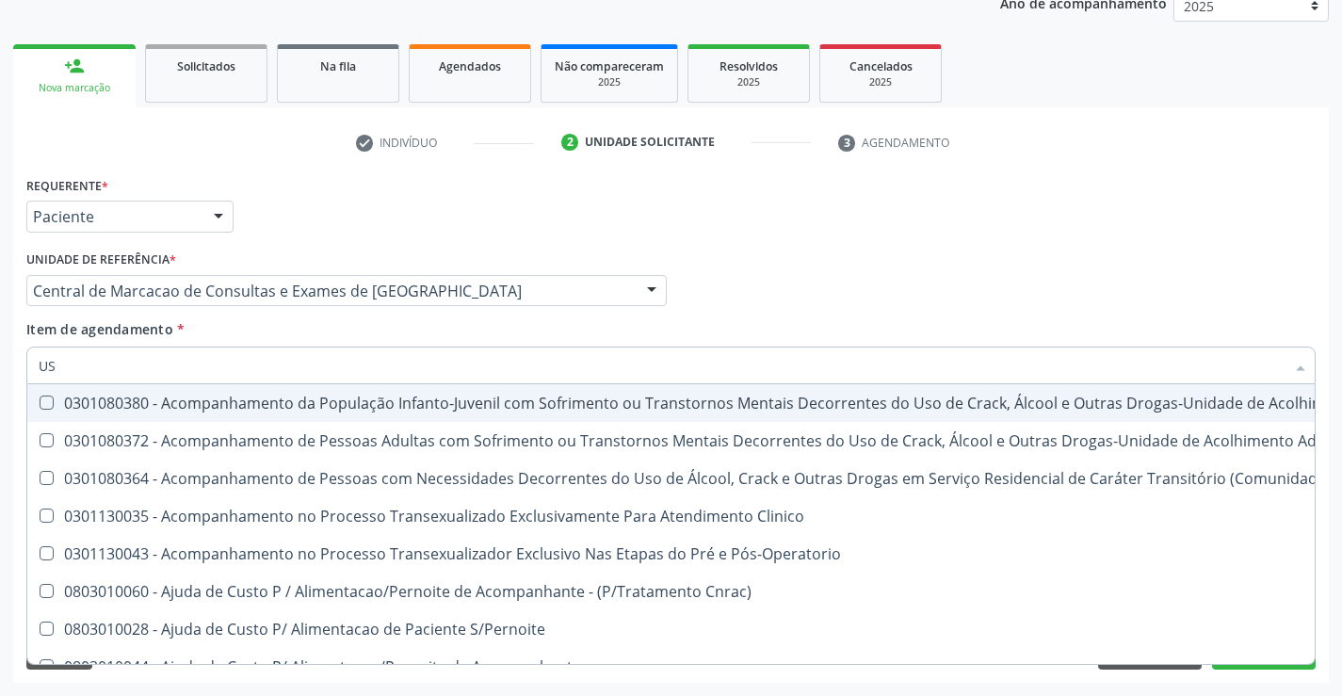
type input "USG"
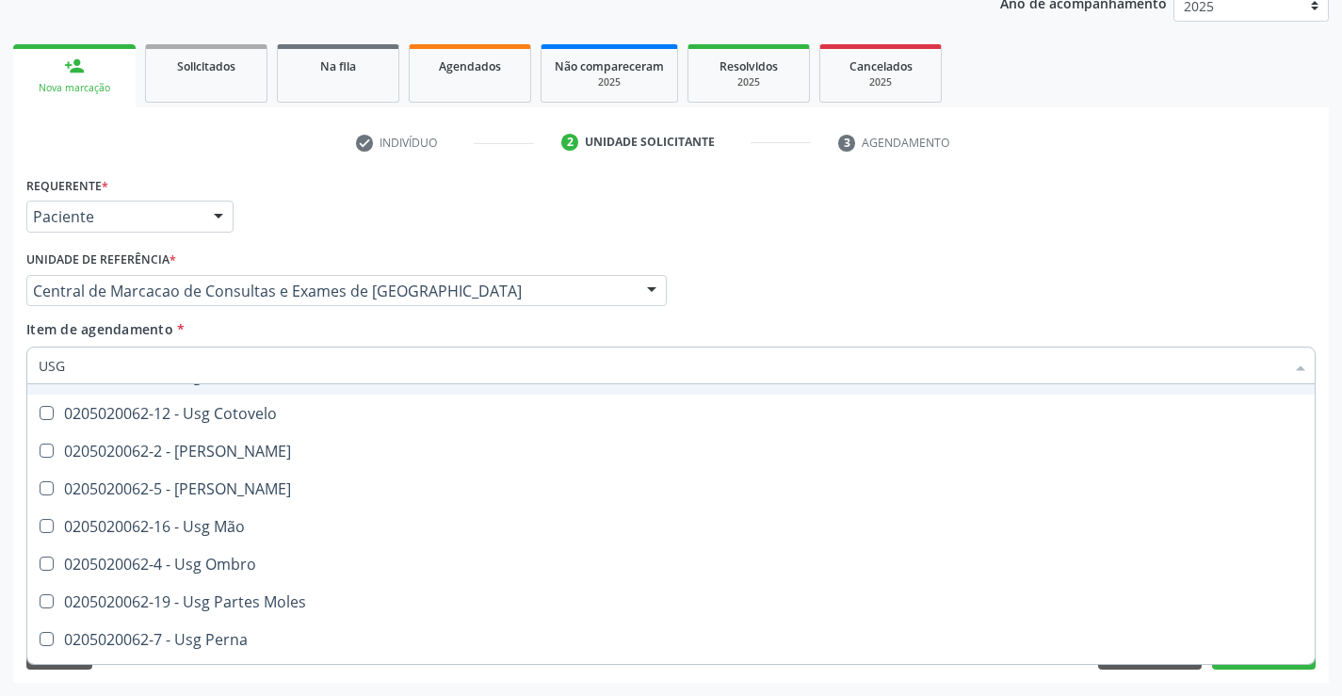
scroll to position [188, 0]
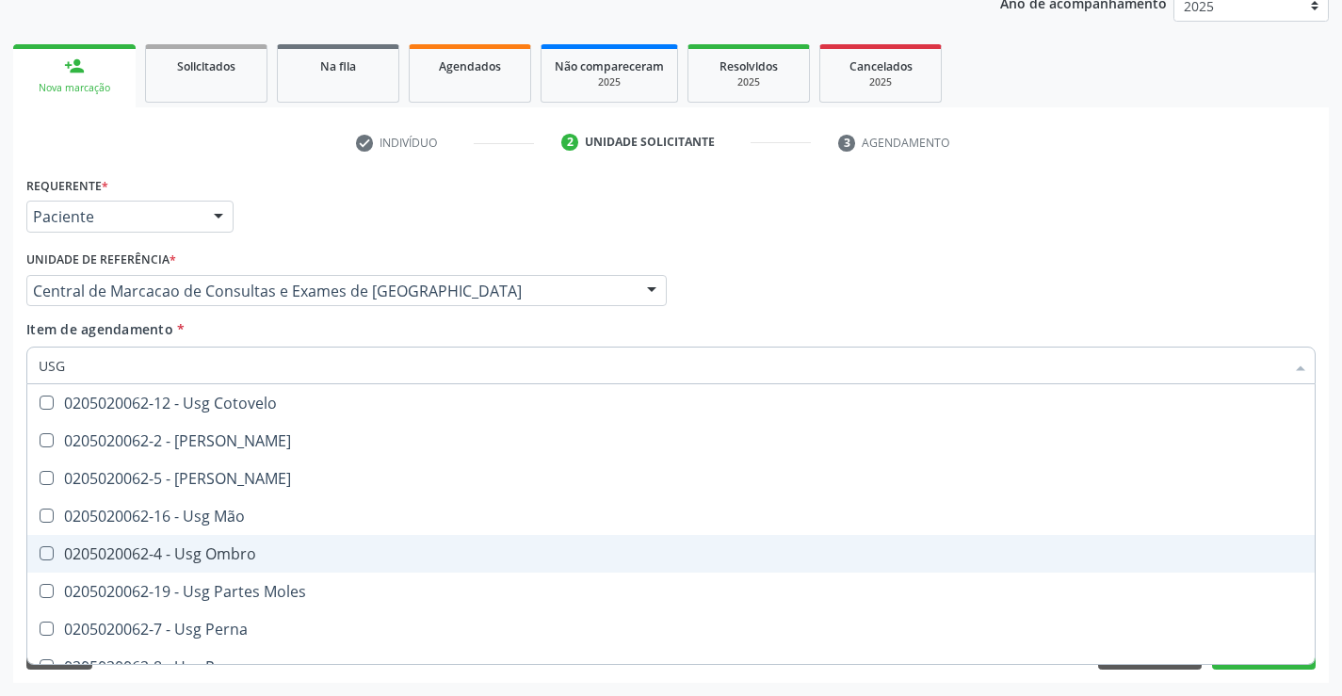
click at [317, 563] on span "0205020062-4 - Usg Ombro" at bounding box center [670, 554] width 1287 height 38
checkbox Ombro "true"
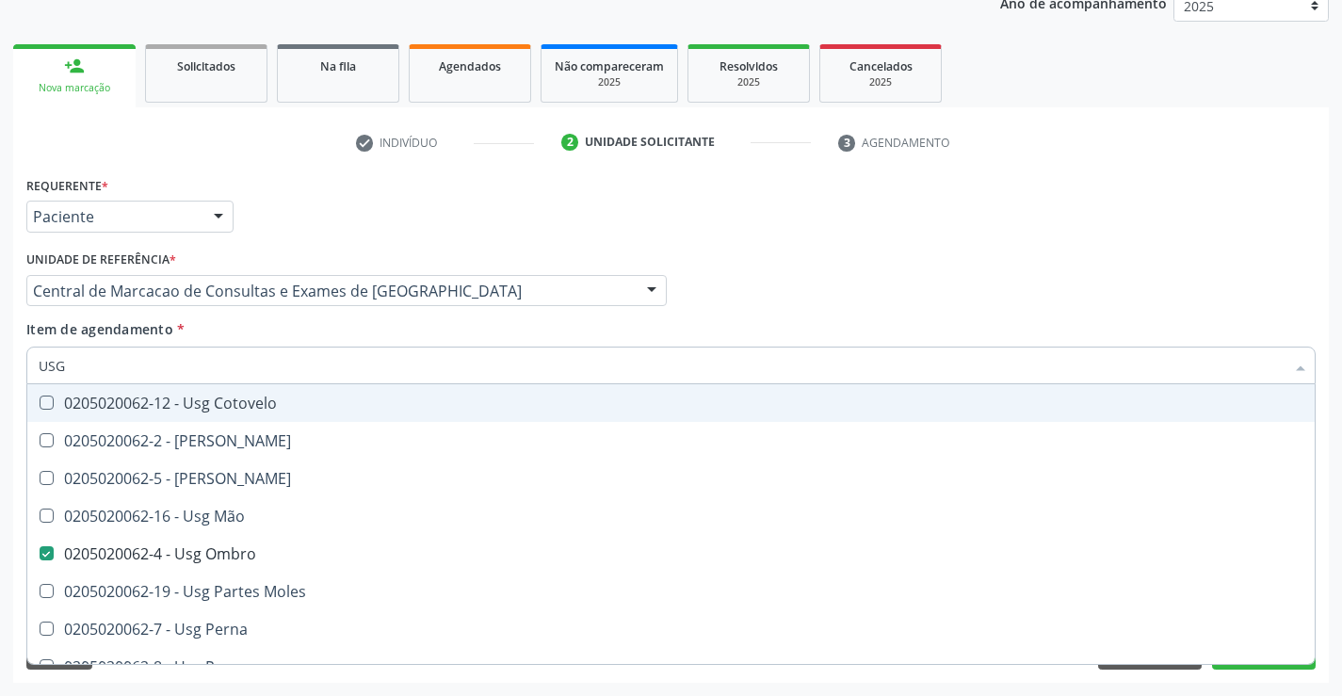
click at [1113, 293] on div "Profissional Solicitante Por favor, selecione a Unidade de Atendimento primeiro…" at bounding box center [671, 282] width 1299 height 73
checkbox Braço "true"
checkbox Ombro "false"
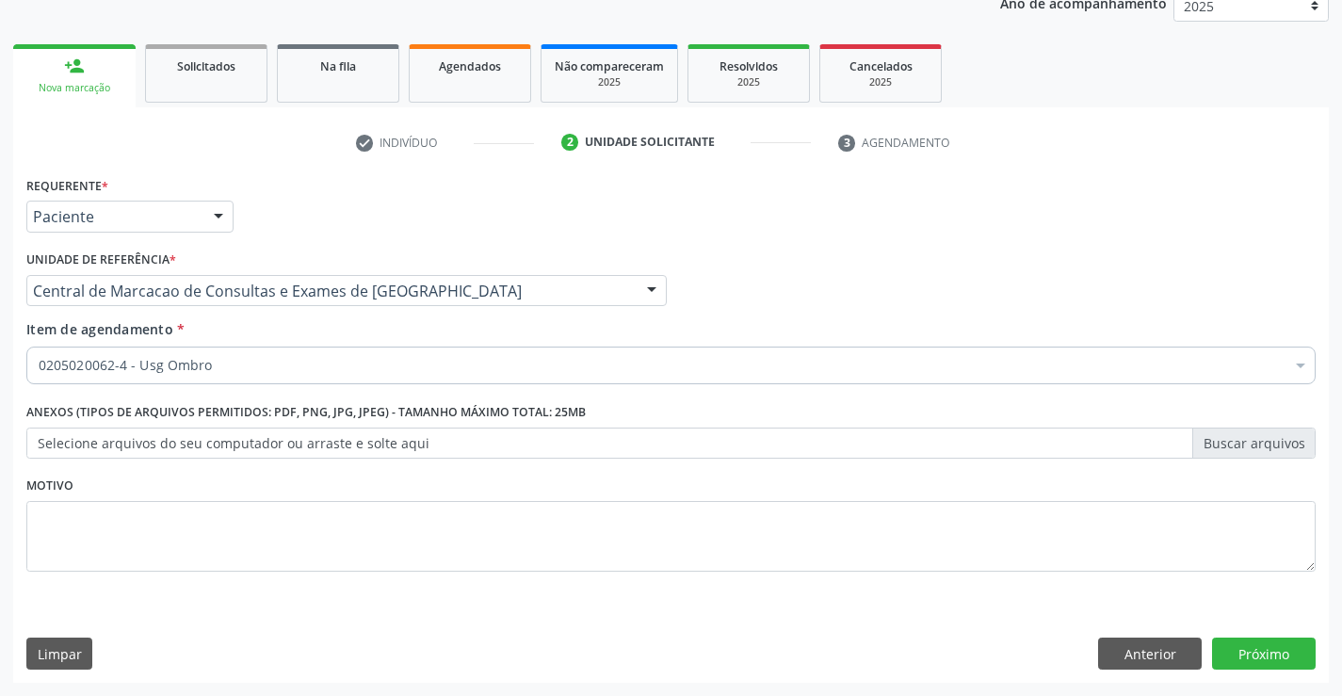
scroll to position [0, 0]
click at [1248, 650] on button "Próximo" at bounding box center [1264, 654] width 104 height 32
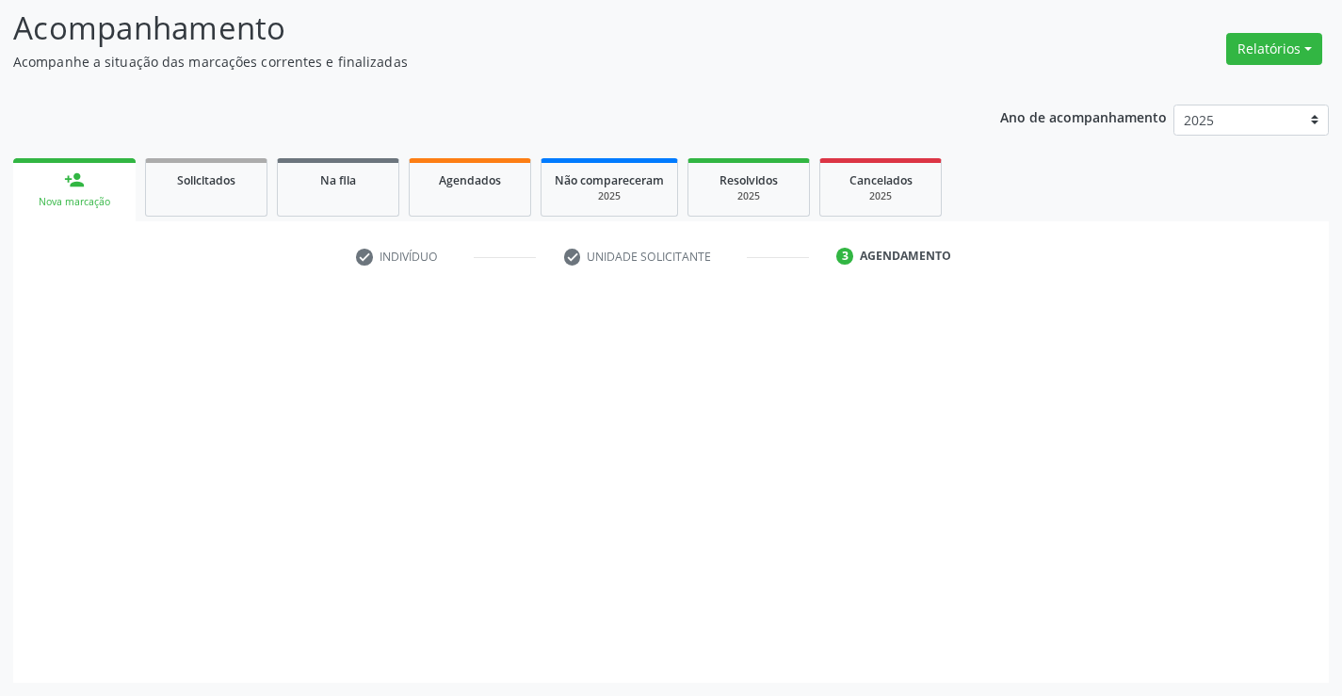
scroll to position [123, 0]
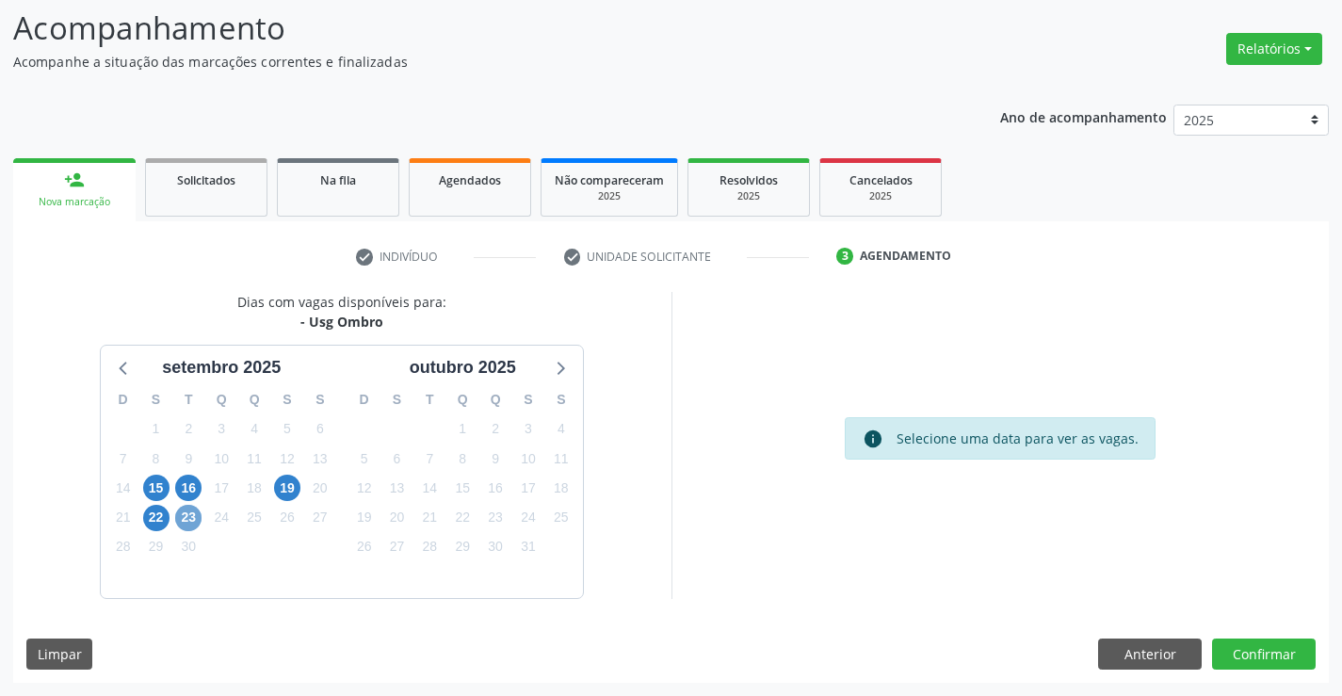
click at [177, 526] on span "23" at bounding box center [188, 518] width 26 height 26
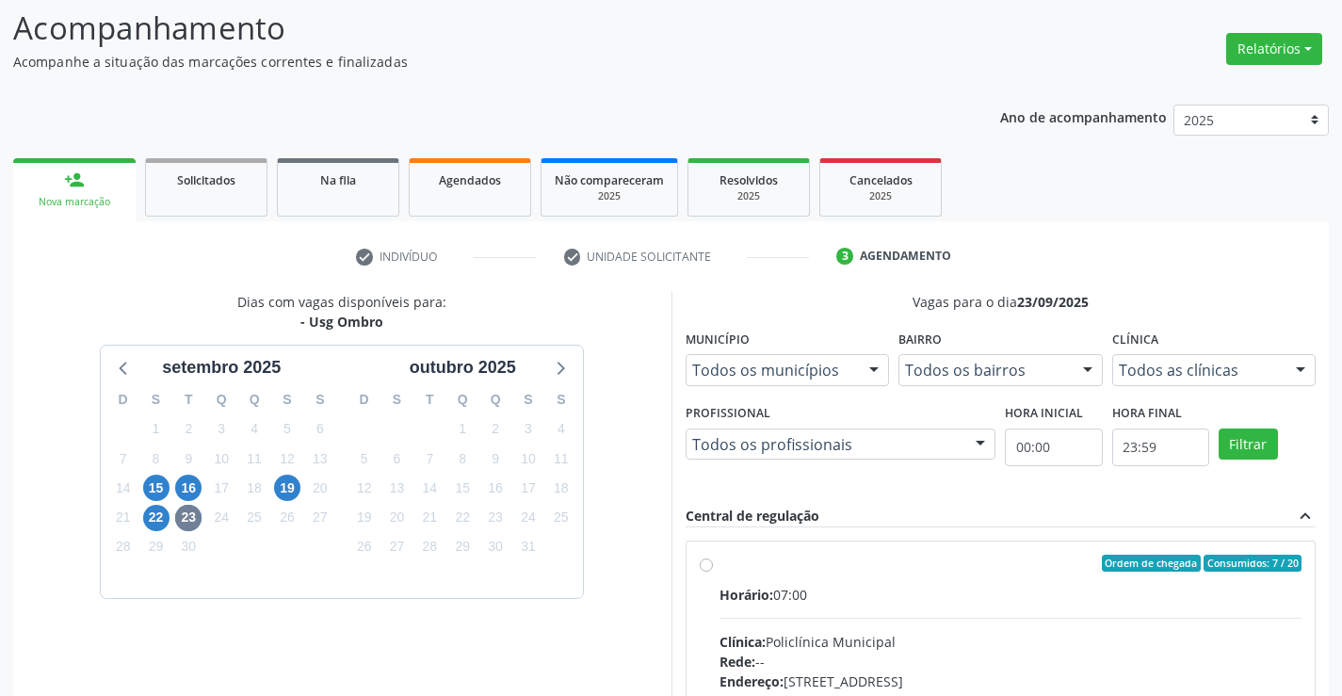
click at [883, 581] on label "Ordem de chegada Consumidos: 7 / 20 Horário: 07:00 Clínica: Policlínica Municip…" at bounding box center [1011, 699] width 583 height 289
click at [713, 572] on input "Ordem de chegada Consumidos: 7 / 20 Horário: 07:00 Clínica: Policlínica Municip…" at bounding box center [706, 563] width 13 height 17
radio input "true"
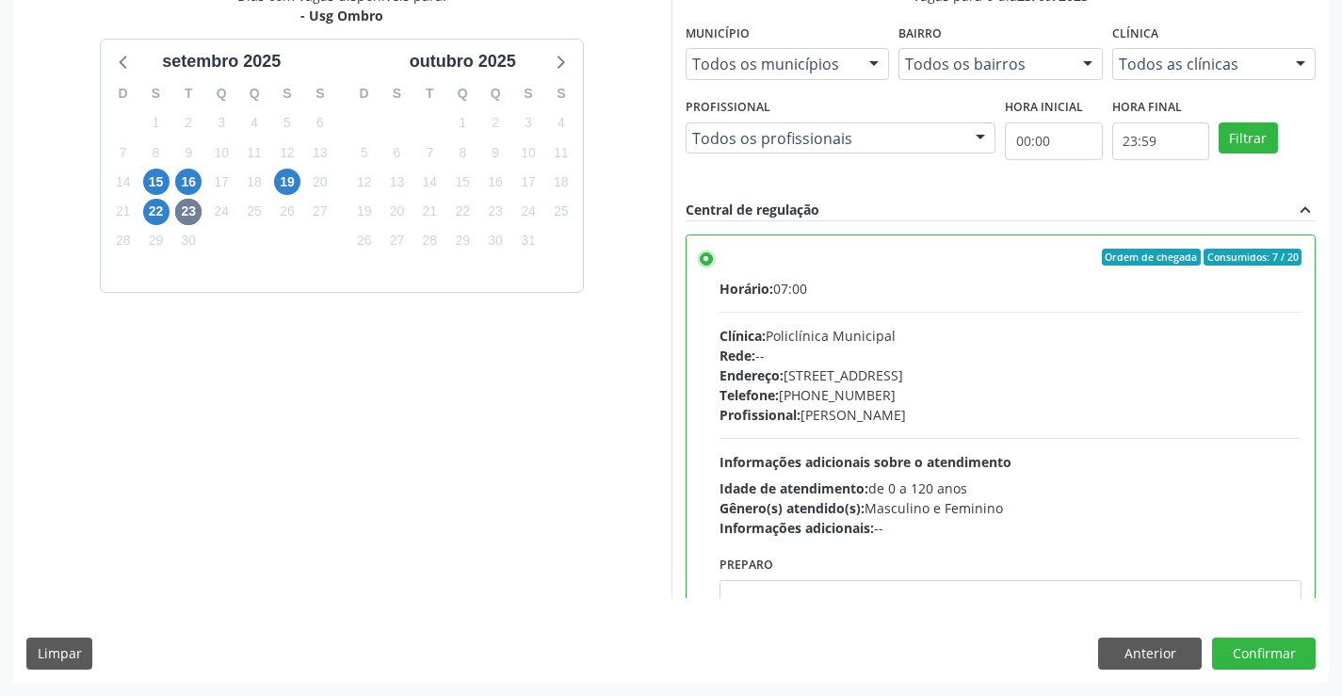
scroll to position [93, 0]
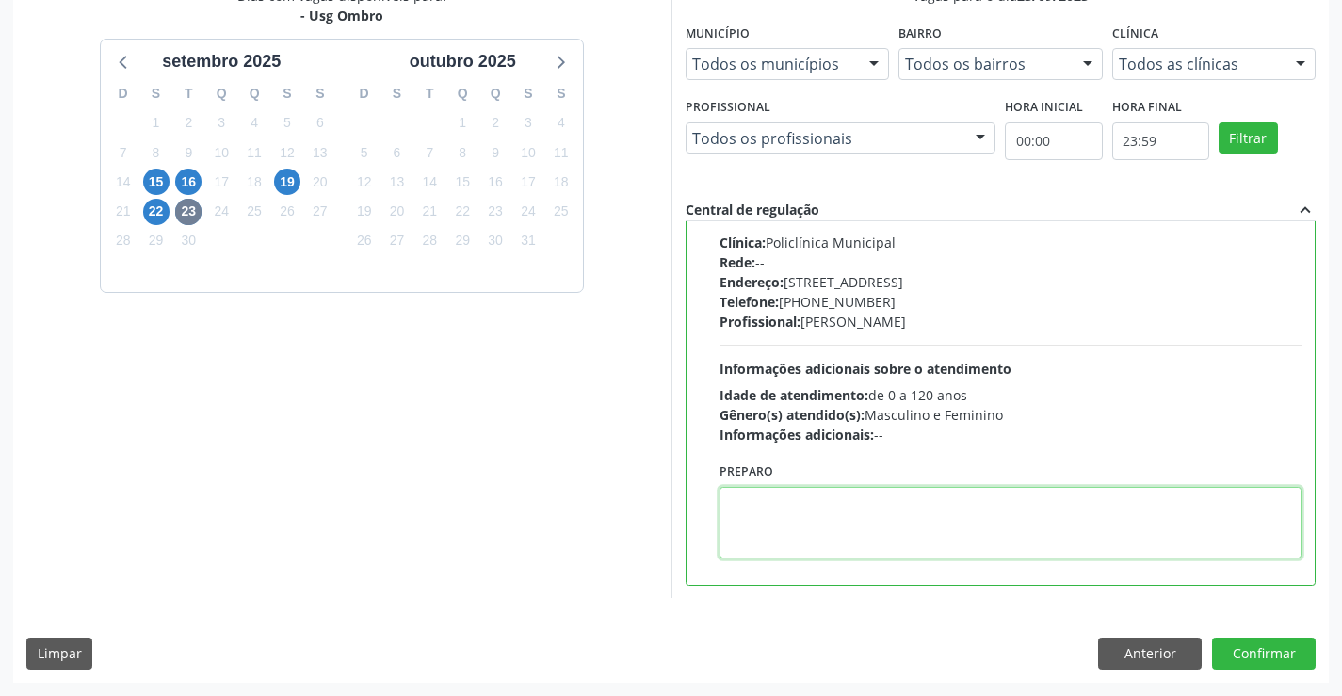
click at [808, 525] on textarea at bounding box center [1011, 523] width 583 height 72
type textarea "E"
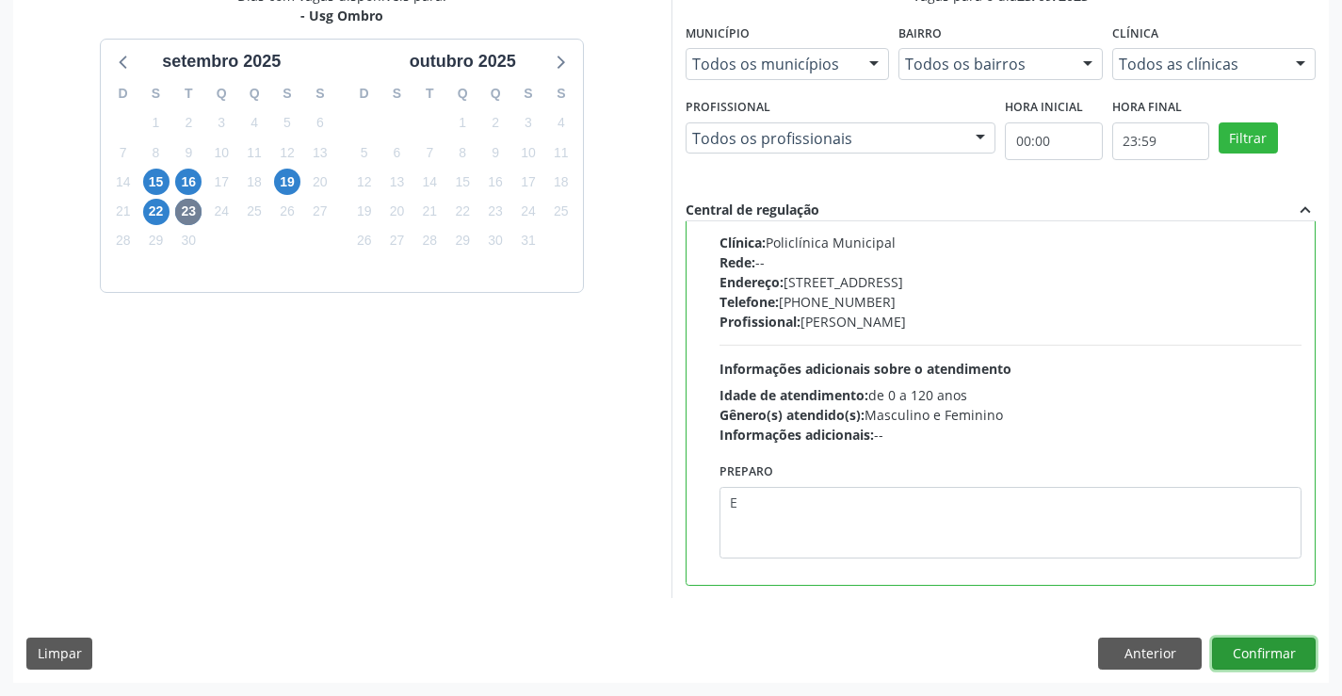
click at [1280, 640] on button "Confirmar" at bounding box center [1264, 654] width 104 height 32
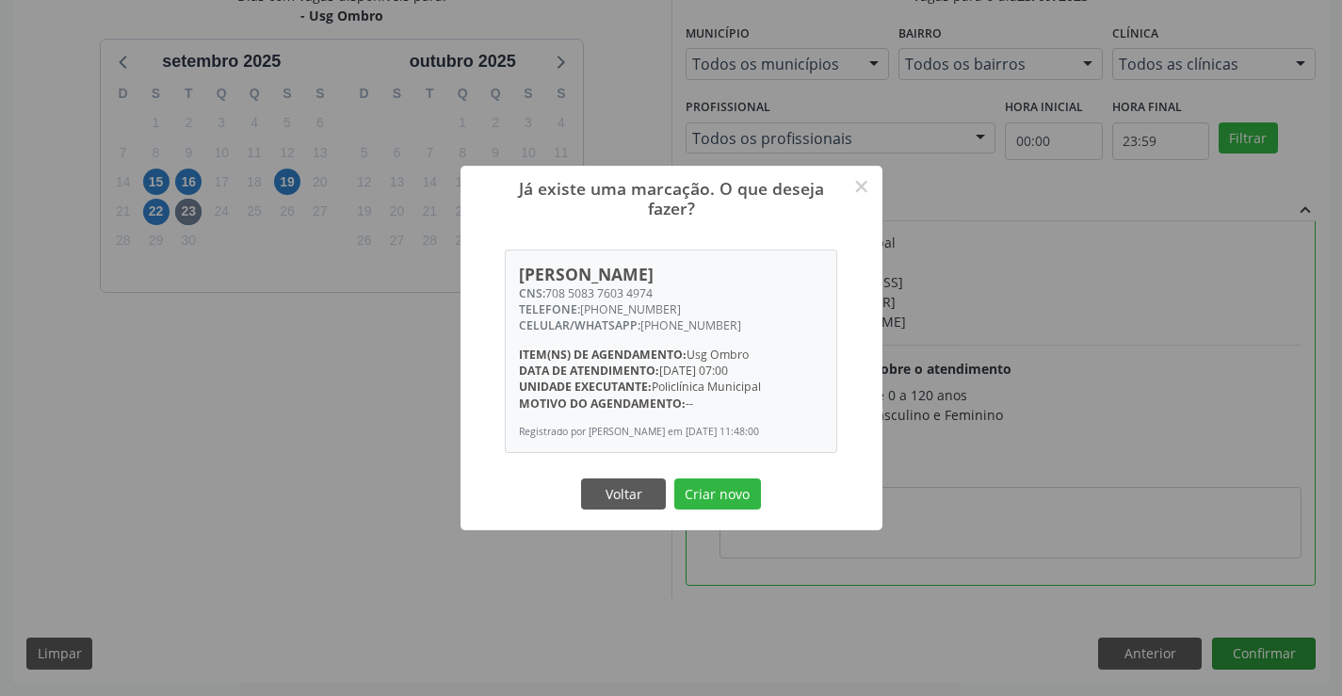
click at [674, 478] on button "Criar novo" at bounding box center [717, 494] width 87 height 32
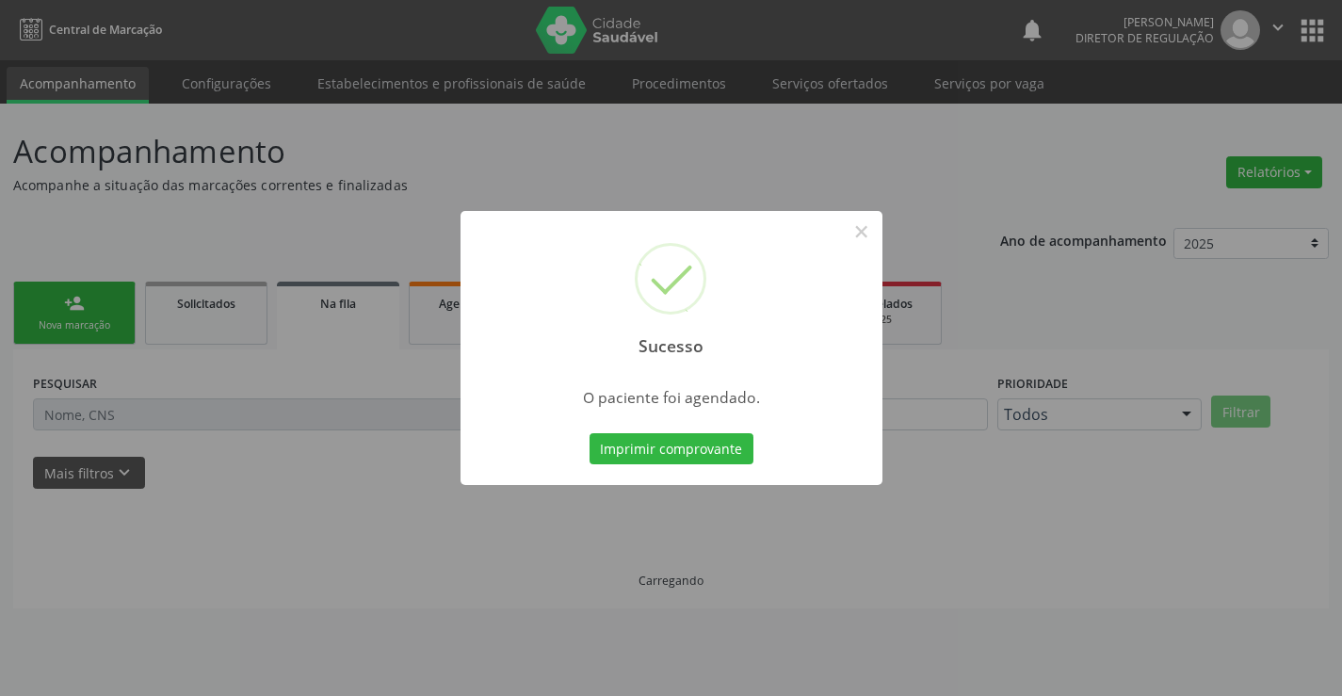
scroll to position [0, 0]
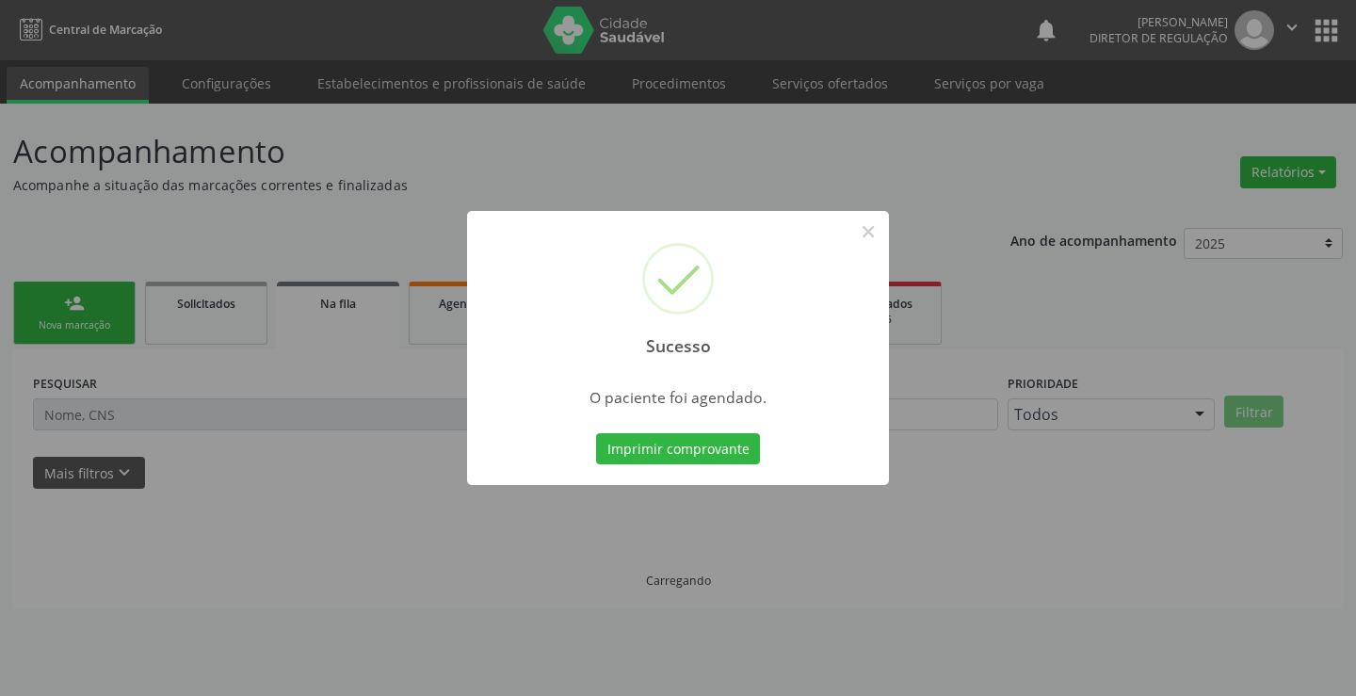
click at [596, 433] on button "Imprimir comprovante" at bounding box center [678, 449] width 164 height 32
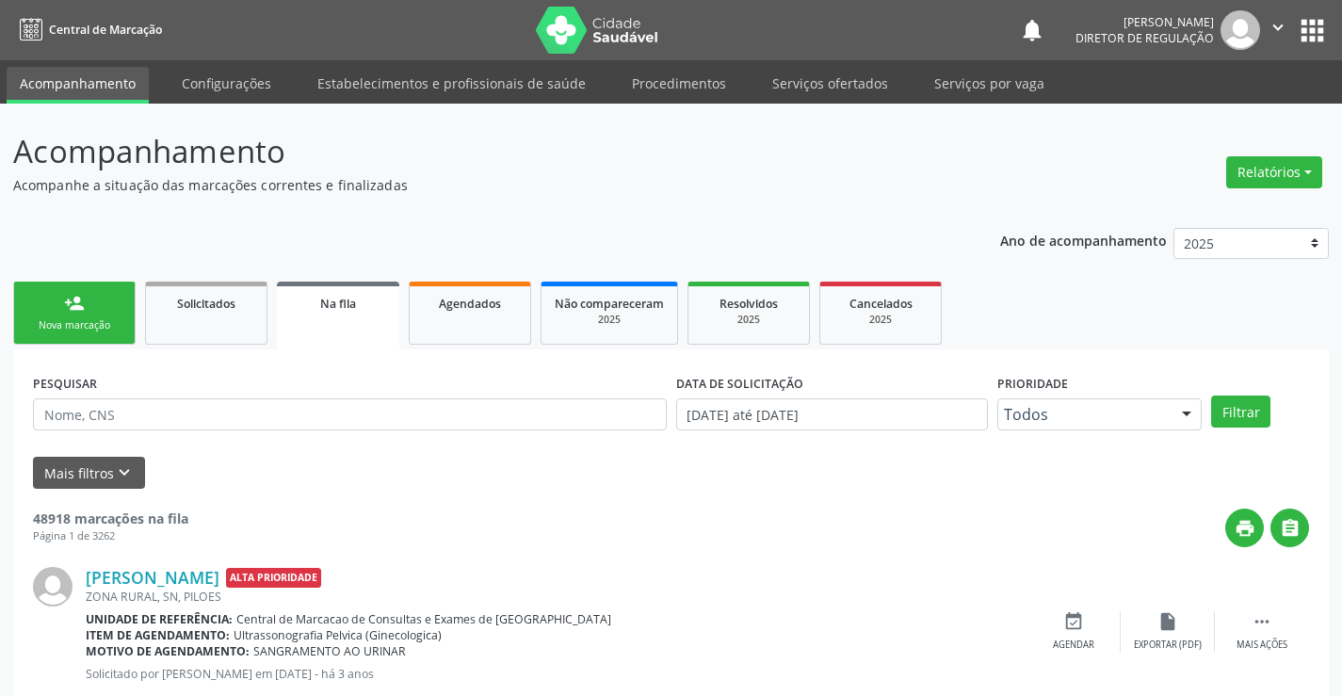
click at [92, 313] on link "person_add Nova marcação" at bounding box center [74, 313] width 122 height 63
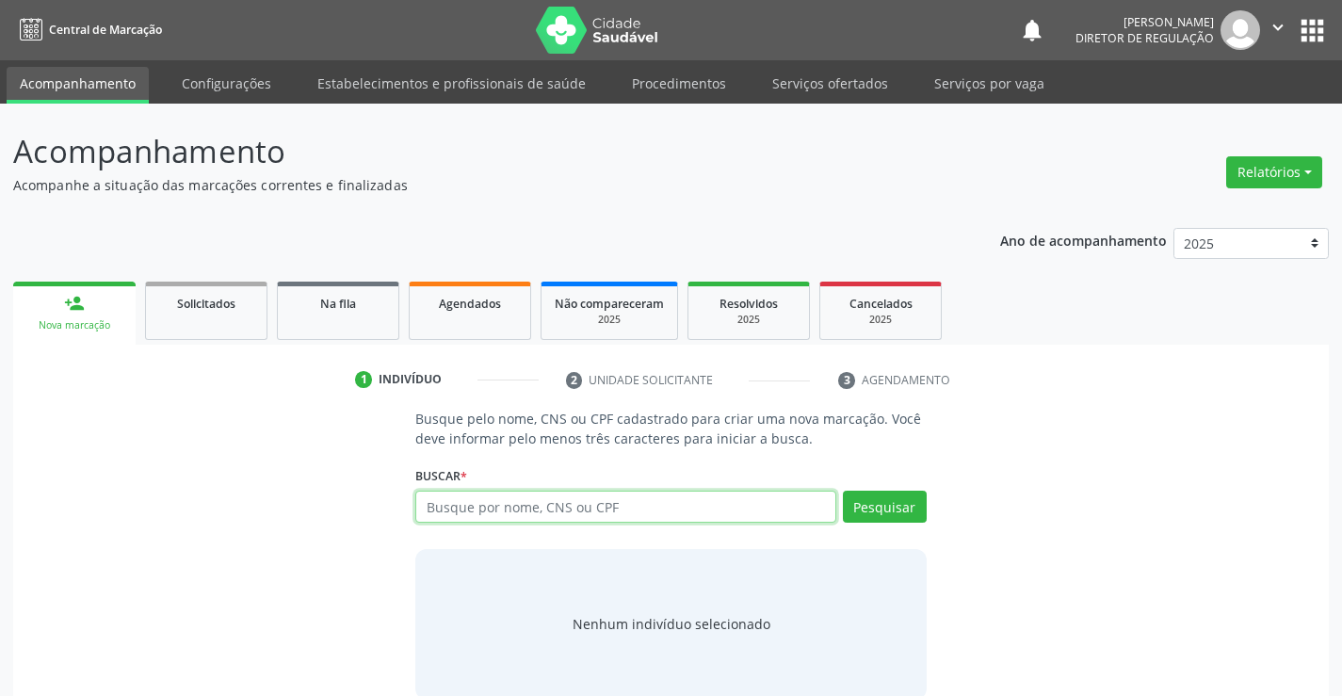
click at [461, 507] on input "text" at bounding box center [625, 507] width 420 height 32
type input "706409105723388"
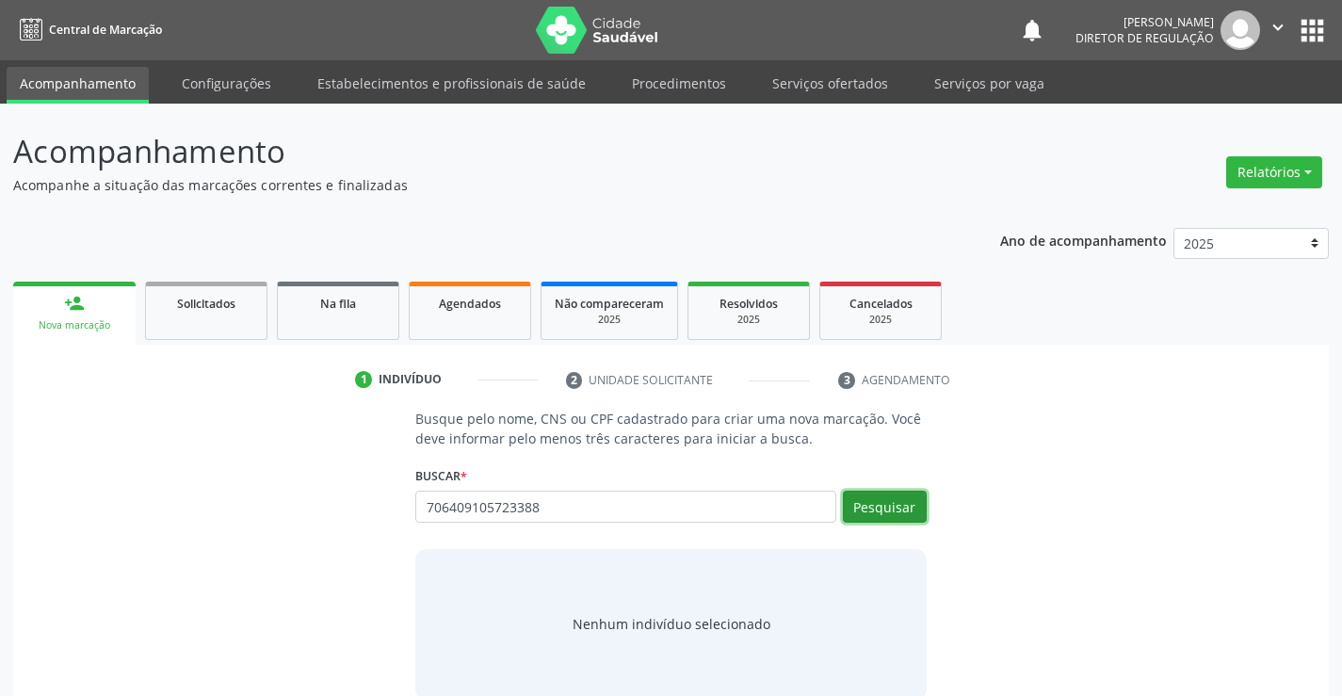
click at [859, 504] on button "Pesquisar" at bounding box center [885, 507] width 84 height 32
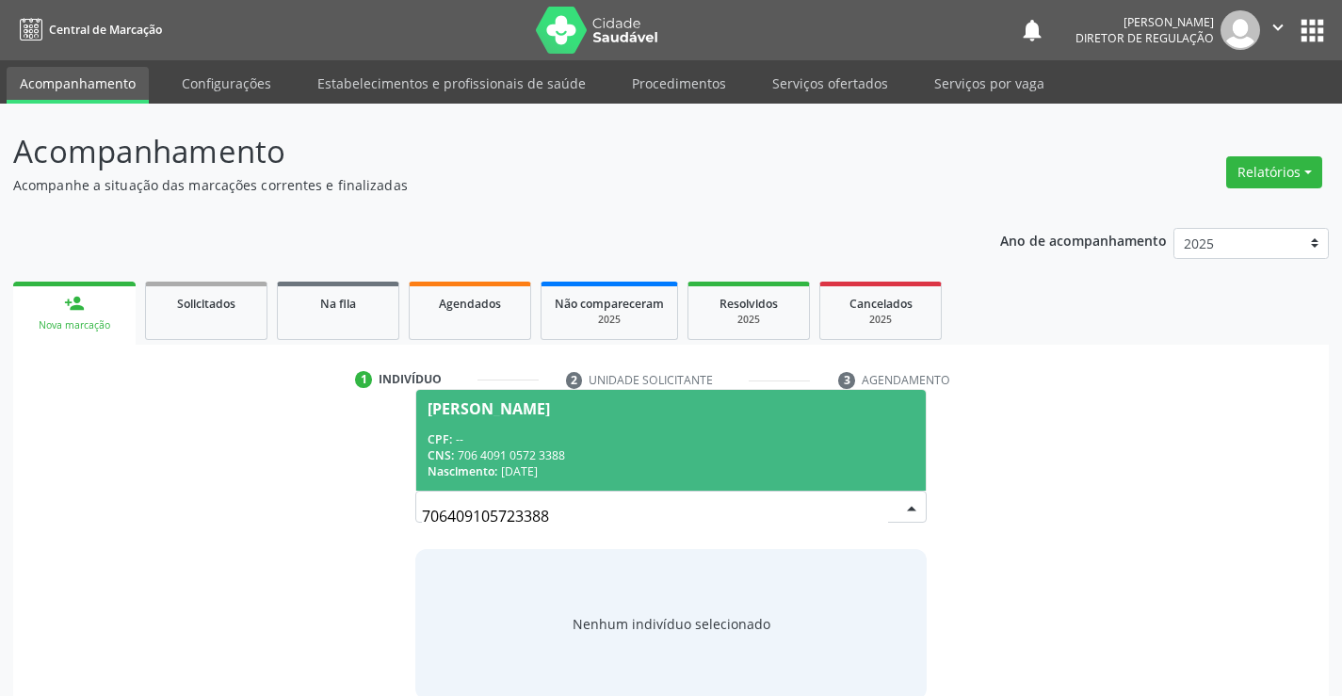
click at [645, 481] on span "Sonia Maria dos Santos Silva CPF: -- CNS: 706 4091 0572 3388 Nascimento: 22/01/…" at bounding box center [670, 440] width 509 height 101
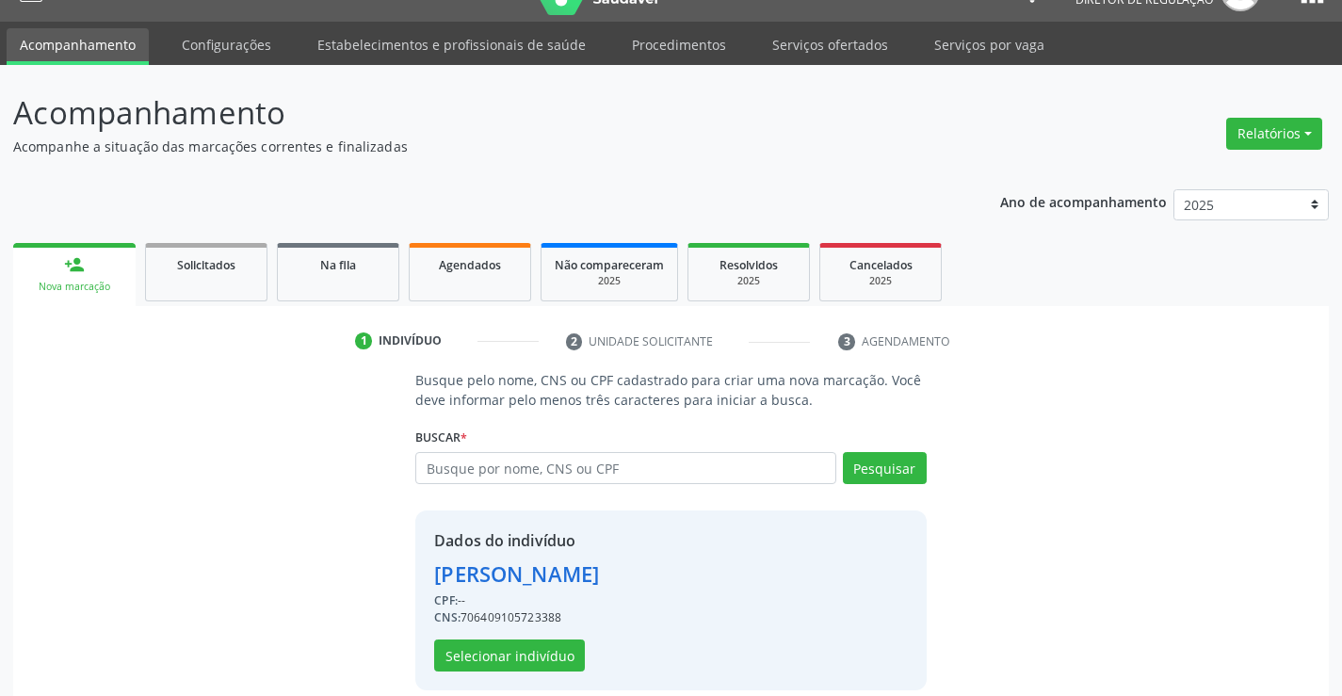
scroll to position [59, 0]
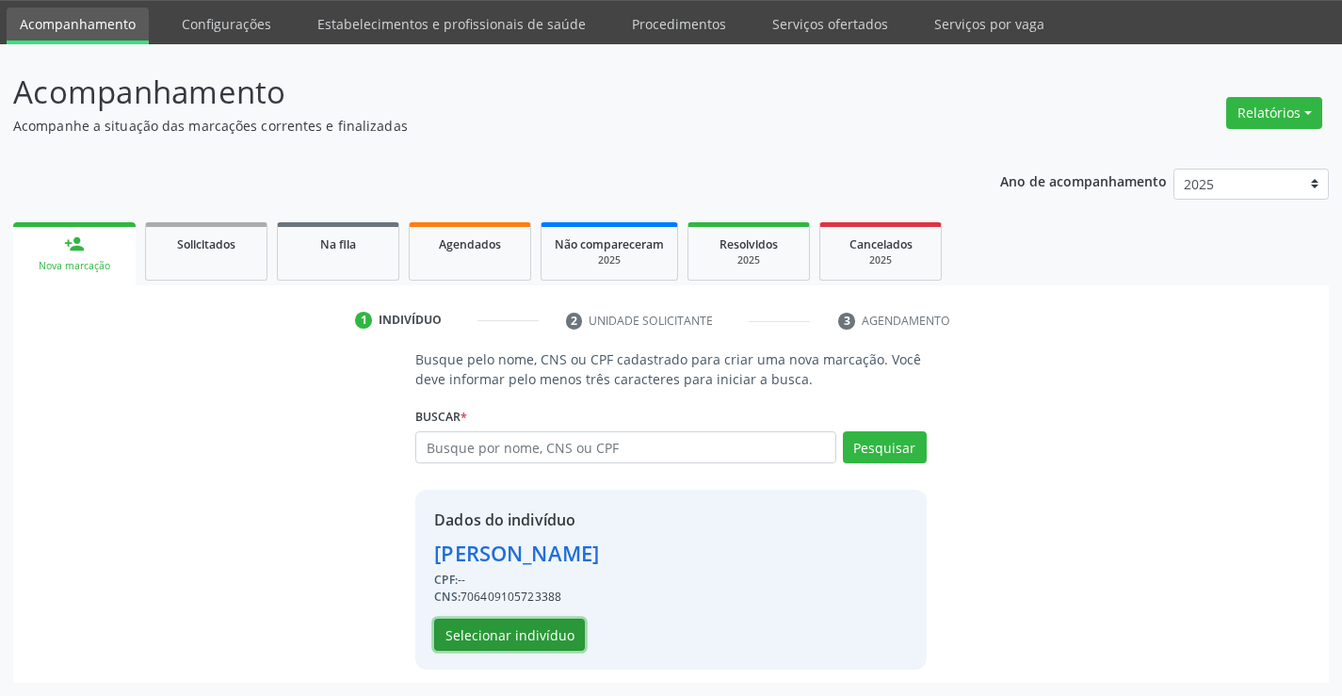
click at [541, 624] on button "Selecionar indivíduo" at bounding box center [509, 635] width 151 height 32
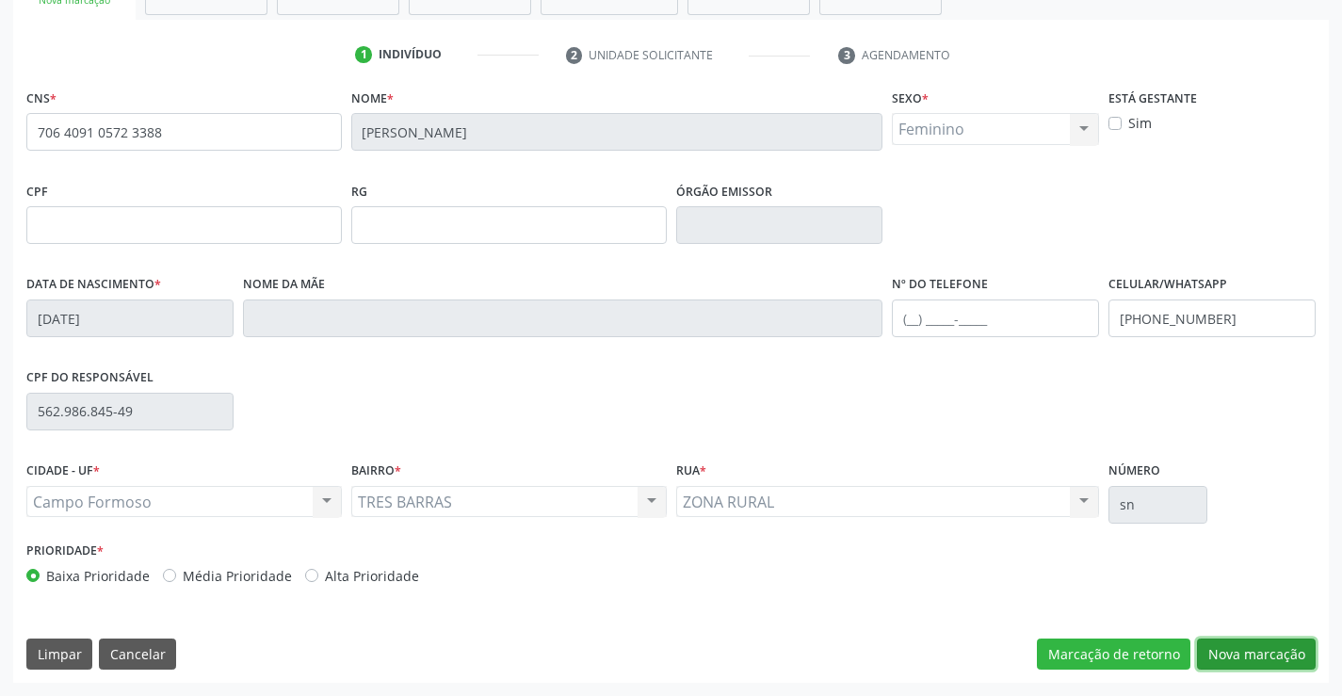
click at [1254, 659] on button "Nova marcação" at bounding box center [1256, 655] width 119 height 32
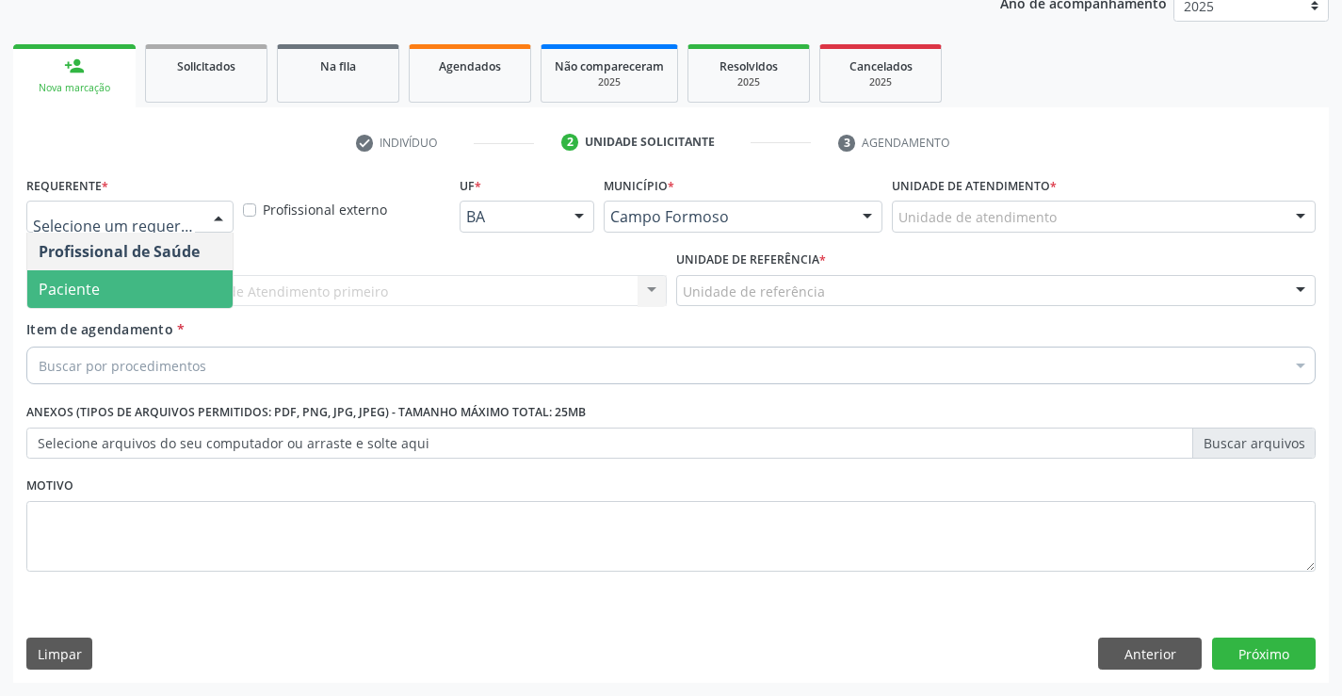
click at [145, 296] on span "Paciente" at bounding box center [129, 289] width 205 height 38
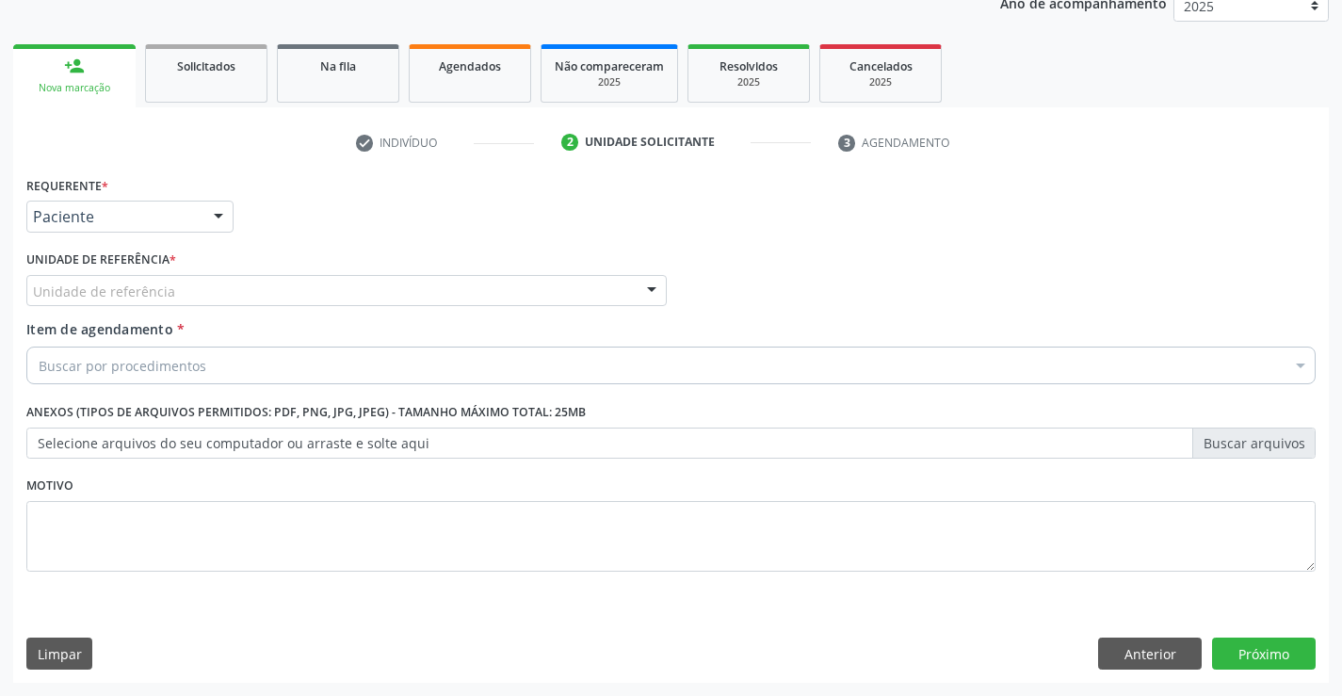
click at [316, 286] on div "Unidade de referência" at bounding box center [346, 291] width 640 height 32
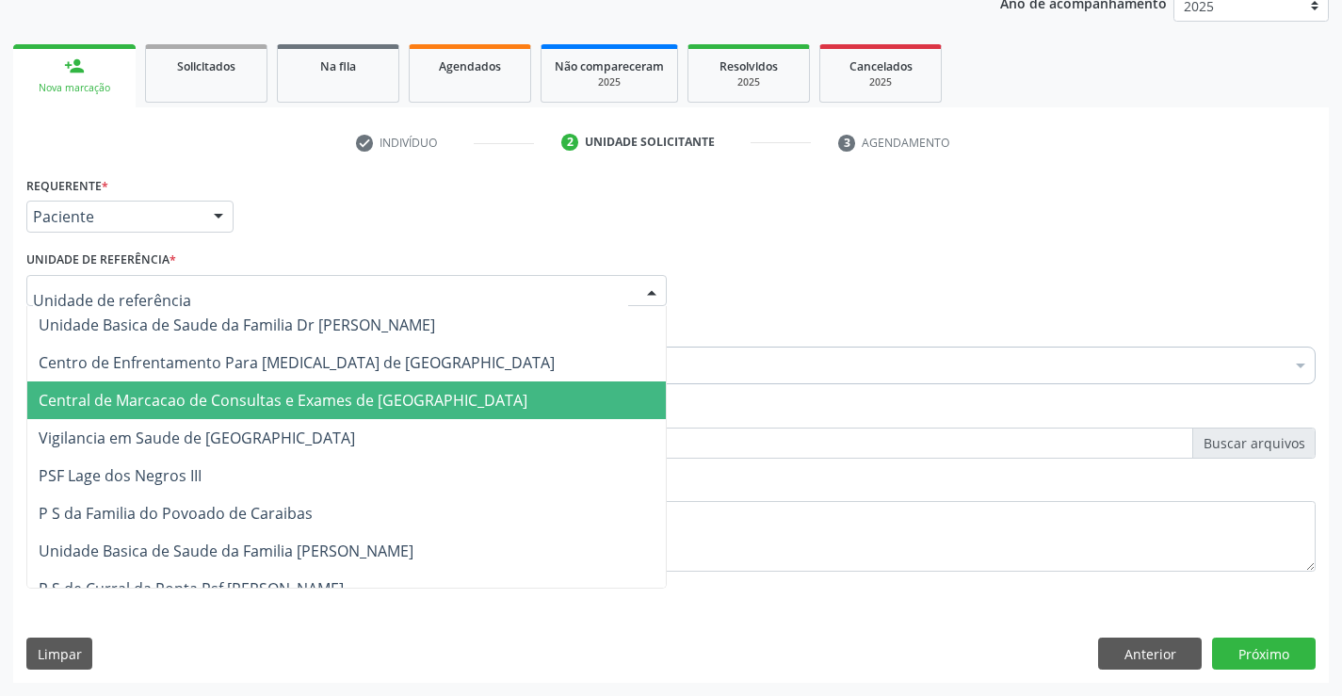
click at [326, 401] on span "Central de Marcacao de Consultas e Exames de [GEOGRAPHIC_DATA]" at bounding box center [283, 400] width 489 height 21
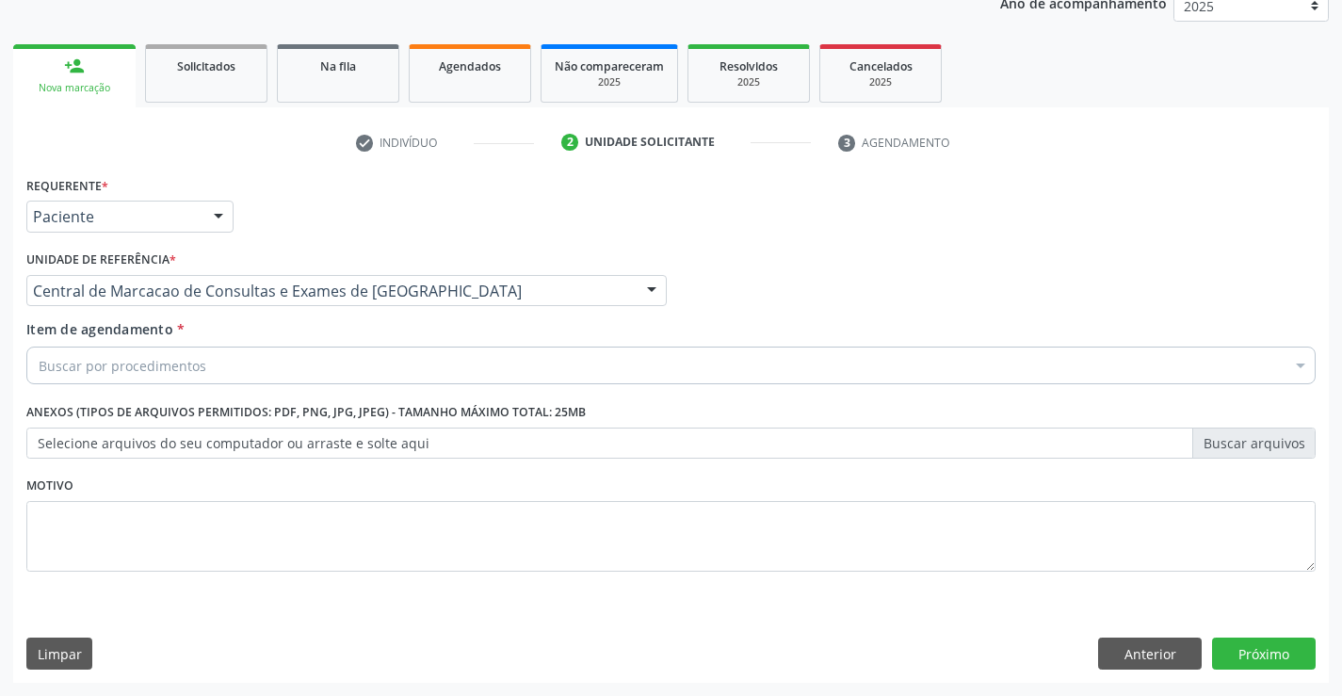
click at [378, 370] on div "Buscar por procedimentos" at bounding box center [670, 366] width 1289 height 38
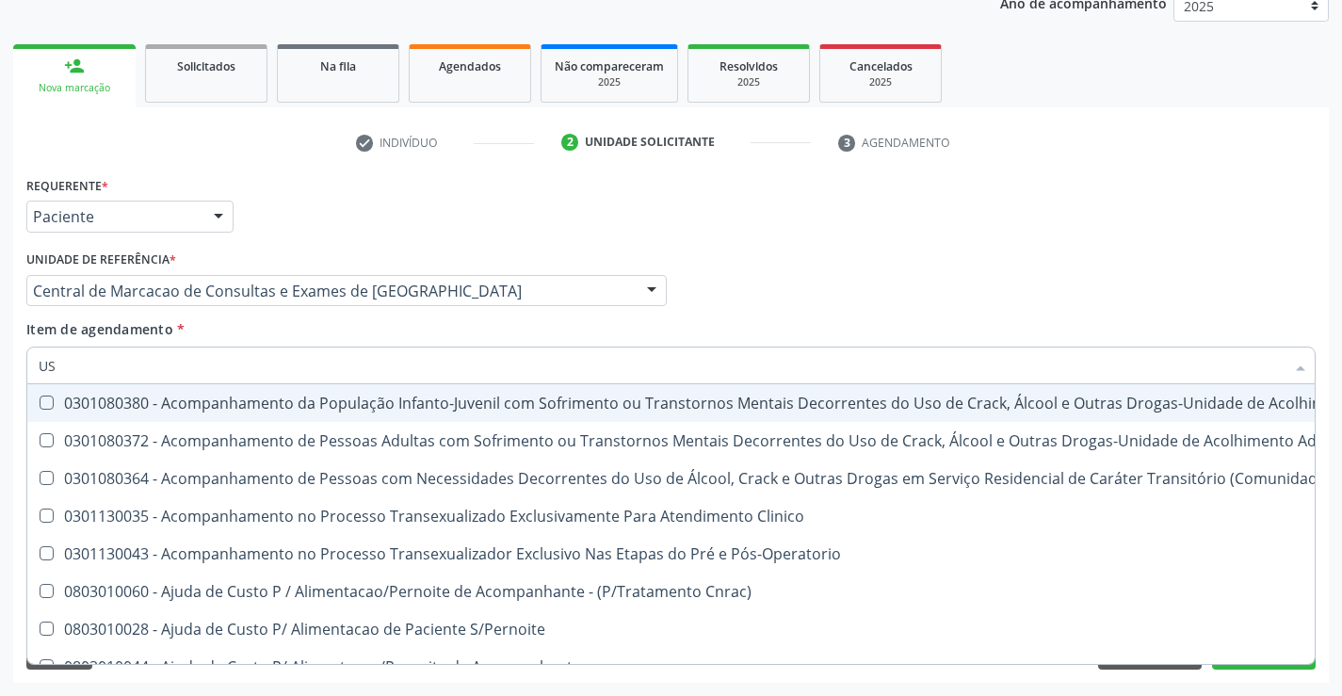
type input "USG"
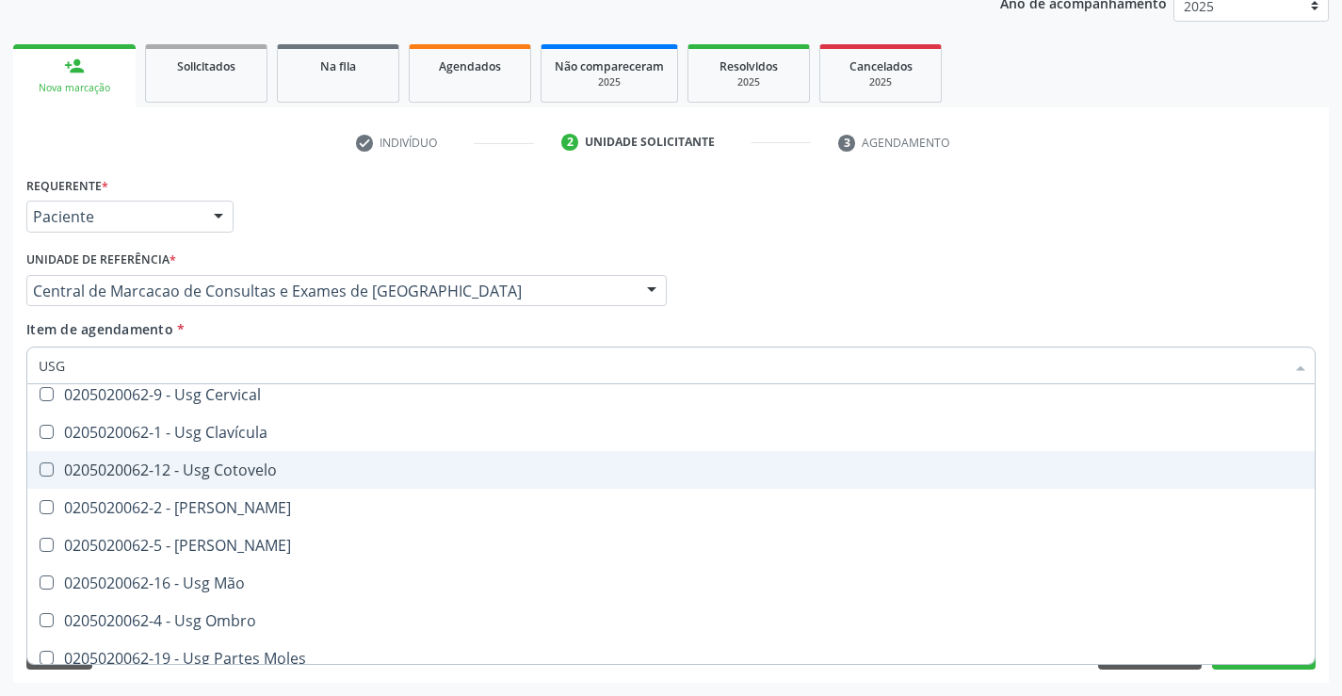
scroll to position [283, 0]
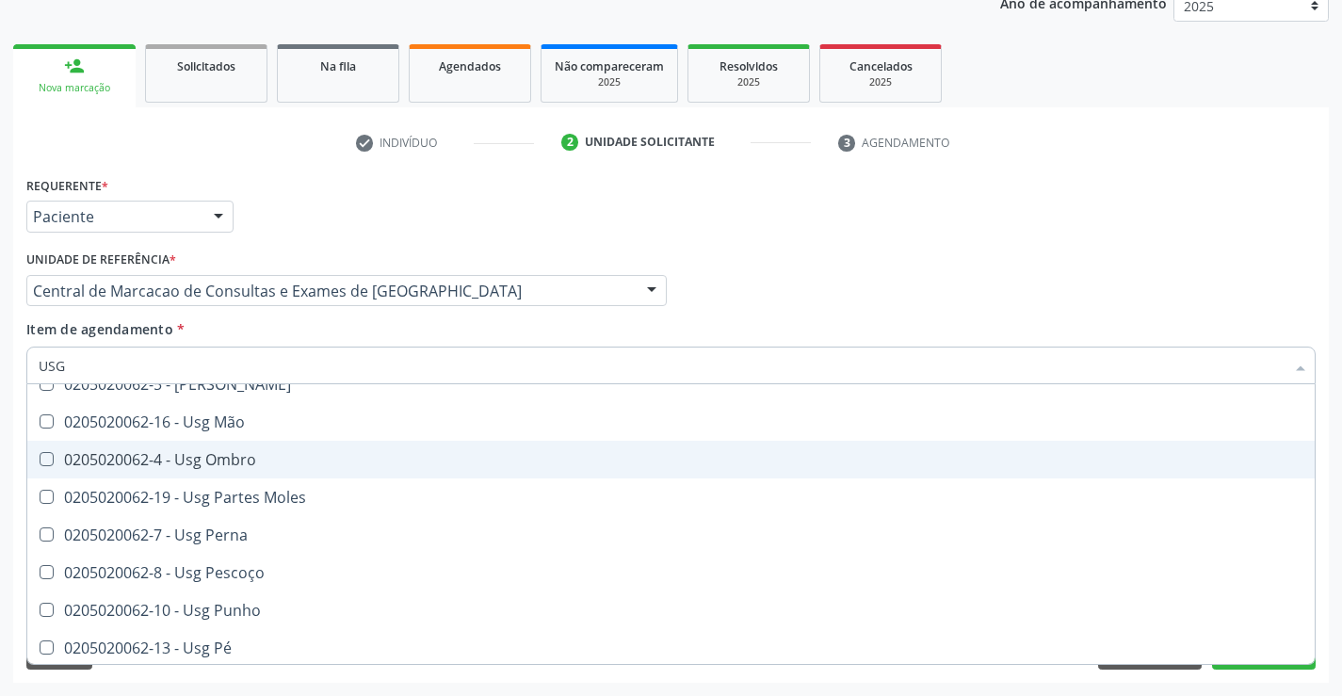
click at [311, 466] on div "0205020062-4 - Usg Ombro" at bounding box center [671, 459] width 1265 height 15
checkbox Ombro "true"
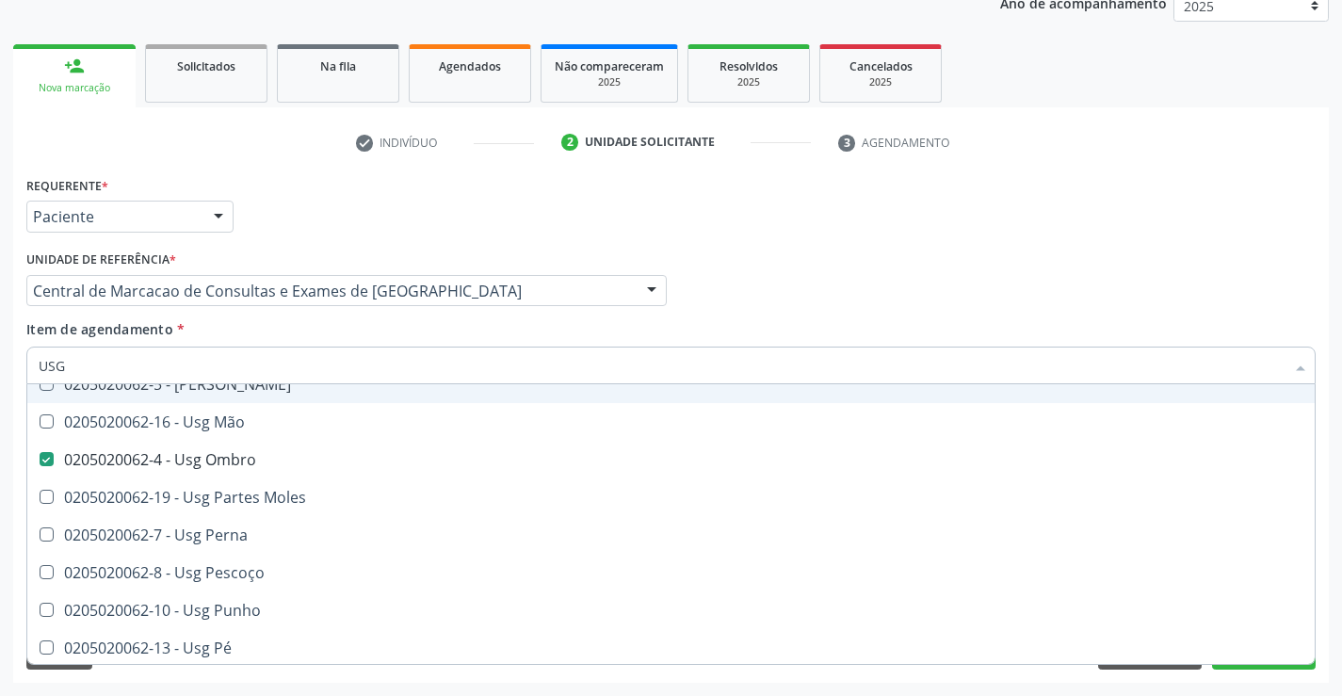
click at [946, 329] on div "Item de agendamento * USG Desfazer seleção 0205020062-14 - Usg Axila 0205020062…" at bounding box center [670, 348] width 1289 height 59
checkbox Braço "true"
checkbox Ombro "false"
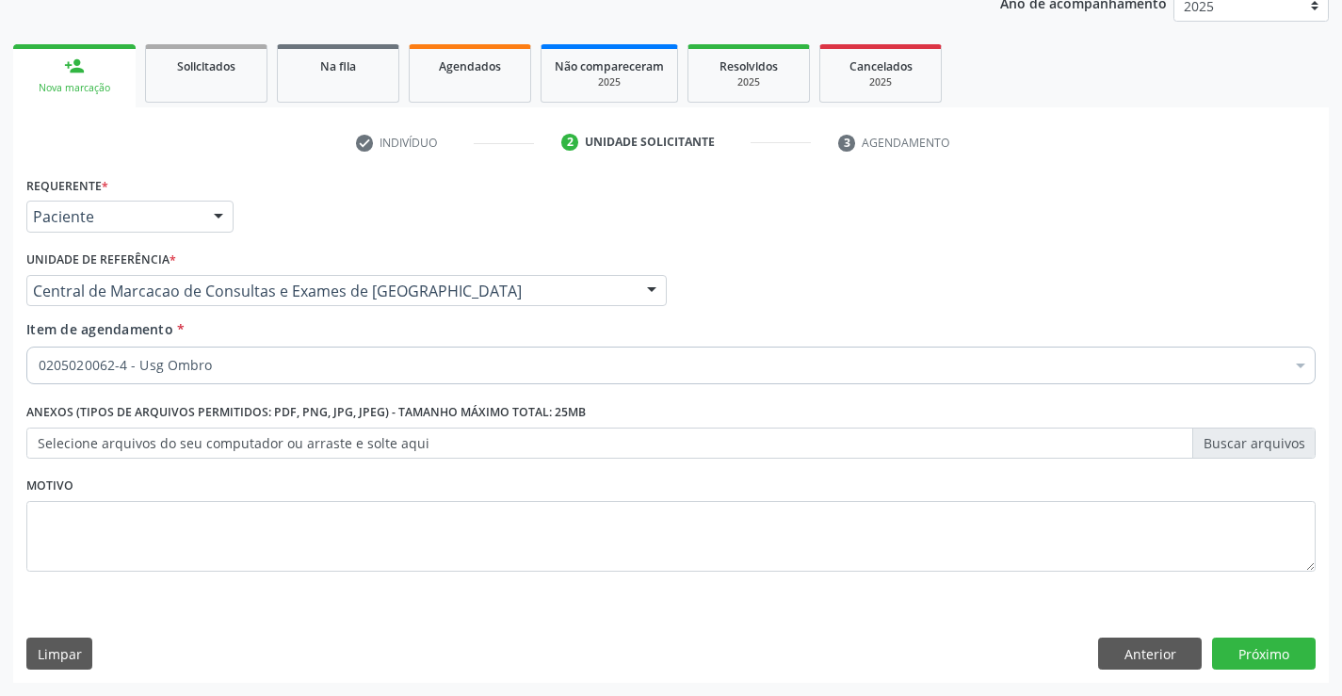
scroll to position [0, 0]
click at [1287, 658] on button "Próximo" at bounding box center [1264, 654] width 104 height 32
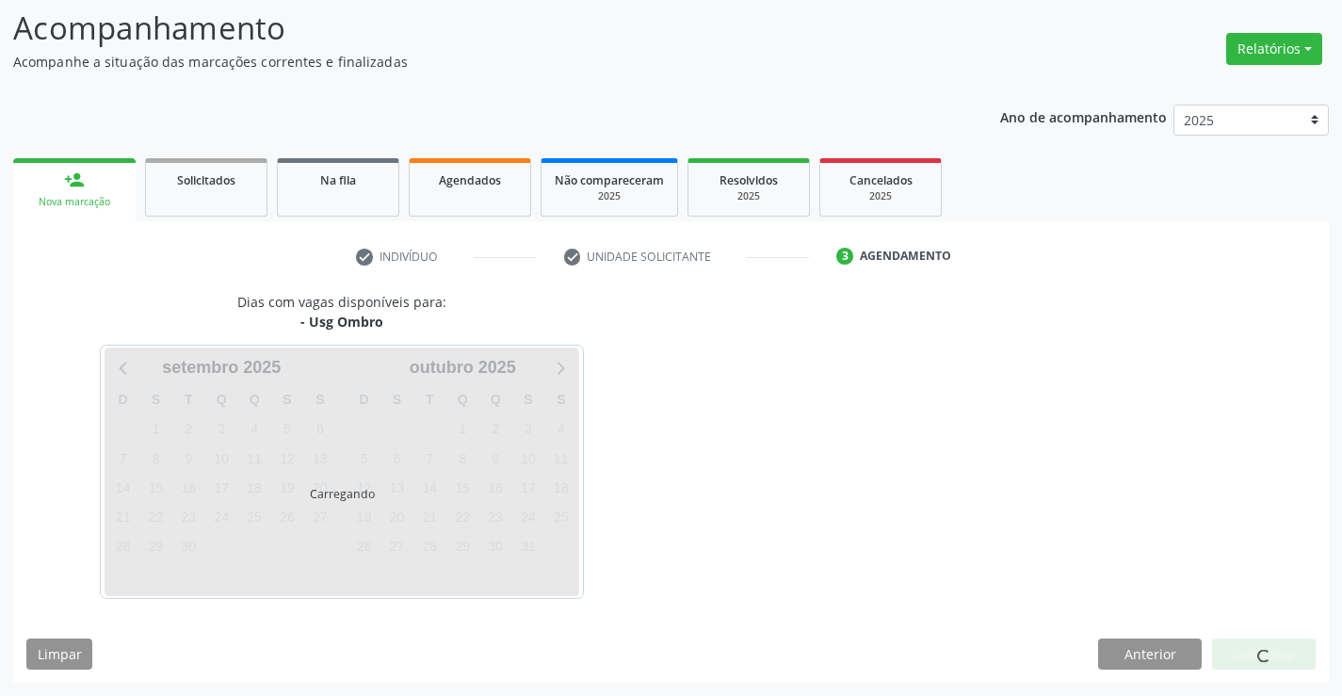
scroll to position [123, 0]
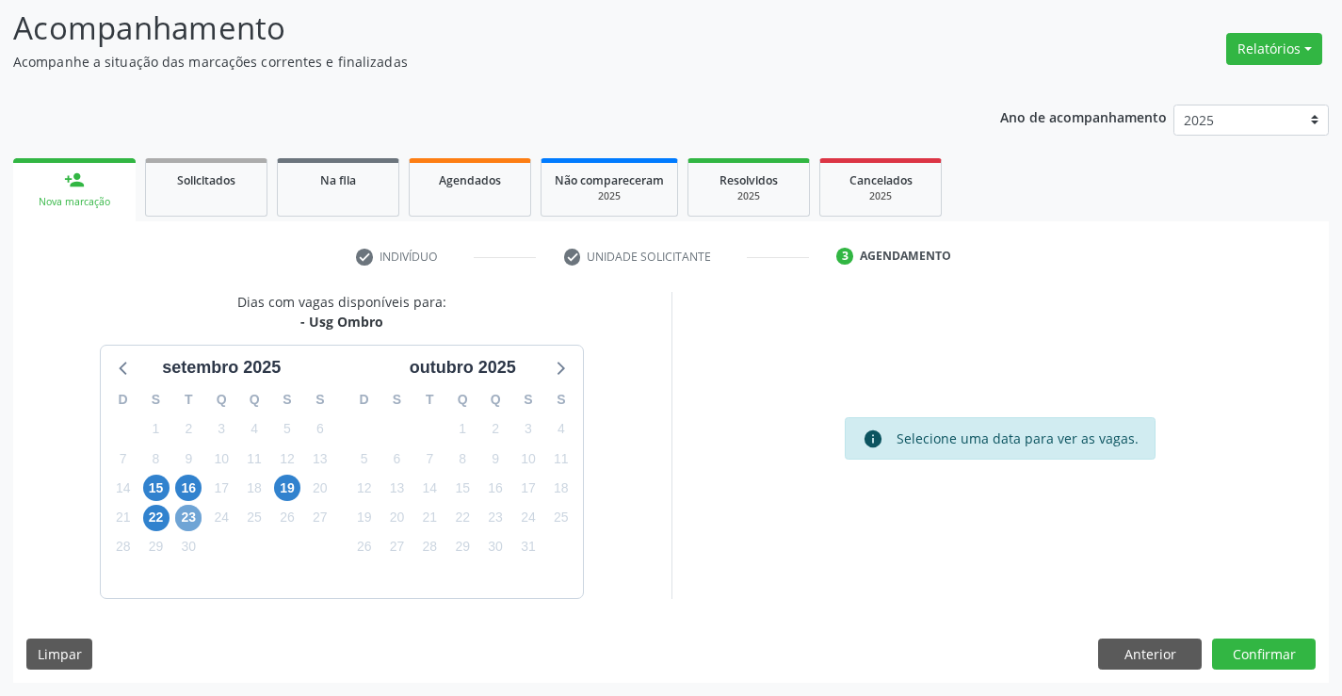
click at [191, 527] on span "23" at bounding box center [188, 518] width 26 height 26
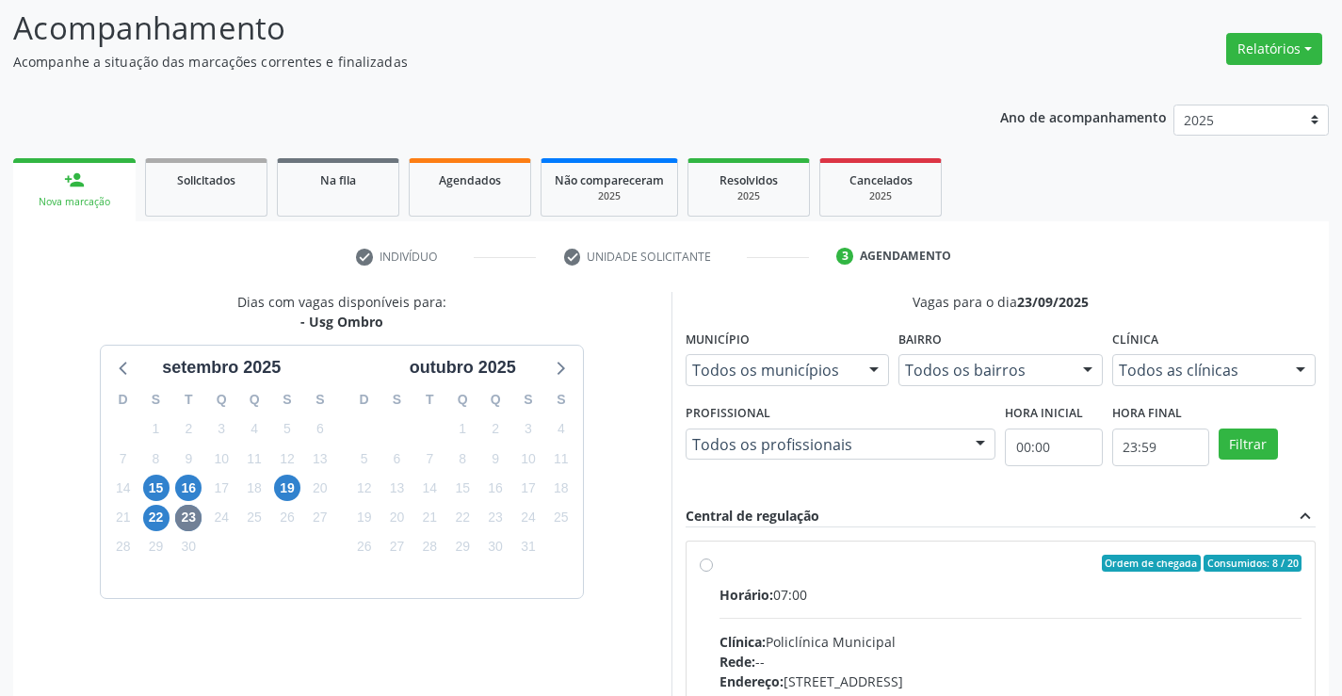
click at [713, 572] on input "Ordem de chegada Consumidos: 8 / 20 Horário: 07:00 Clínica: Policlínica Municip…" at bounding box center [706, 563] width 13 height 17
radio input "true"
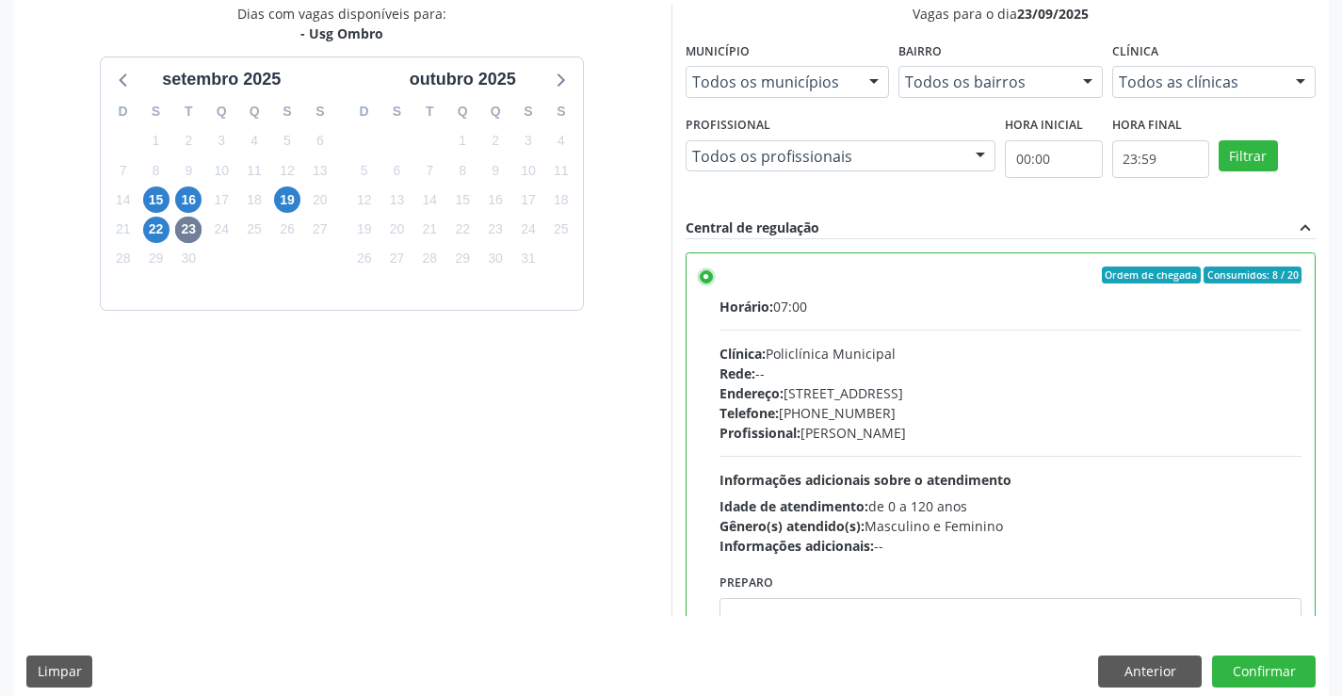
scroll to position [429, 0]
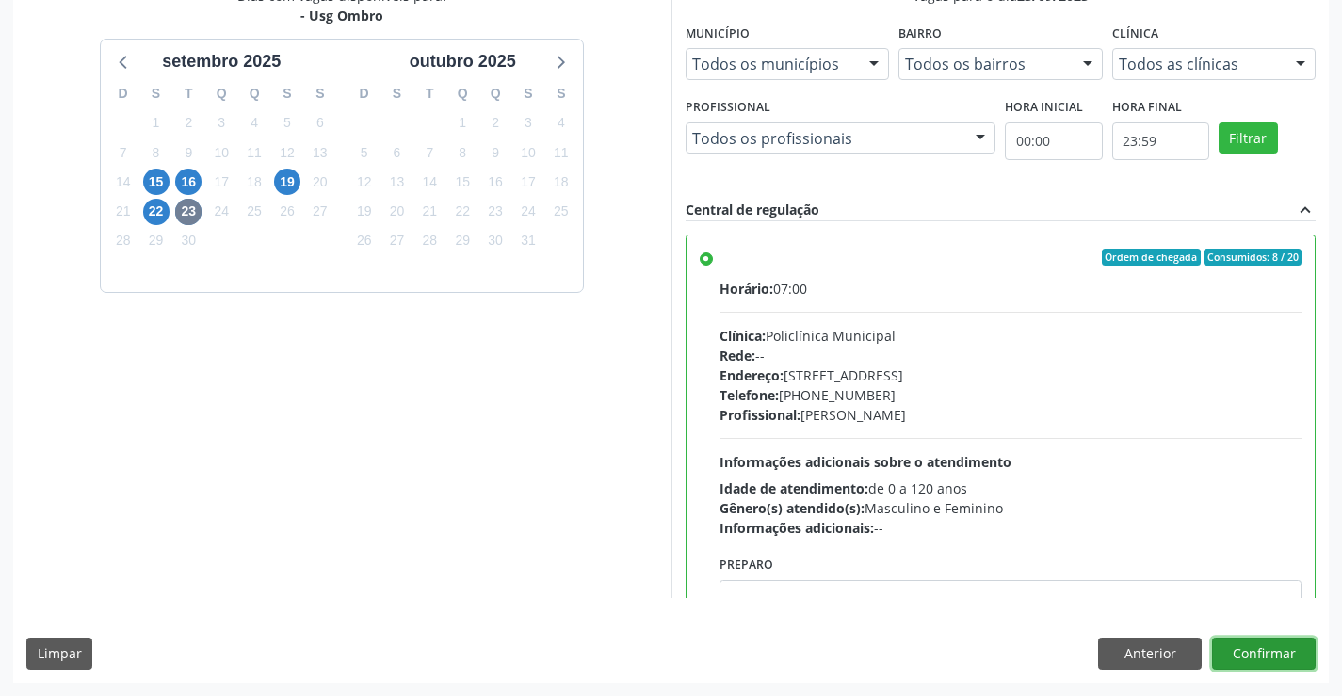
click at [1300, 663] on button "Confirmar" at bounding box center [1264, 654] width 104 height 32
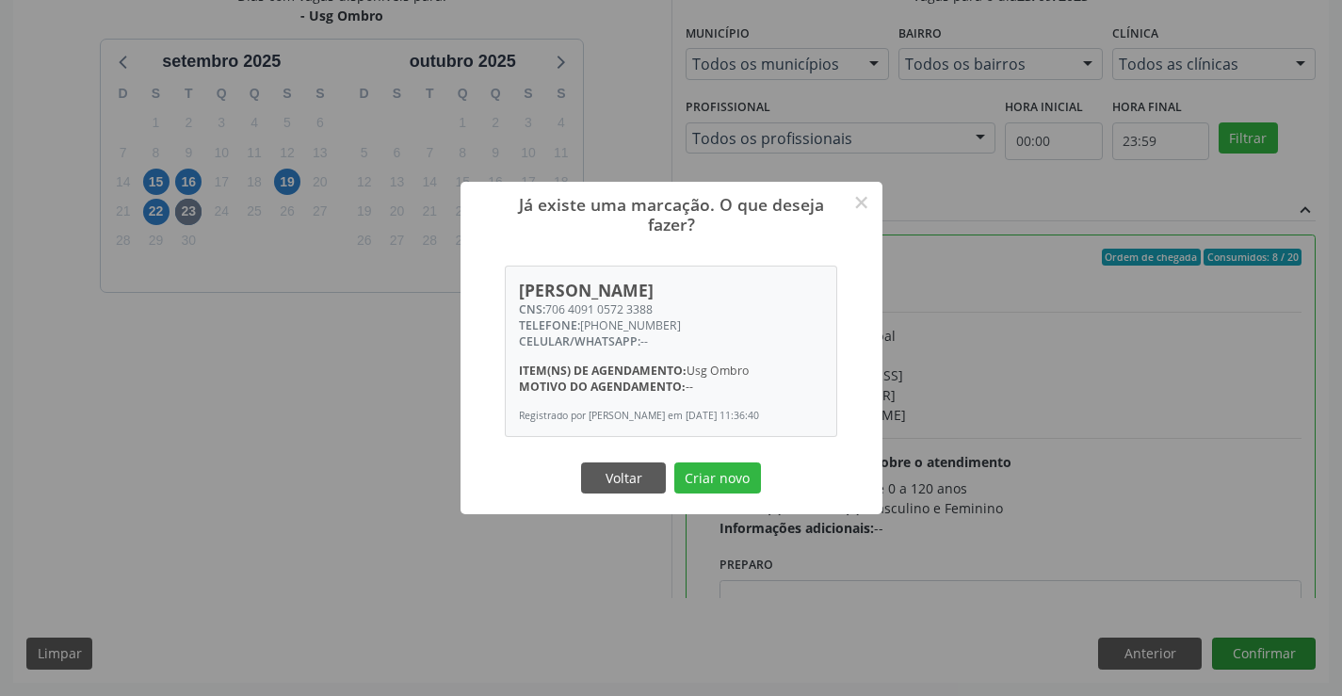
click at [674, 462] on button "Criar novo" at bounding box center [717, 478] width 87 height 32
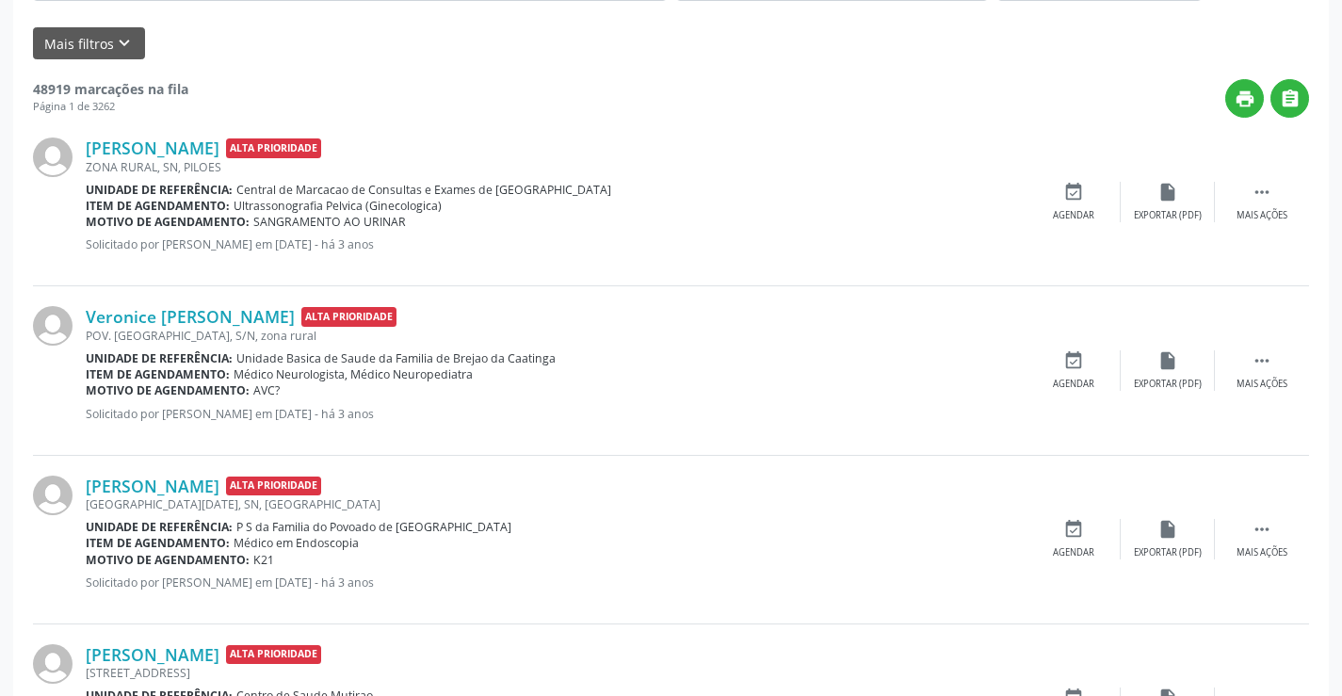
scroll to position [0, 0]
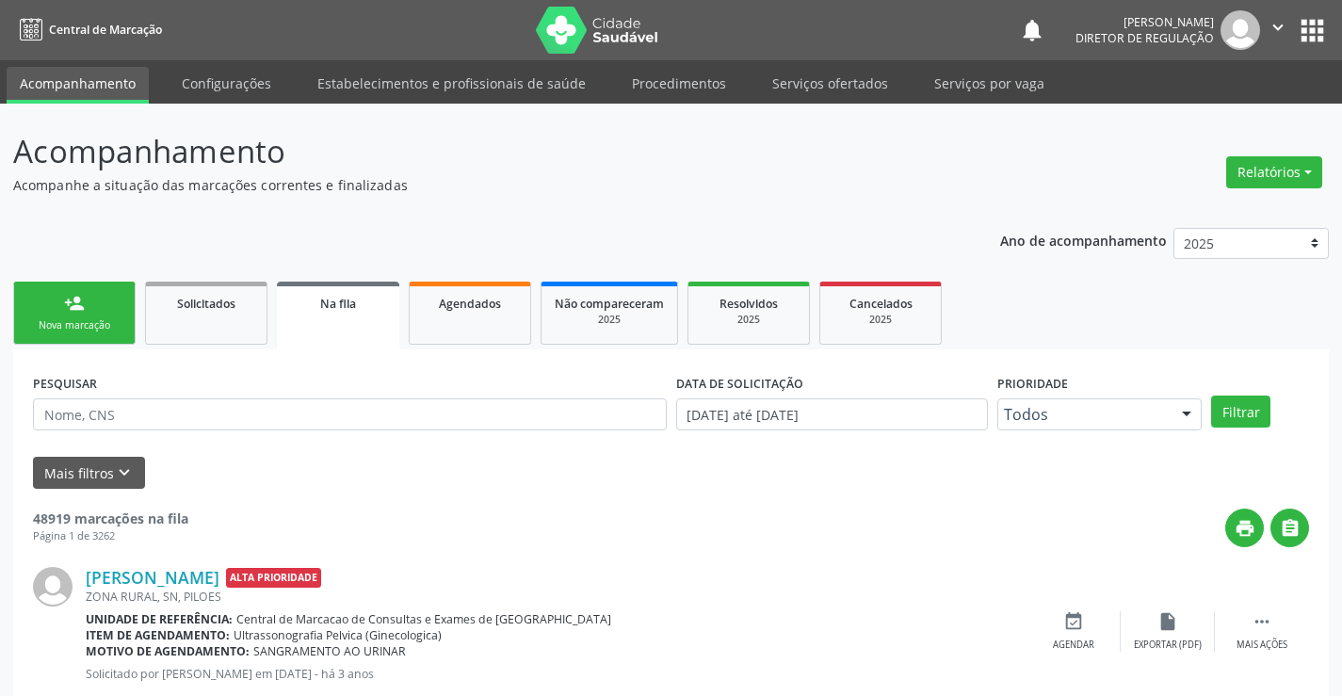
click at [89, 315] on link "person_add Nova marcação" at bounding box center [74, 313] width 122 height 63
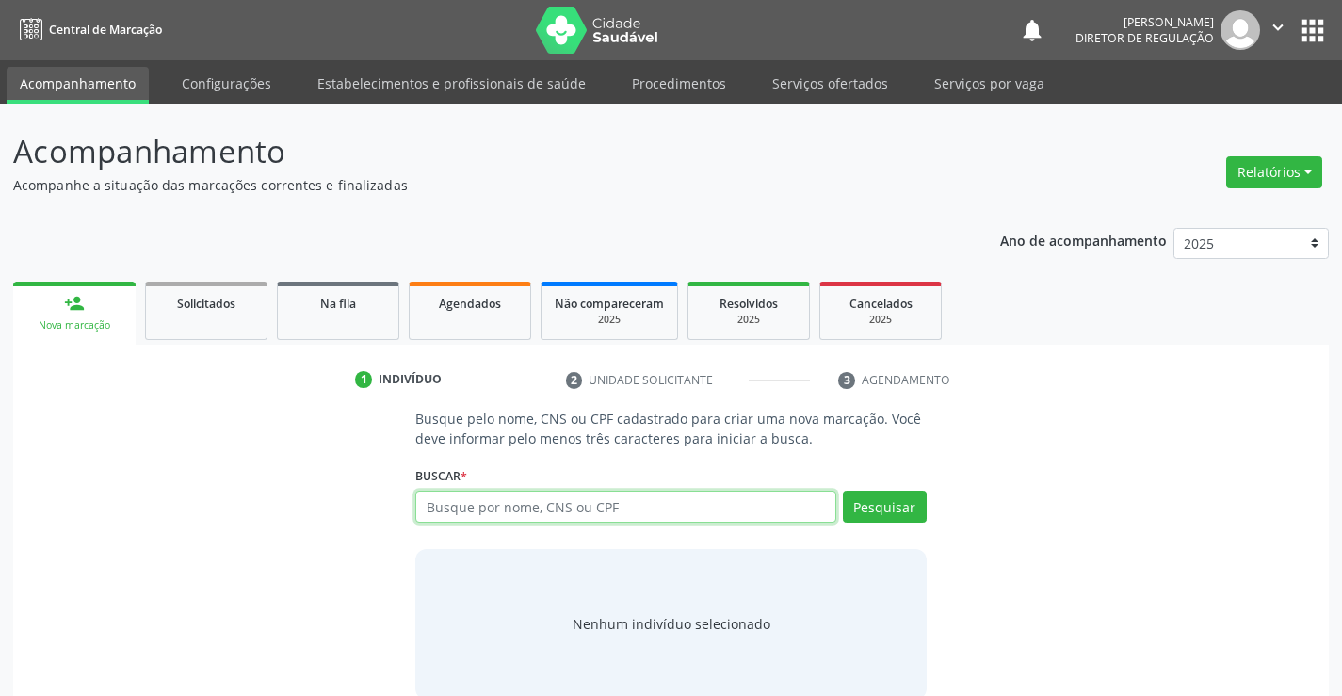
click at [611, 512] on input "text" at bounding box center [625, 507] width 420 height 32
type input "700407728337050"
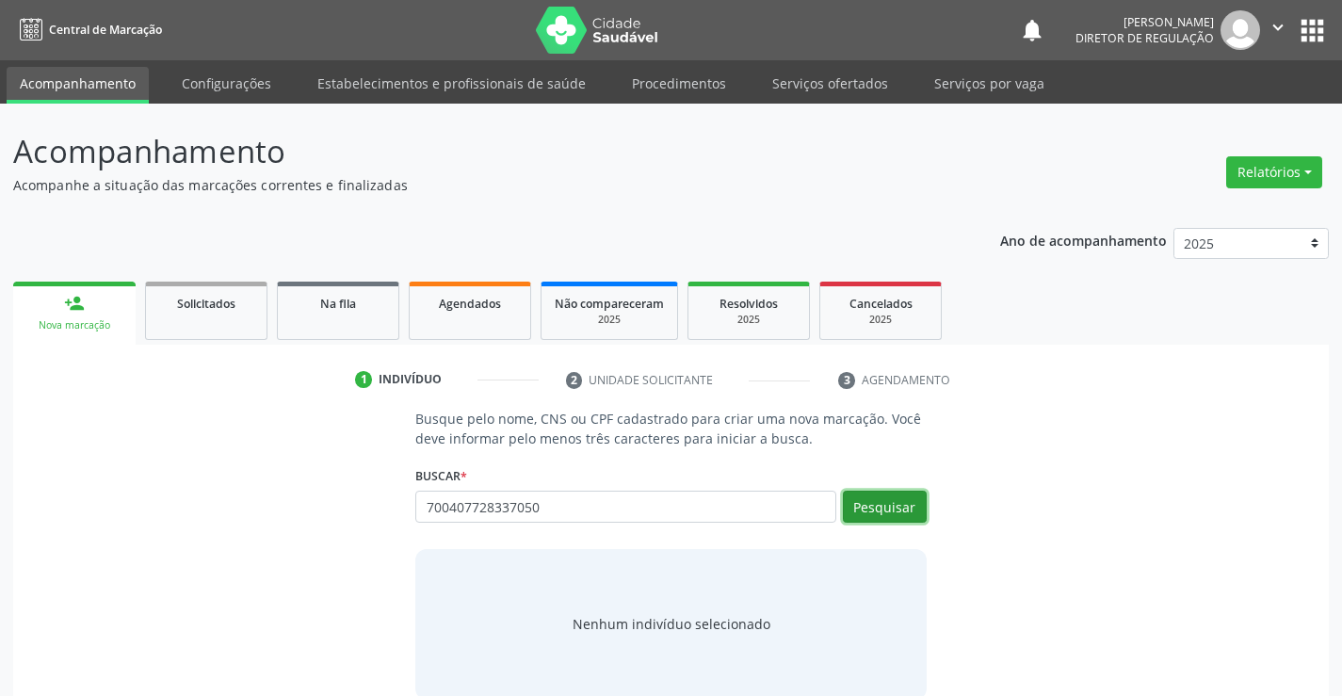
click at [884, 510] on button "Pesquisar" at bounding box center [885, 507] width 84 height 32
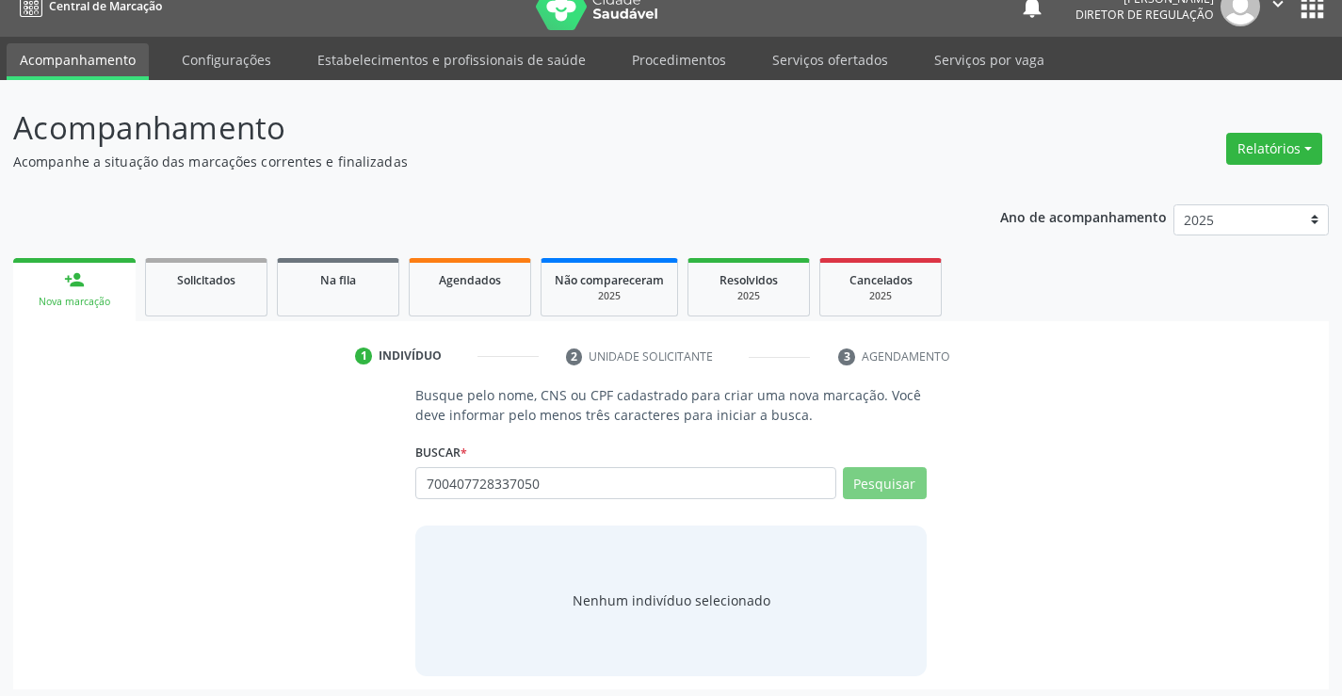
scroll to position [30, 0]
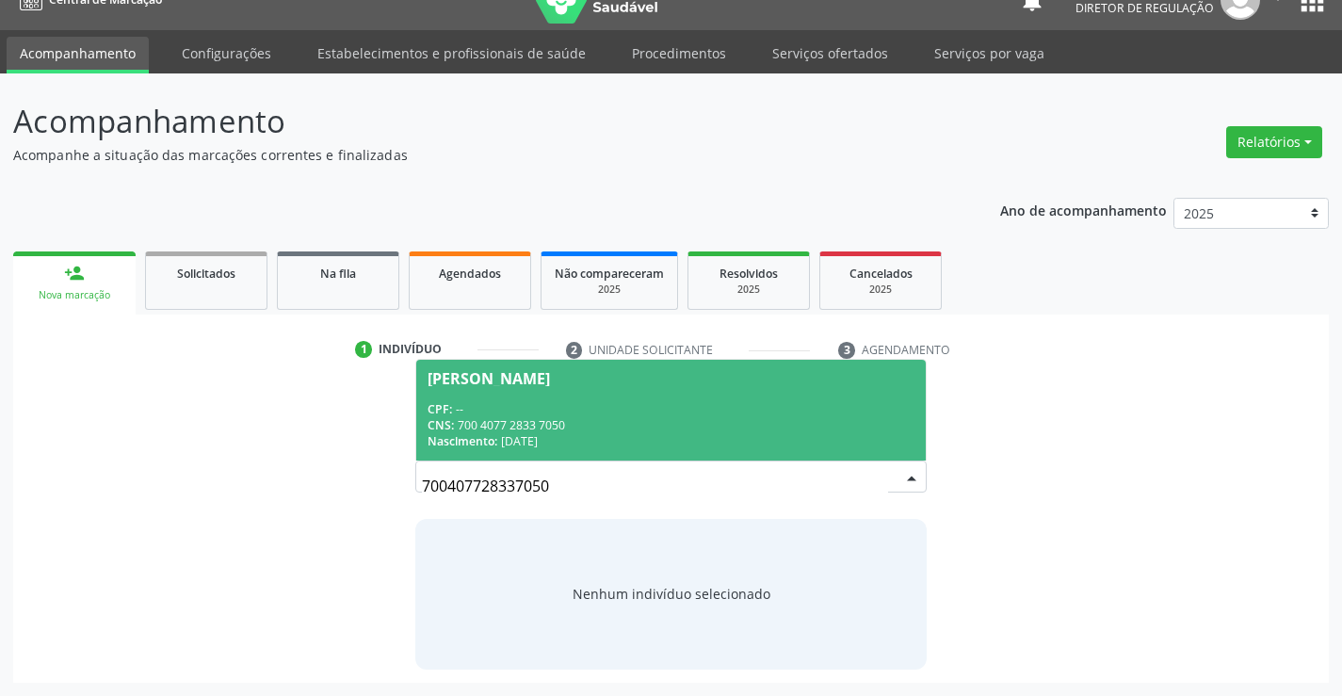
click at [698, 432] on div "CNS: 700 4077 2833 7050" at bounding box center [671, 425] width 486 height 16
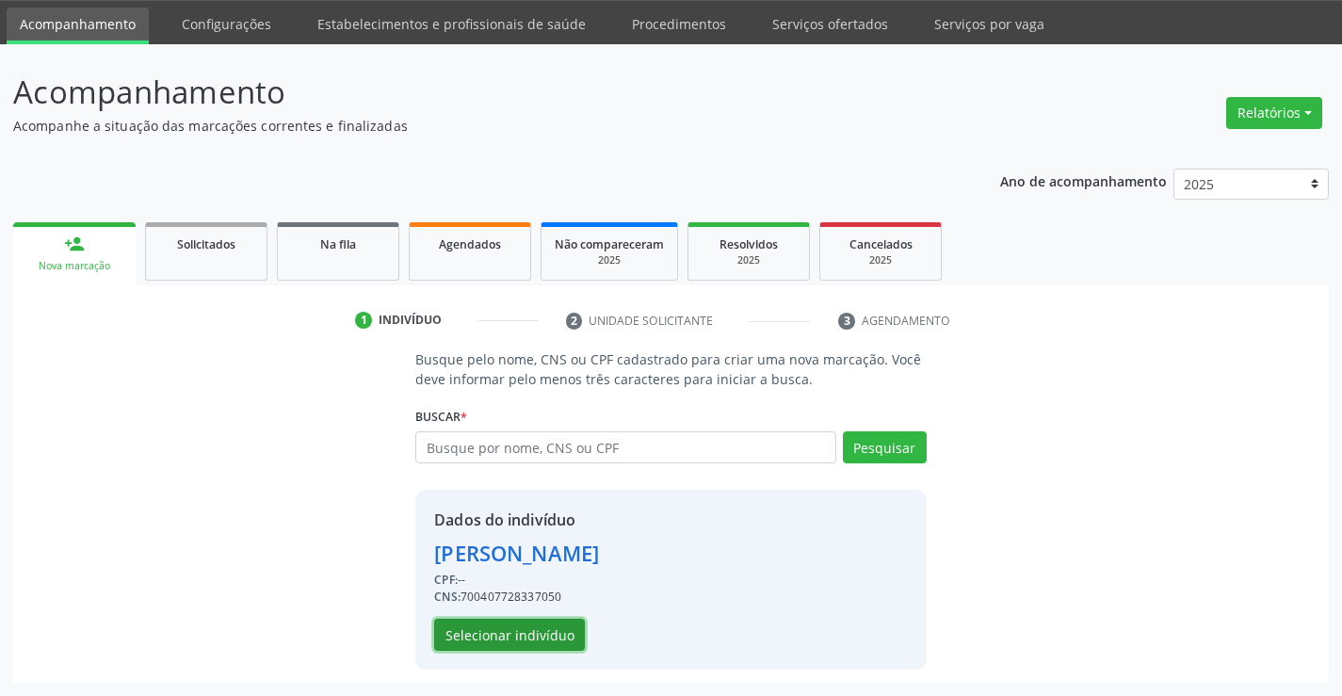
click at [560, 628] on button "Selecionar indivíduo" at bounding box center [509, 635] width 151 height 32
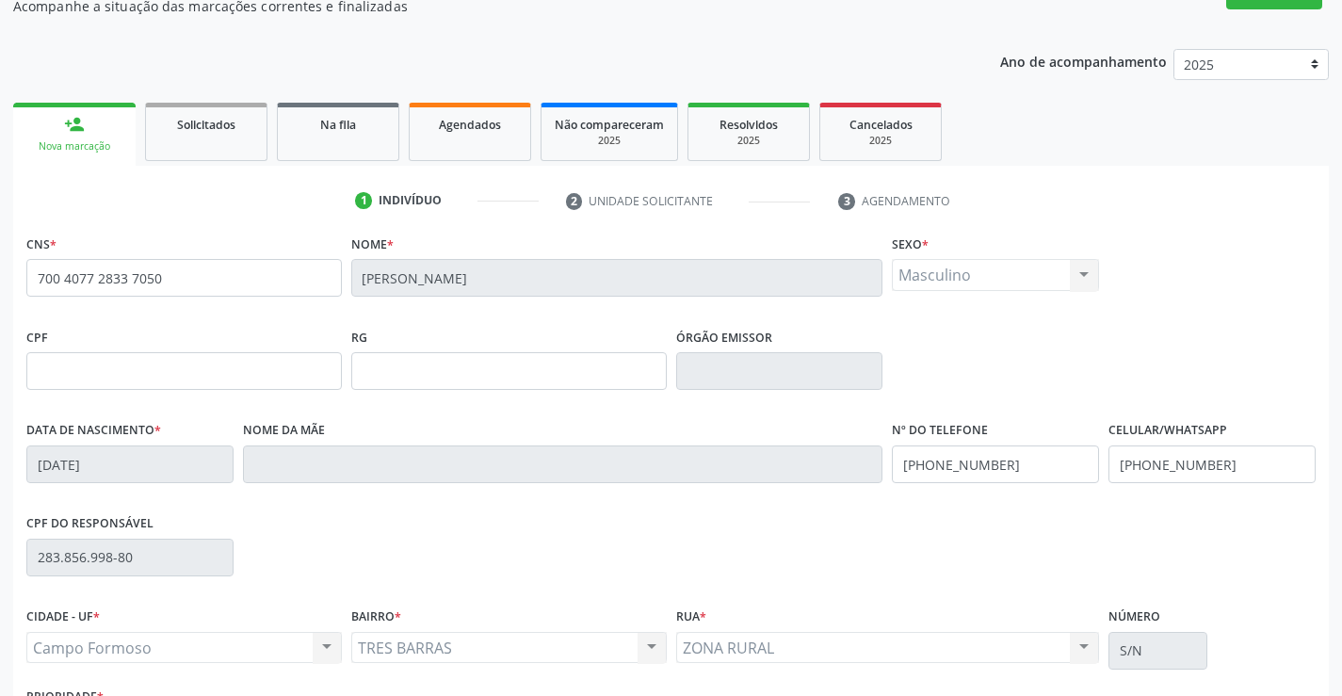
scroll to position [325, 0]
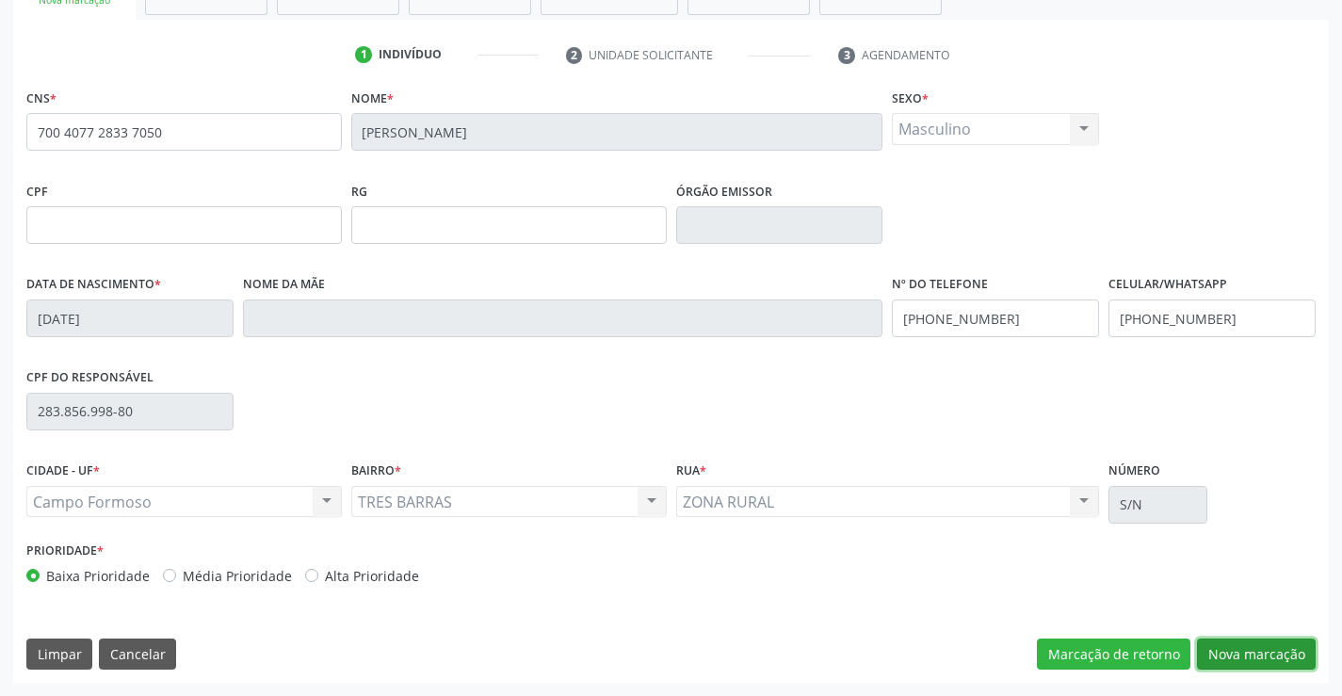
click at [1205, 660] on button "Nova marcação" at bounding box center [1256, 655] width 119 height 32
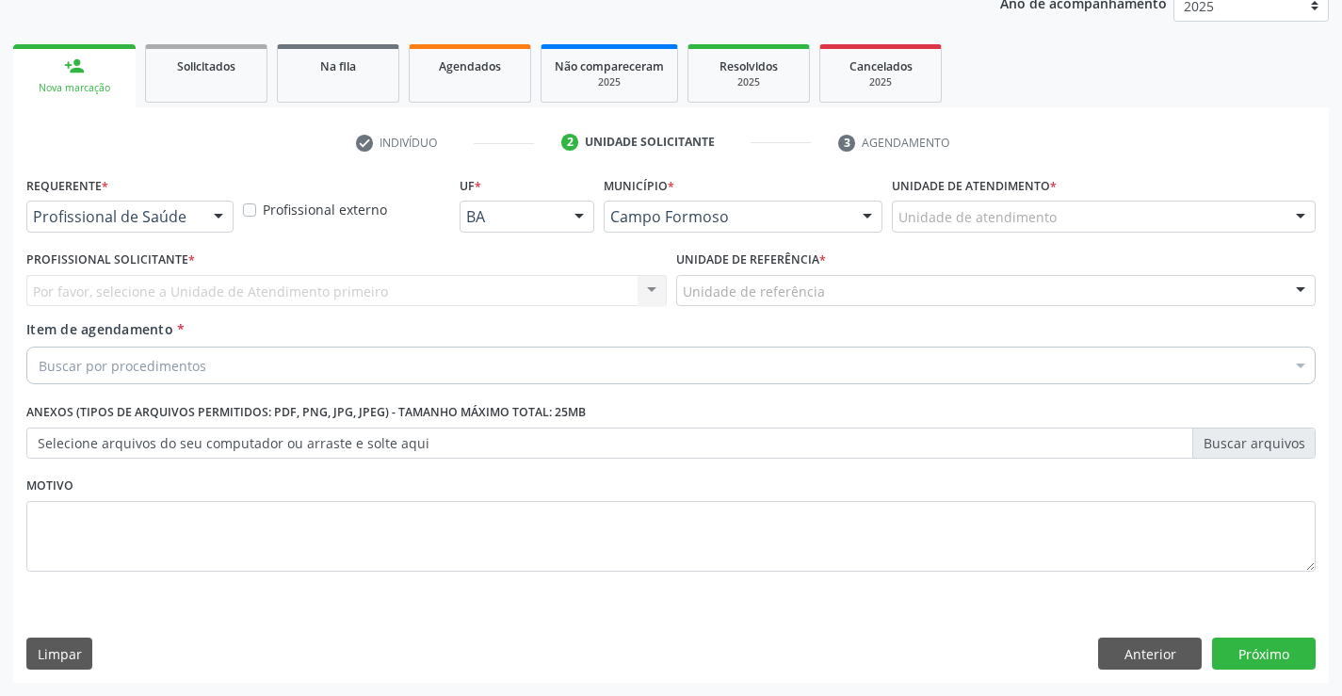
scroll to position [237, 0]
click at [144, 206] on div "Profissional de Saúde" at bounding box center [129, 217] width 207 height 32
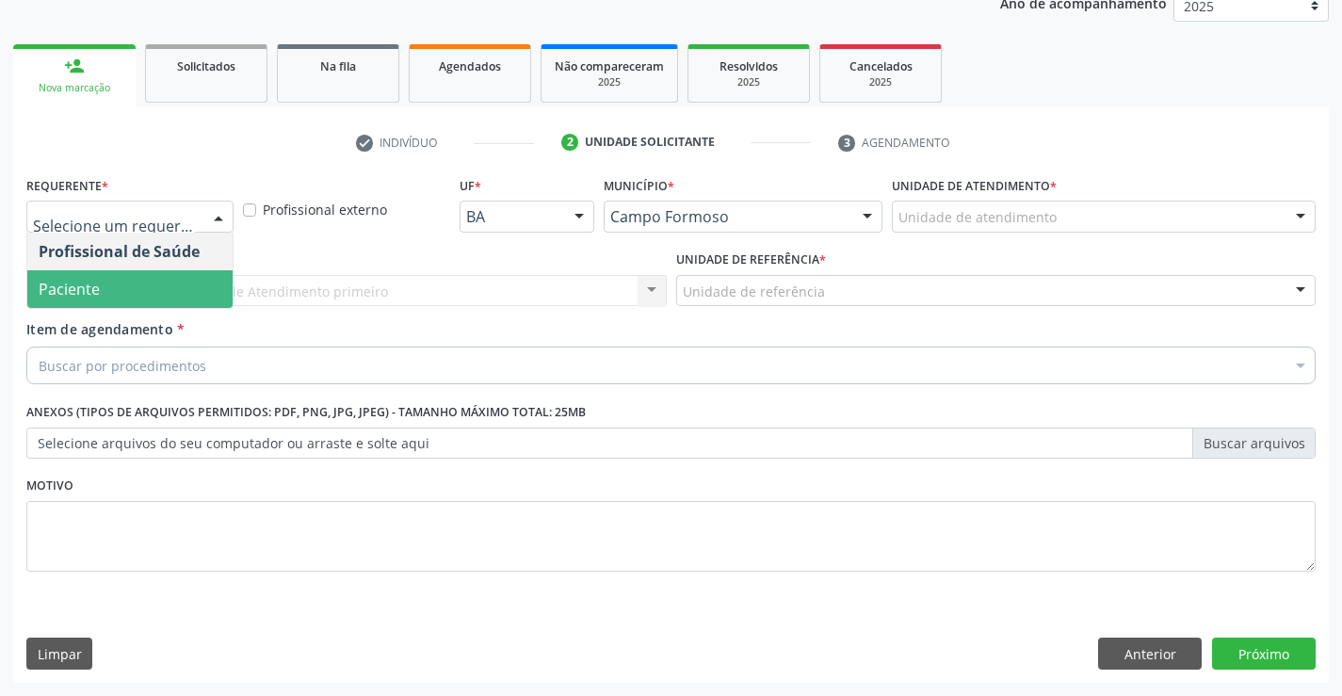
click at [152, 288] on span "Paciente" at bounding box center [129, 289] width 205 height 38
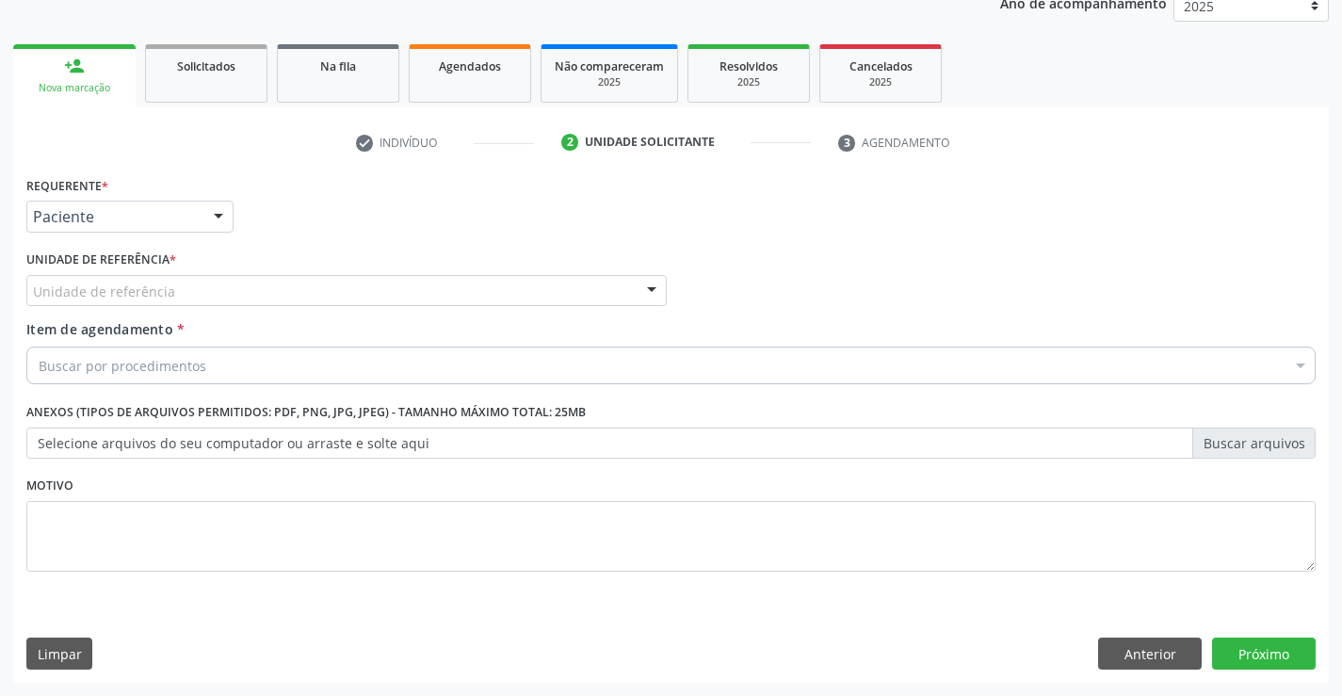
click at [314, 284] on div "Unidade de referência" at bounding box center [346, 291] width 640 height 32
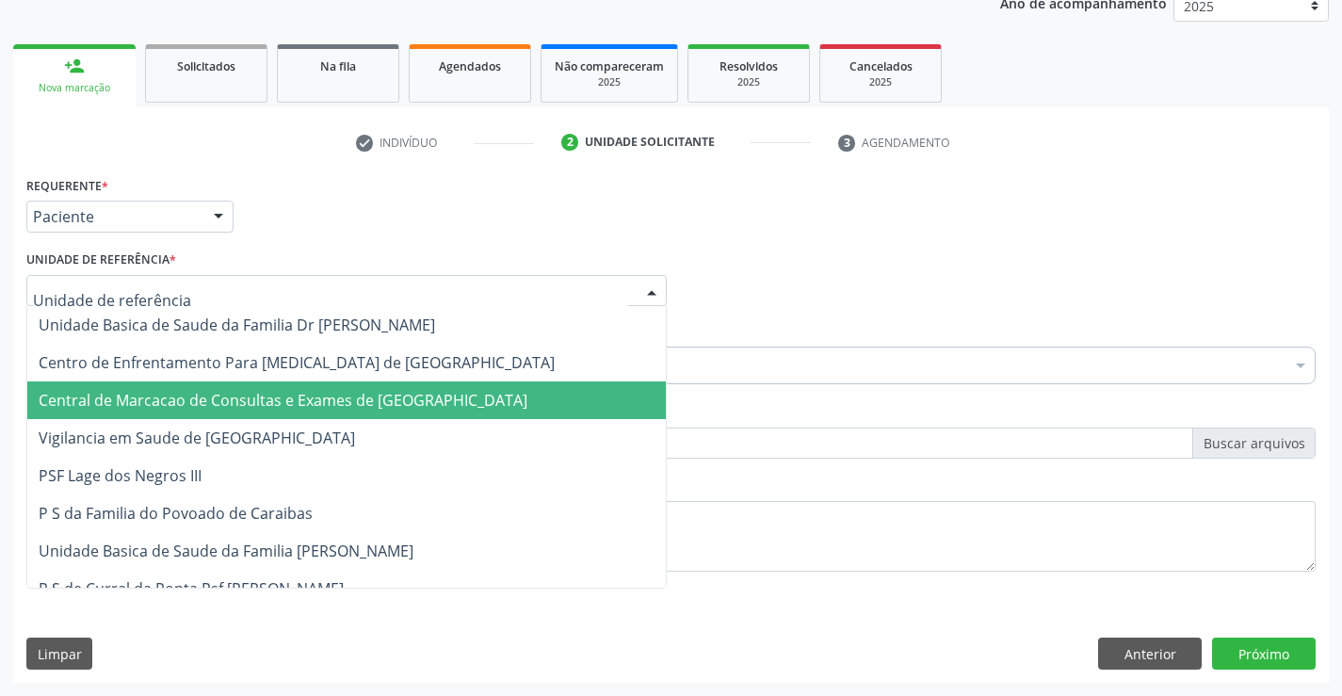
click at [393, 388] on span "Central de Marcacao de Consultas e Exames de [GEOGRAPHIC_DATA]" at bounding box center [346, 400] width 639 height 38
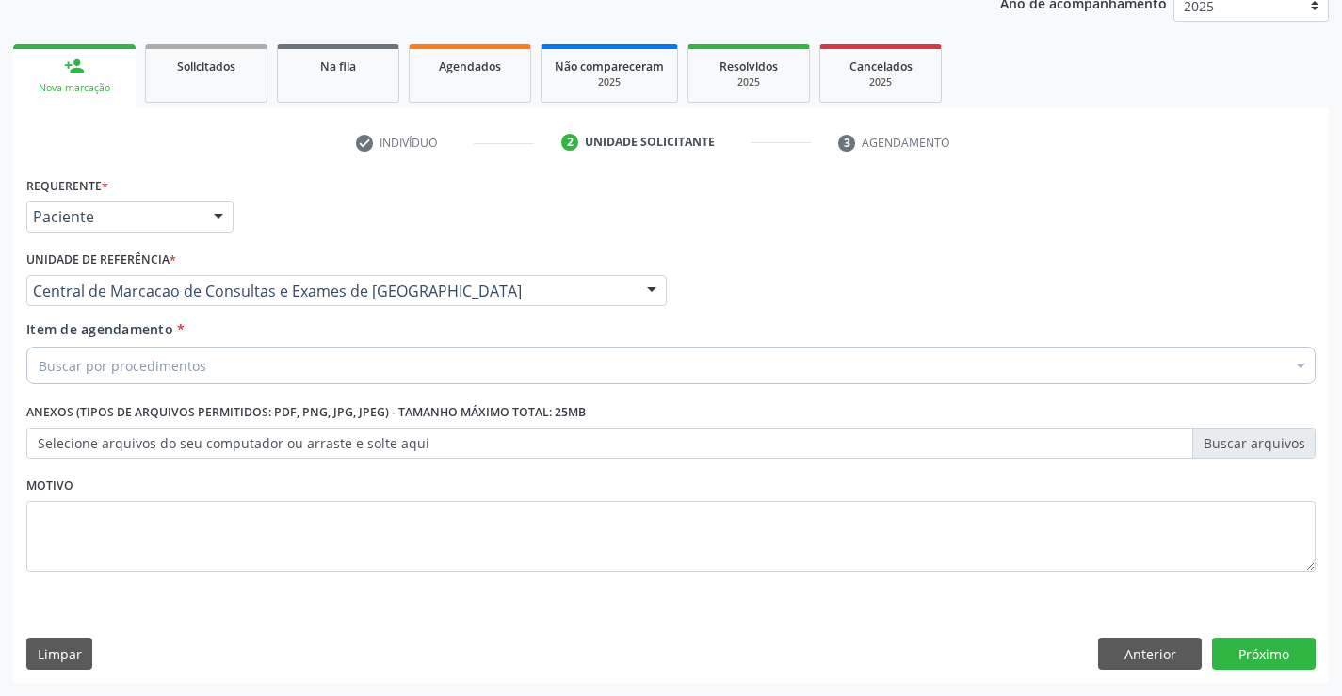
click at [427, 356] on div "Buscar por procedimentos" at bounding box center [670, 366] width 1289 height 38
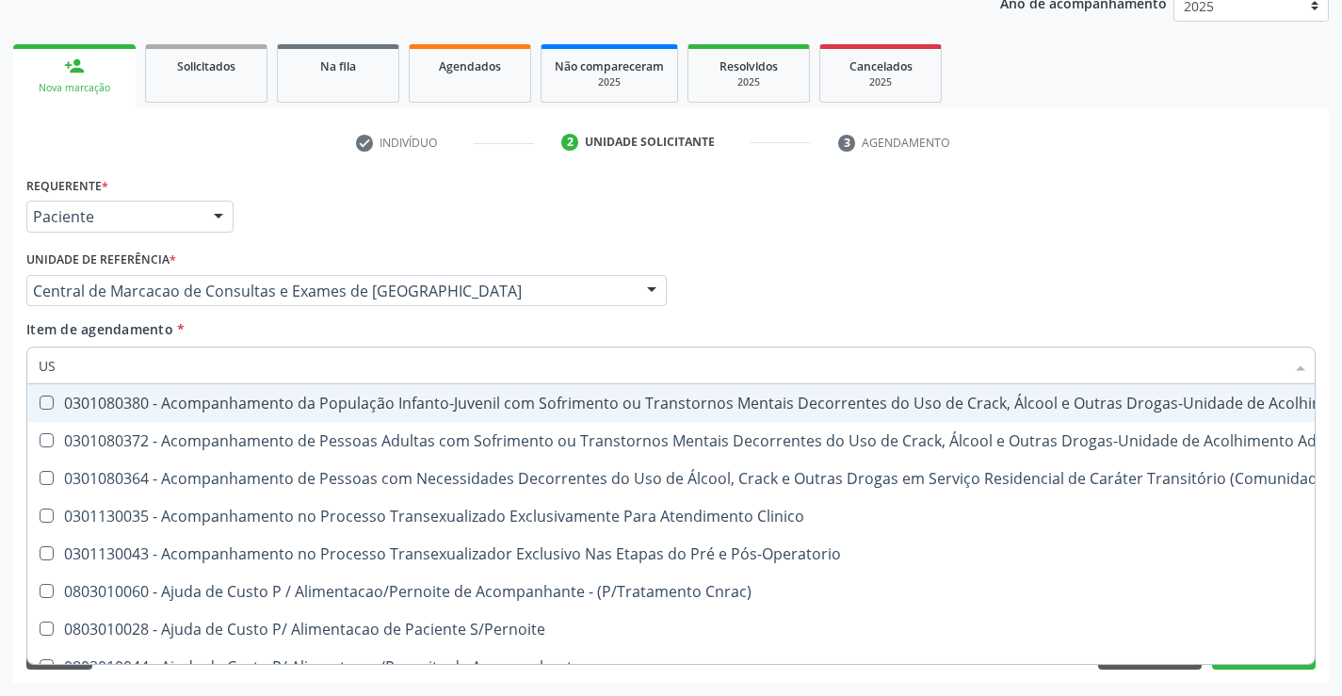
type input "USG"
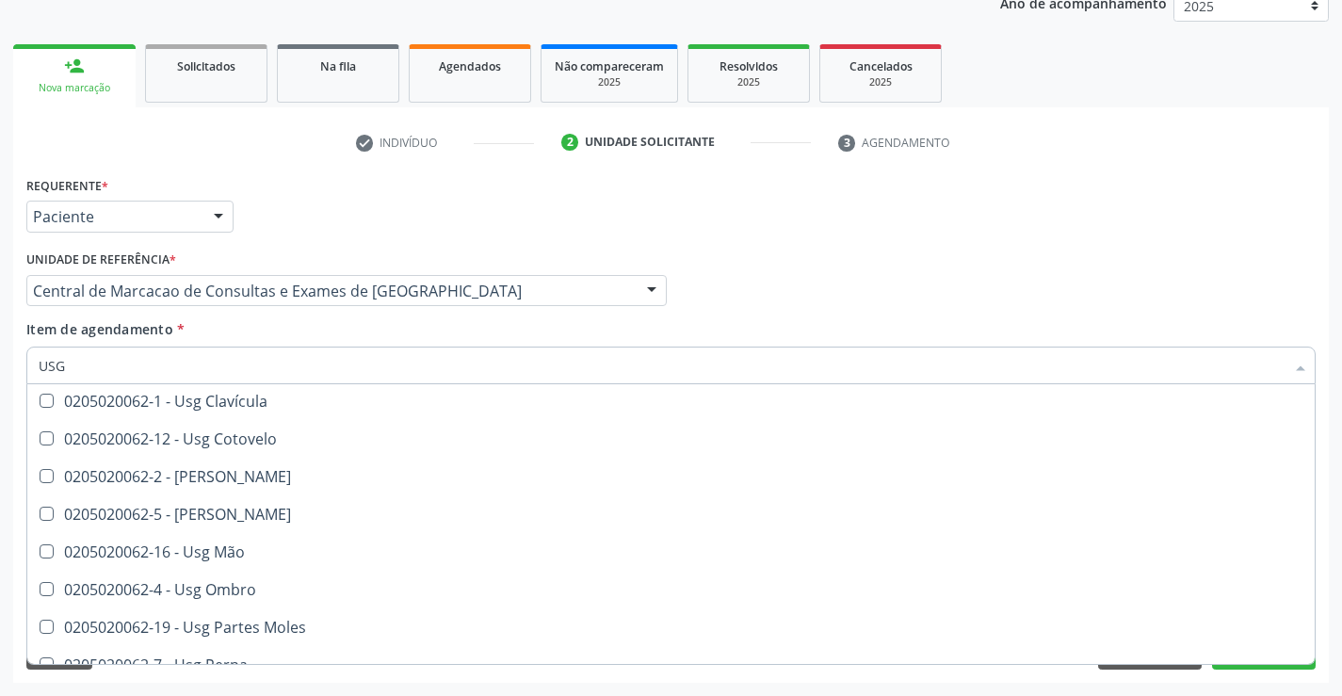
scroll to position [188, 0]
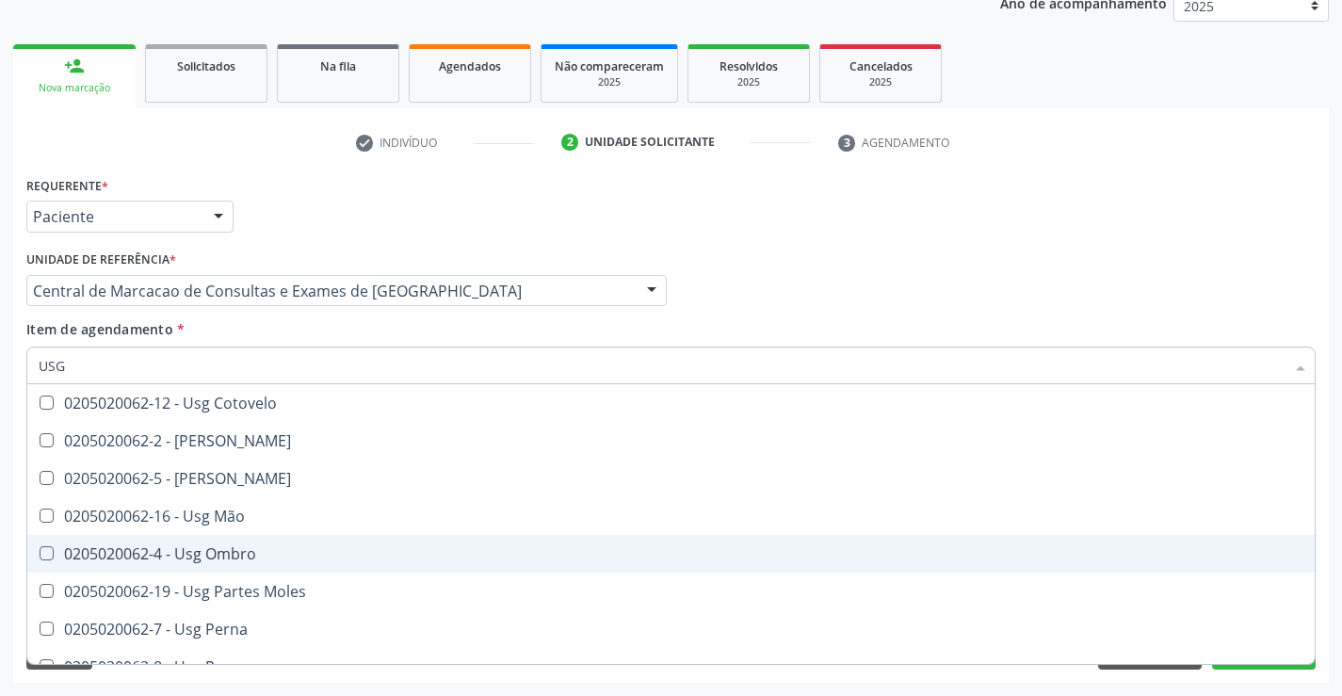
click at [338, 544] on span "0205020062-4 - Usg Ombro" at bounding box center [670, 554] width 1287 height 38
checkbox Ombro "true"
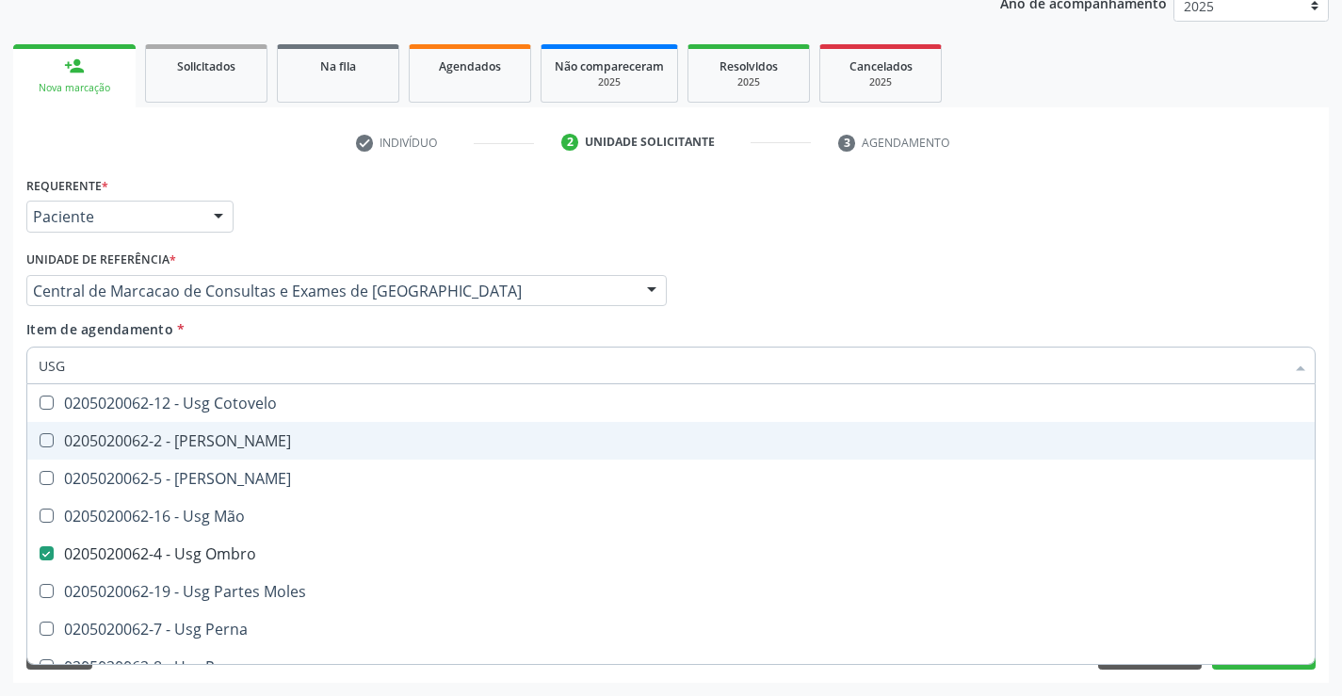
click at [995, 284] on div "Profissional Solicitante Por favor, selecione a Unidade de Atendimento primeiro…" at bounding box center [671, 282] width 1299 height 73
checkbox Braço "true"
checkbox Ombro "false"
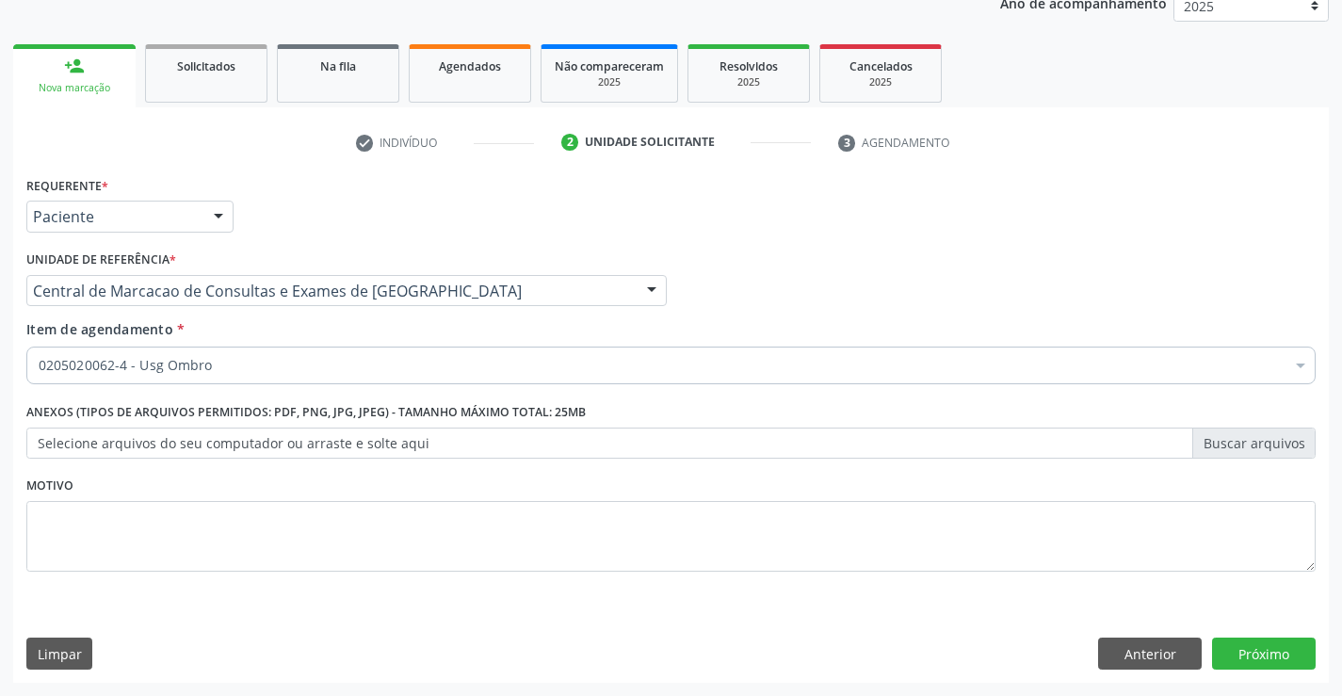
scroll to position [0, 0]
click at [1297, 661] on button "Próximo" at bounding box center [1264, 654] width 104 height 32
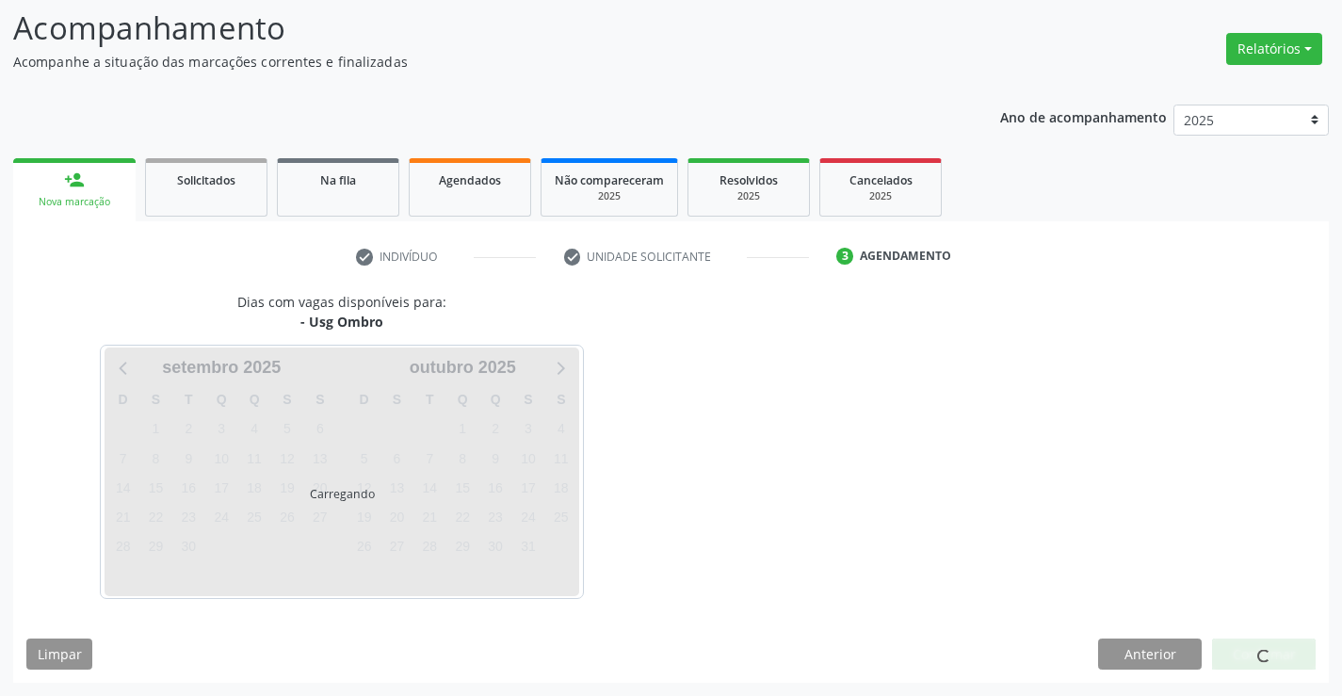
scroll to position [123, 0]
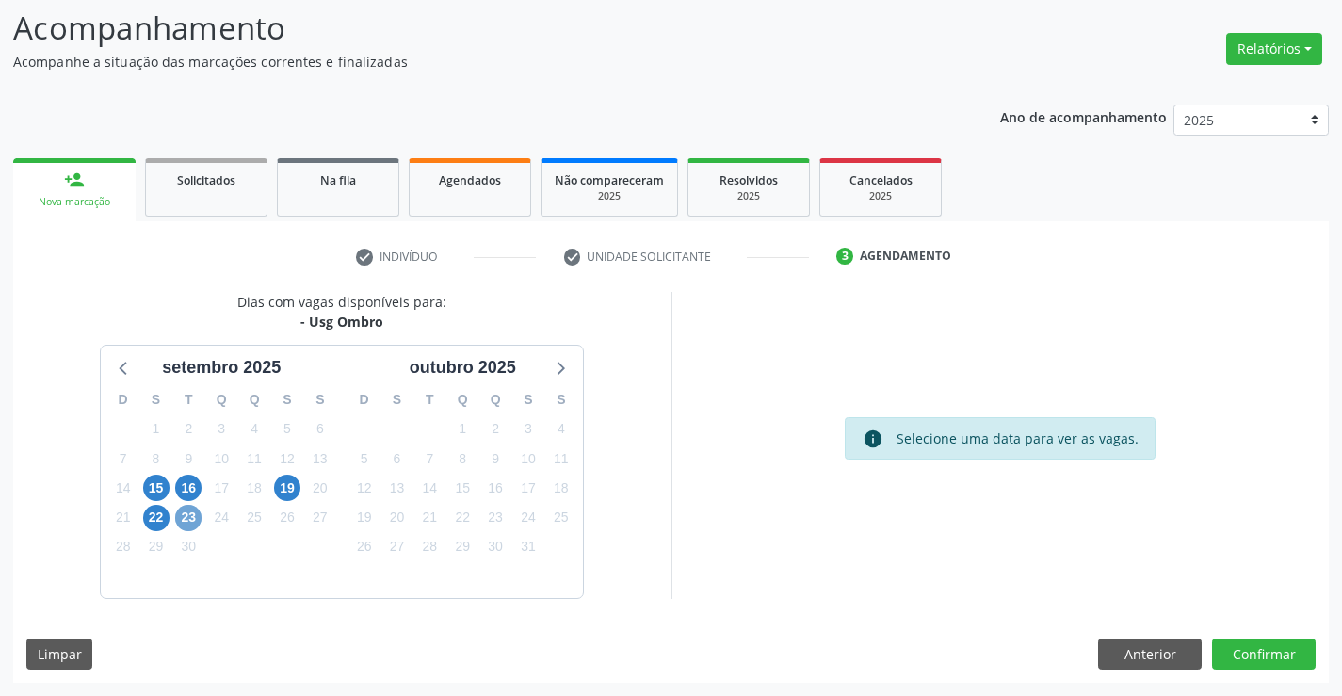
click at [186, 511] on span "23" at bounding box center [188, 518] width 26 height 26
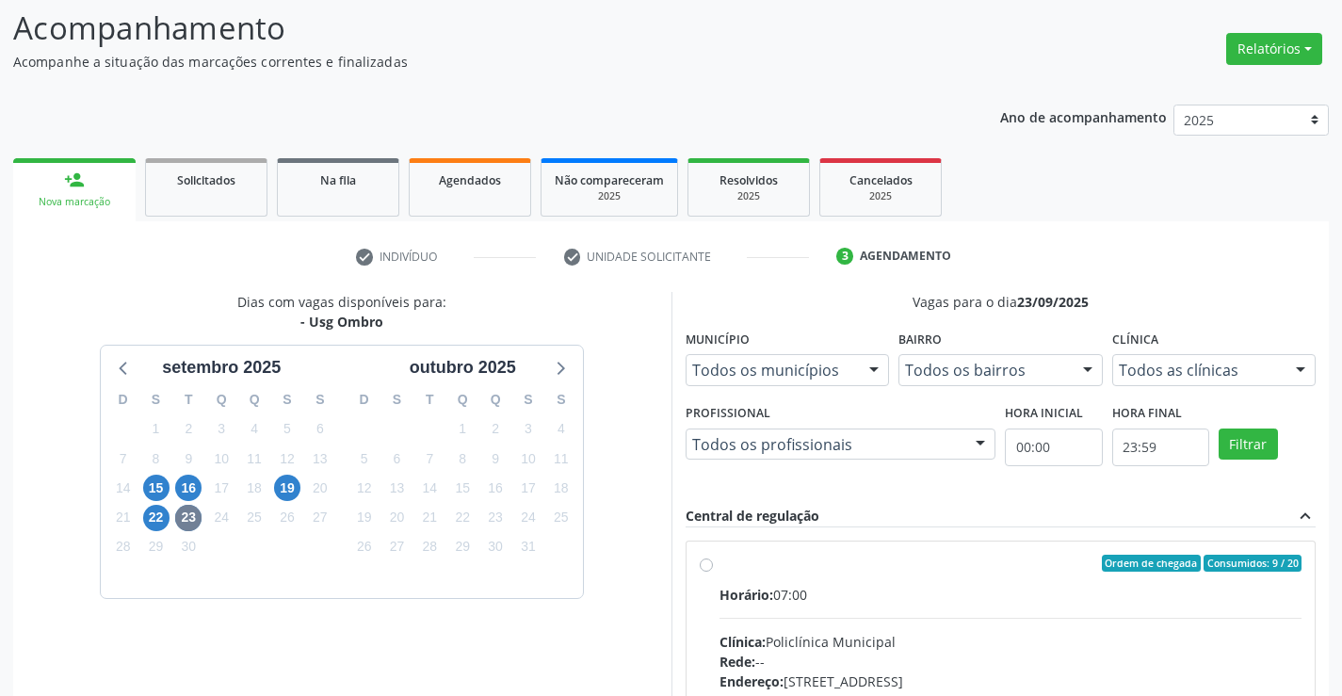
click at [921, 603] on div "Horário: 07:00" at bounding box center [1011, 595] width 583 height 20
click at [713, 572] on input "Ordem de chegada Consumidos: 9 / 20 Horário: 07:00 Clínica: Policlínica Municip…" at bounding box center [706, 563] width 13 height 17
radio input "true"
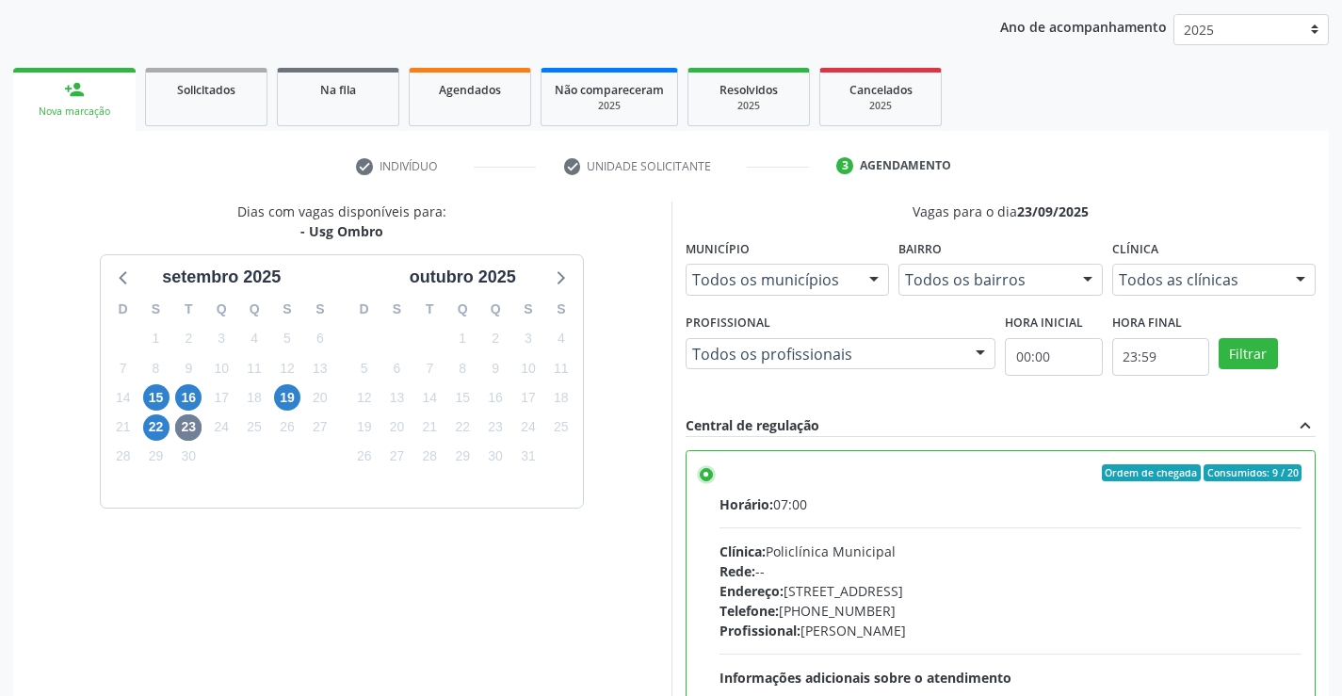
scroll to position [429, 0]
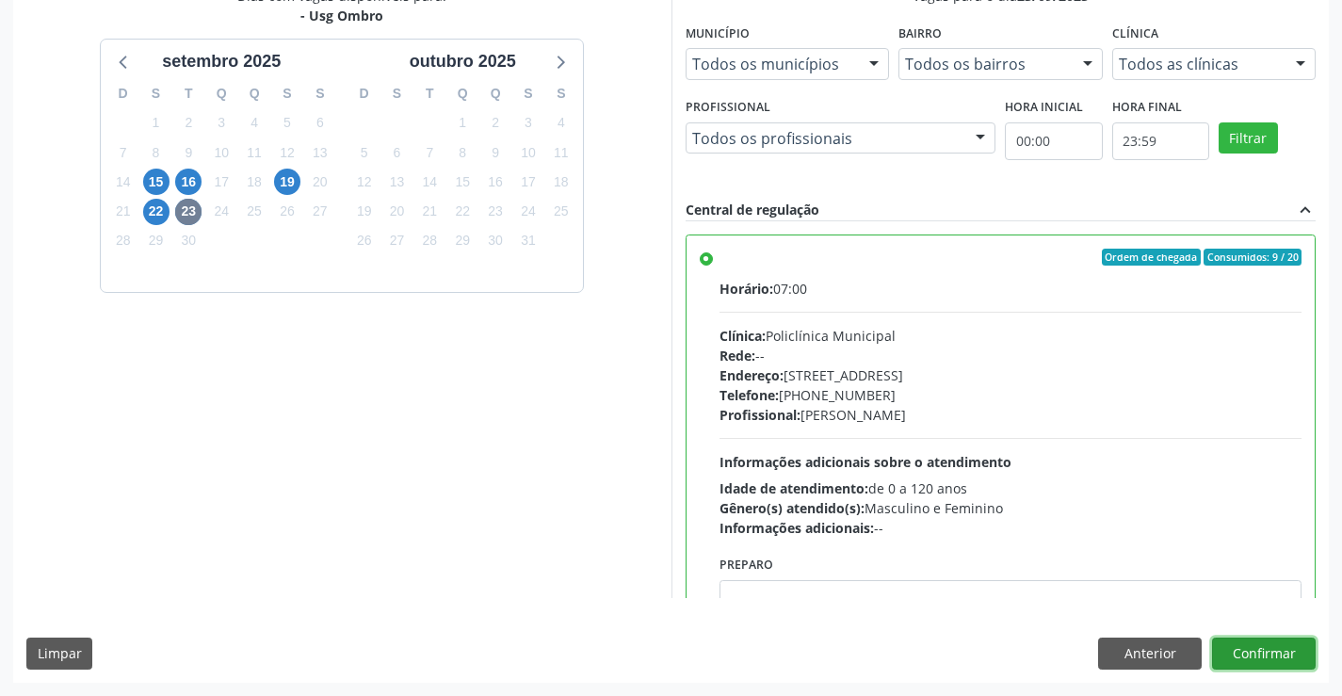
click at [1270, 652] on button "Confirmar" at bounding box center [1264, 654] width 104 height 32
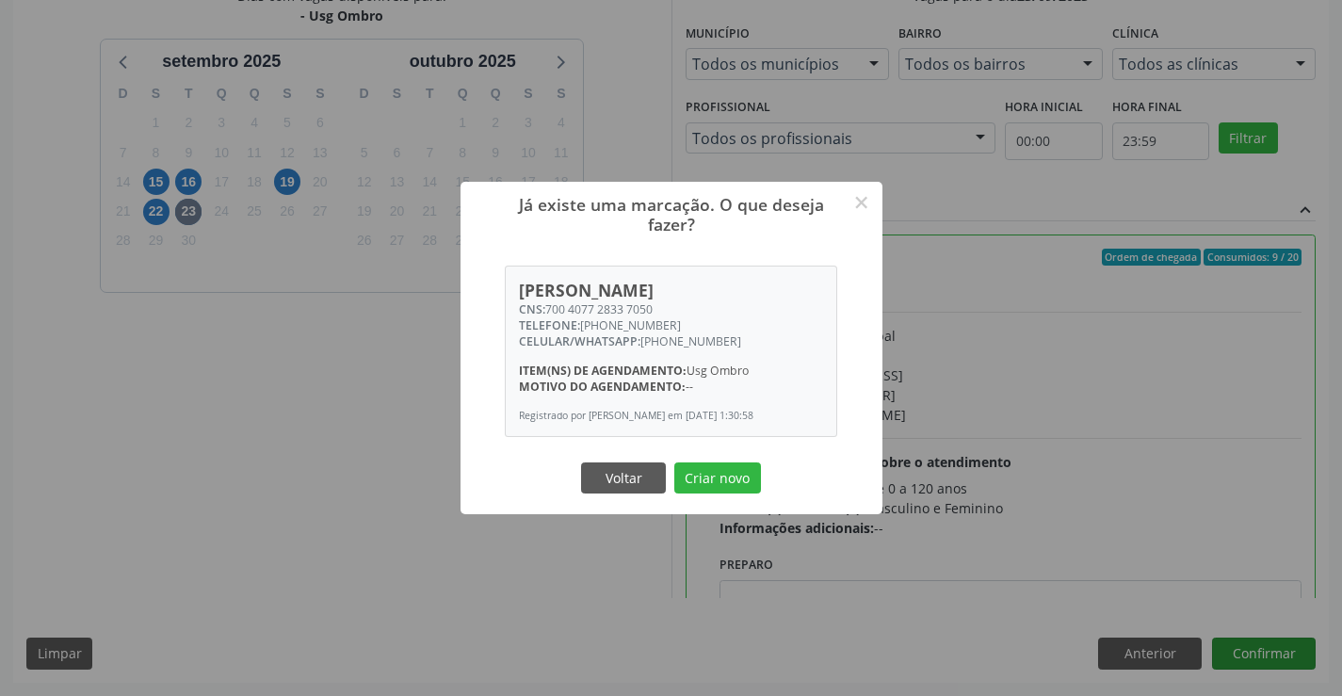
click at [674, 462] on button "Criar novo" at bounding box center [717, 478] width 87 height 32
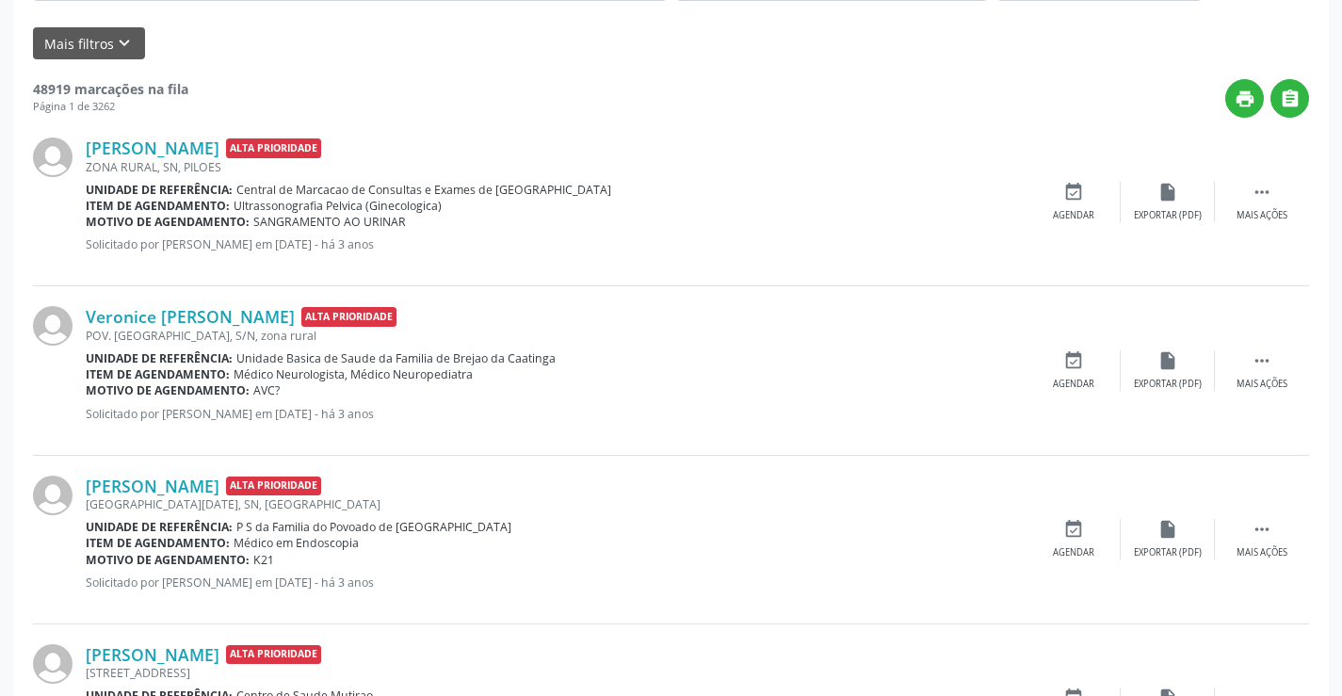
scroll to position [0, 0]
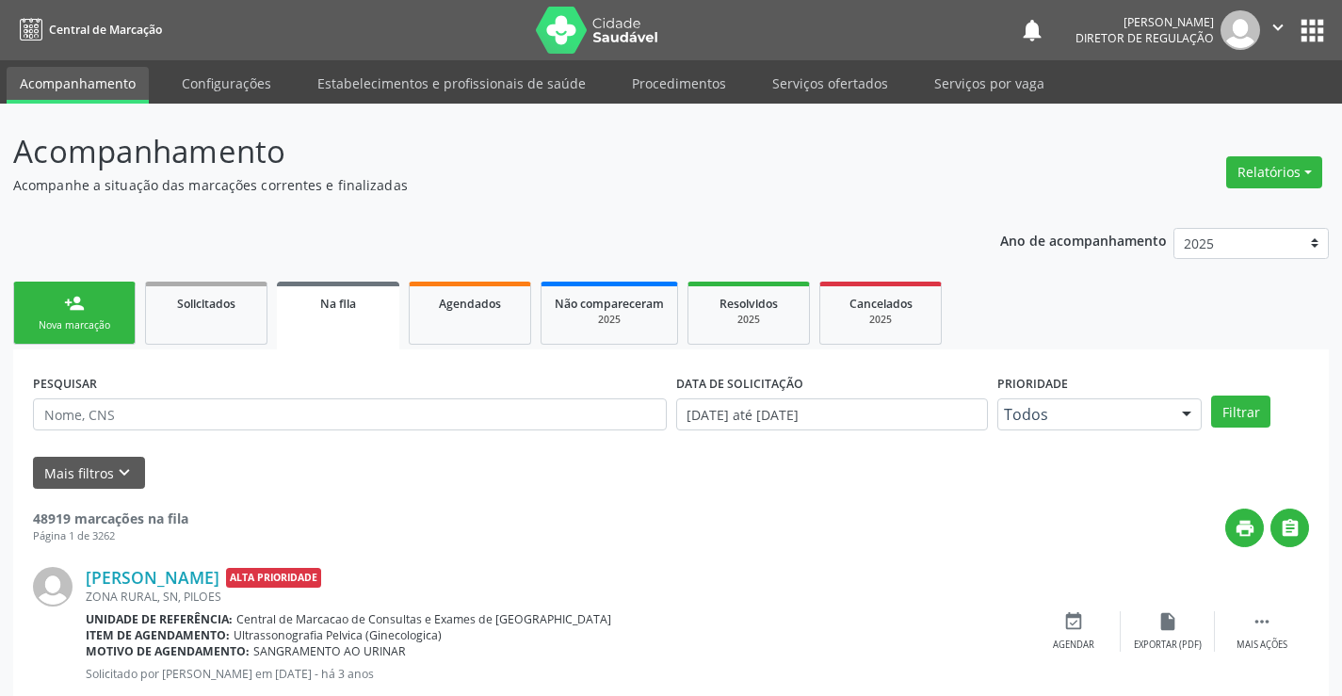
click at [1287, 22] on icon "" at bounding box center [1278, 27] width 21 height 21
click at [1201, 126] on link "Sair" at bounding box center [1230, 115] width 130 height 26
